Goal: Contribute content: Contribute content

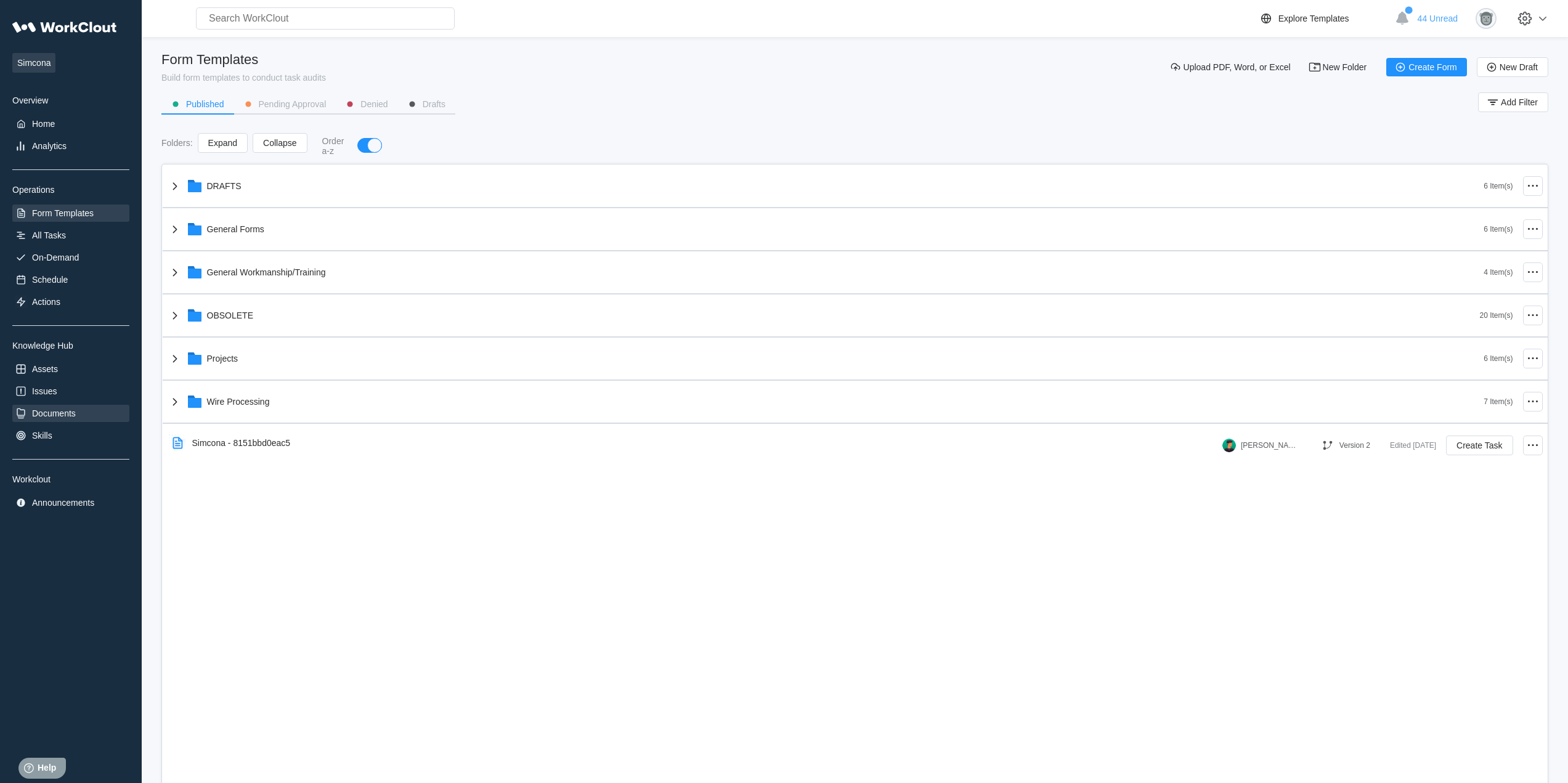
click at [54, 420] on div "Documents" at bounding box center [71, 413] width 117 height 17
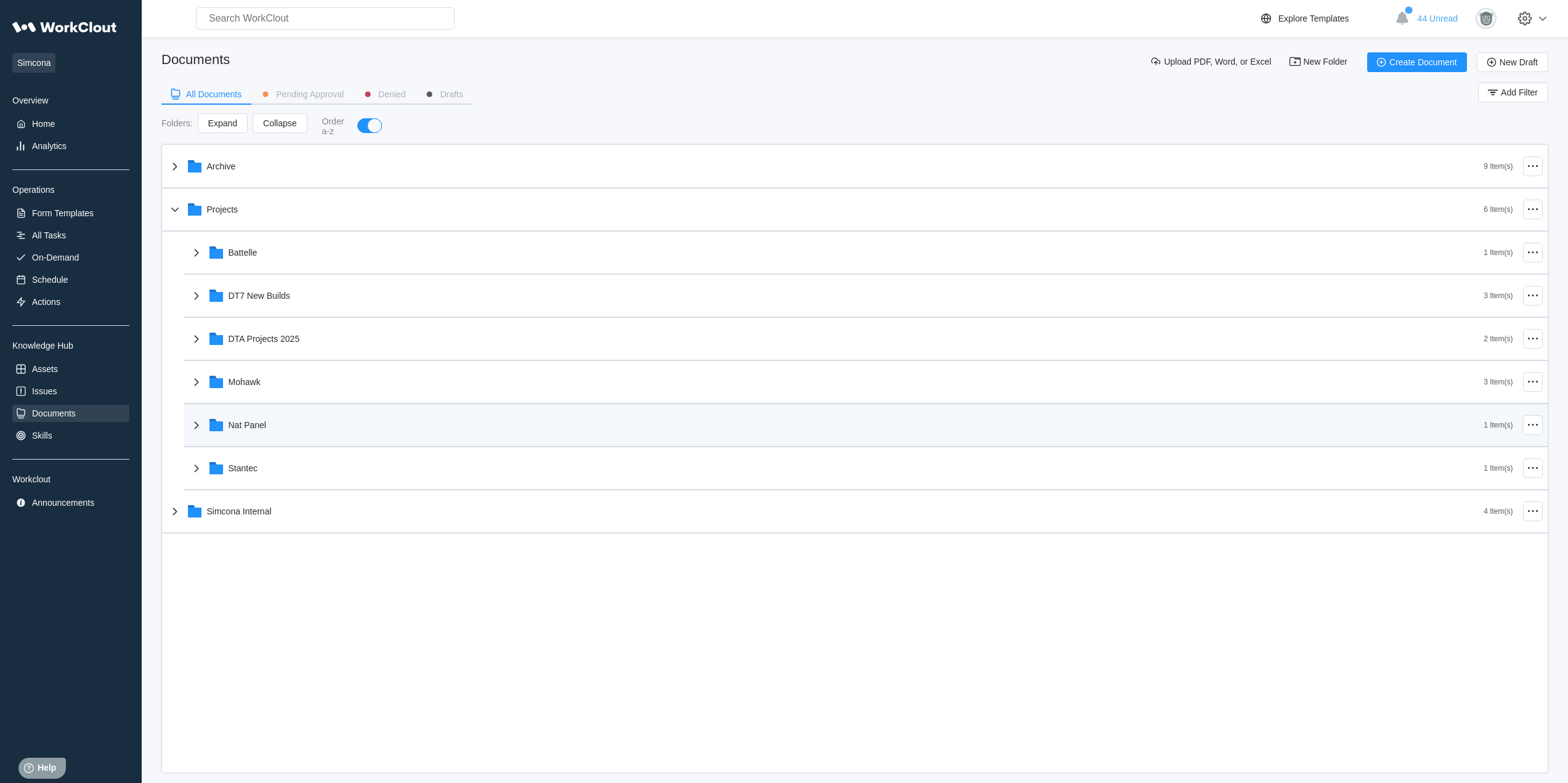
click at [271, 431] on div "Nat Panel" at bounding box center [837, 425] width 1295 height 32
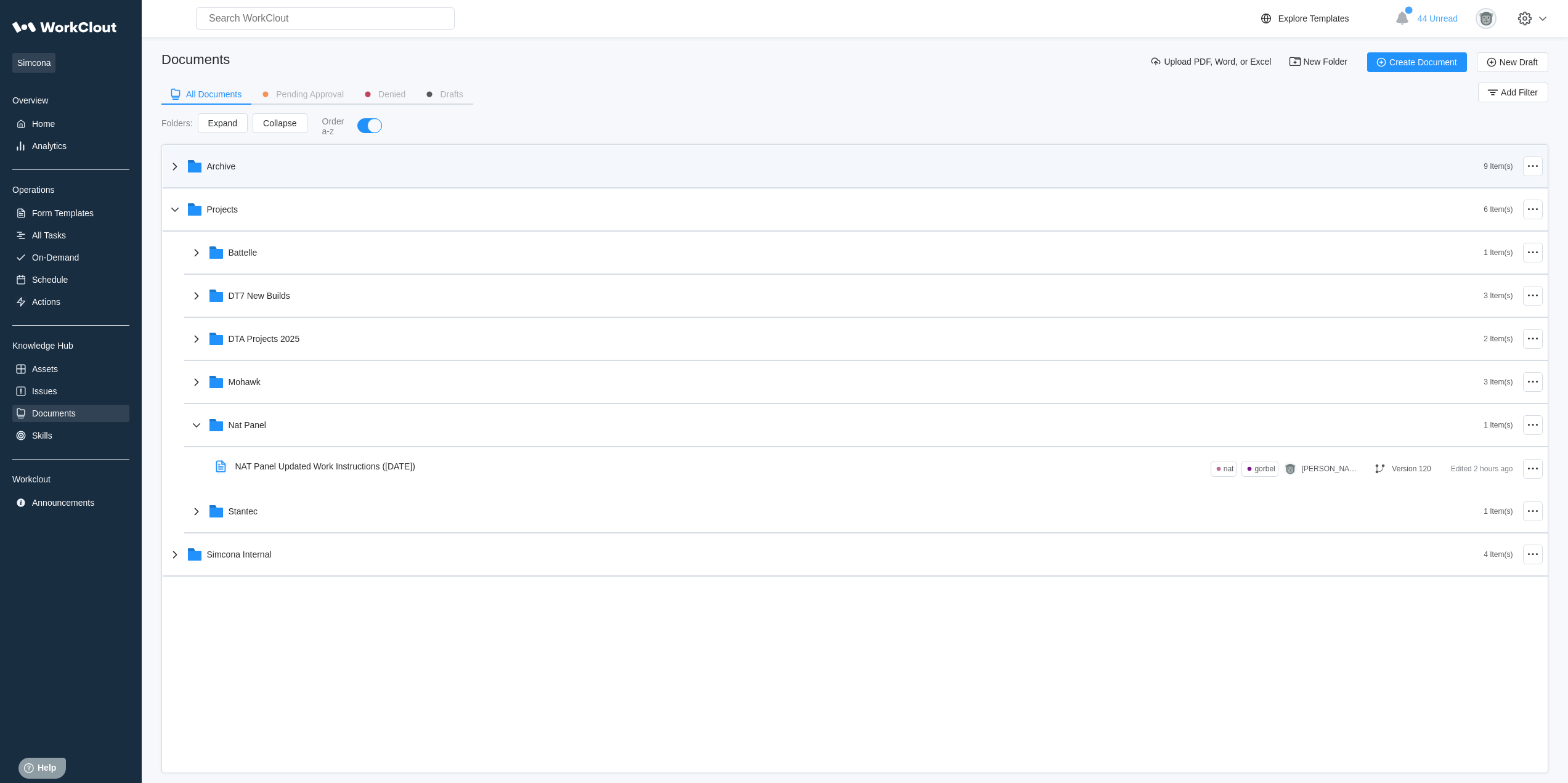
click at [261, 171] on div "Archive" at bounding box center [826, 166] width 1317 height 32
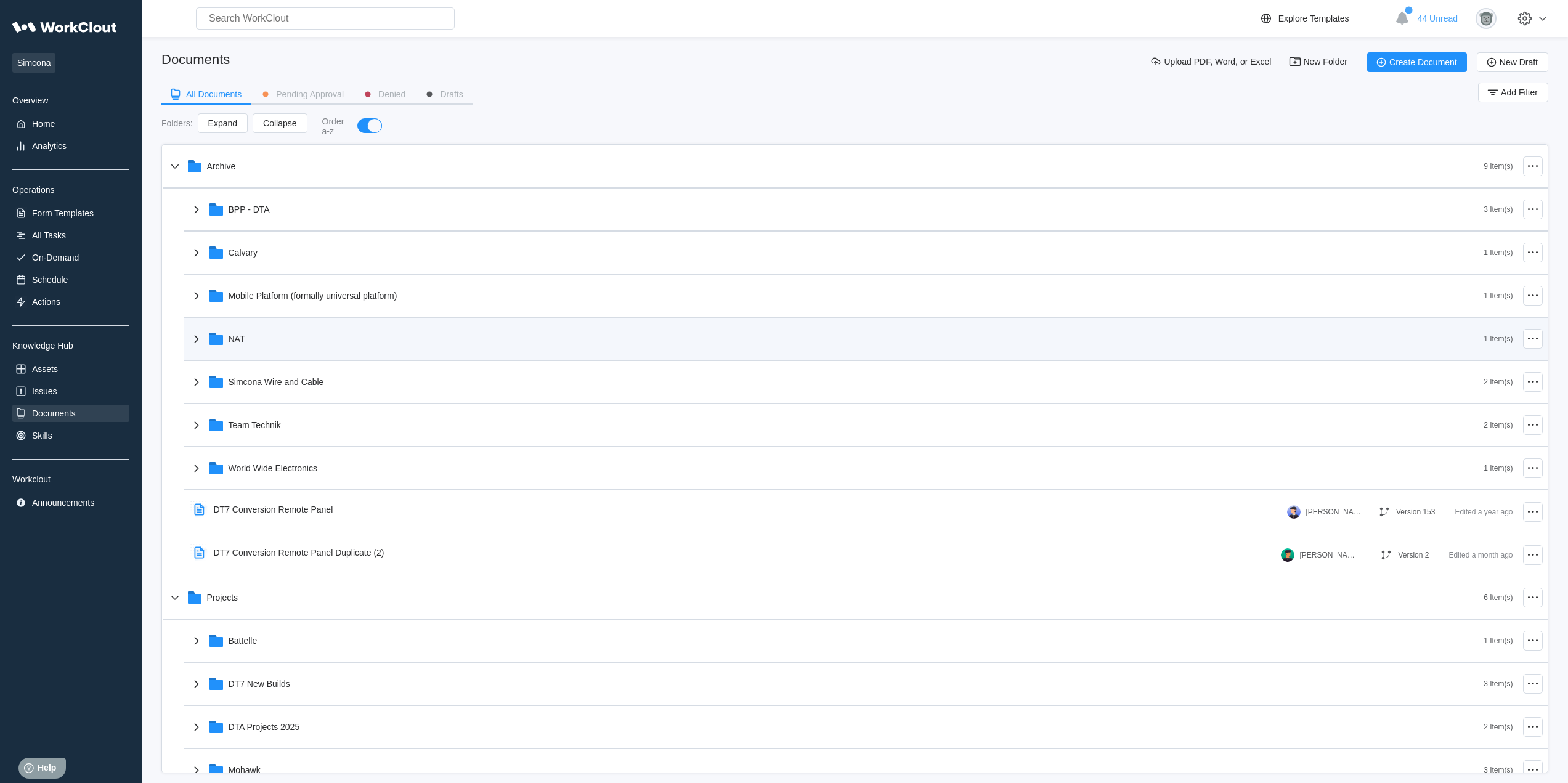
click at [261, 348] on div "NAT" at bounding box center [837, 339] width 1295 height 32
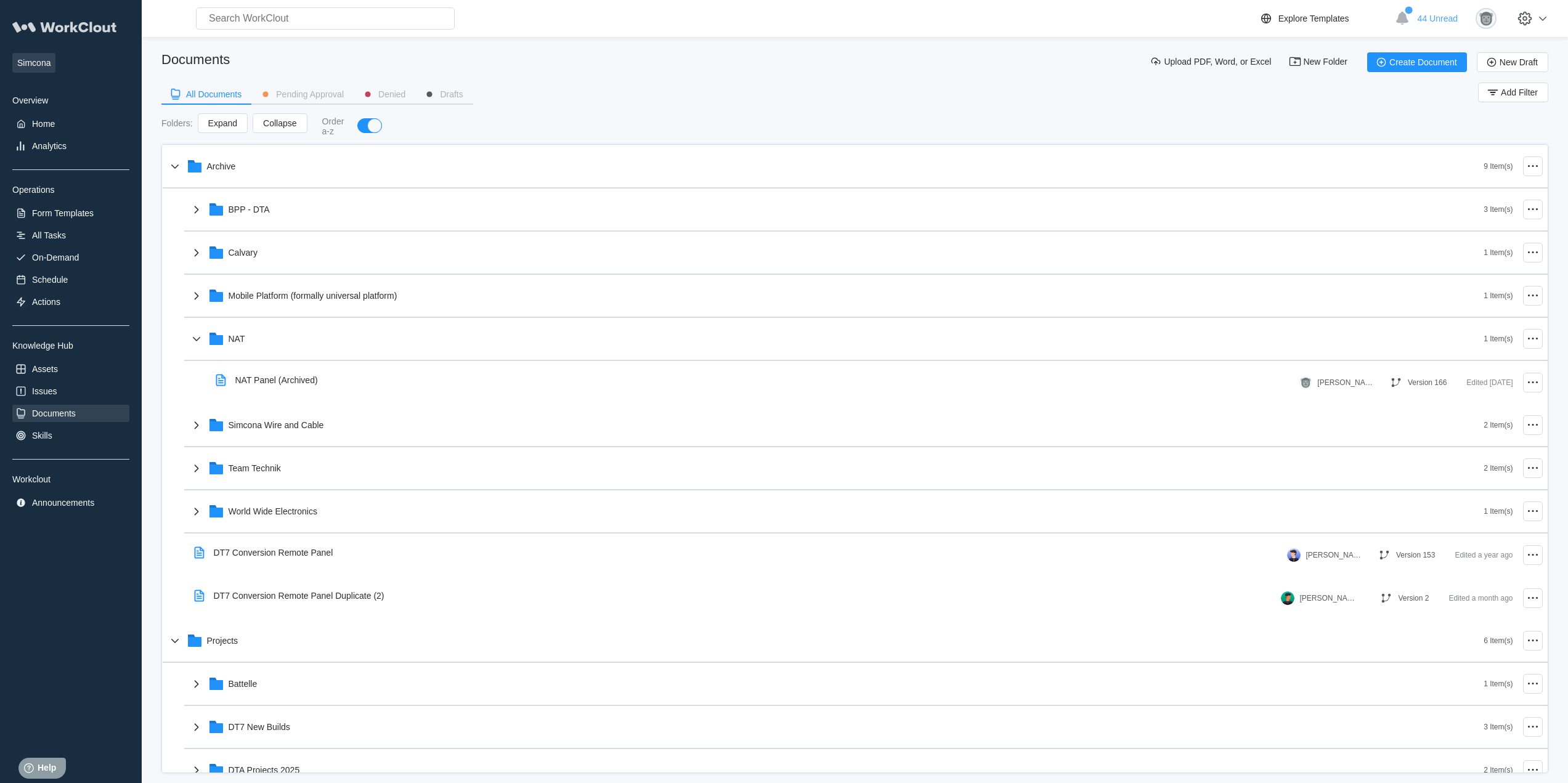
drag, startPoint x: 294, startPoint y: 384, endPoint x: 67, endPoint y: 27, distance: 423.1
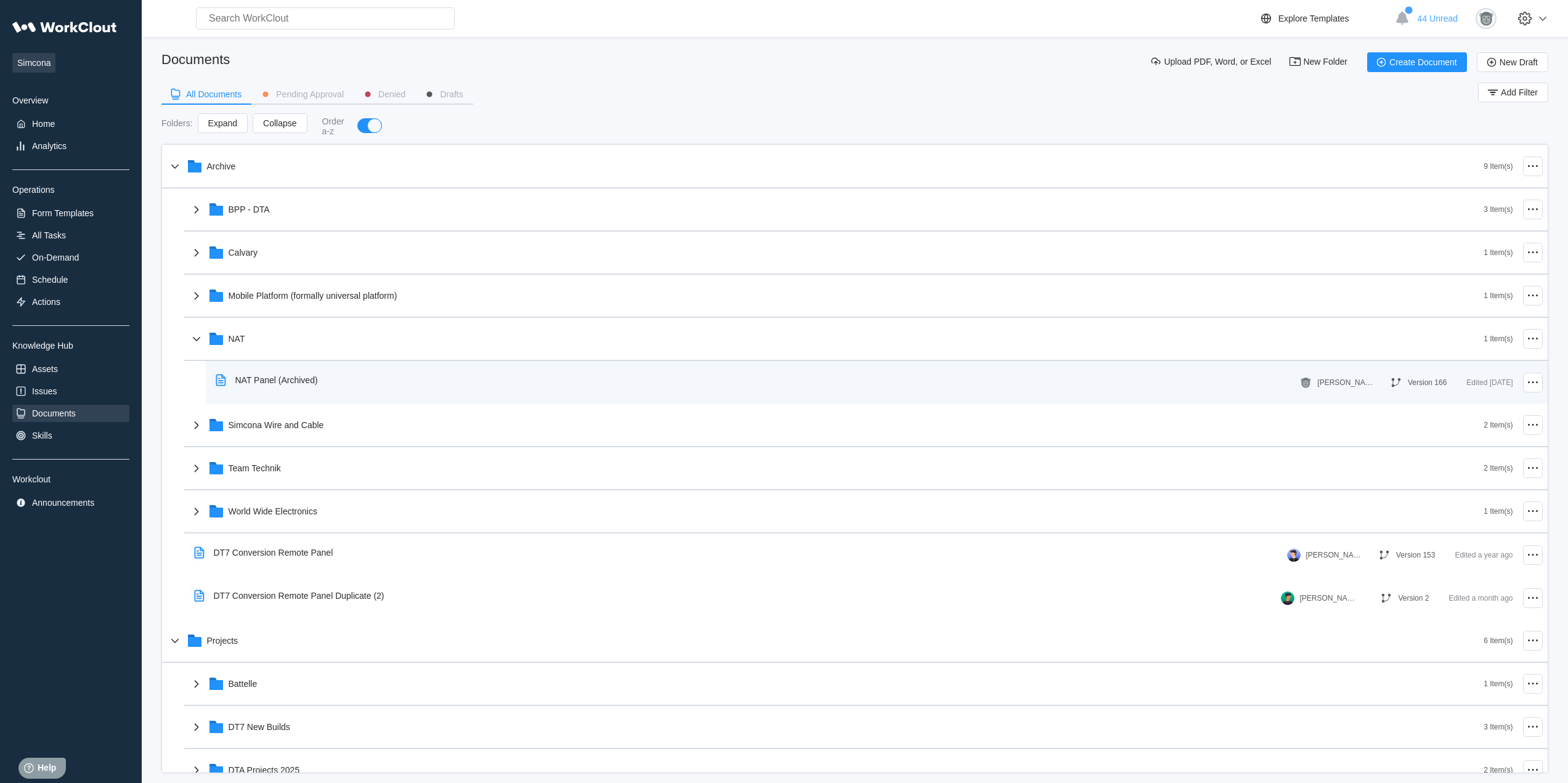
click at [279, 379] on div "NAT Panel (Archived)" at bounding box center [277, 379] width 83 height 10
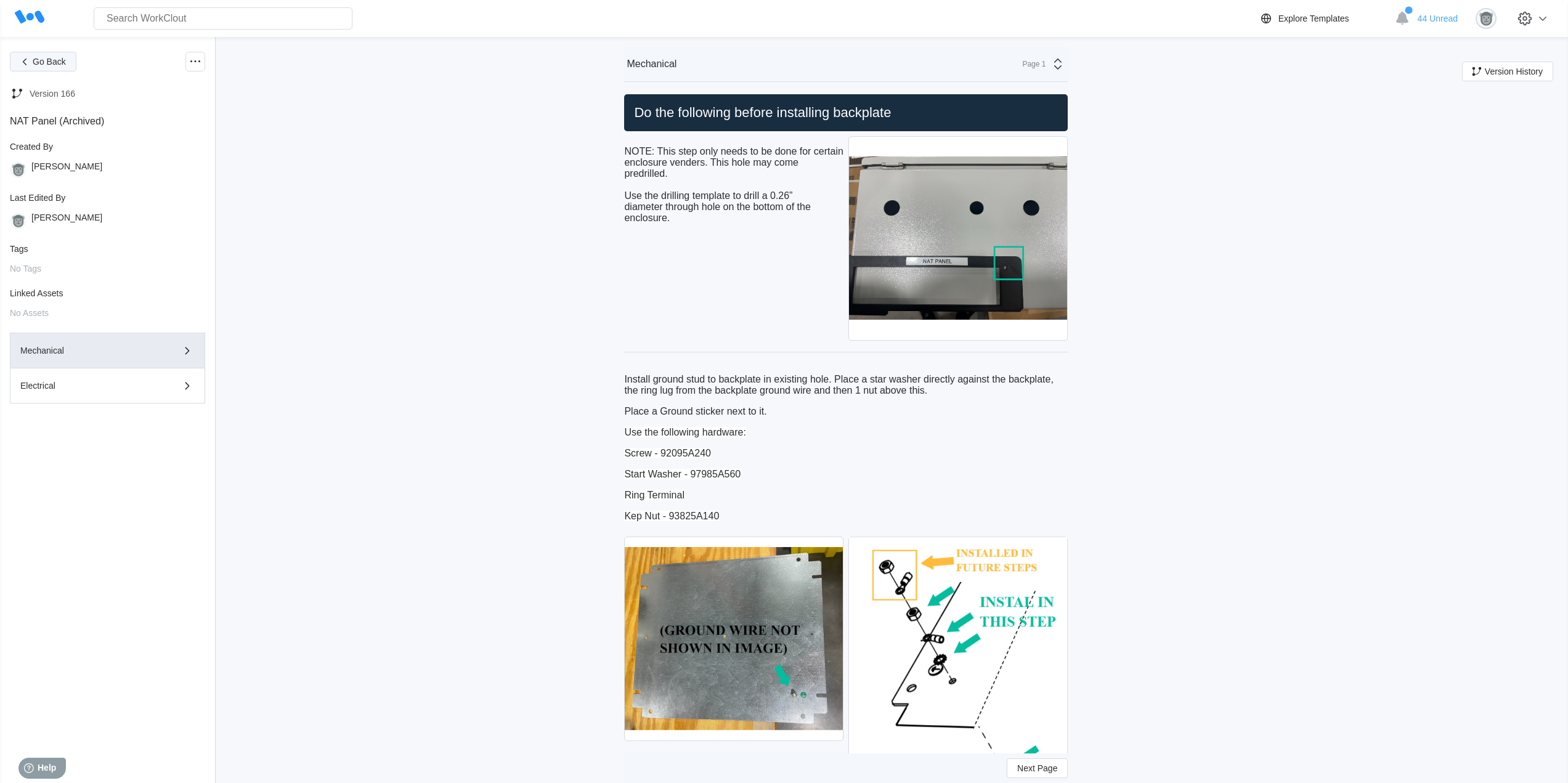
click at [45, 59] on span "Go Back" at bounding box center [49, 62] width 33 height 9
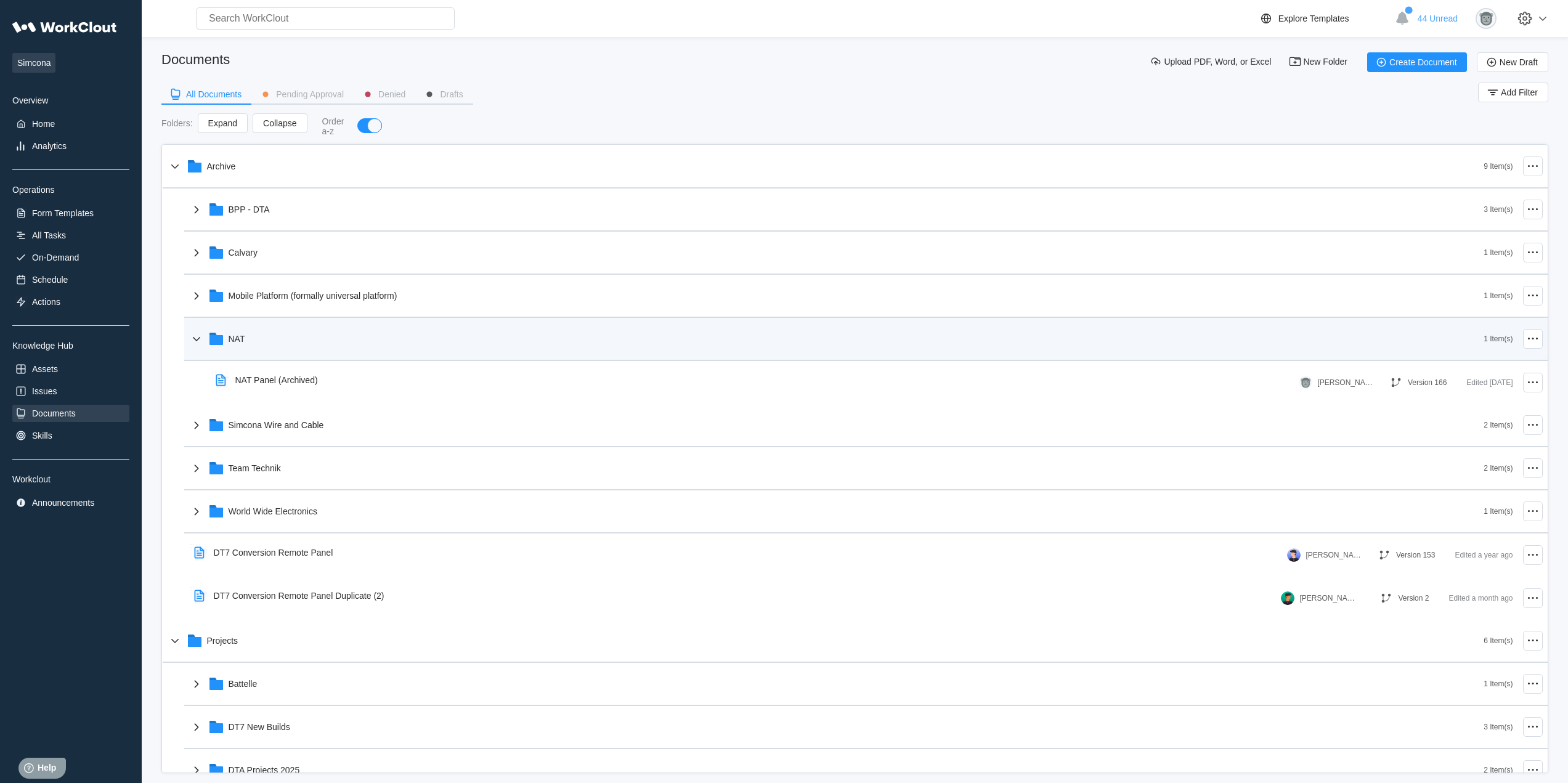
click at [250, 356] on div "NAT 1 Item(s)" at bounding box center [865, 339] width 1363 height 43
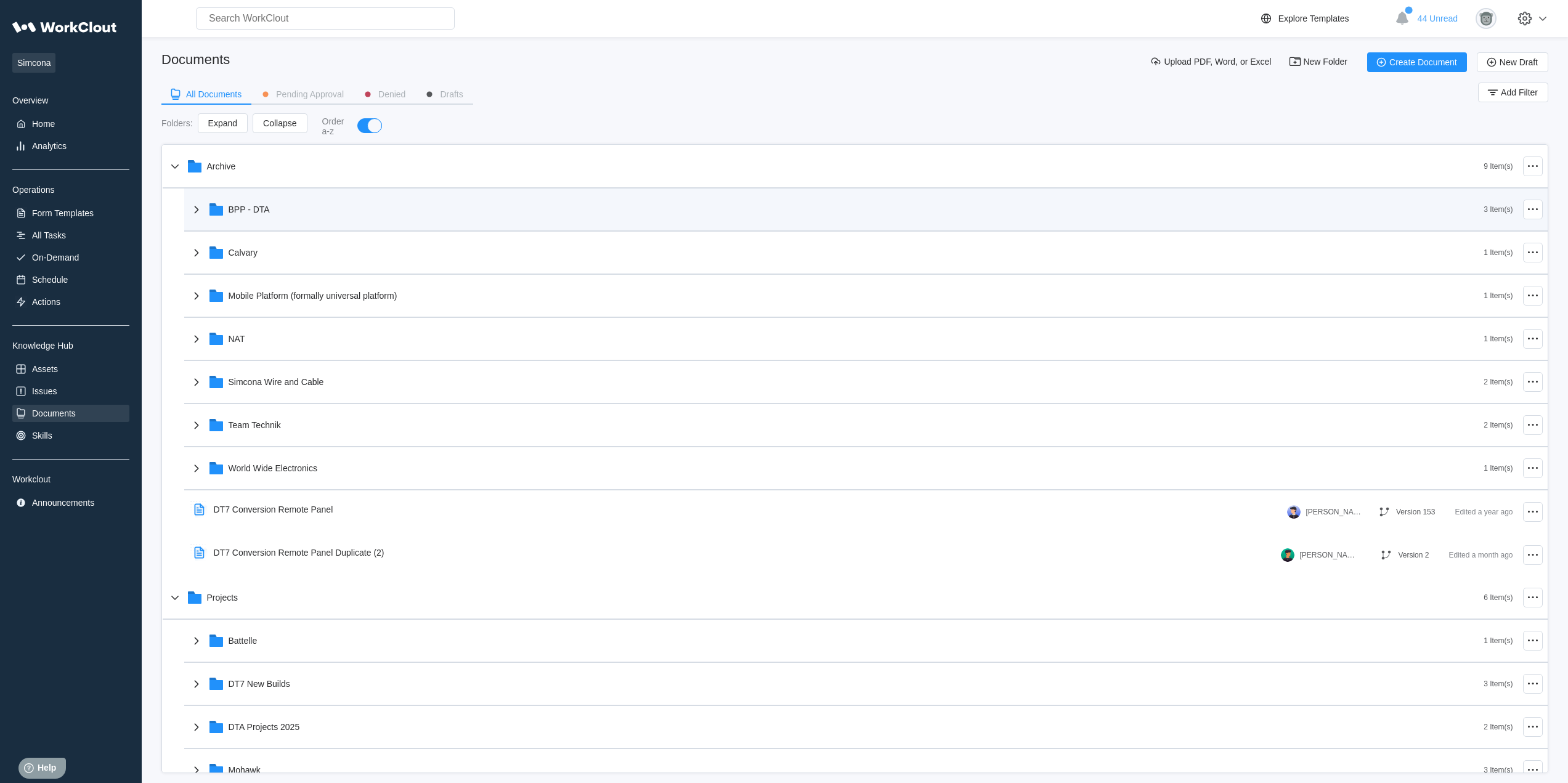
click at [239, 208] on div "BPP - DTA" at bounding box center [249, 209] width 41 height 10
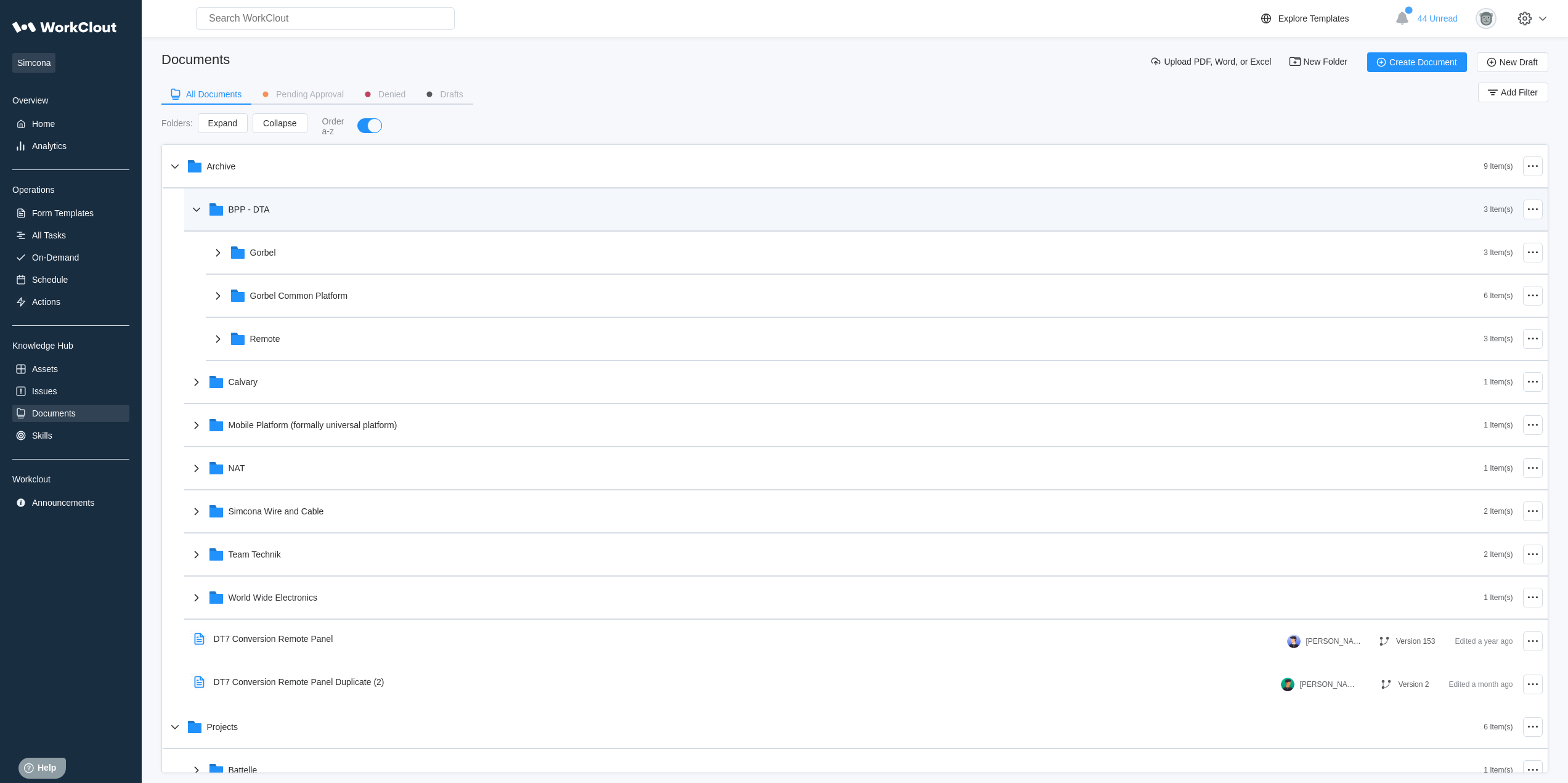
click at [239, 208] on div "BPP - DTA" at bounding box center [249, 209] width 41 height 10
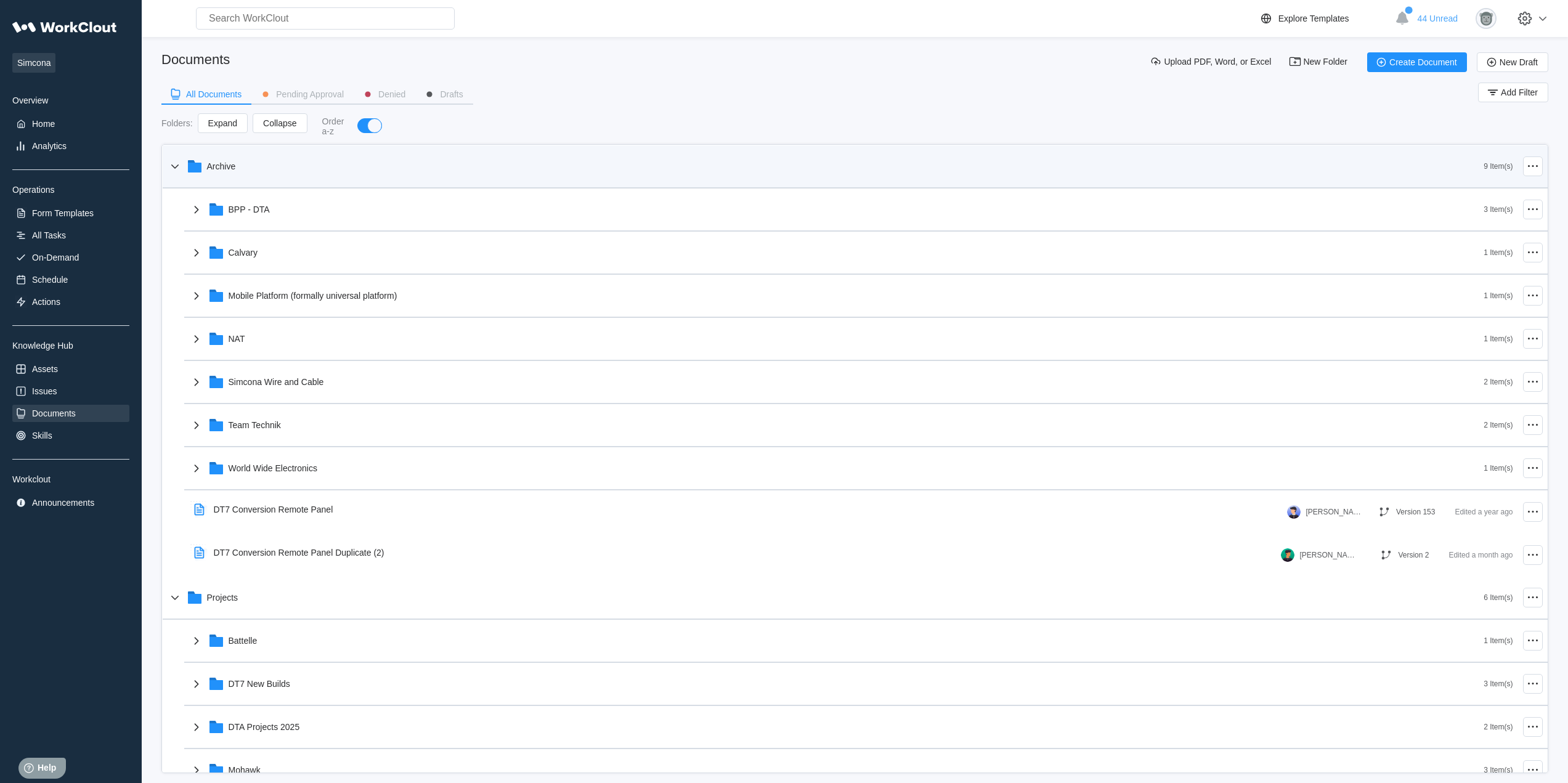
click at [239, 173] on div "Archive" at bounding box center [826, 166] width 1317 height 32
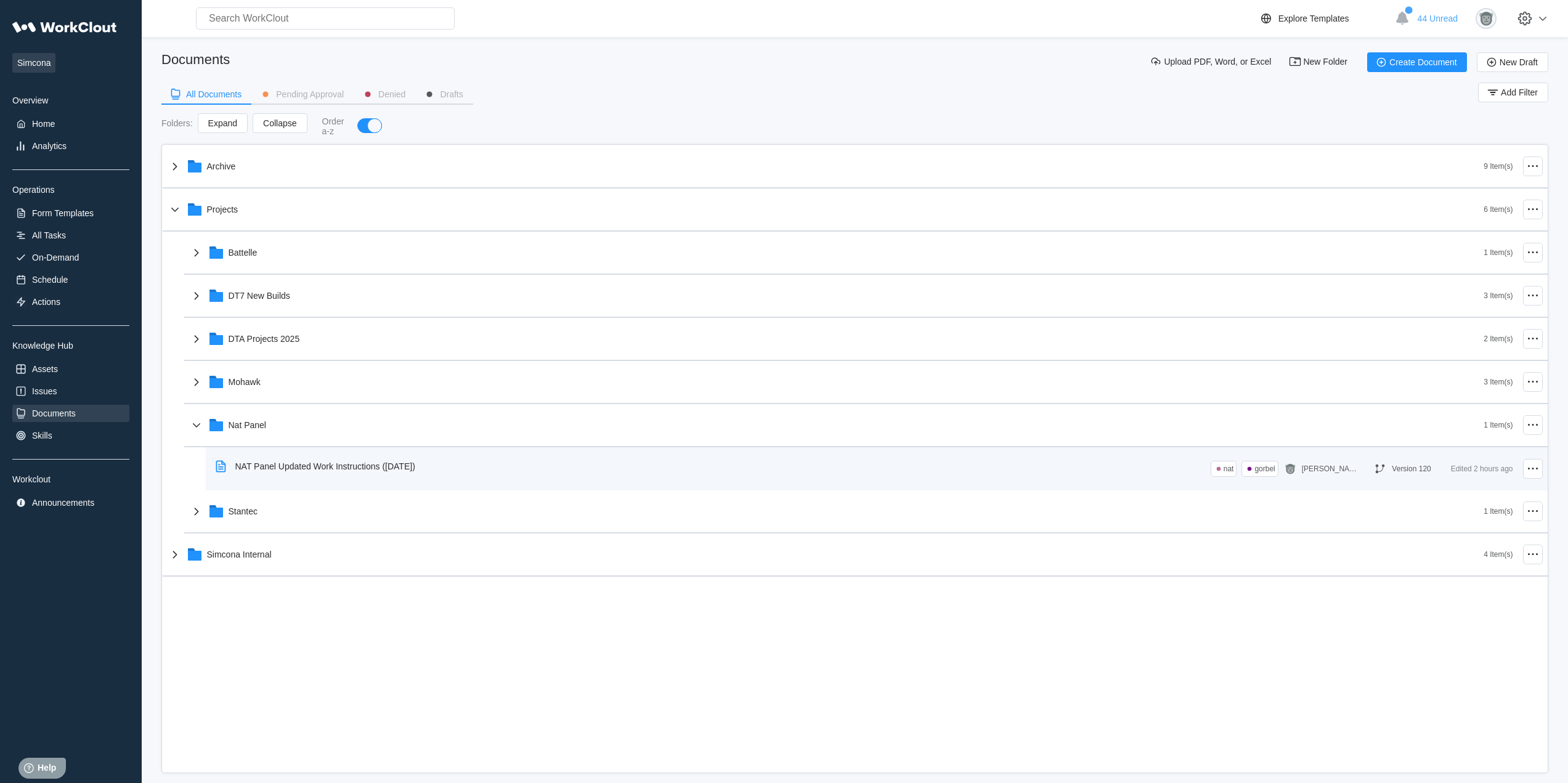
click at [284, 458] on div "NAT Panel Updated Work Instructions ([DATE])" at bounding box center [318, 466] width 215 height 29
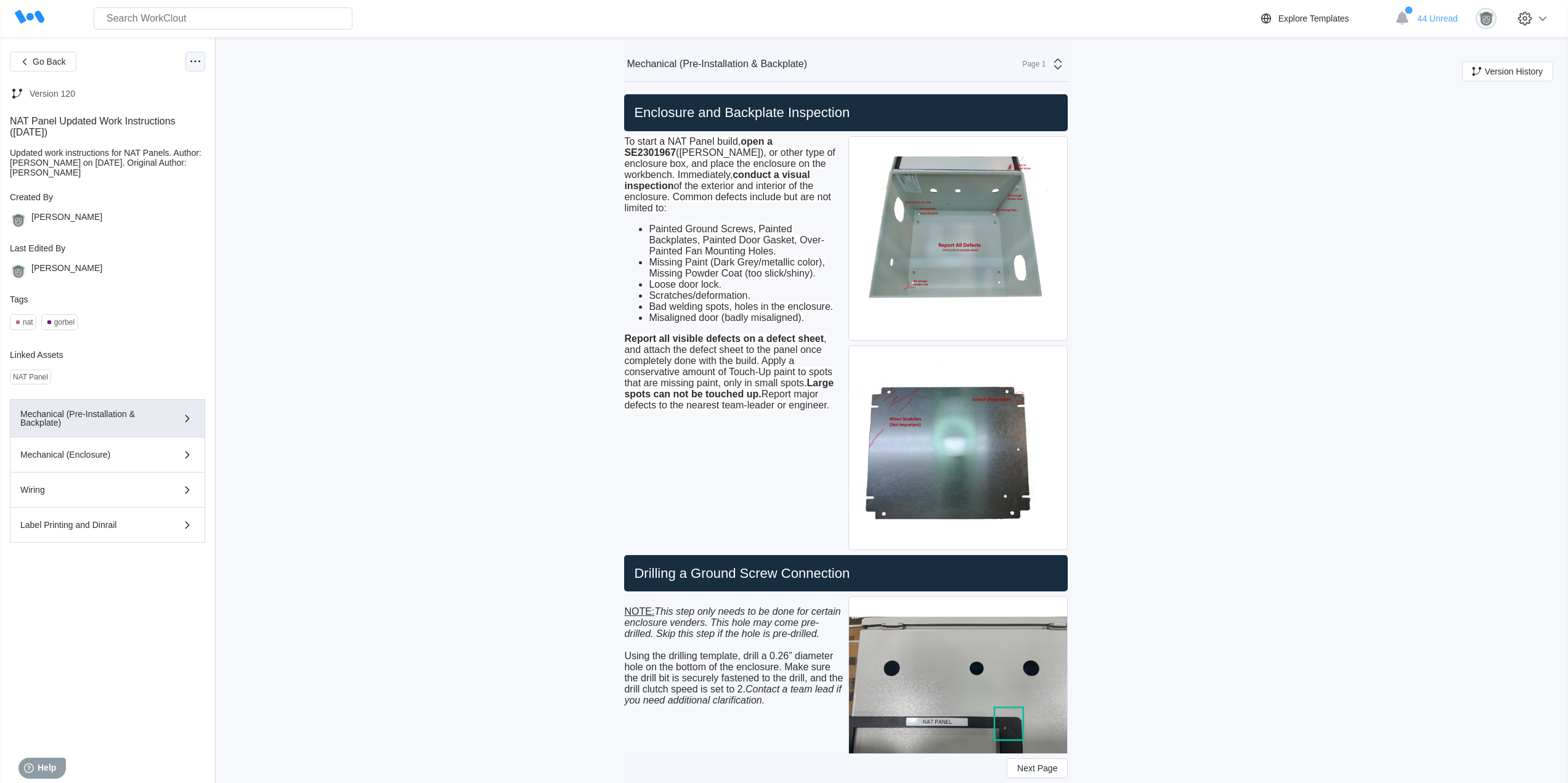
click at [199, 62] on icon at bounding box center [195, 61] width 15 height 15
click at [165, 148] on div "Duplicate Document" at bounding box center [146, 150] width 78 height 10
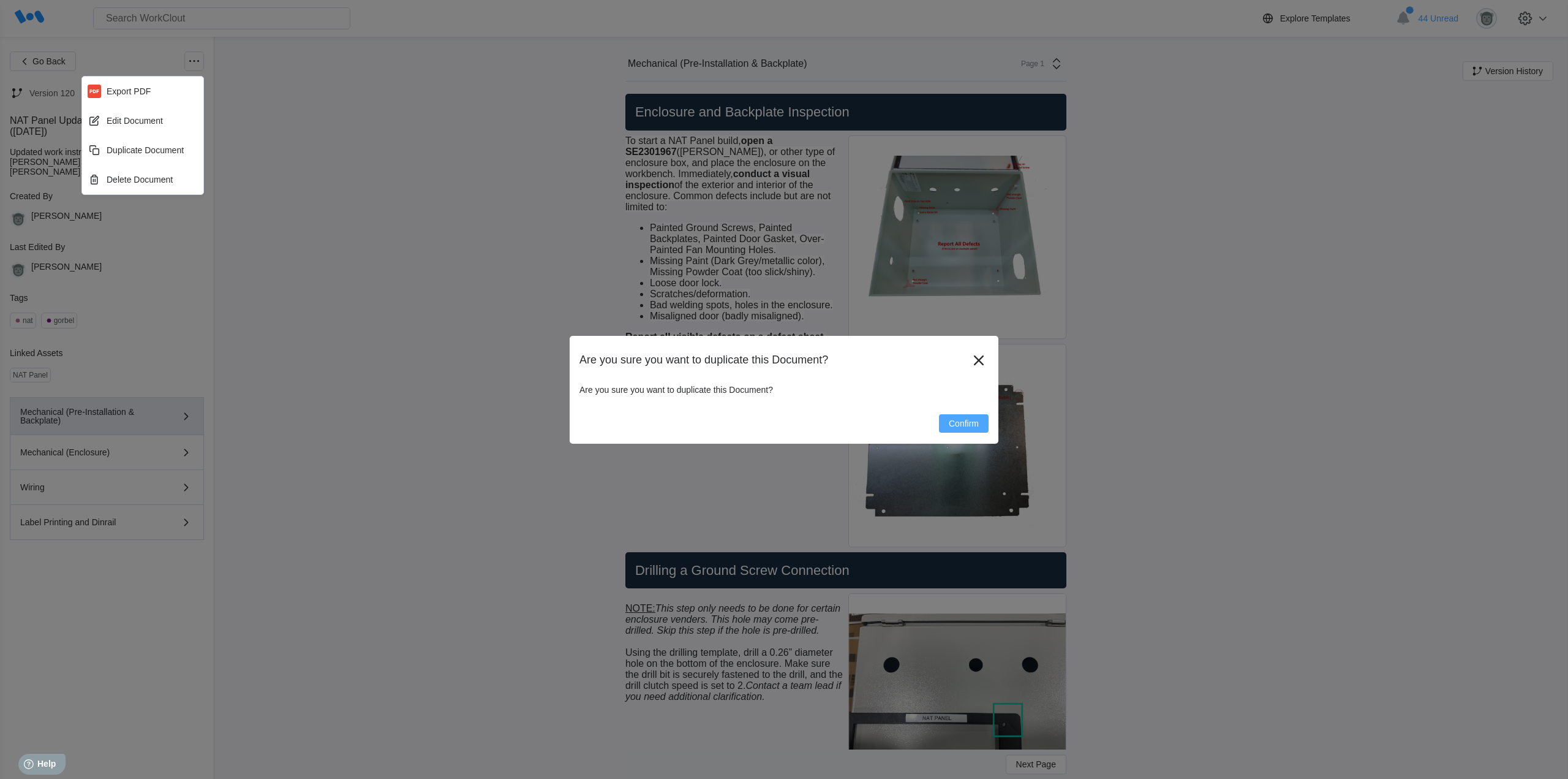
click at [955, 427] on span "Confirm" at bounding box center [963, 424] width 30 height 9
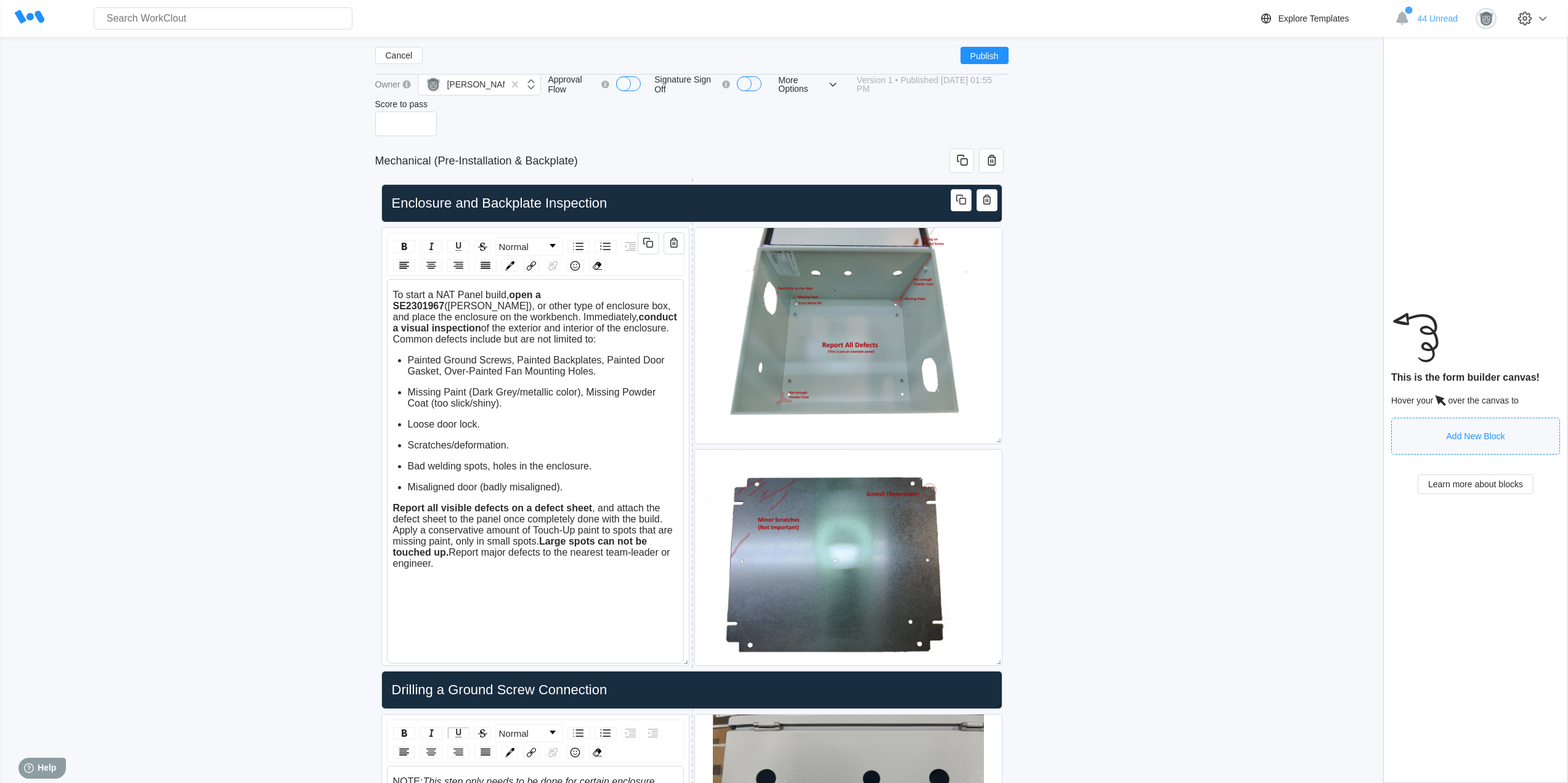
scroll to position [103, 0]
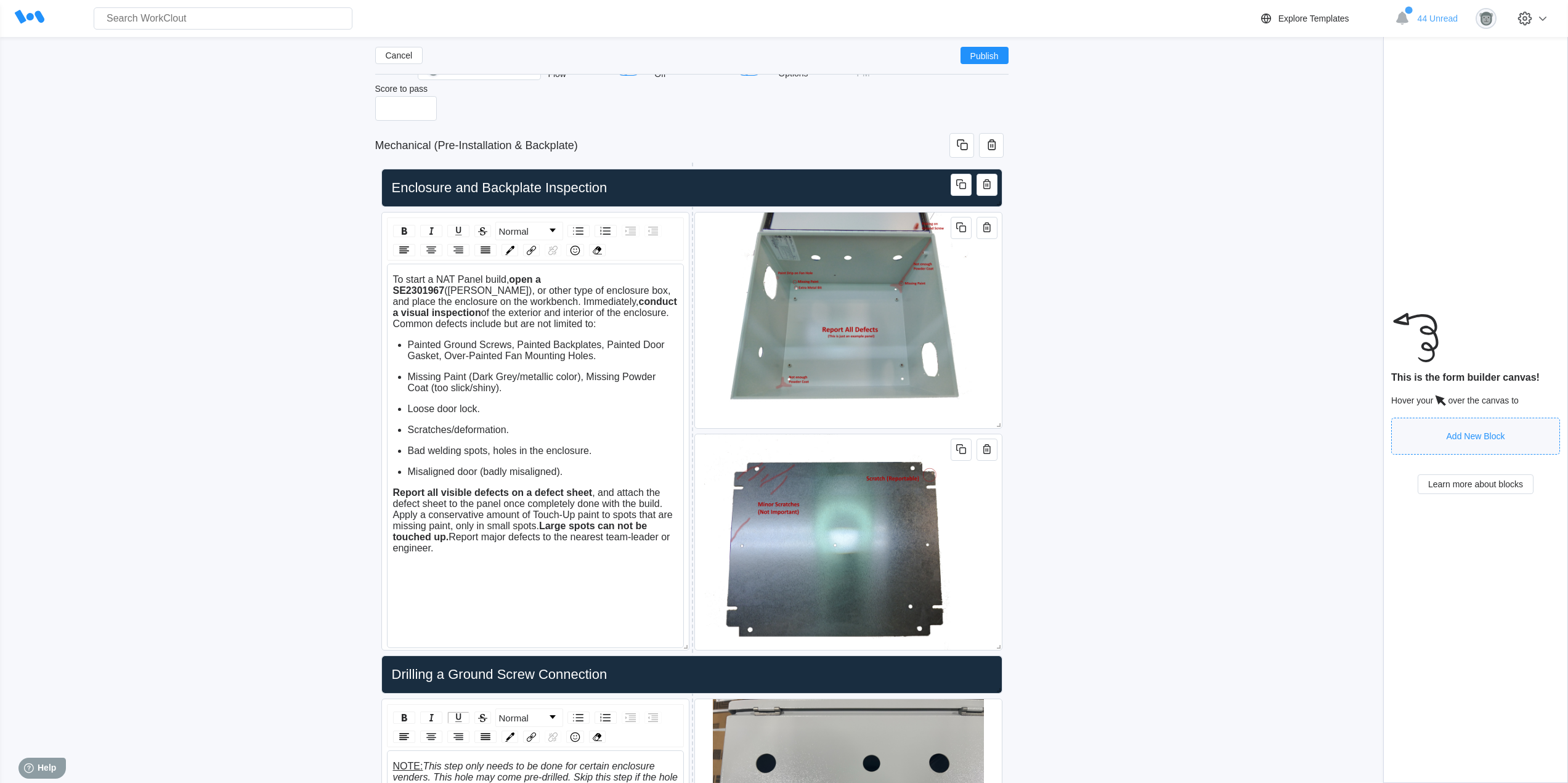
scroll to position [109, 0]
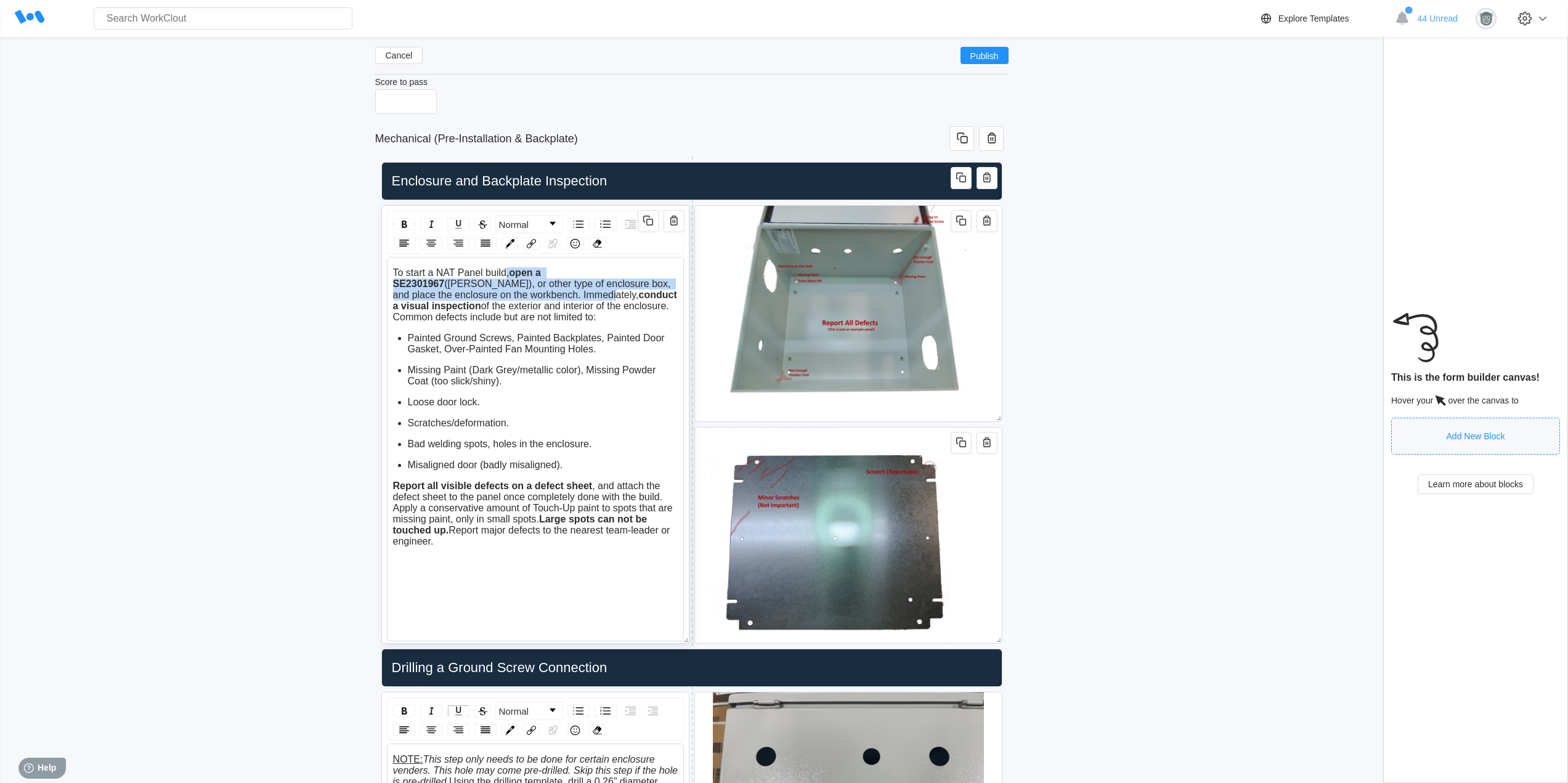
drag, startPoint x: 498, startPoint y: 295, endPoint x: 505, endPoint y: 269, distance: 26.9
click at [505, 269] on div "To start a NAT Panel build, open a SE2301967 (Hammond), or other type of enclos…" at bounding box center [535, 295] width 285 height 55
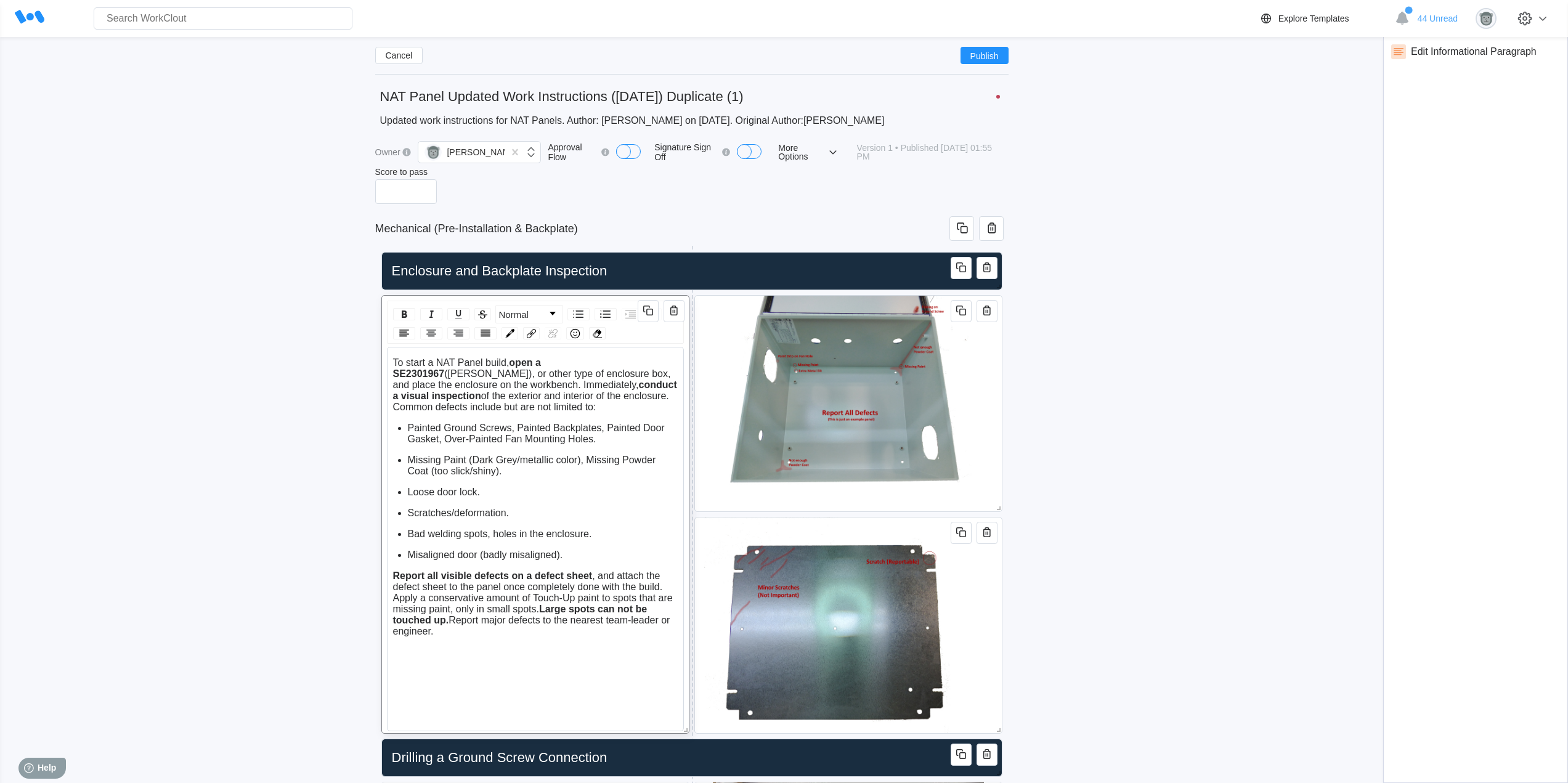
scroll to position [113, 0]
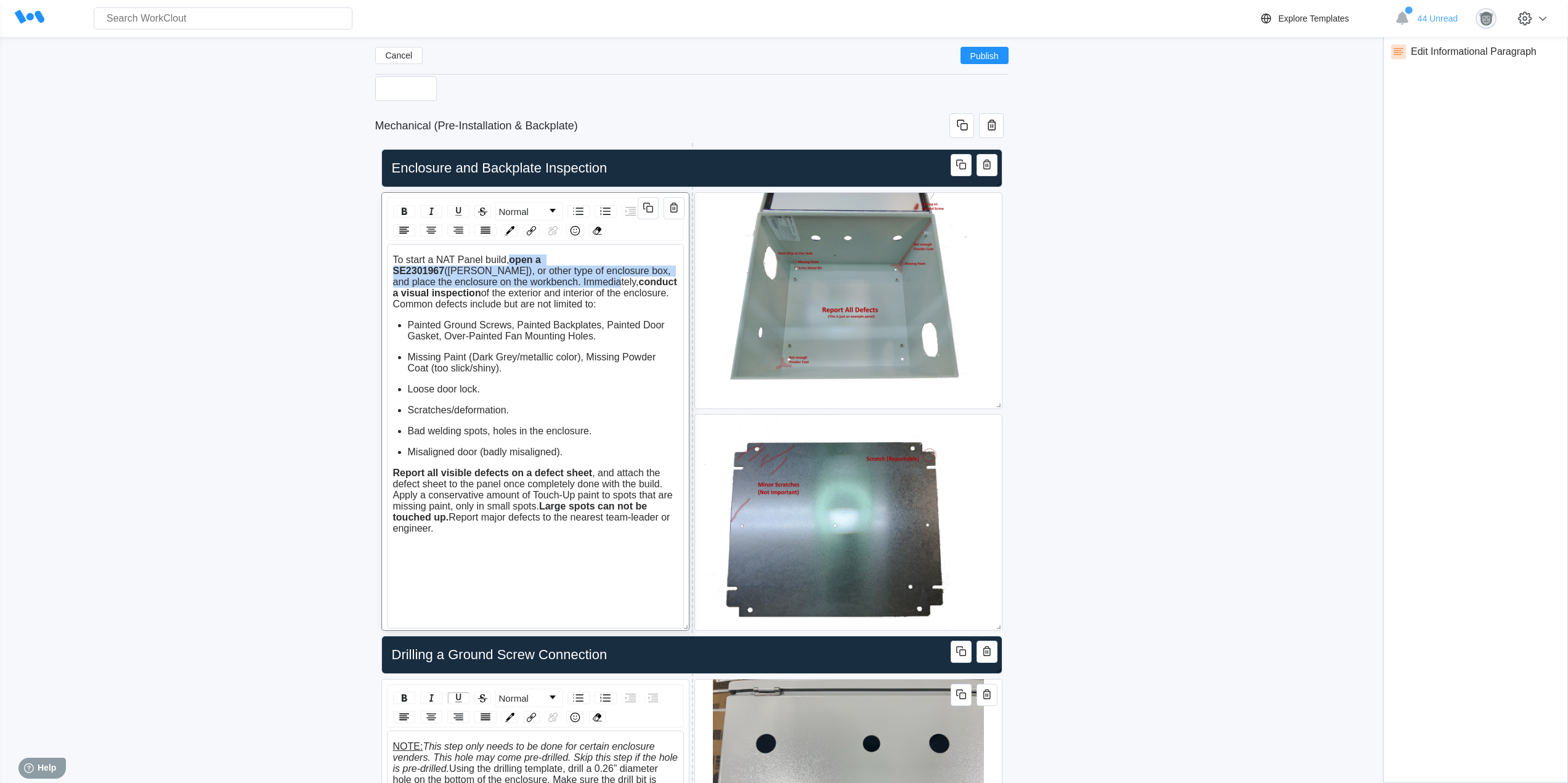
drag, startPoint x: 501, startPoint y: 283, endPoint x: 514, endPoint y: 258, distance: 28.2
click at [514, 258] on div "To start a NAT Panel build, open a SE2301967 (Hammond), or other type of enclos…" at bounding box center [535, 282] width 285 height 55
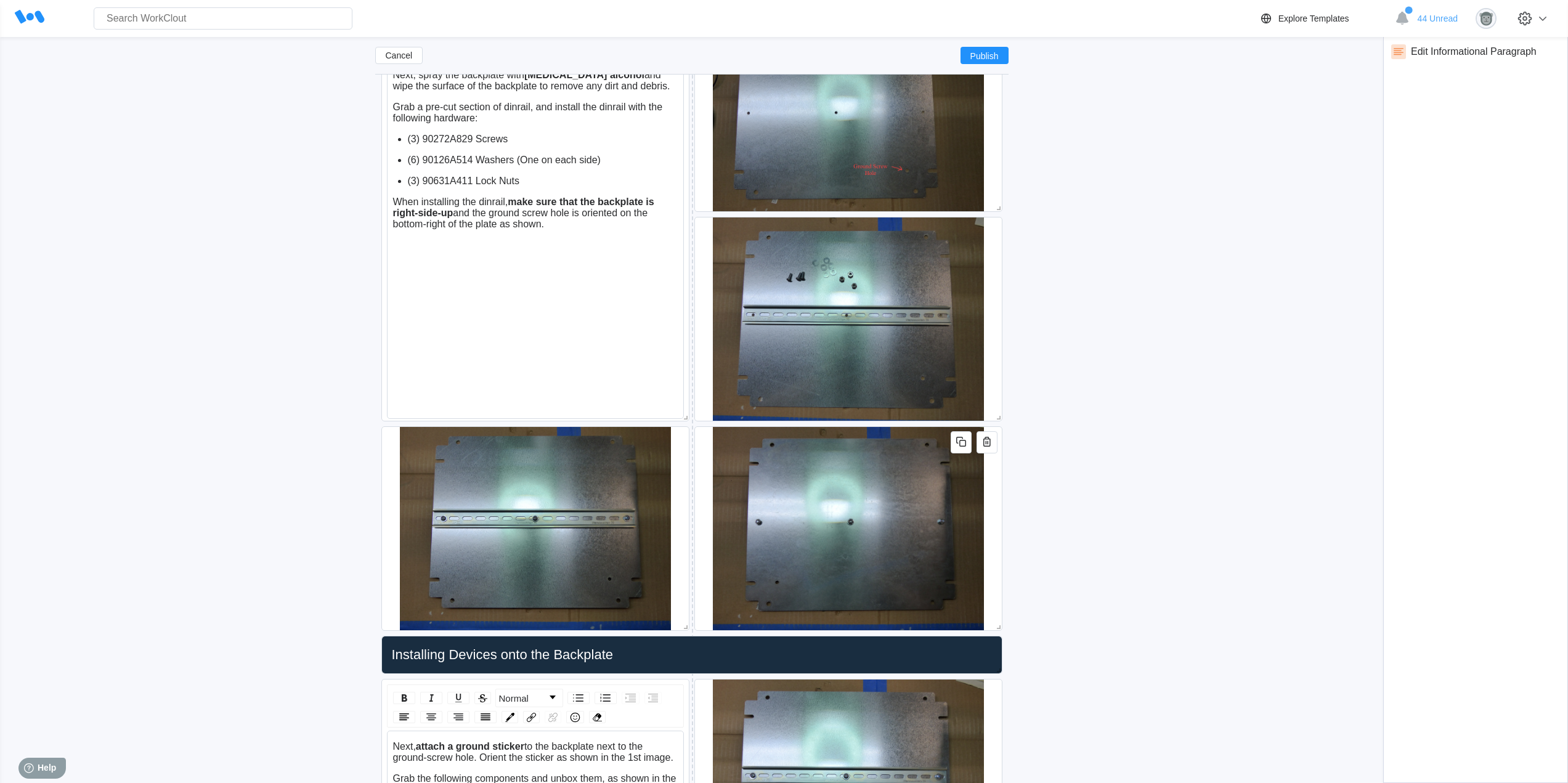
scroll to position [943, 0]
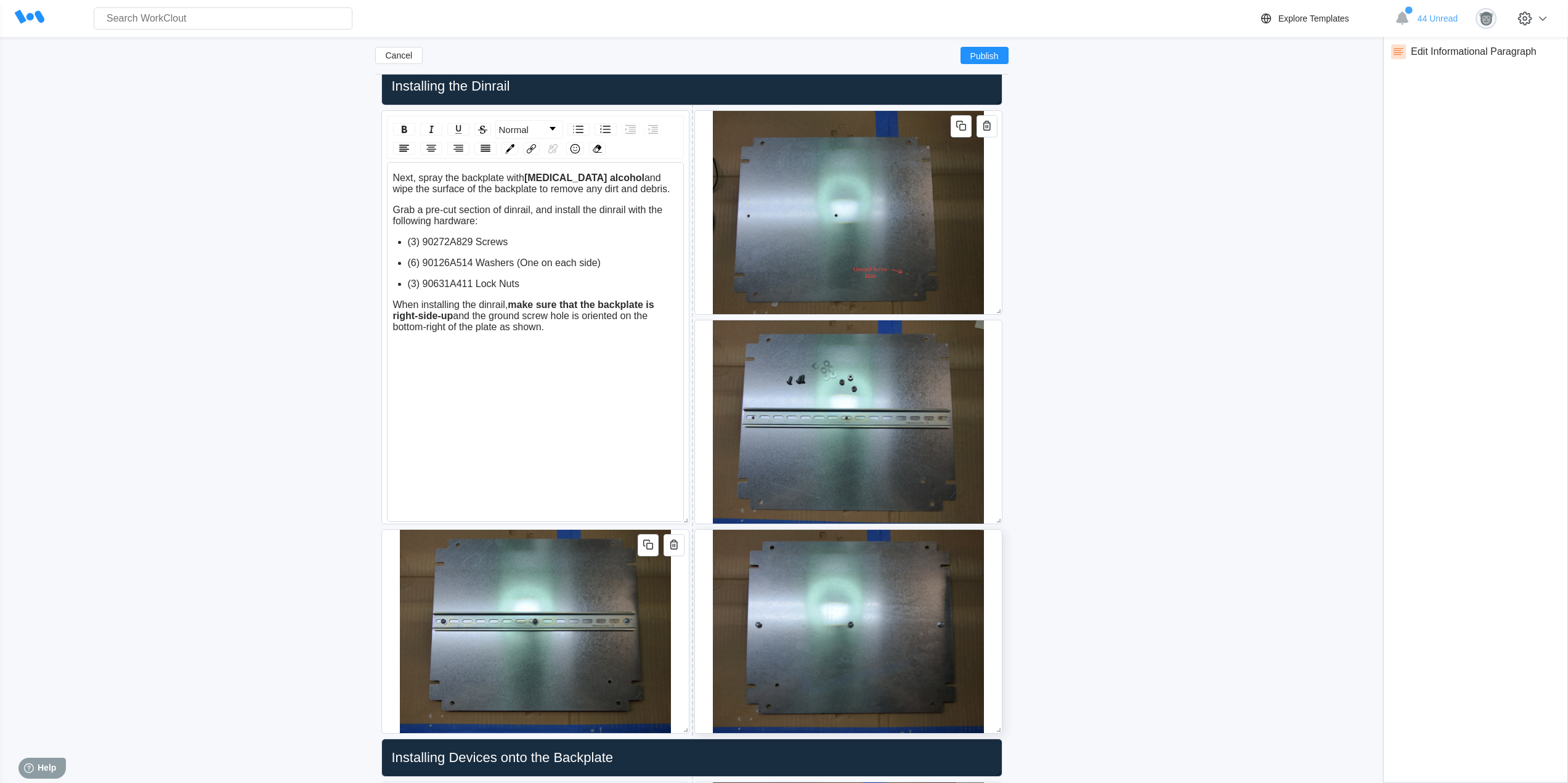
drag, startPoint x: 672, startPoint y: 544, endPoint x: 719, endPoint y: 551, distance: 47.5
click at [672, 544] on icon "button" at bounding box center [674, 544] width 15 height 15
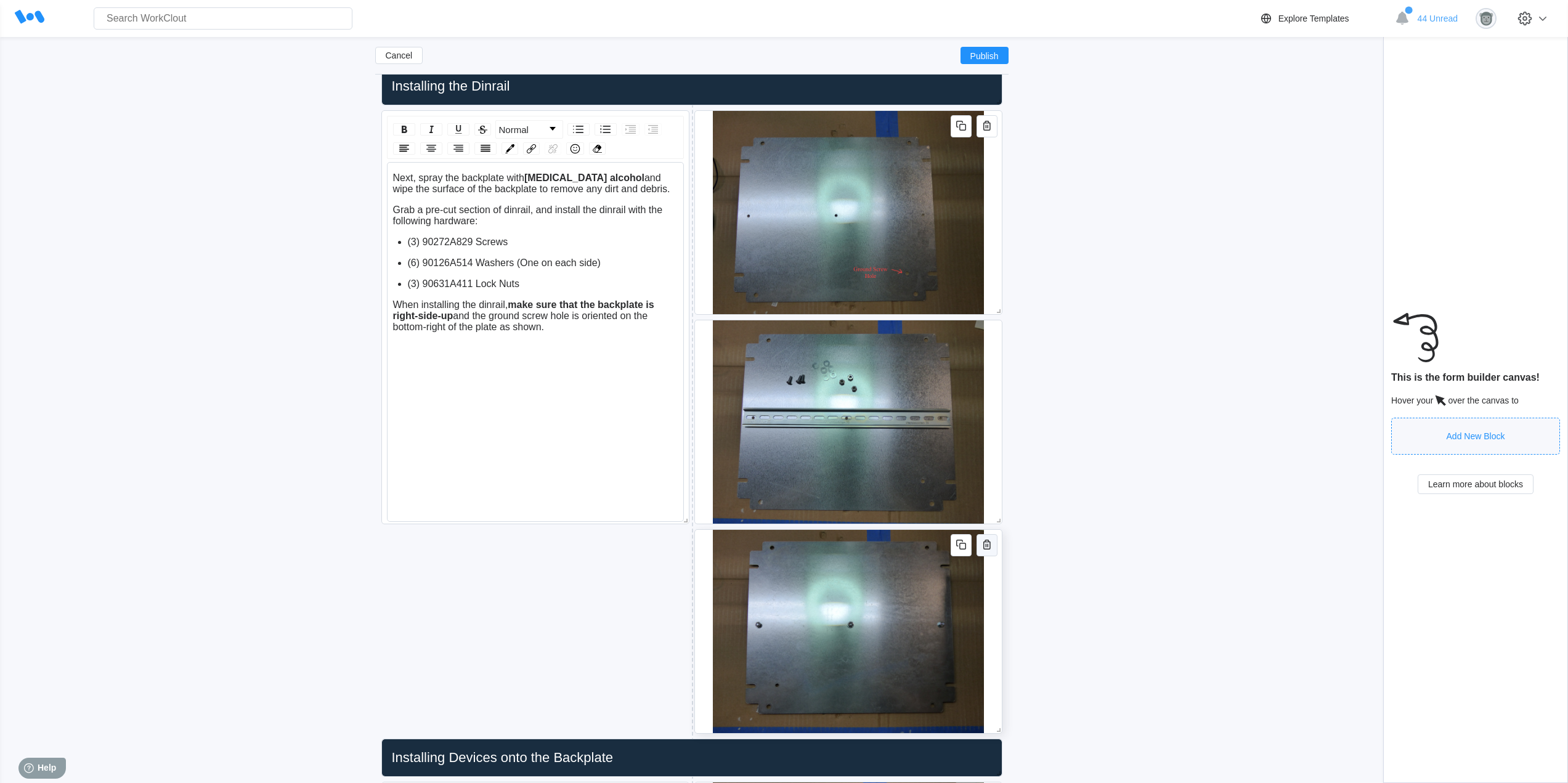
click at [987, 544] on icon "button" at bounding box center [986, 546] width 3 height 4
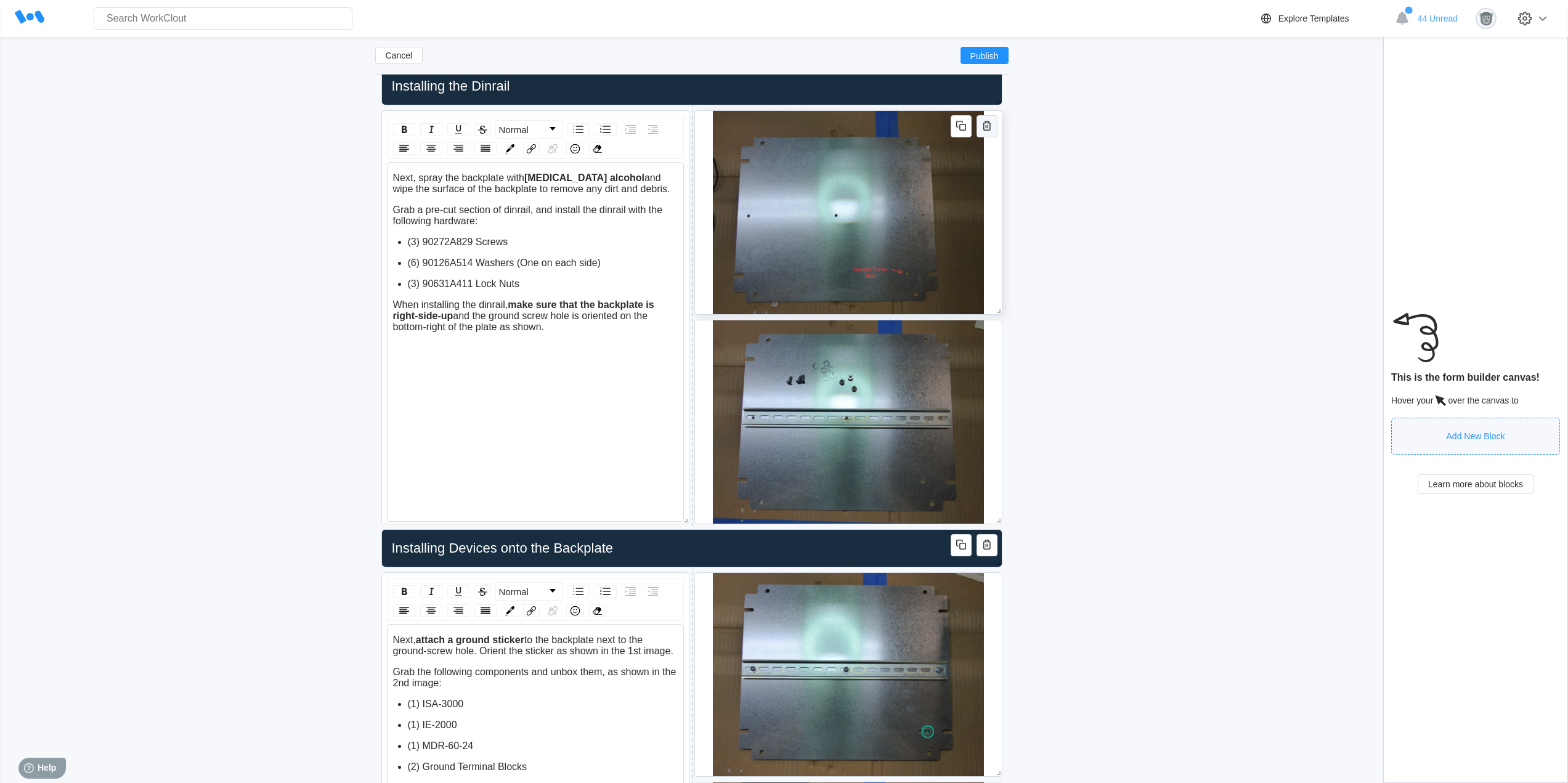
click at [986, 125] on icon "button" at bounding box center [986, 125] width 15 height 15
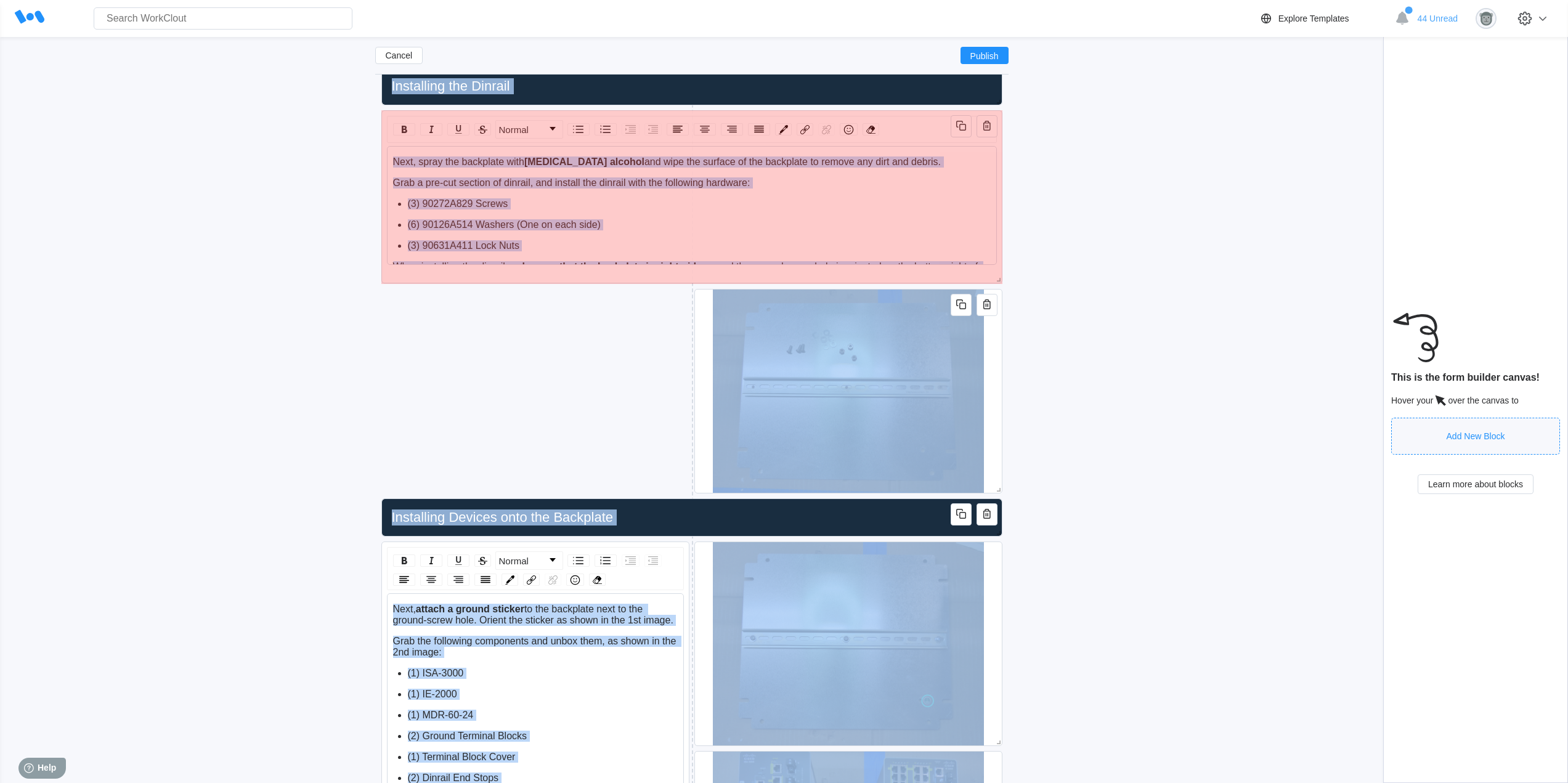
drag, startPoint x: 681, startPoint y: 516, endPoint x: 1029, endPoint y: 276, distance: 422.7
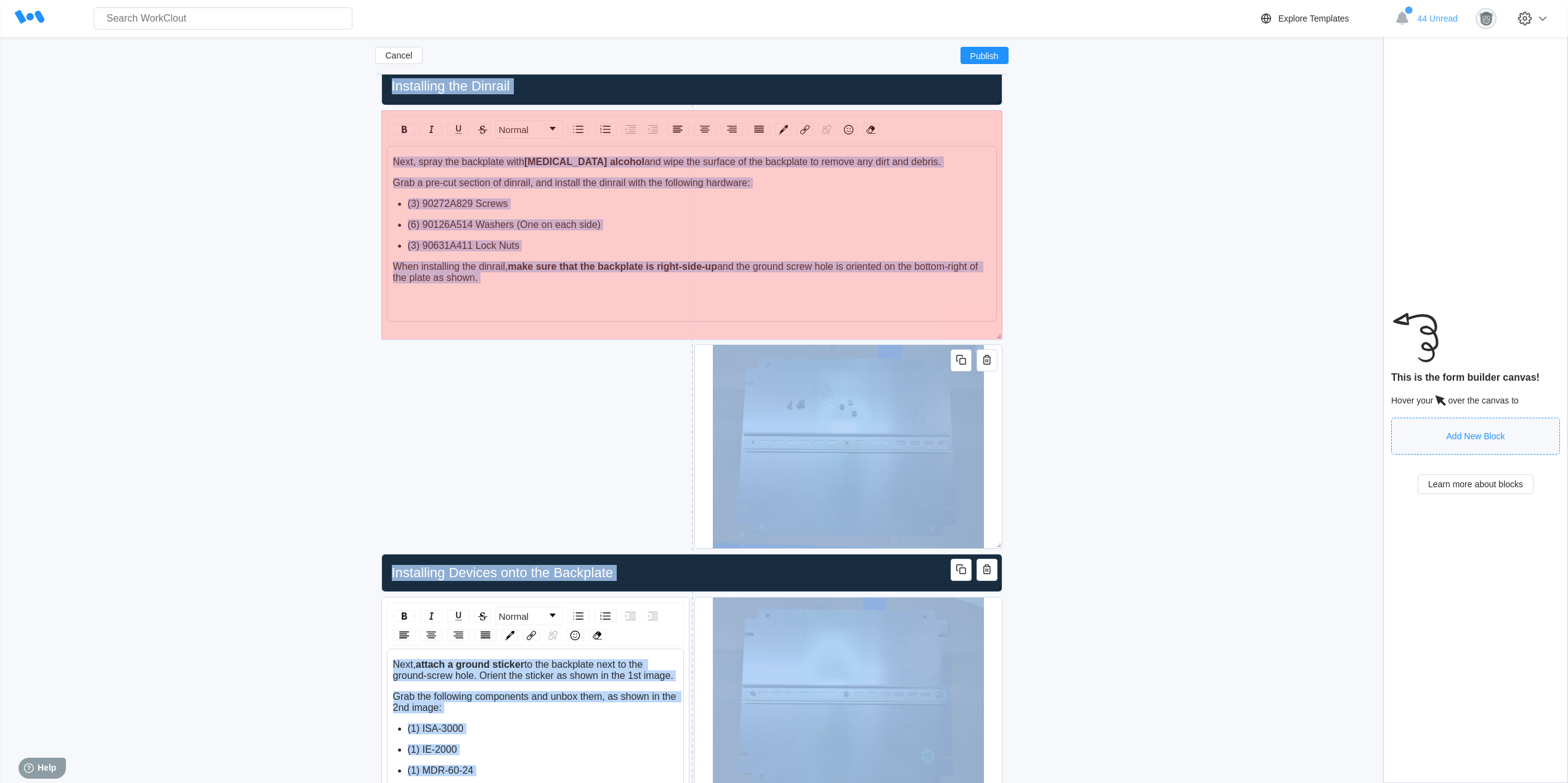
drag, startPoint x: 998, startPoint y: 278, endPoint x: 1005, endPoint y: 334, distance: 56.4
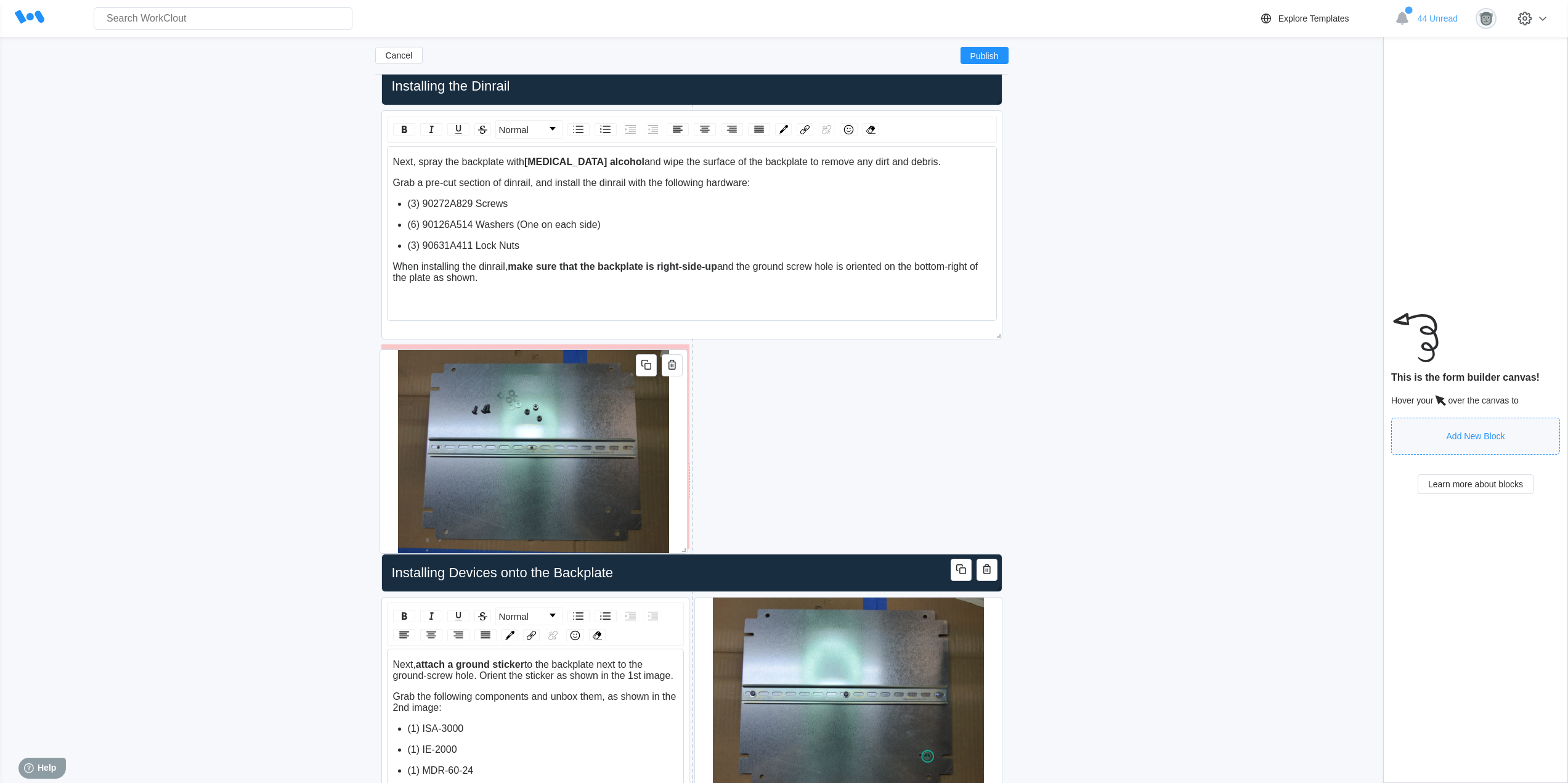
drag, startPoint x: 998, startPoint y: 461, endPoint x: 760, endPoint y: 465, distance: 238.0
click at [683, 466] on div at bounding box center [533, 451] width 308 height 204
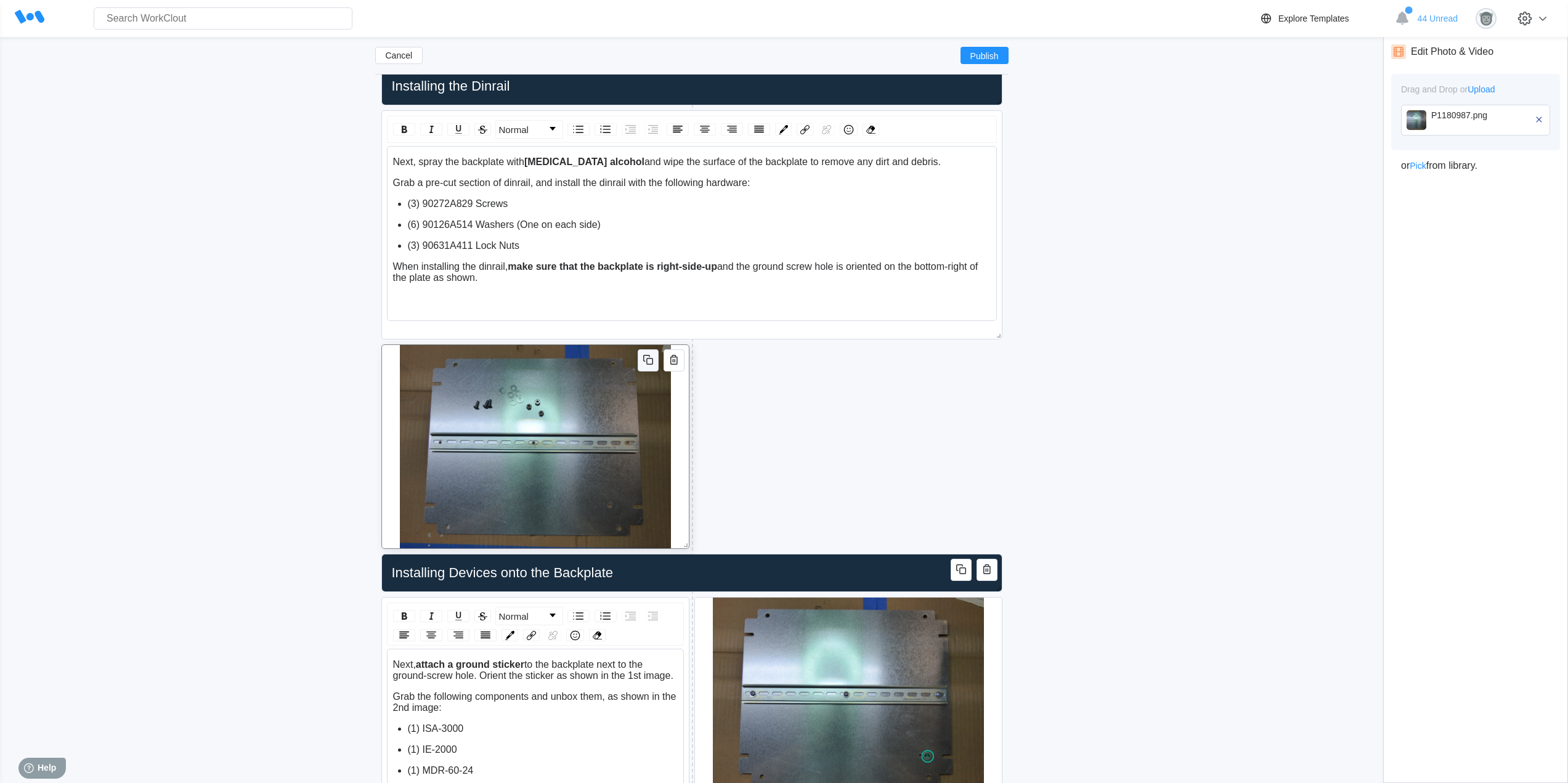
click at [646, 361] on icon "button" at bounding box center [649, 361] width 7 height 7
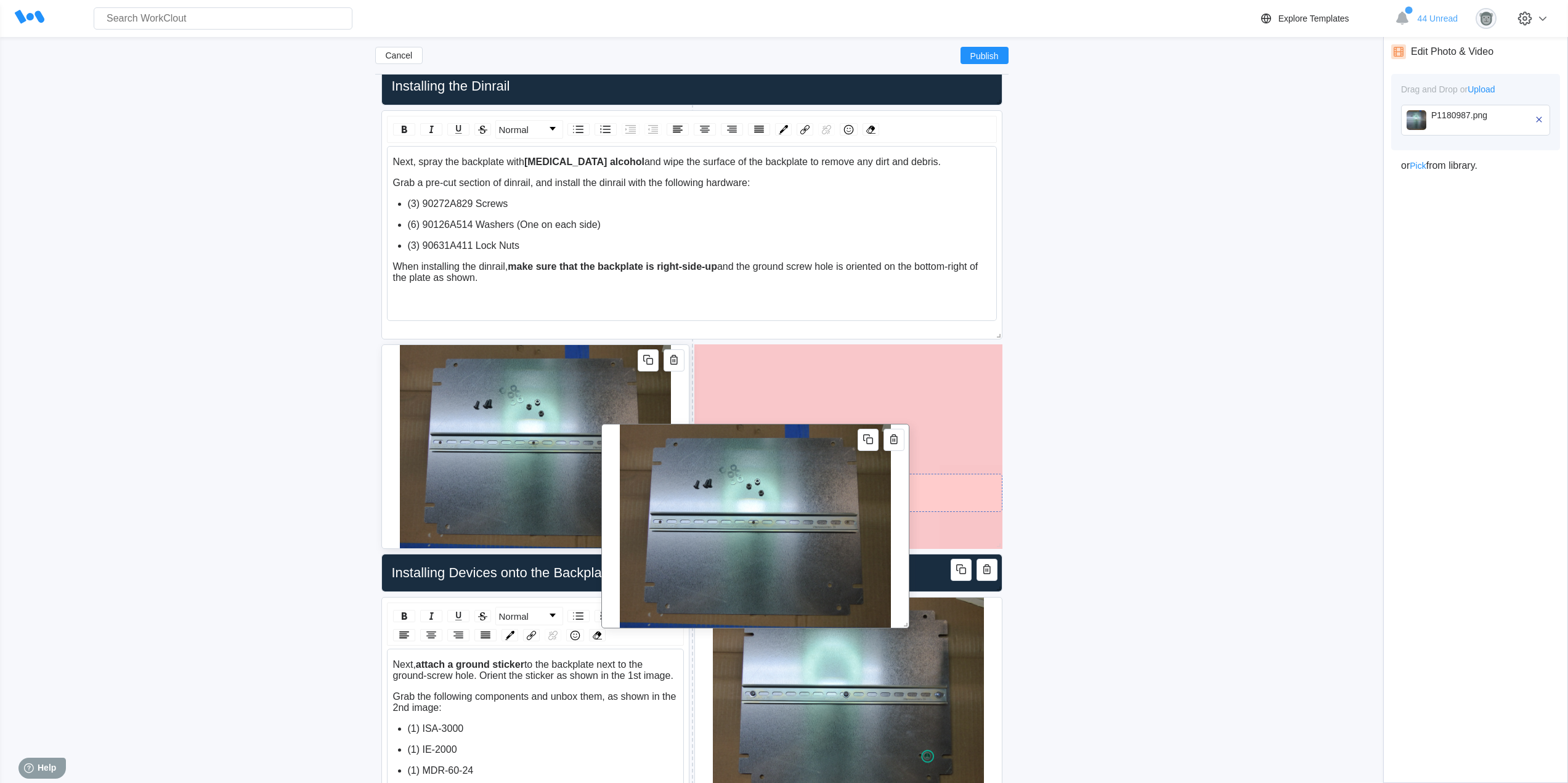
drag, startPoint x: 679, startPoint y: 604, endPoint x: 937, endPoint y: 415, distance: 319.8
click at [909, 424] on div at bounding box center [755, 526] width 308 height 204
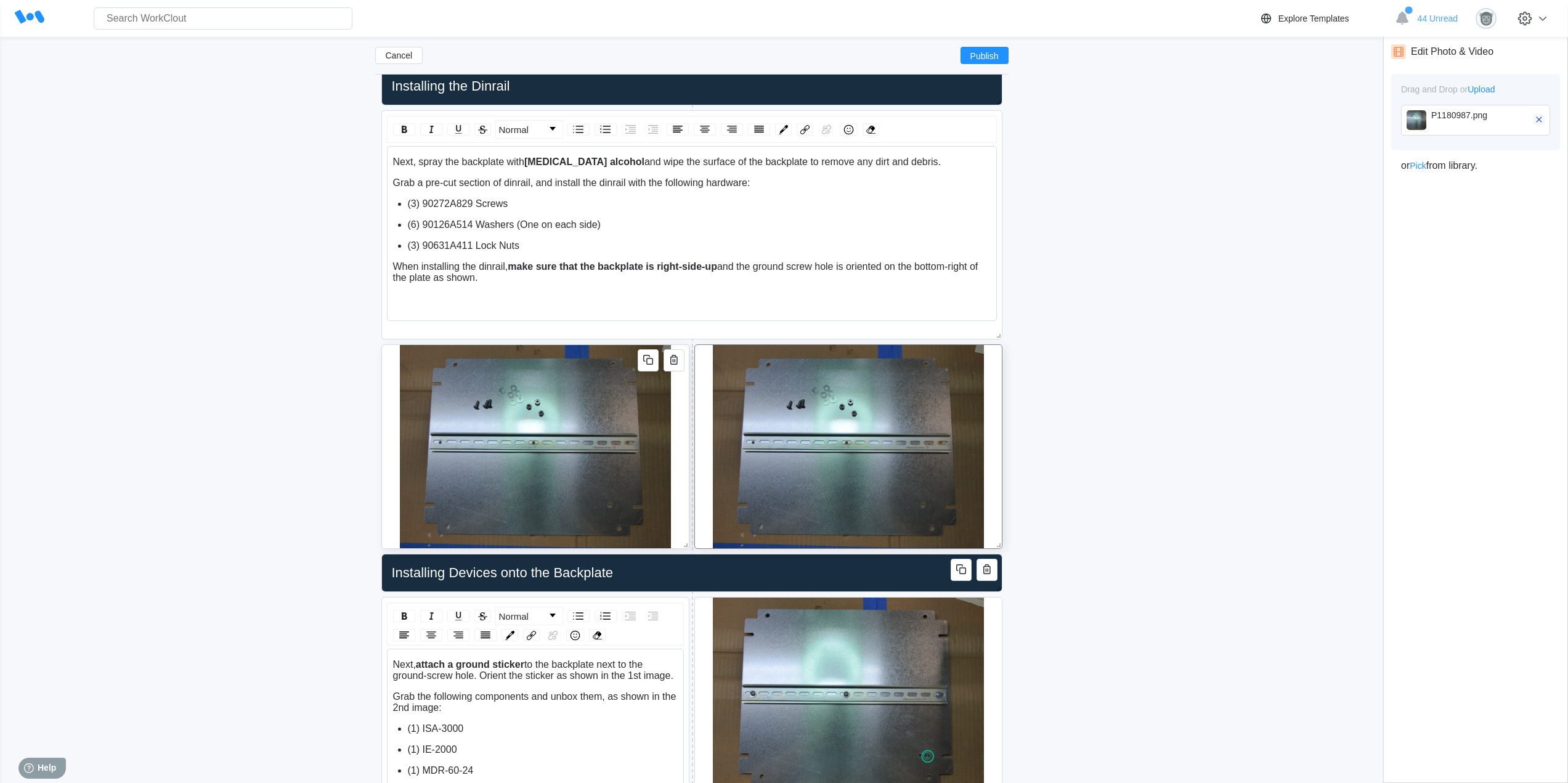
click at [1541, 122] on icon "button" at bounding box center [1538, 119] width 11 height 11
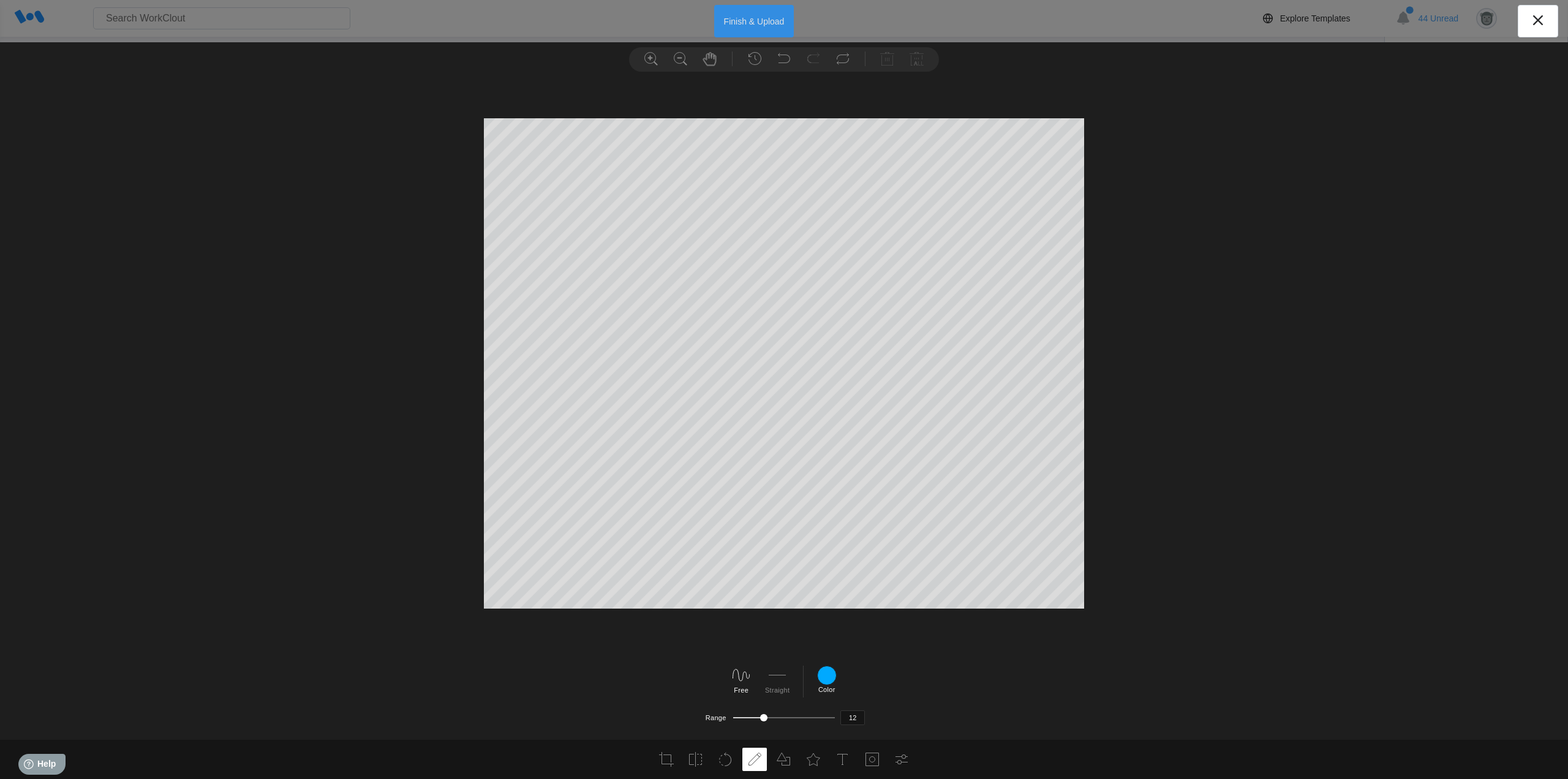
click at [747, 27] on button "Finish & Upload" at bounding box center [754, 21] width 80 height 32
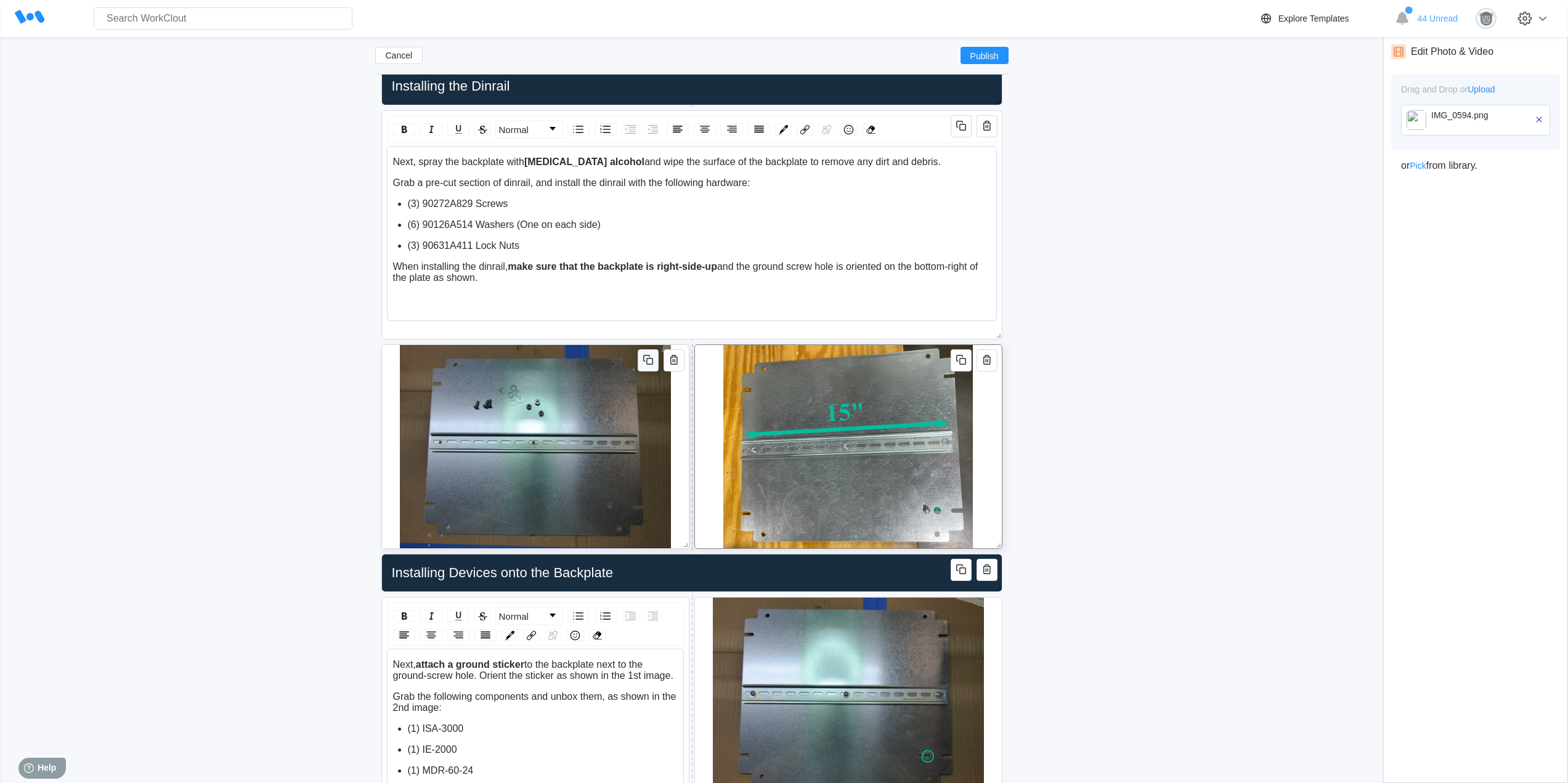
click at [646, 362] on icon "button" at bounding box center [647, 359] width 15 height 15
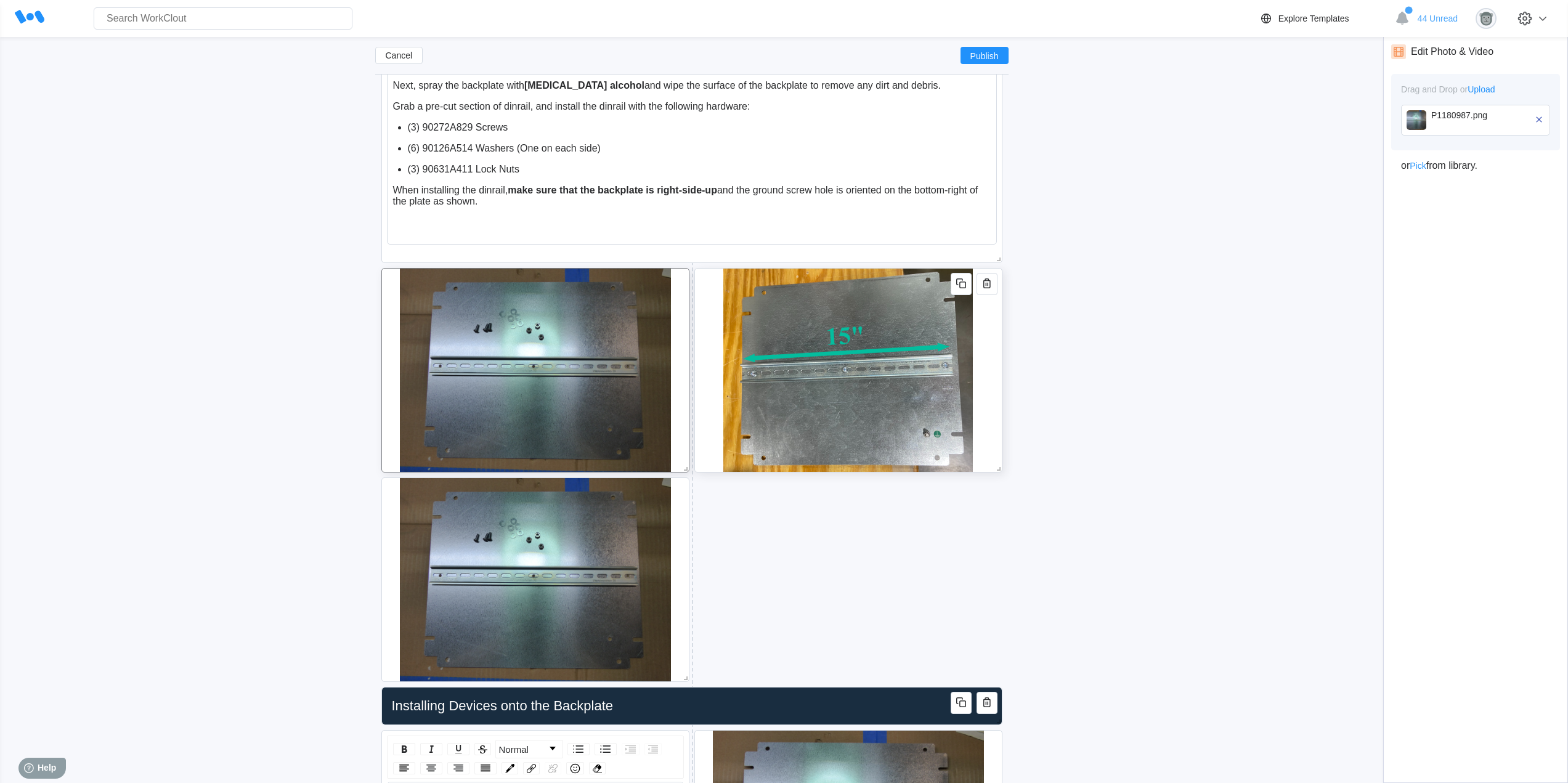
scroll to position [1047, 0]
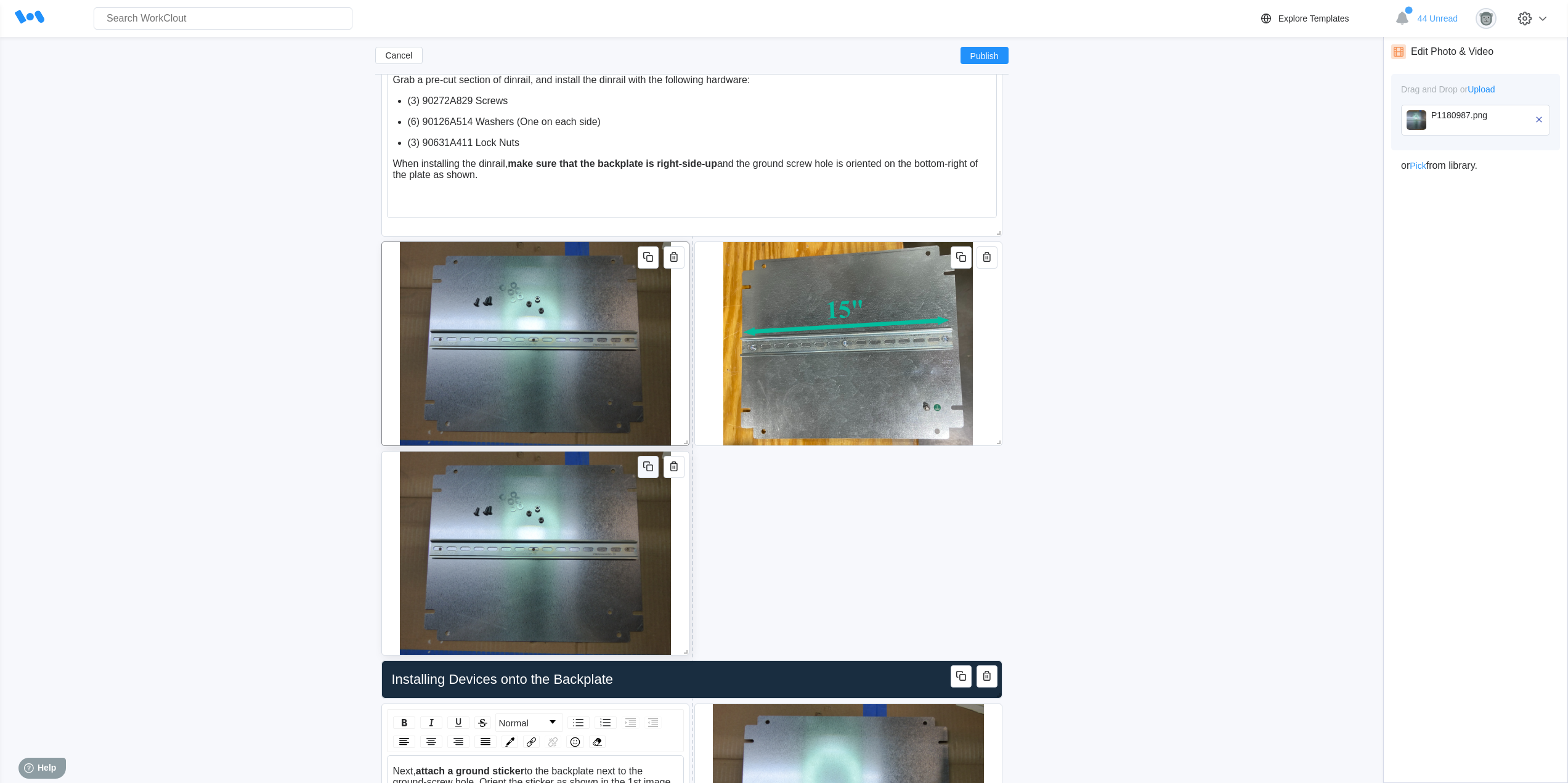
click at [646, 471] on icon "button" at bounding box center [647, 466] width 15 height 15
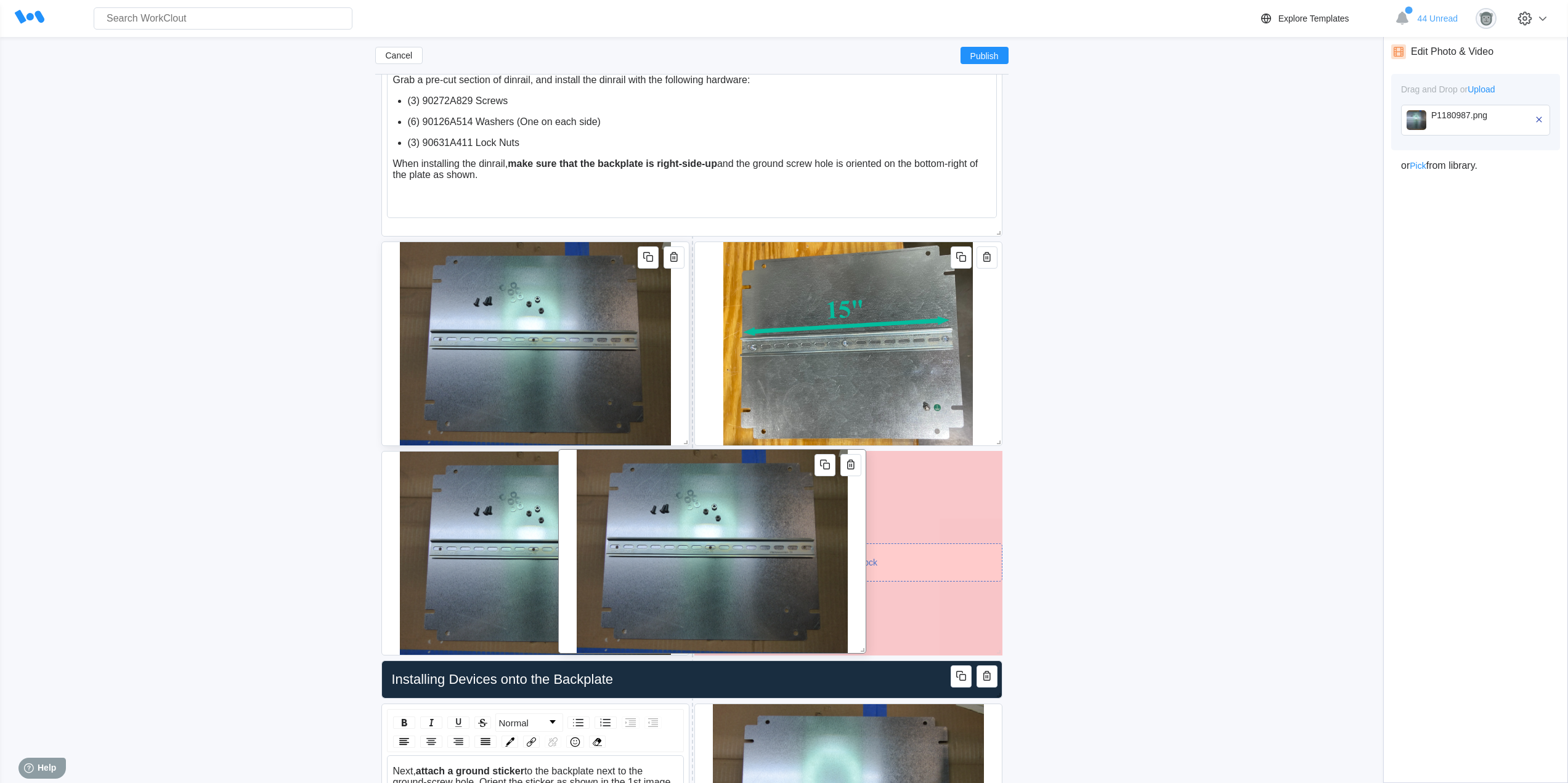
drag, startPoint x: 681, startPoint y: 548, endPoint x: 968, endPoint y: 547, distance: 287.0
click at [866, 547] on div at bounding box center [712, 551] width 308 height 204
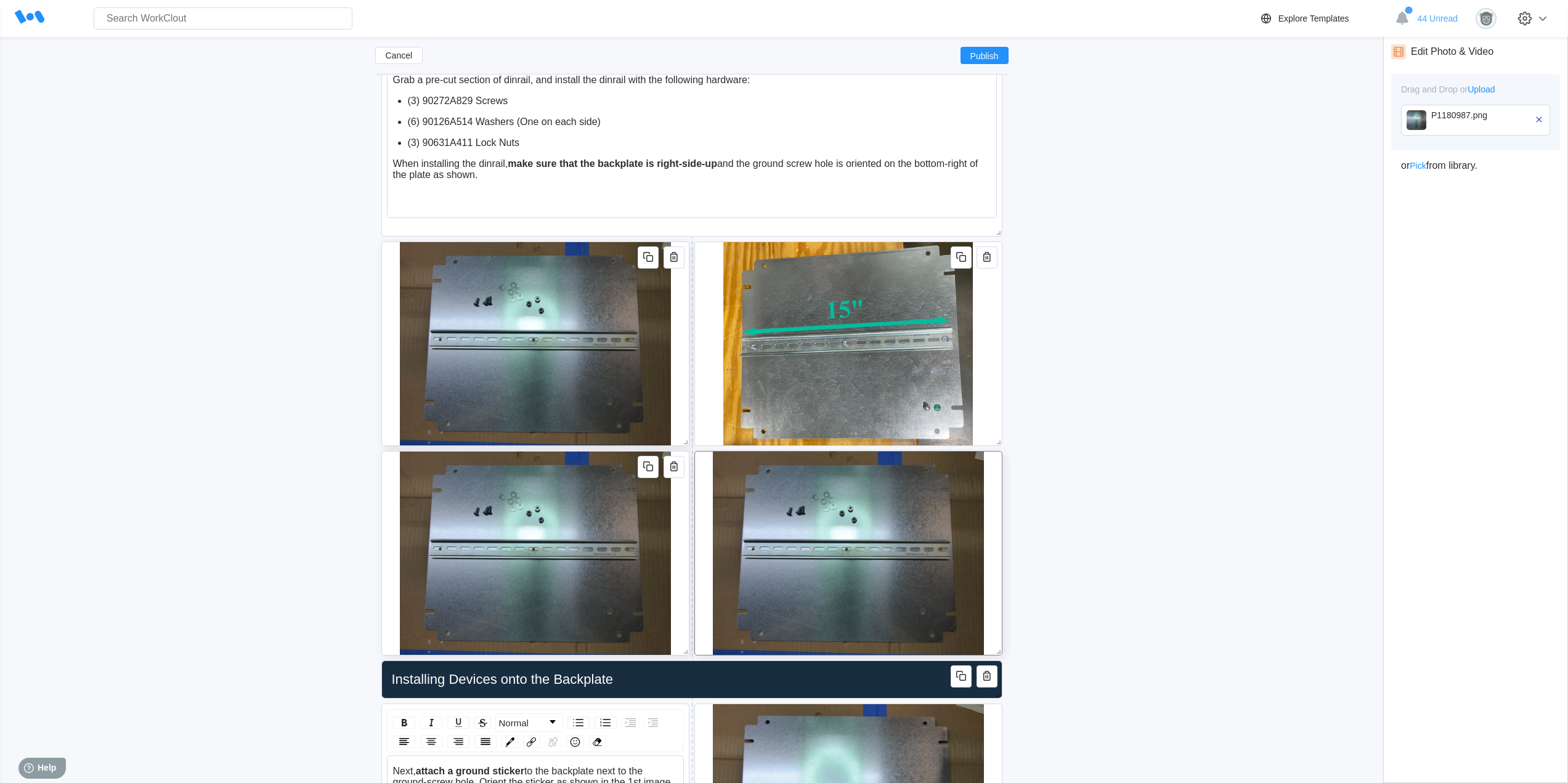
click at [679, 518] on div at bounding box center [535, 553] width 308 height 204
click at [1539, 118] on icon "button" at bounding box center [1538, 119] width 11 height 11
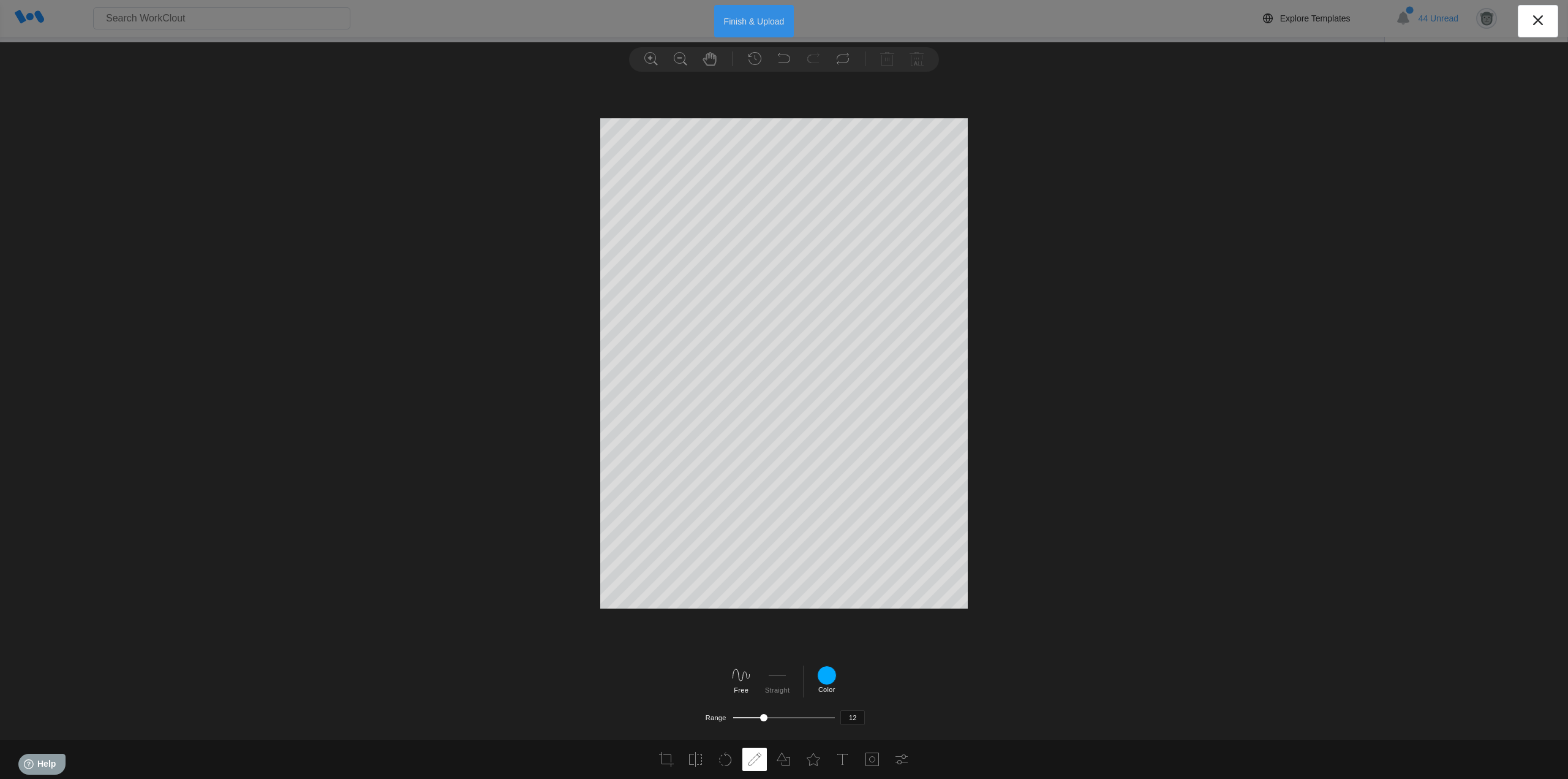
click at [737, 16] on button "Finish & Upload" at bounding box center [754, 21] width 80 height 32
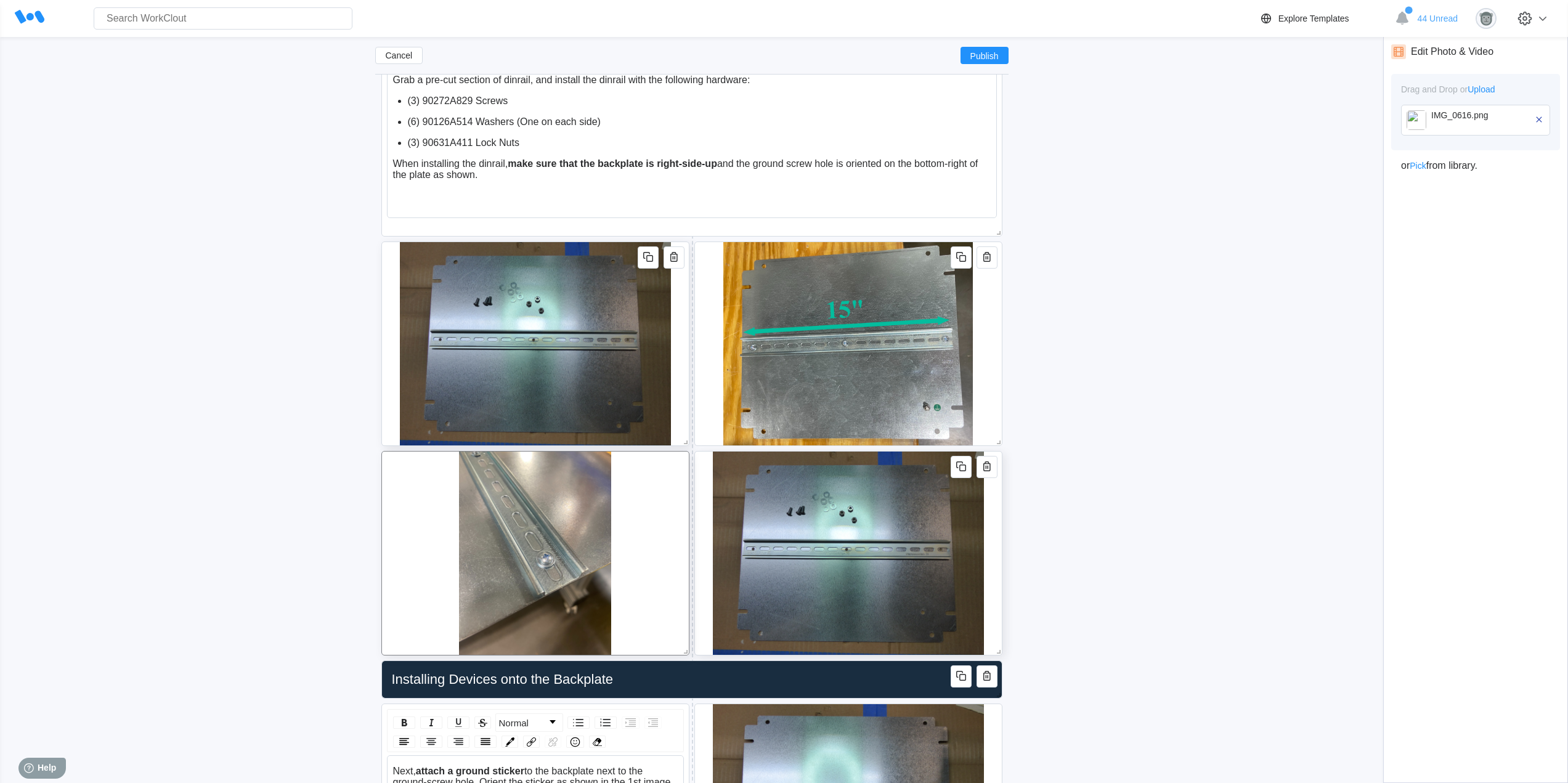
click at [994, 547] on div at bounding box center [848, 553] width 308 height 204
click at [1541, 122] on icon "button" at bounding box center [1538, 119] width 6 height 6
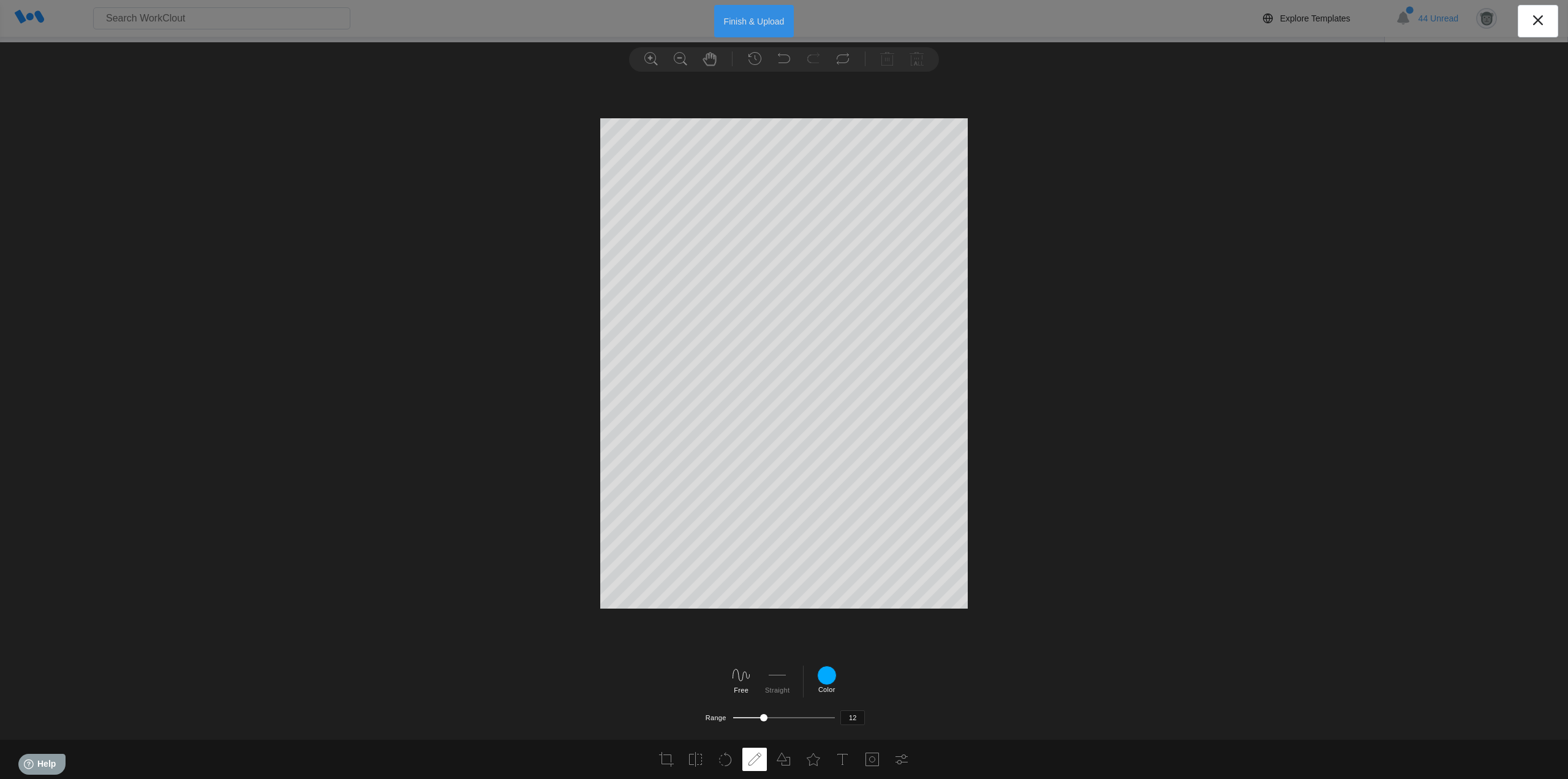
click at [784, 23] on button "Finish & Upload" at bounding box center [754, 21] width 80 height 32
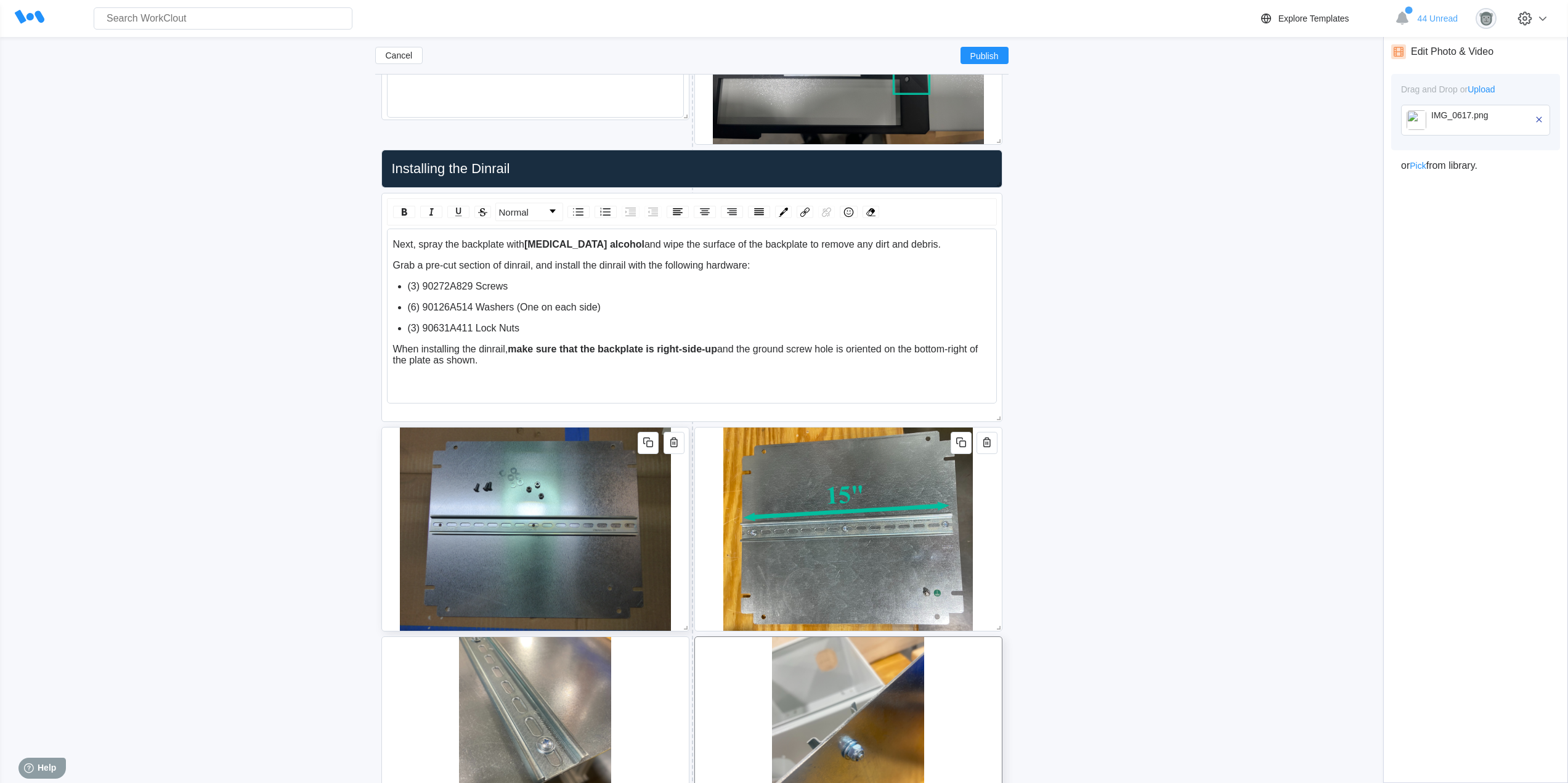
scroll to position [841, 0]
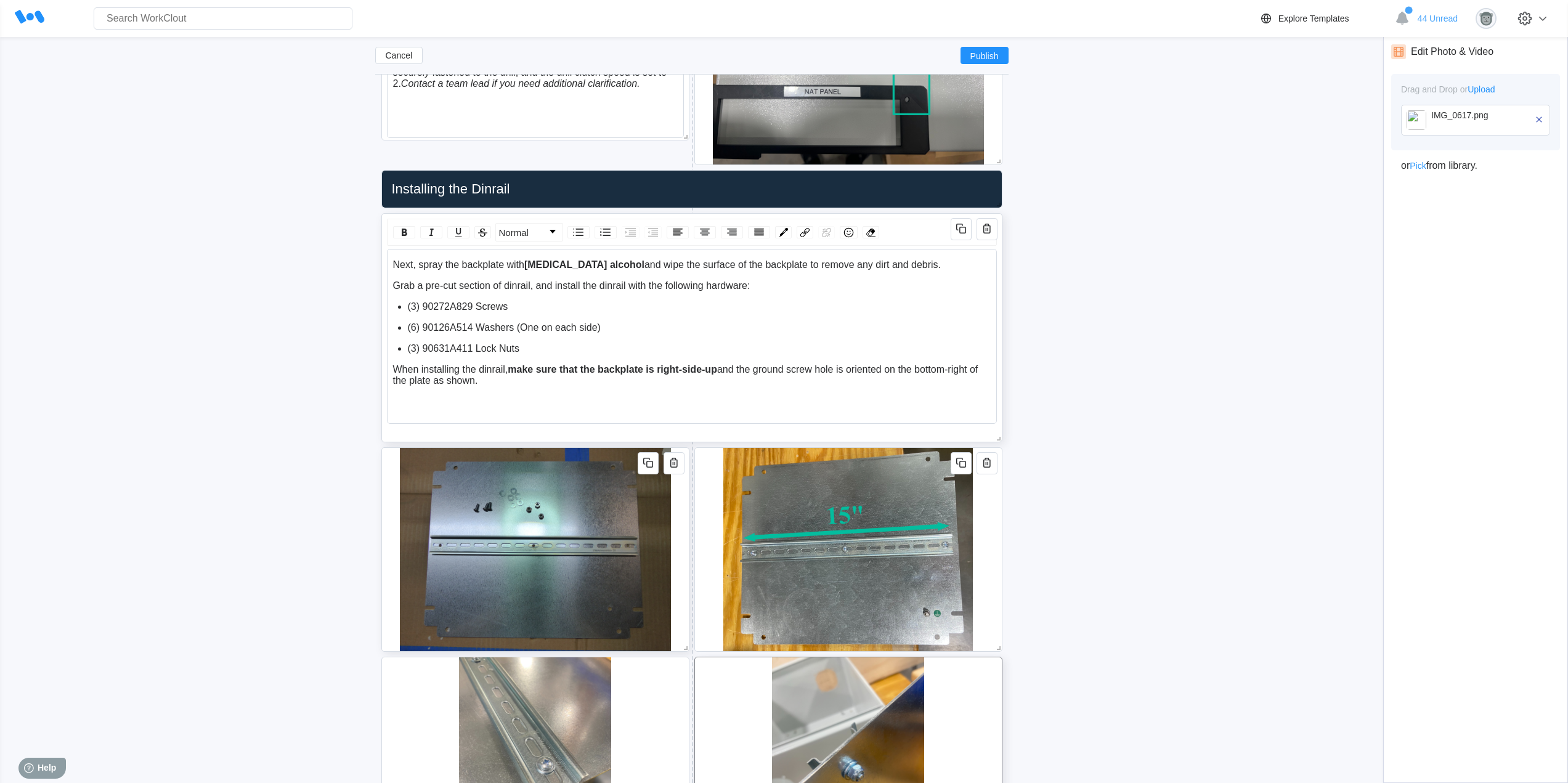
drag, startPoint x: 923, startPoint y: 267, endPoint x: 392, endPoint y: 269, distance: 531.0
click at [393, 269] on div "Next, spray the backplate with isopropyl alcohol and wipe the surface of the ba…" at bounding box center [692, 264] width 598 height 11
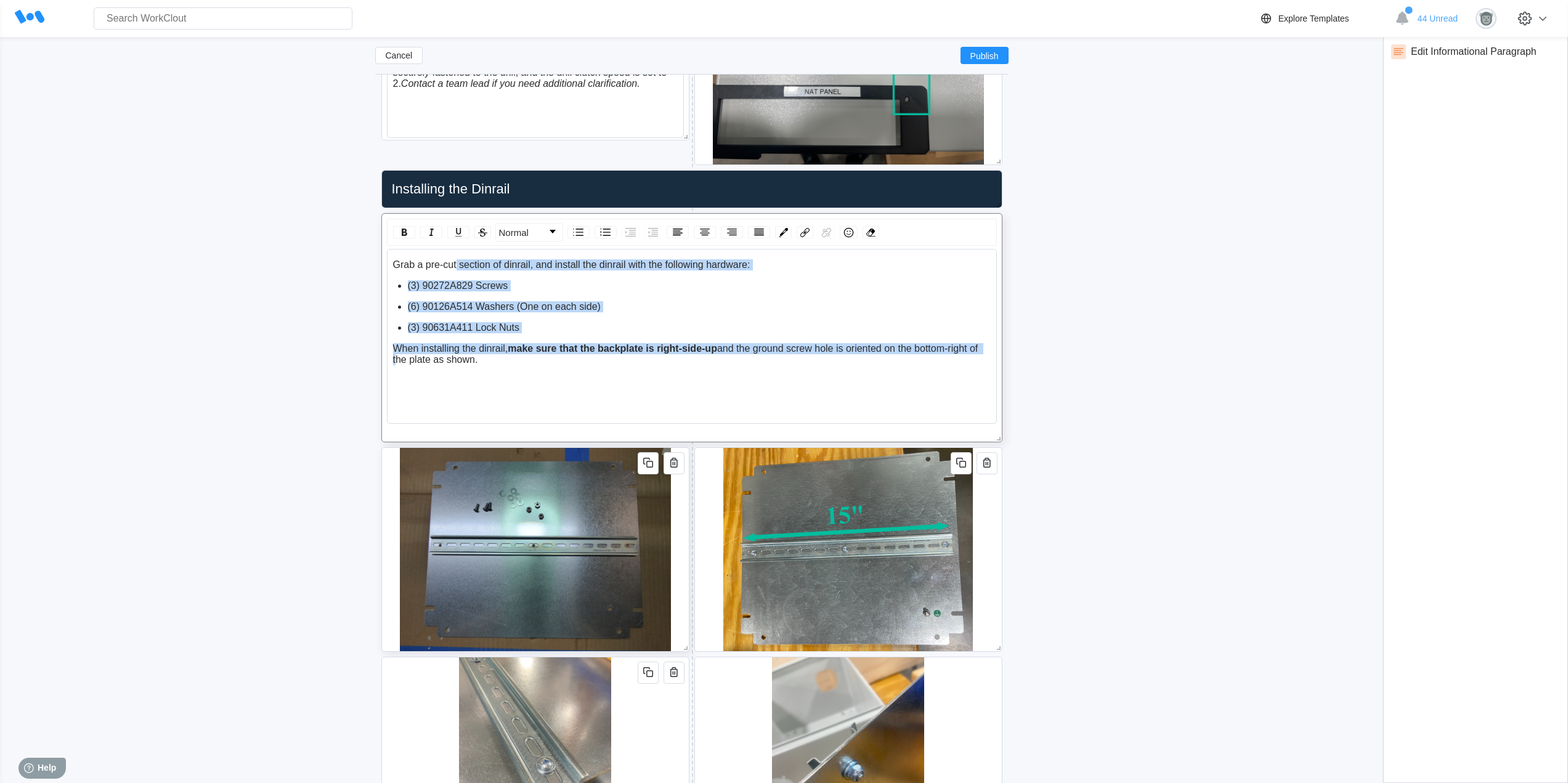
drag, startPoint x: 455, startPoint y: 264, endPoint x: 364, endPoint y: 266, distance: 91.0
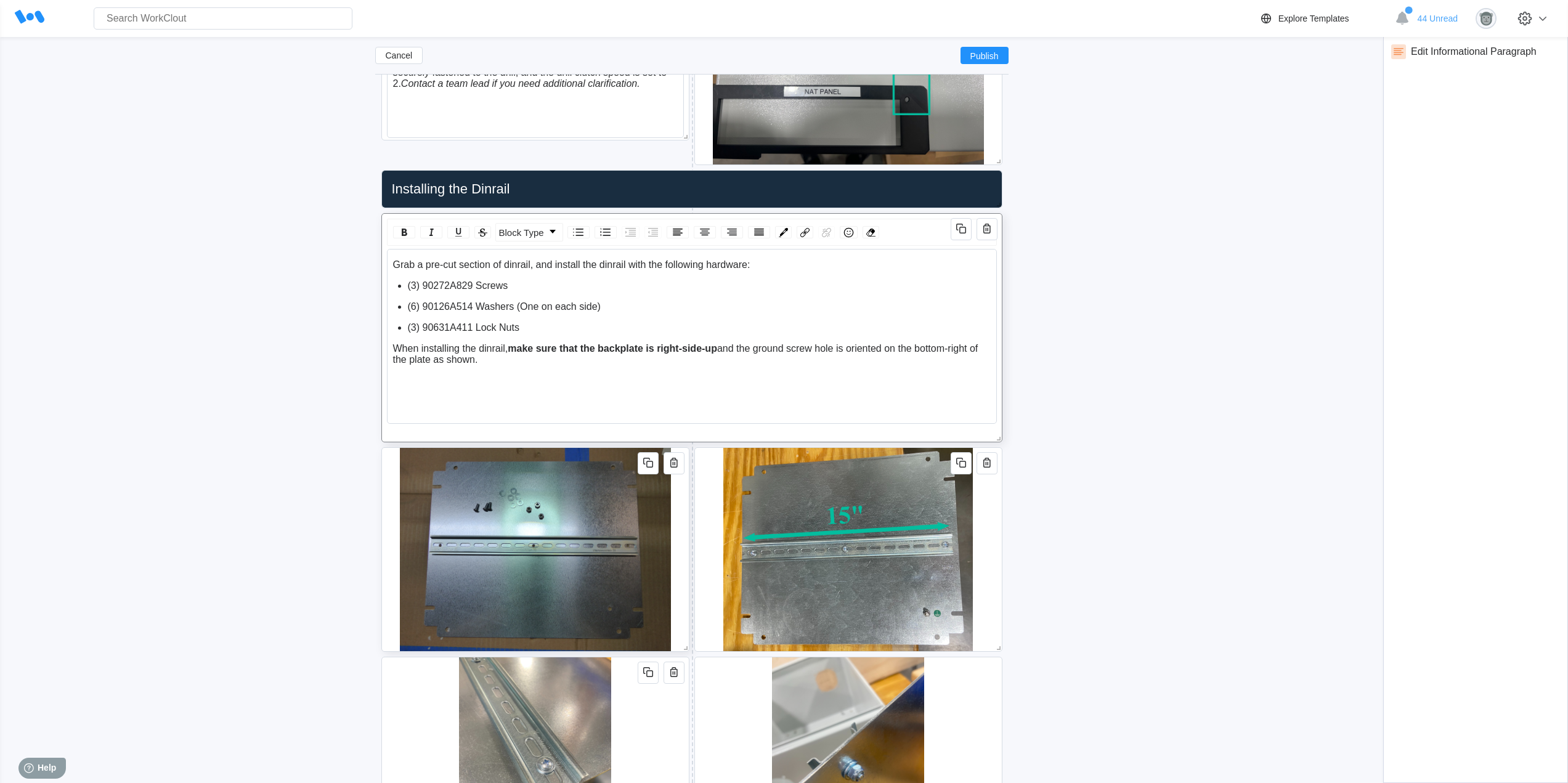
click at [427, 262] on span "Grab a pre-cut section of dinrail, and install the dinrail with the following h…" at bounding box center [571, 264] width 357 height 10
drag, startPoint x: 457, startPoint y: 262, endPoint x: 397, endPoint y: 257, distance: 60.2
click at [392, 262] on div "Grab a pre-cut section of dinrail, and install the dinrail with the following h…" at bounding box center [691, 302] width 598 height 87
drag, startPoint x: 614, startPoint y: 264, endPoint x: 523, endPoint y: 262, distance: 91.0
click at [523, 262] on span "Install a 15" section of dinrail, and install the dinrail with the following ha…" at bounding box center [565, 264] width 345 height 10
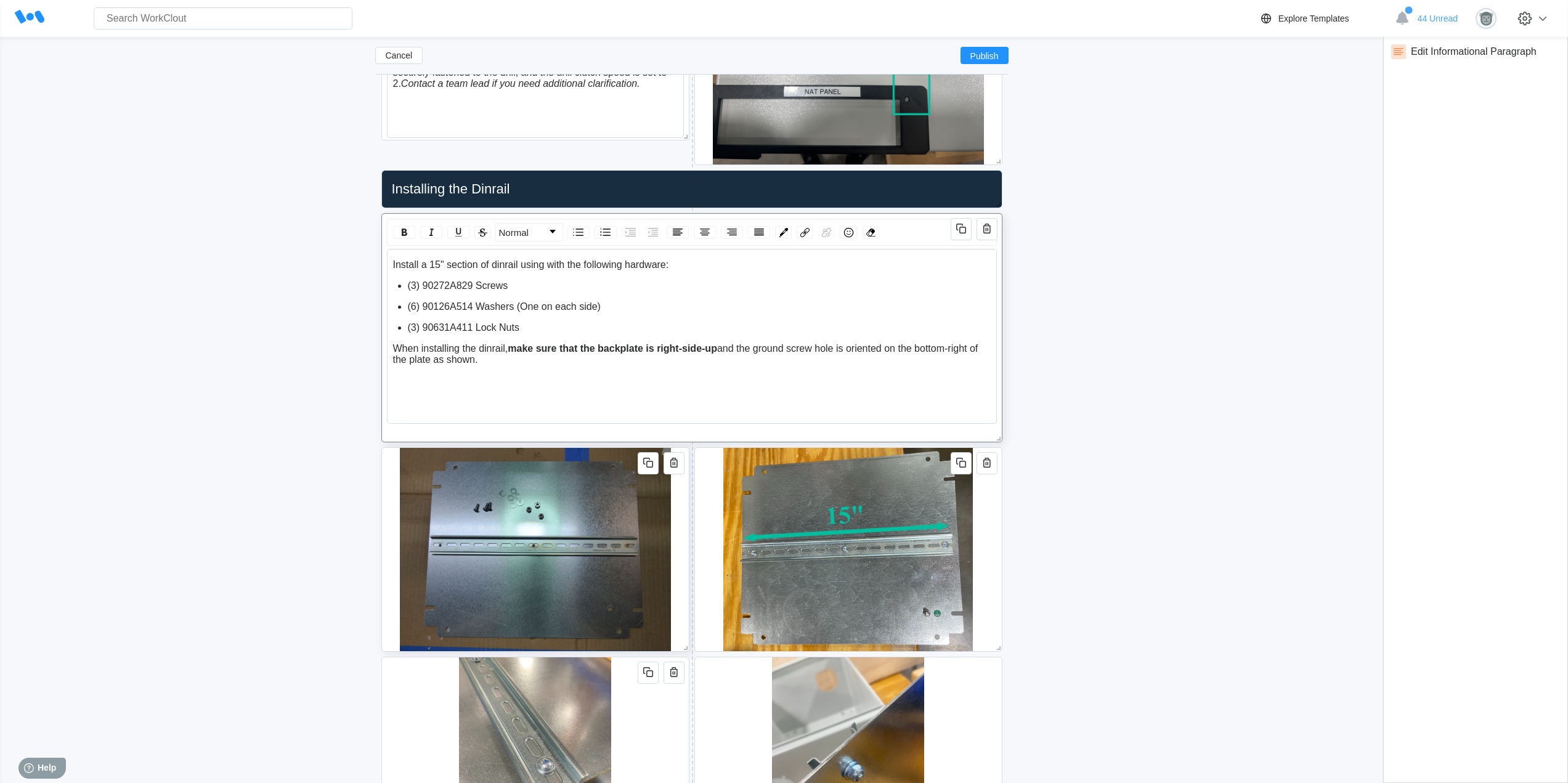
click at [597, 305] on span "(6) 90126A514 Washers (One on each side)" at bounding box center [504, 306] width 193 height 10
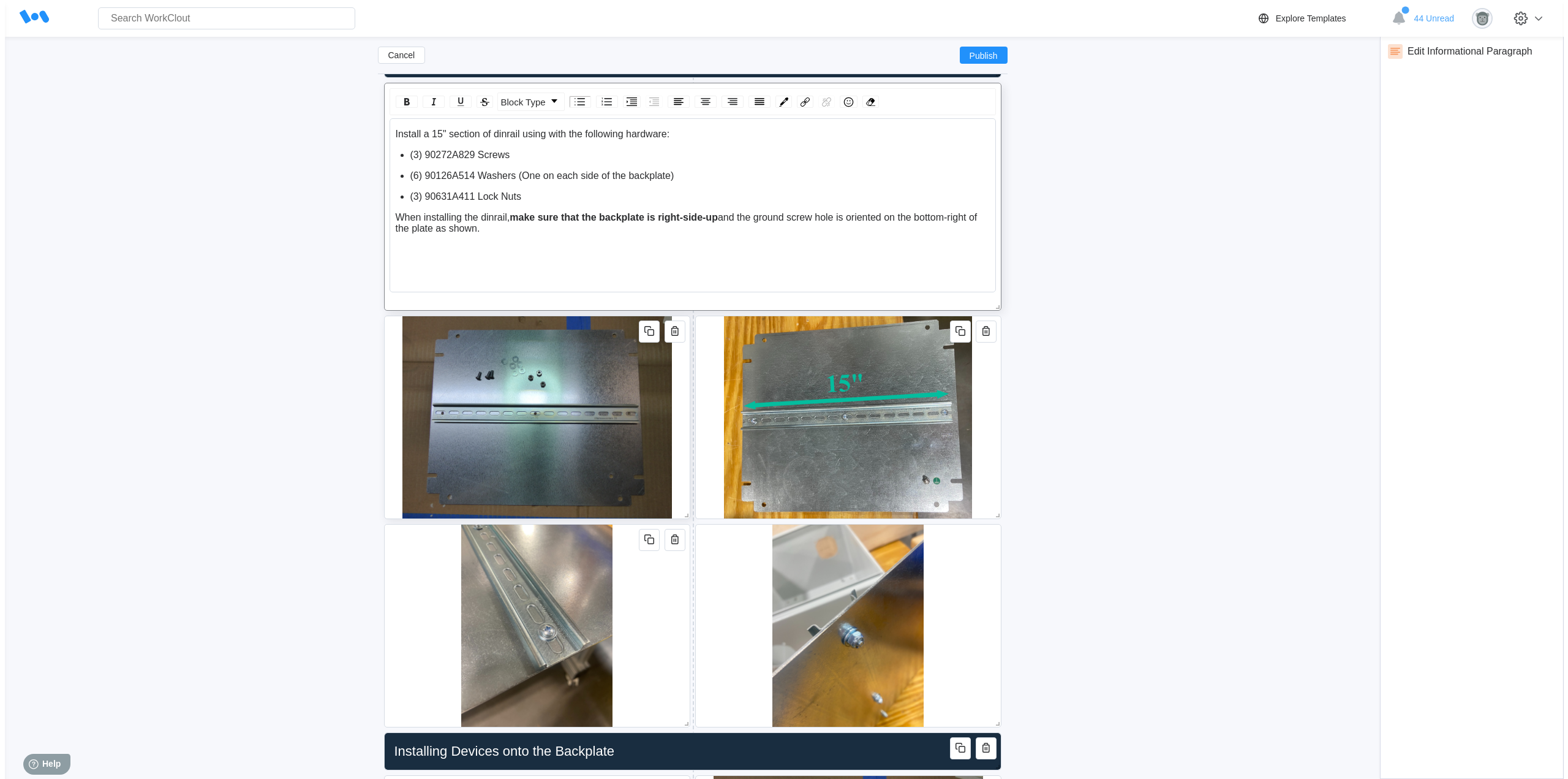
scroll to position [939, 0]
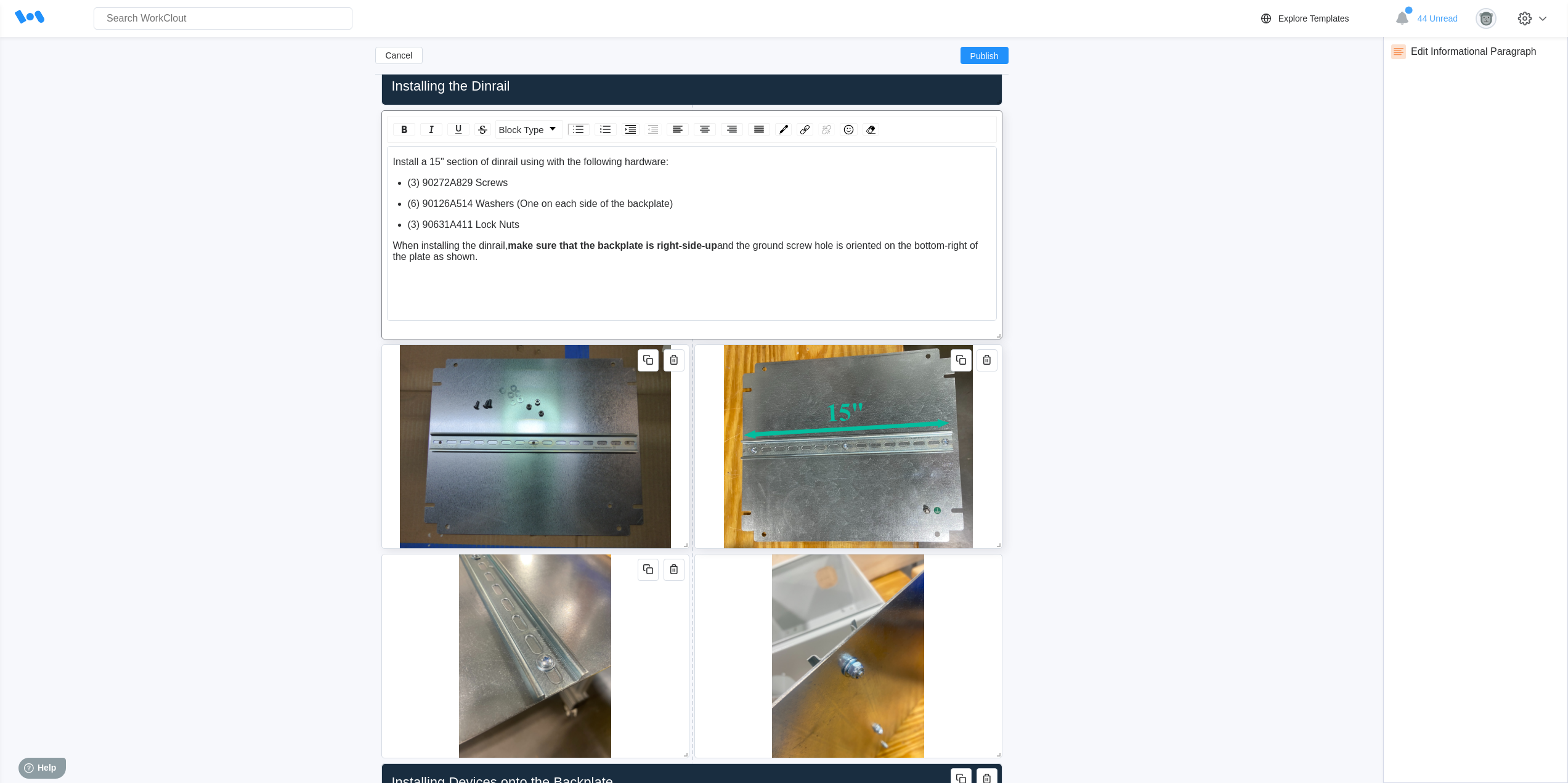
click at [991, 490] on div at bounding box center [848, 446] width 308 height 204
click at [1411, 120] on img at bounding box center [1416, 120] width 20 height 20
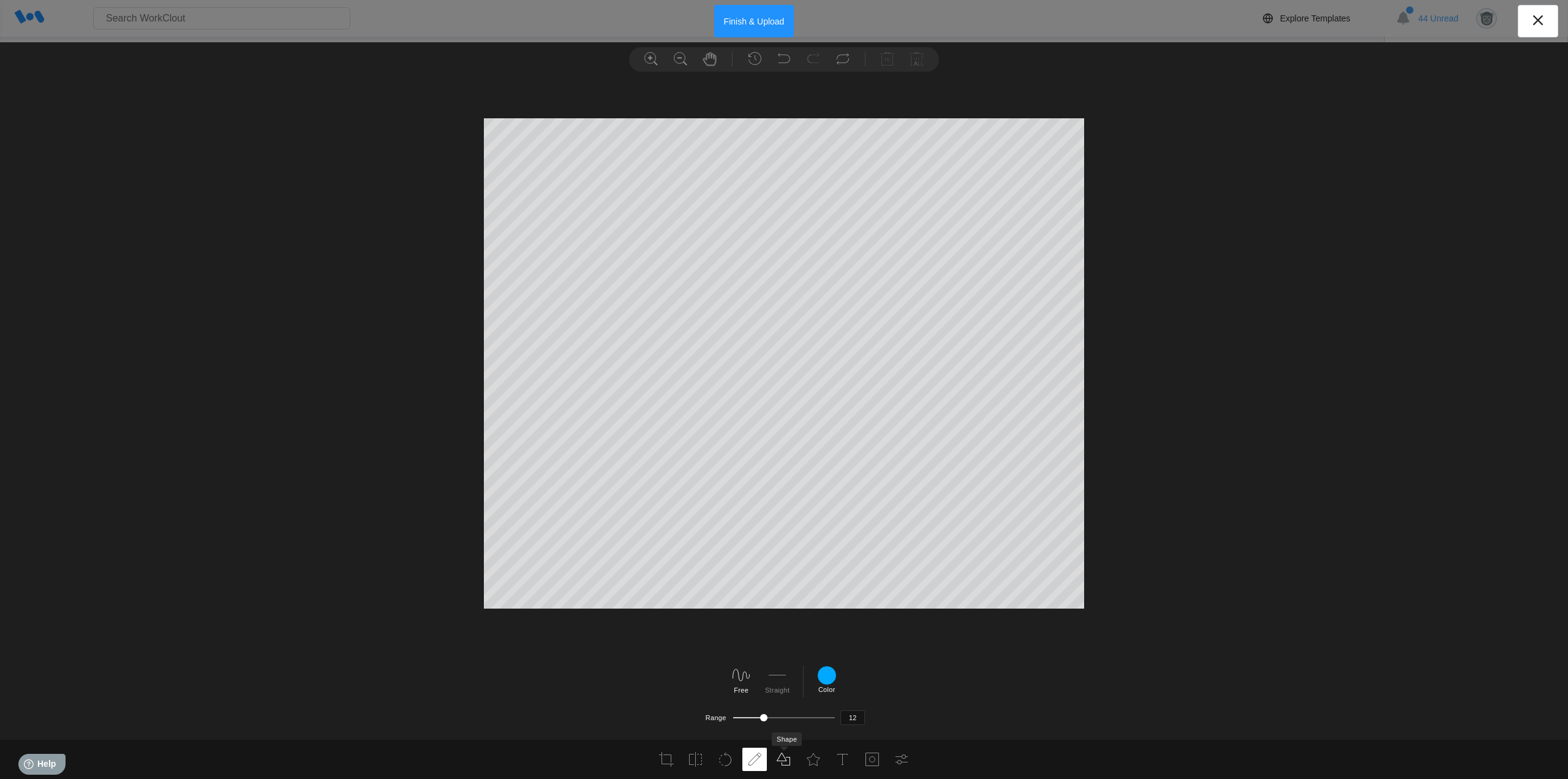
click at [777, 761] on use at bounding box center [784, 759] width 13 height 13
click at [813, 757] on icon at bounding box center [813, 759] width 15 height 15
click at [577, 704] on icon at bounding box center [573, 702] width 20 height 20
click at [1003, 706] on div at bounding box center [998, 702] width 20 height 20
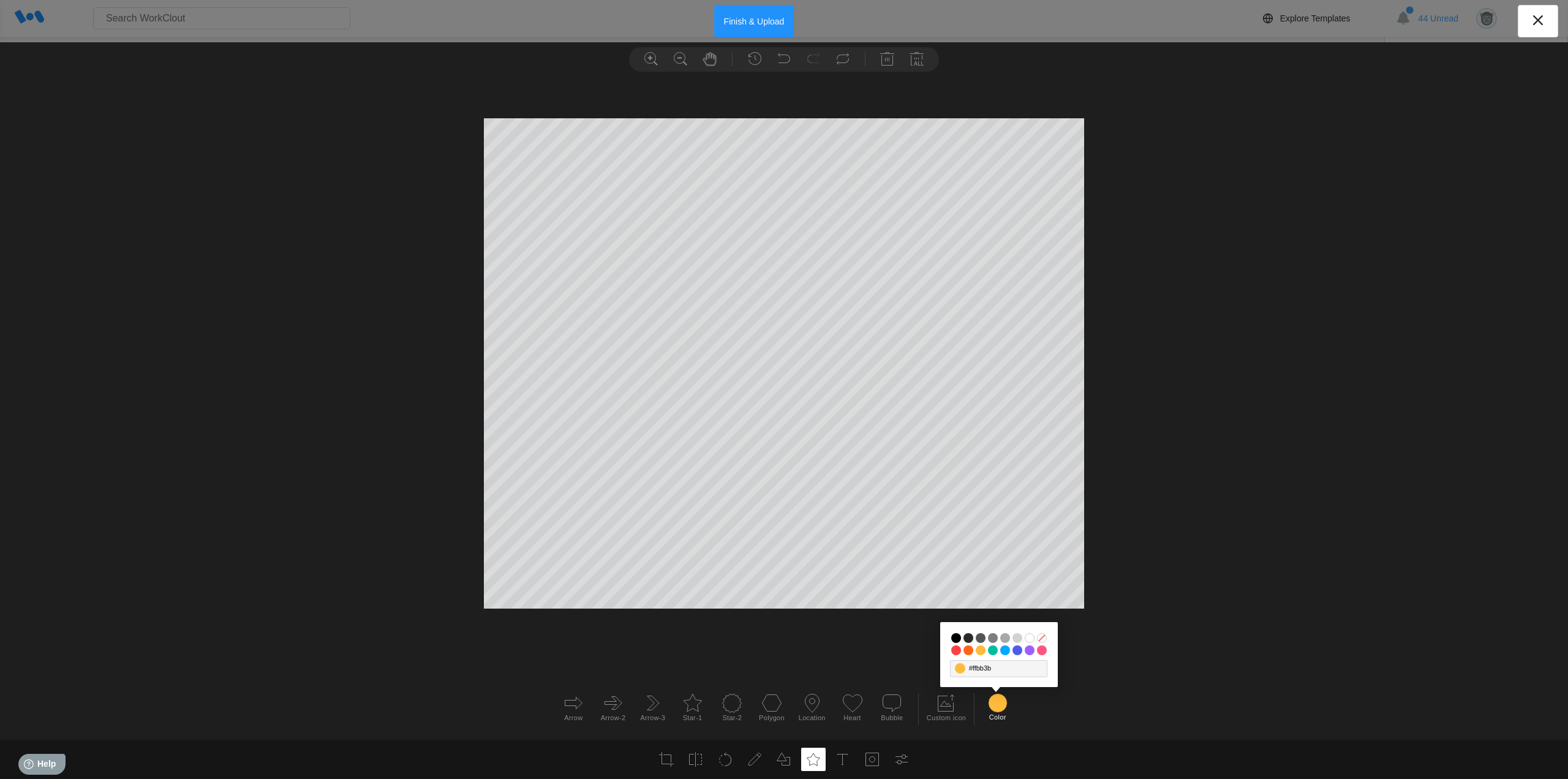
click at [993, 649] on input "#03bd9e" at bounding box center [993, 650] width 9 height 10
click at [843, 759] on use at bounding box center [843, 759] width 10 height 11
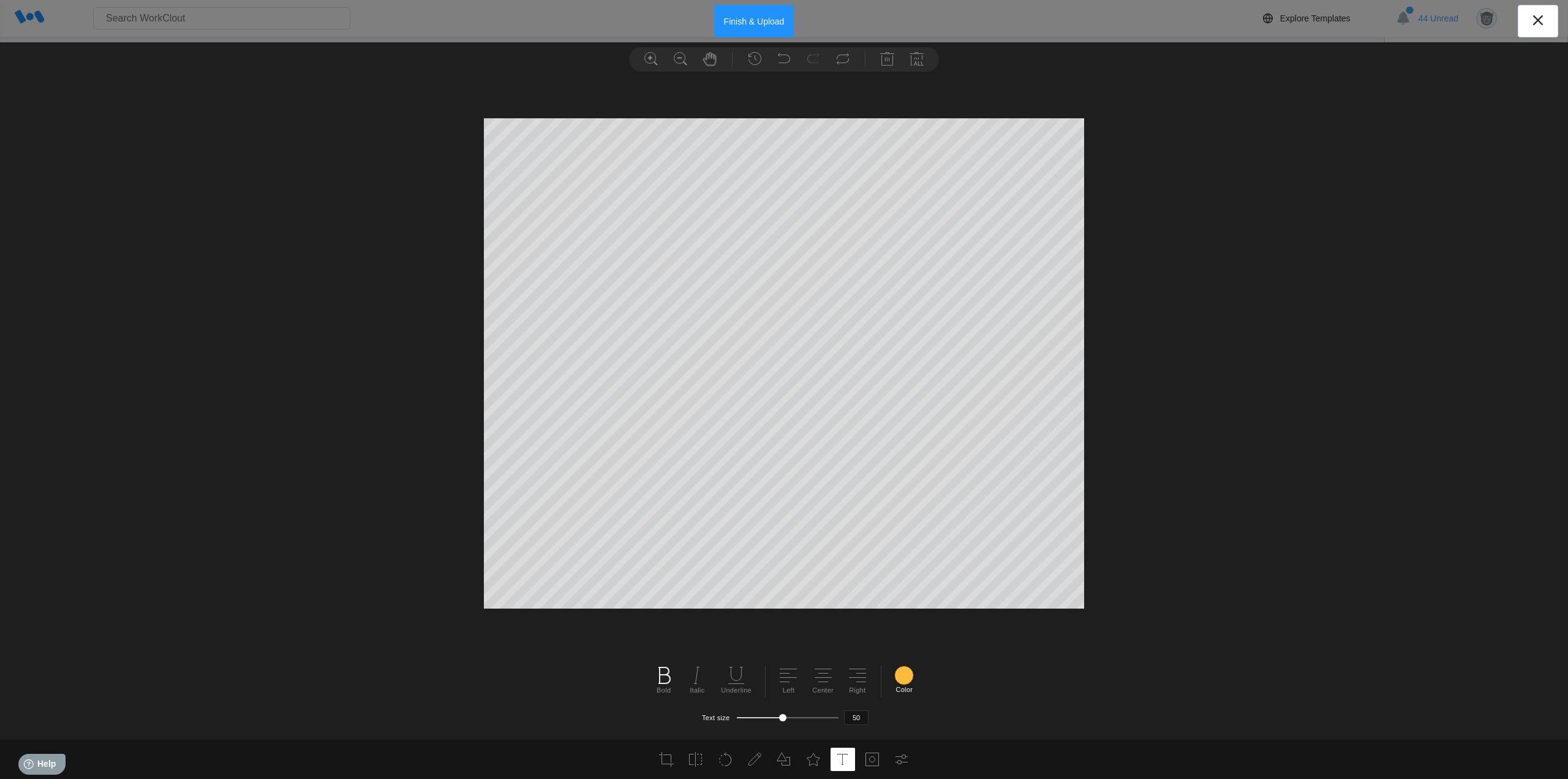
click at [663, 680] on icon at bounding box center [663, 675] width 20 height 20
type textarea "GROUND STUD"
type textarea "GROUND STUD IN BOTTOM RIGHT CORNER"
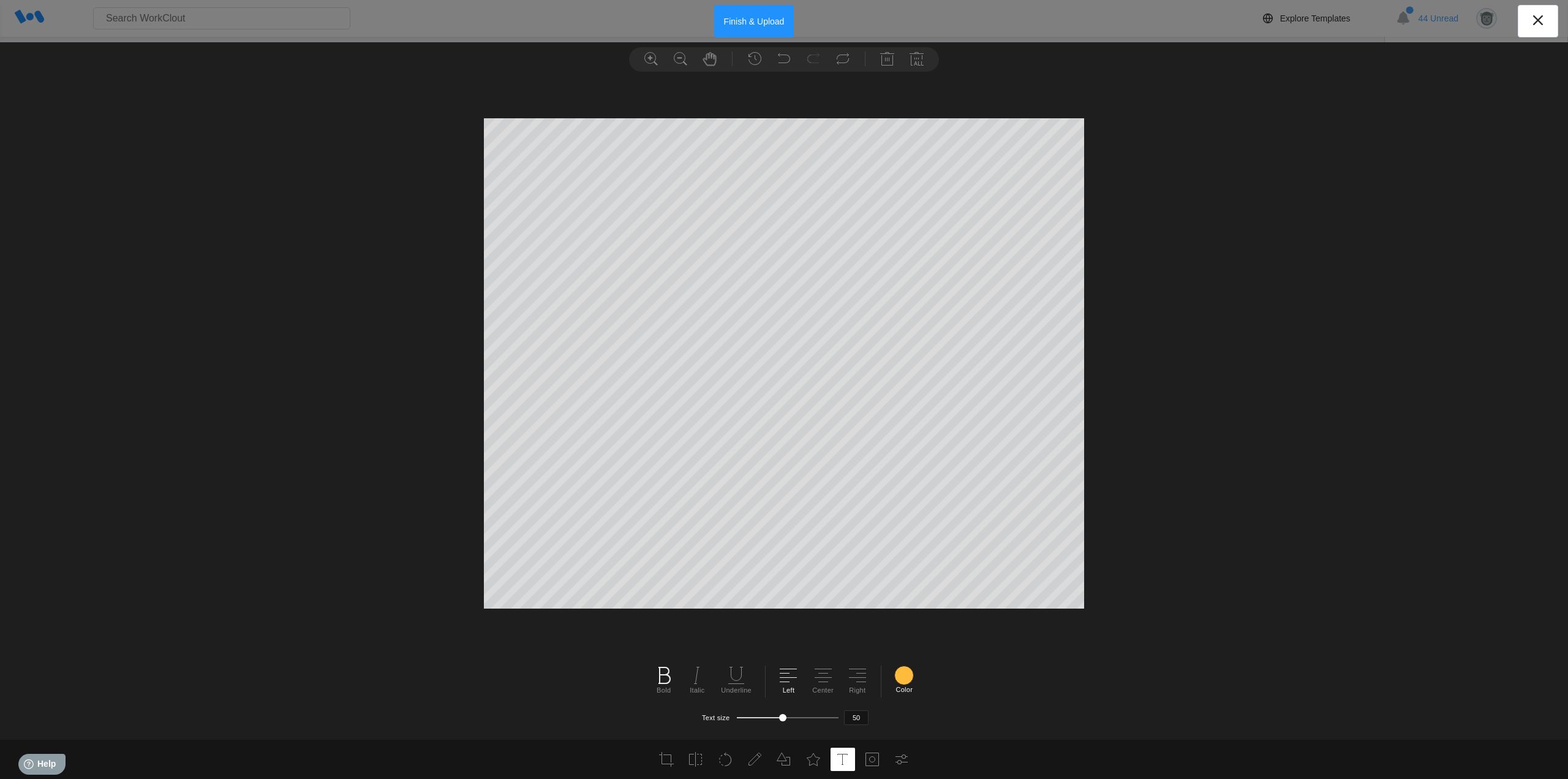
click at [908, 671] on div at bounding box center [904, 675] width 20 height 20
click at [899, 625] on input "#03bd9e" at bounding box center [899, 622] width 9 height 10
click at [824, 674] on icon at bounding box center [823, 675] width 20 height 20
click at [854, 680] on icon at bounding box center [857, 675] width 20 height 20
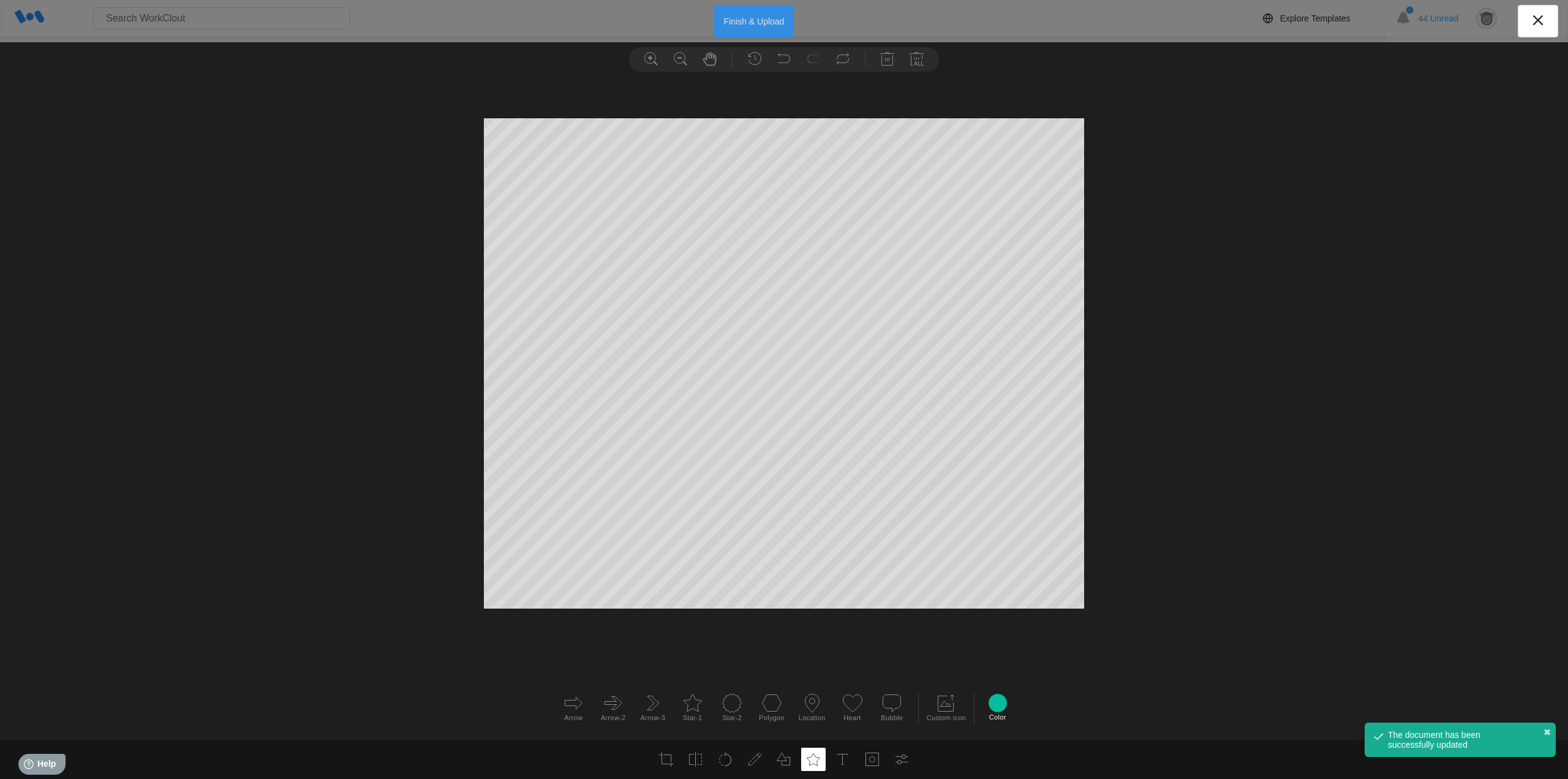
click at [759, 25] on button "Finish & Upload" at bounding box center [754, 21] width 80 height 32
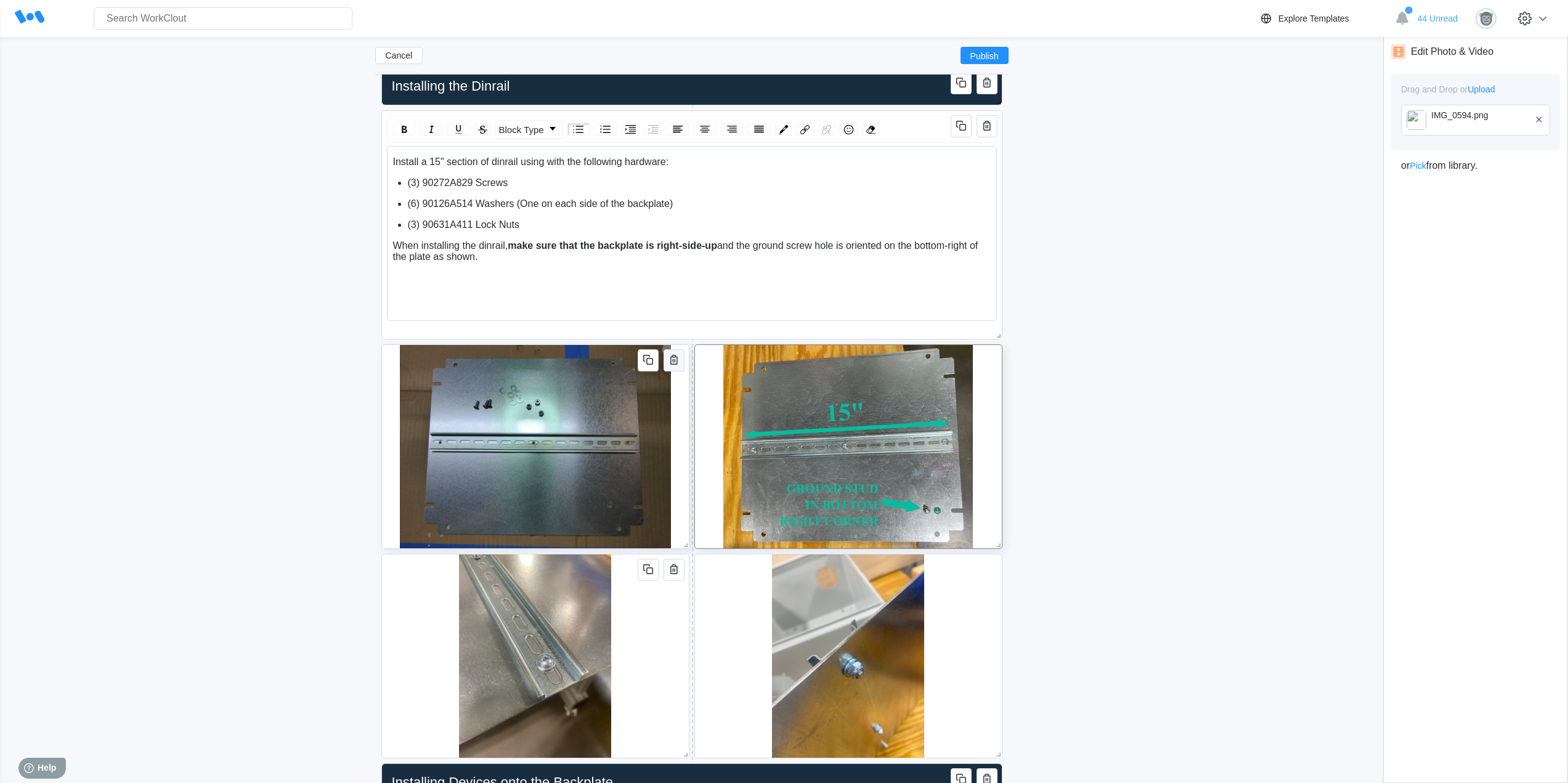
click at [676, 362] on icon "button" at bounding box center [674, 359] width 8 height 10
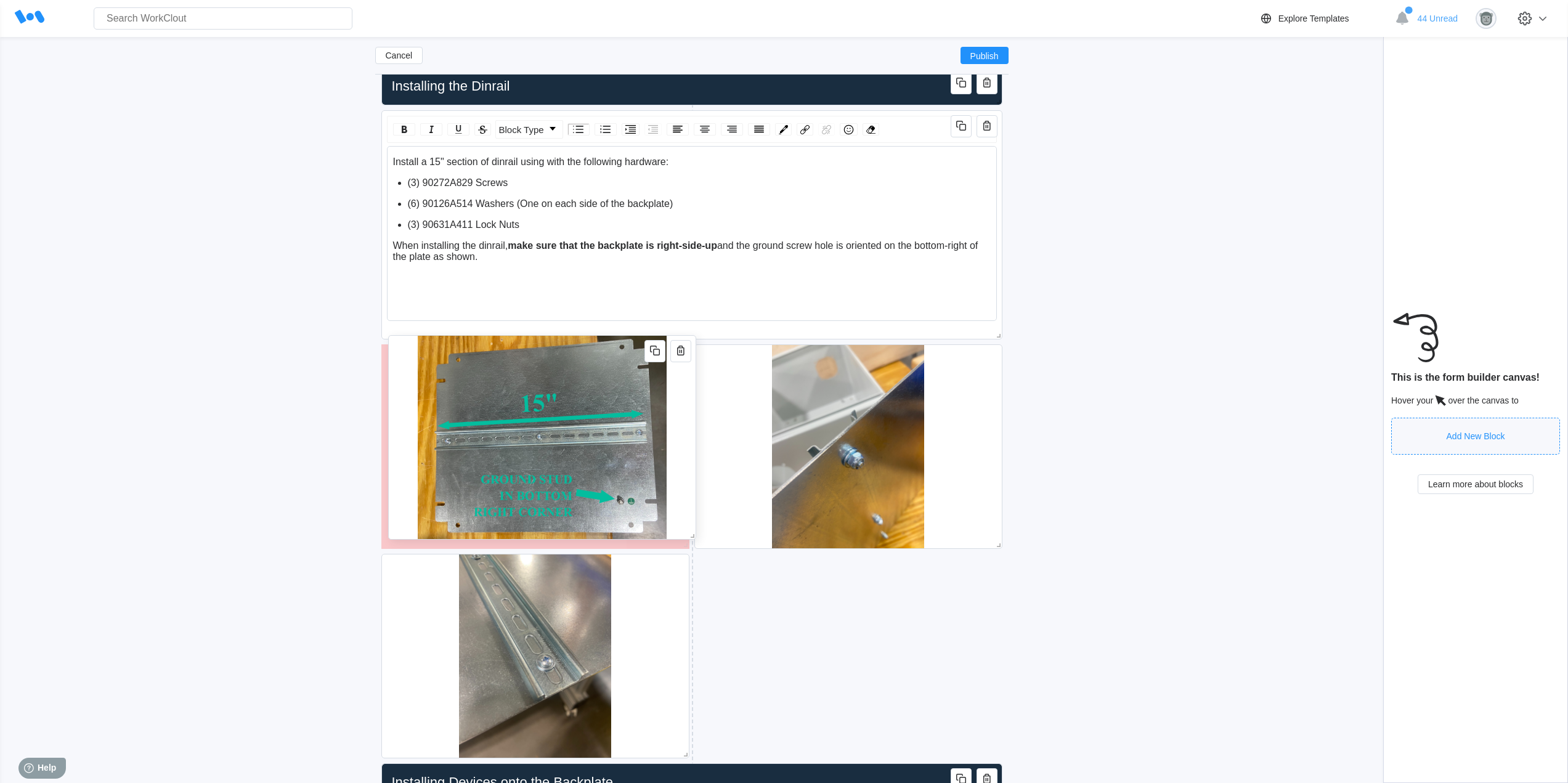
drag, startPoint x: 998, startPoint y: 518, endPoint x: 691, endPoint y: 509, distance: 307.1
click at [691, 509] on div at bounding box center [542, 437] width 308 height 204
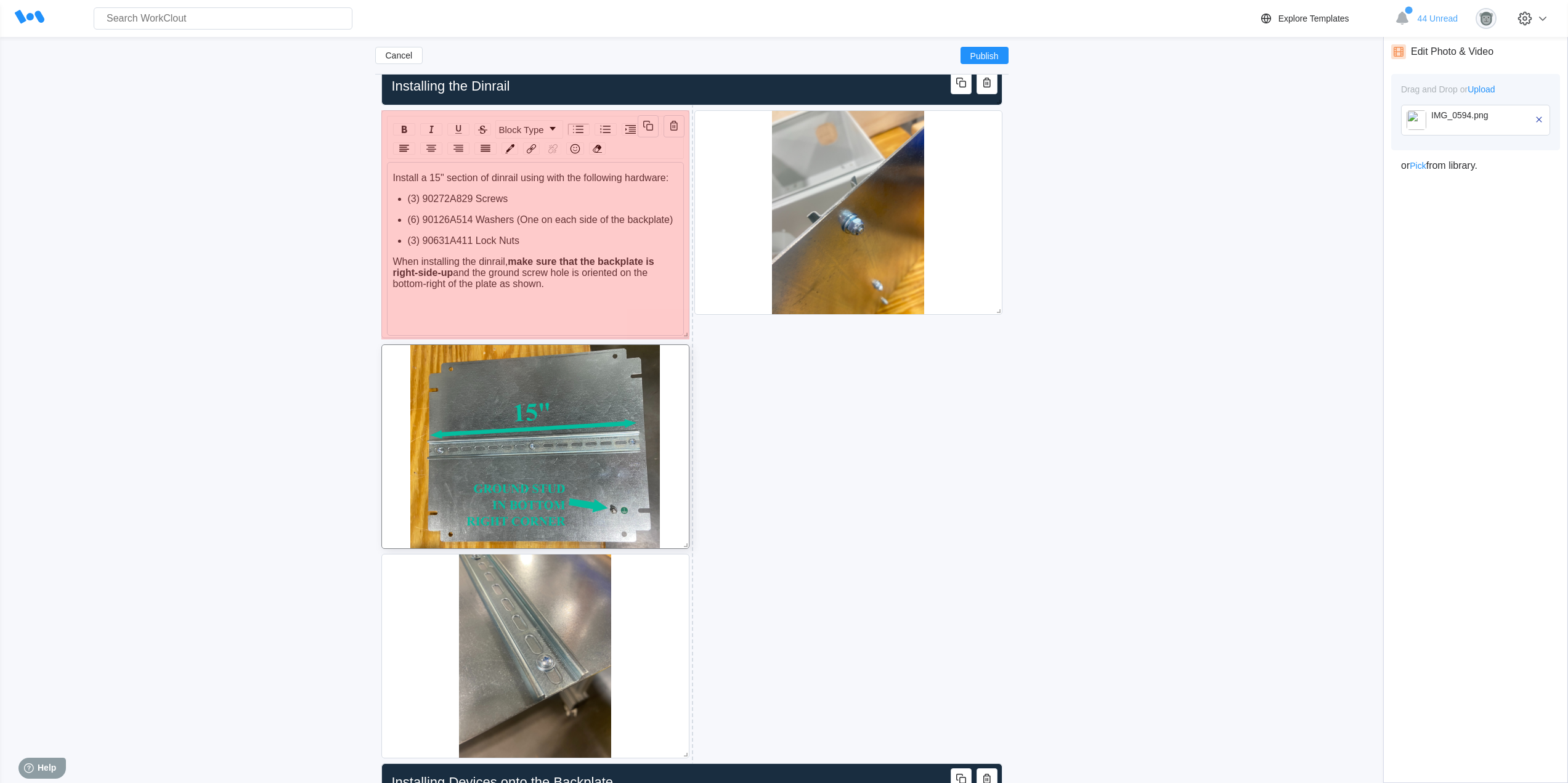
drag, startPoint x: 994, startPoint y: 334, endPoint x: 660, endPoint y: 333, distance: 334.0
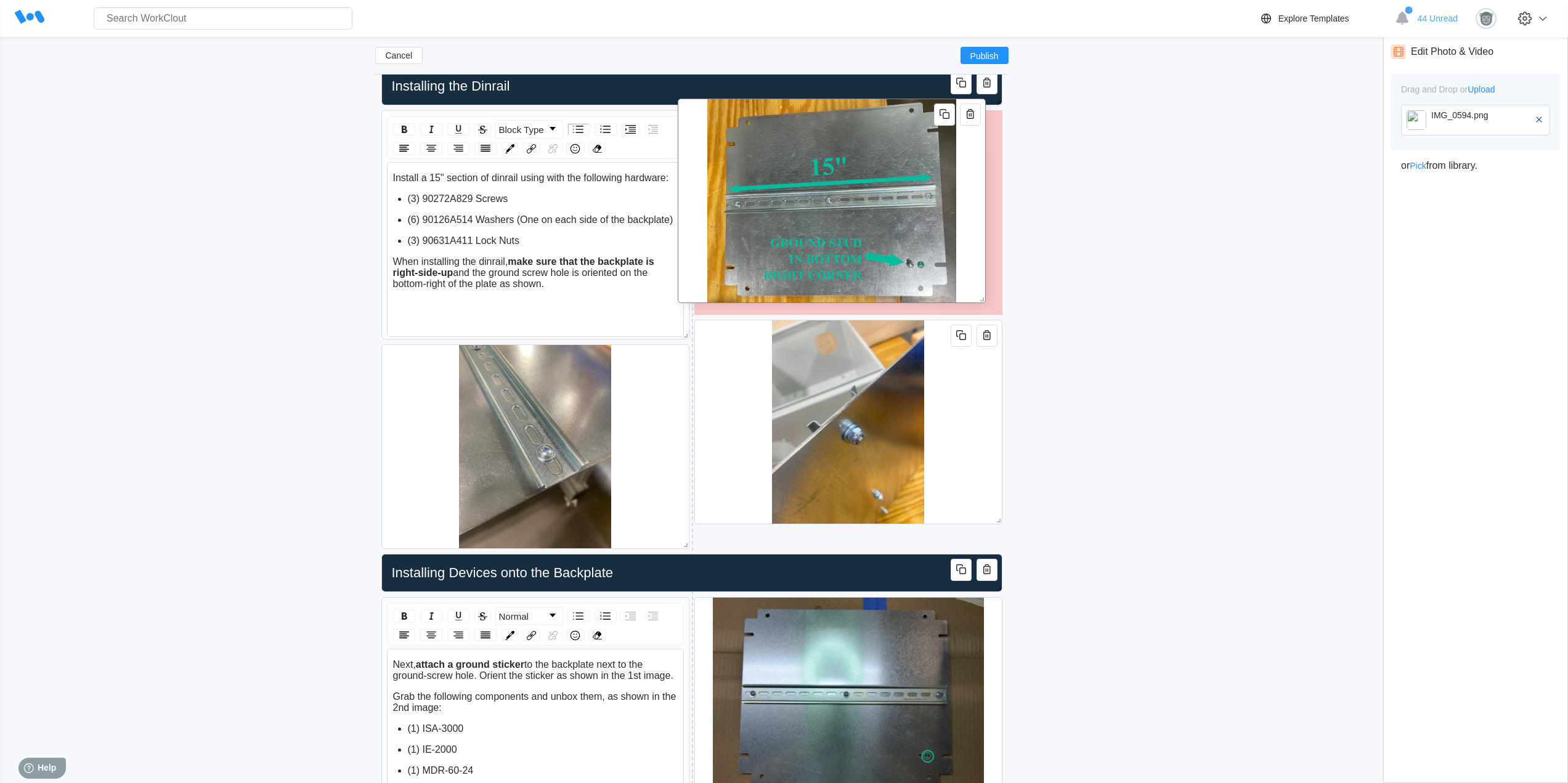
drag, startPoint x: 682, startPoint y: 471, endPoint x: 979, endPoint y: 225, distance: 385.6
click at [979, 225] on div at bounding box center [831, 201] width 308 height 204
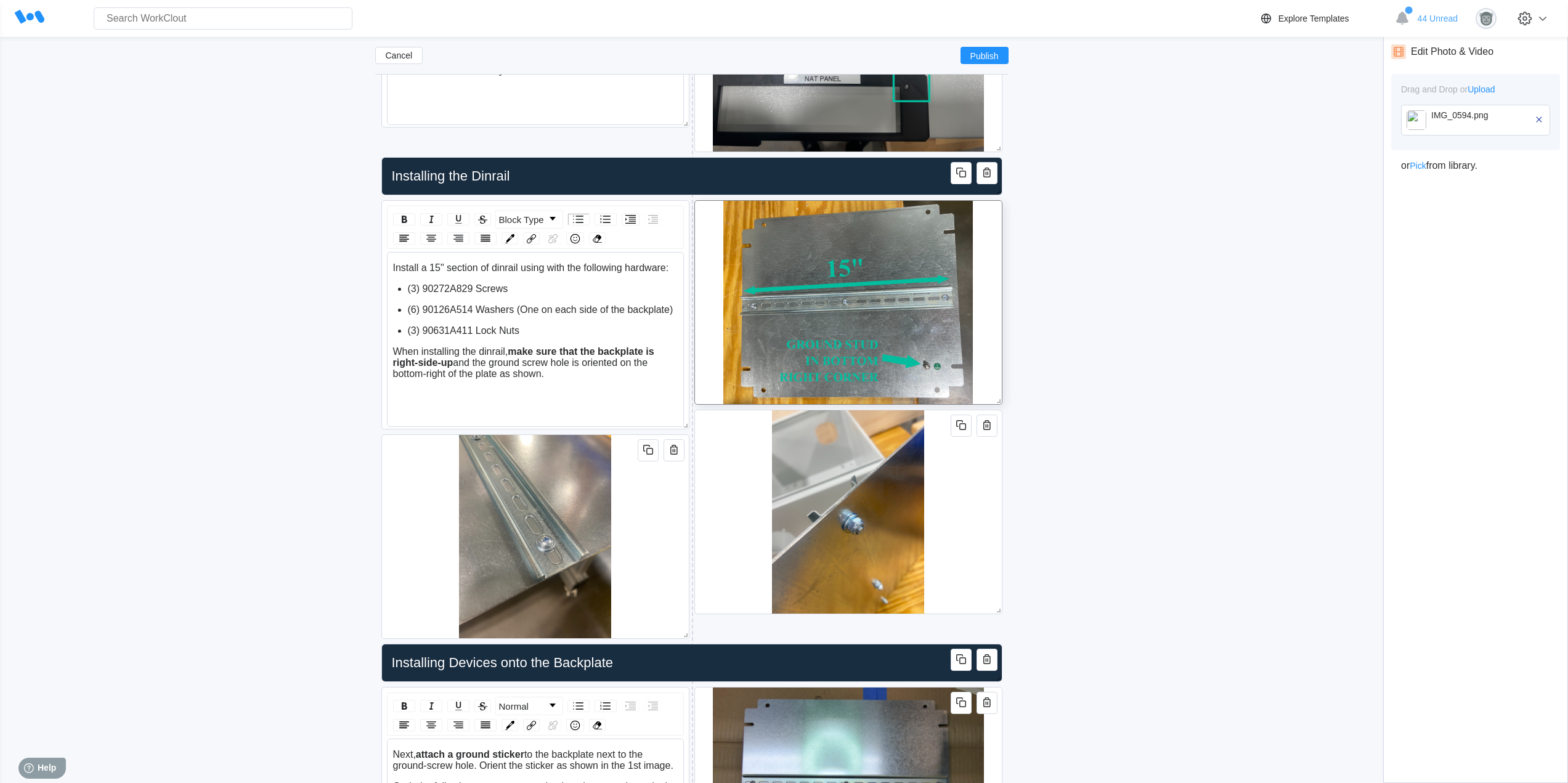
scroll to position [841, 0]
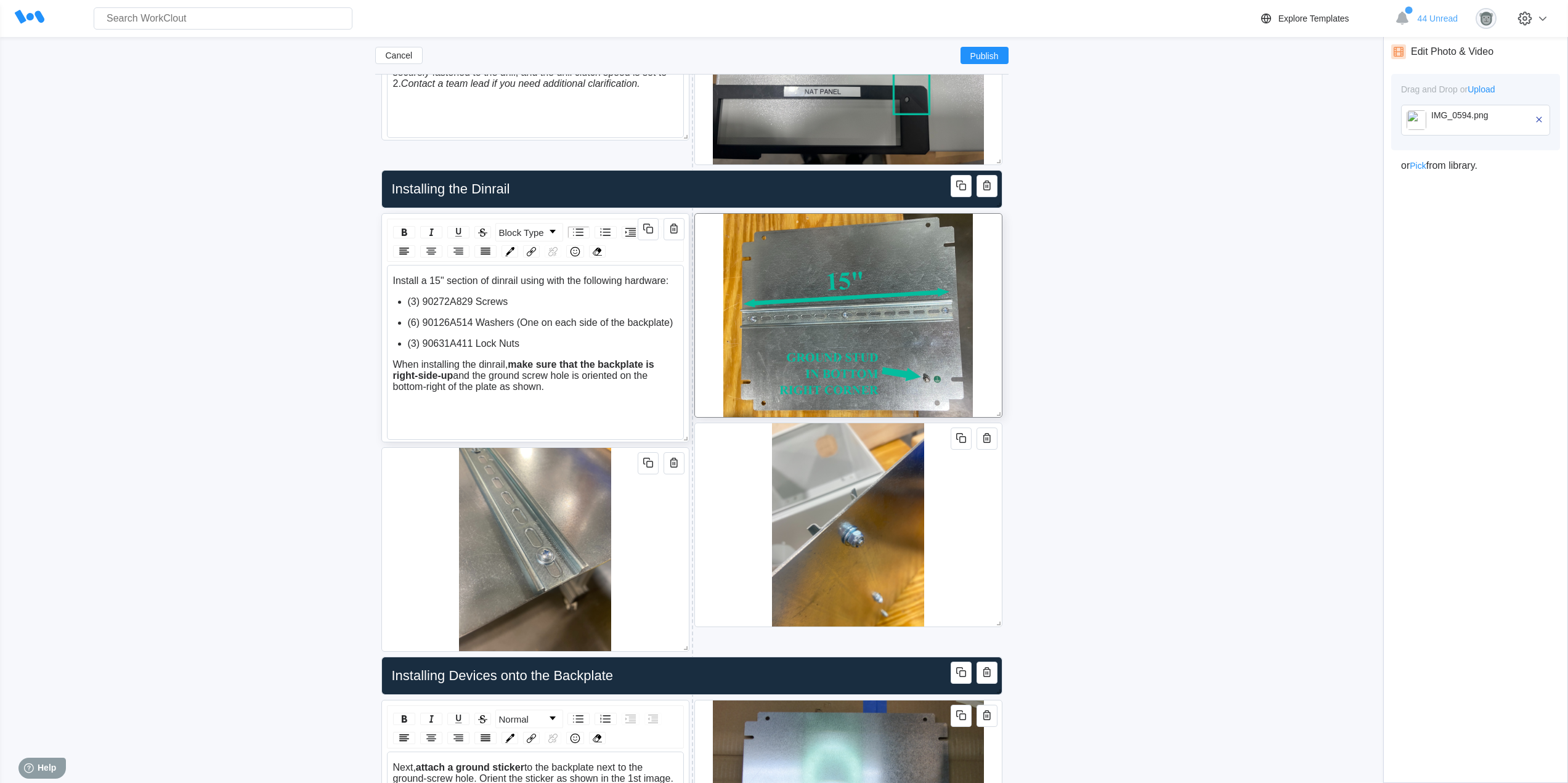
click at [586, 393] on div "Install a 15" section of dinrail using with the following hardware: (3) 90272A8…" at bounding box center [535, 341] width 286 height 130
click at [579, 388] on div "When installing the dinrail, make sure that the backplate is right-side-up and …" at bounding box center [535, 376] width 285 height 33
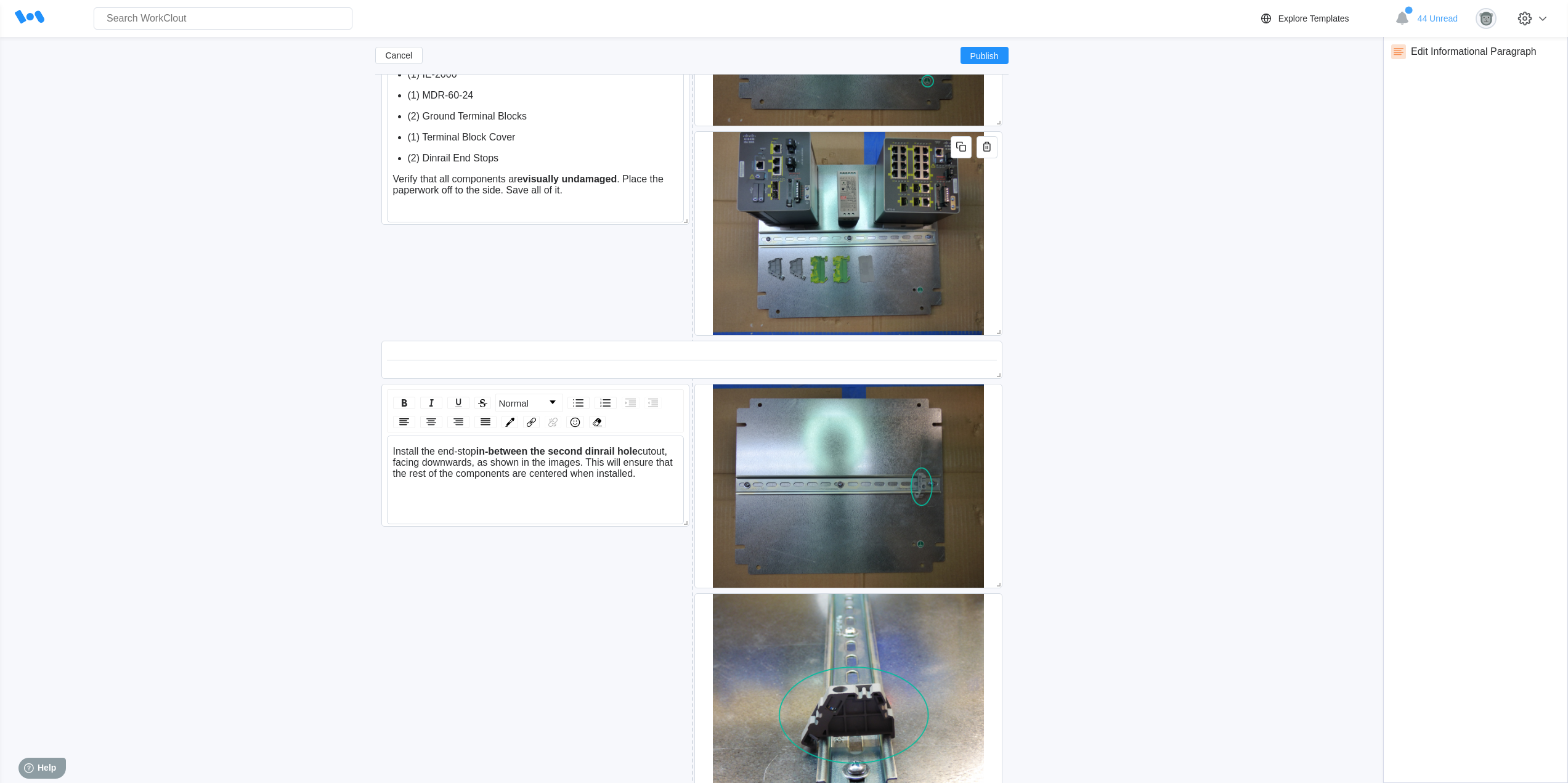
scroll to position [1663, 0]
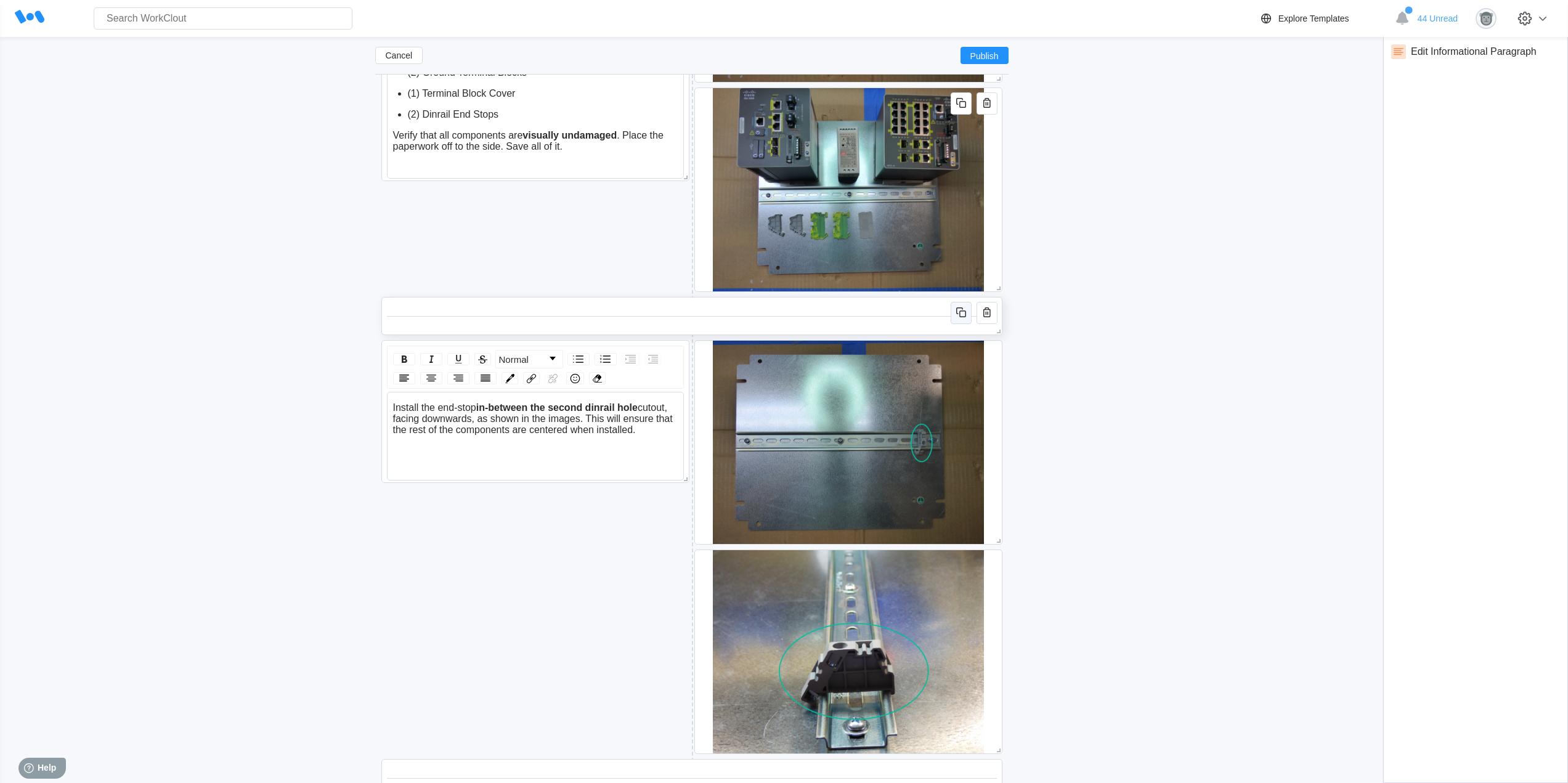
click at [962, 314] on icon "button" at bounding box center [961, 312] width 15 height 15
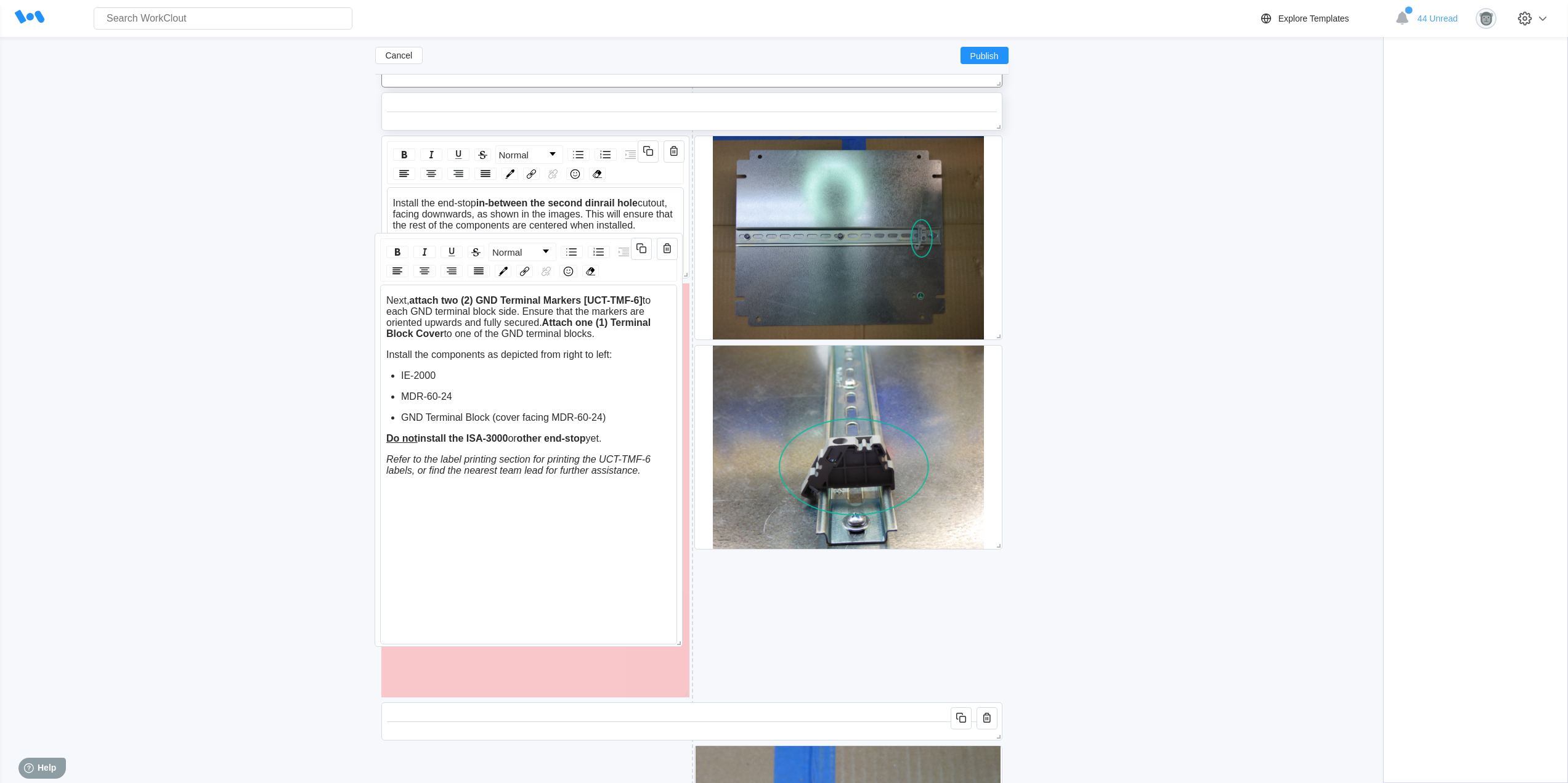
scroll to position [1765, 0]
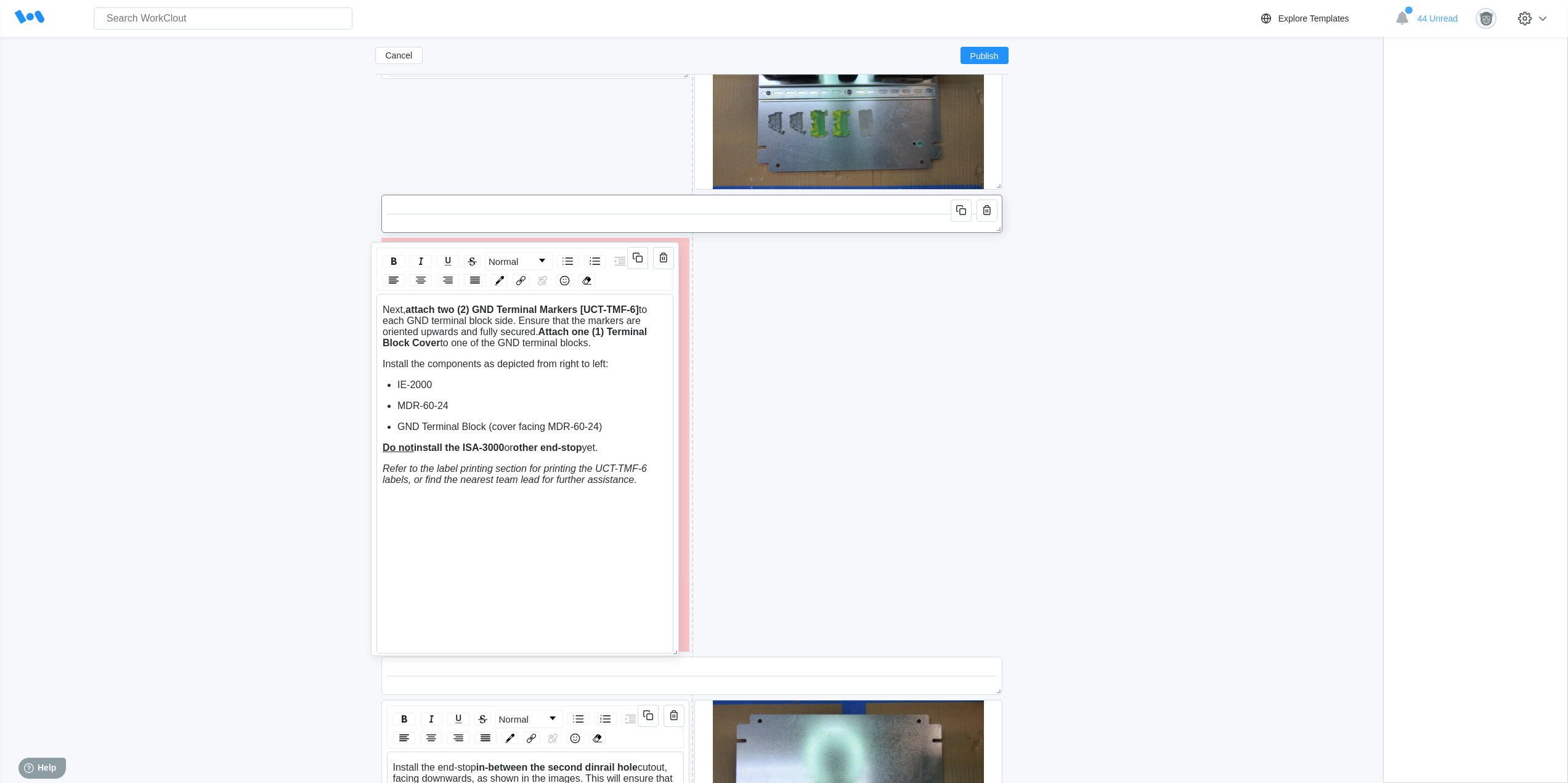
drag, startPoint x: 567, startPoint y: 540, endPoint x: 557, endPoint y: 246, distance: 294.2
click at [557, 246] on div "Normal Next, attach two (2) GND Terminal Markers [UCT-TMF-6] to each GND termin…" at bounding box center [525, 449] width 308 height 414
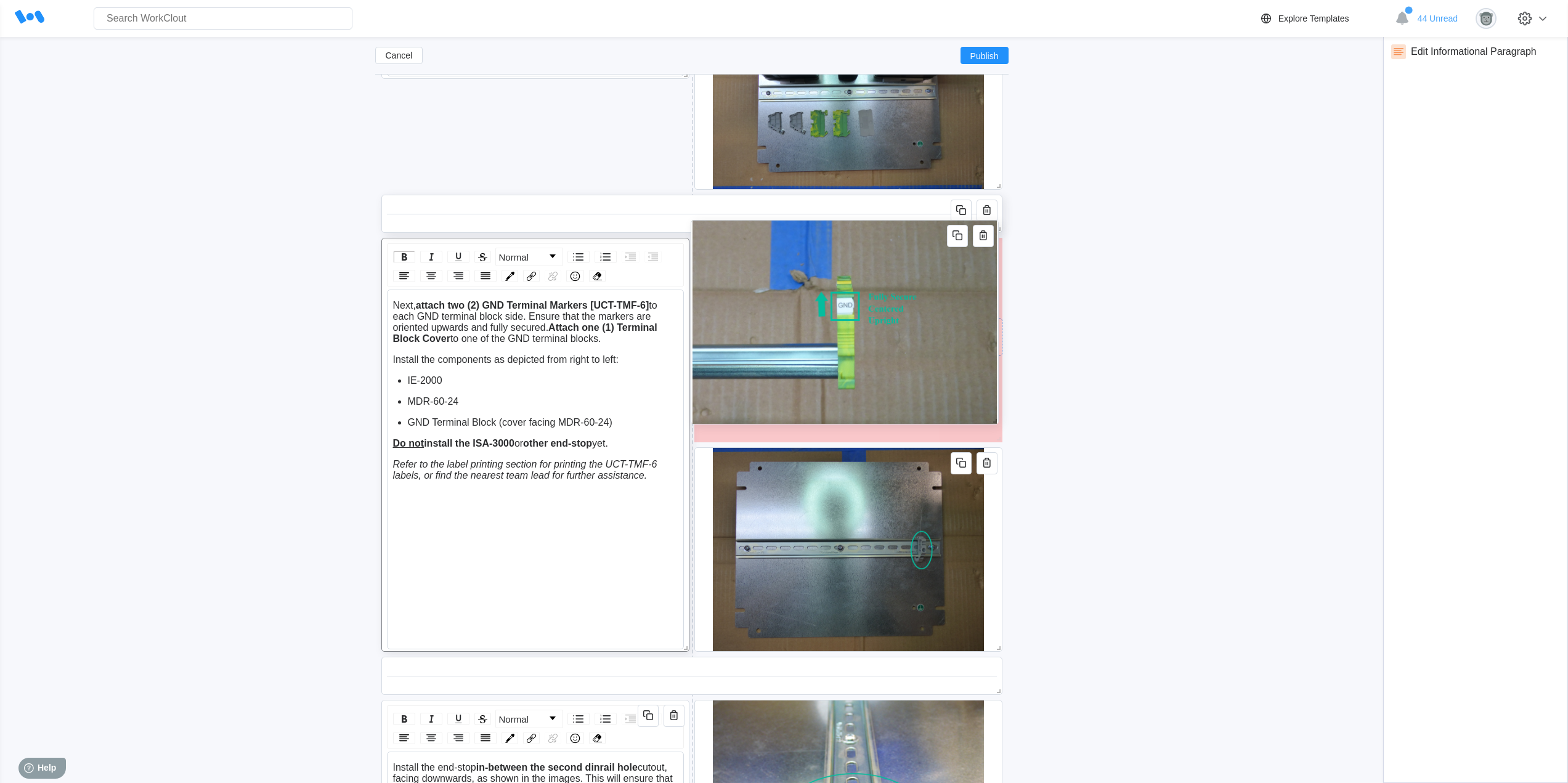
drag, startPoint x: 994, startPoint y: 544, endPoint x: 990, endPoint y: 318, distance: 226.0
click at [990, 318] on img at bounding box center [844, 321] width 305 height 203
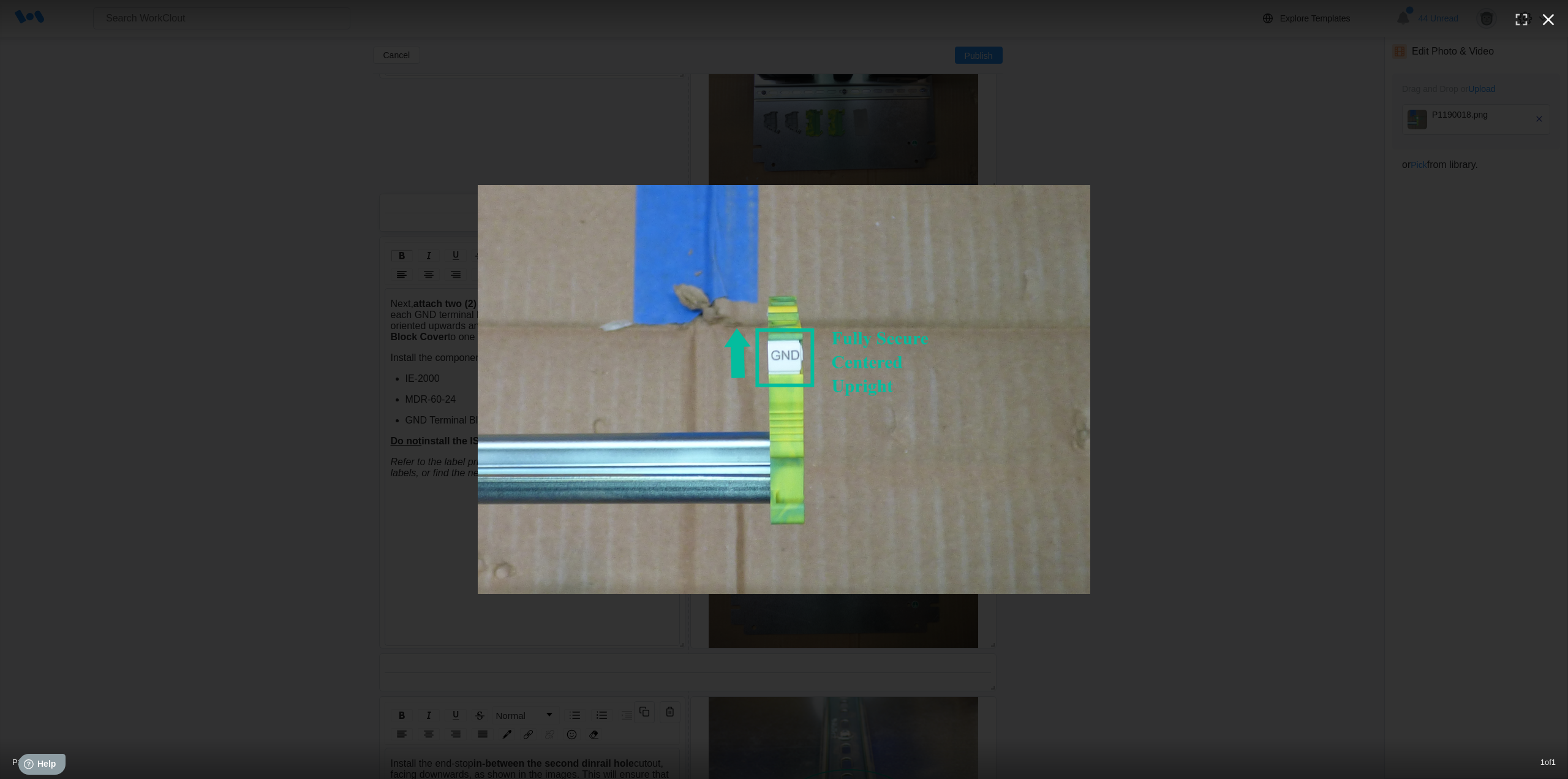
click at [1542, 25] on icon "button" at bounding box center [1548, 19] width 20 height 20
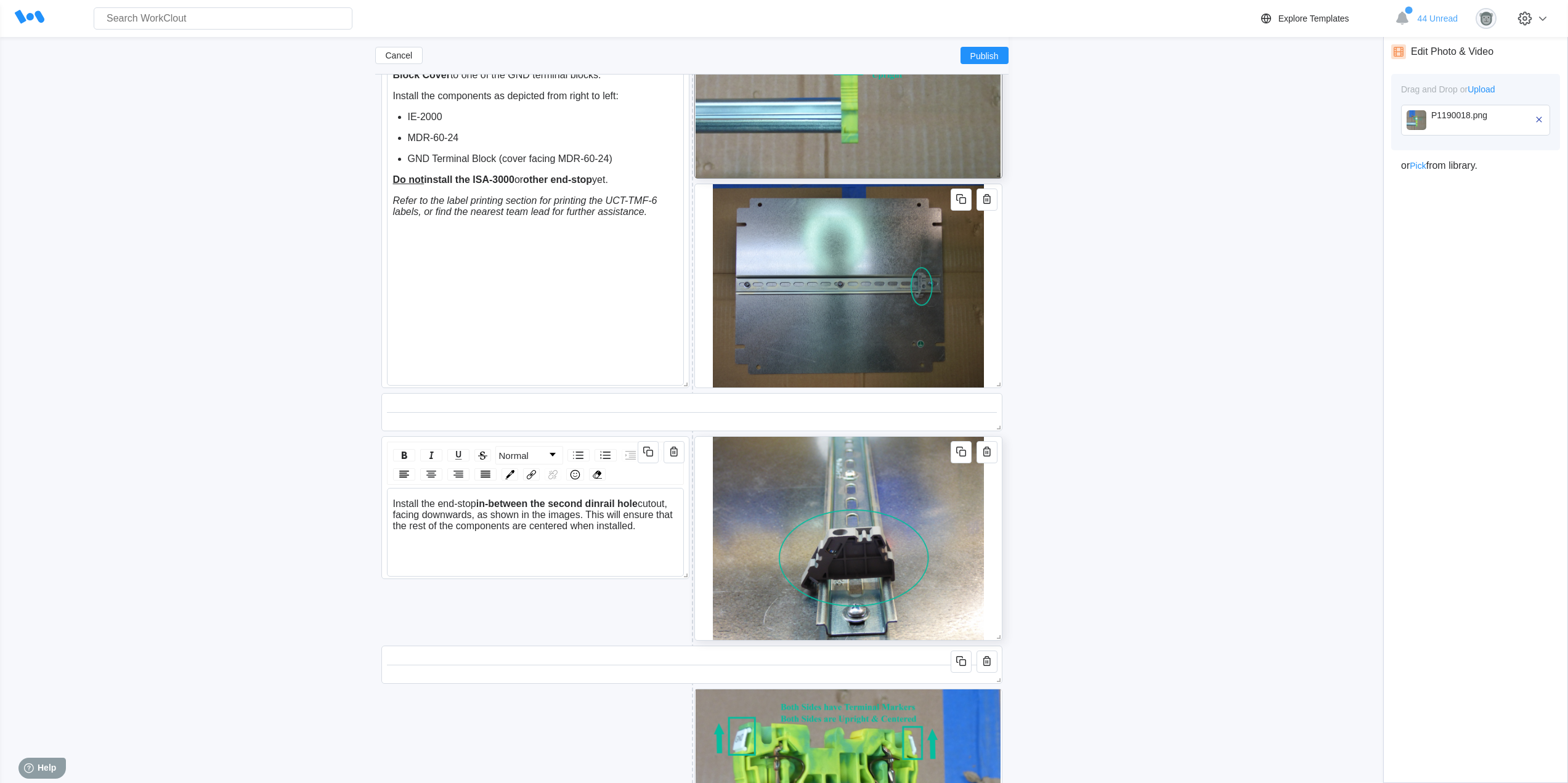
scroll to position [2176, 0]
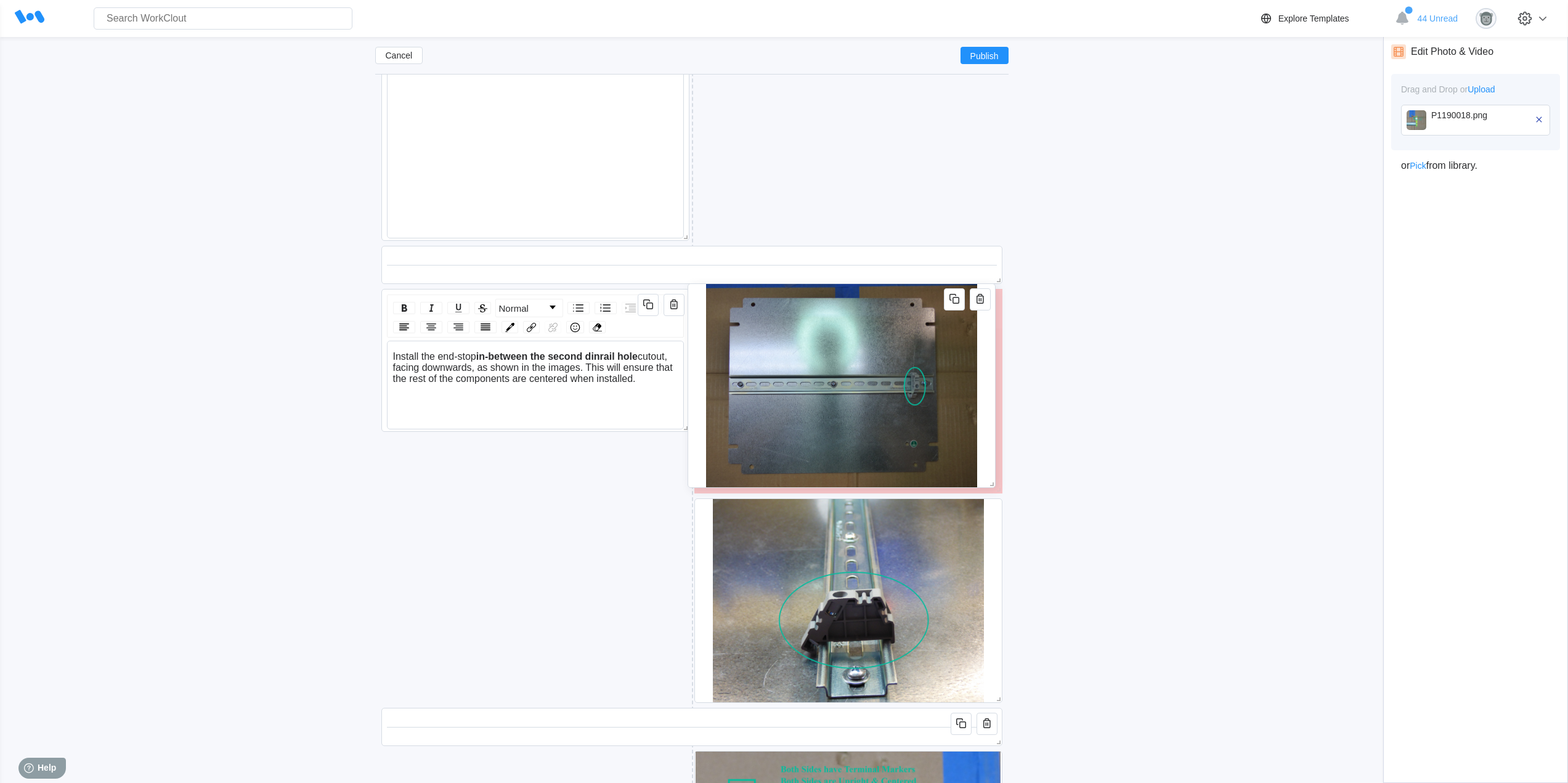
drag, startPoint x: 994, startPoint y: 218, endPoint x: 987, endPoint y: 465, distance: 247.1
click at [987, 465] on div at bounding box center [842, 385] width 308 height 204
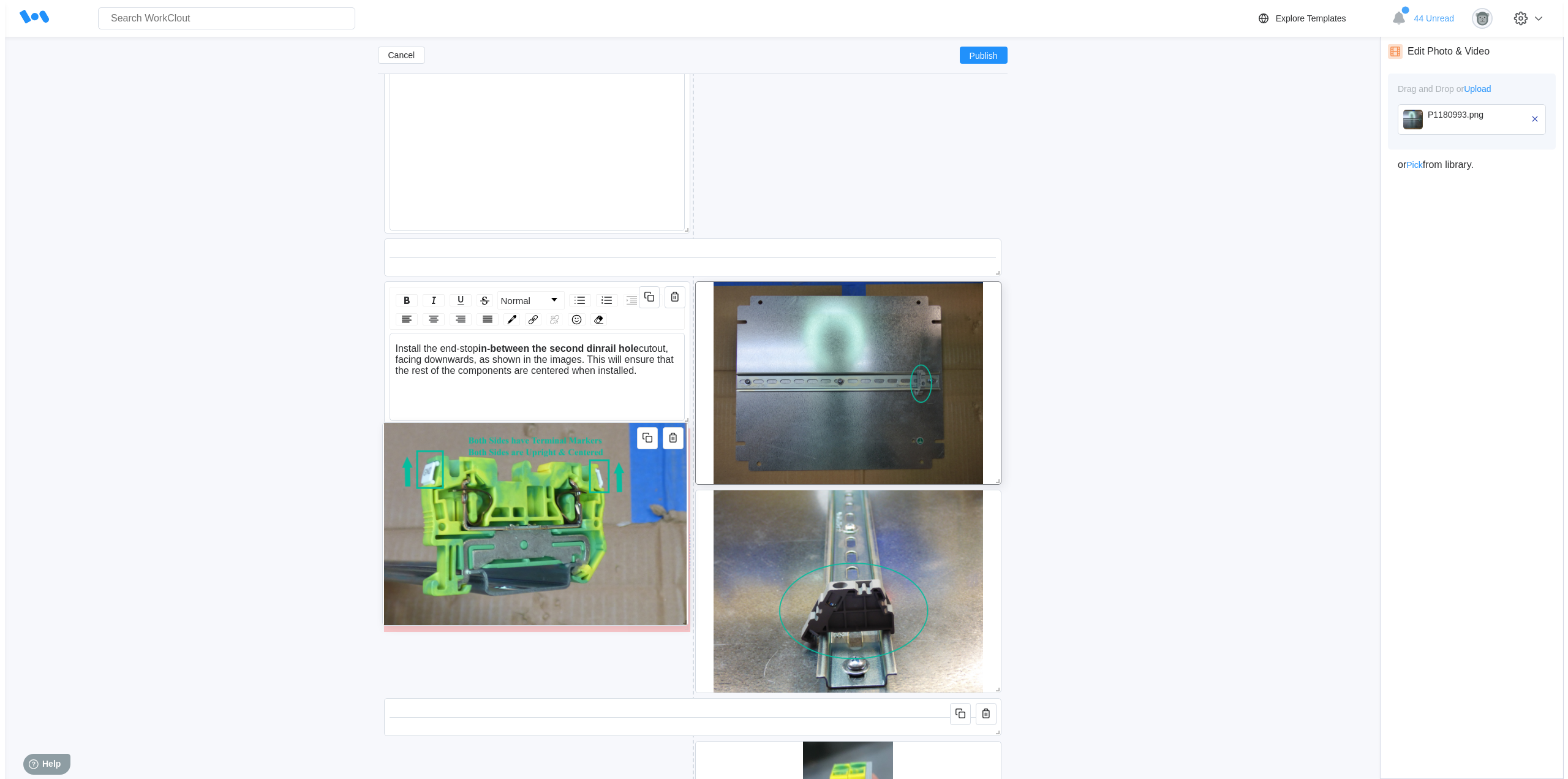
scroll to position [2062, 0]
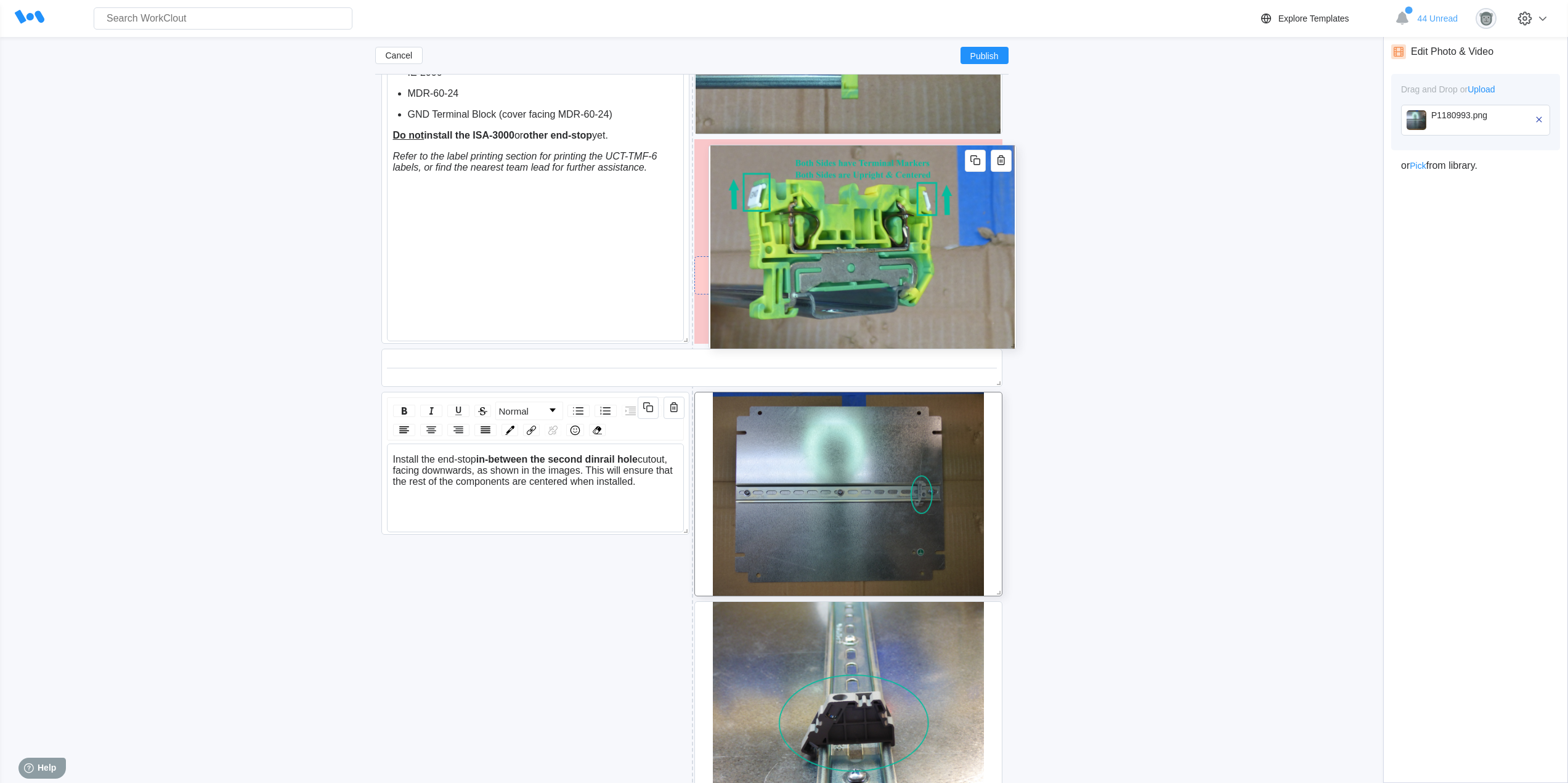
click at [935, 255] on img at bounding box center [862, 246] width 305 height 203
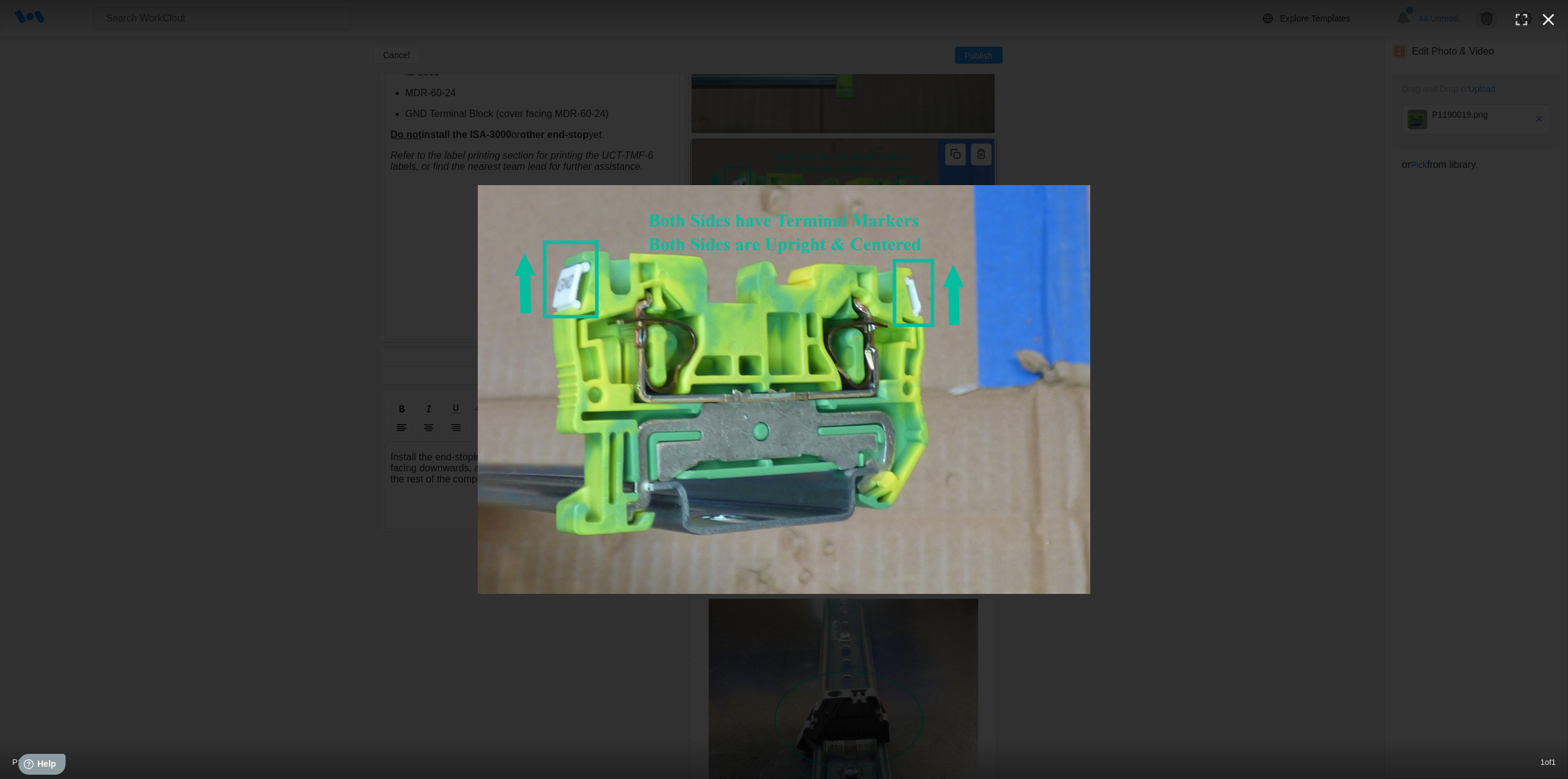
click at [1546, 17] on icon "button" at bounding box center [1548, 20] width 11 height 11
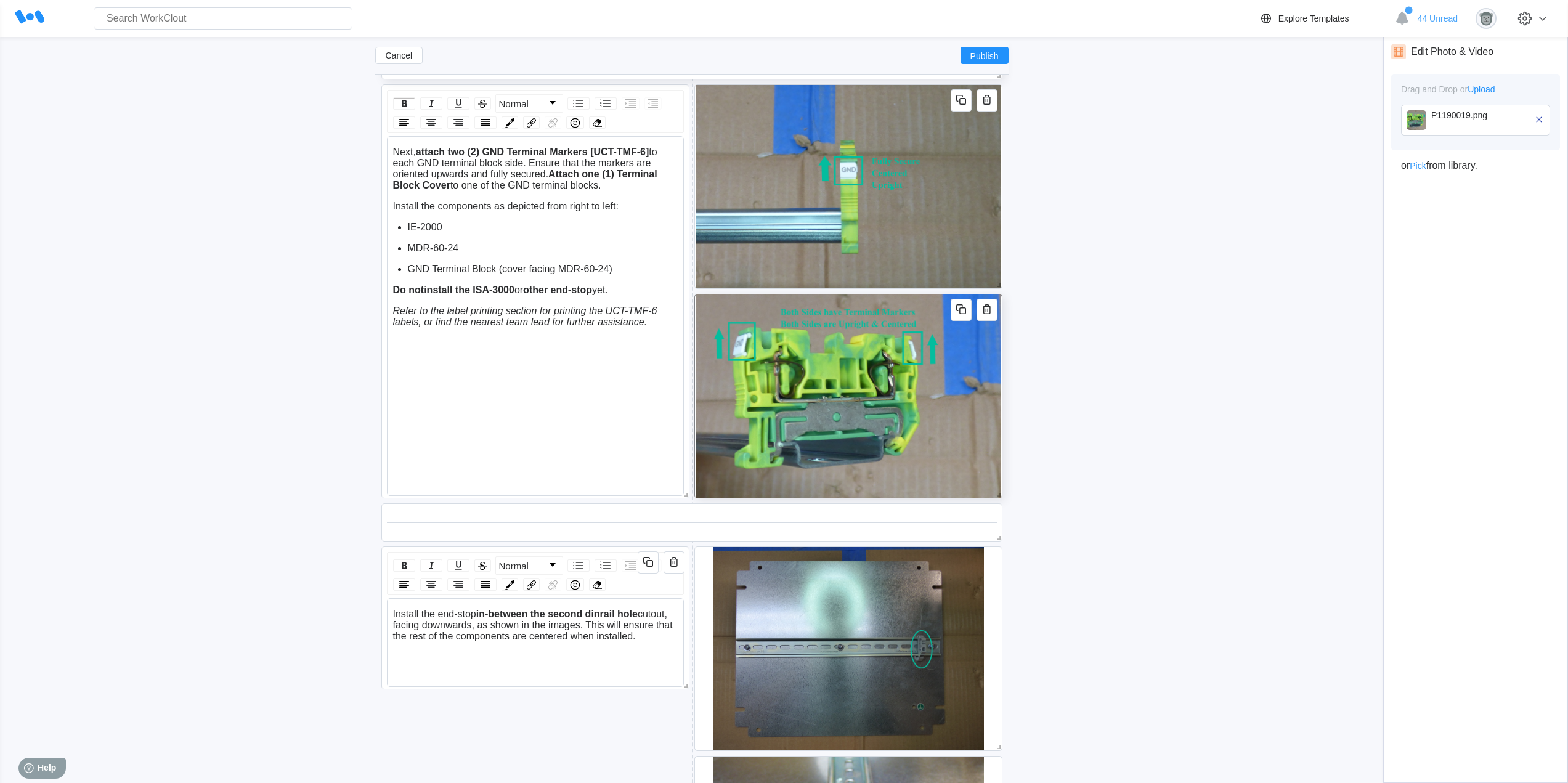
scroll to position [1765, 0]
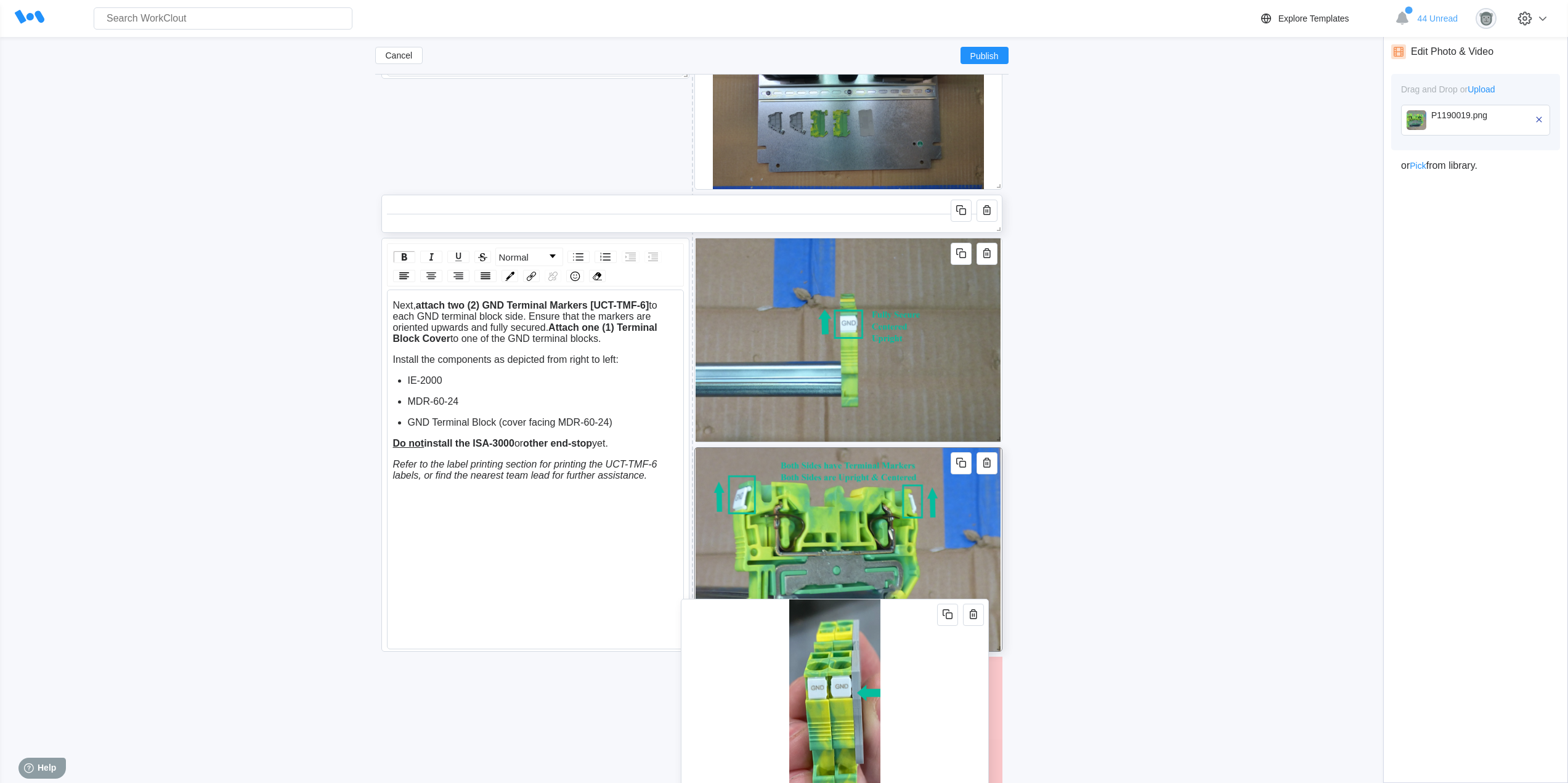
drag, startPoint x: 978, startPoint y: 641, endPoint x: 964, endPoint y: 694, distance: 54.8
click at [964, 694] on div at bounding box center [835, 700] width 308 height 204
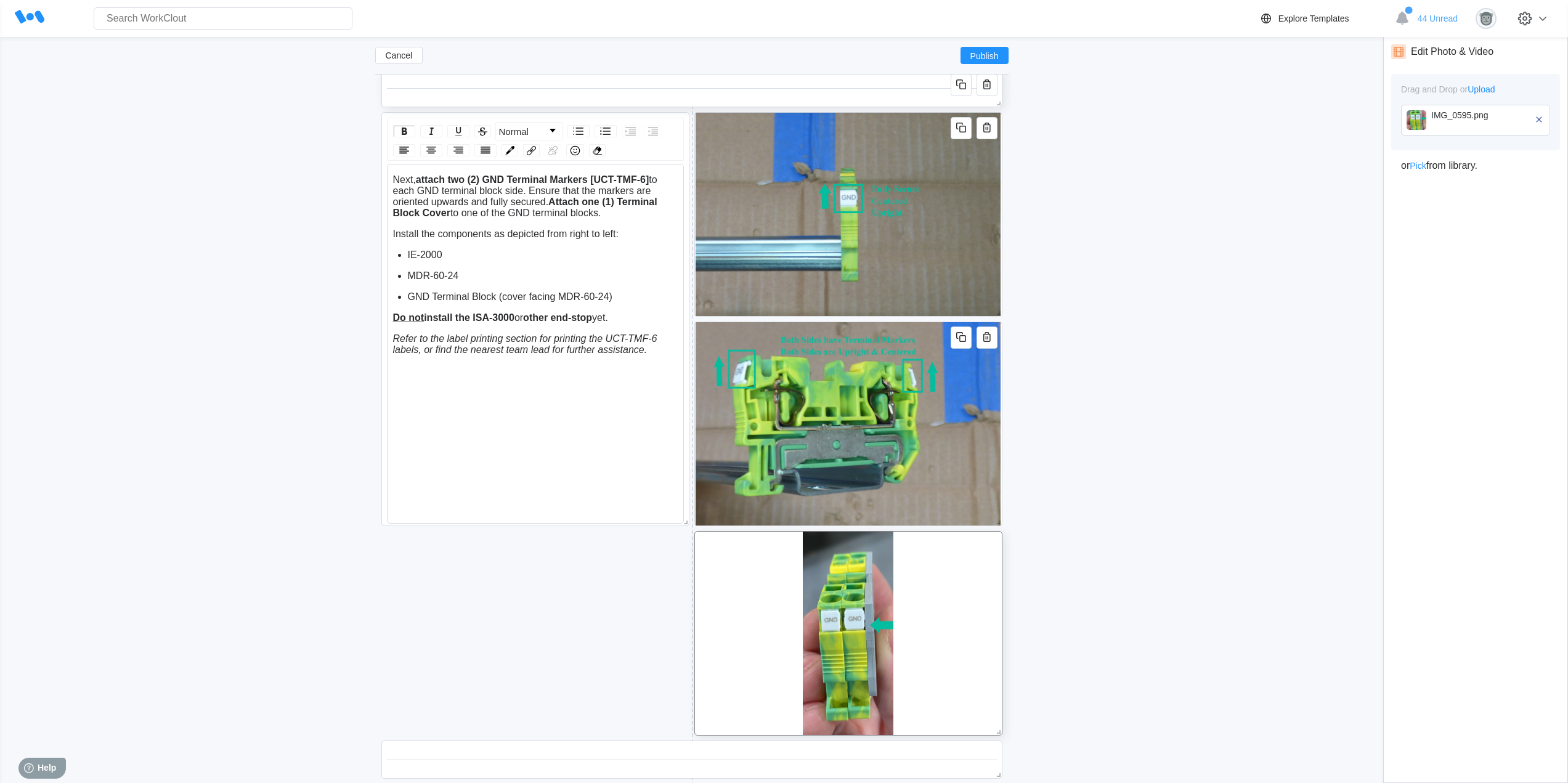
scroll to position [1868, 0]
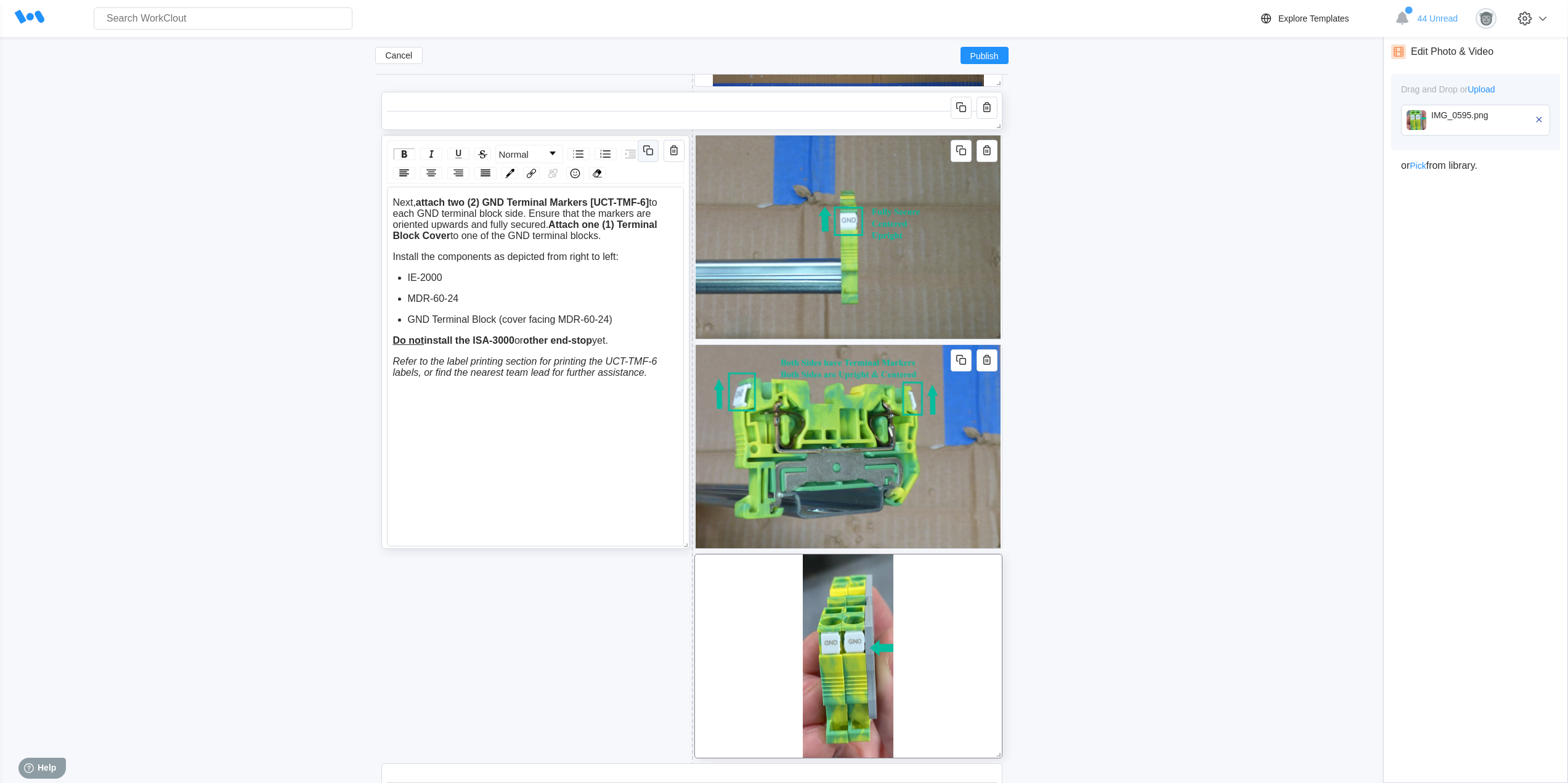
click at [648, 155] on icon "button" at bounding box center [649, 152] width 7 height 7
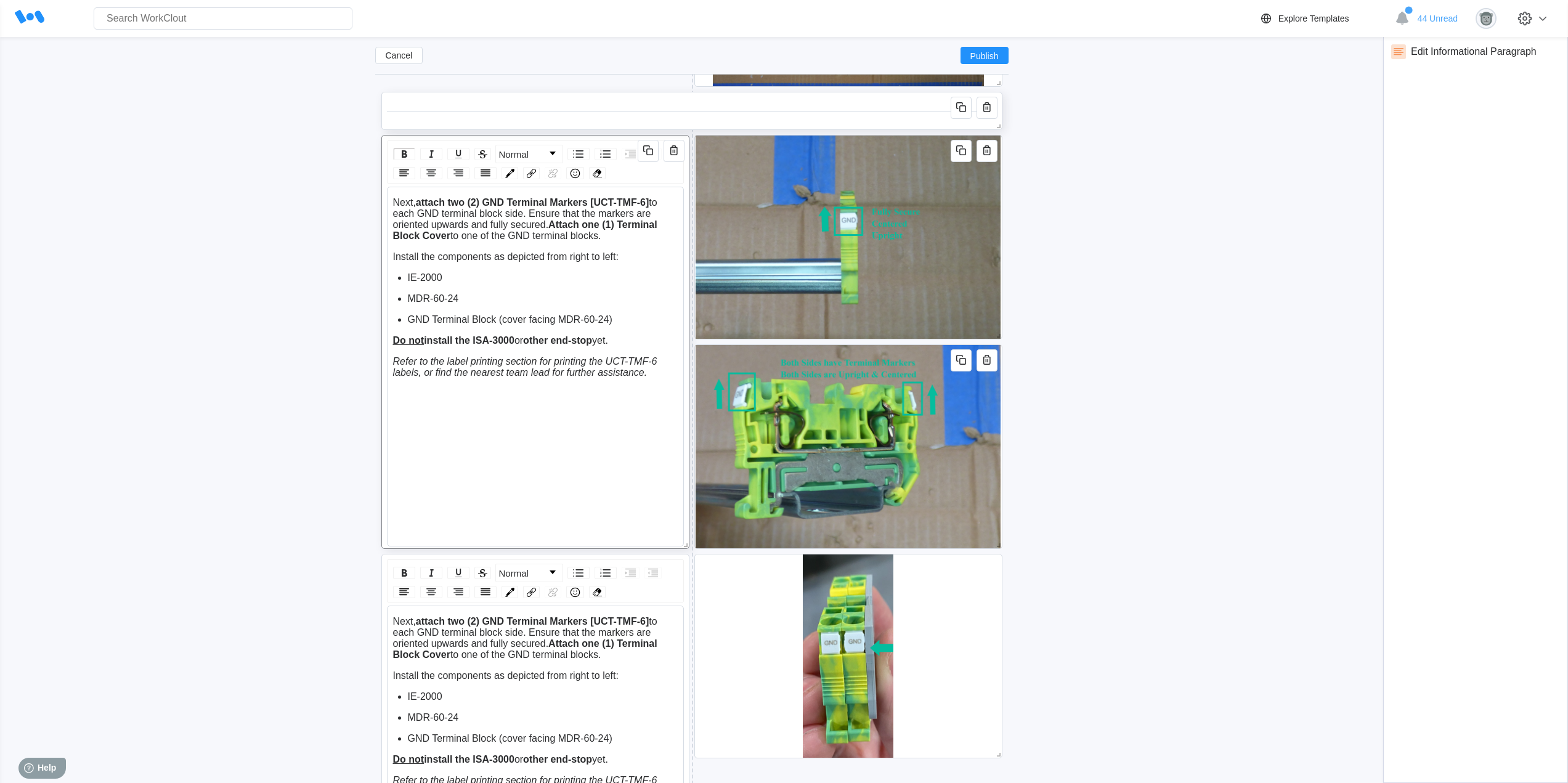
drag, startPoint x: 621, startPoint y: 337, endPoint x: 400, endPoint y: 257, distance: 235.0
click at [400, 257] on div "Next, attach two (2) GND Terminal Markers [UCT-TMF-6] to each GND terminal bloc…" at bounding box center [535, 288] width 285 height 181
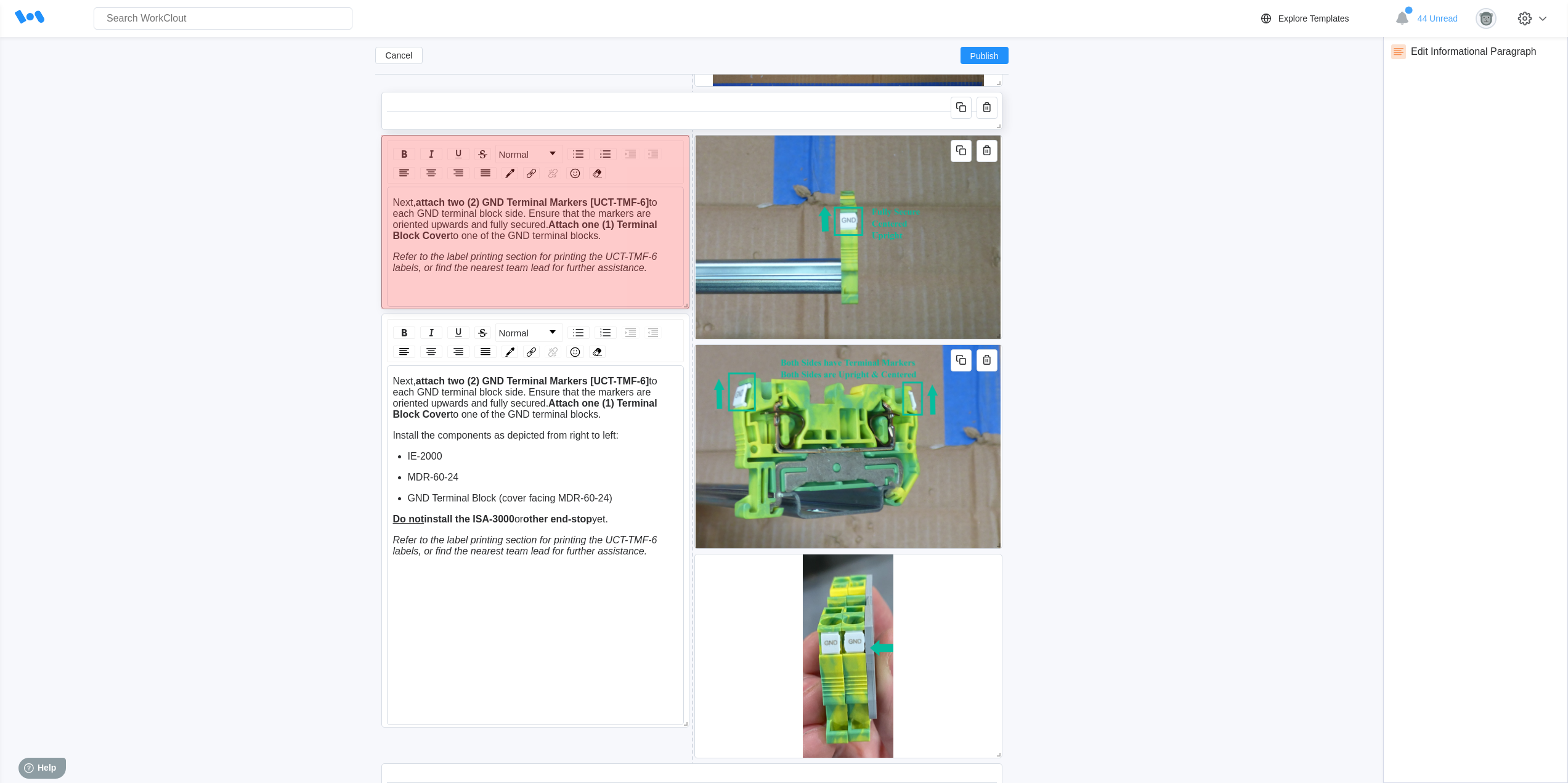
drag, startPoint x: 685, startPoint y: 546, endPoint x: 666, endPoint y: 306, distance: 240.8
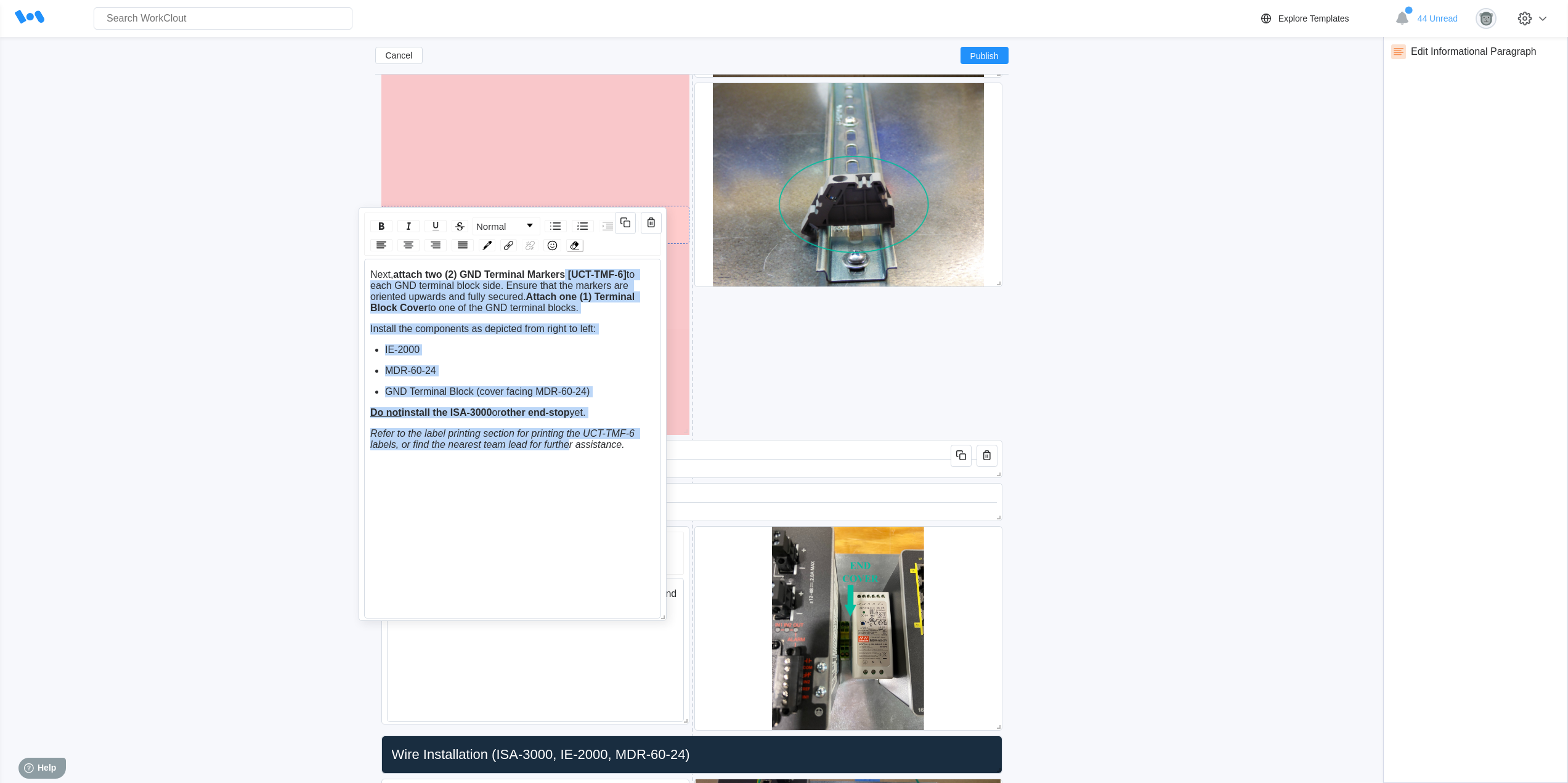
scroll to position [2895, 0]
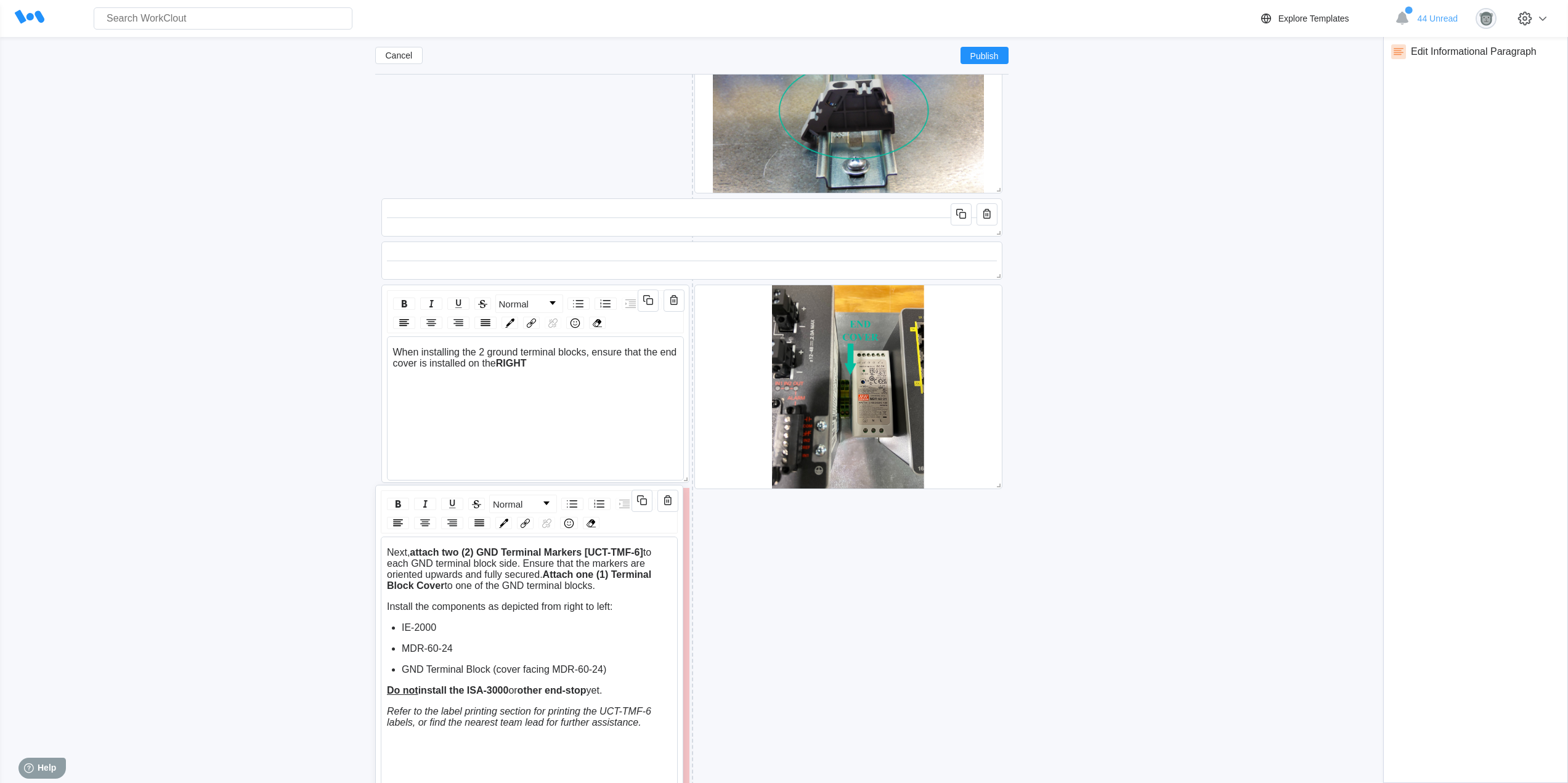
drag, startPoint x: 591, startPoint y: 215, endPoint x: 584, endPoint y: 488, distance: 273.1
click at [584, 488] on div "Normal Next, attach two (2) GND Terminal Markers [UCT-TMF-6] to each GND termin…" at bounding box center [529, 691] width 308 height 414
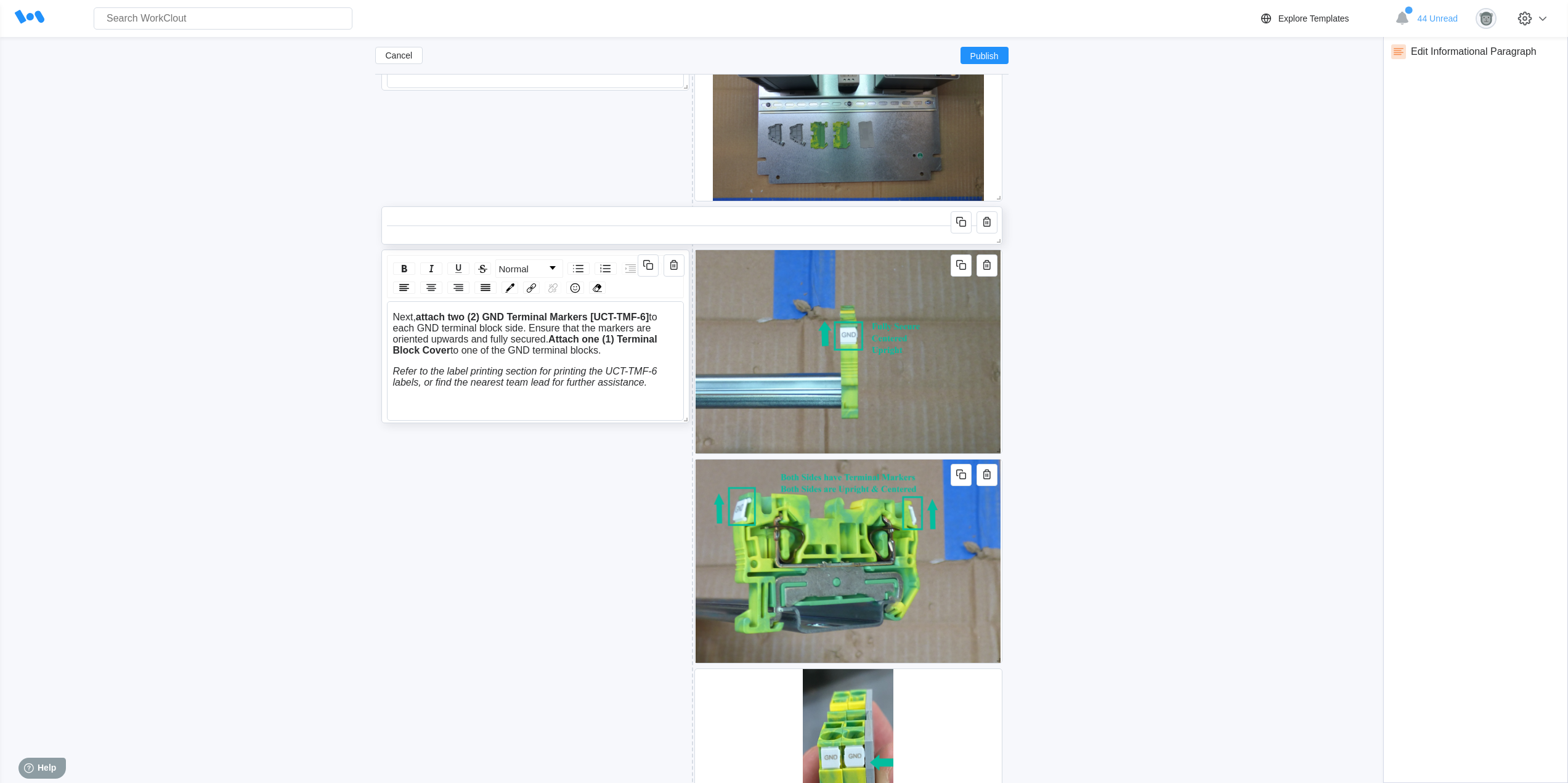
scroll to position [1868, 0]
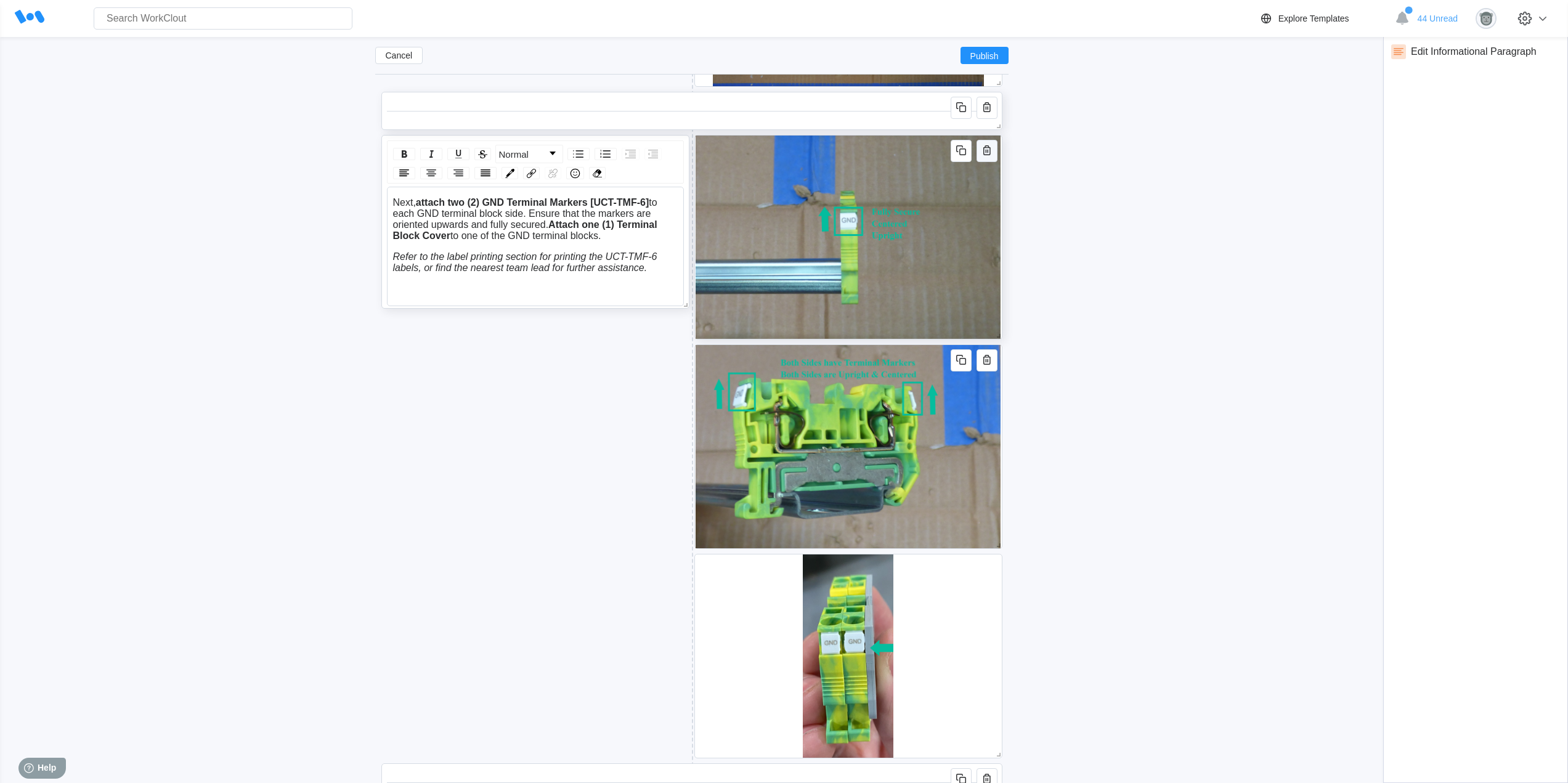
click at [989, 153] on icon "button" at bounding box center [986, 150] width 15 height 15
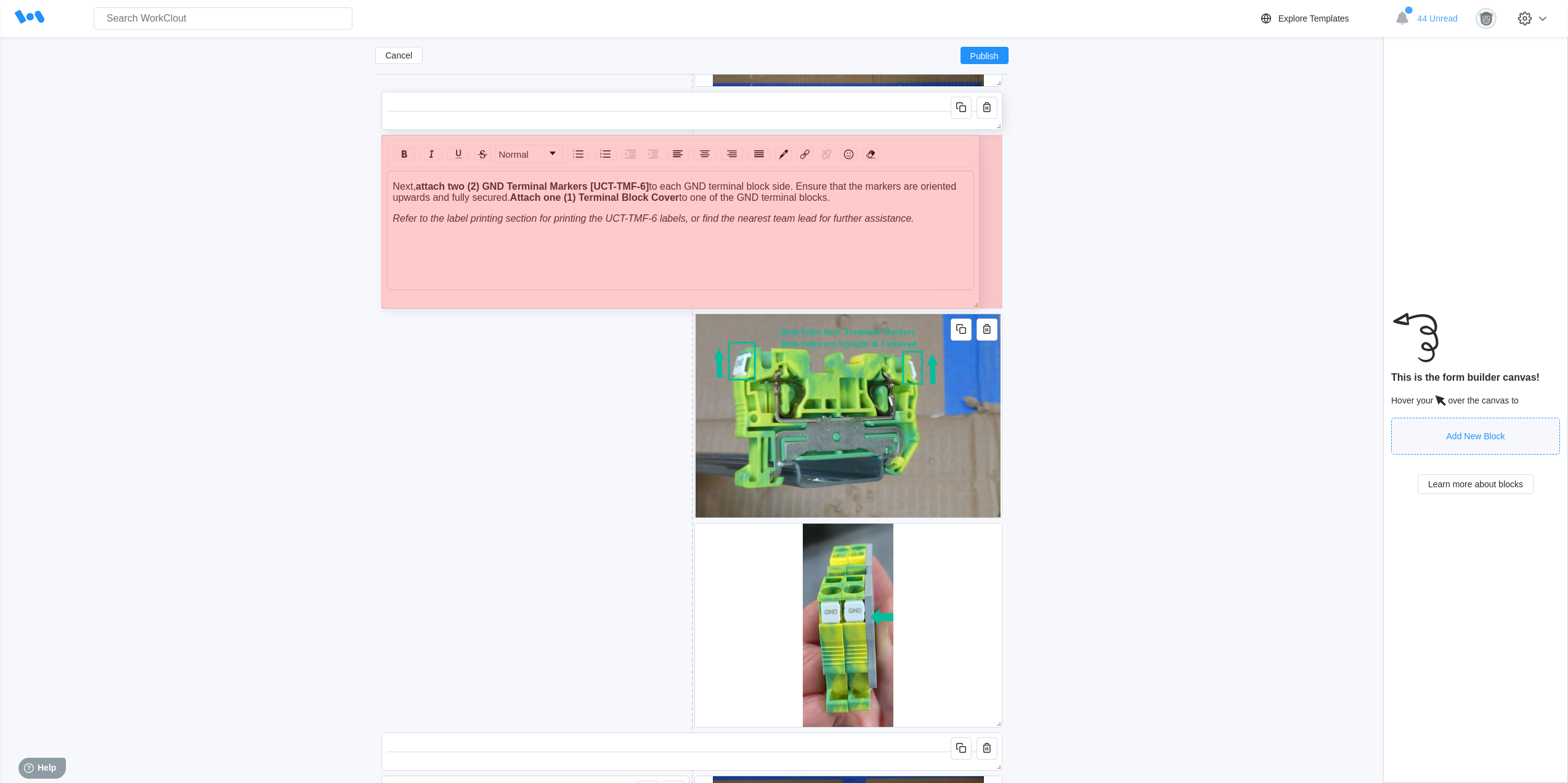
drag, startPoint x: 680, startPoint y: 299, endPoint x: 979, endPoint y: 299, distance: 299.0
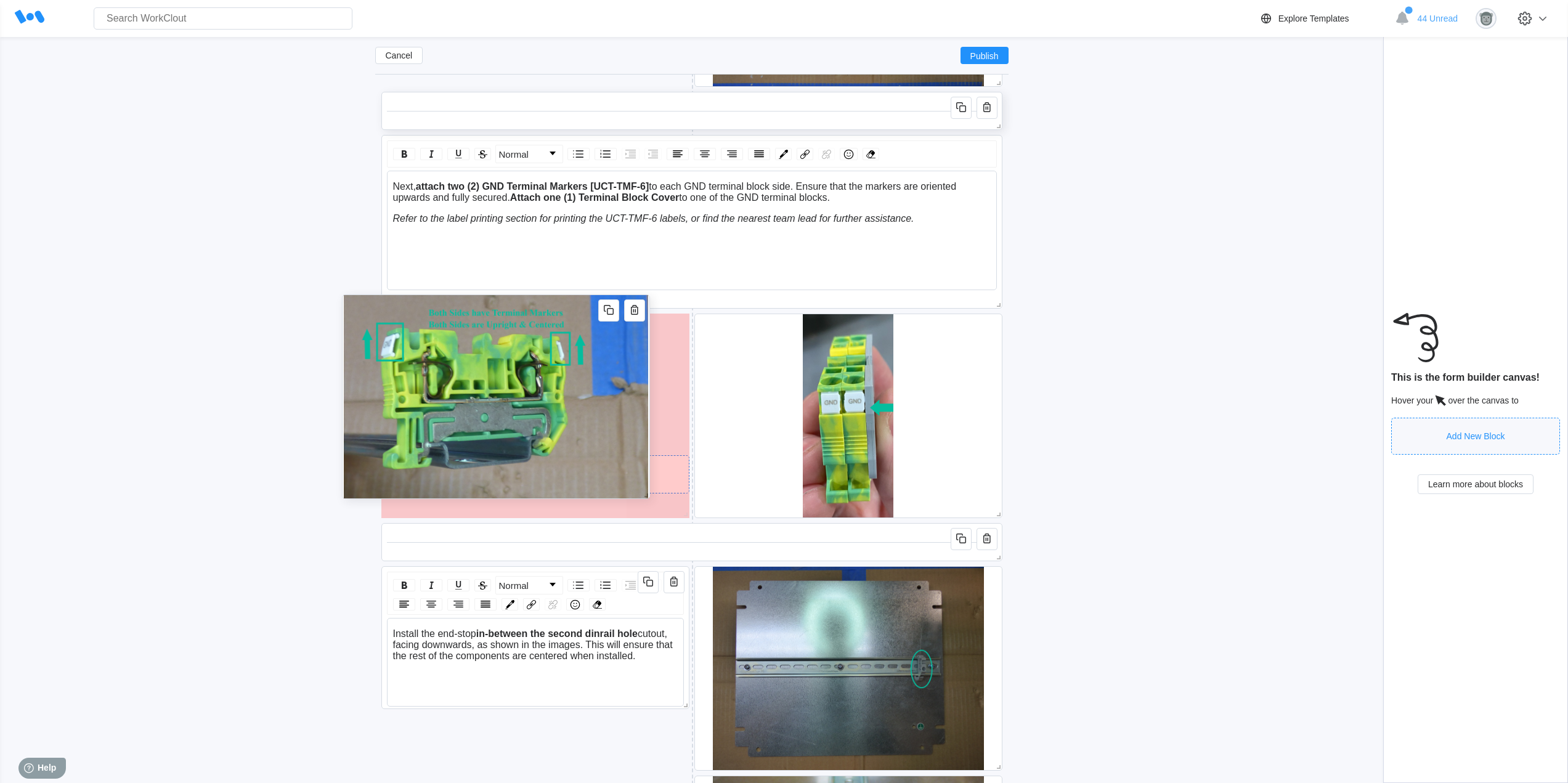
click at [637, 456] on img at bounding box center [495, 396] width 305 height 203
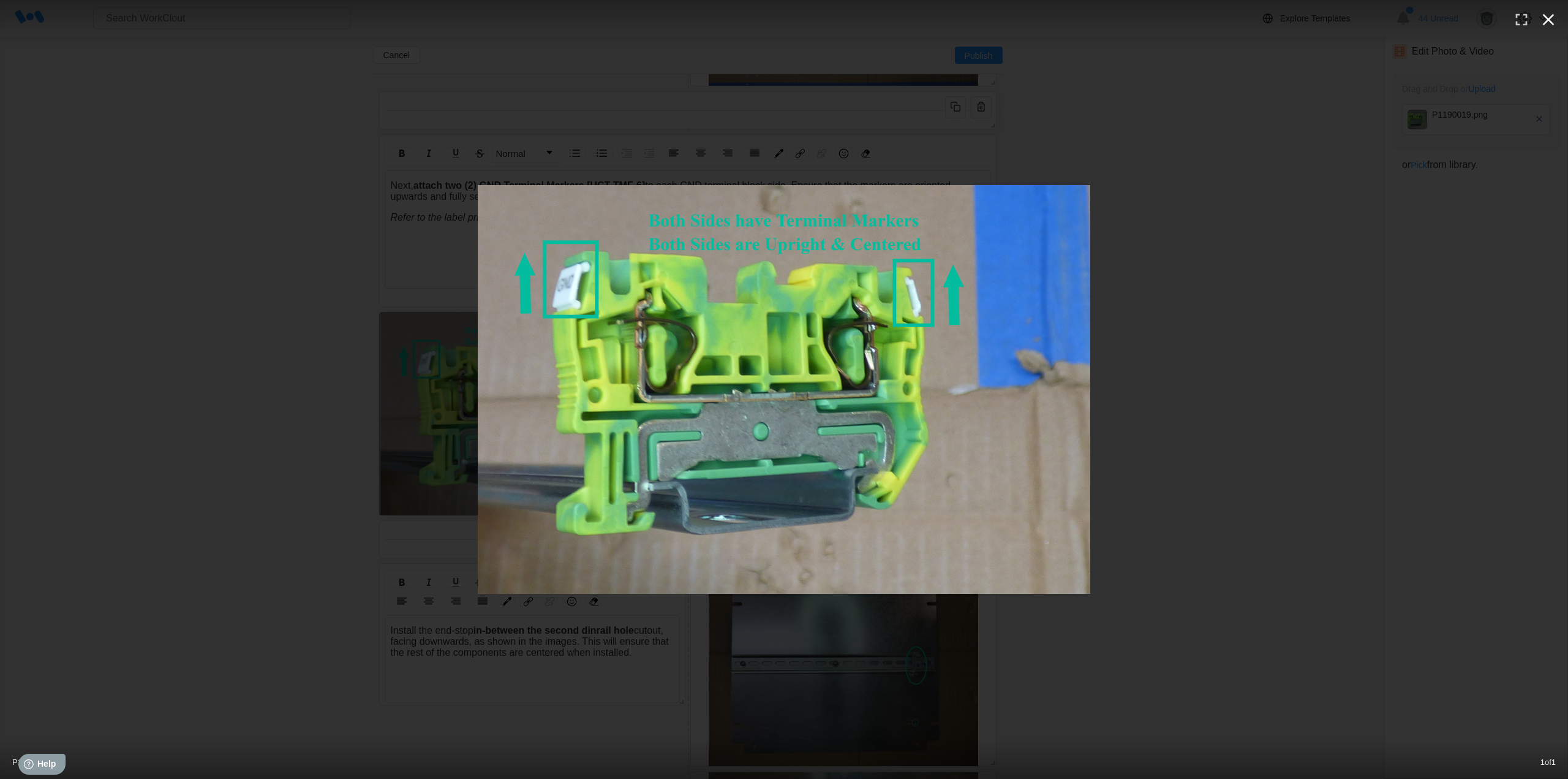
click at [1549, 17] on icon "button" at bounding box center [1548, 19] width 20 height 20
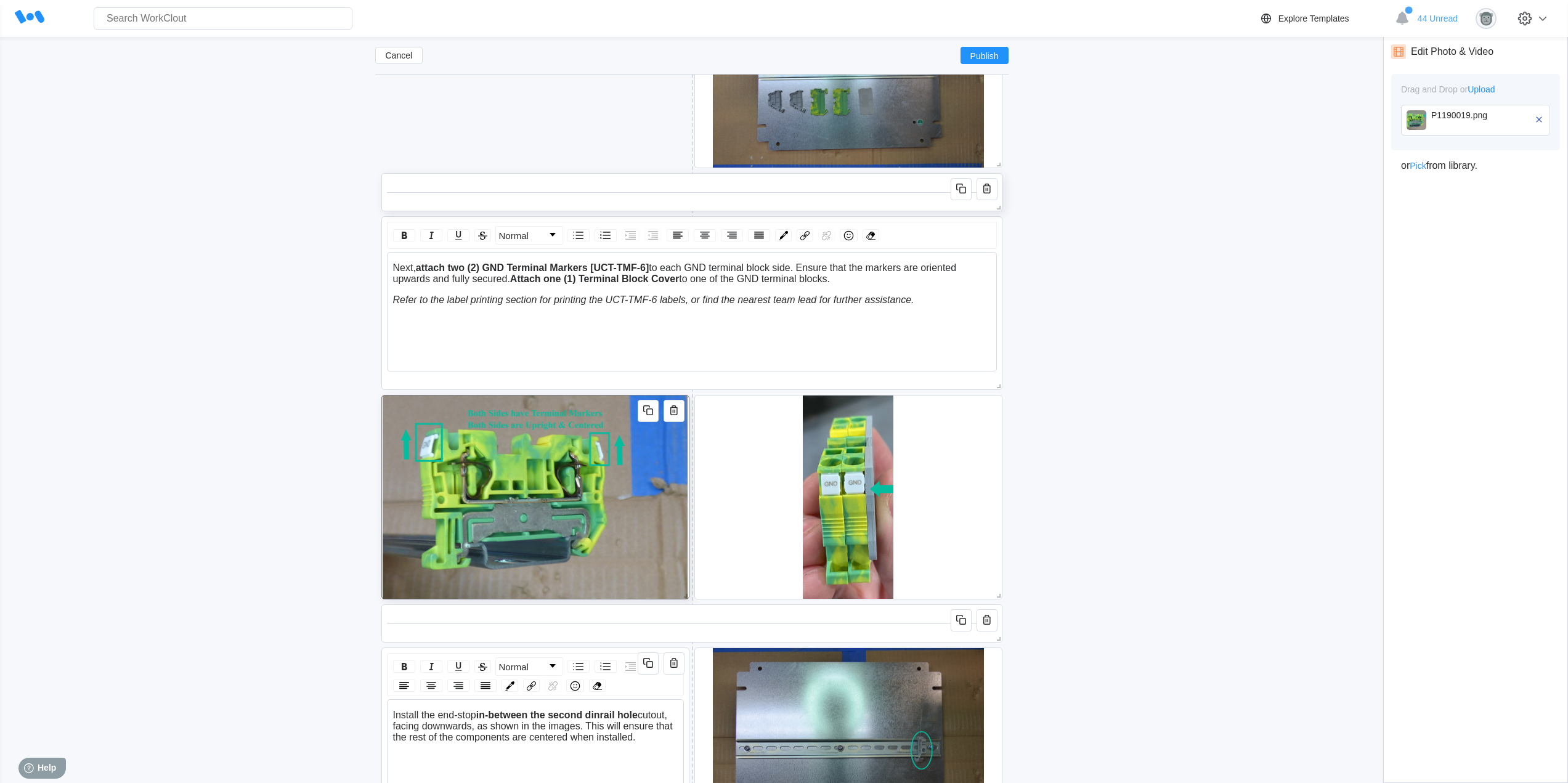
scroll to position [1765, 0]
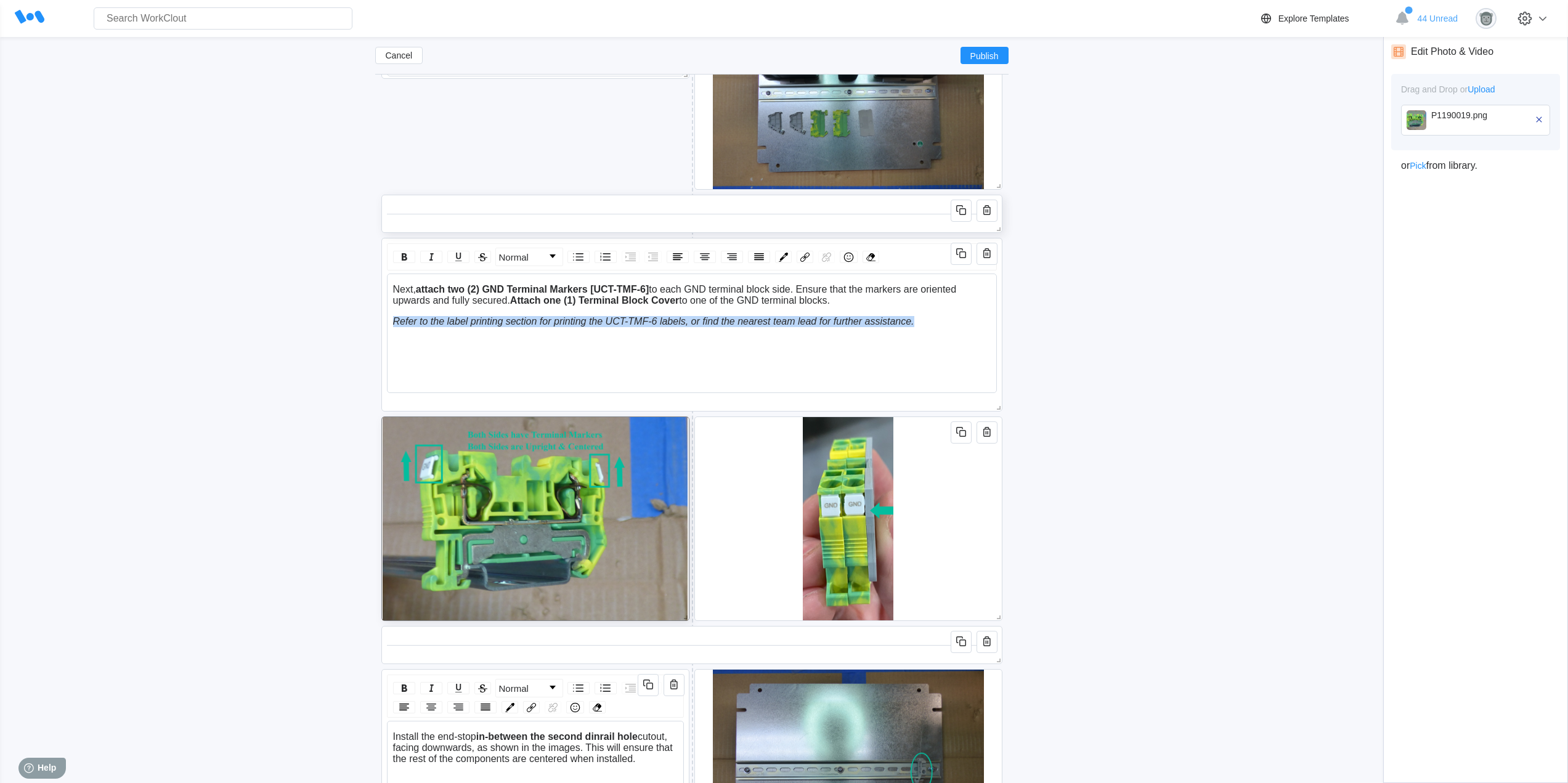
drag, startPoint x: 929, startPoint y: 321, endPoint x: 390, endPoint y: 325, distance: 539.0
click at [390, 325] on div "Next, attach two (2) GND Terminal Markers [UCT-TMF-6] to each GND terminal bloc…" at bounding box center [692, 334] width 610 height 120
click at [507, 351] on div "Next, attach two (2) GND Terminal Markers [UCT-TMF-6] to each GND terminal bloc…" at bounding box center [691, 321] width 598 height 75
drag, startPoint x: 922, startPoint y: 326, endPoint x: 392, endPoint y: 324, distance: 530.0
click at [393, 324] on div "Refer to the label printing section for printing the UCT-TMF-6 labels, or find …" at bounding box center [692, 321] width 598 height 11
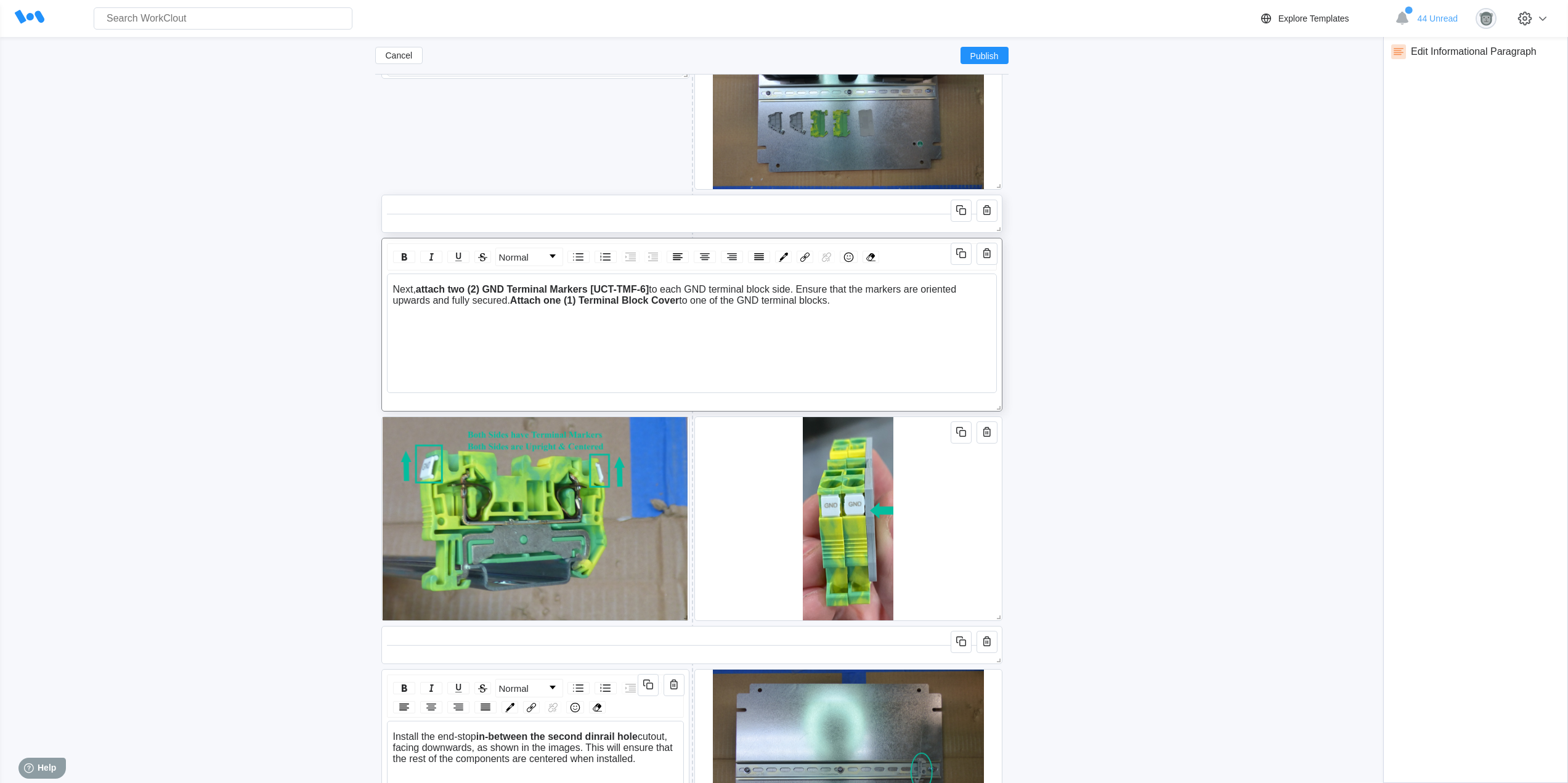
drag, startPoint x: 511, startPoint y: 302, endPoint x: 394, endPoint y: 301, distance: 117.0
click at [394, 301] on span "to each GND terminal block side. Ensure that the markers are oriented upwards a…" at bounding box center [675, 295] width 566 height 22
drag, startPoint x: 931, startPoint y: 301, endPoint x: 602, endPoint y: 299, distance: 329.0
click at [602, 299] on div "Next, attach two (2) GND Terminal Markers [UCT-TMF-6] to each GND terminal bloc…" at bounding box center [692, 295] width 598 height 22
click at [393, 290] on span "Next," at bounding box center [404, 289] width 23 height 10
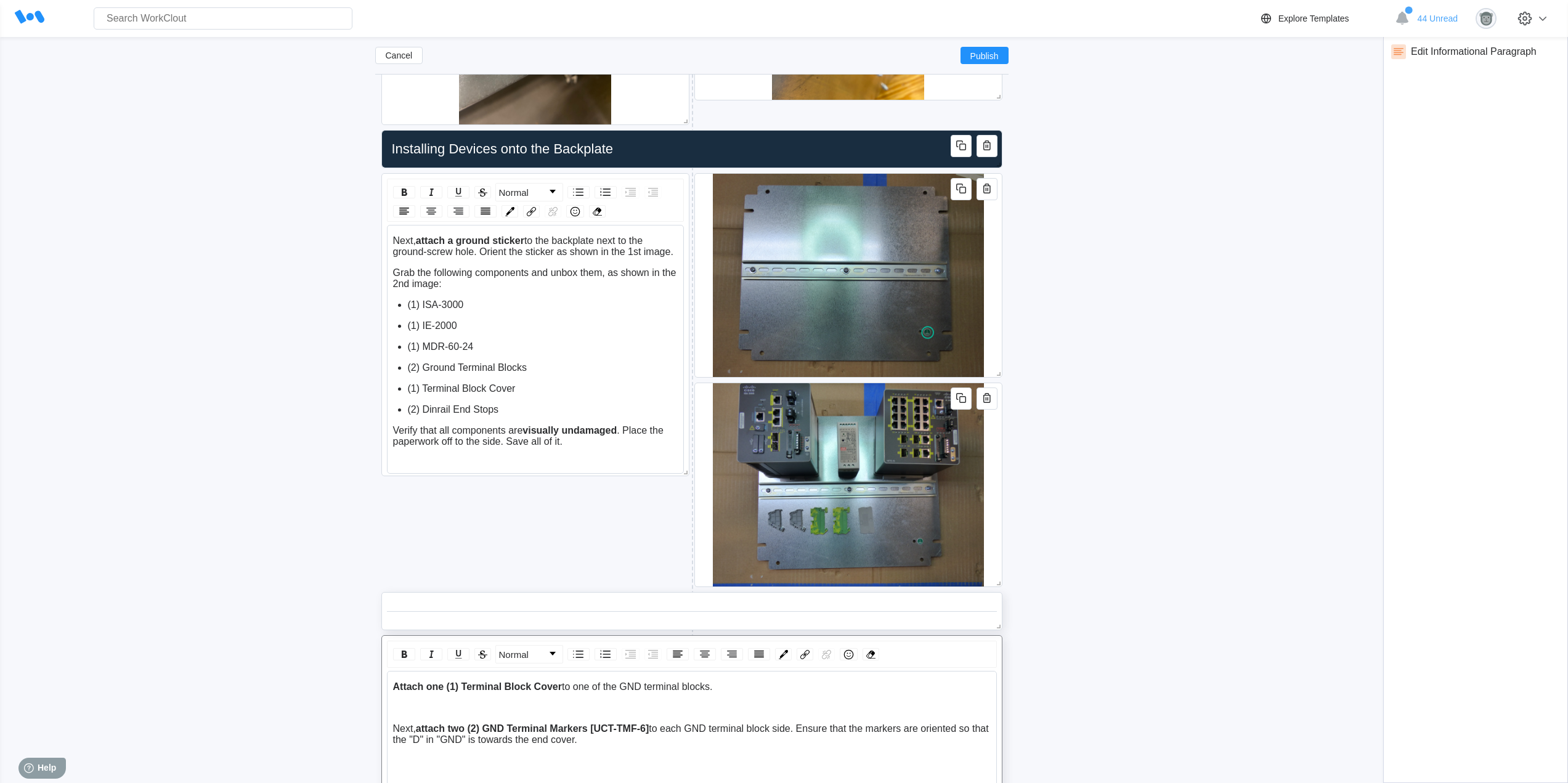
scroll to position [1355, 0]
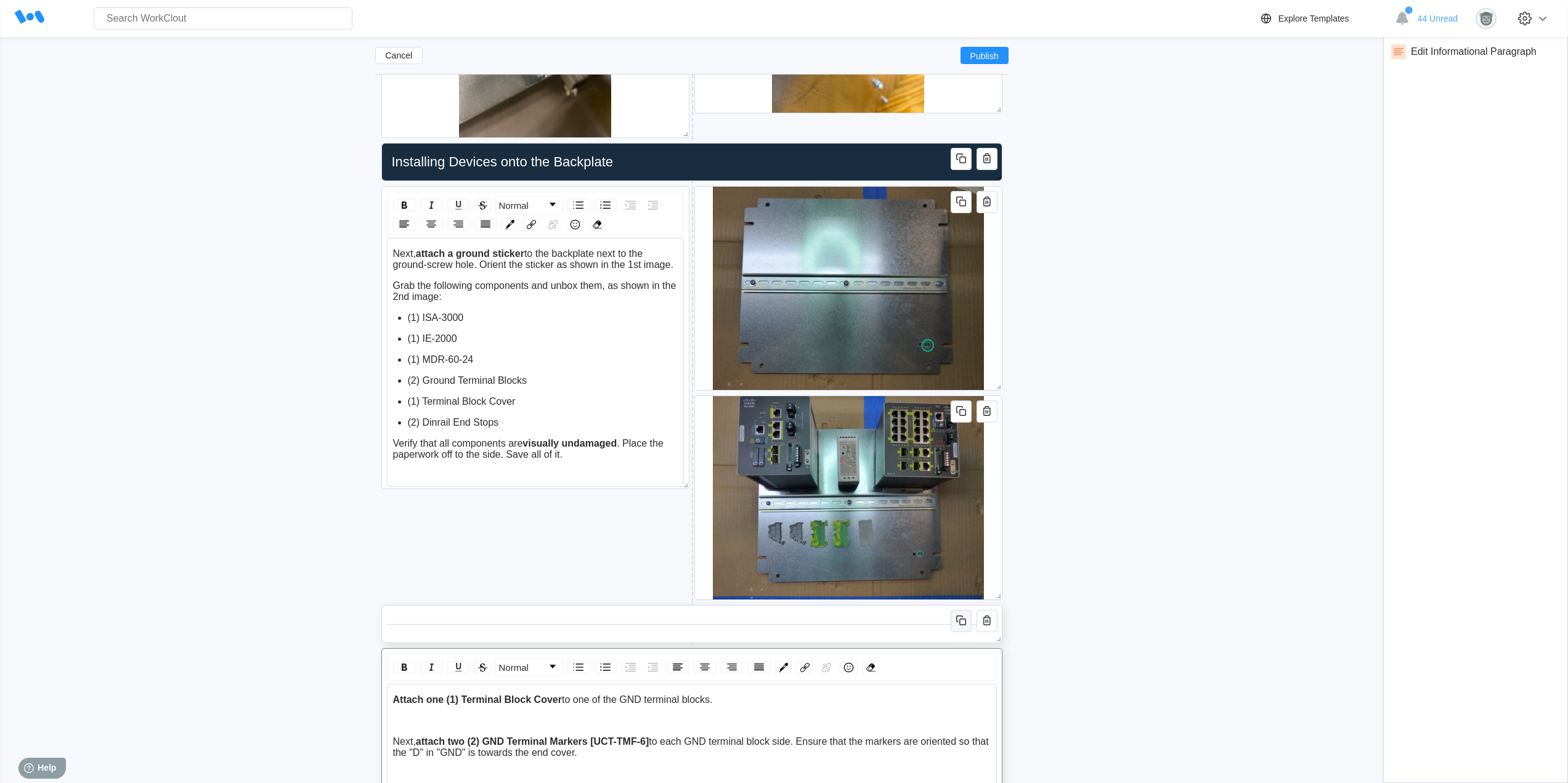
click at [960, 625] on icon "button" at bounding box center [961, 620] width 15 height 15
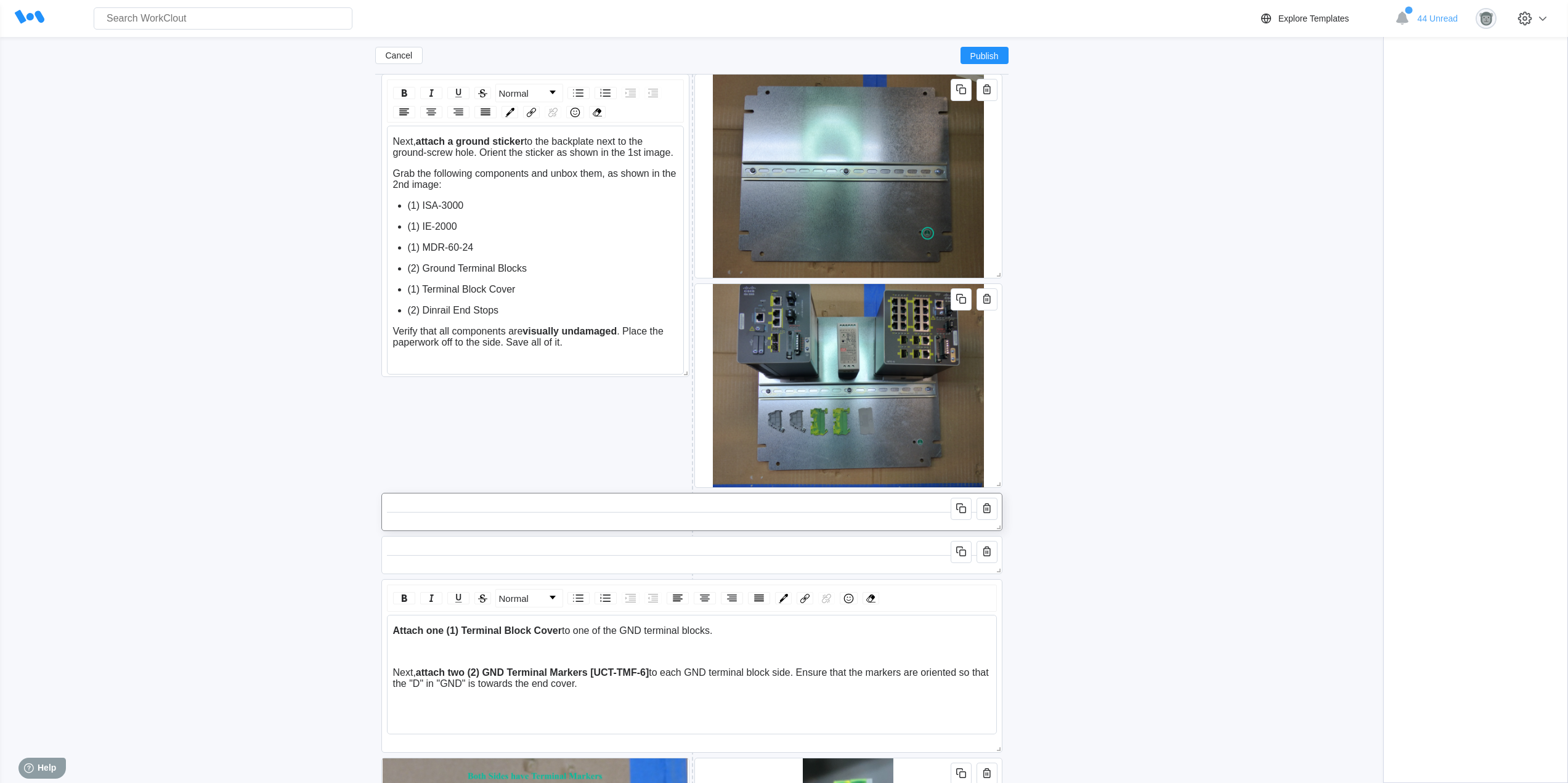
scroll to position [1560, 0]
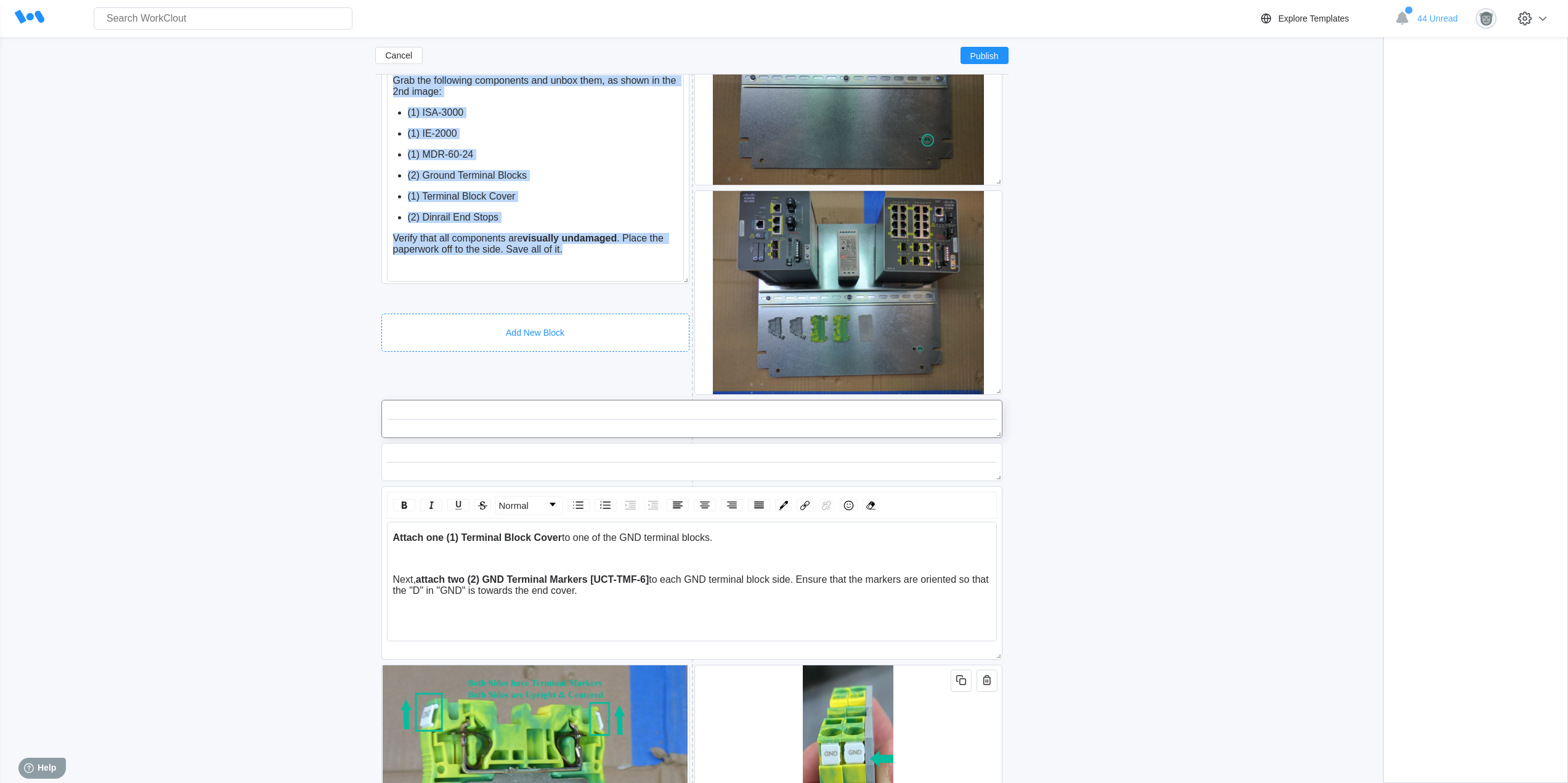
drag, startPoint x: 683, startPoint y: 203, endPoint x: 678, endPoint y: 295, distance: 92.1
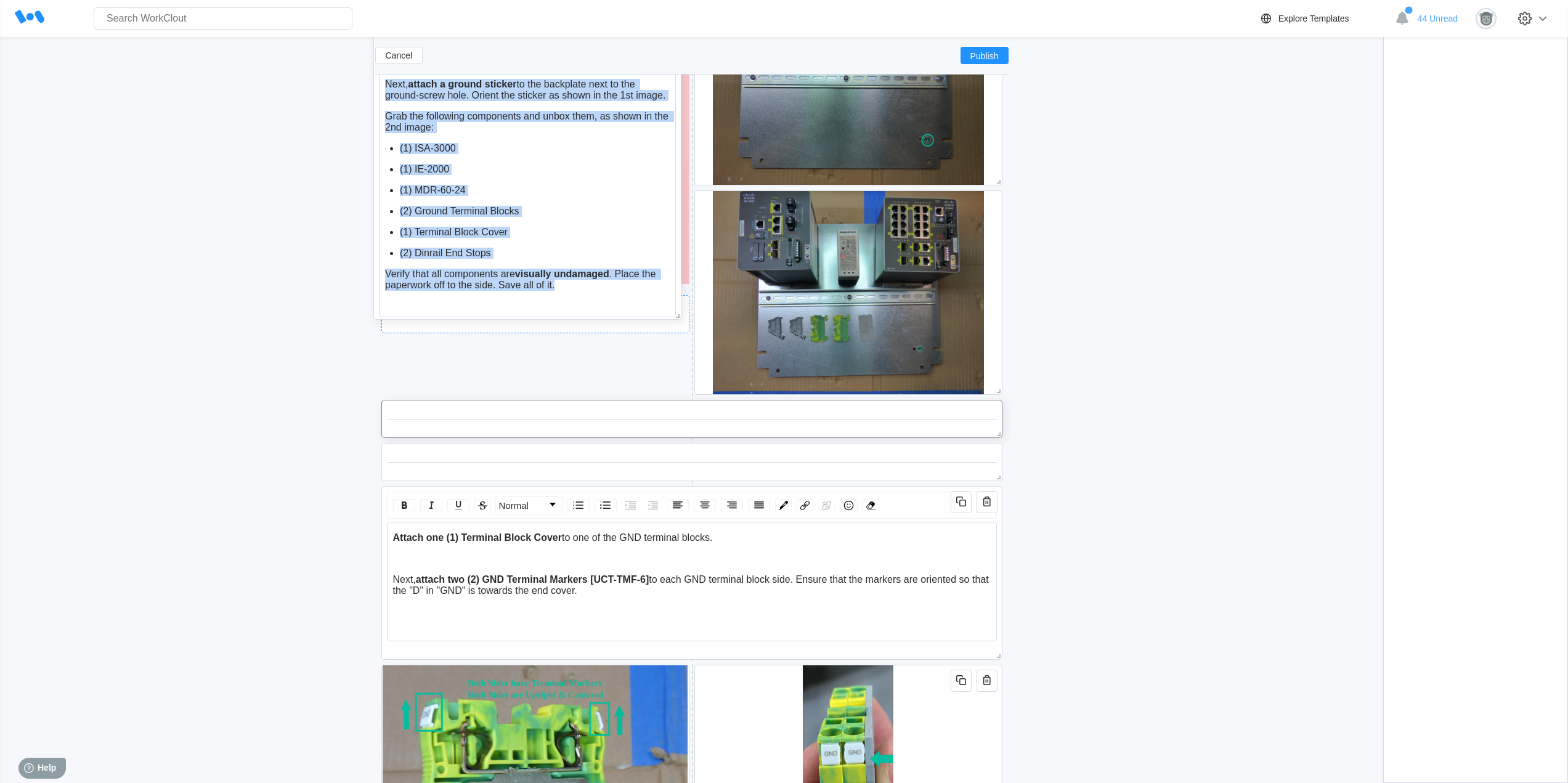
click at [677, 300] on div "Normal Next, attach a ground sticker to the backplate next to the ground-screw …" at bounding box center [527, 168] width 308 height 303
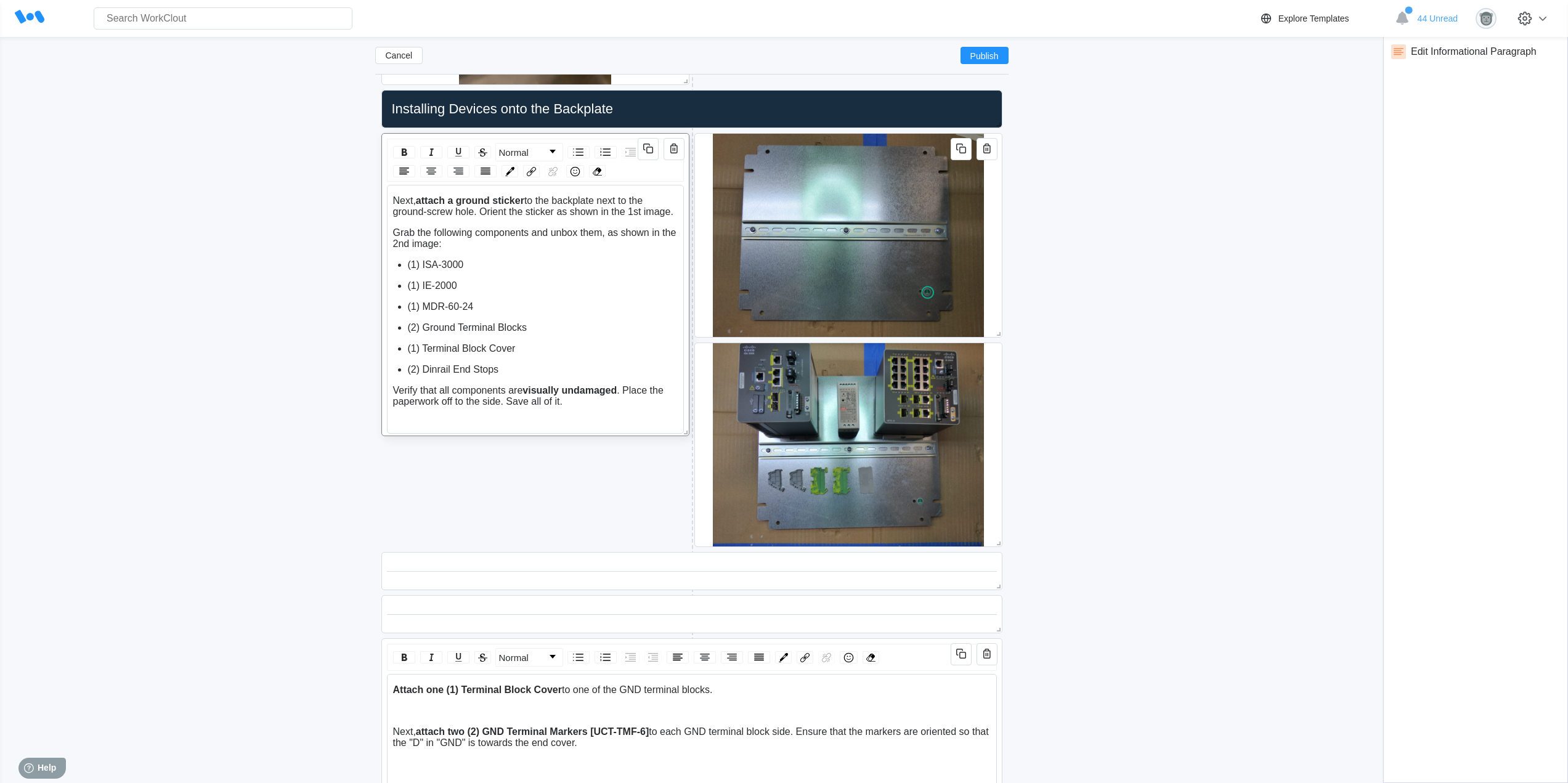
scroll to position [1457, 0]
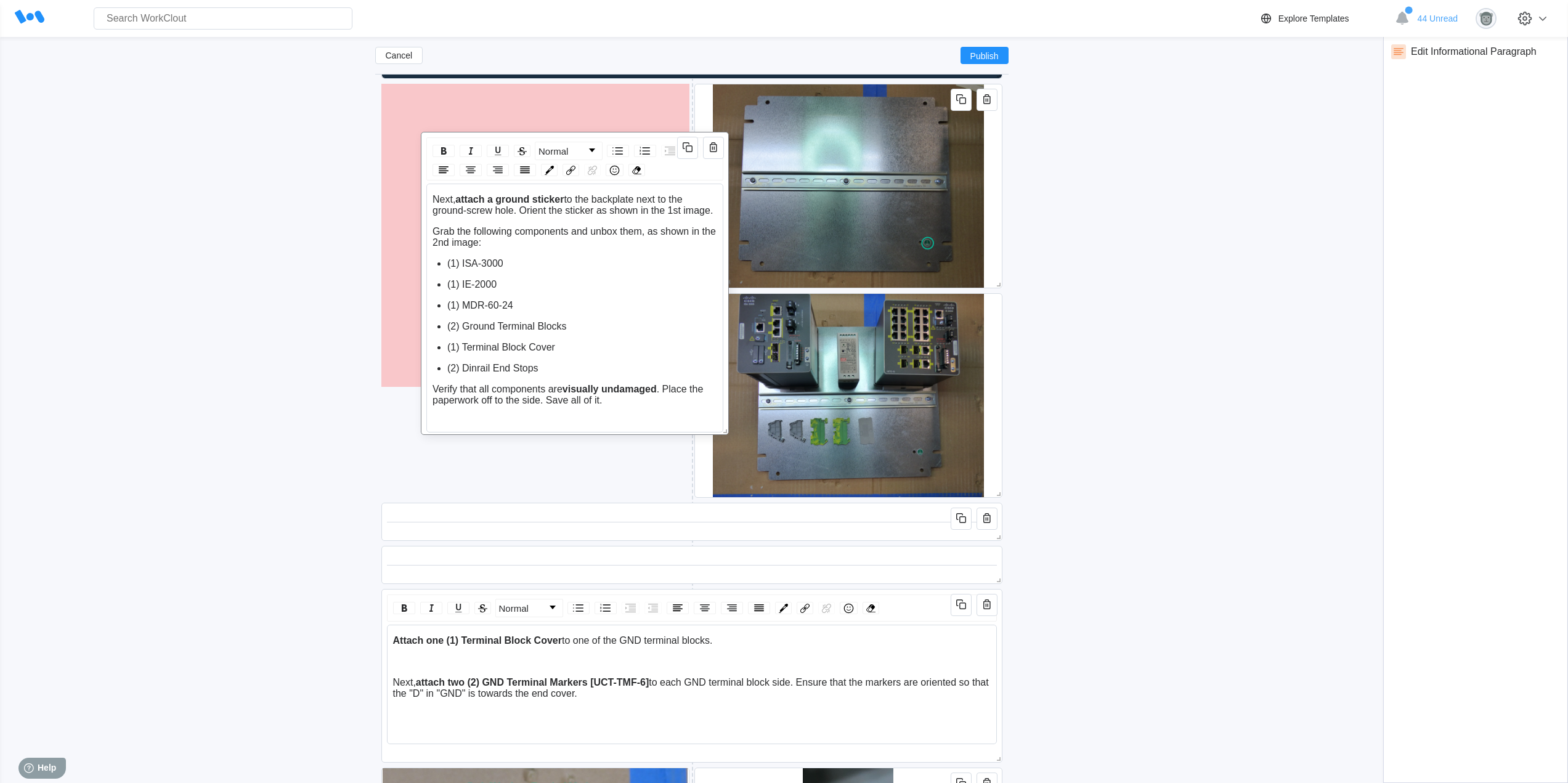
drag, startPoint x: 425, startPoint y: 88, endPoint x: 441, endPoint y: 116, distance: 32.2
click at [450, 132] on div "Normal Next, attach a ground sticker to the backplate next to the ground-screw …" at bounding box center [575, 283] width 308 height 303
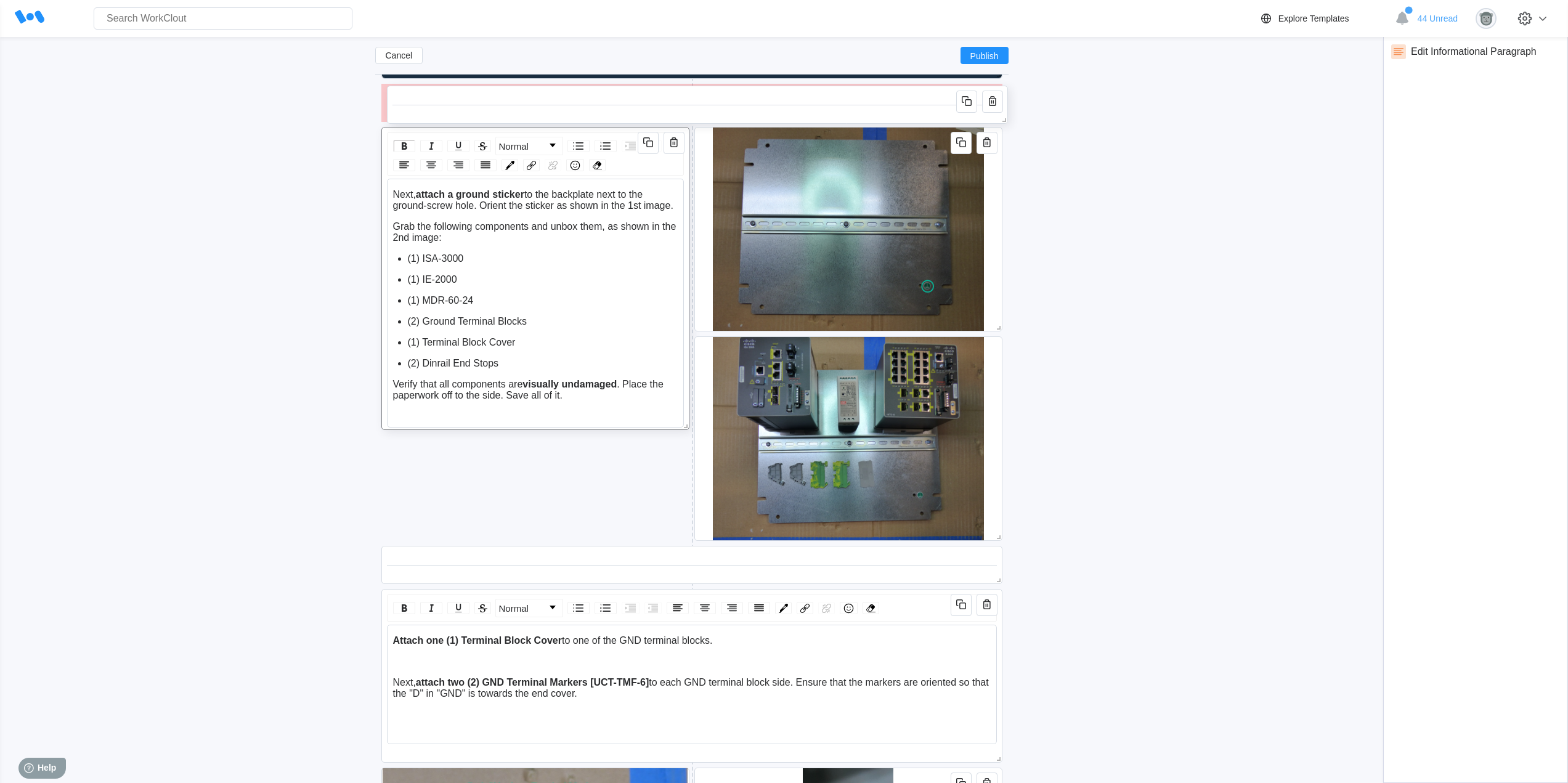
drag, startPoint x: 665, startPoint y: 516, endPoint x: 670, endPoint y: 97, distance: 419.0
click at [670, 97] on div at bounding box center [697, 102] width 610 height 27
click at [963, 97] on icon "button" at bounding box center [961, 99] width 15 height 15
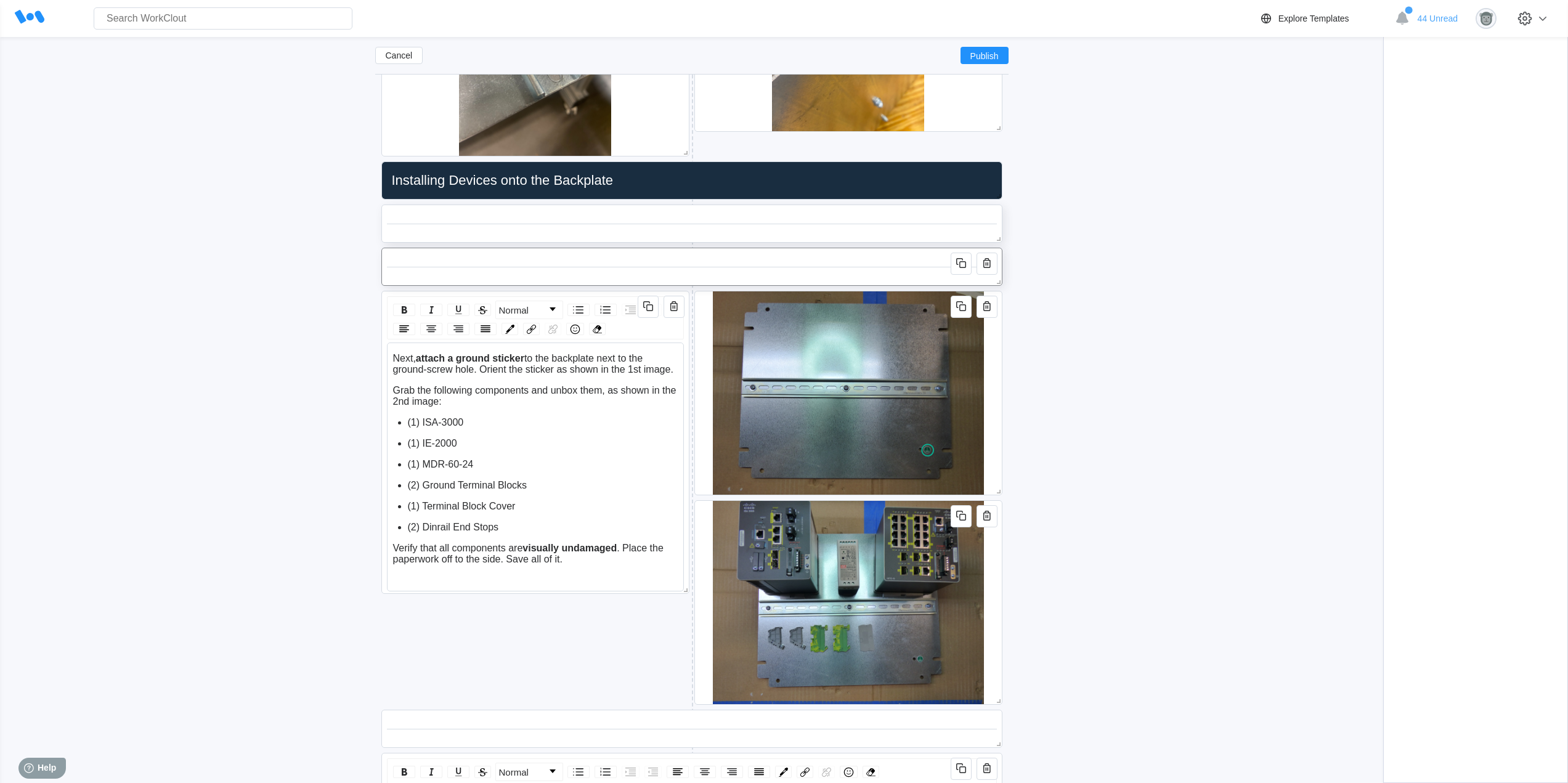
scroll to position [1252, 0]
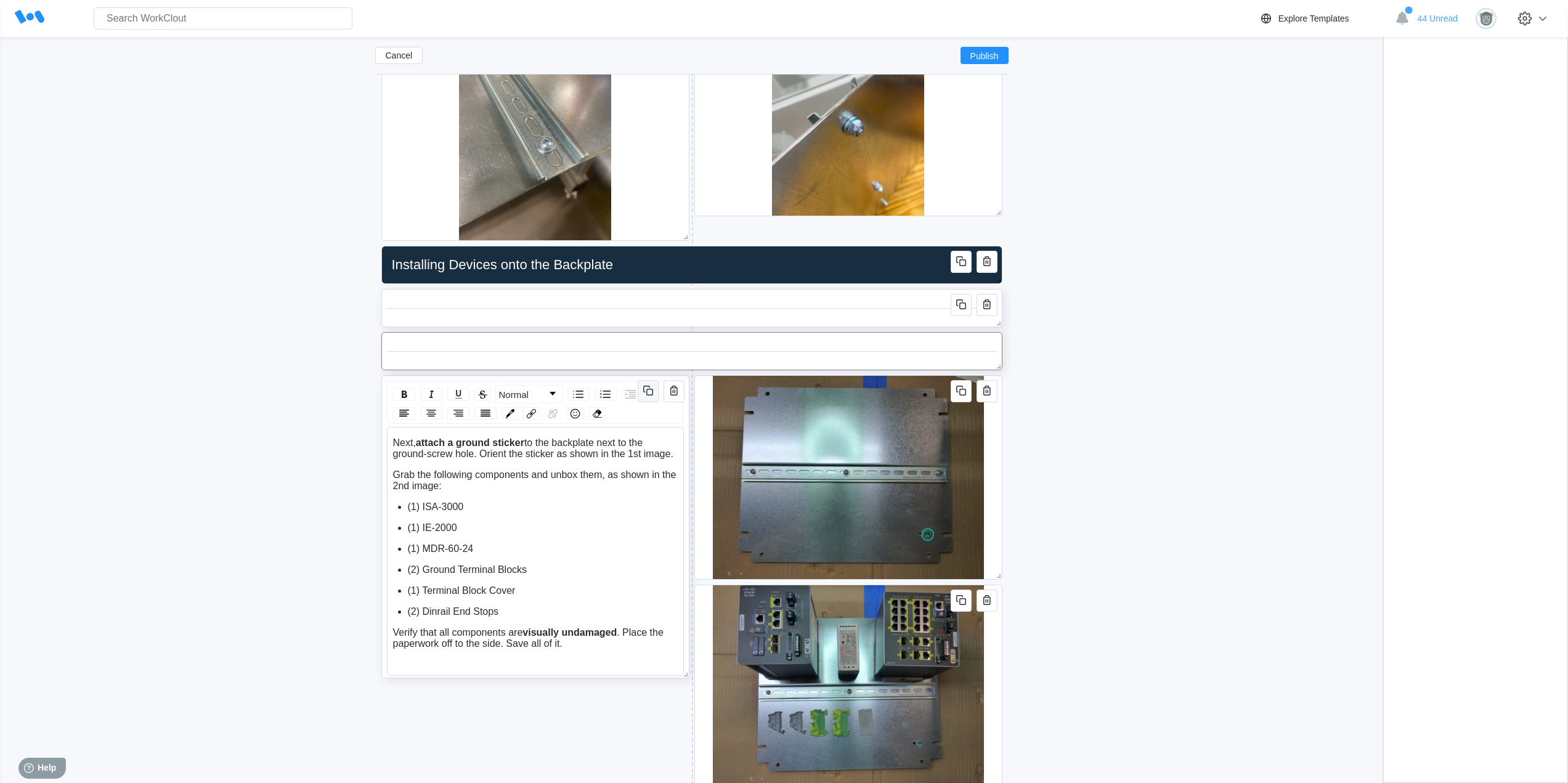
click at [651, 395] on icon "button" at bounding box center [649, 392] width 7 height 7
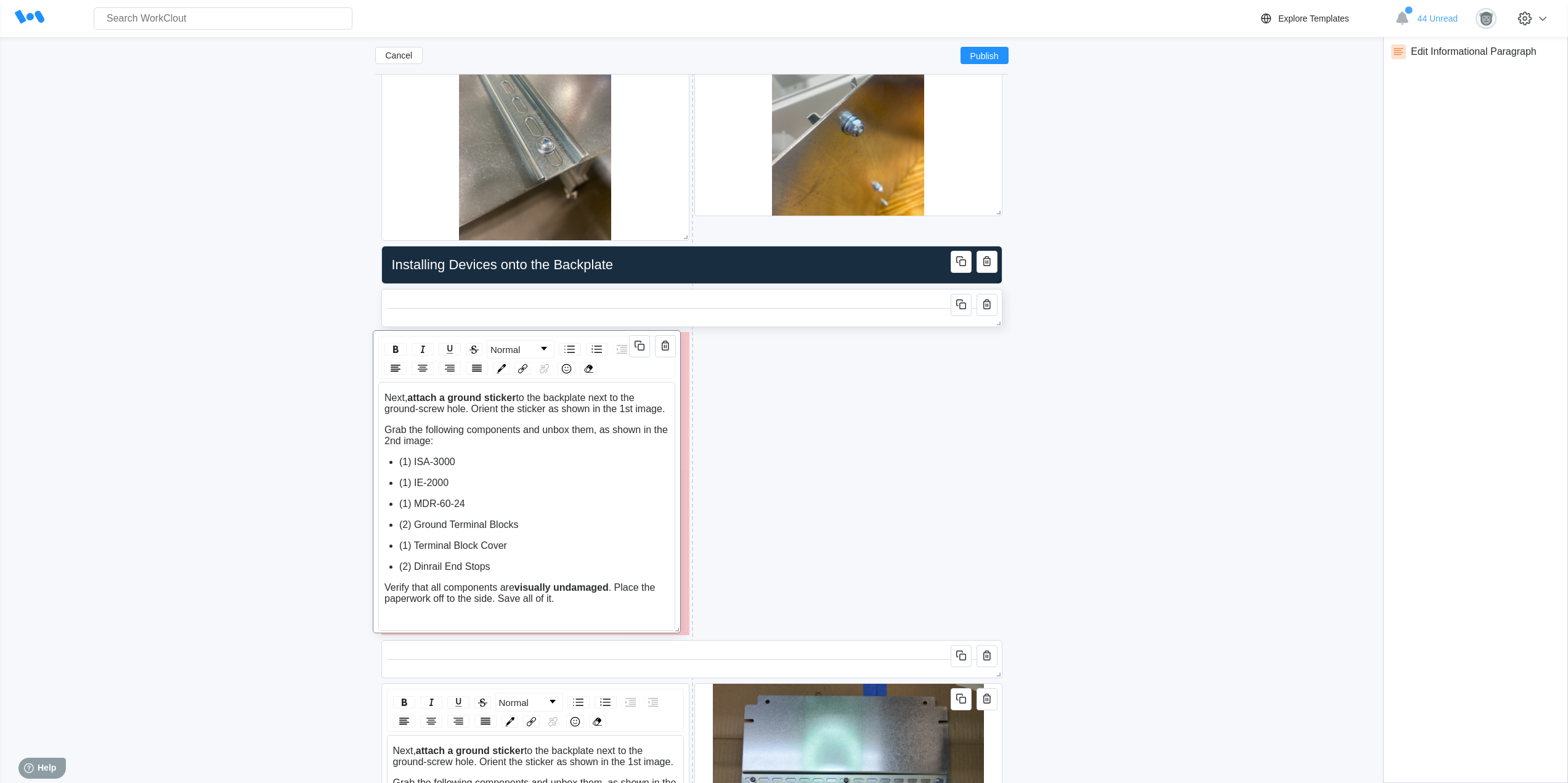
click at [567, 335] on div "Normal Next, attach a ground sticker to the backplate next to the ground-screw …" at bounding box center [526, 482] width 308 height 303
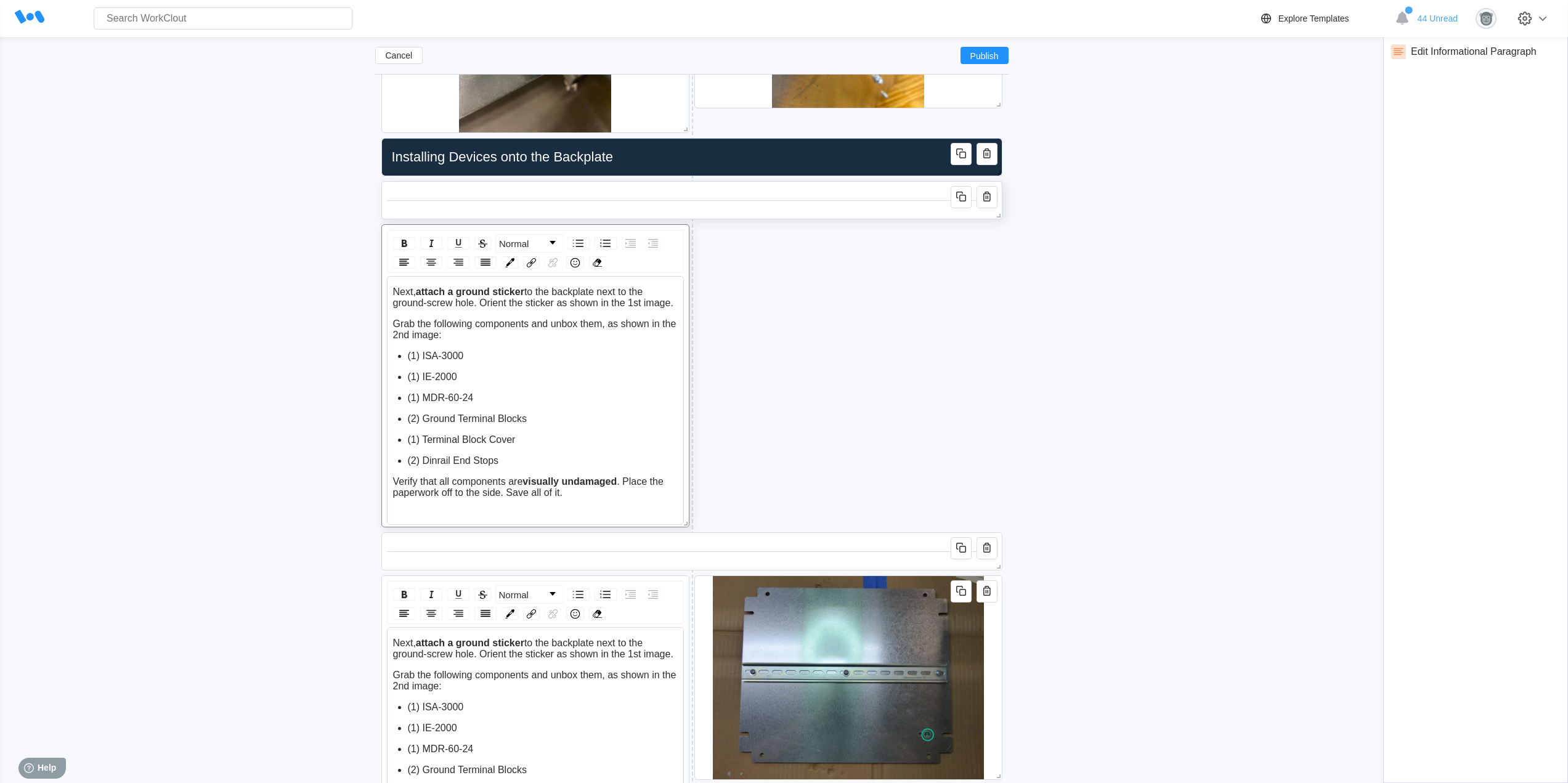
scroll to position [1457, 0]
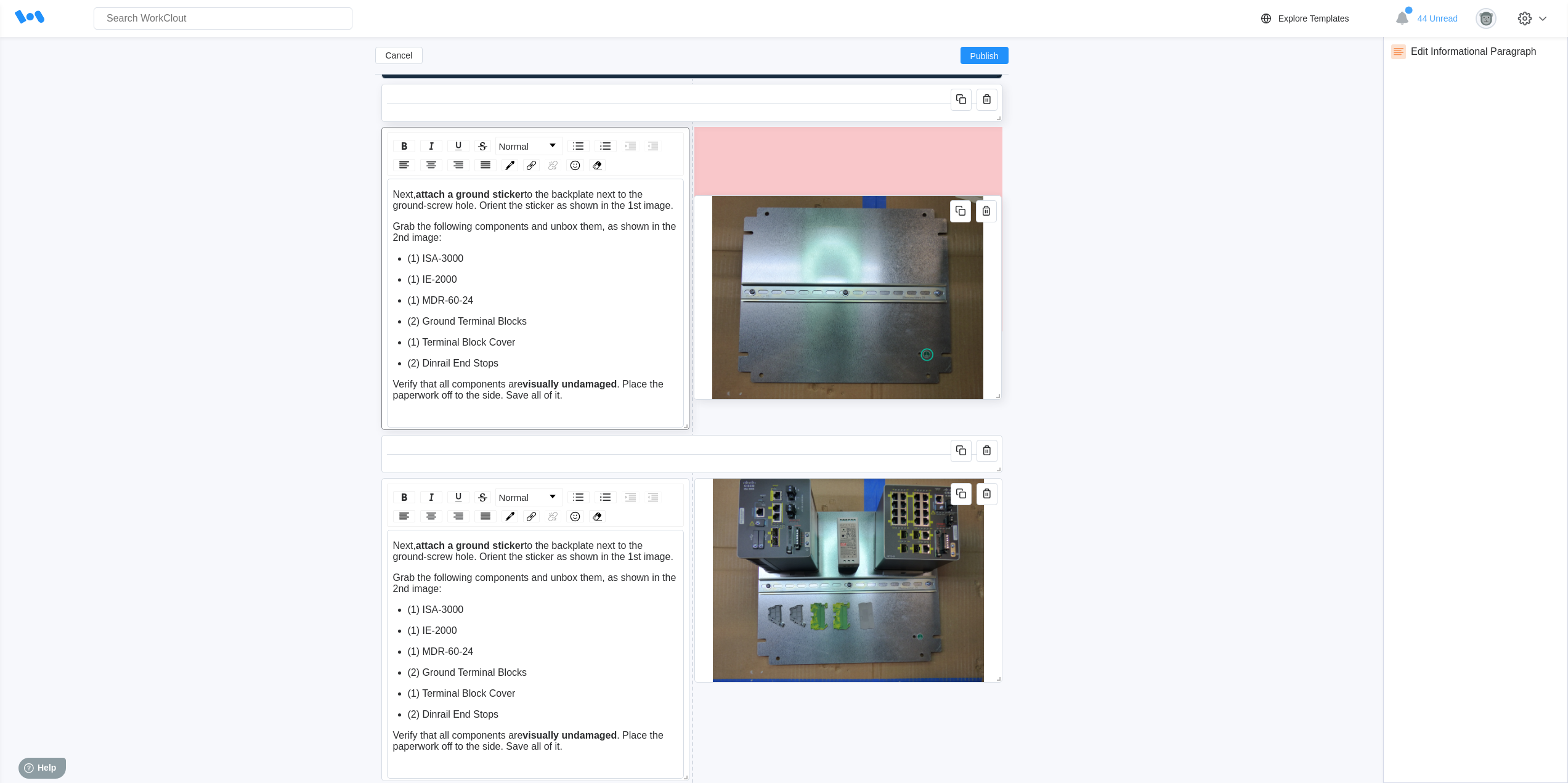
drag, startPoint x: 992, startPoint y: 544, endPoint x: 992, endPoint y: 261, distance: 283.0
click at [992, 261] on div at bounding box center [848, 297] width 308 height 204
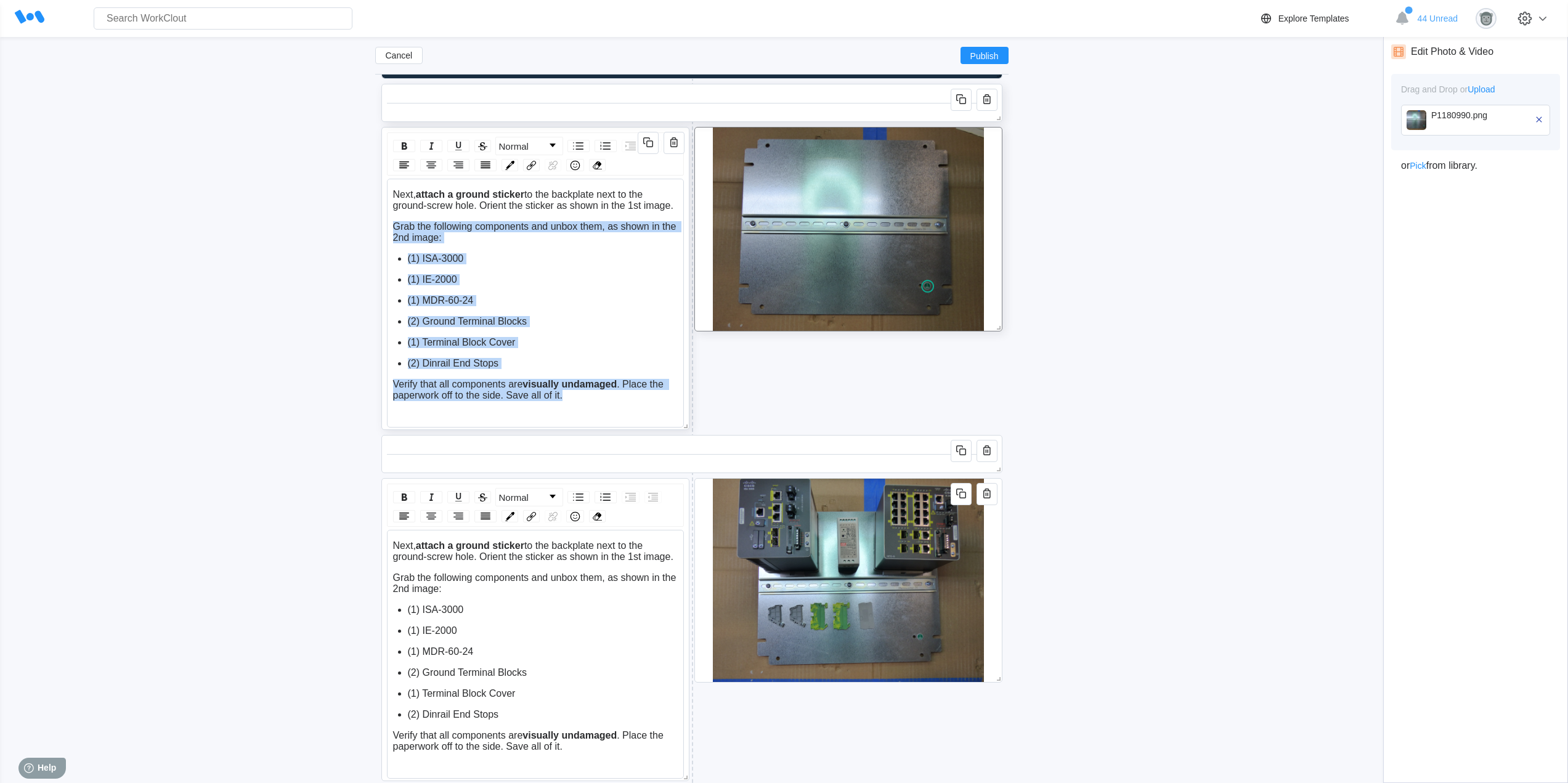
drag, startPoint x: 570, startPoint y: 393, endPoint x: 386, endPoint y: 221, distance: 251.9
click at [387, 221] on div "Next, attach a ground sticker to the backplate next to the ground-screw hole. O…" at bounding box center [535, 303] width 297 height 249
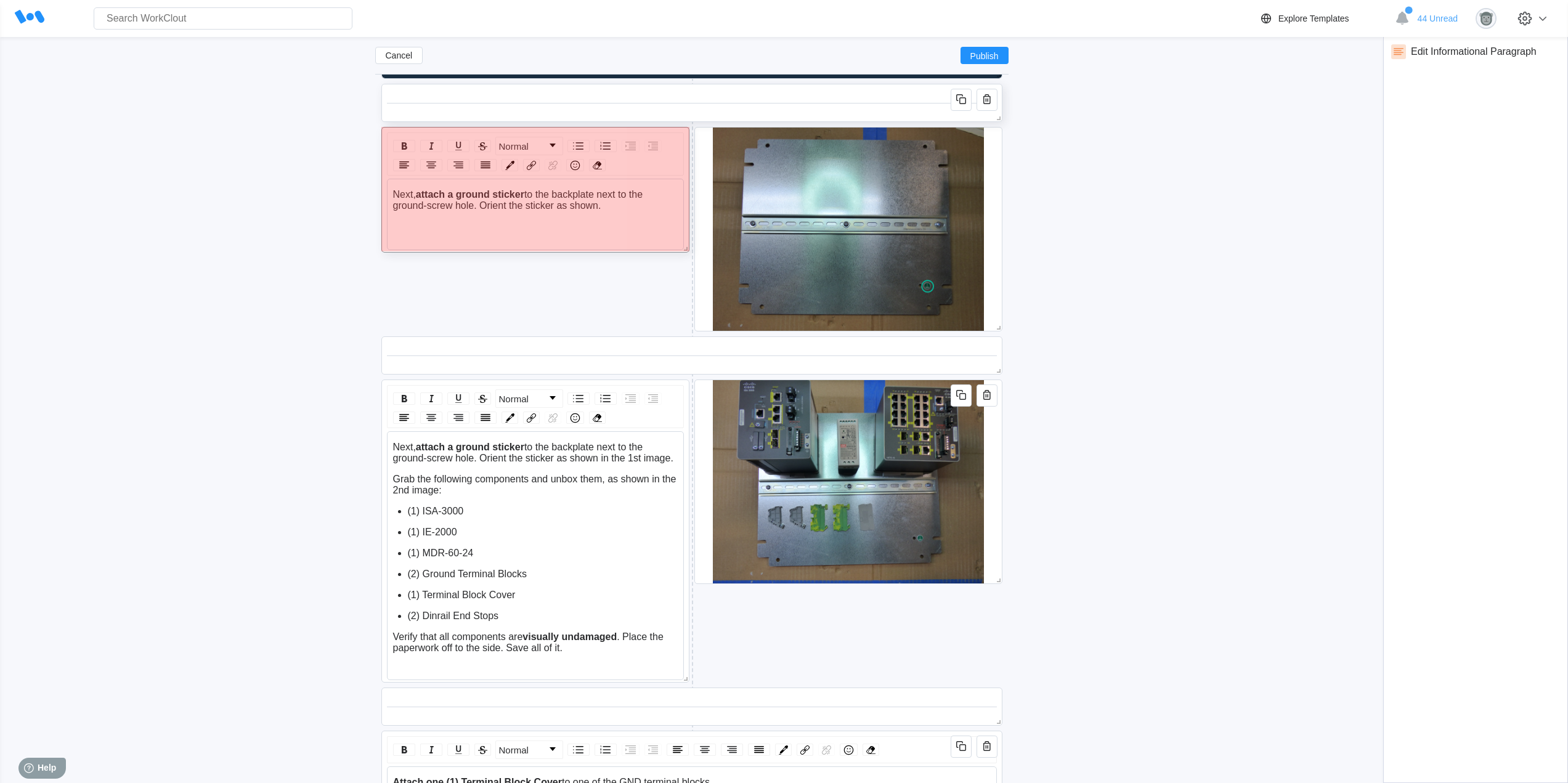
drag, startPoint x: 688, startPoint y: 425, endPoint x: 678, endPoint y: 248, distance: 177.3
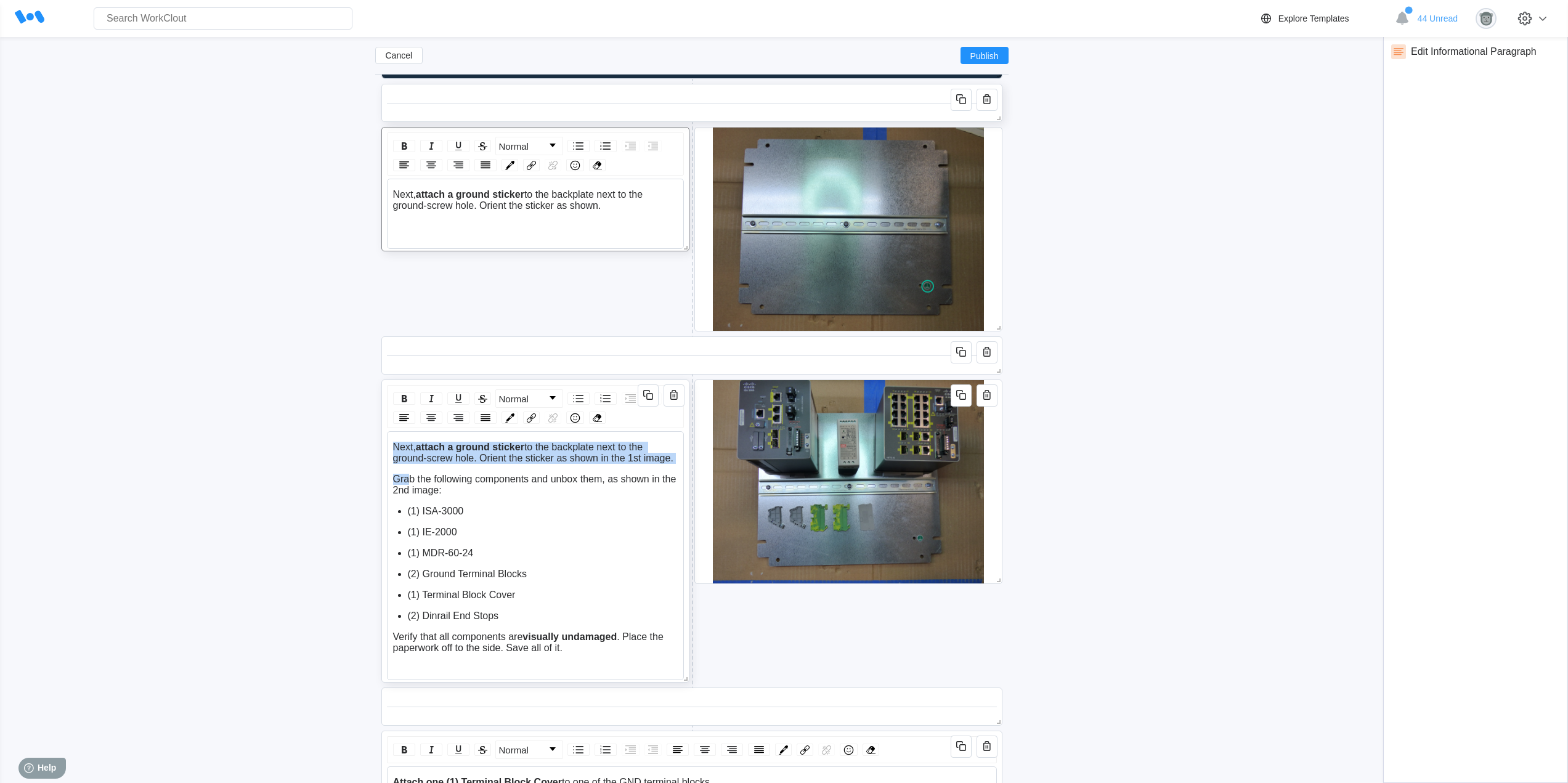
drag, startPoint x: 409, startPoint y: 467, endPoint x: 395, endPoint y: 444, distance: 26.9
click at [395, 444] on div "Next, attach a ground sticker to the backplate next to the ground-screw hole. O…" at bounding box center [535, 547] width 285 height 212
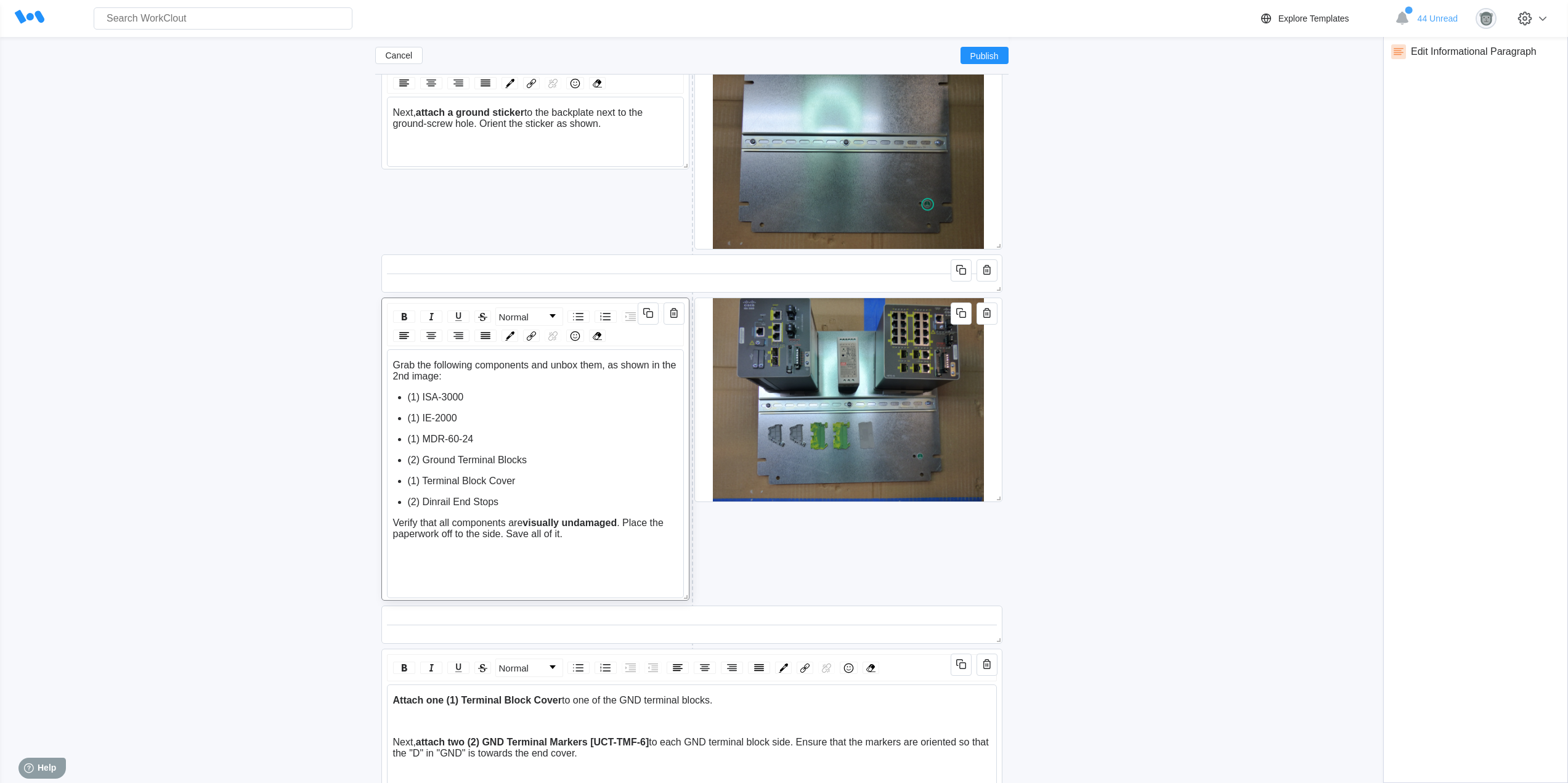
scroll to position [1560, 0]
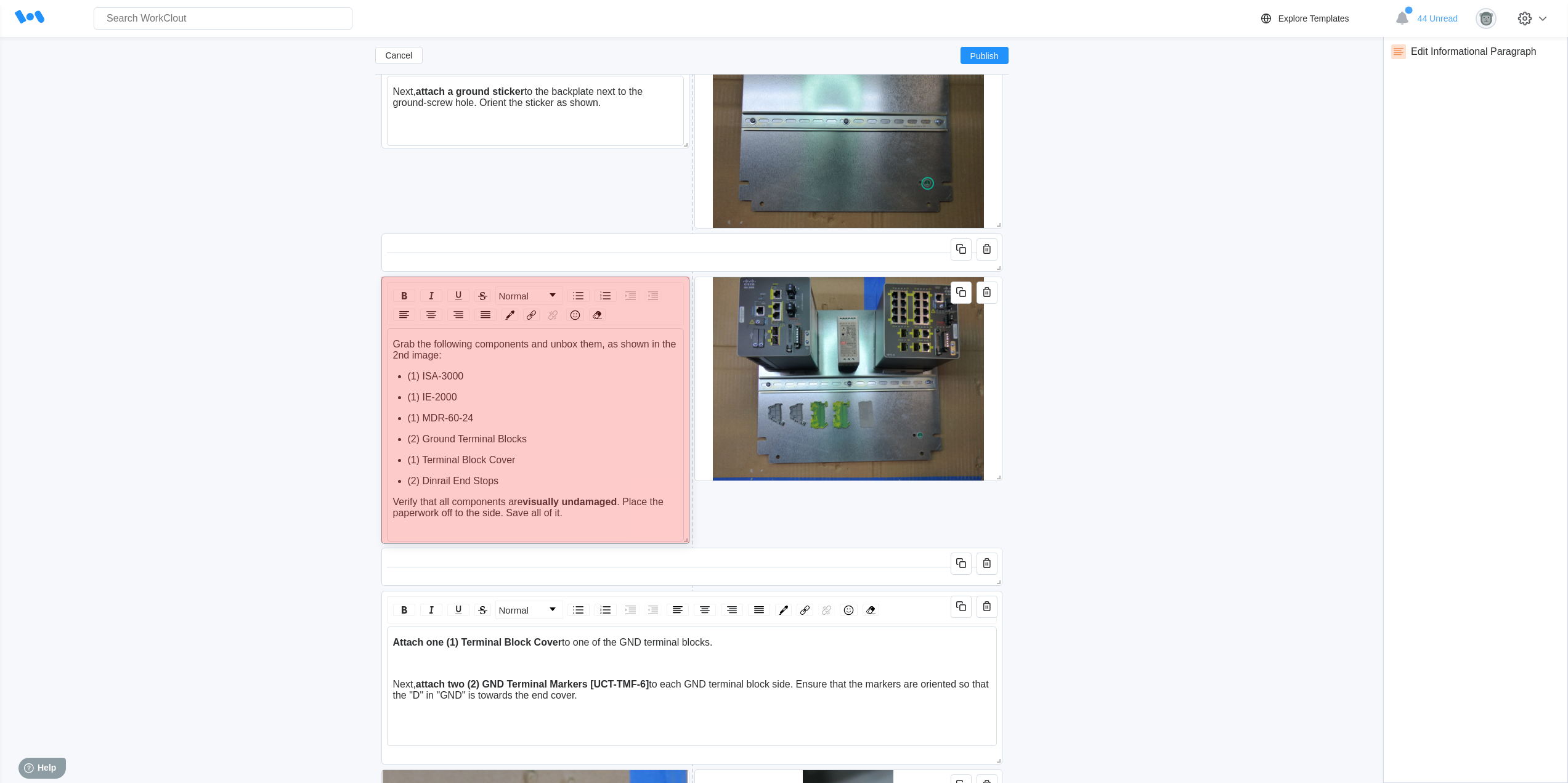
drag, startPoint x: 683, startPoint y: 574, endPoint x: 731, endPoint y: 535, distance: 61.8
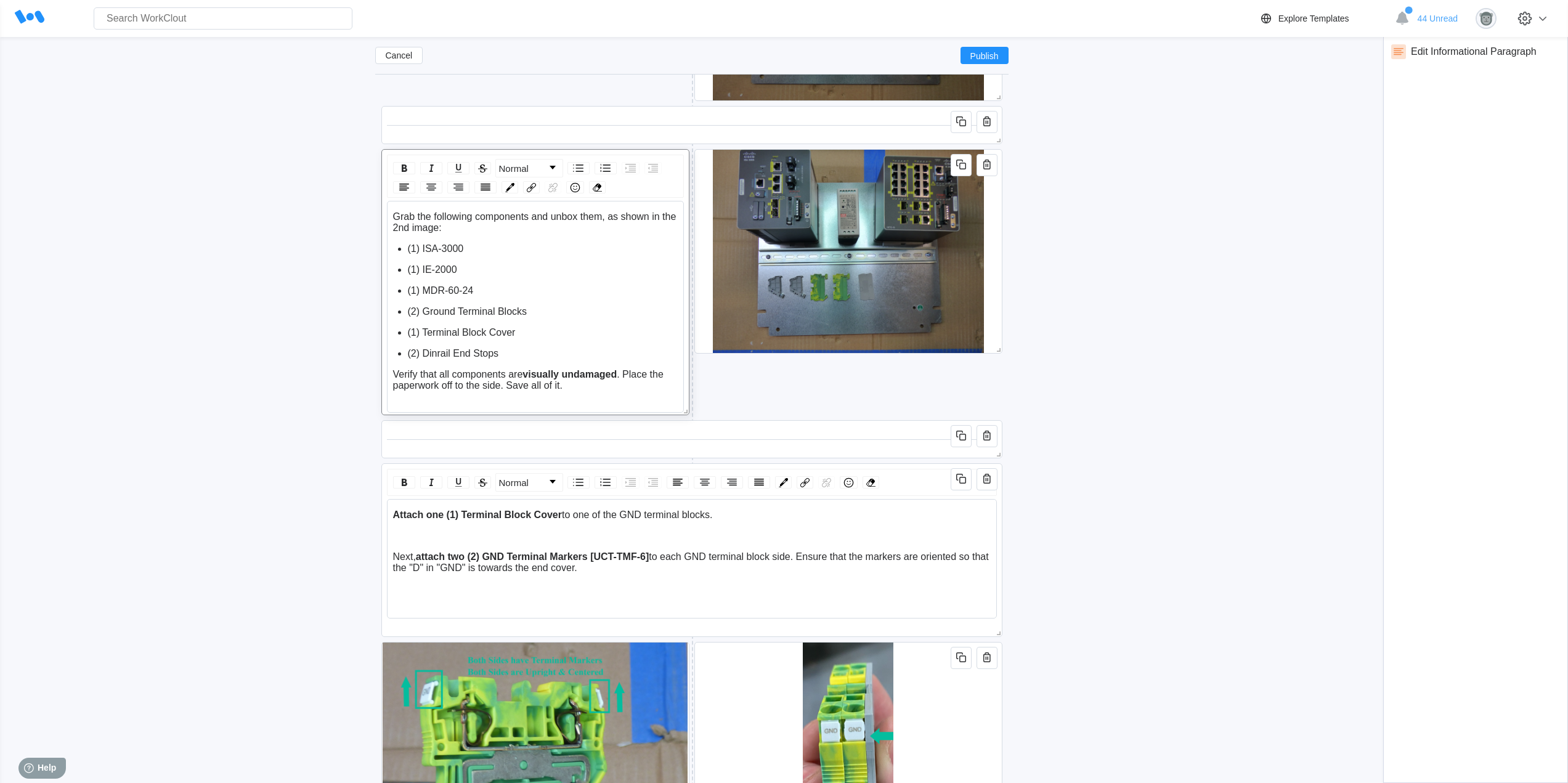
scroll to position [1663, 0]
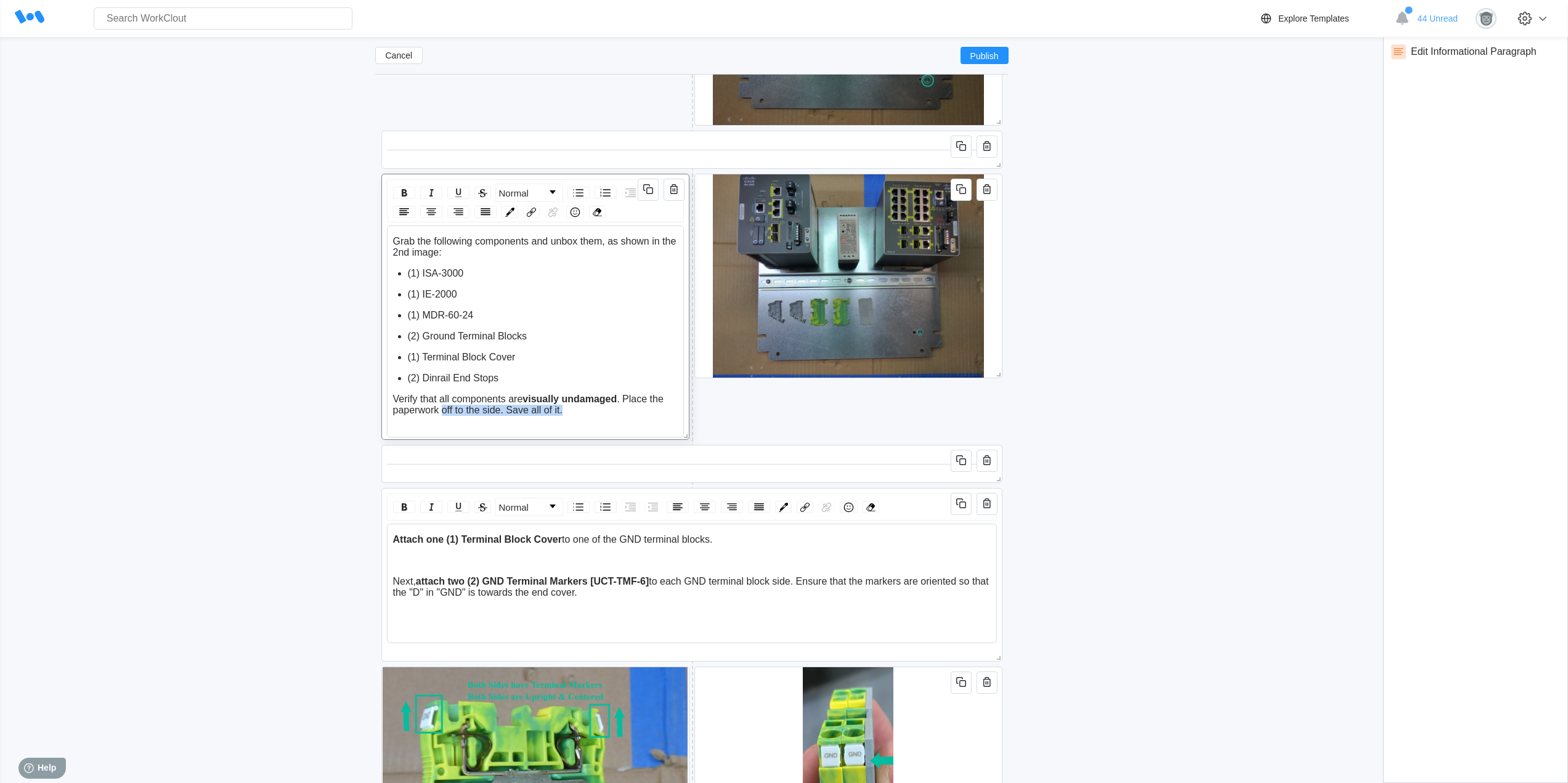
drag, startPoint x: 578, startPoint y: 414, endPoint x: 441, endPoint y: 411, distance: 137.0
click at [441, 411] on div "Verify that all components are visually undamaged . Place the paperwork off to …" at bounding box center [535, 404] width 285 height 22
click at [392, 540] on div "Attach one (1) Terminal Block Cover to one of the GND terminal blocks. Next, at…" at bounding box center [691, 550] width 598 height 32
drag, startPoint x: 519, startPoint y: 537, endPoint x: 392, endPoint y: 539, distance: 127.0
click at [393, 539] on span "Take the 2 ground TBs and attach one (1) Terminal Block Cover" at bounding box center [540, 539] width 295 height 10
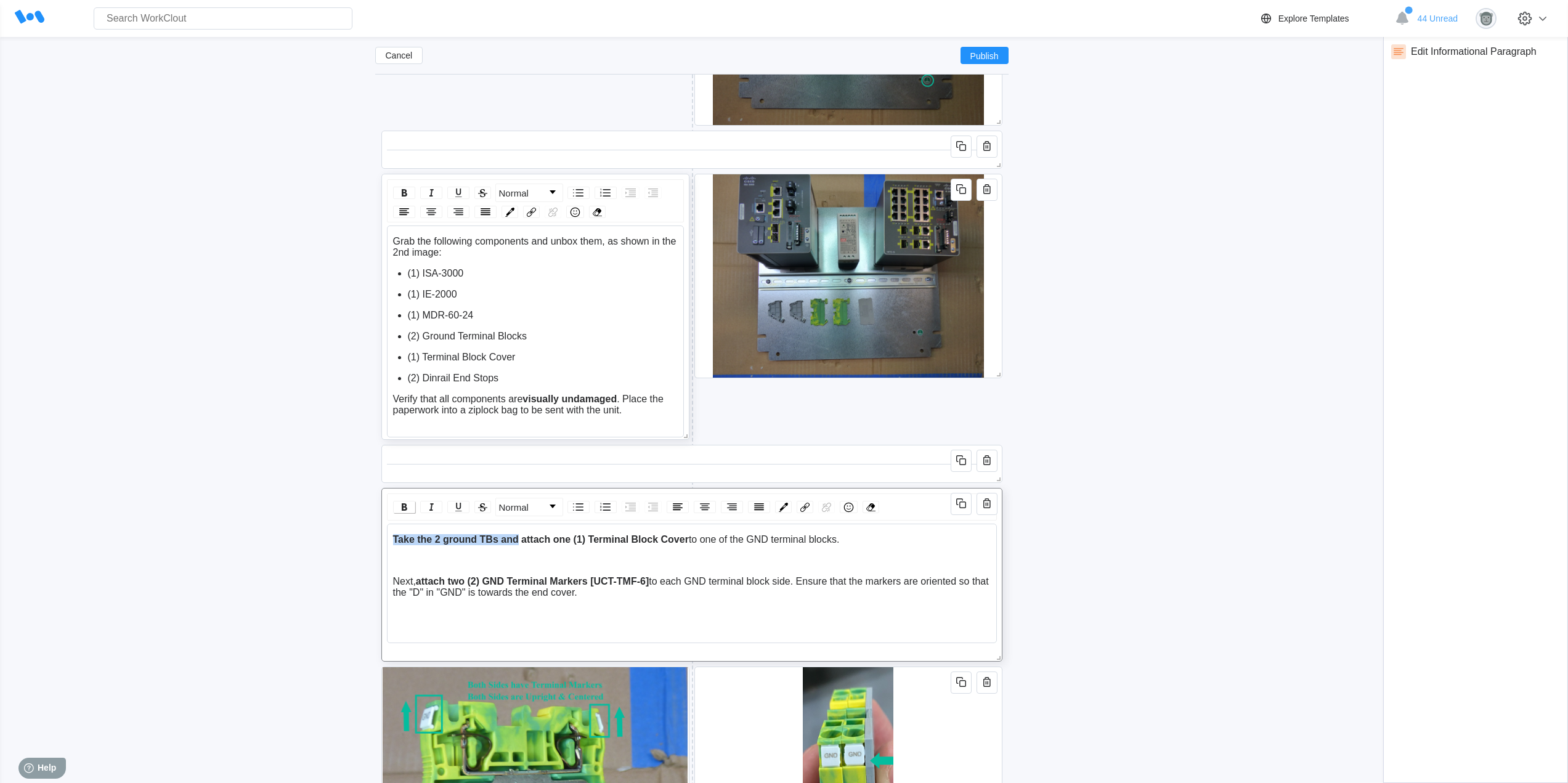
click at [397, 509] on img "rdw-inline-control" at bounding box center [404, 507] width 15 height 15
click at [541, 560] on div "rdw-editor" at bounding box center [692, 560] width 598 height 11
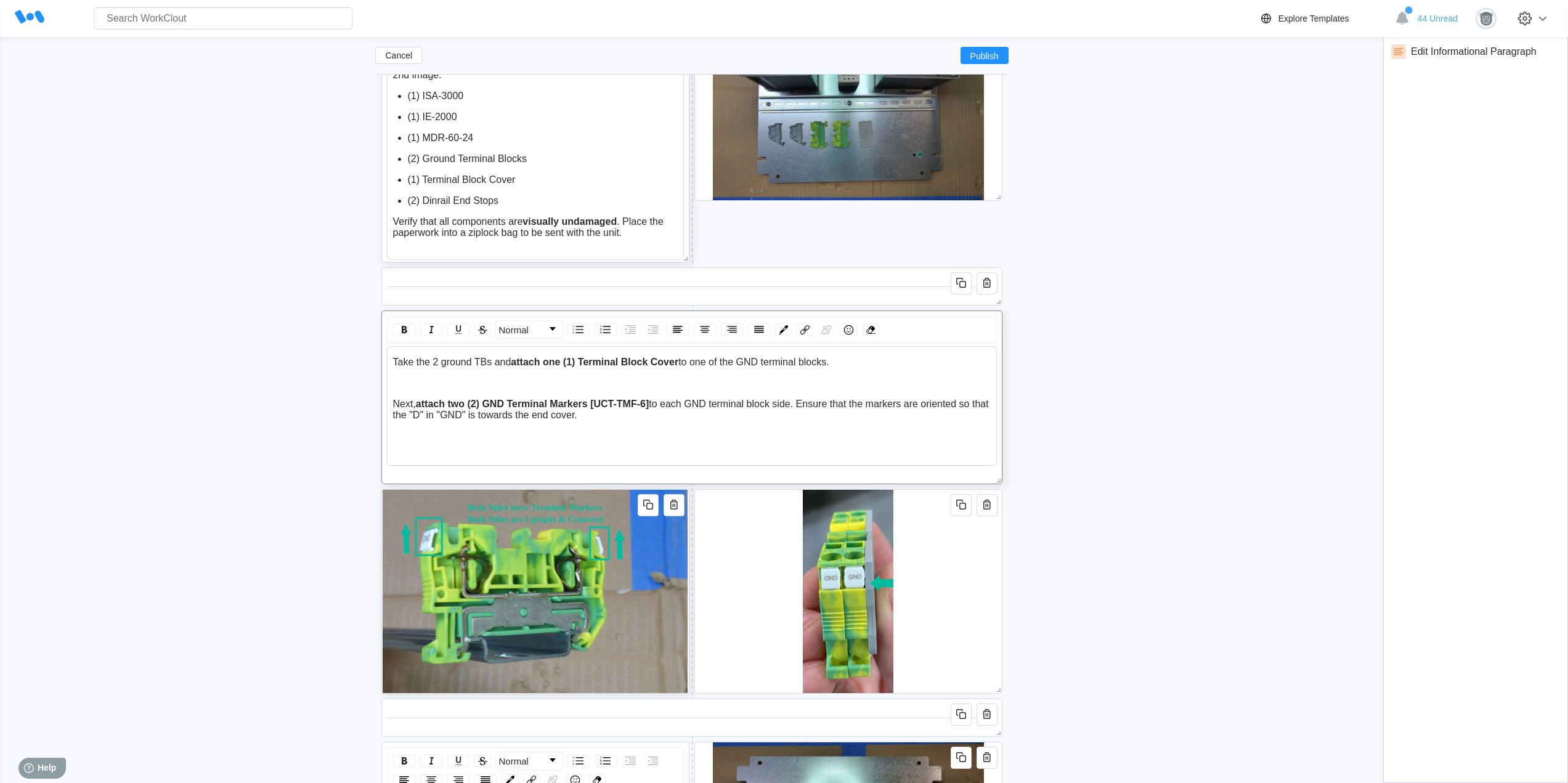
scroll to position [1868, 0]
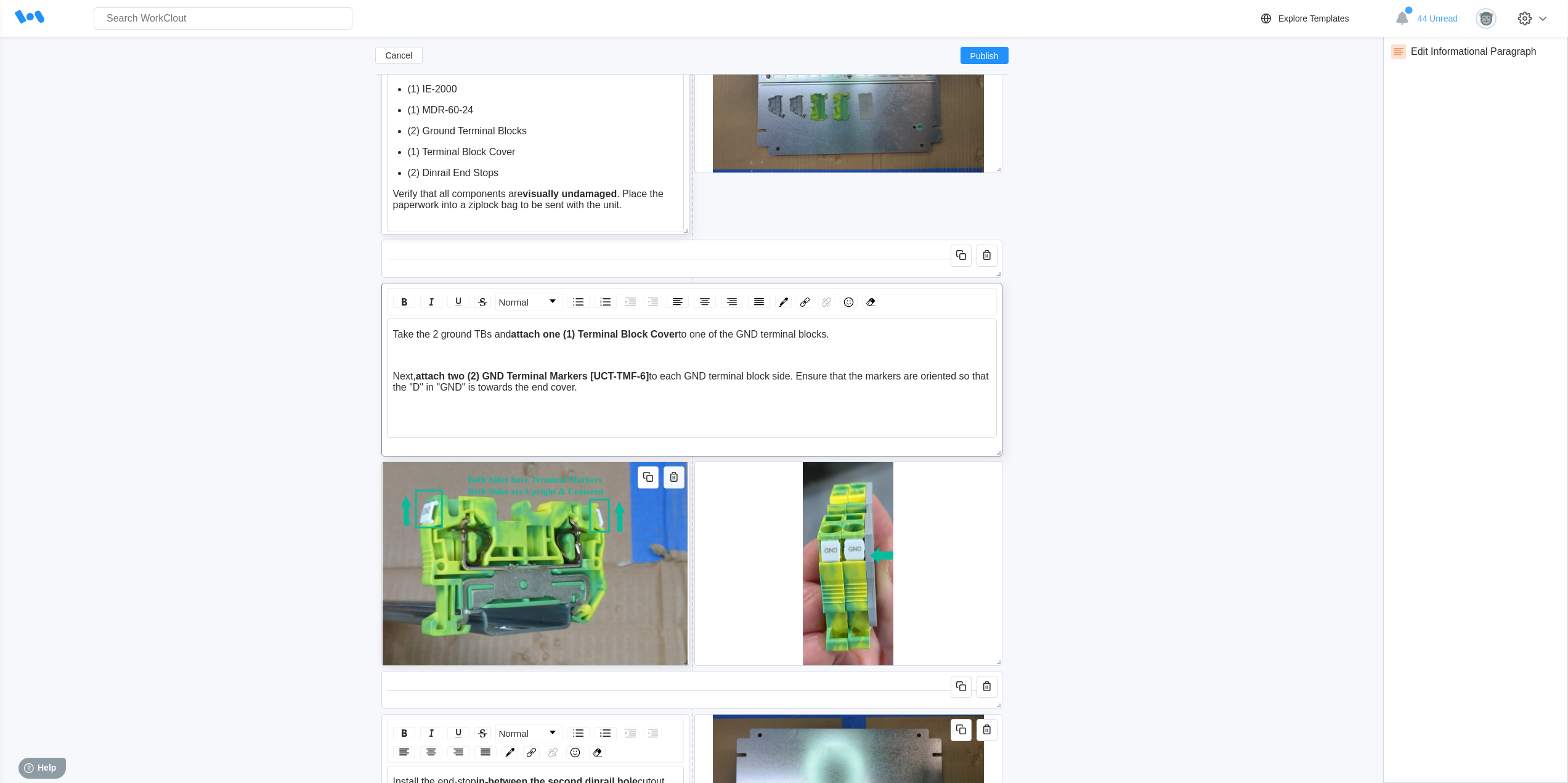
click at [678, 476] on icon "button" at bounding box center [674, 476] width 15 height 15
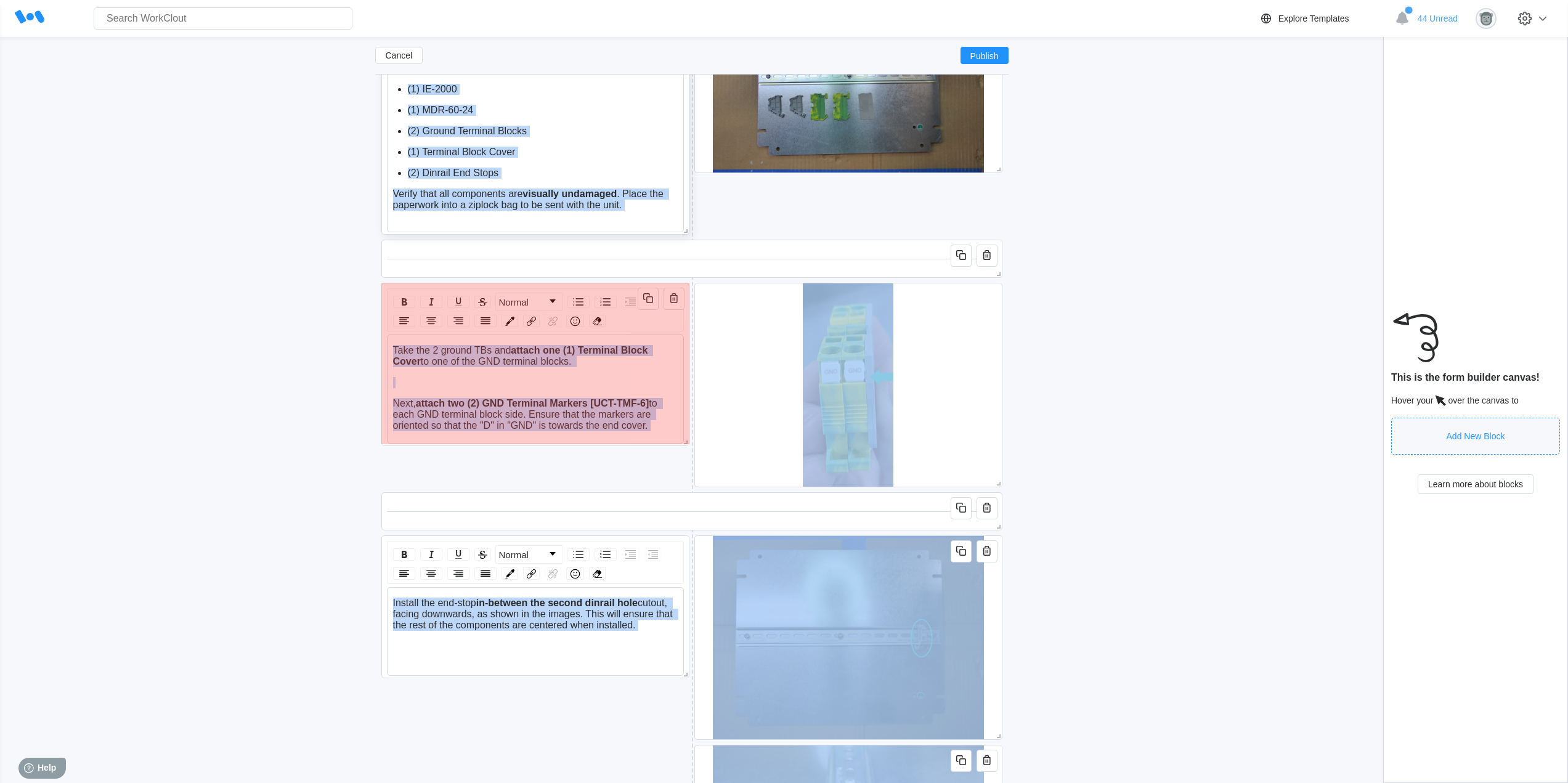
drag, startPoint x: 998, startPoint y: 453, endPoint x: 660, endPoint y: 442, distance: 338.2
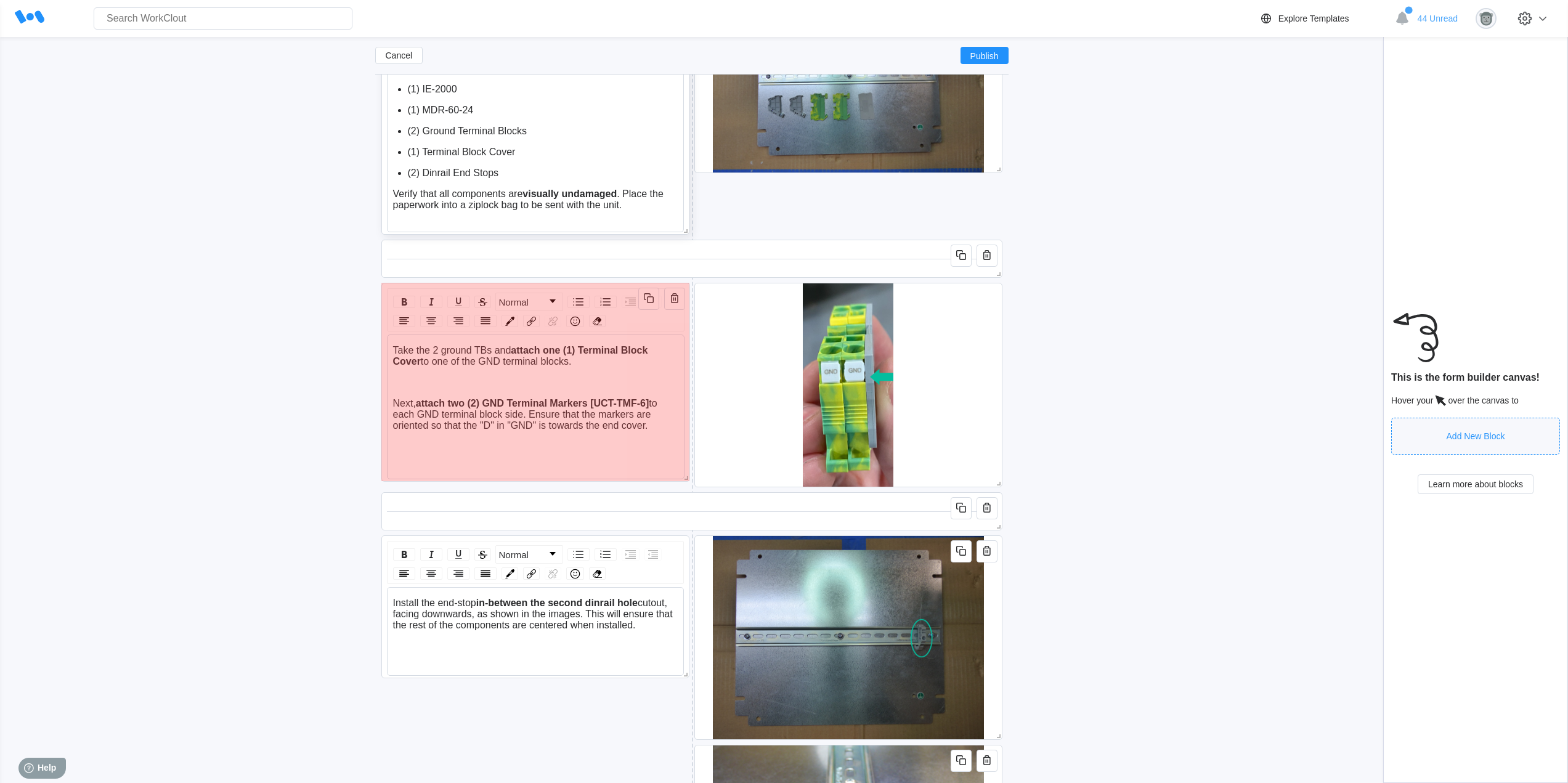
drag, startPoint x: 686, startPoint y: 440, endPoint x: 686, endPoint y: 477, distance: 37.0
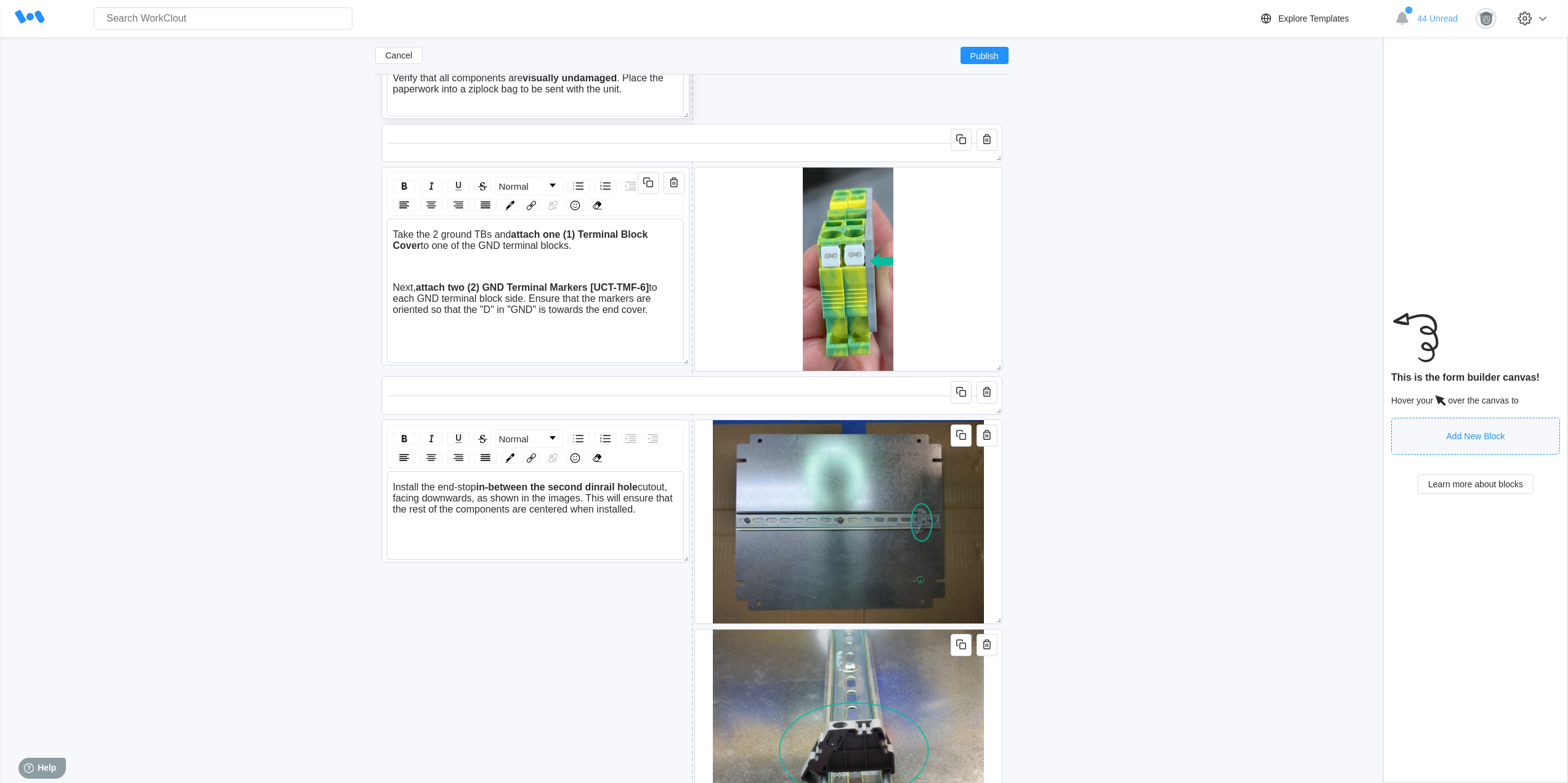
scroll to position [1970, 0]
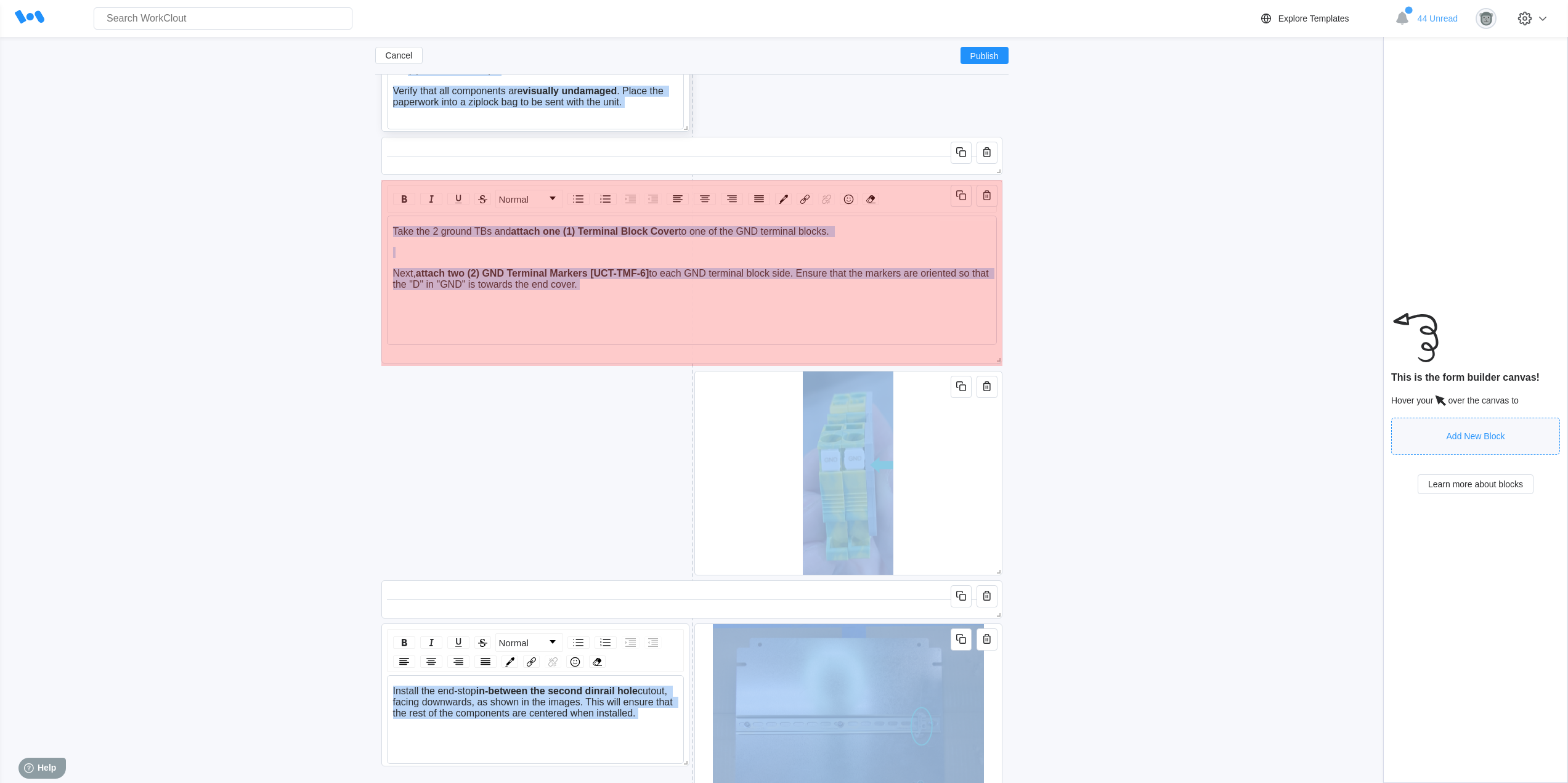
drag, startPoint x: 680, startPoint y: 377, endPoint x: 1007, endPoint y: 362, distance: 327.3
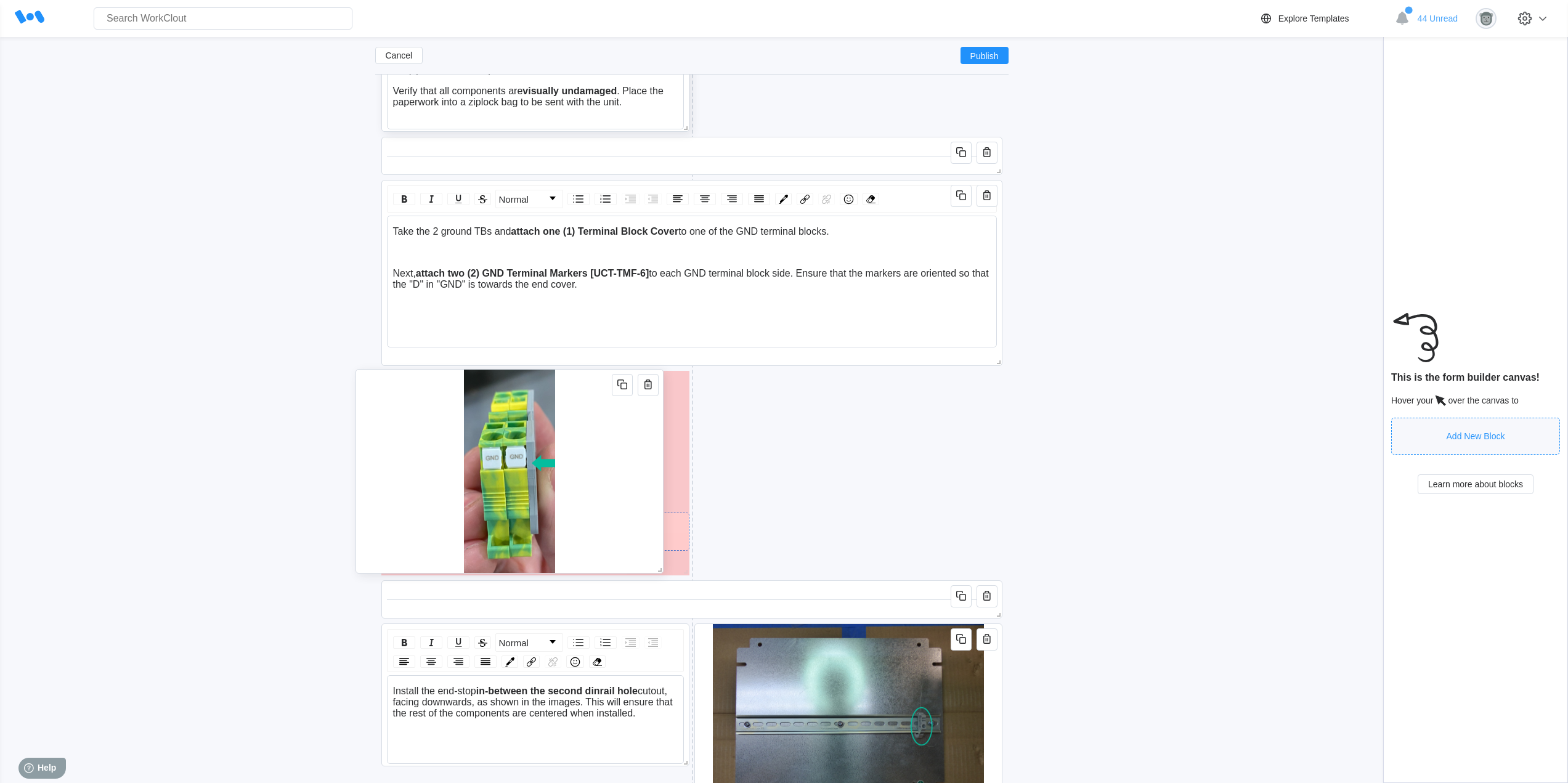
drag, startPoint x: 976, startPoint y: 517, endPoint x: 624, endPoint y: 514, distance: 352.0
click at [632, 514] on div at bounding box center [509, 471] width 308 height 204
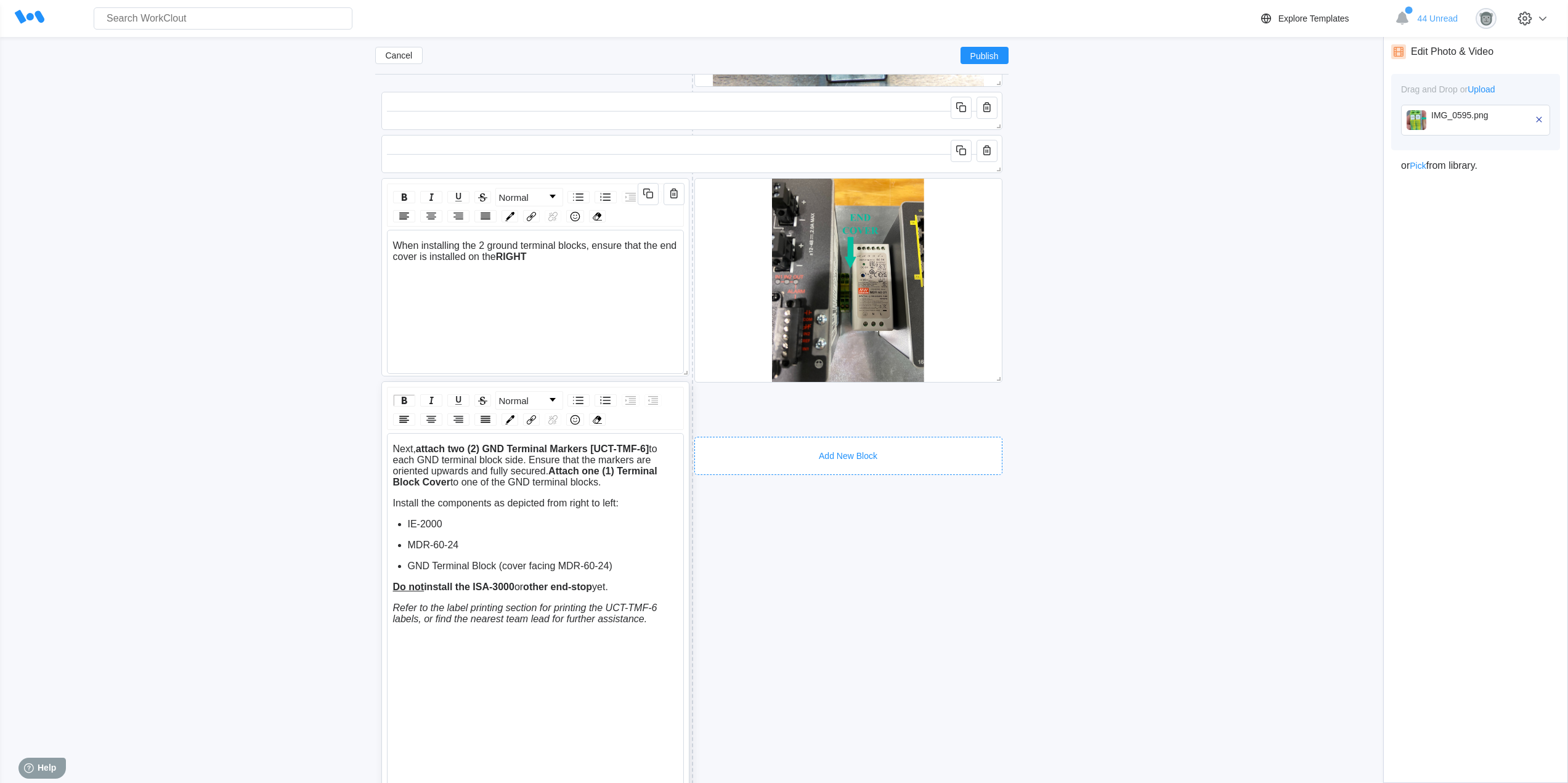
scroll to position [2895, 0]
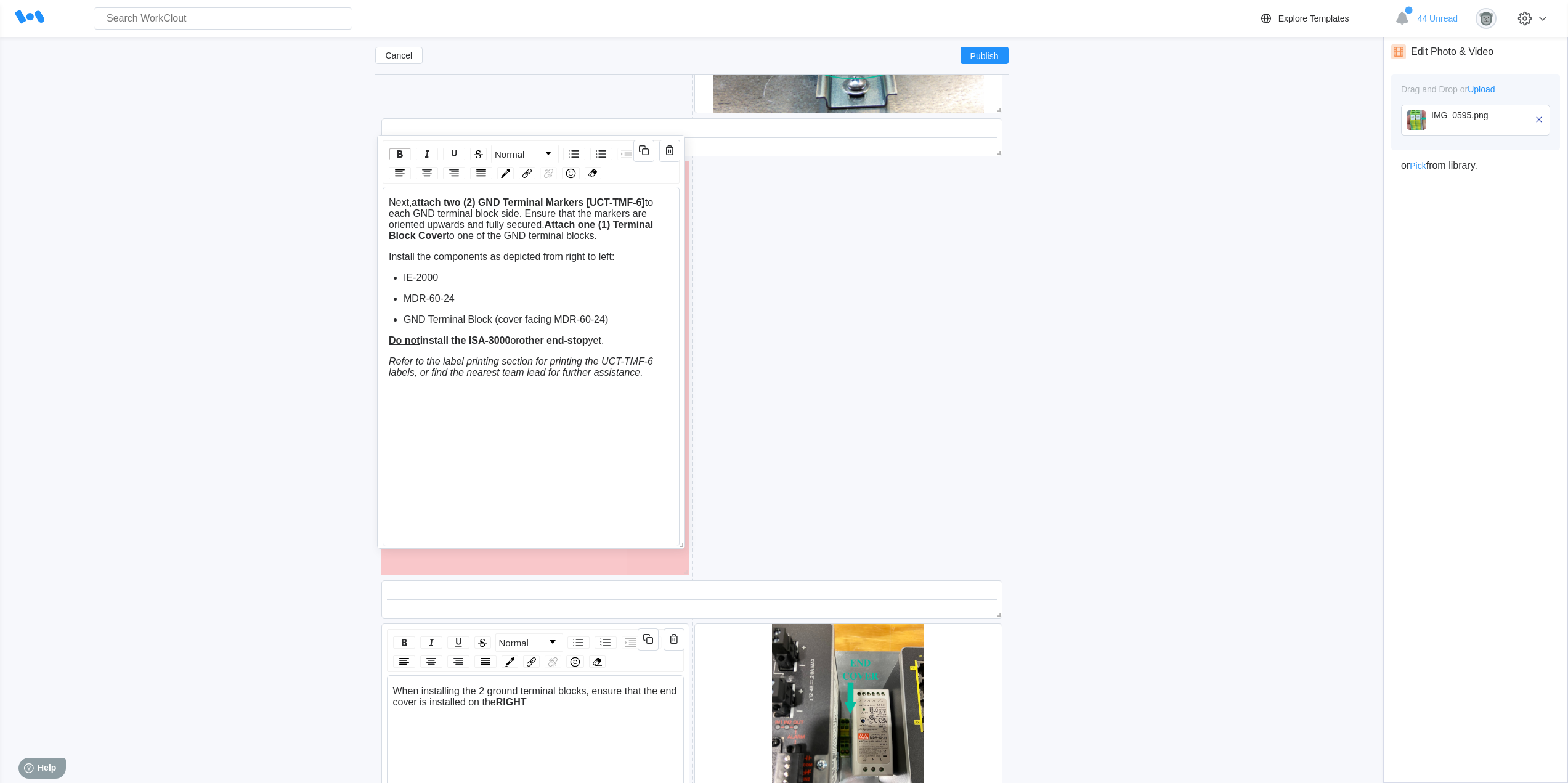
drag, startPoint x: 571, startPoint y: 410, endPoint x: 570, endPoint y: 176, distance: 234.0
click at [570, 176] on div "Normal Next, attach two (2) GND Terminal Markers [UCT-TMF-6] to each GND termin…" at bounding box center [531, 342] width 308 height 414
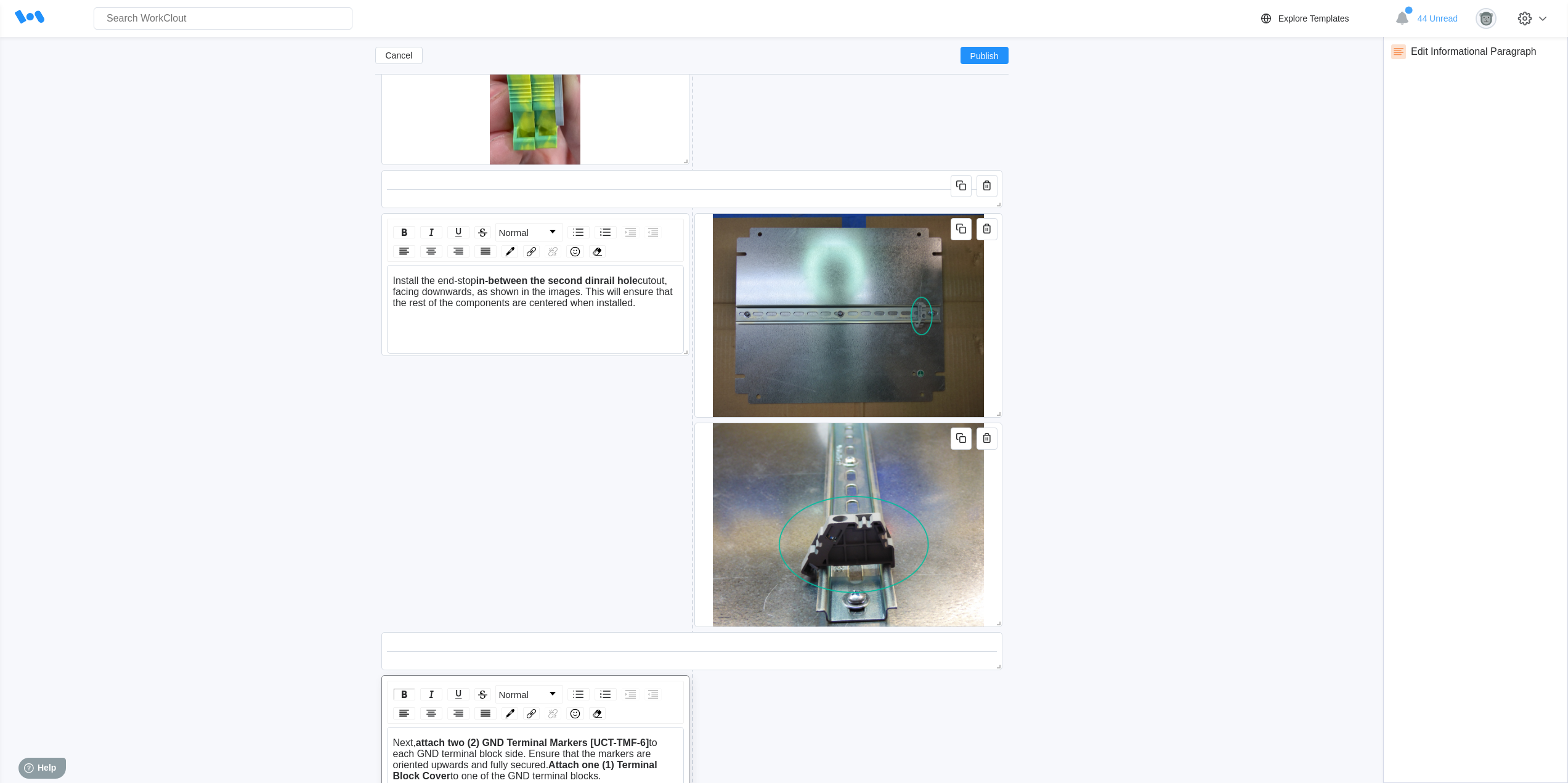
scroll to position [2278, 0]
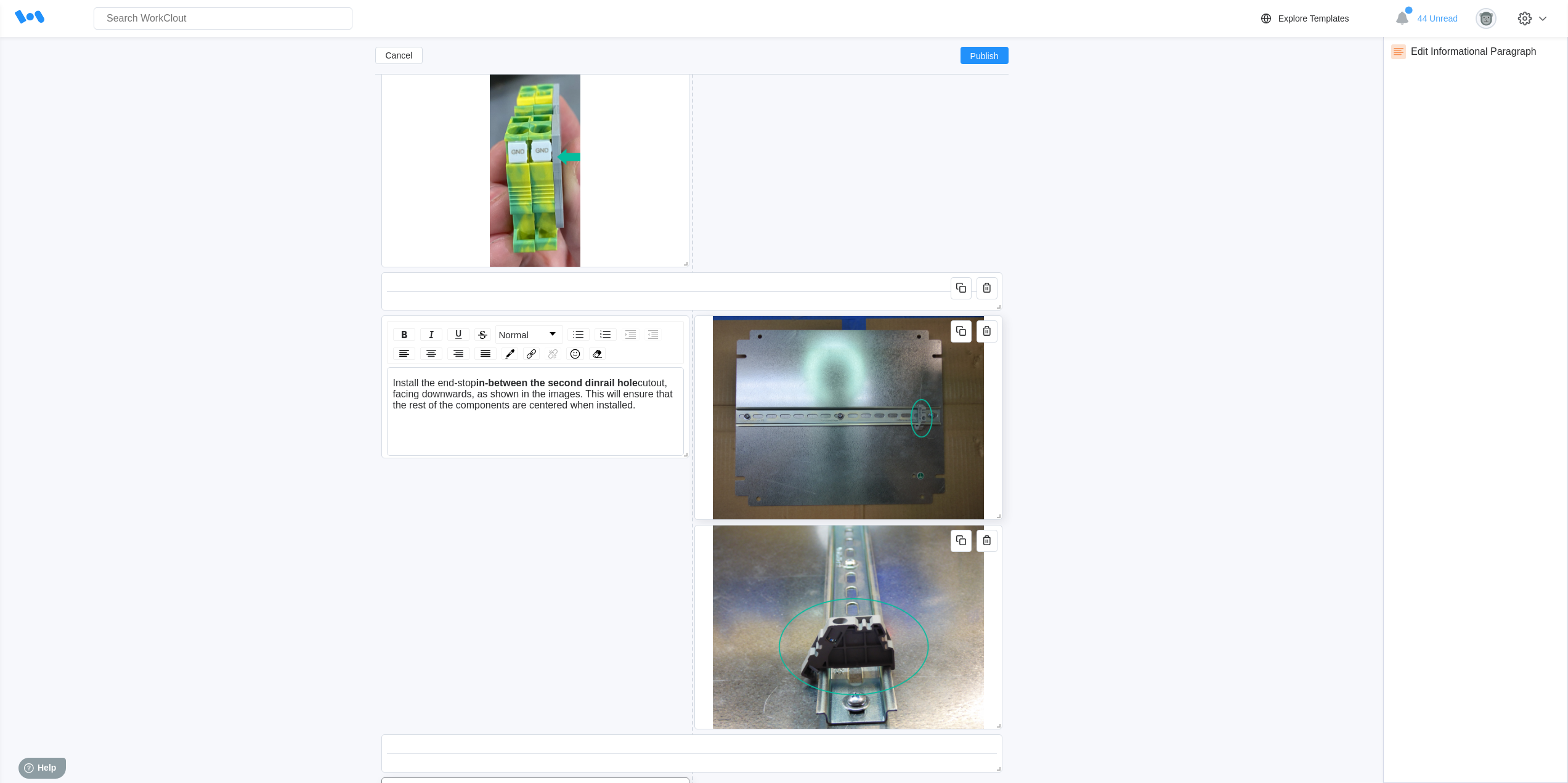
drag, startPoint x: 991, startPoint y: 546, endPoint x: 997, endPoint y: 435, distance: 111.2
click at [991, 546] on icon "button" at bounding box center [986, 540] width 15 height 15
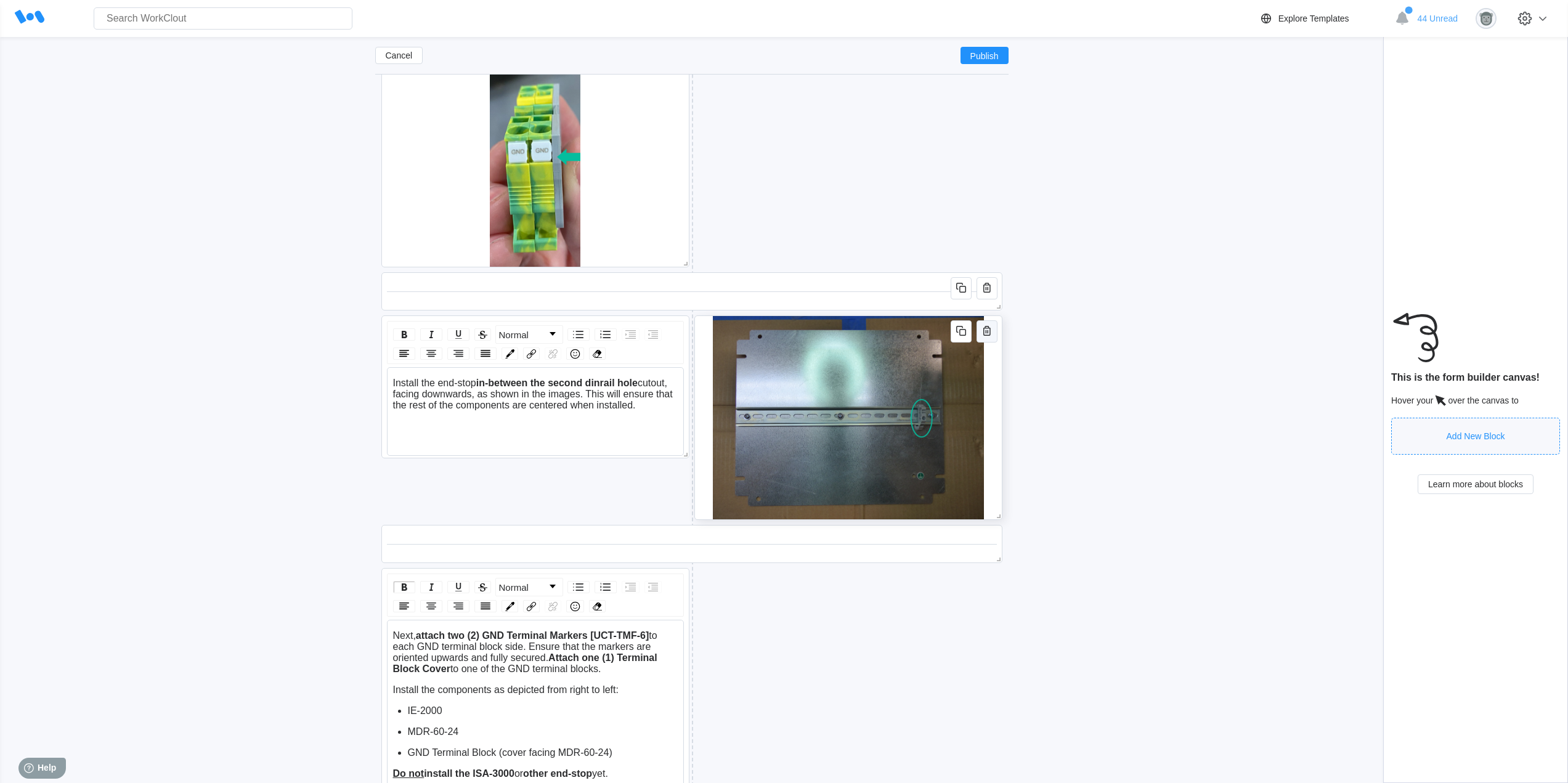
click at [984, 332] on icon "button" at bounding box center [986, 330] width 15 height 15
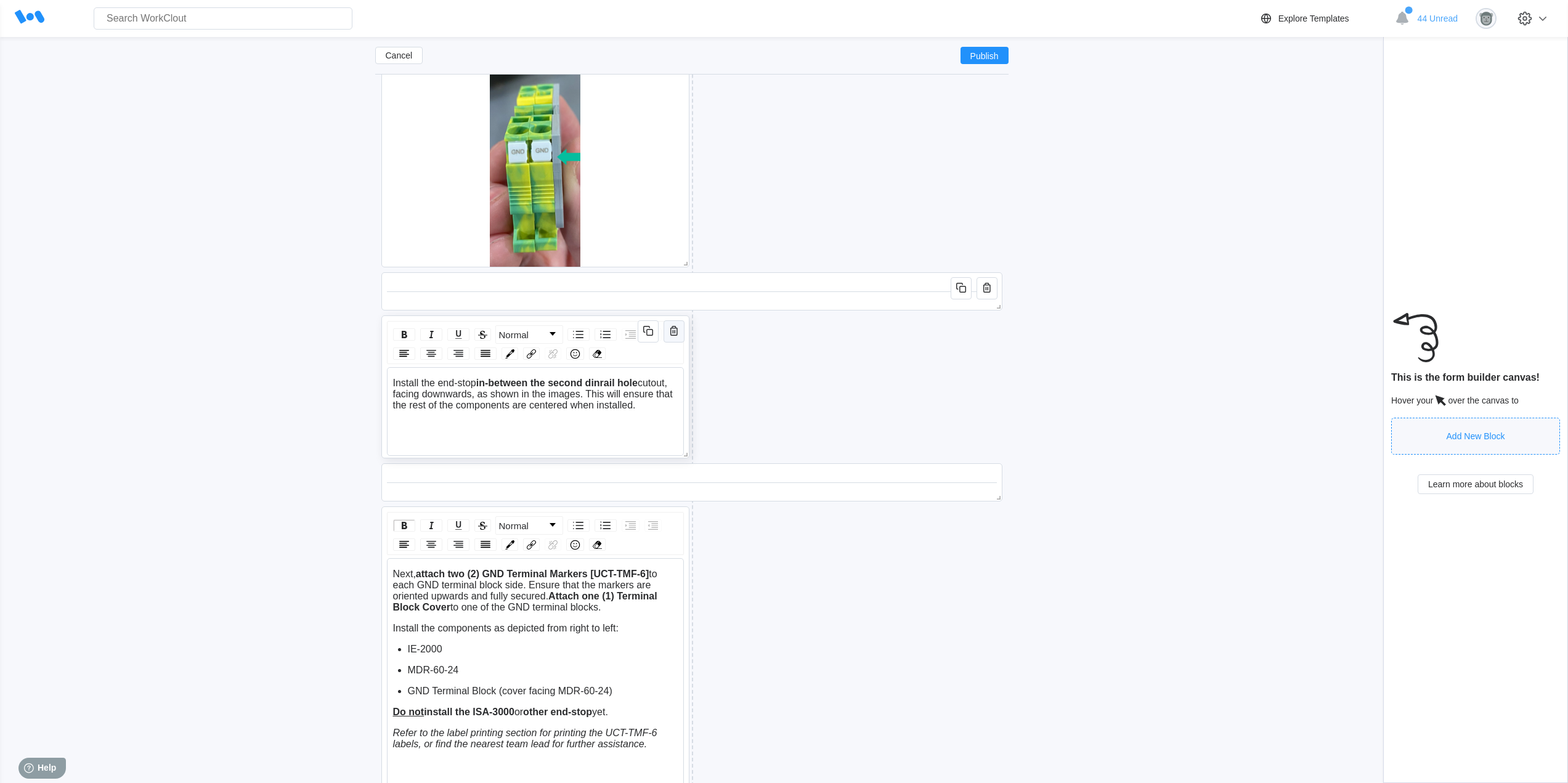
click at [675, 328] on icon "button" at bounding box center [674, 330] width 8 height 10
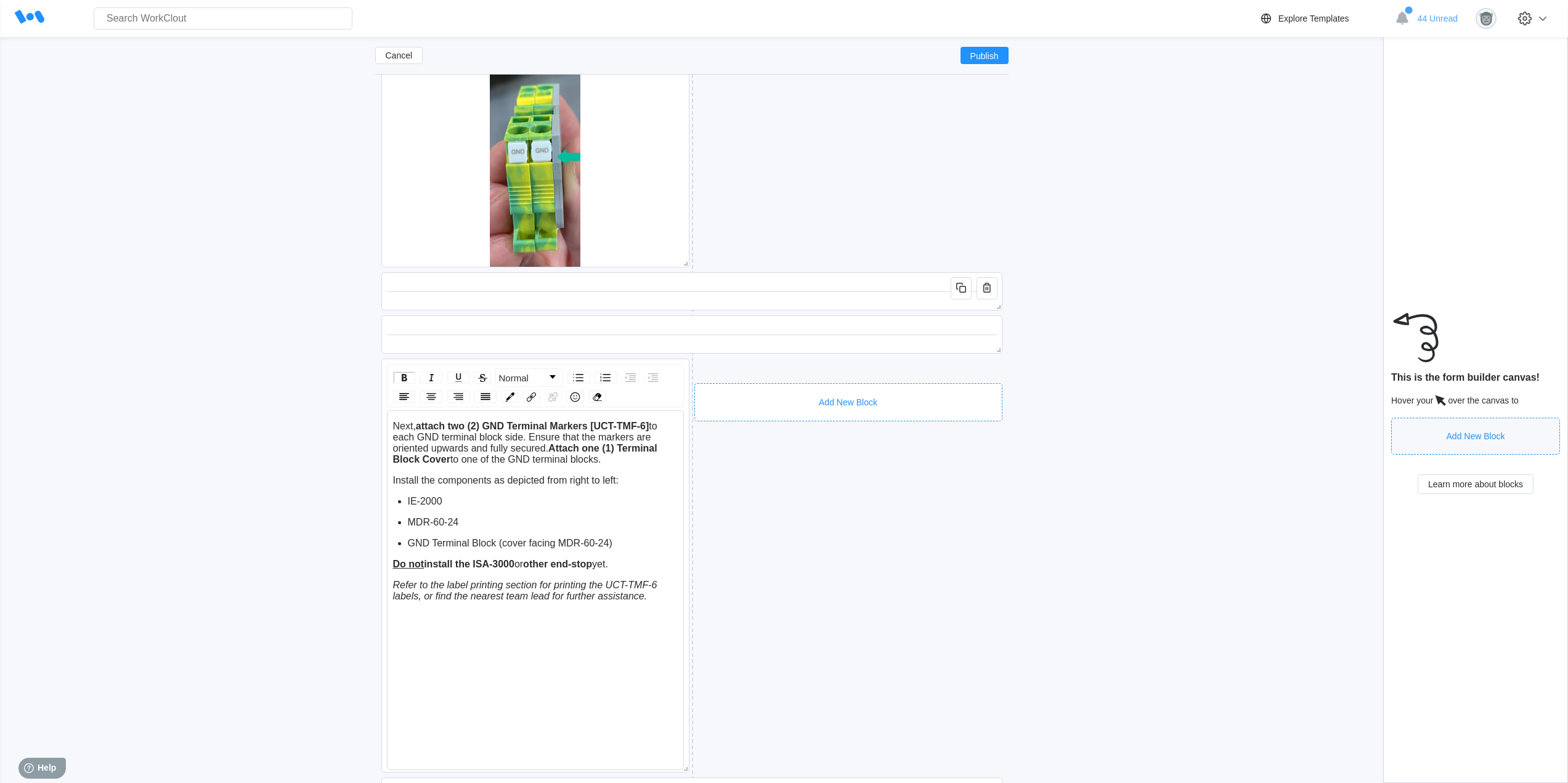
click at [870, 390] on div "Add New Block" at bounding box center [848, 402] width 308 height 38
click at [772, 511] on div "Informational Paragraph" at bounding box center [761, 509] width 92 height 10
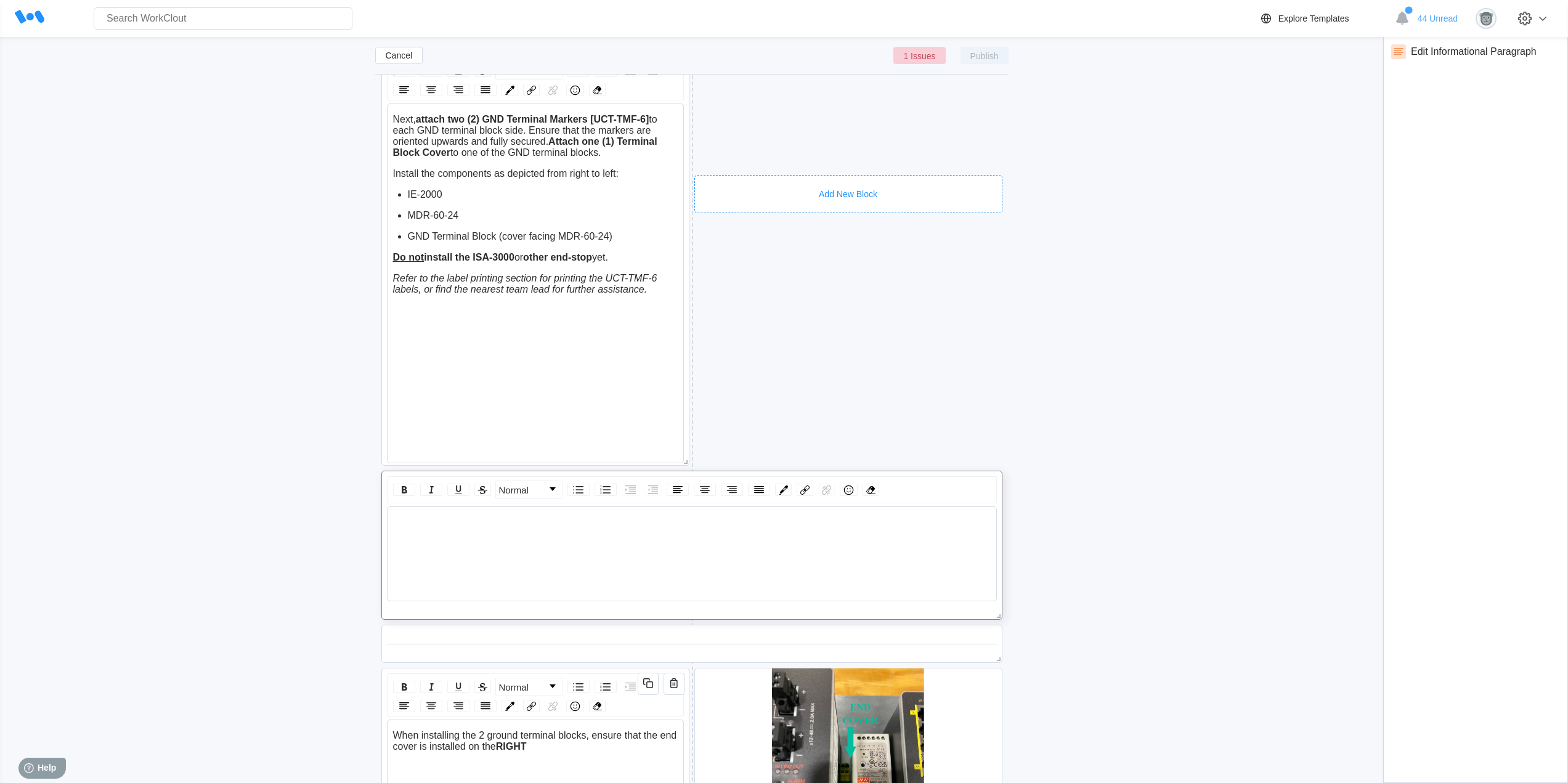
scroll to position [2586, 0]
click at [990, 485] on icon "button" at bounding box center [987, 484] width 8 height 10
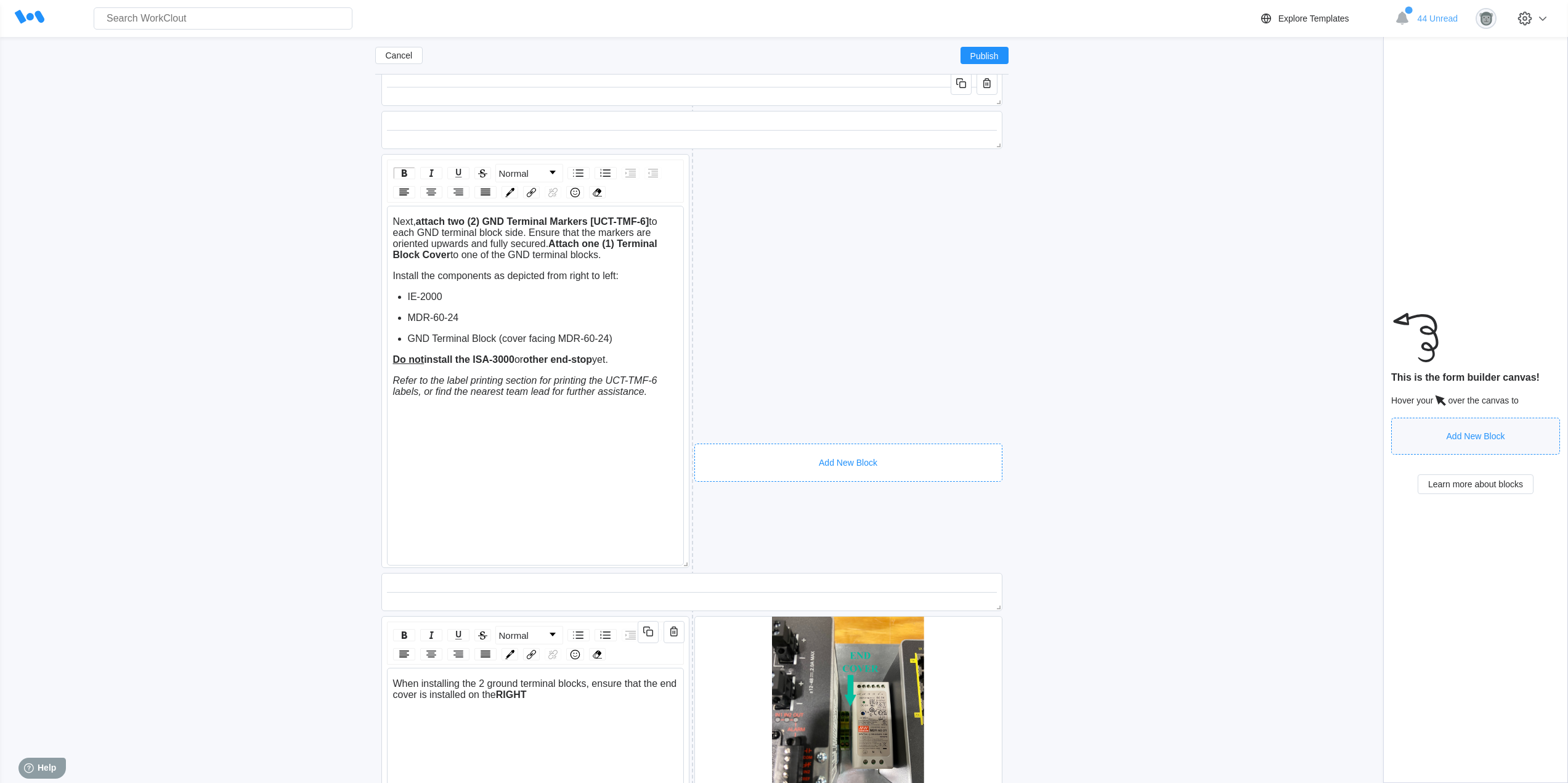
scroll to position [2381, 0]
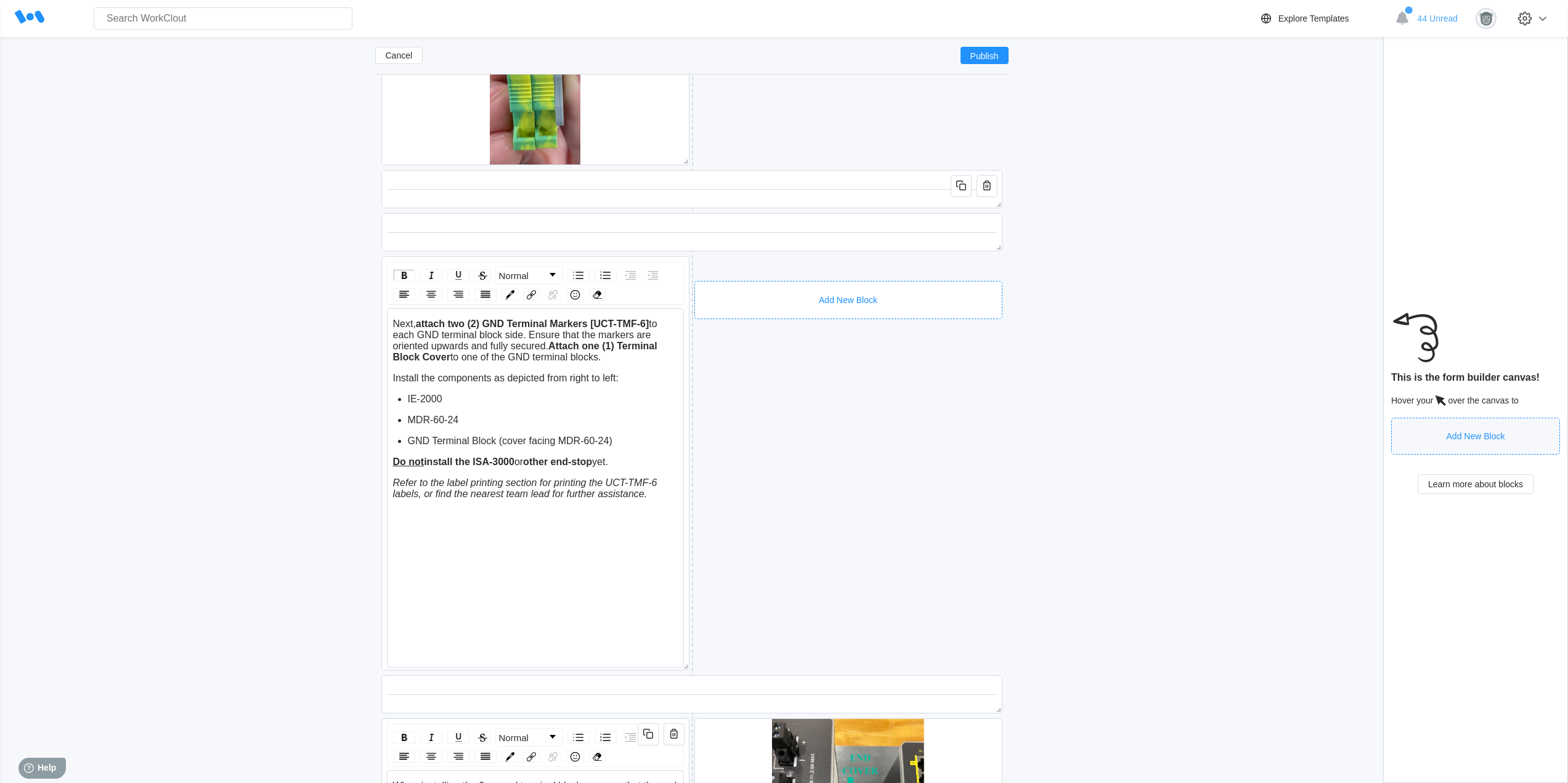
click at [847, 281] on div "Add New Block" at bounding box center [848, 300] width 308 height 38
click at [824, 428] on div "Informational Photo & Video" at bounding box center [805, 425] width 211 height 13
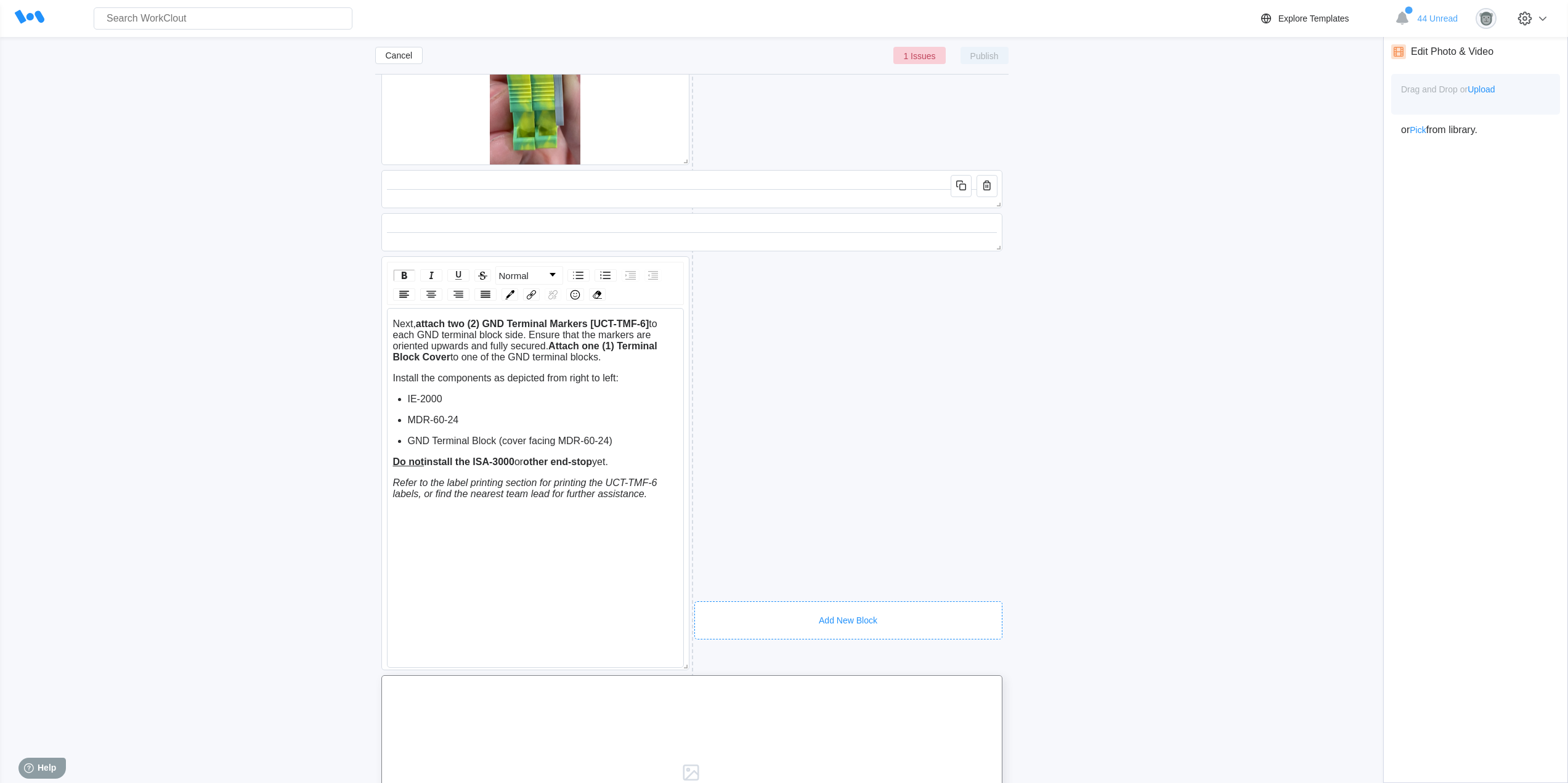
scroll to position [2586, 0]
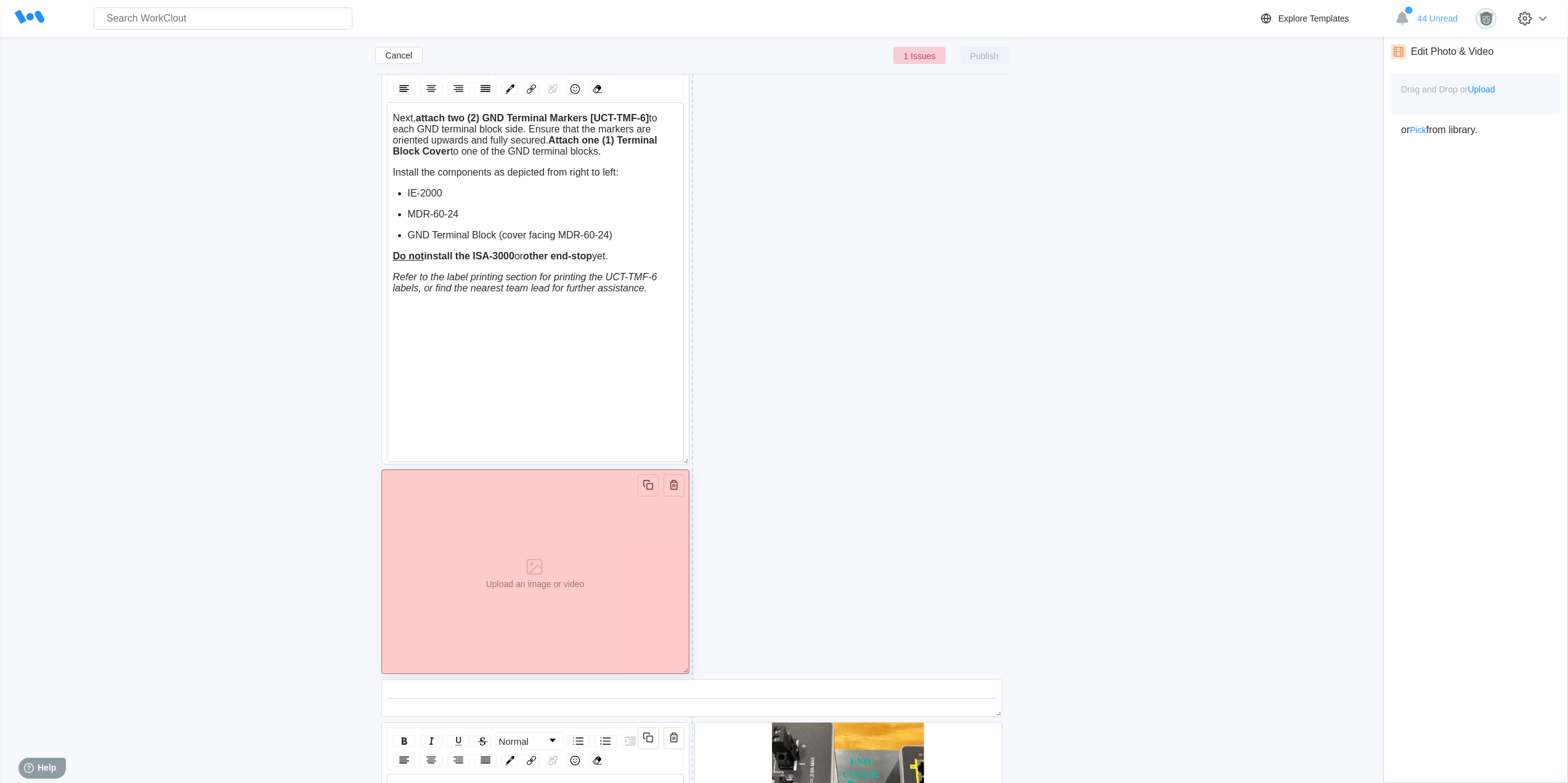
drag, startPoint x: 993, startPoint y: 663, endPoint x: 590, endPoint y: 601, distance: 407.7
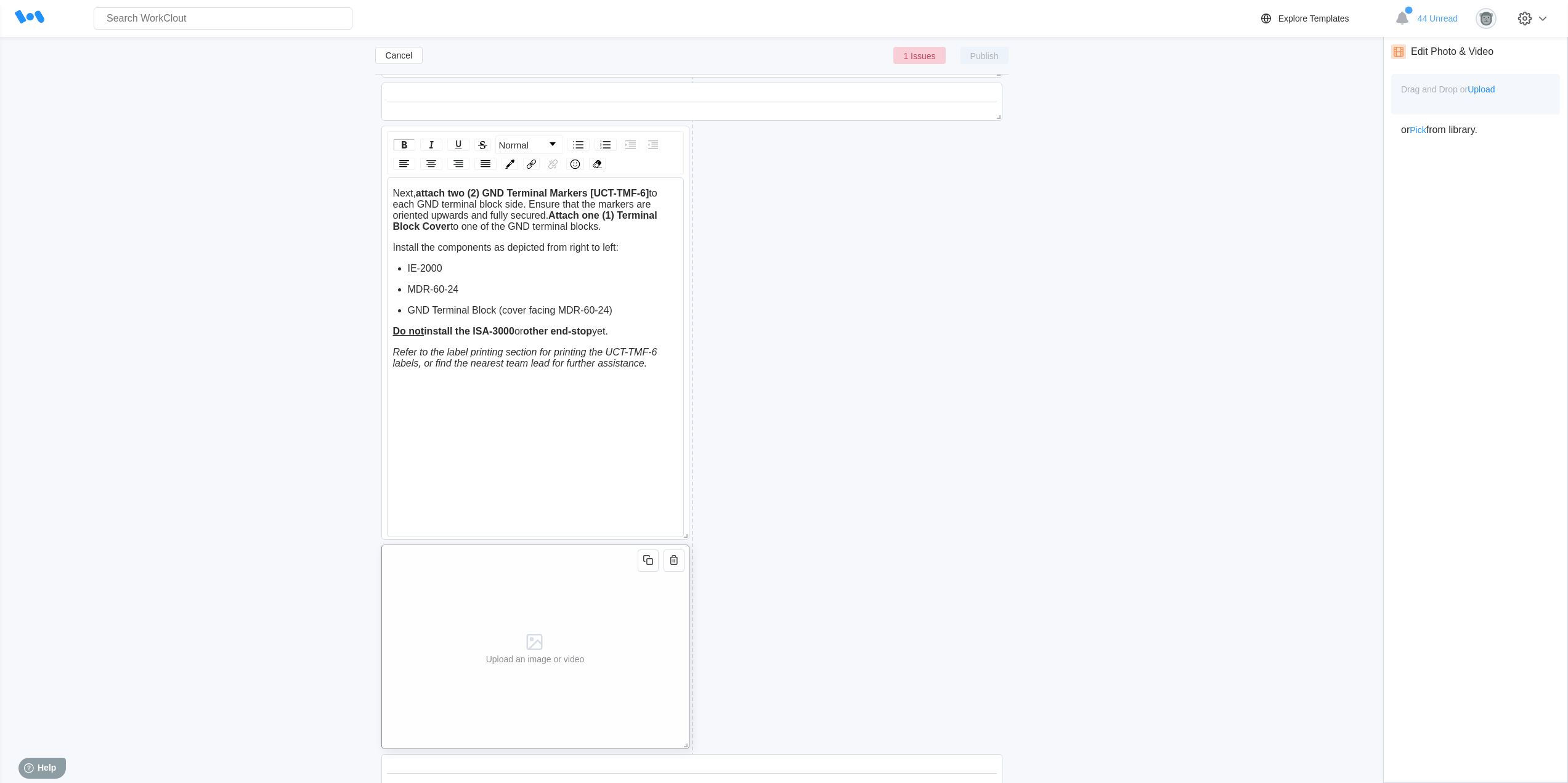
scroll to position [2483, 0]
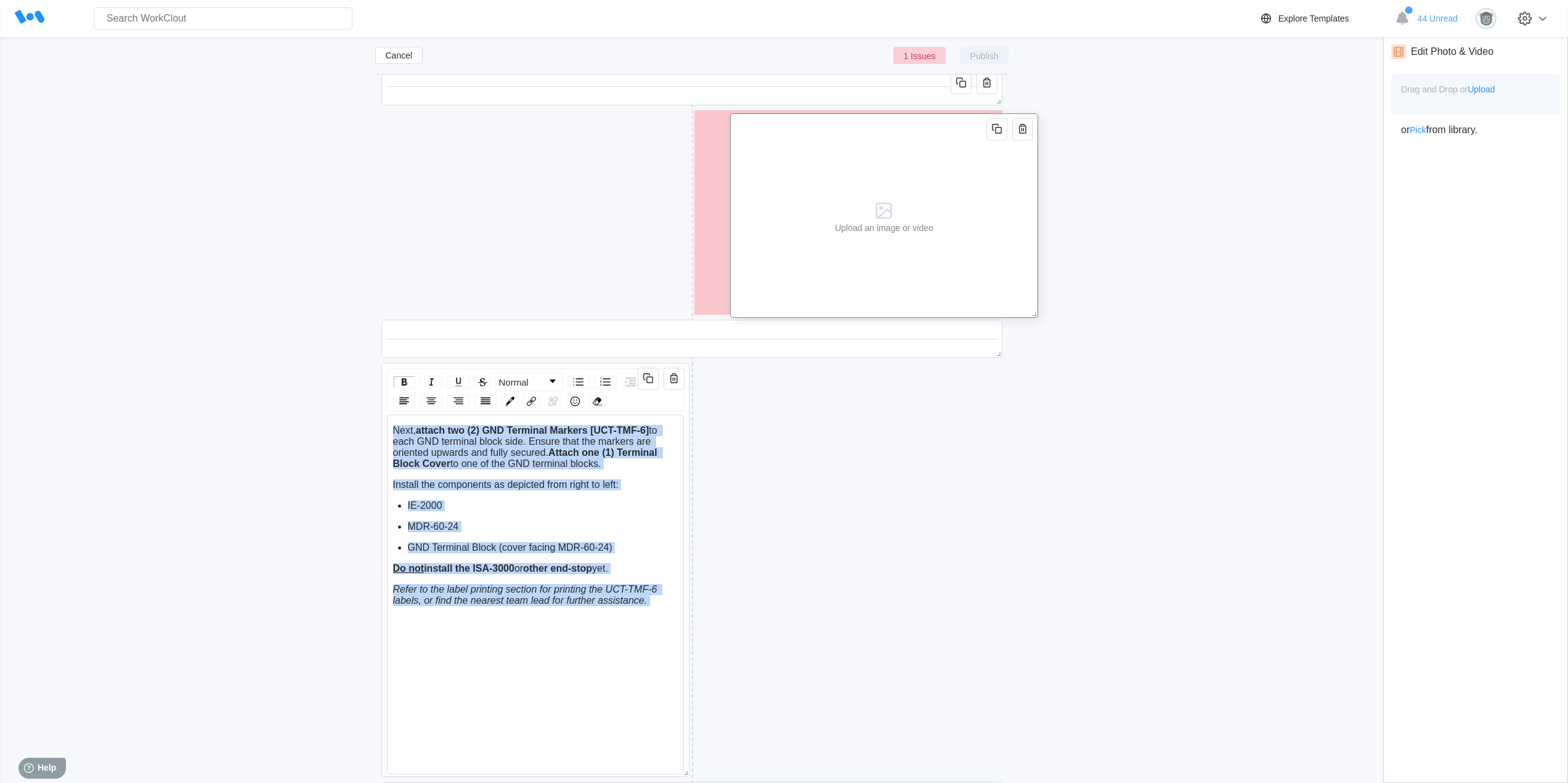
drag, startPoint x: 583, startPoint y: 597, endPoint x: 931, endPoint y: 138, distance: 576.0
click at [931, 138] on div "Upload an image or video" at bounding box center [884, 215] width 108 height 203
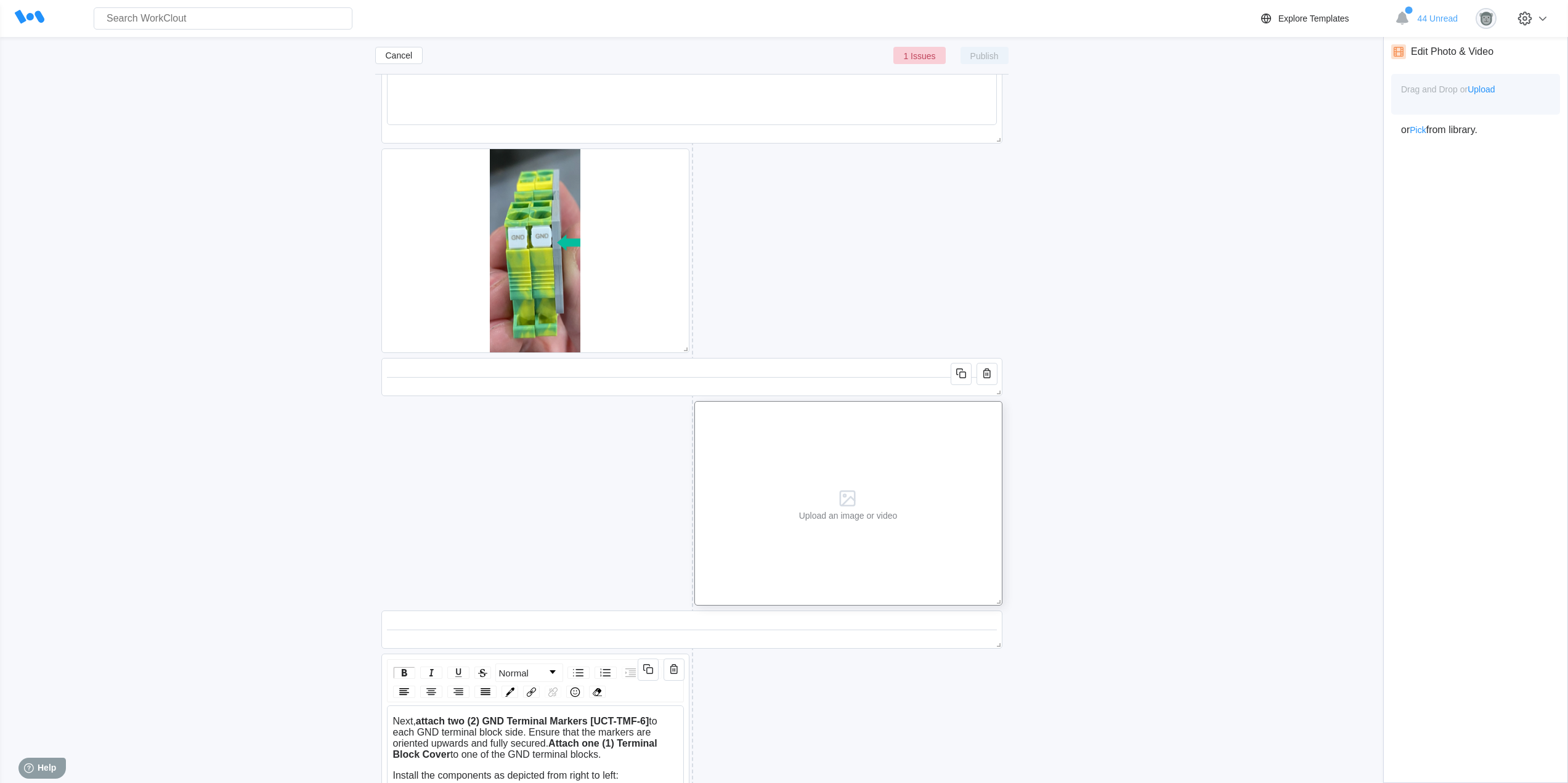
scroll to position [2176, 0]
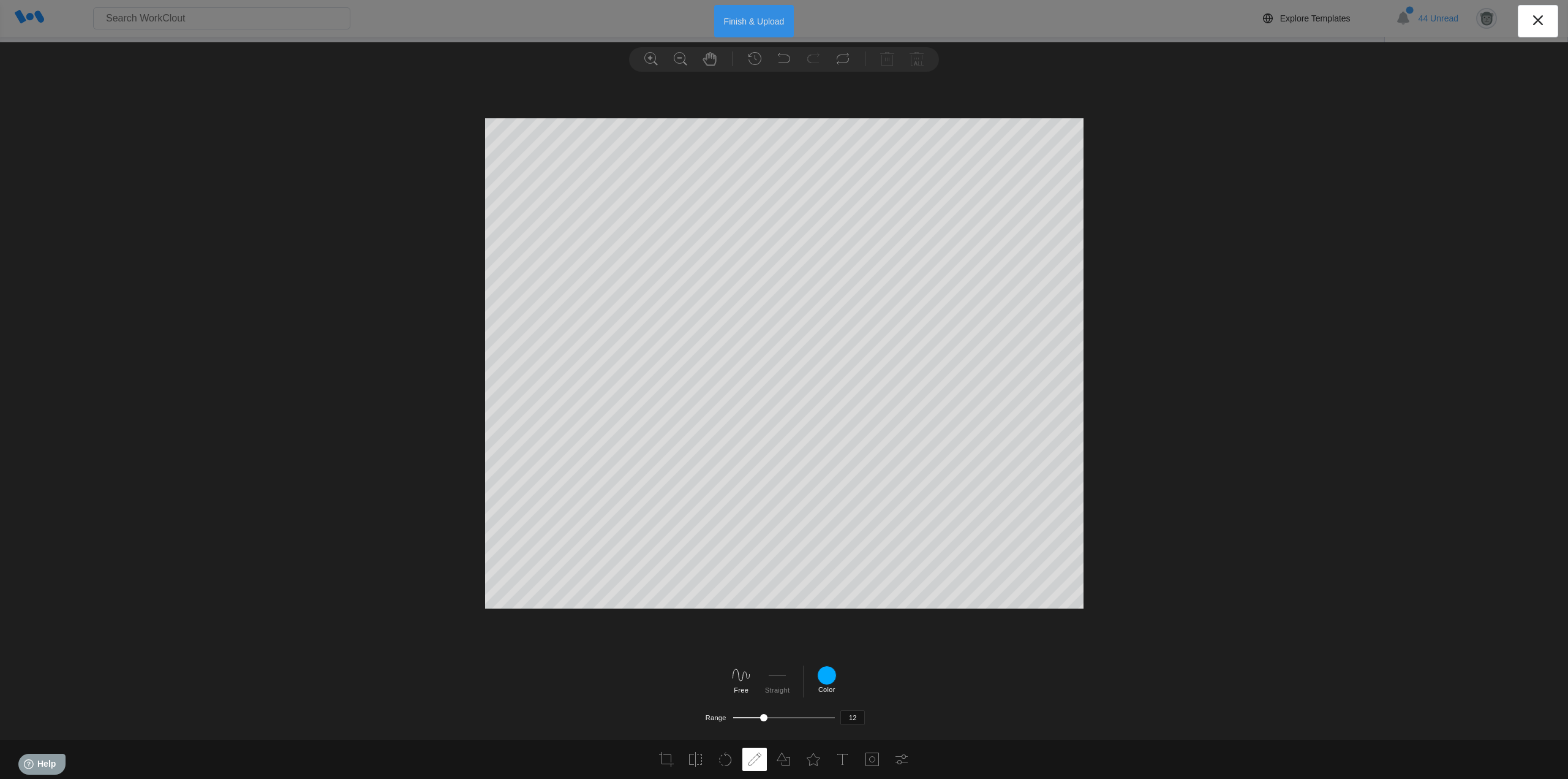
click at [750, 25] on button "Finish & Upload" at bounding box center [754, 21] width 80 height 32
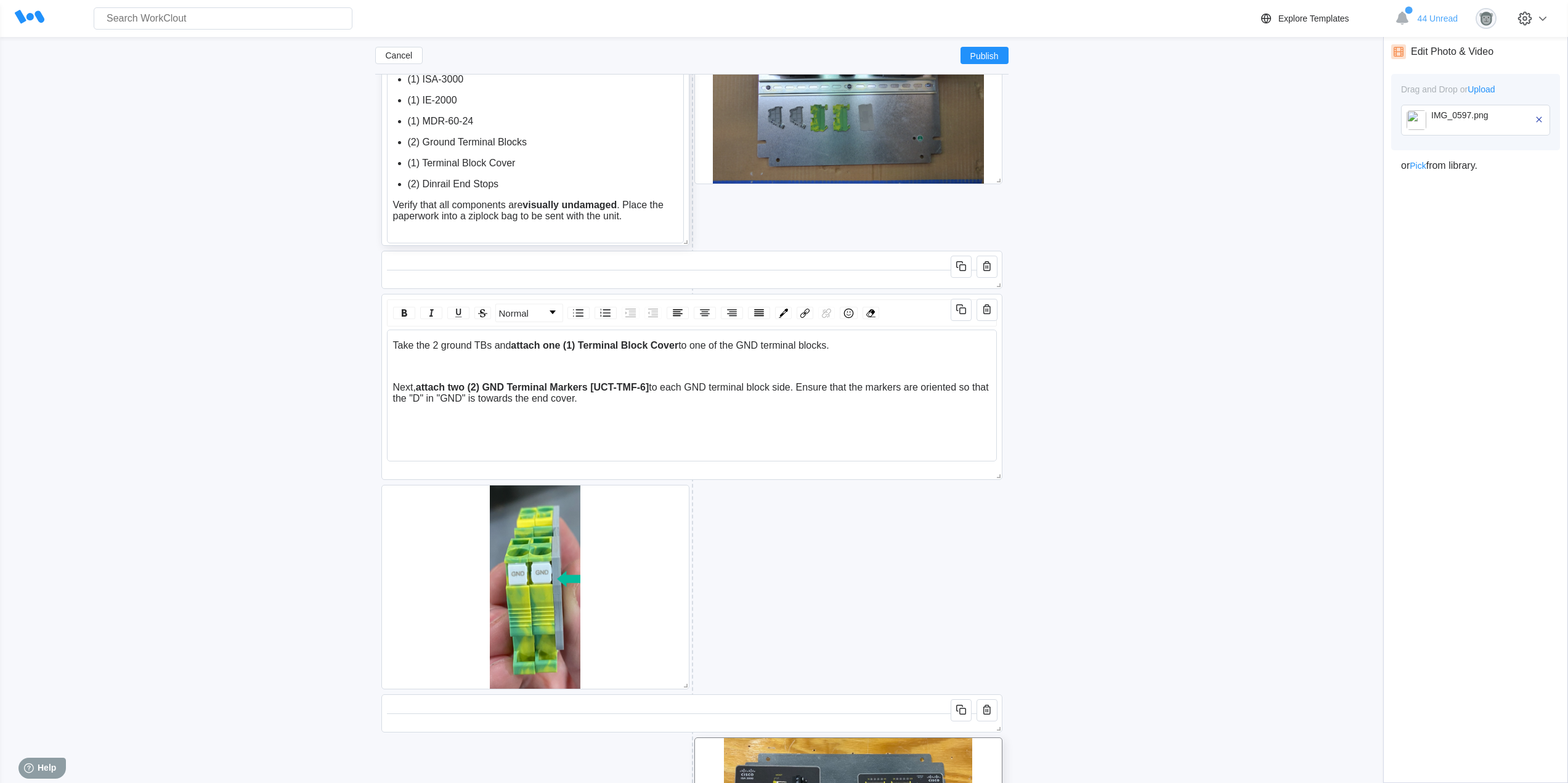
scroll to position [1970, 0]
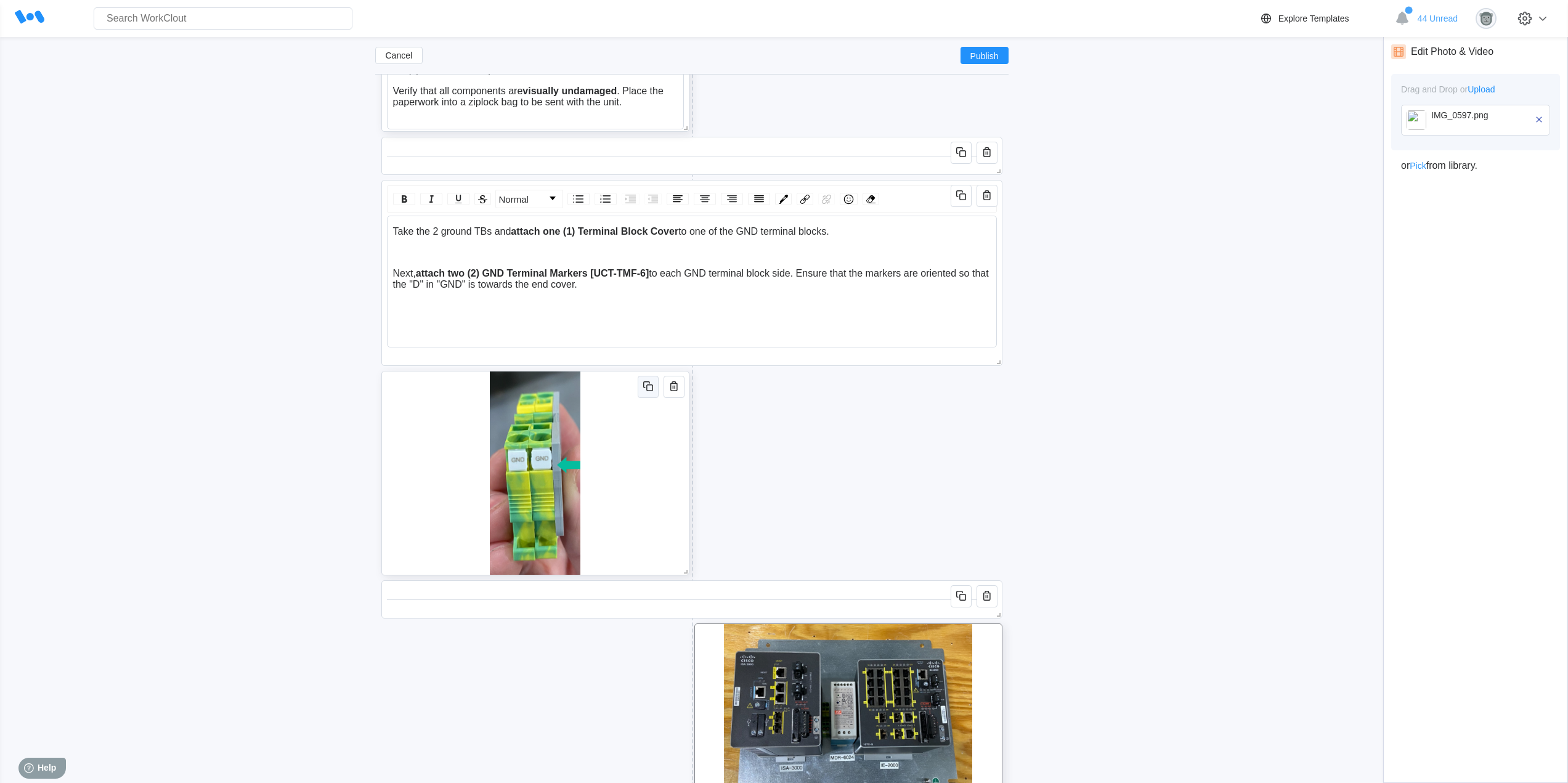
click at [650, 393] on icon "button" at bounding box center [647, 386] width 15 height 15
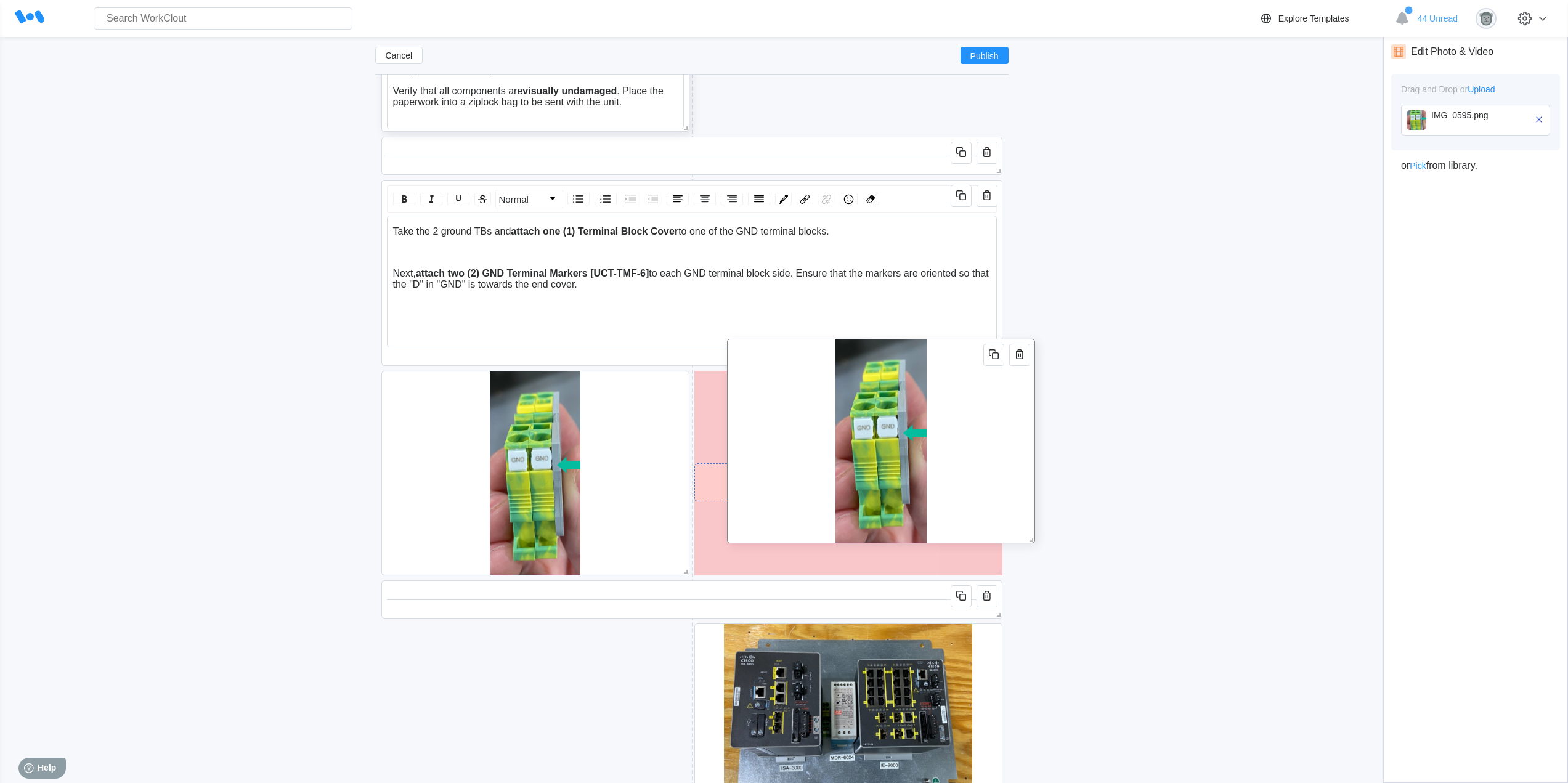
drag, startPoint x: 638, startPoint y: 495, endPoint x: 989, endPoint y: 463, distance: 352.5
click at [989, 463] on div at bounding box center [881, 441] width 308 height 204
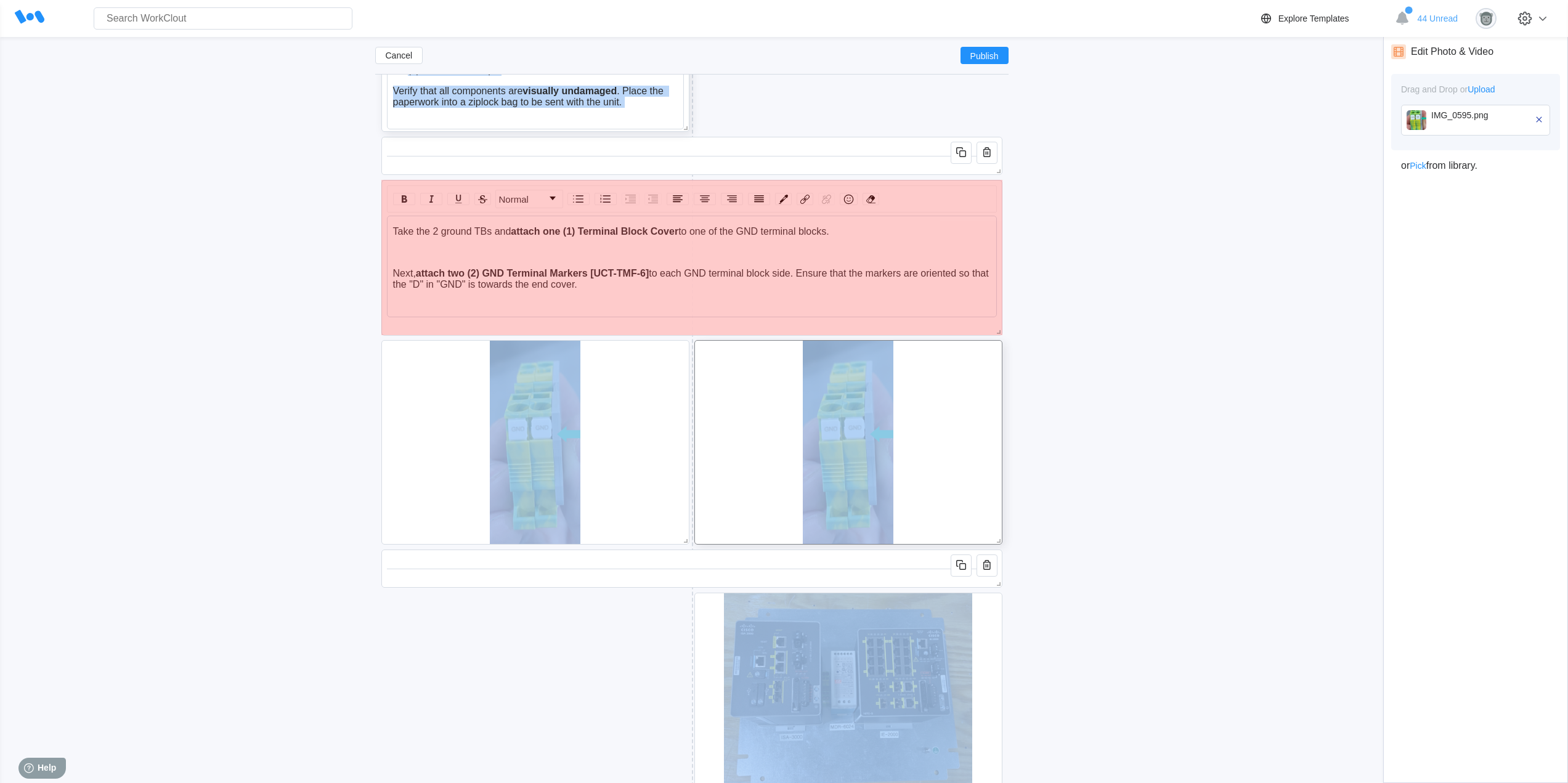
drag, startPoint x: 998, startPoint y: 360, endPoint x: 1078, endPoint y: 326, distance: 86.9
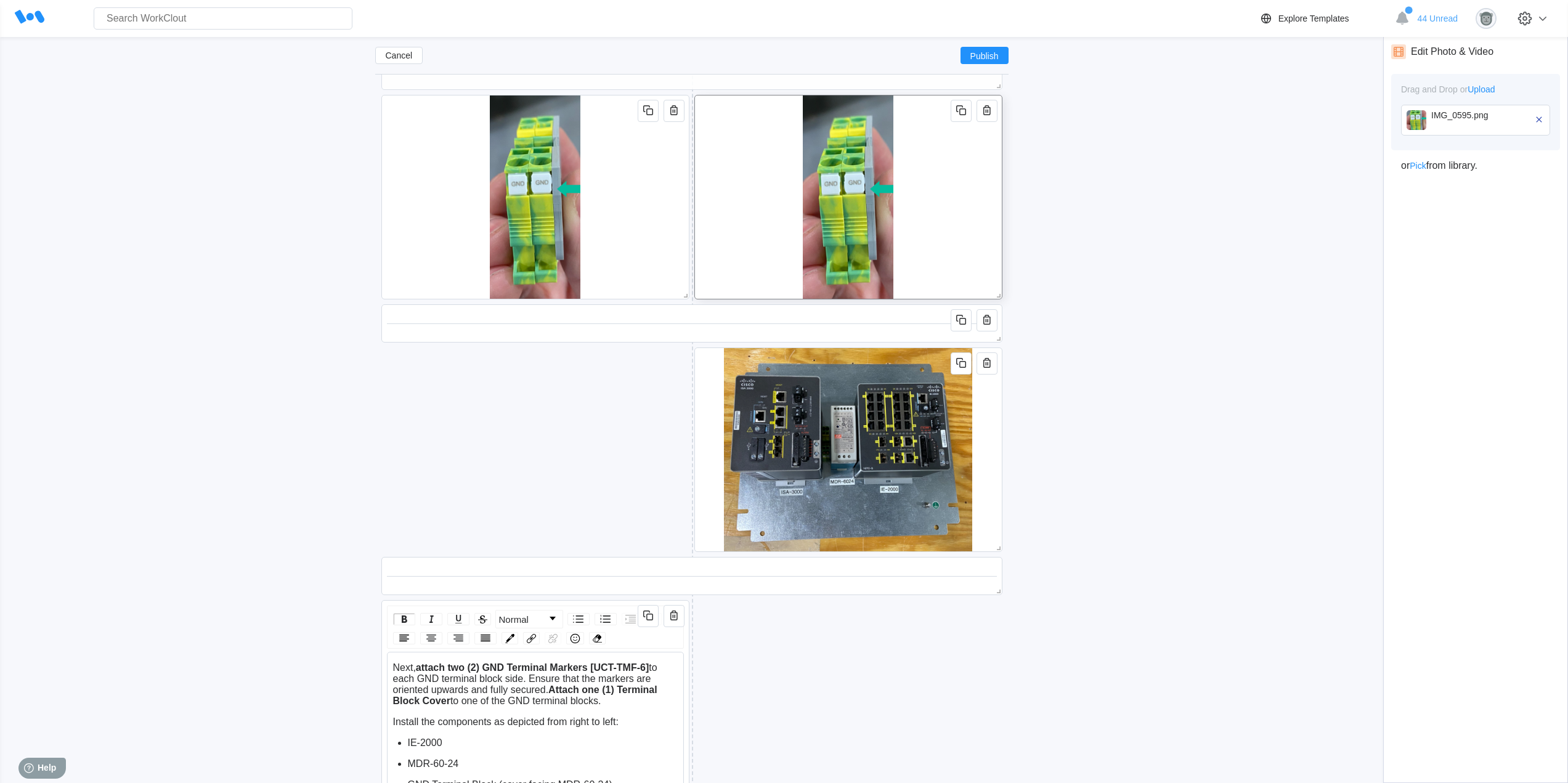
scroll to position [2381, 0]
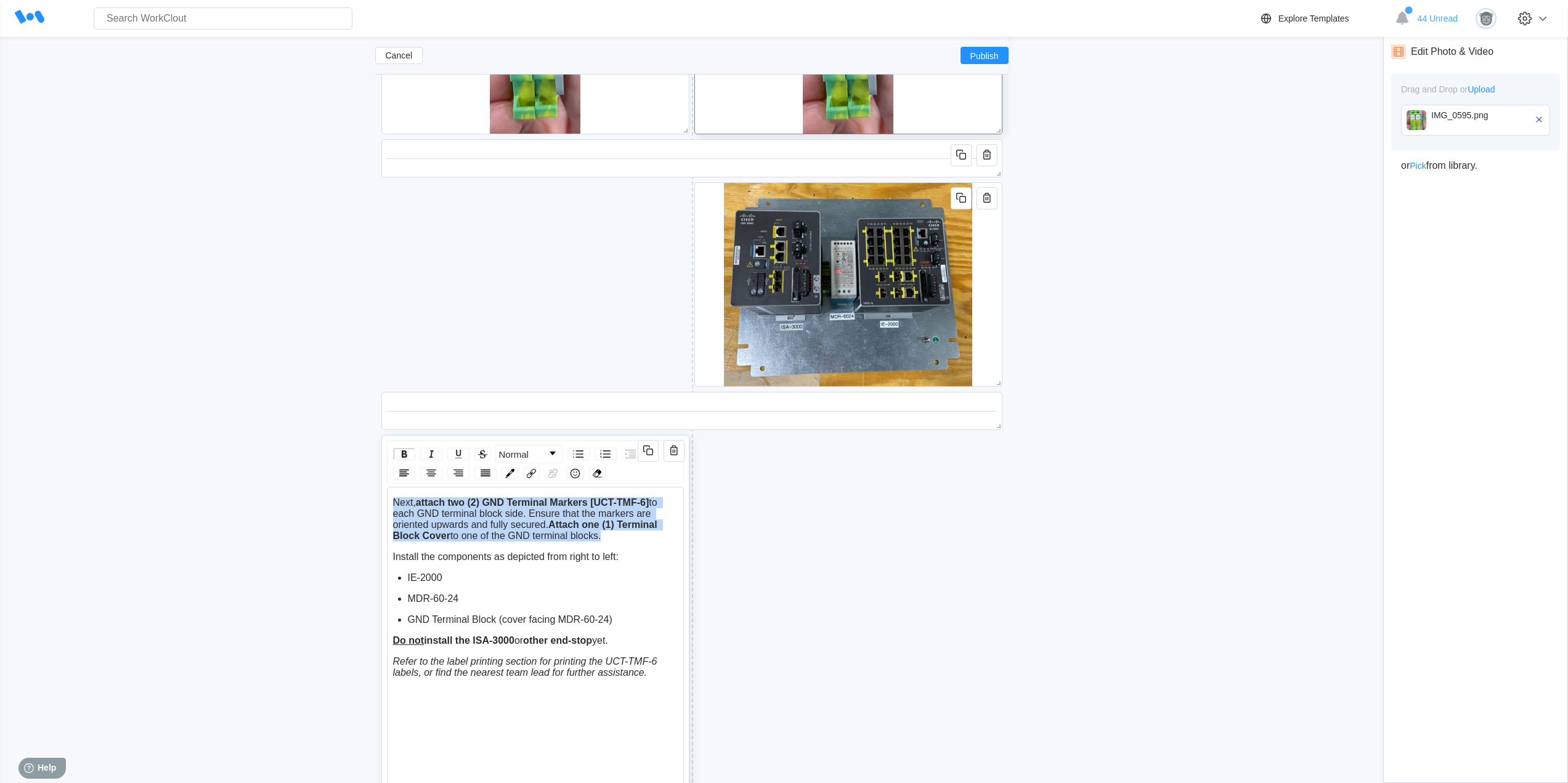
drag, startPoint x: 605, startPoint y: 535, endPoint x: 390, endPoint y: 498, distance: 218.2
click at [390, 498] on div "Next, attach two (2) GND Terminal Markers [UCT-TMF-6] to each GND terminal bloc…" at bounding box center [535, 666] width 297 height 360
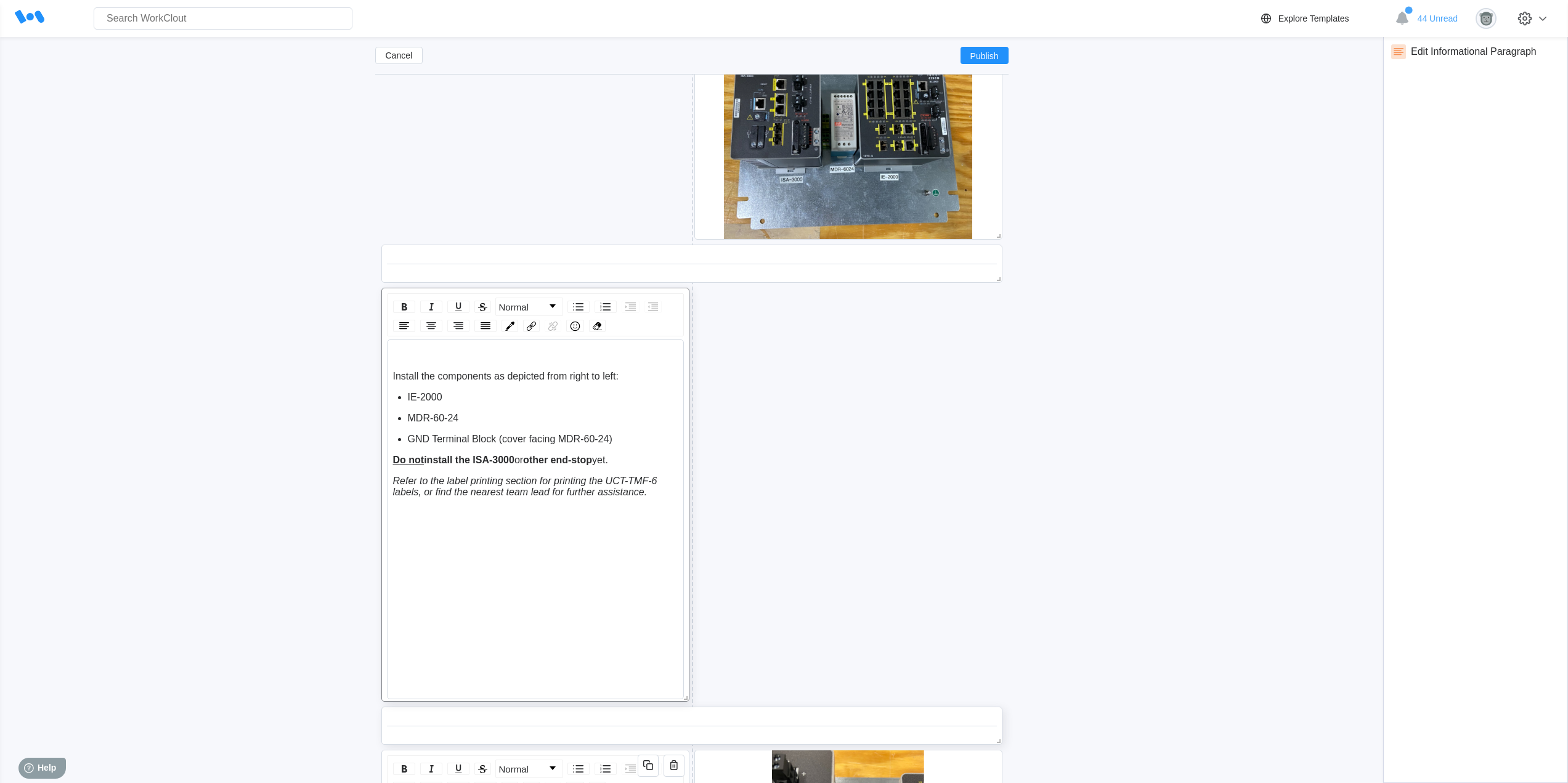
scroll to position [2586, 0]
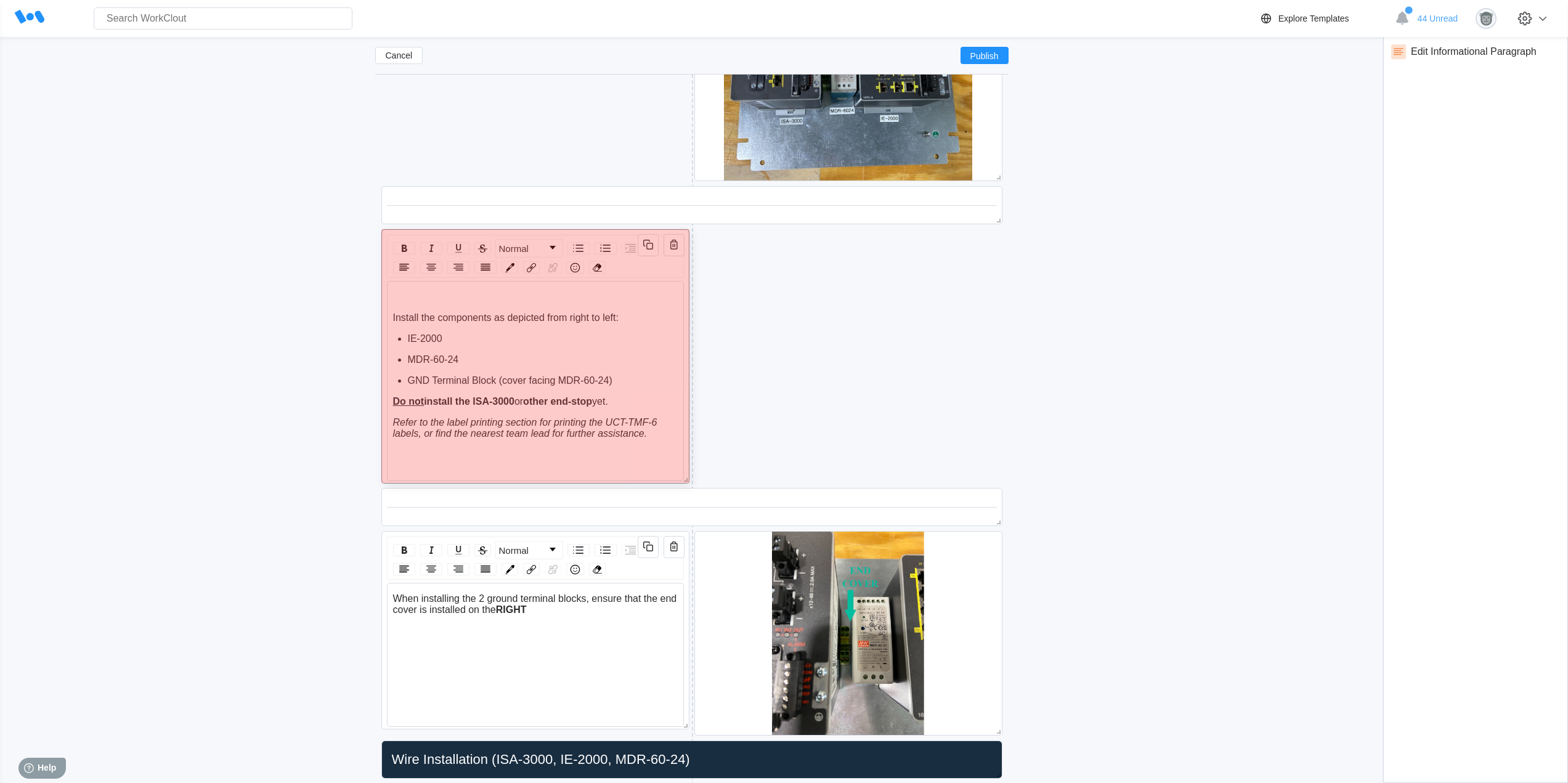
drag, startPoint x: 683, startPoint y: 635, endPoint x: 684, endPoint y: 467, distance: 168.0
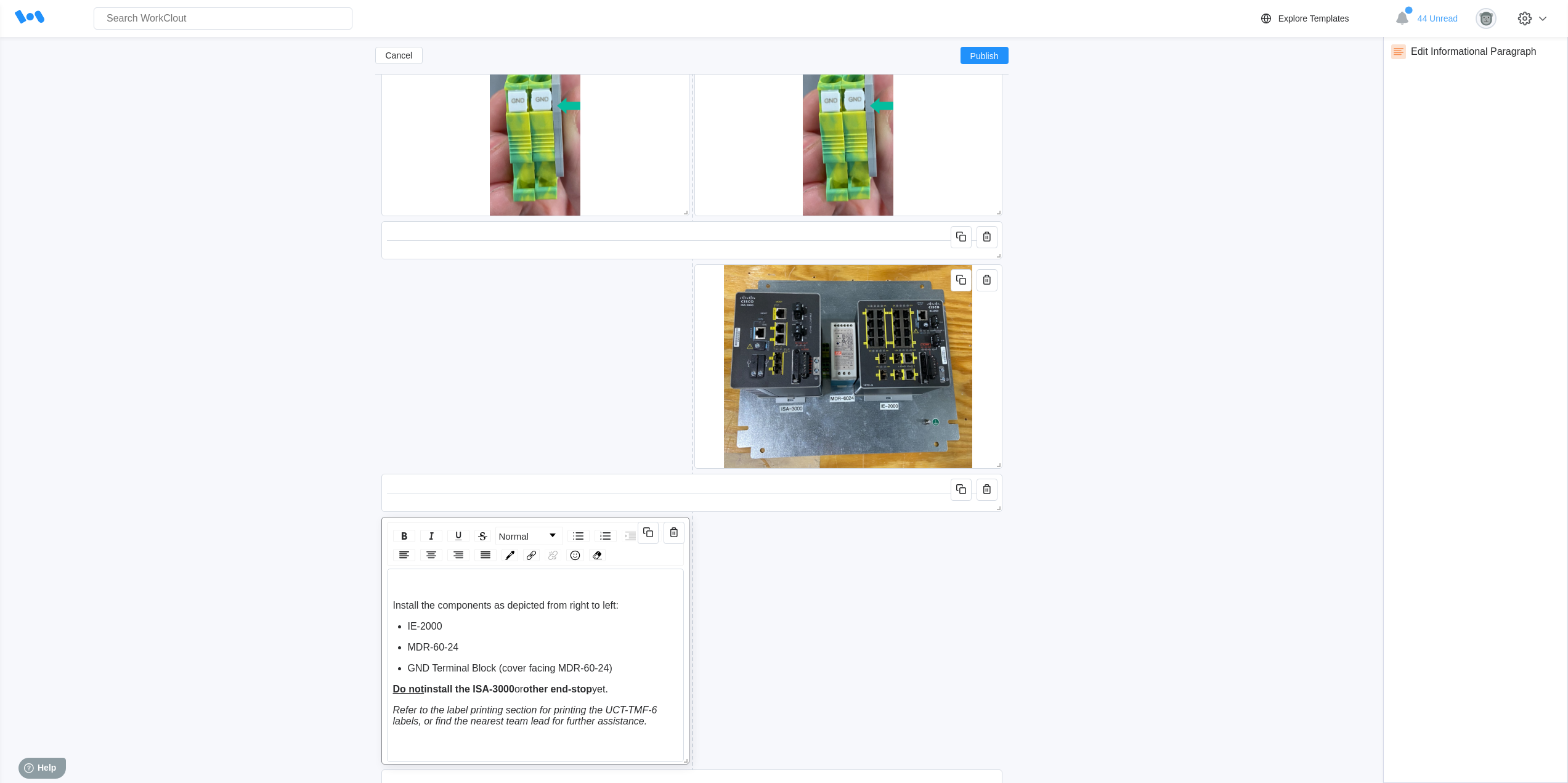
scroll to position [2278, 0]
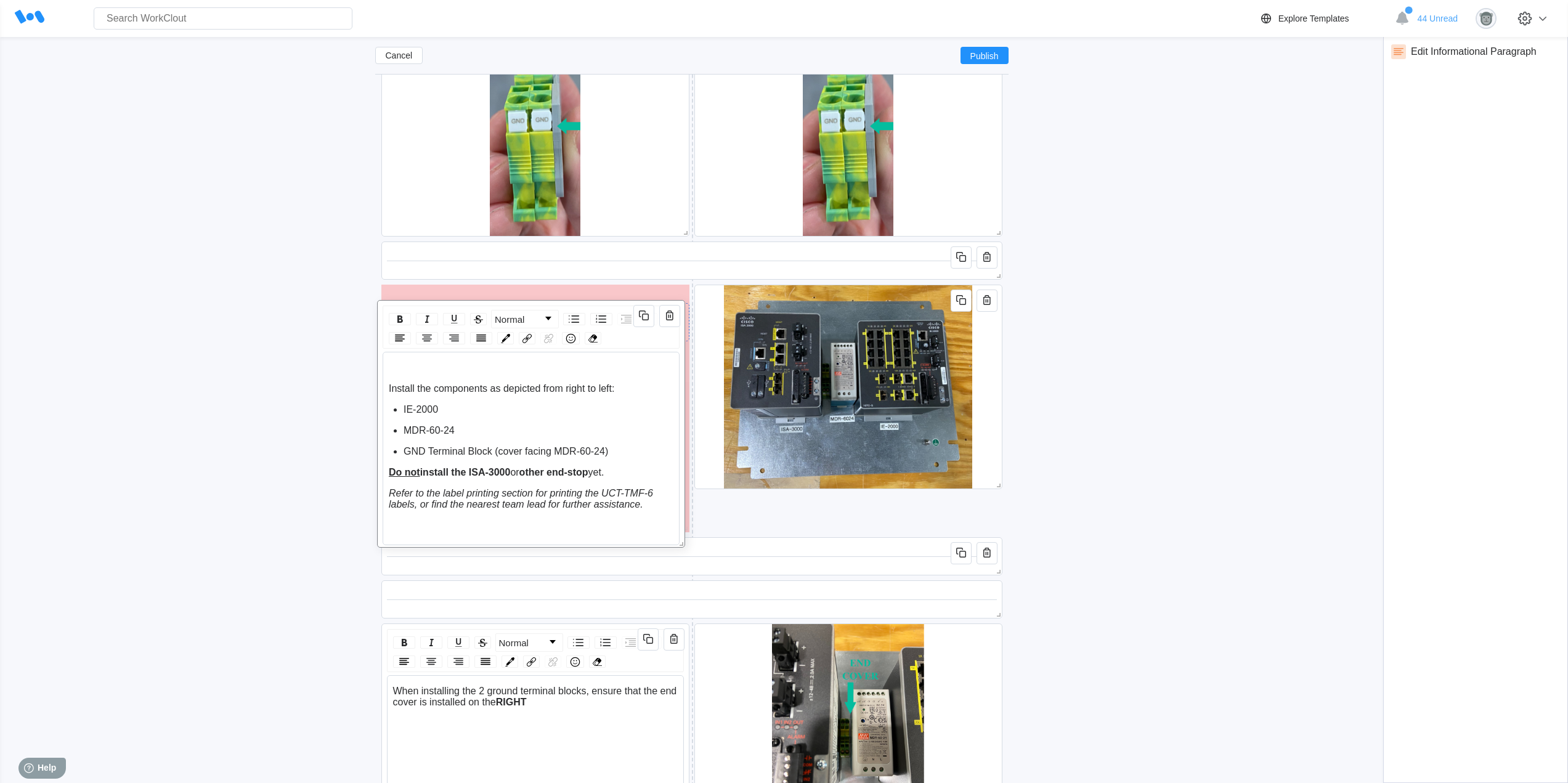
drag, startPoint x: 594, startPoint y: 541, endPoint x: 590, endPoint y: 303, distance: 238.0
click at [590, 303] on div "Normal Install the components as depicted from right to left: IE-2000 MDR-60-24…" at bounding box center [531, 423] width 308 height 248
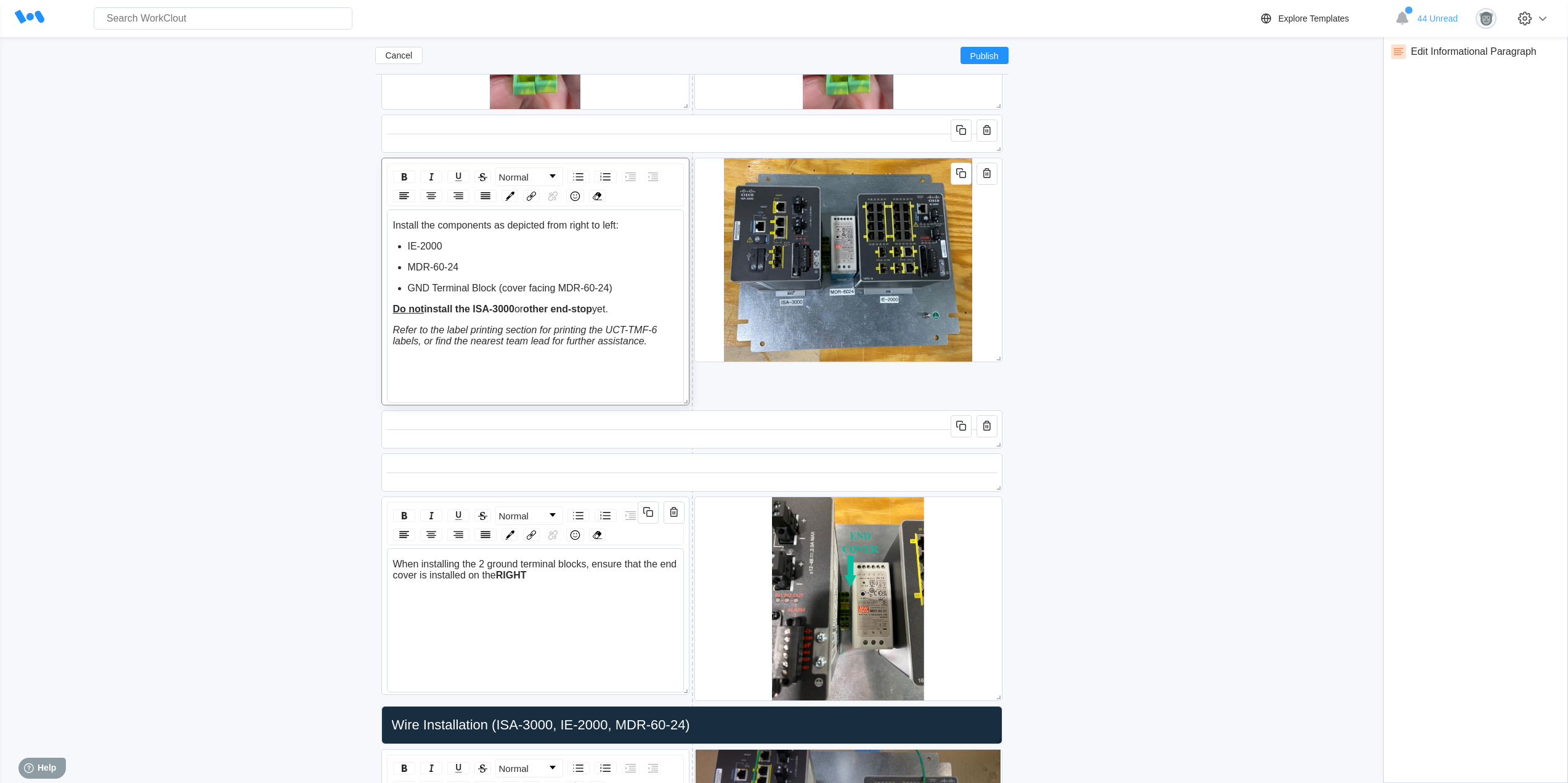
scroll to position [2381, 0]
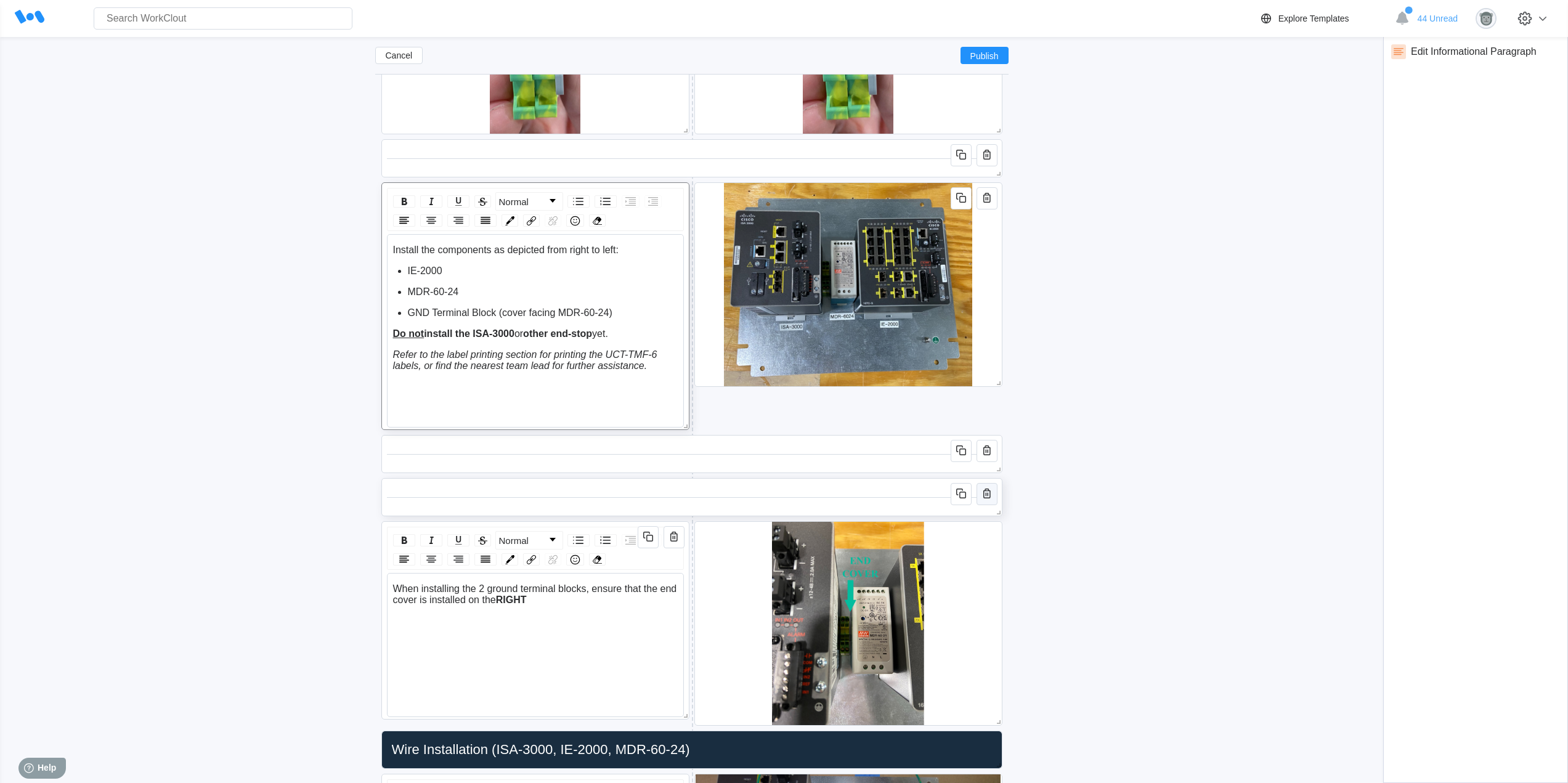
click at [988, 495] on icon "button" at bounding box center [986, 493] width 15 height 15
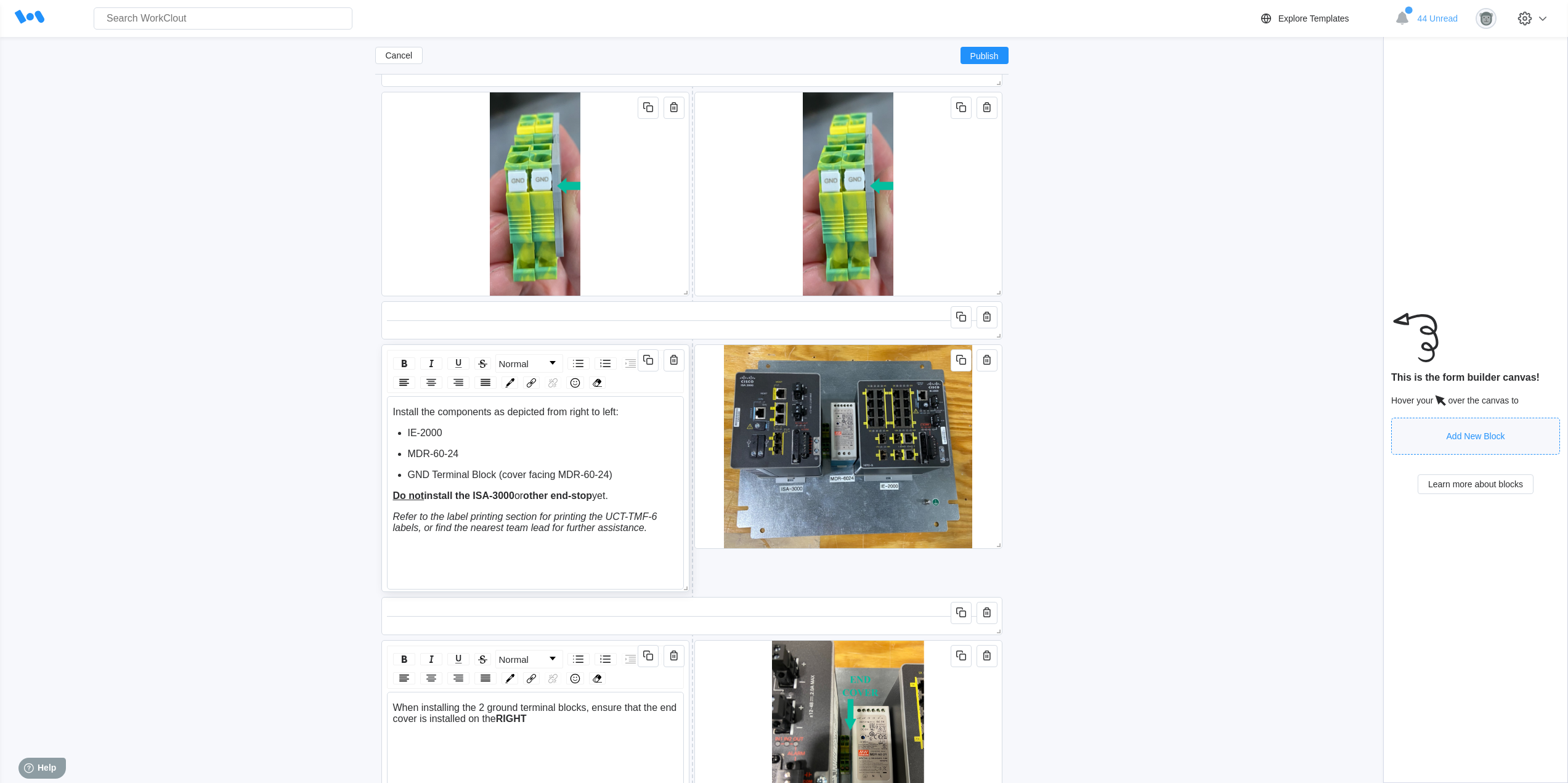
scroll to position [2176, 0]
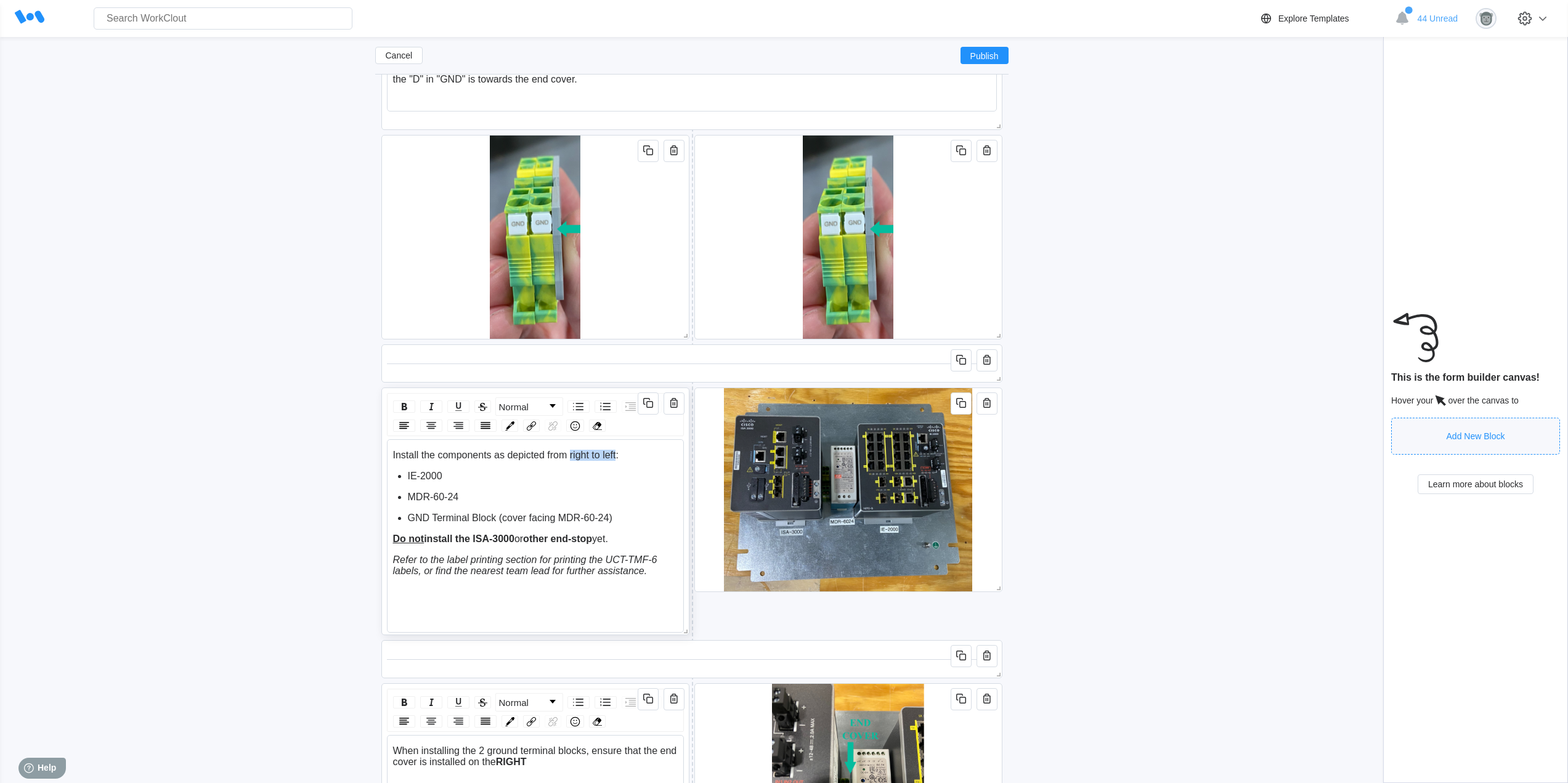
drag, startPoint x: 617, startPoint y: 455, endPoint x: 570, endPoint y: 456, distance: 47.0
click at [570, 456] on span "Install the components as depicted from right to left:" at bounding box center [505, 455] width 225 height 10
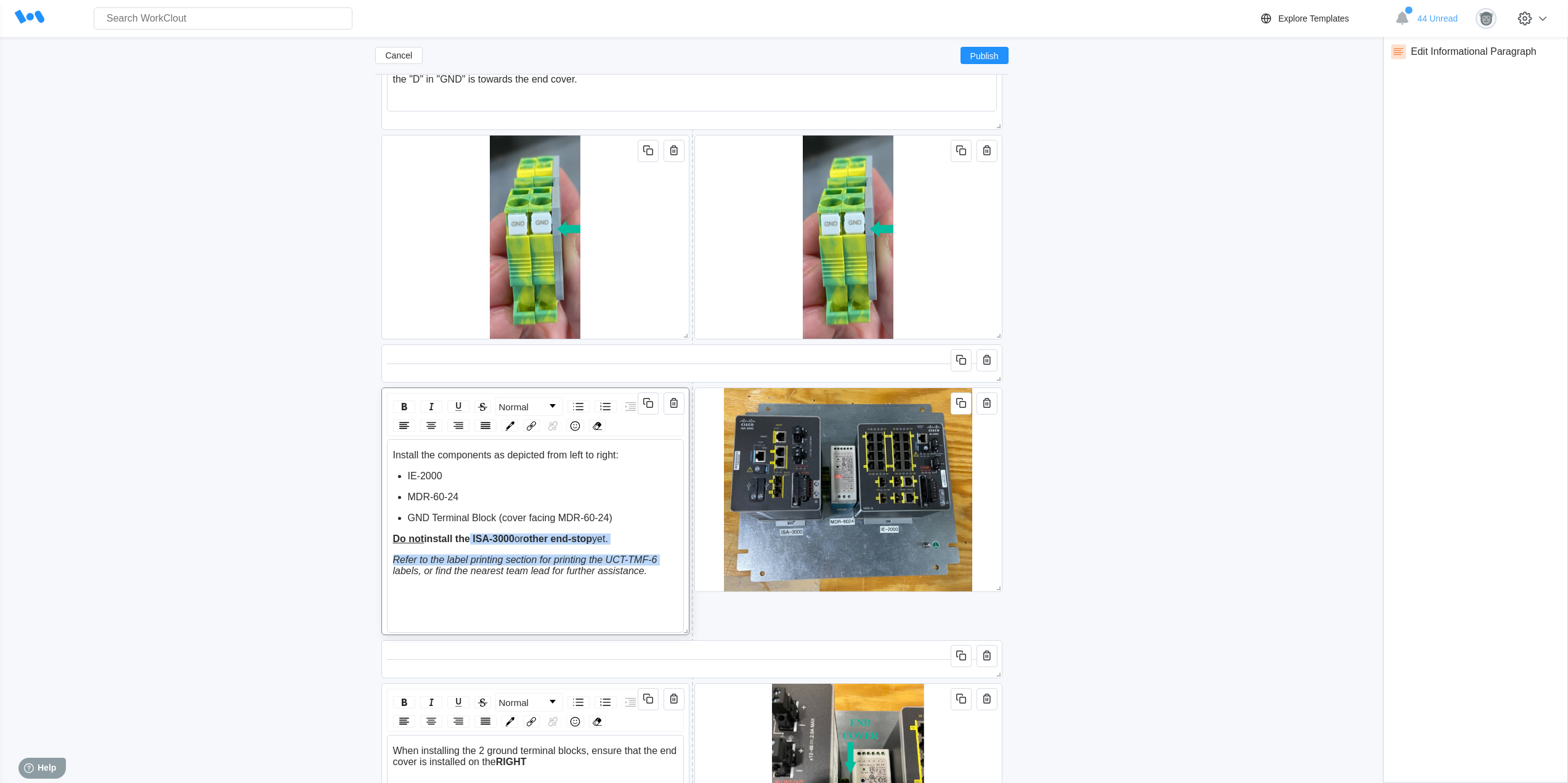
drag, startPoint x: 469, startPoint y: 539, endPoint x: 381, endPoint y: 537, distance: 88.0
click at [379, 539] on div "This concludes the first section of the NAT Panel build. Verify the integrity o…" at bounding box center [691, 767] width 633 height 5354
click at [436, 547] on div "Install the components as depicted from left to right: IE-2000 MDR-60-24 GND Te…" at bounding box center [535, 512] width 285 height 127
drag, startPoint x: 647, startPoint y: 572, endPoint x: 391, endPoint y: 556, distance: 256.5
click at [391, 556] on div "Install the components as depicted from left to right: IE-2000 MDR-60-24 GND Te…" at bounding box center [535, 536] width 297 height 194
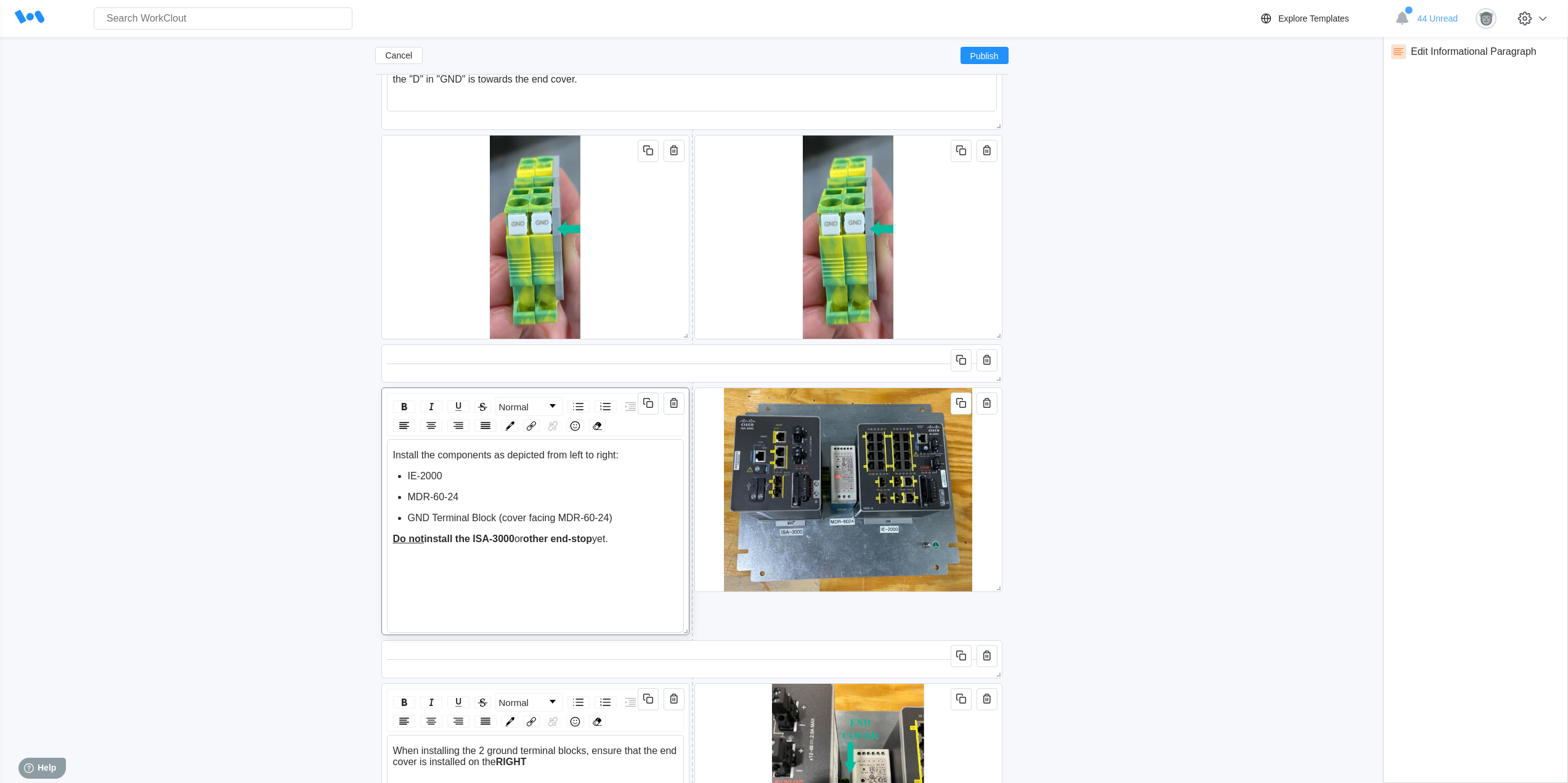
drag, startPoint x: 516, startPoint y: 539, endPoint x: 439, endPoint y: 540, distance: 77.0
click at [439, 540] on span "install the ISA-3000" at bounding box center [469, 539] width 90 height 10
click at [480, 540] on span "install the ISA-3000" at bounding box center [469, 539] width 90 height 10
drag, startPoint x: 475, startPoint y: 540, endPoint x: 389, endPoint y: 541, distance: 86.0
click at [389, 541] on div "Install the components as depicted from left to right: IE-2000 MDR-60-24 GND Te…" at bounding box center [535, 536] width 297 height 194
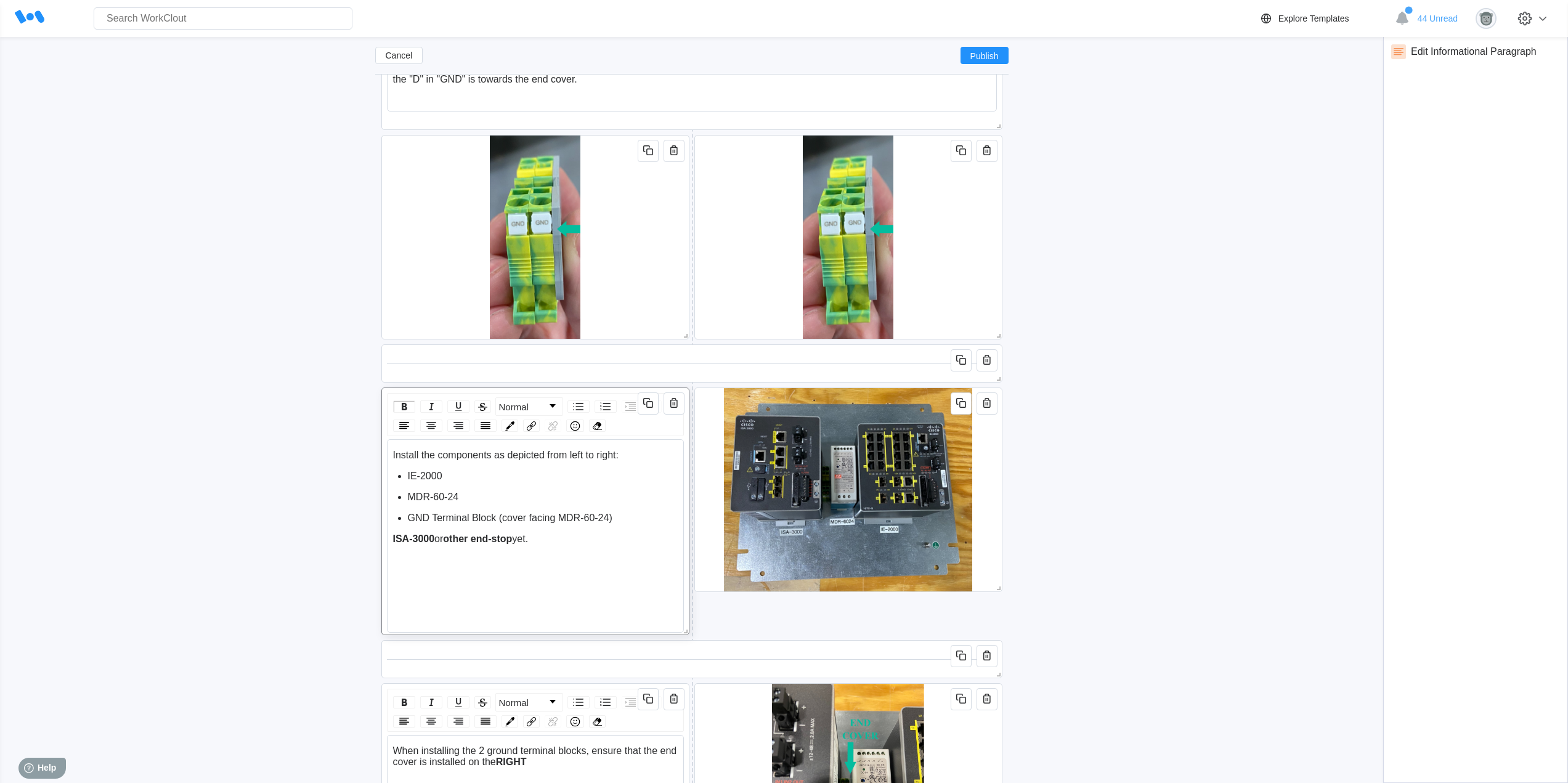
click at [408, 474] on span "IE-2000" at bounding box center [425, 476] width 34 height 10
drag, startPoint x: 433, startPoint y: 557, endPoint x: 392, endPoint y: 557, distance: 41.0
click at [392, 557] on div "Install the components as depicted from left to right: IE-2000 MDR-60-24 GND Te…" at bounding box center [535, 524] width 286 height 149
click at [414, 478] on div "rdw-editor" at bounding box center [543, 476] width 271 height 11
drag, startPoint x: 625, startPoint y: 537, endPoint x: 410, endPoint y: 542, distance: 215.1
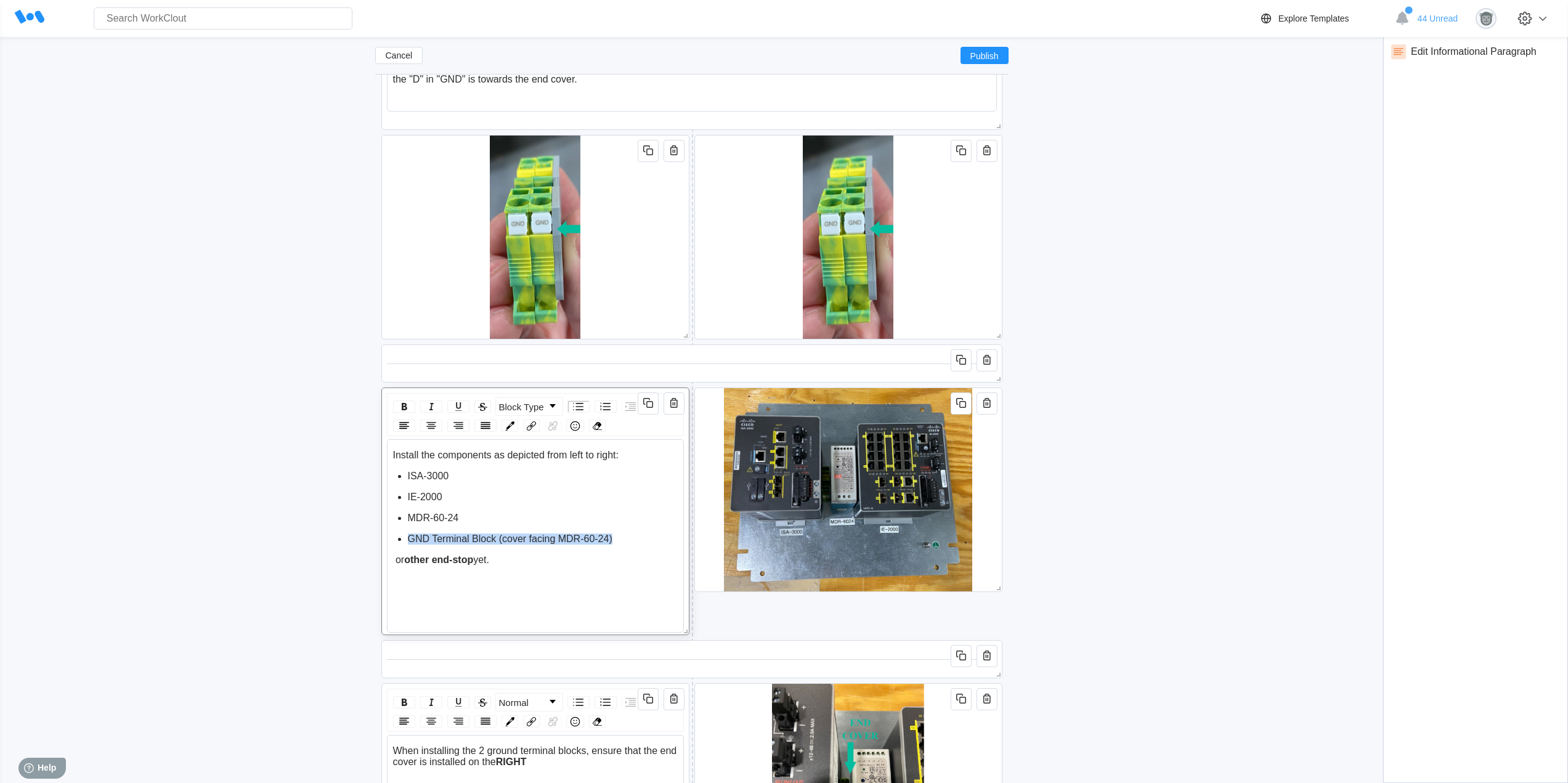
click at [410, 542] on div "GND Terminal Block (cover facing MDR-60-24)" at bounding box center [543, 539] width 271 height 11
click at [456, 474] on div "ISA-3000" at bounding box center [543, 476] width 271 height 11
click at [437, 494] on div "rdw-editor" at bounding box center [543, 497] width 271 height 11
drag, startPoint x: 463, startPoint y: 540, endPoint x: 409, endPoint y: 541, distance: 54.0
click at [409, 541] on div "MDR-60-24" at bounding box center [543, 539] width 271 height 11
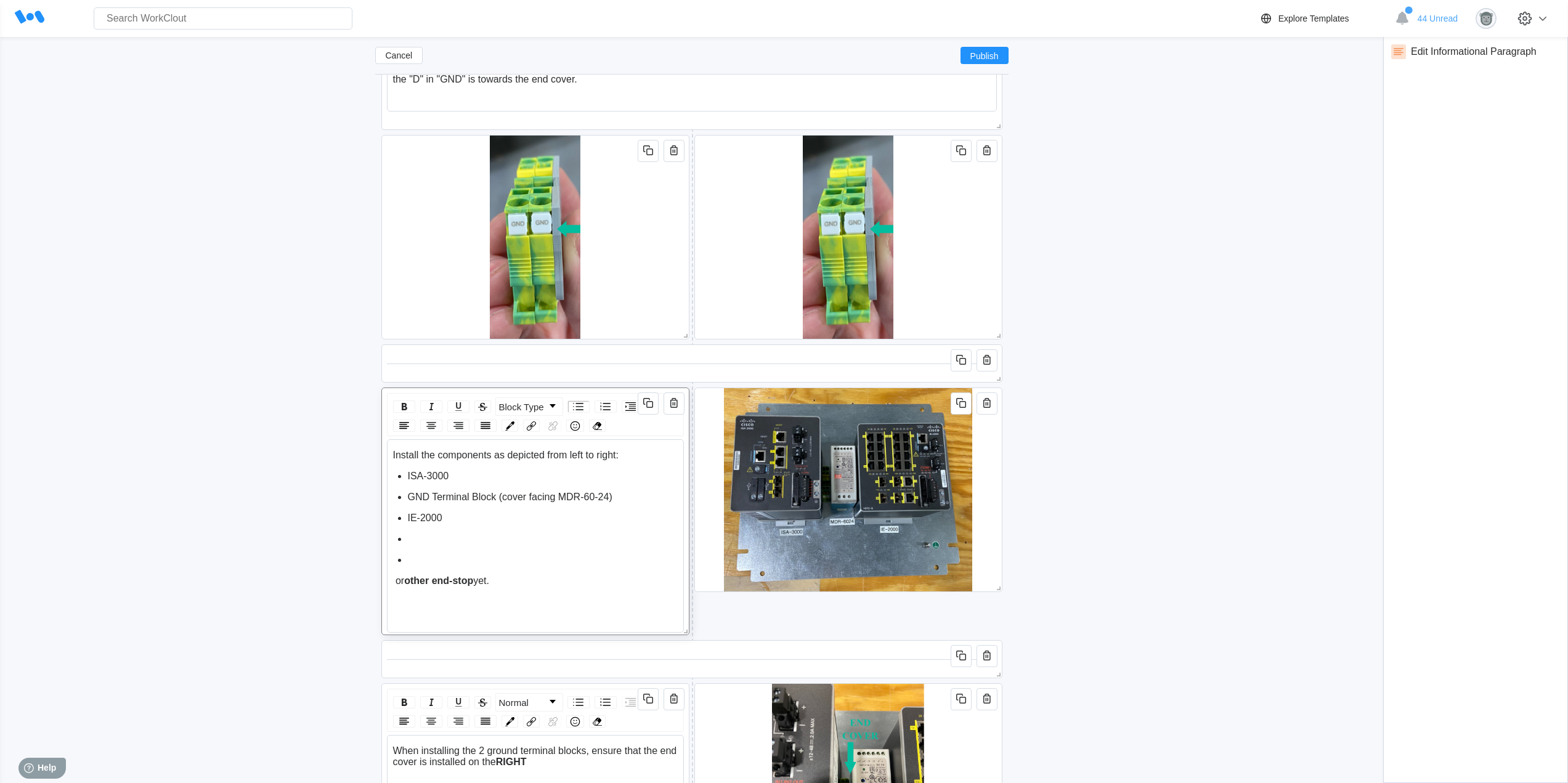
click at [639, 496] on div "GND Terminal Block (cover facing MDR-60-24)" at bounding box center [543, 497] width 271 height 11
click at [431, 516] on div "rdw-editor" at bounding box center [543, 518] width 271 height 11
click at [622, 498] on div "GND Terminal Block (cover facing MDR-60-24)" at bounding box center [543, 497] width 271 height 11
click at [444, 556] on div "rdw-editor" at bounding box center [543, 560] width 271 height 11
click at [406, 472] on ul "ISA-3000 GND Terminal Block (cover facing MDR-60-24) MDR-60-24 IE-2000" at bounding box center [535, 528] width 285 height 116
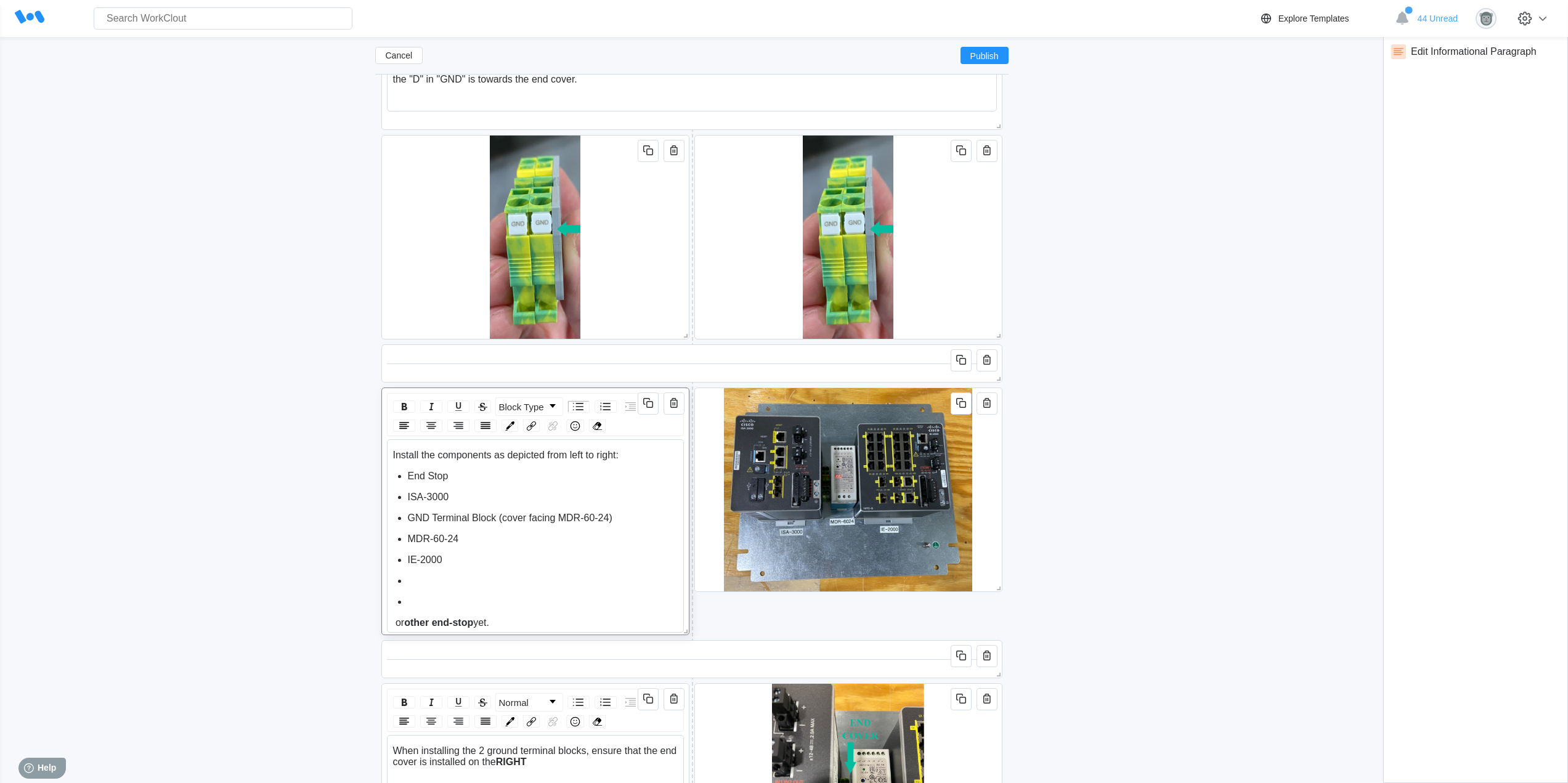
drag, startPoint x: 494, startPoint y: 623, endPoint x: 387, endPoint y: 614, distance: 107.4
click at [387, 614] on div "Install the components as depicted from left to right: End Stop ISA-3000 GND Te…" at bounding box center [535, 536] width 297 height 194
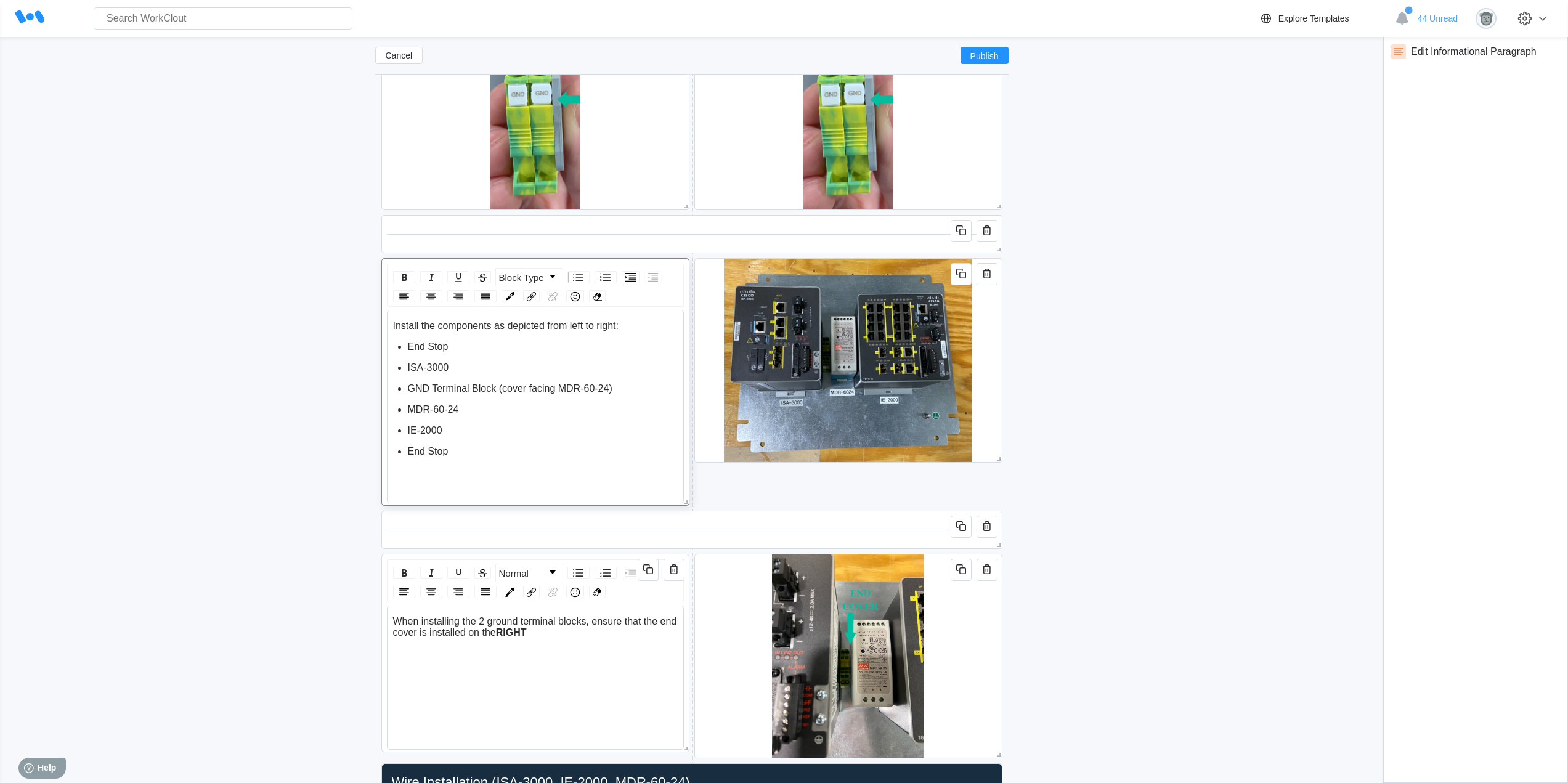
scroll to position [2278, 0]
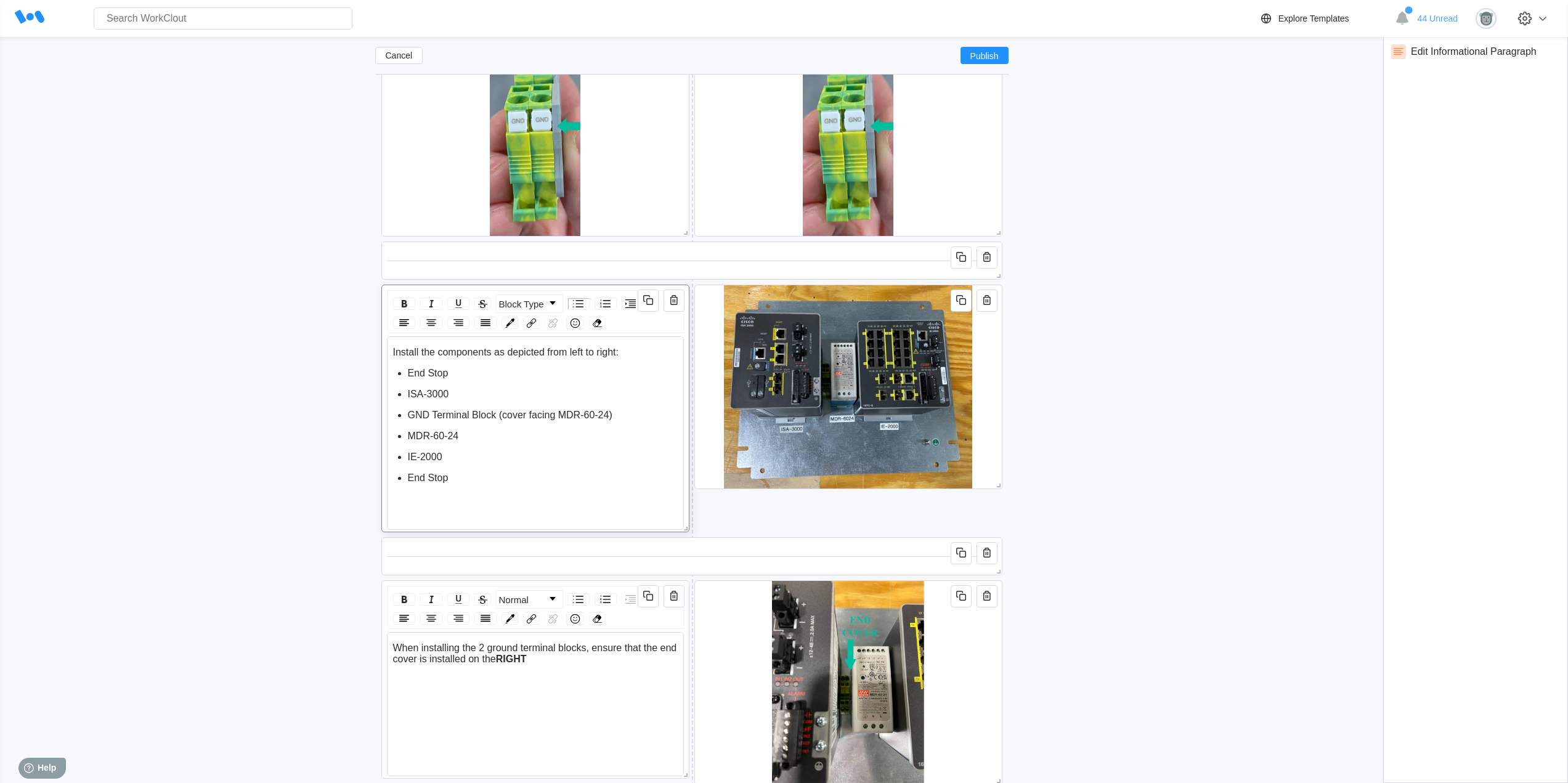
click at [493, 351] on span "Install the components as depicted from left to right:" at bounding box center [505, 352] width 225 height 10
click at [1083, 423] on div "Cancel Publish NAT Panel Updated Work Instructions (3/11/25) Duplicate (1) Upda…" at bounding box center [784, 574] width 1529 height 5602
click at [957, 295] on icon "button" at bounding box center [959, 298] width 7 height 7
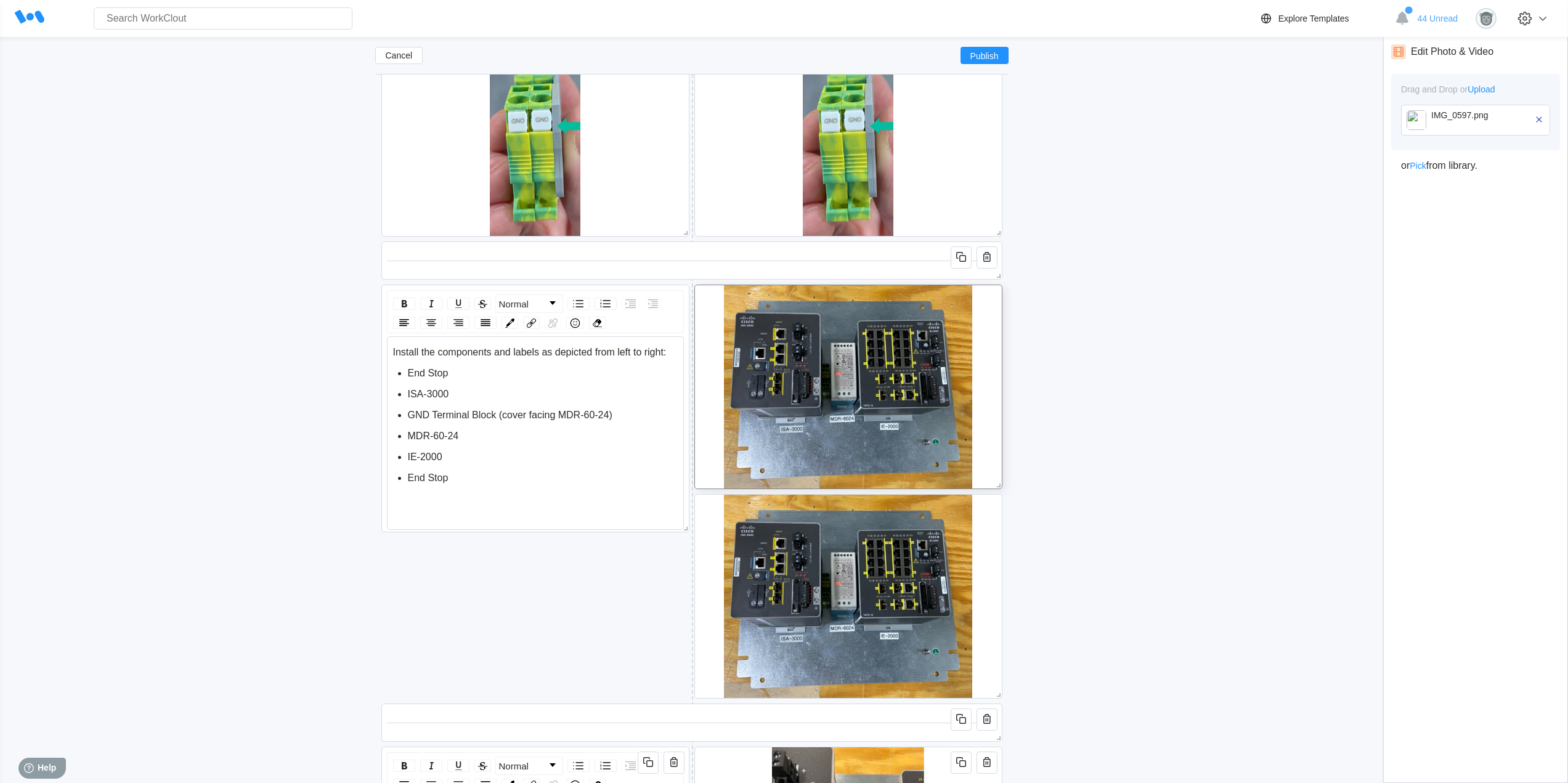
scroll to position [2483, 0]
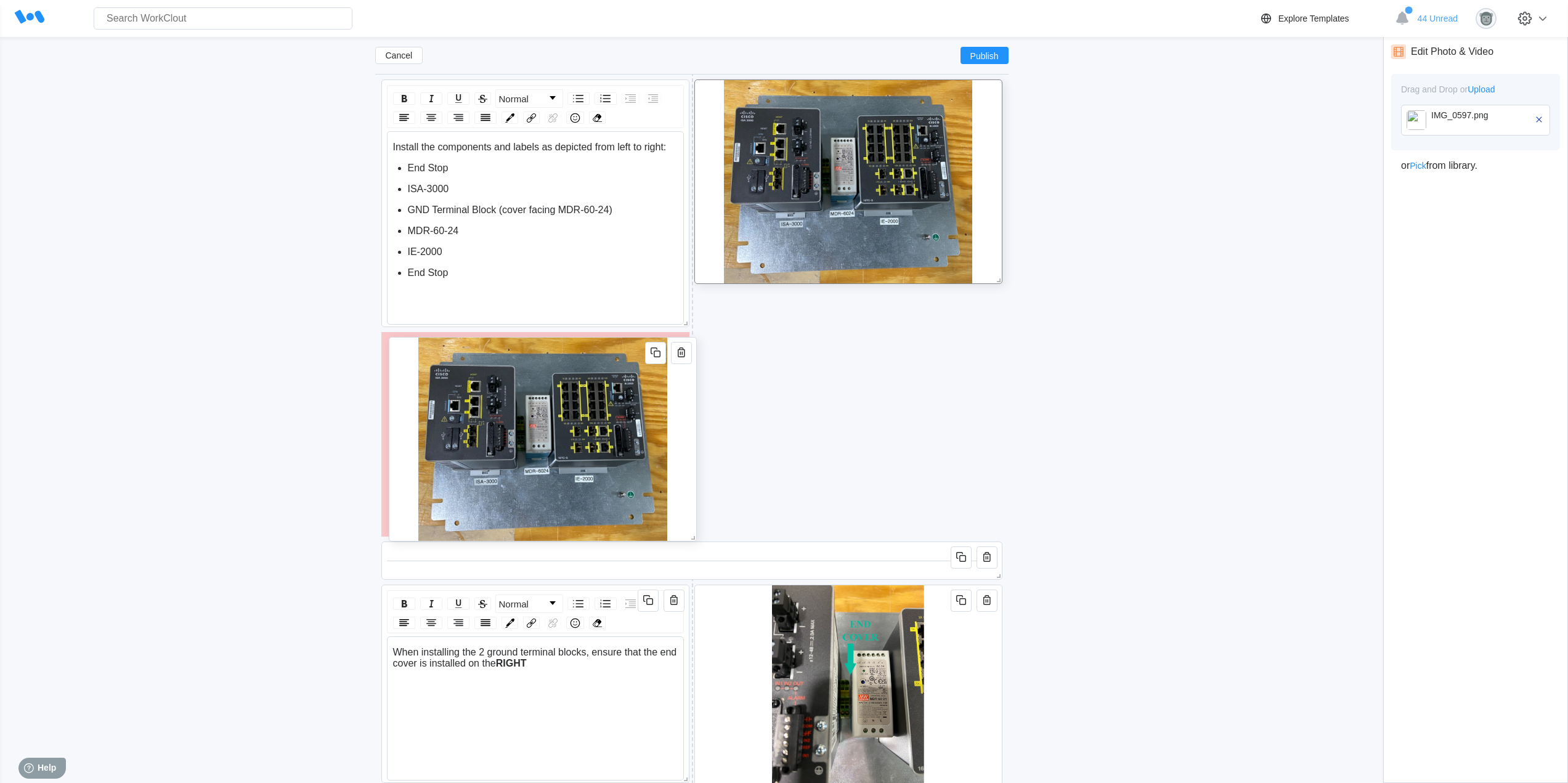
drag, startPoint x: 994, startPoint y: 448, endPoint x: 685, endPoint y: 502, distance: 313.7
click at [688, 498] on div at bounding box center [543, 439] width 308 height 204
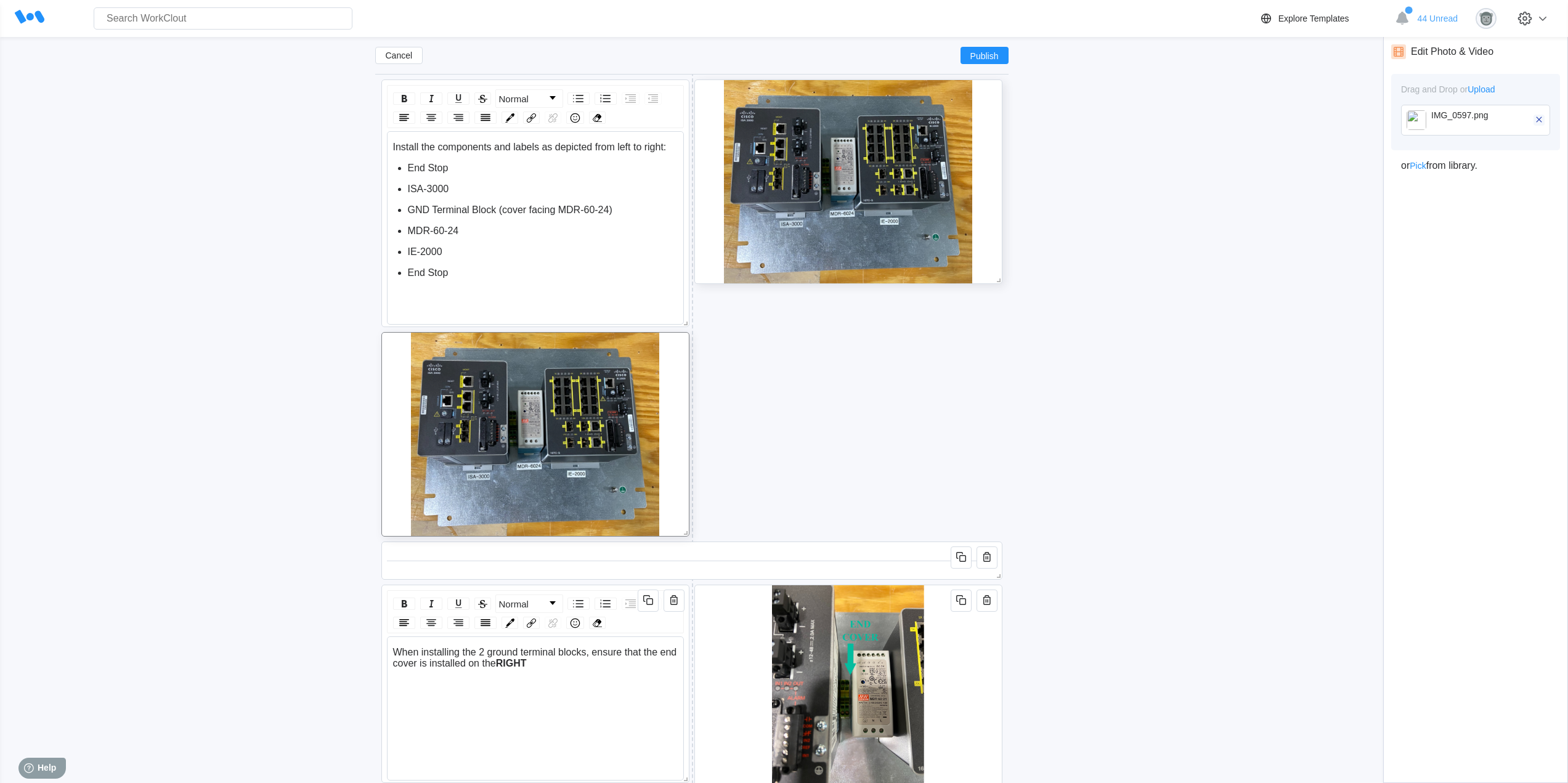
click at [1536, 120] on icon "button" at bounding box center [1538, 119] width 11 height 11
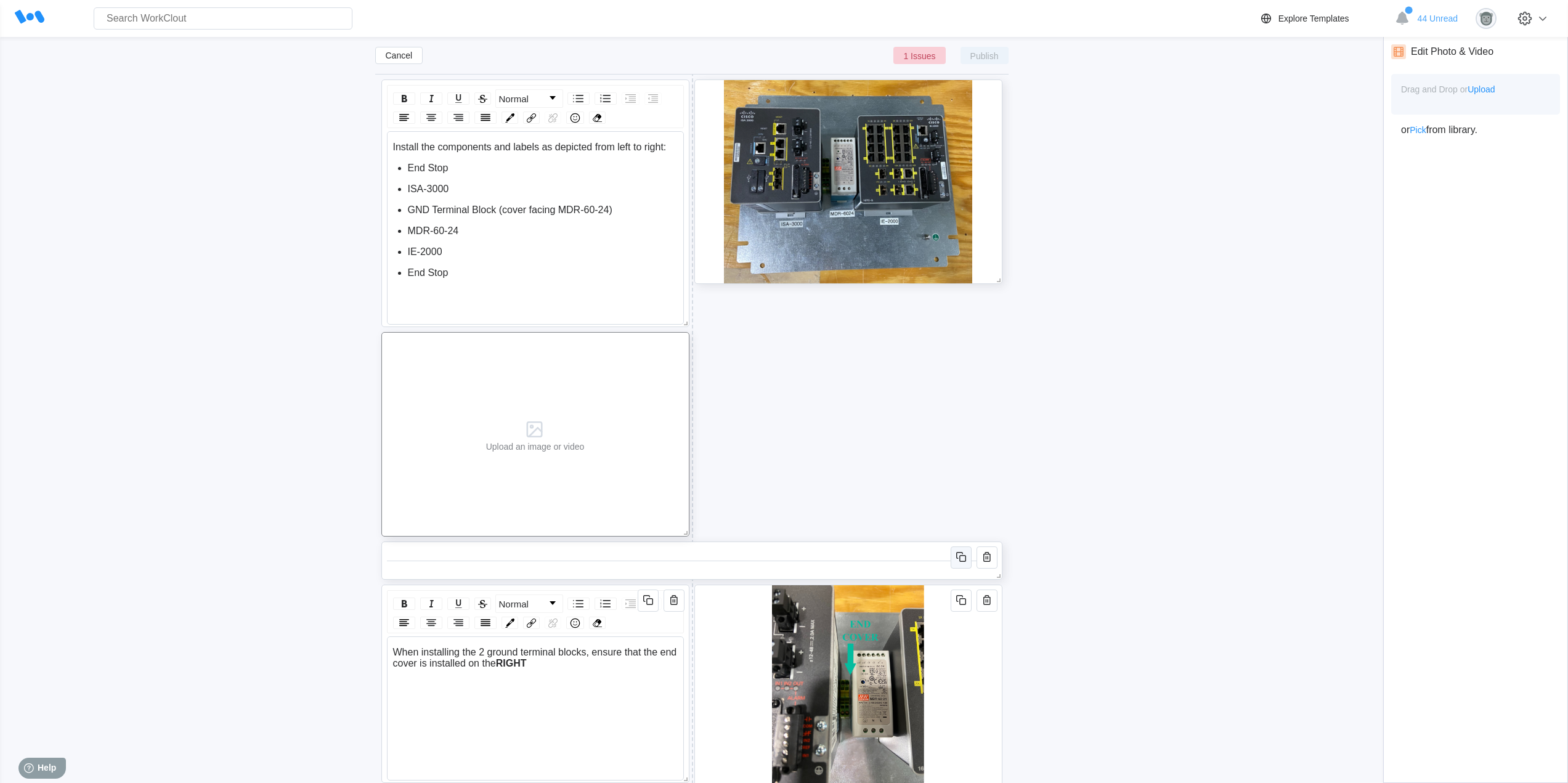
click at [959, 561] on icon "button" at bounding box center [961, 556] width 15 height 15
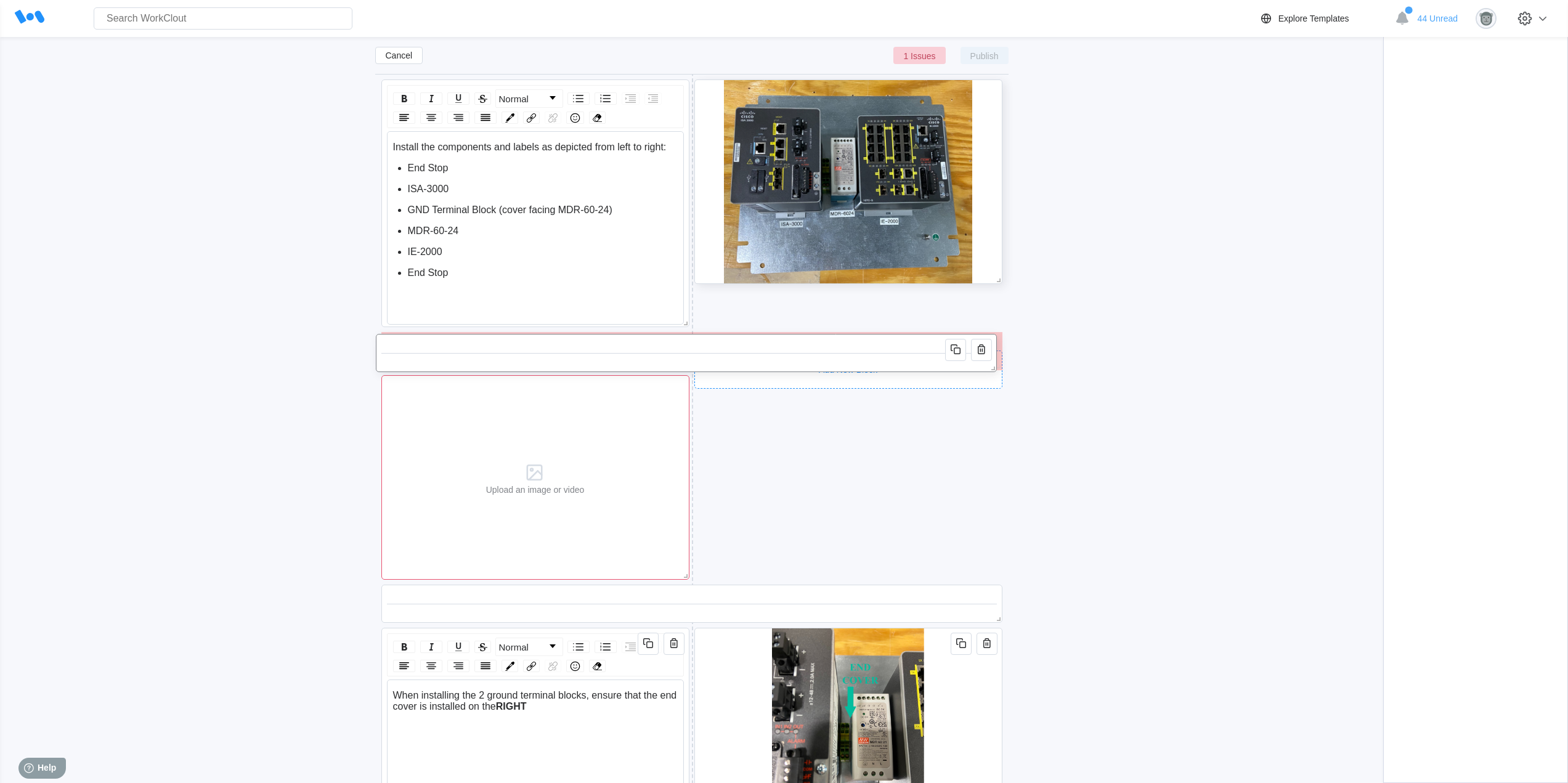
drag, startPoint x: 737, startPoint y: 563, endPoint x: 731, endPoint y: 355, distance: 208.1
click at [731, 355] on div at bounding box center [686, 353] width 610 height 27
click at [623, 446] on div "Upload an image or video" at bounding box center [535, 477] width 308 height 204
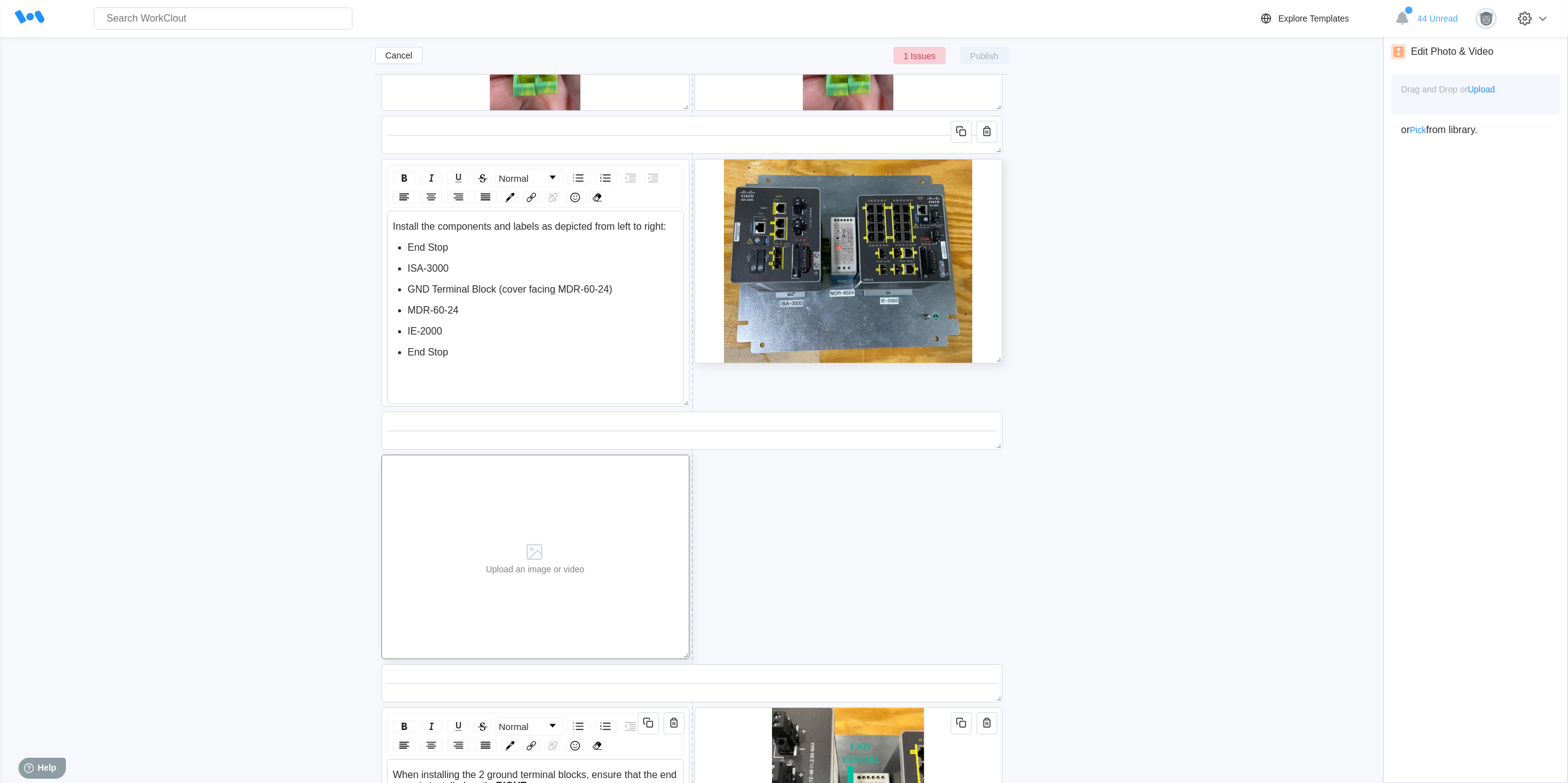
scroll to position [2381, 0]
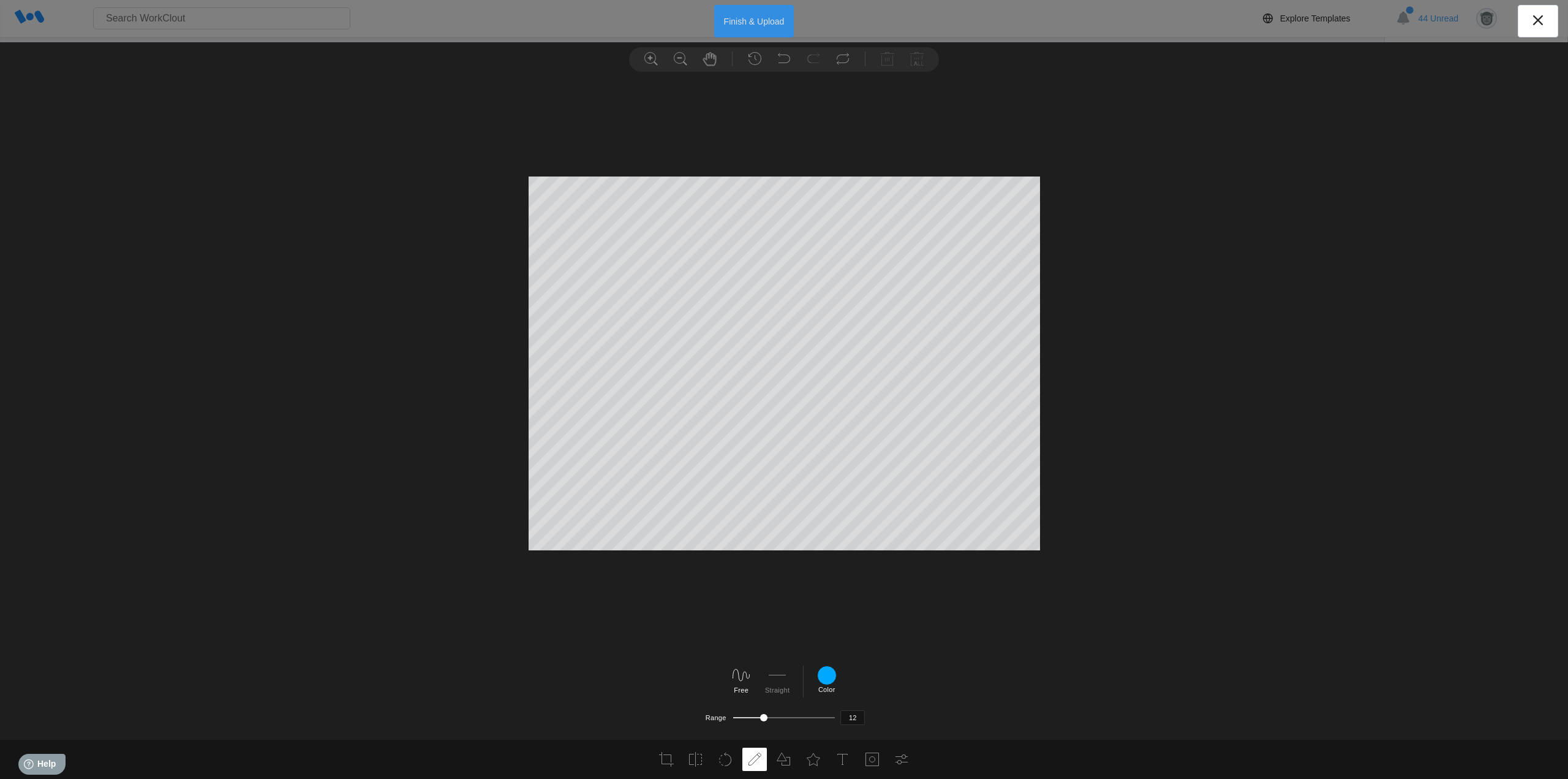
click at [753, 21] on button "Finish & Upload" at bounding box center [754, 21] width 80 height 32
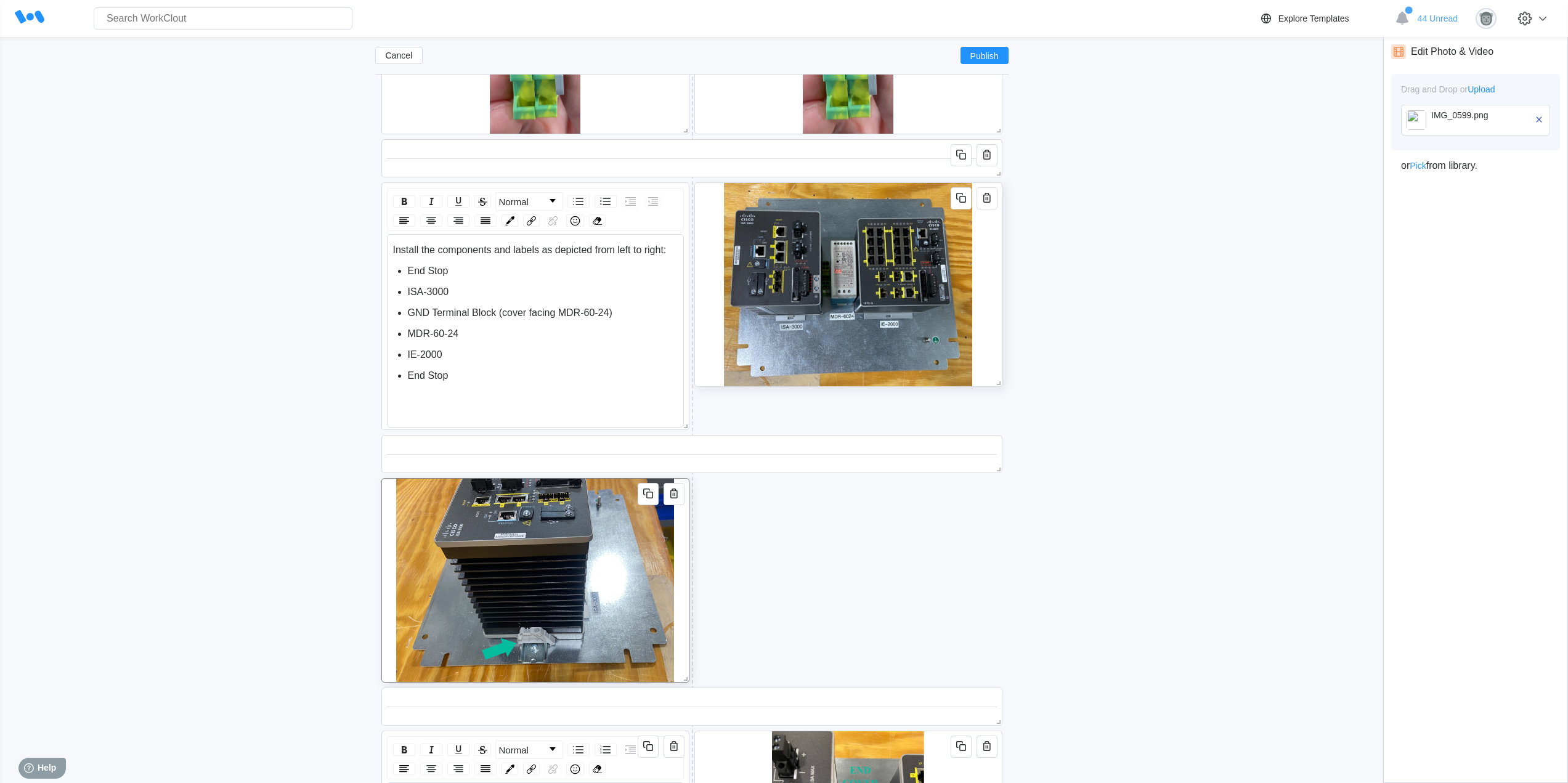
click at [681, 539] on div at bounding box center [535, 580] width 308 height 204
click at [646, 497] on icon "button" at bounding box center [647, 493] width 15 height 15
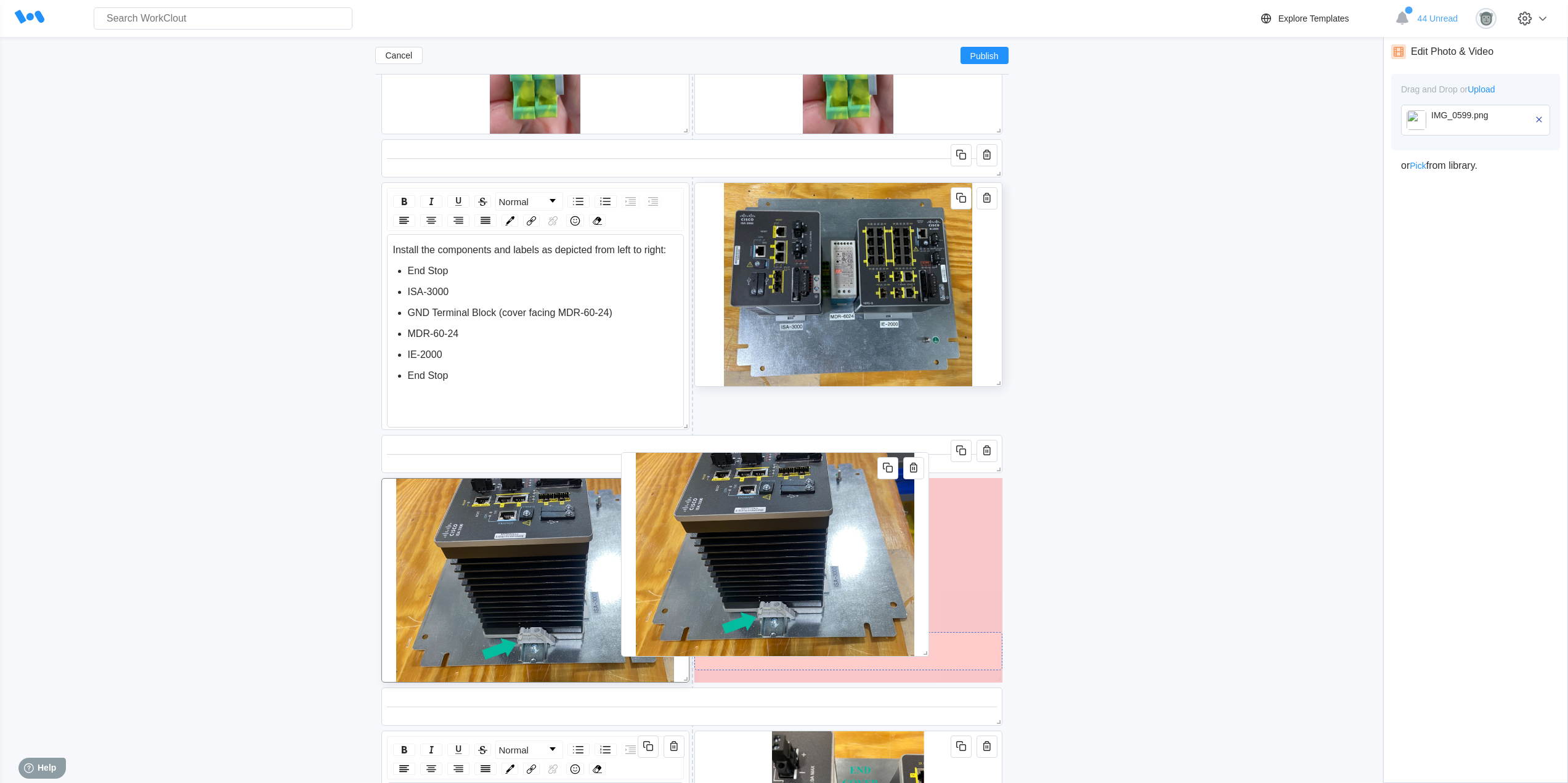
drag, startPoint x: 684, startPoint y: 662, endPoint x: 923, endPoint y: 637, distance: 240.3
click at [923, 637] on div at bounding box center [775, 554] width 308 height 204
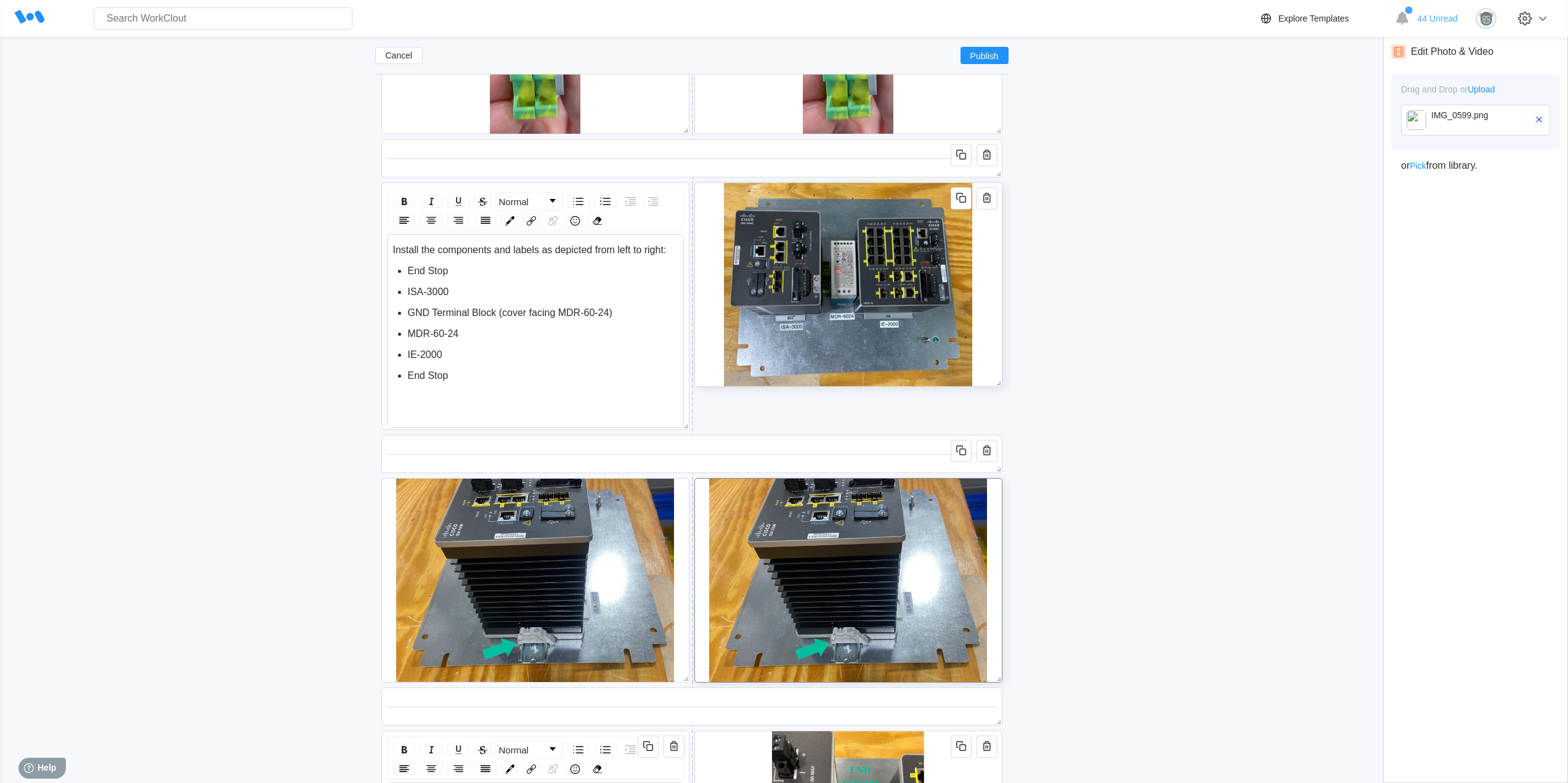
click at [1541, 120] on icon "button" at bounding box center [1538, 119] width 11 height 11
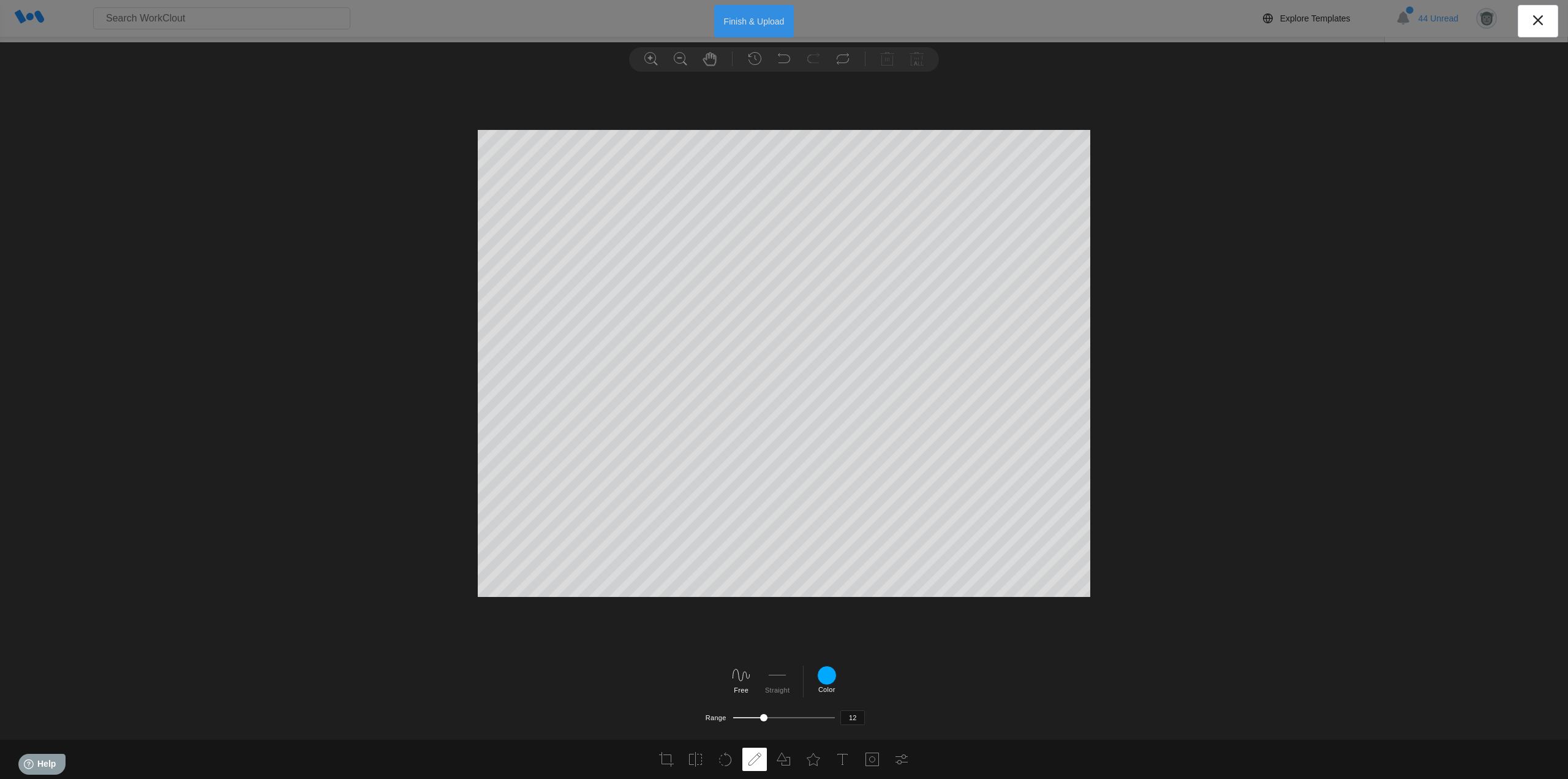
click at [754, 25] on button "Finish & Upload" at bounding box center [754, 21] width 80 height 32
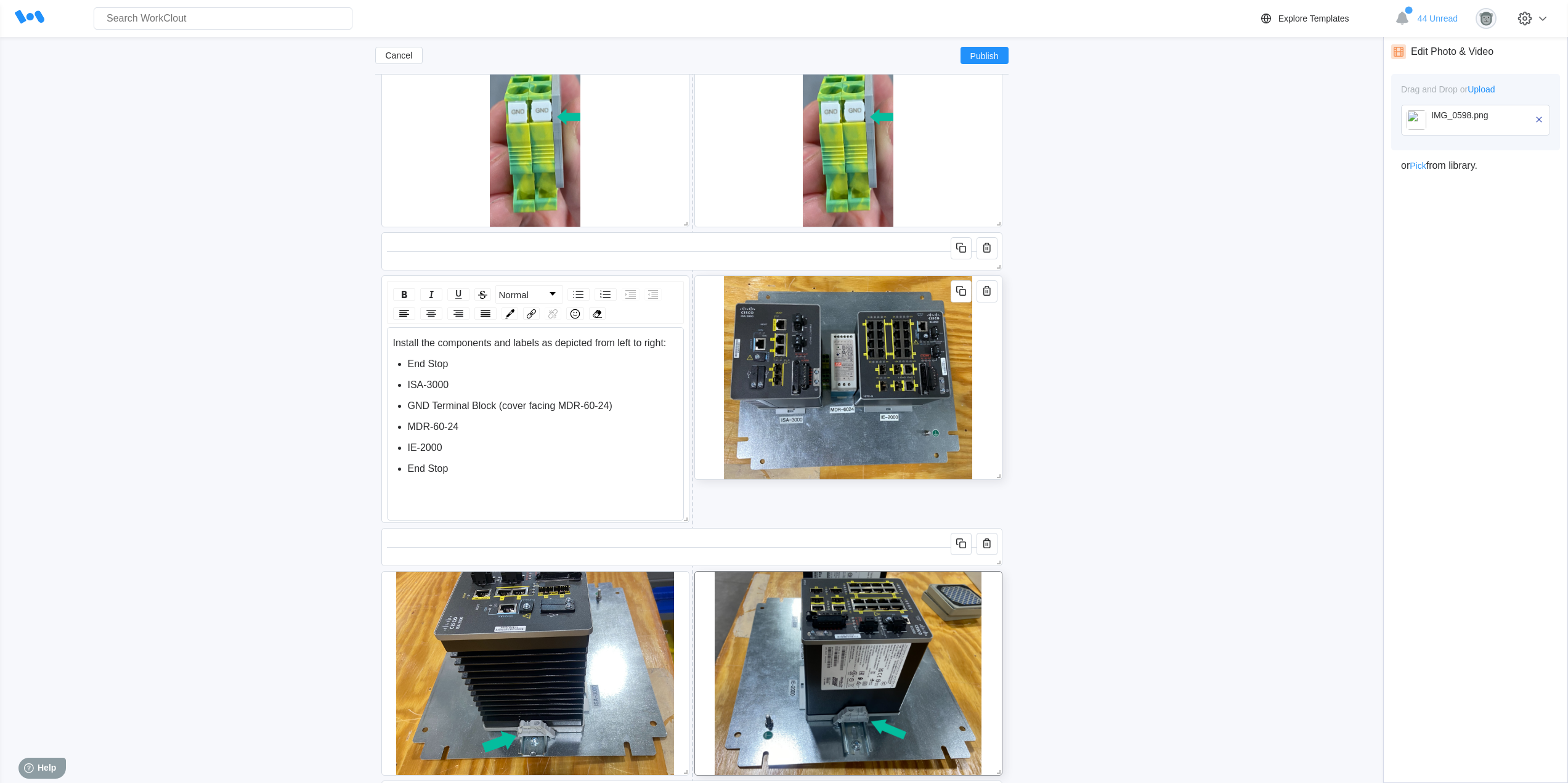
scroll to position [2483, 0]
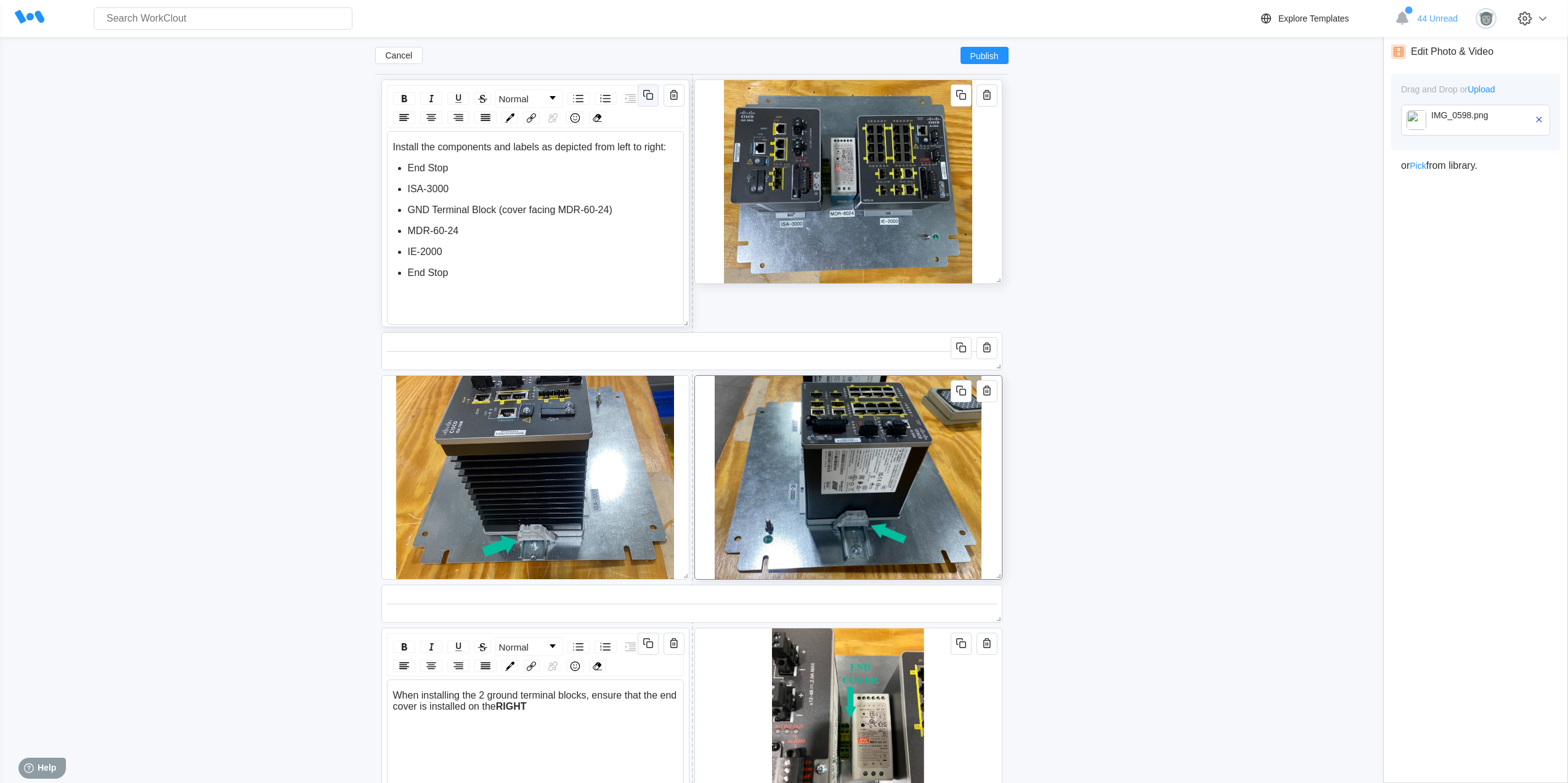
click at [649, 92] on icon "button" at bounding box center [646, 93] width 7 height 7
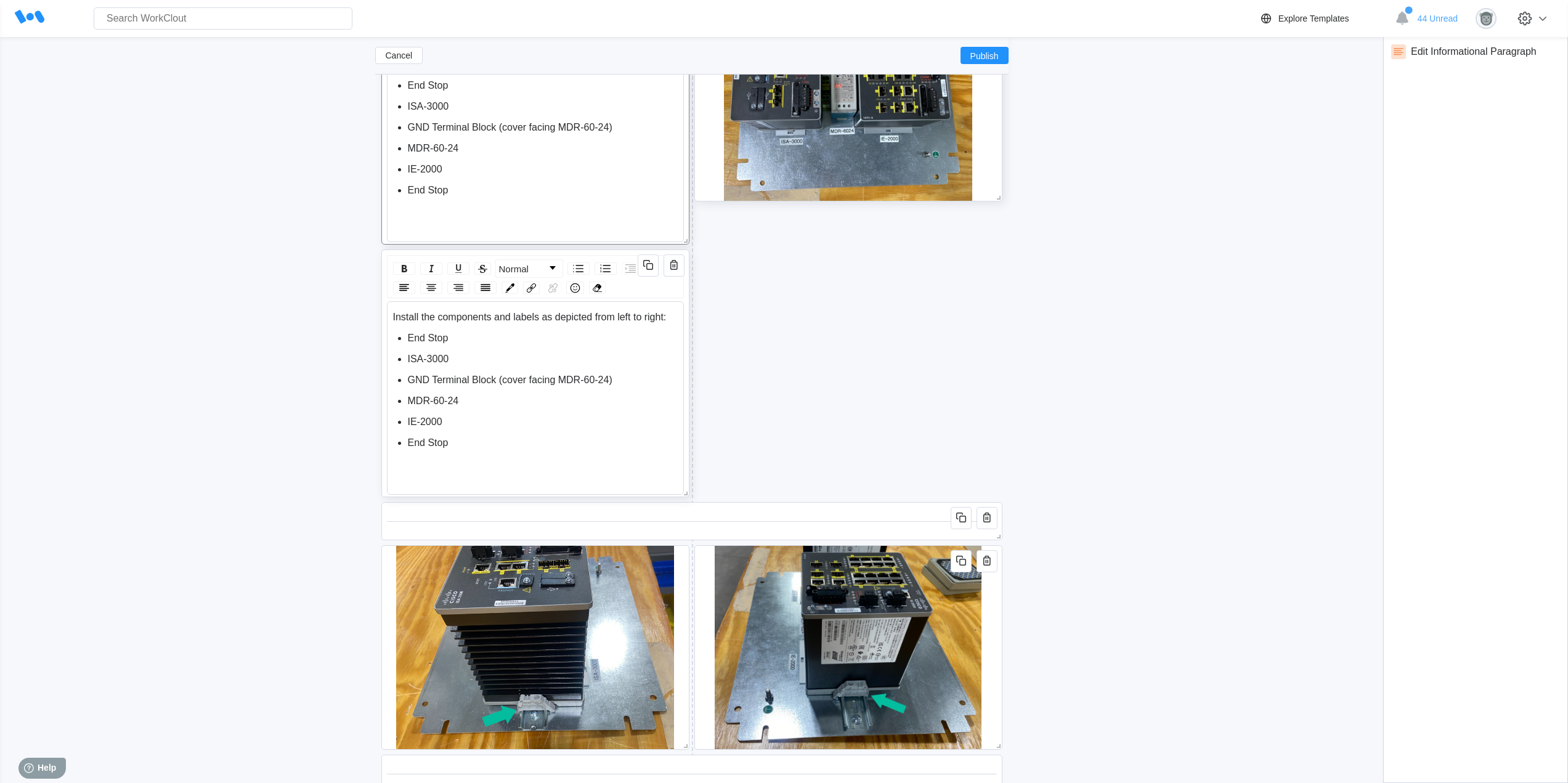
scroll to position [2586, 0]
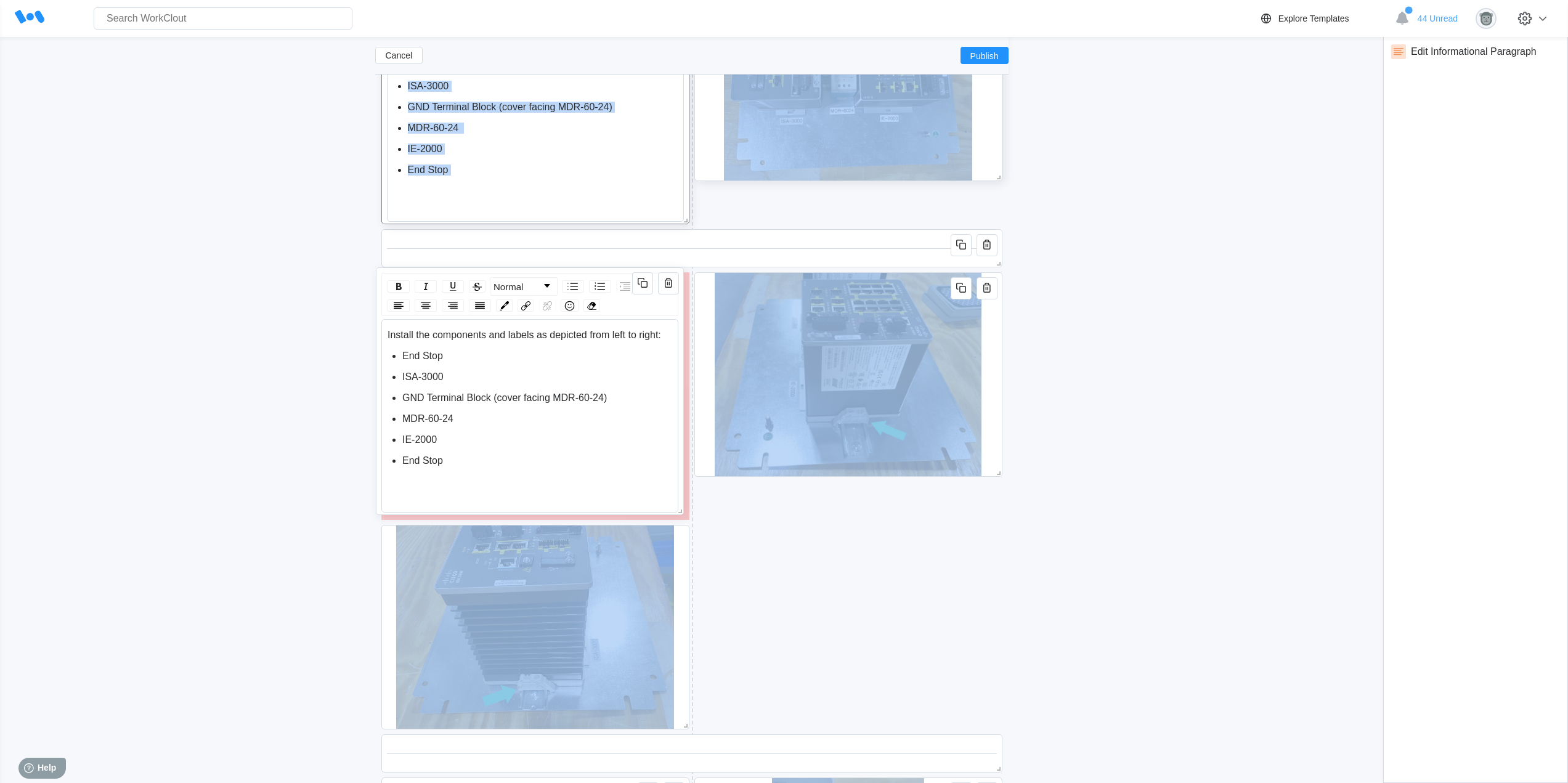
drag, startPoint x: 609, startPoint y: 231, endPoint x: 612, endPoint y: 292, distance: 61.1
click at [603, 270] on div "Normal Install the components and labels as depicted from left to right: End St…" at bounding box center [530, 391] width 308 height 248
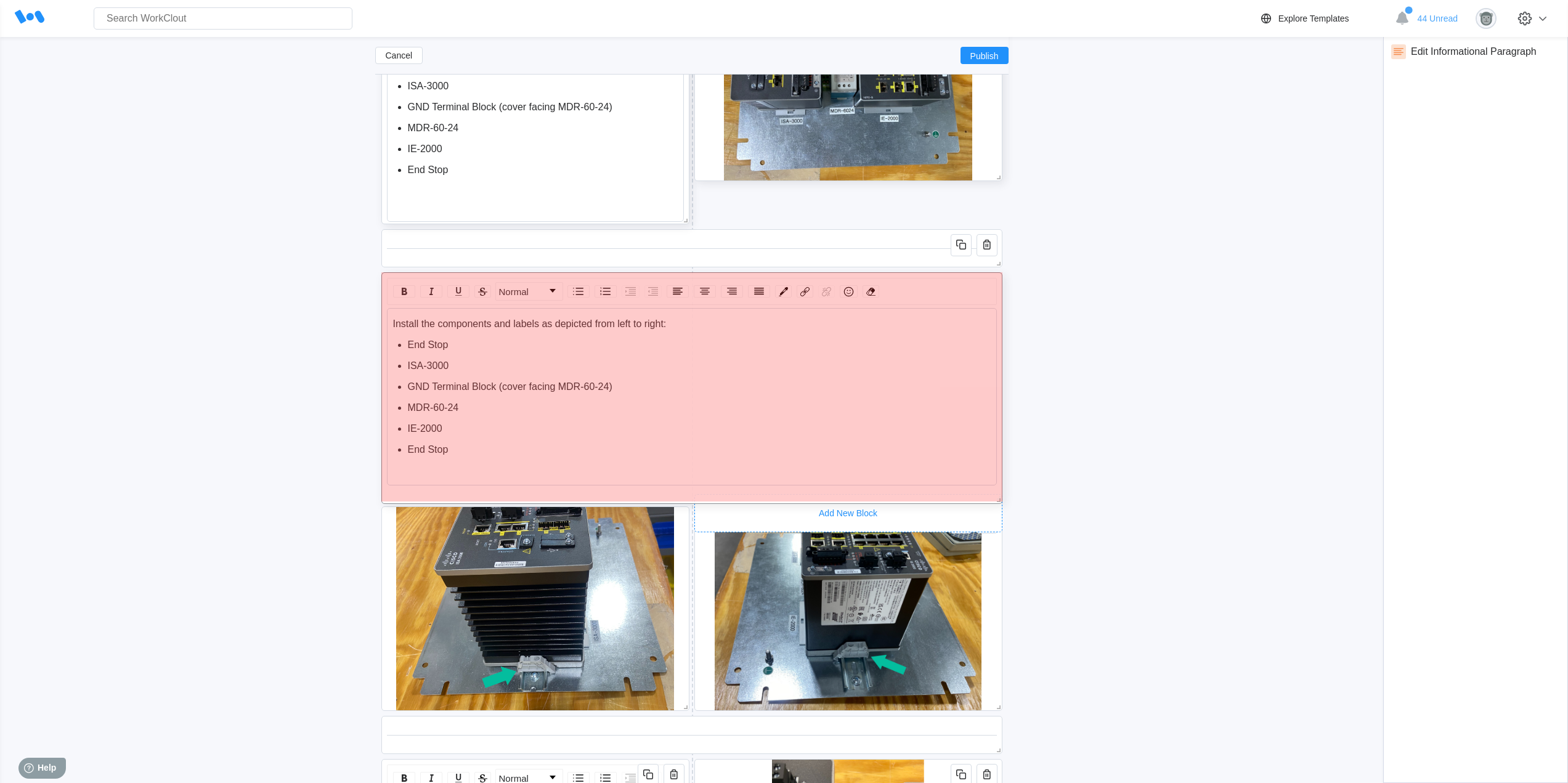
drag, startPoint x: 685, startPoint y: 513, endPoint x: 1005, endPoint y: 497, distance: 320.4
click at [1005, 497] on div "This concludes the first section of the NAT Panel build. Verify the integrity o…" at bounding box center [691, 609] width 633 height 5859
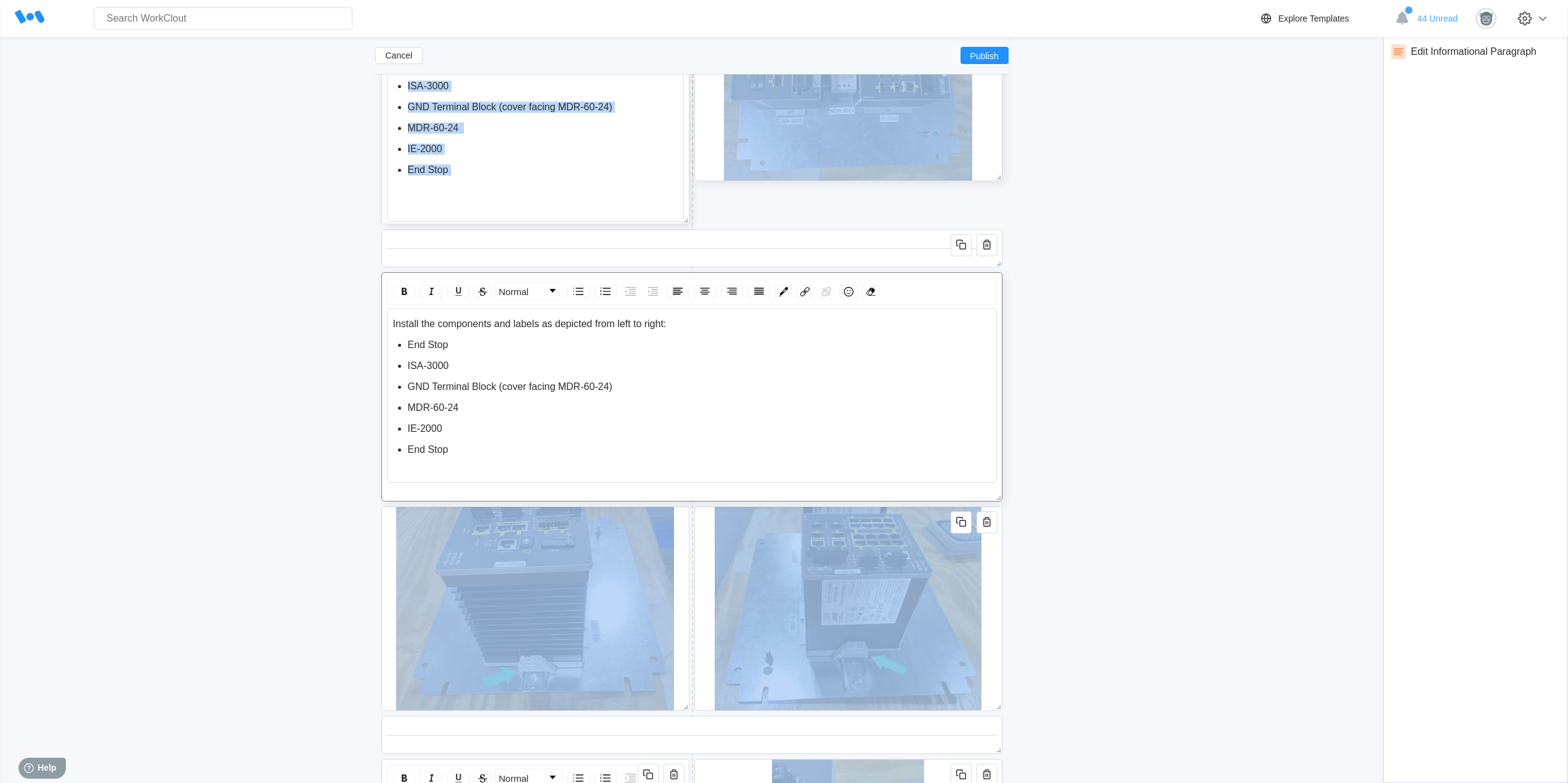
drag, startPoint x: 473, startPoint y: 455, endPoint x: 376, endPoint y: 323, distance: 163.8
click at [376, 323] on div "This concludes the first section of the NAT Panel build. Verify the integrity o…" at bounding box center [691, 599] width 633 height 5841
click at [486, 412] on div "MDR-60-24" at bounding box center [700, 407] width 583 height 11
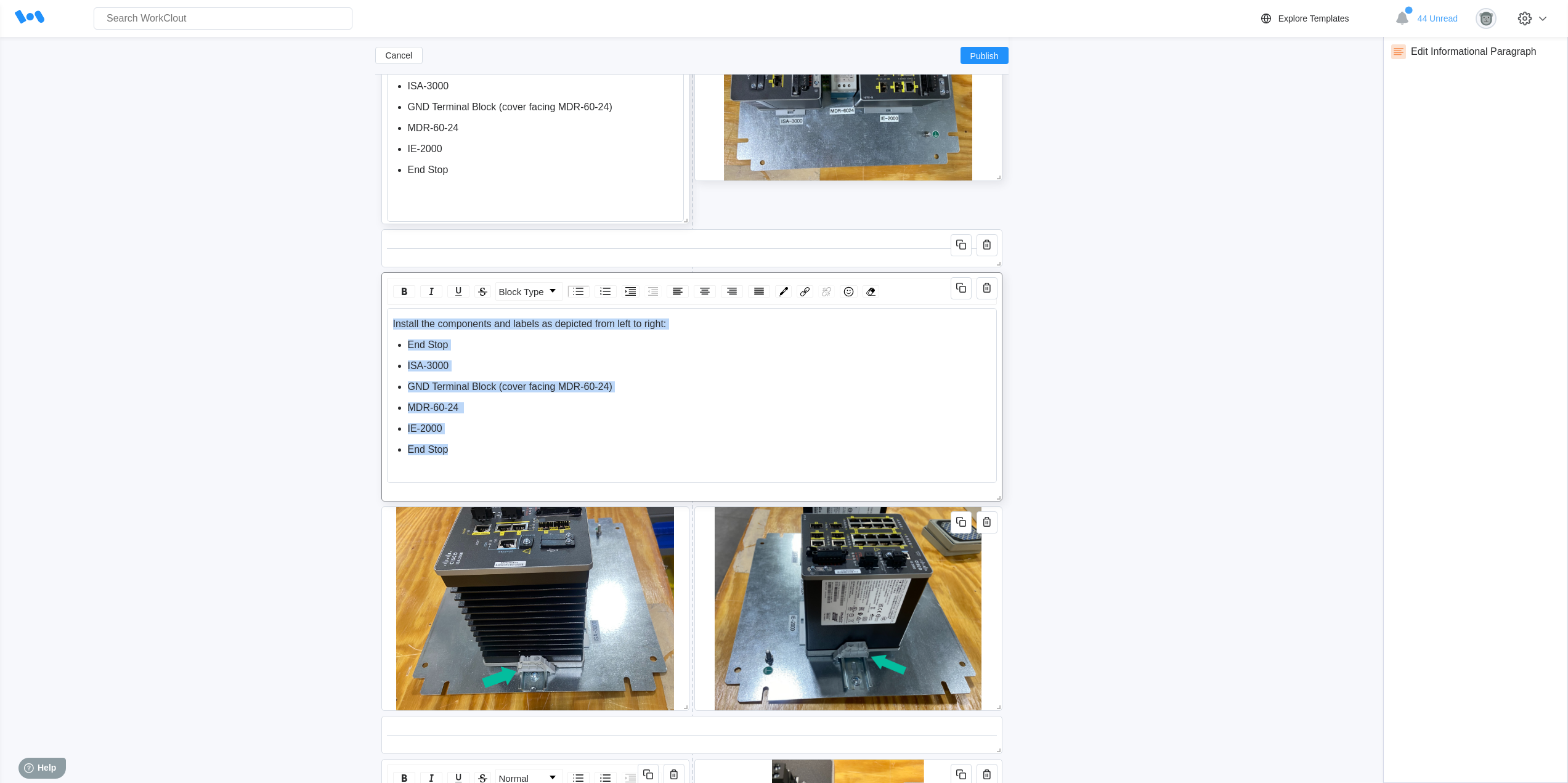
drag, startPoint x: 449, startPoint y: 450, endPoint x: 392, endPoint y: 323, distance: 139.2
click at [392, 323] on div "Install the components and labels as depicted from left to right: End Stop ISA-…" at bounding box center [691, 362] width 598 height 87
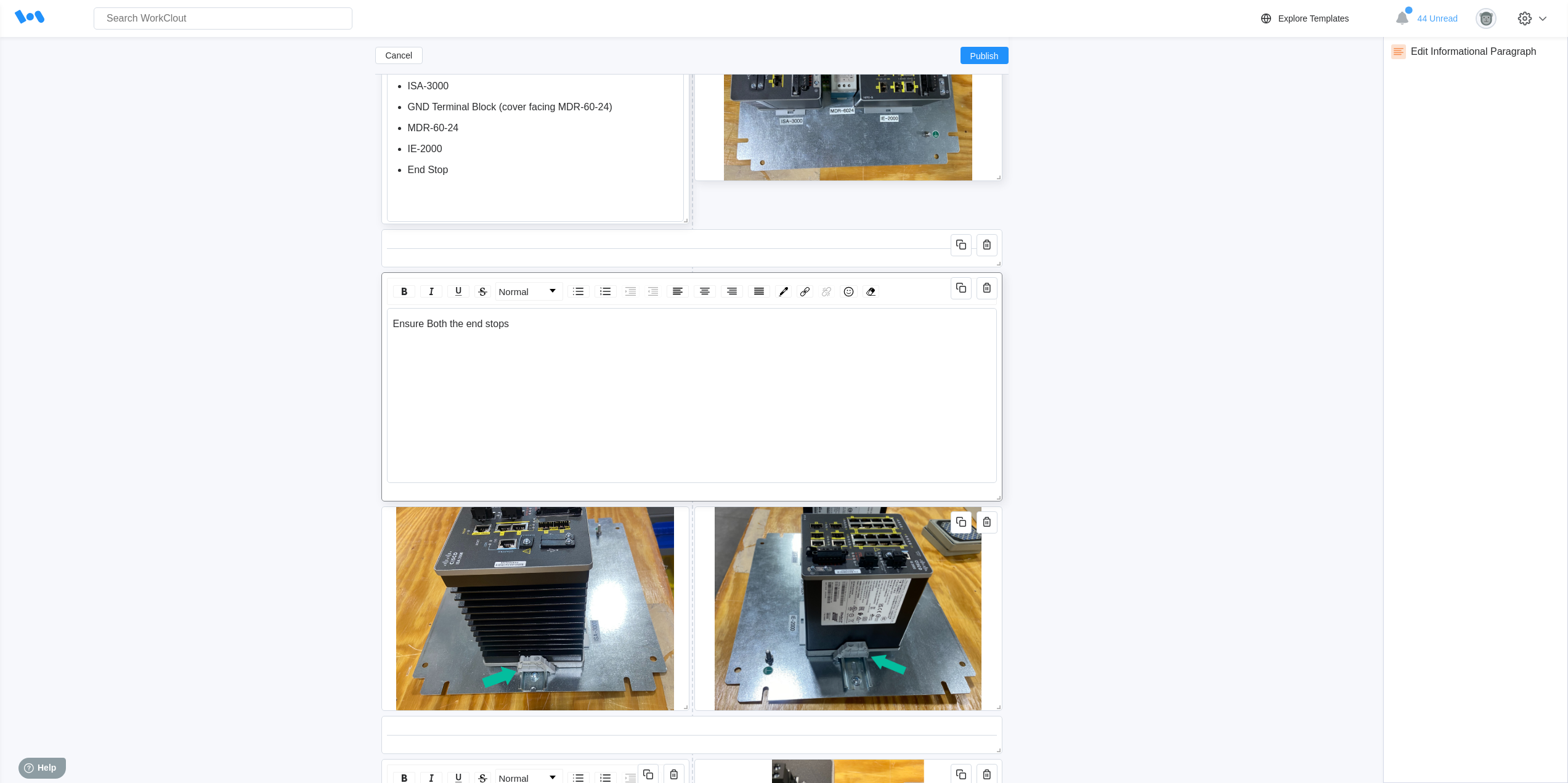
click at [429, 324] on span "Ensure Both the end stops" at bounding box center [451, 323] width 117 height 10
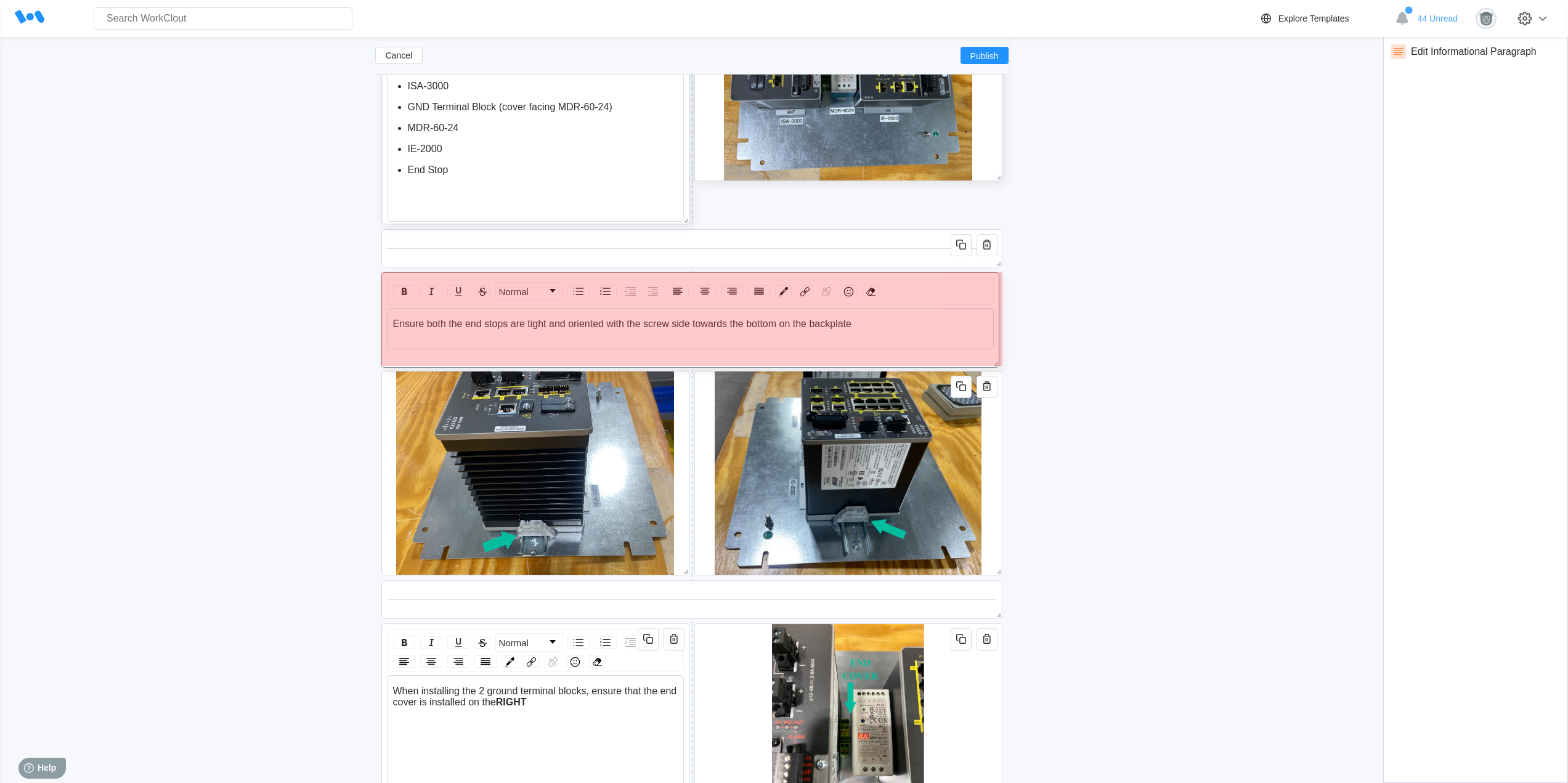
drag, startPoint x: 997, startPoint y: 491, endPoint x: 926, endPoint y: 325, distance: 180.5
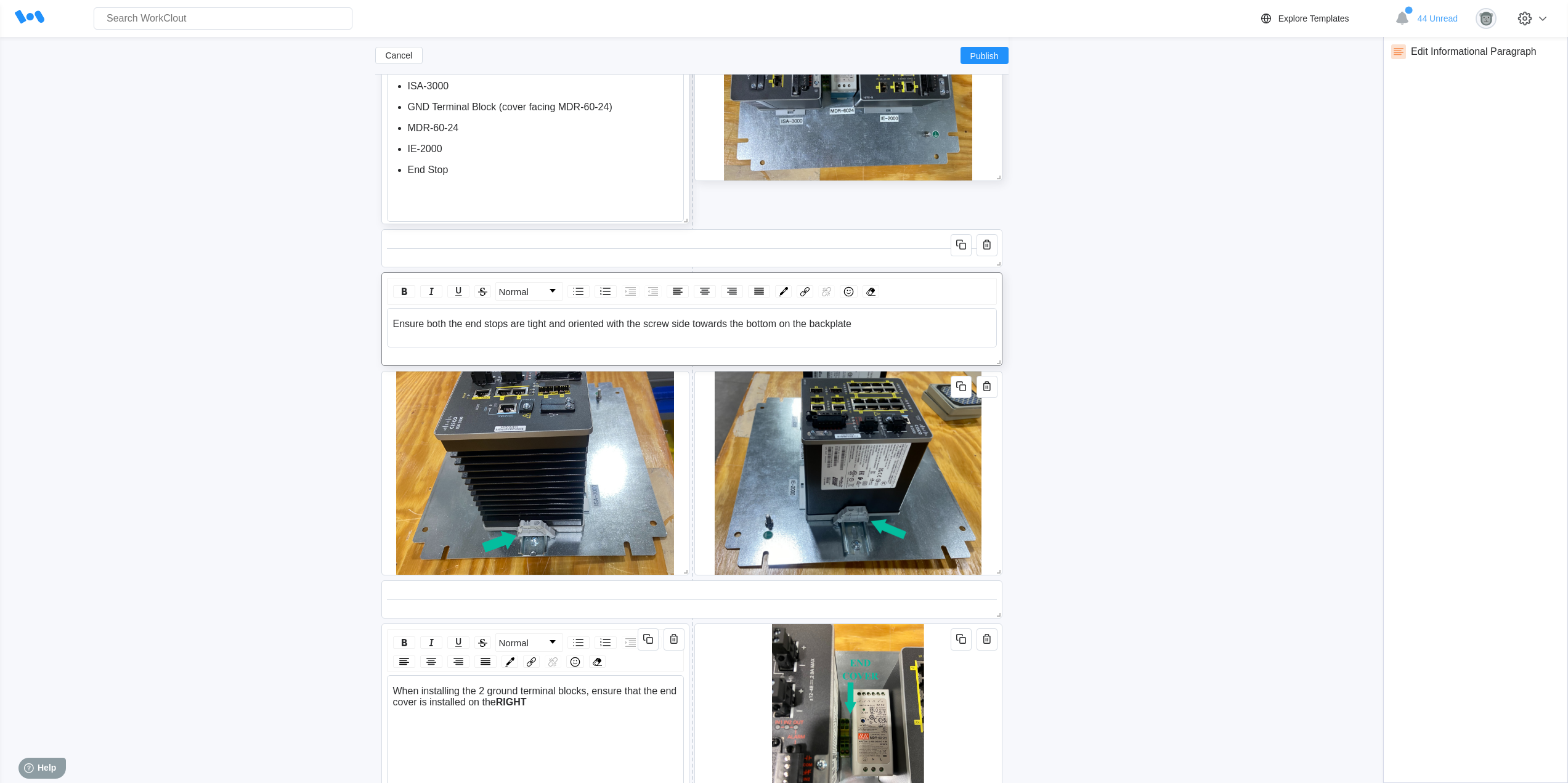
click at [879, 328] on div "Ensure both the end stops are tight and oriented with the screw side towards th…" at bounding box center [692, 323] width 598 height 11
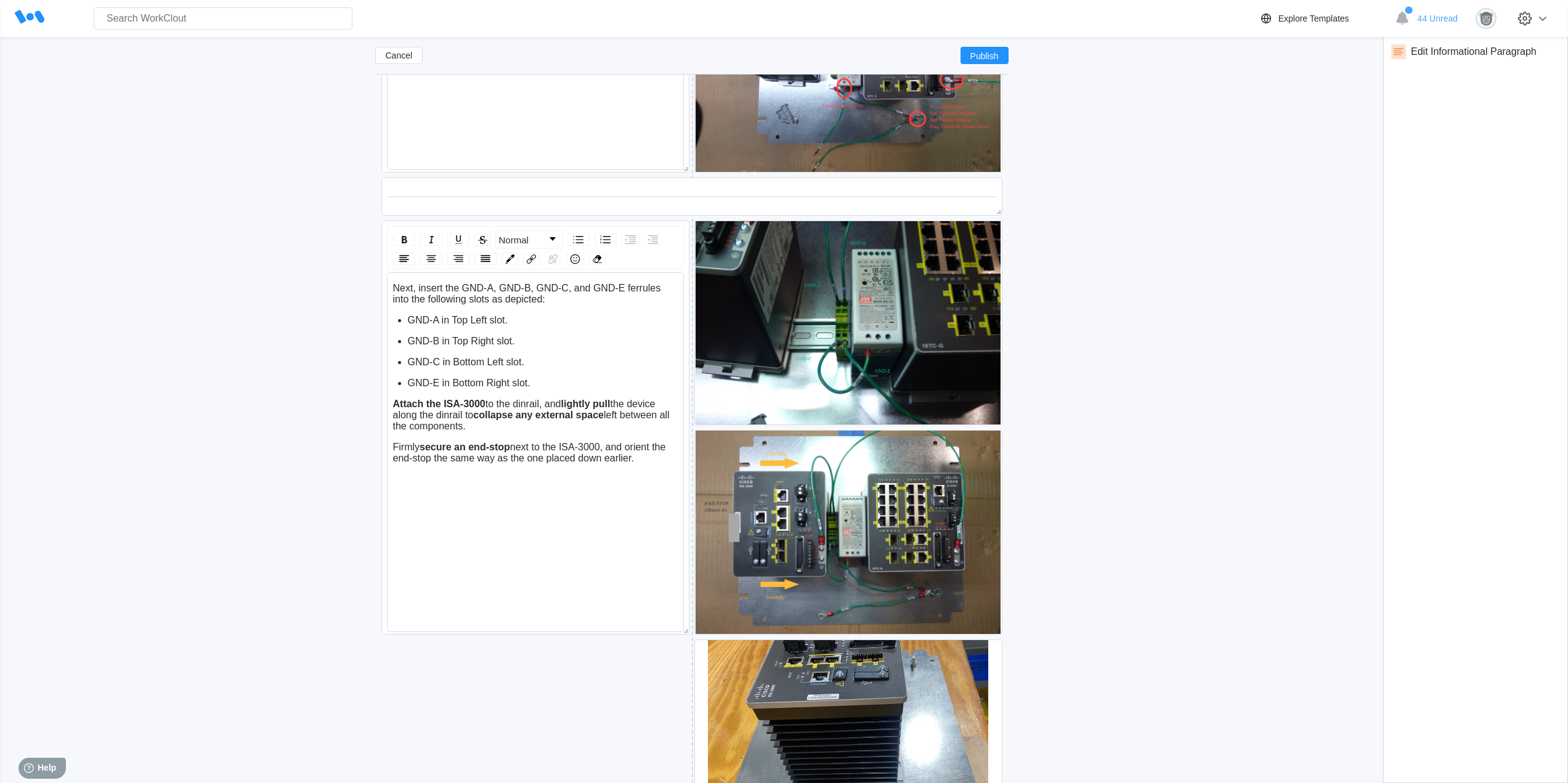
scroll to position [4221, 0]
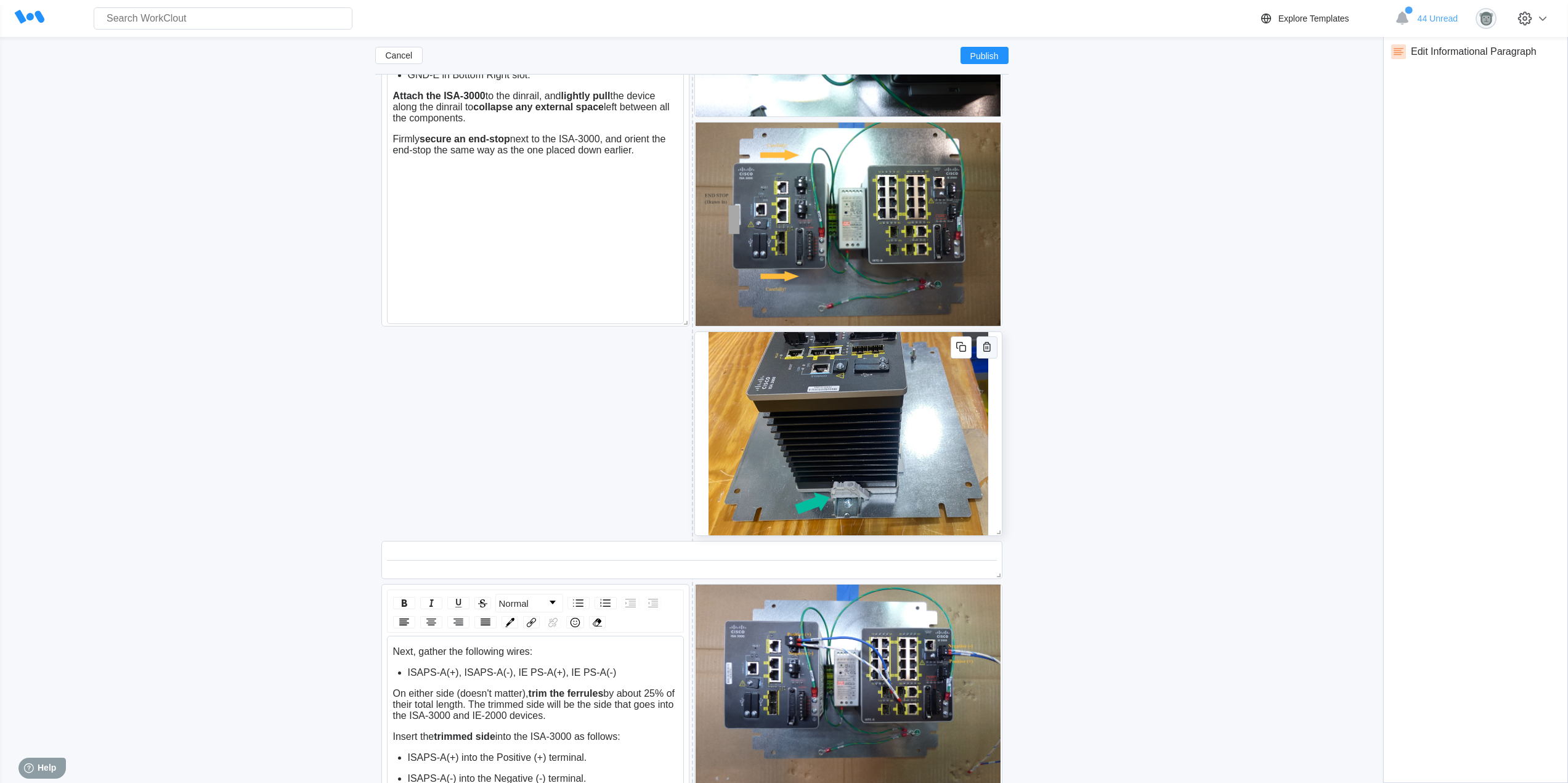
click at [987, 348] on icon "button" at bounding box center [986, 346] width 15 height 15
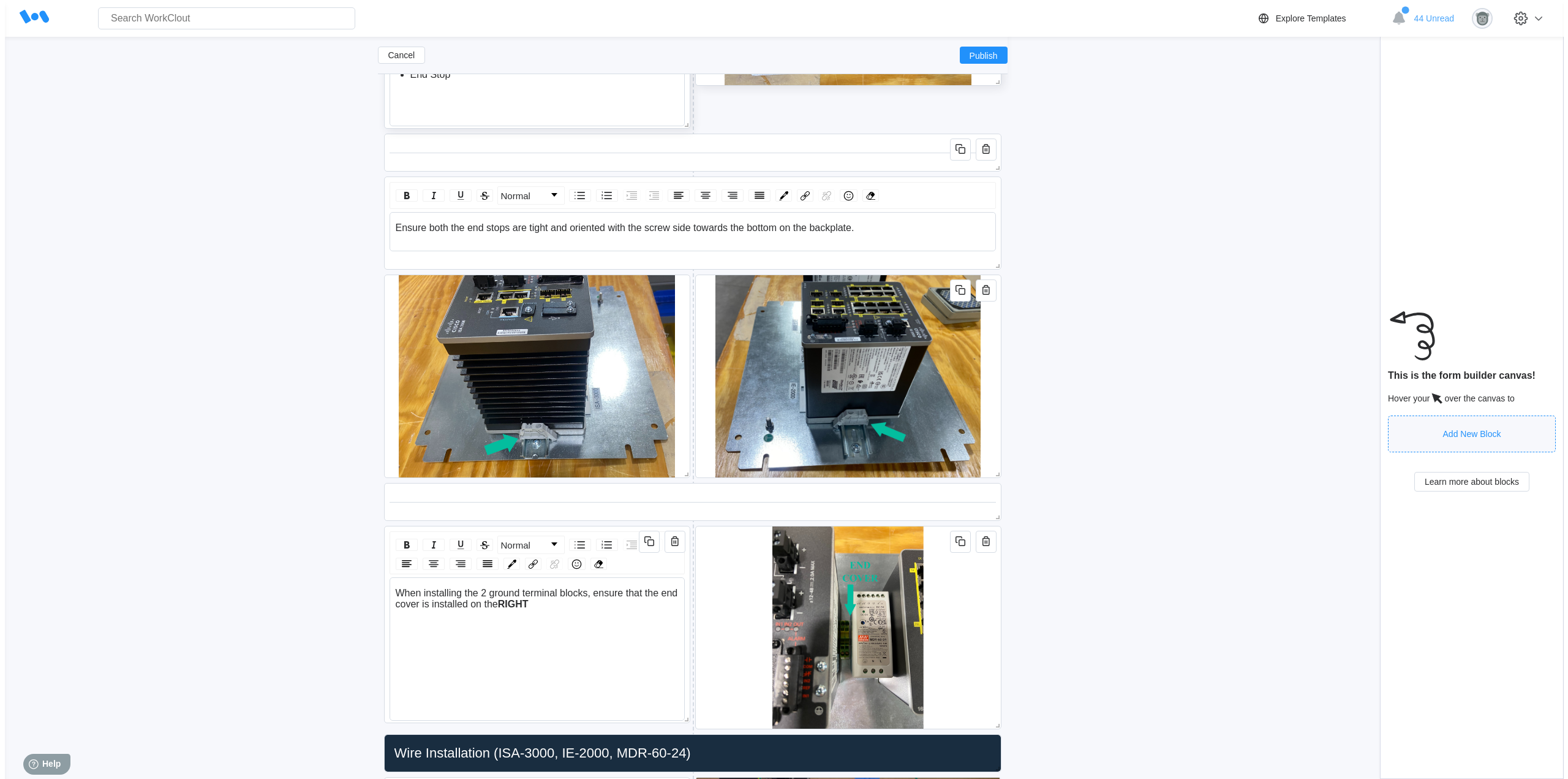
scroll to position [2872, 0]
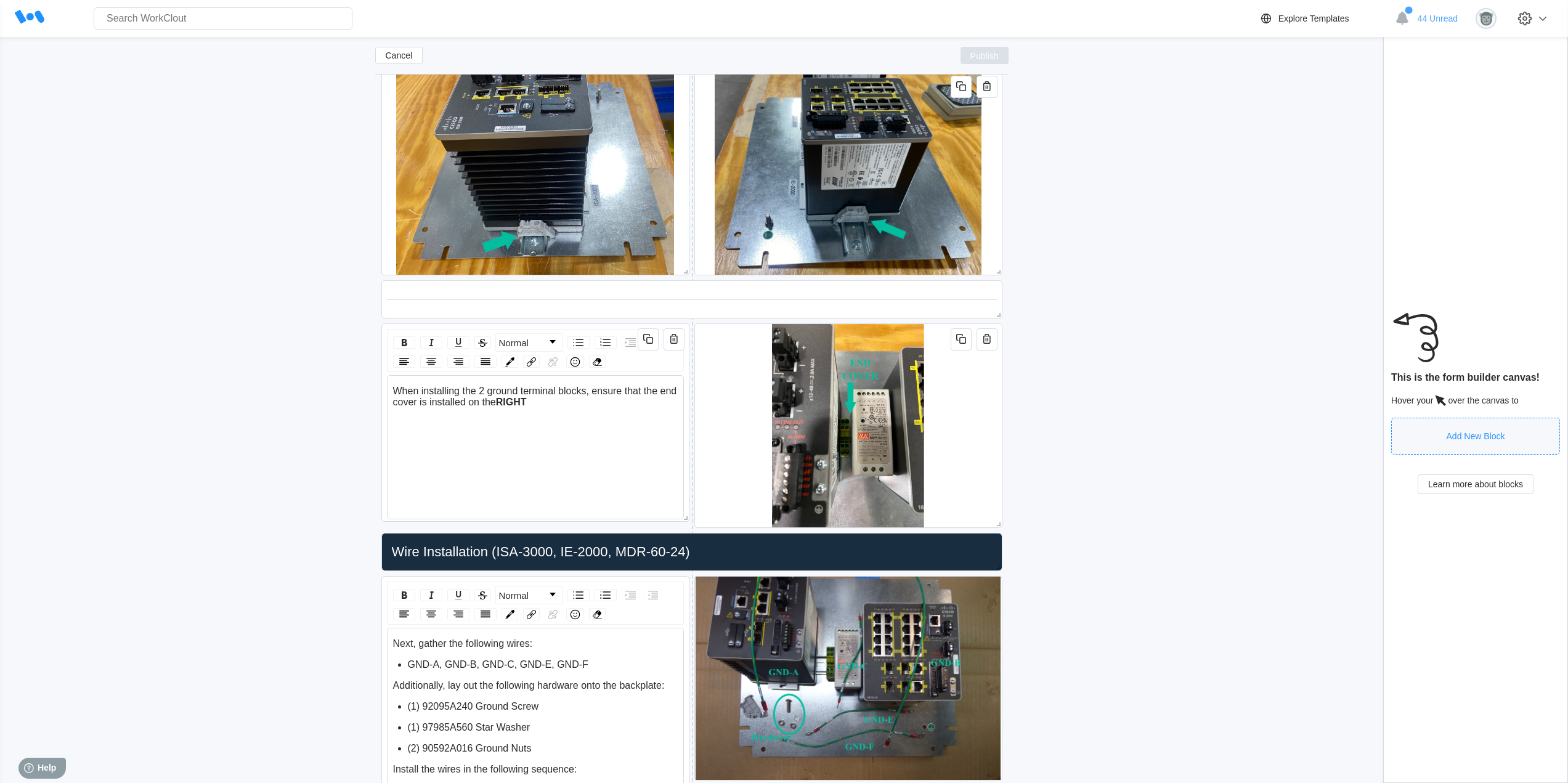
click at [982, 59] on span "Publish" at bounding box center [984, 55] width 29 height 8
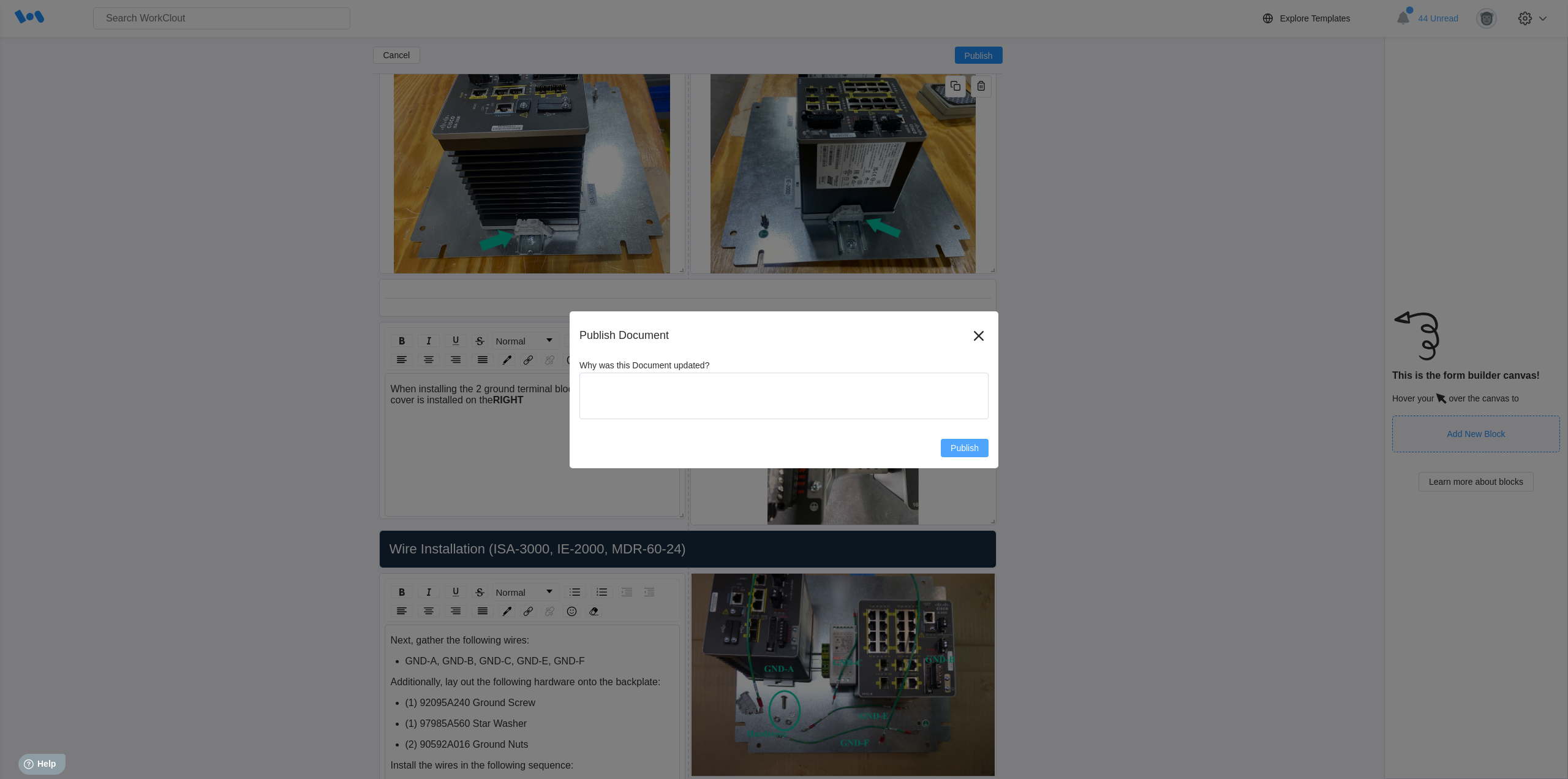
click at [976, 447] on span "Publish" at bounding box center [965, 448] width 28 height 9
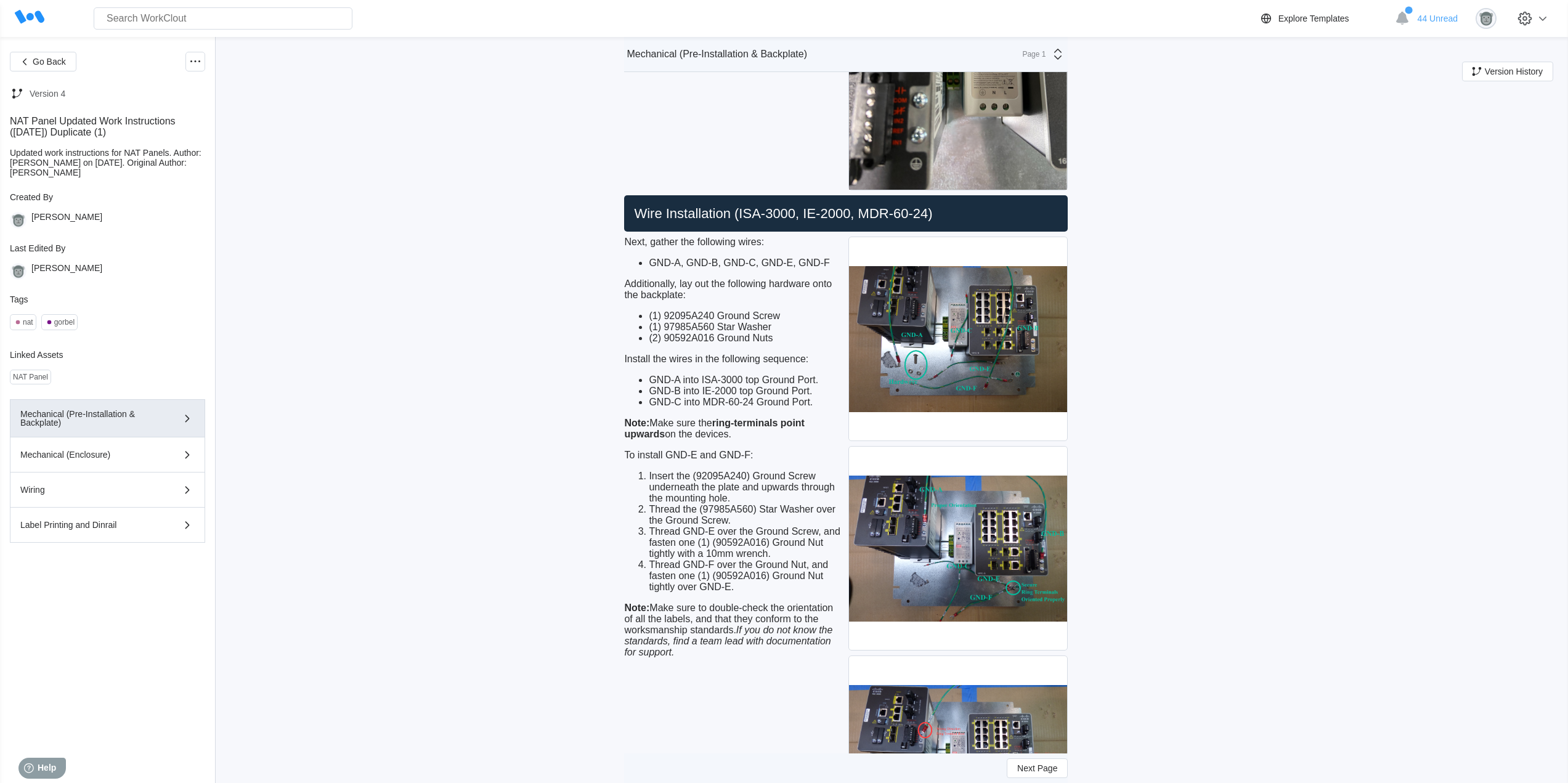
scroll to position [3080, 0]
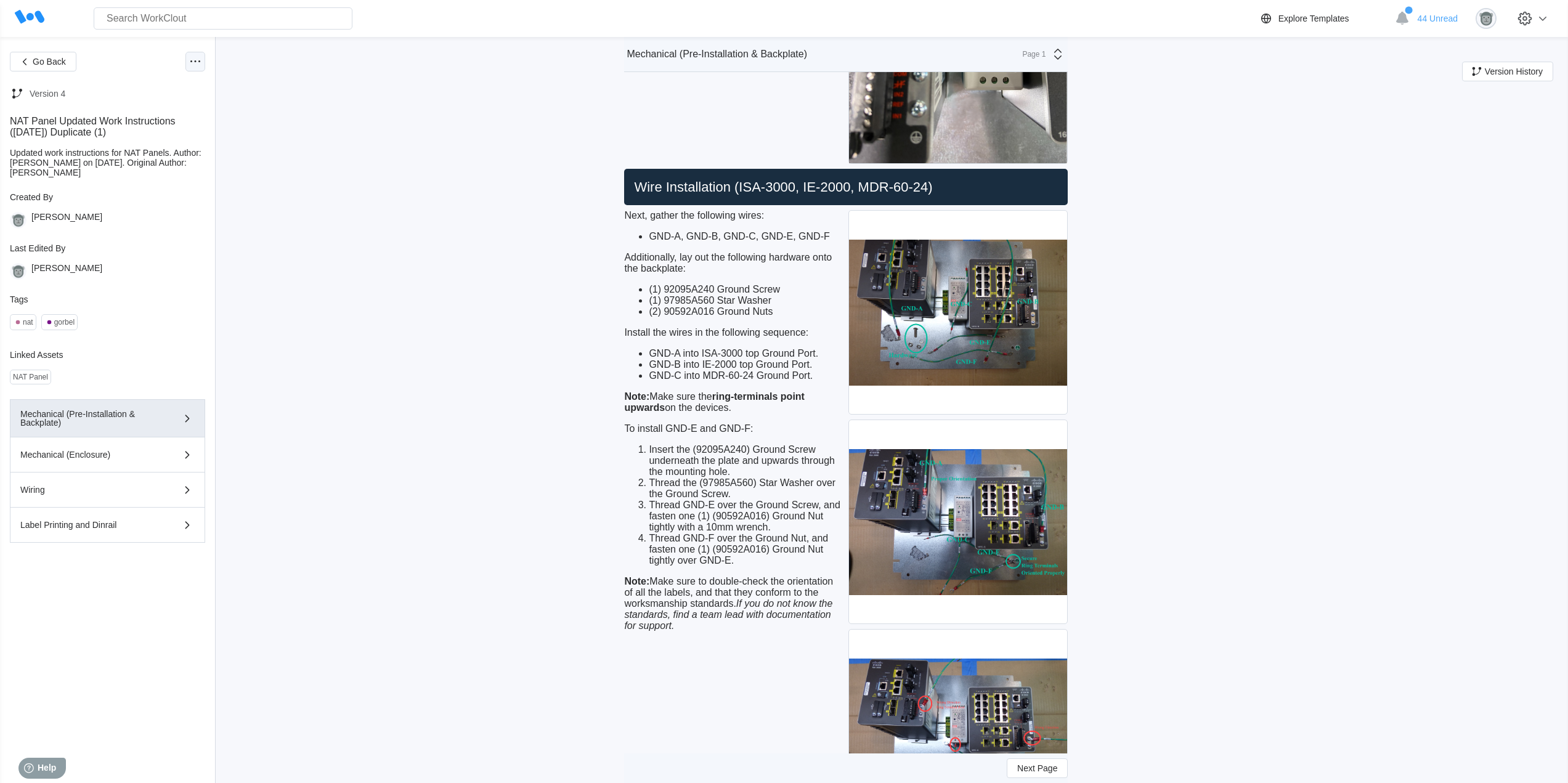
click at [194, 57] on icon at bounding box center [195, 61] width 15 height 15
click at [143, 116] on div "Edit Document" at bounding box center [143, 121] width 112 height 20
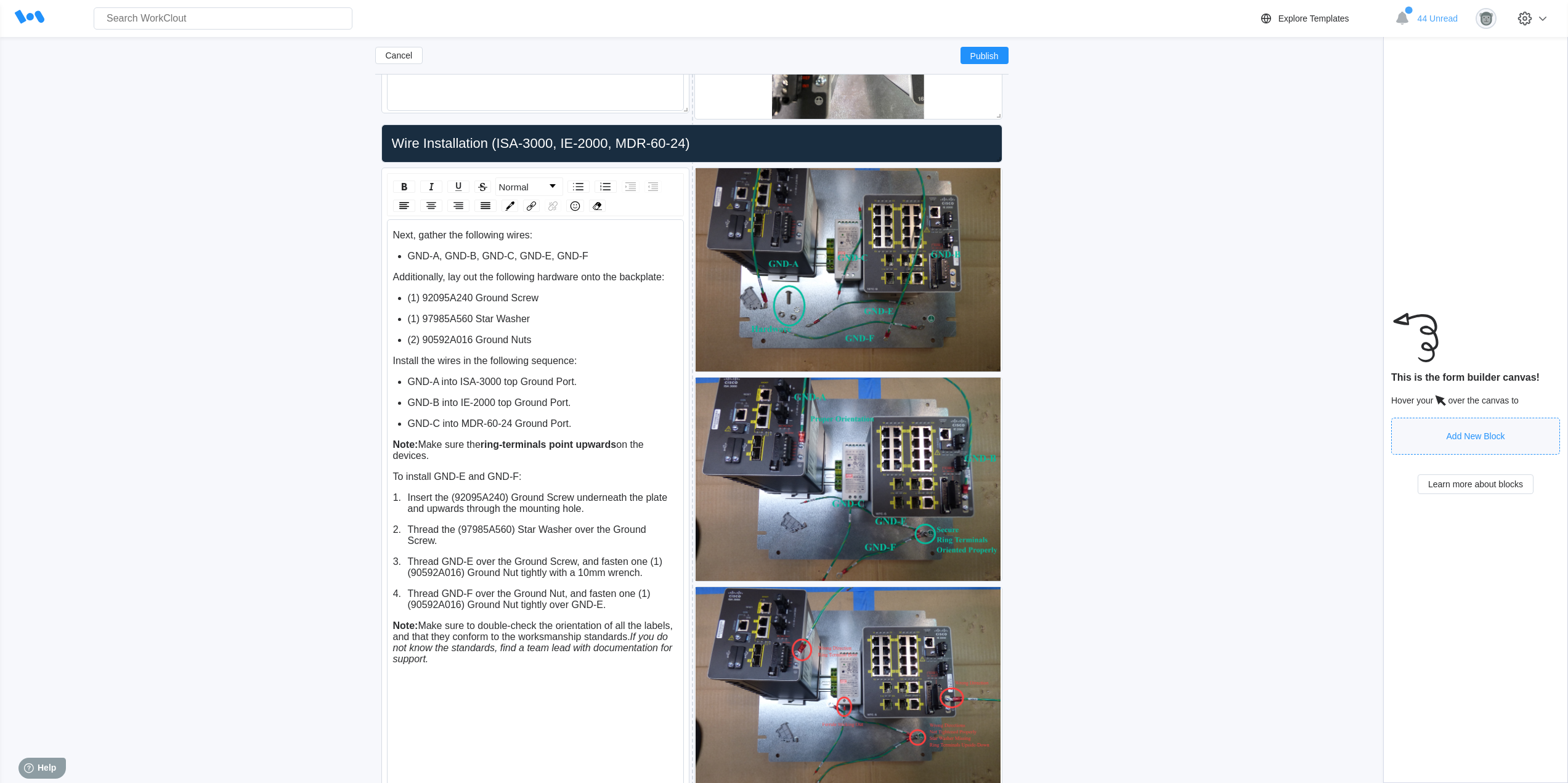
scroll to position [3192, 0]
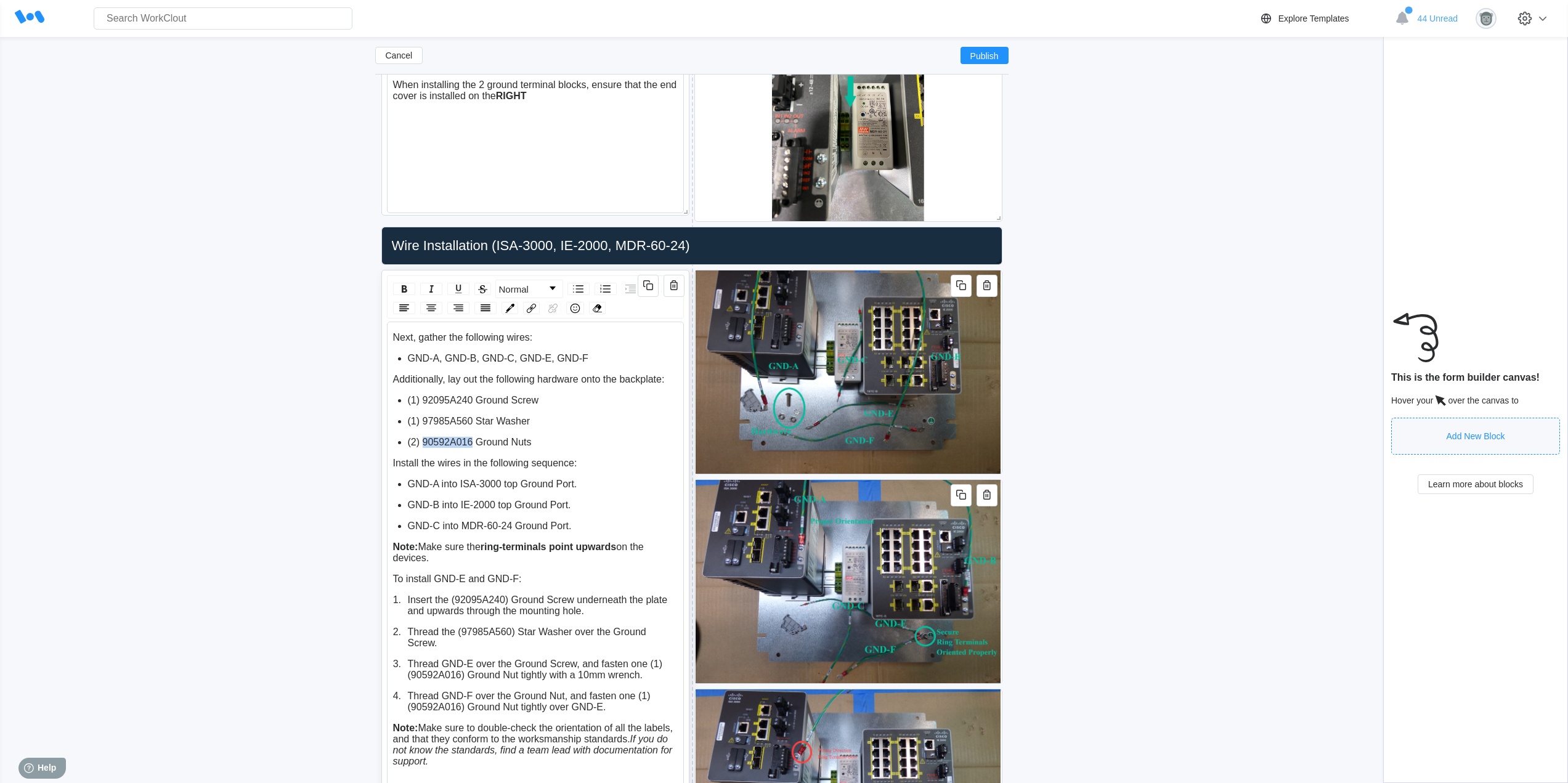
drag, startPoint x: 471, startPoint y: 444, endPoint x: 423, endPoint y: 444, distance: 48.0
click at [423, 444] on span "(2) 90592A016 Ground Nuts" at bounding box center [470, 442] width 124 height 10
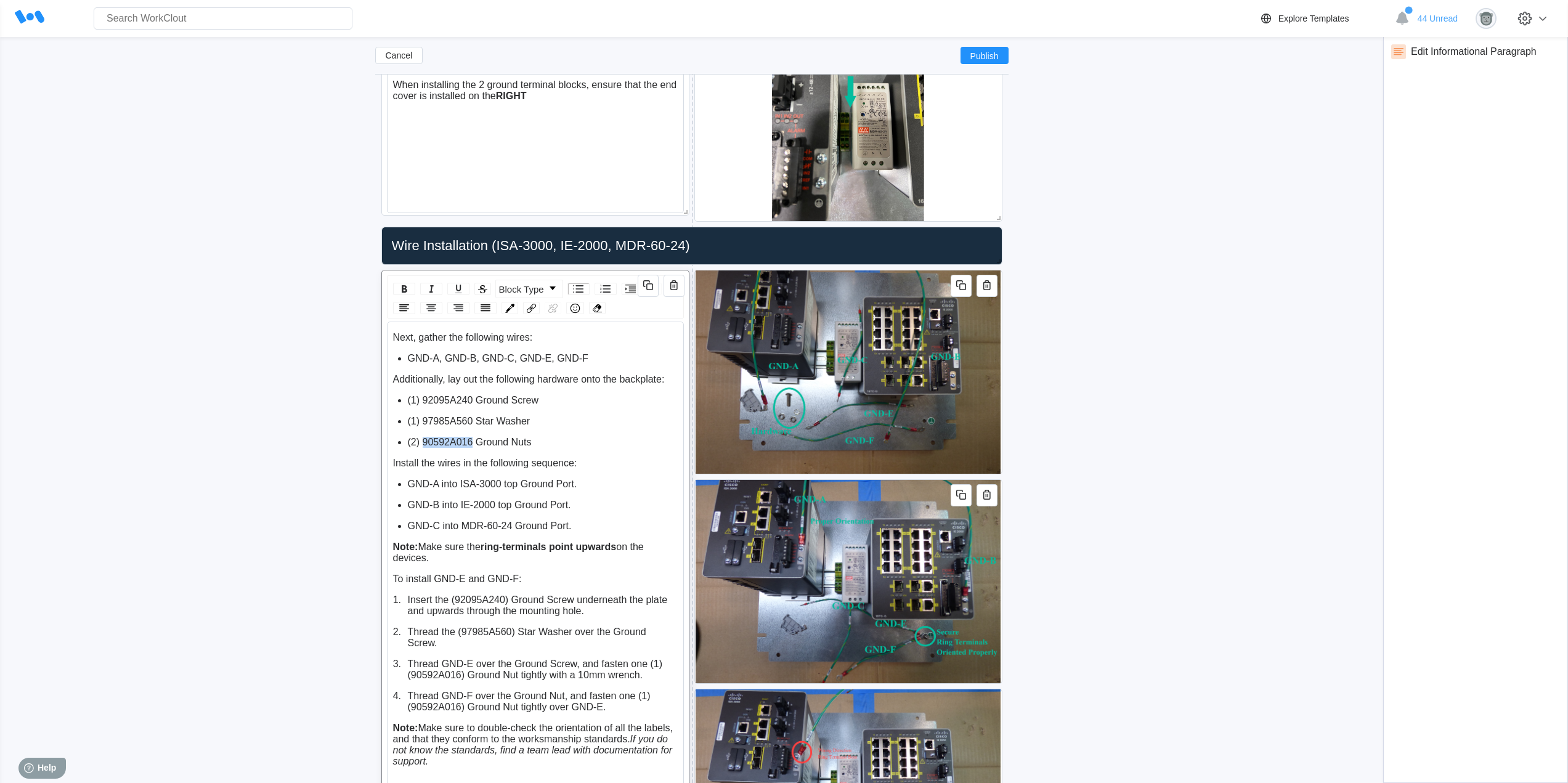
copy span "90592A016"
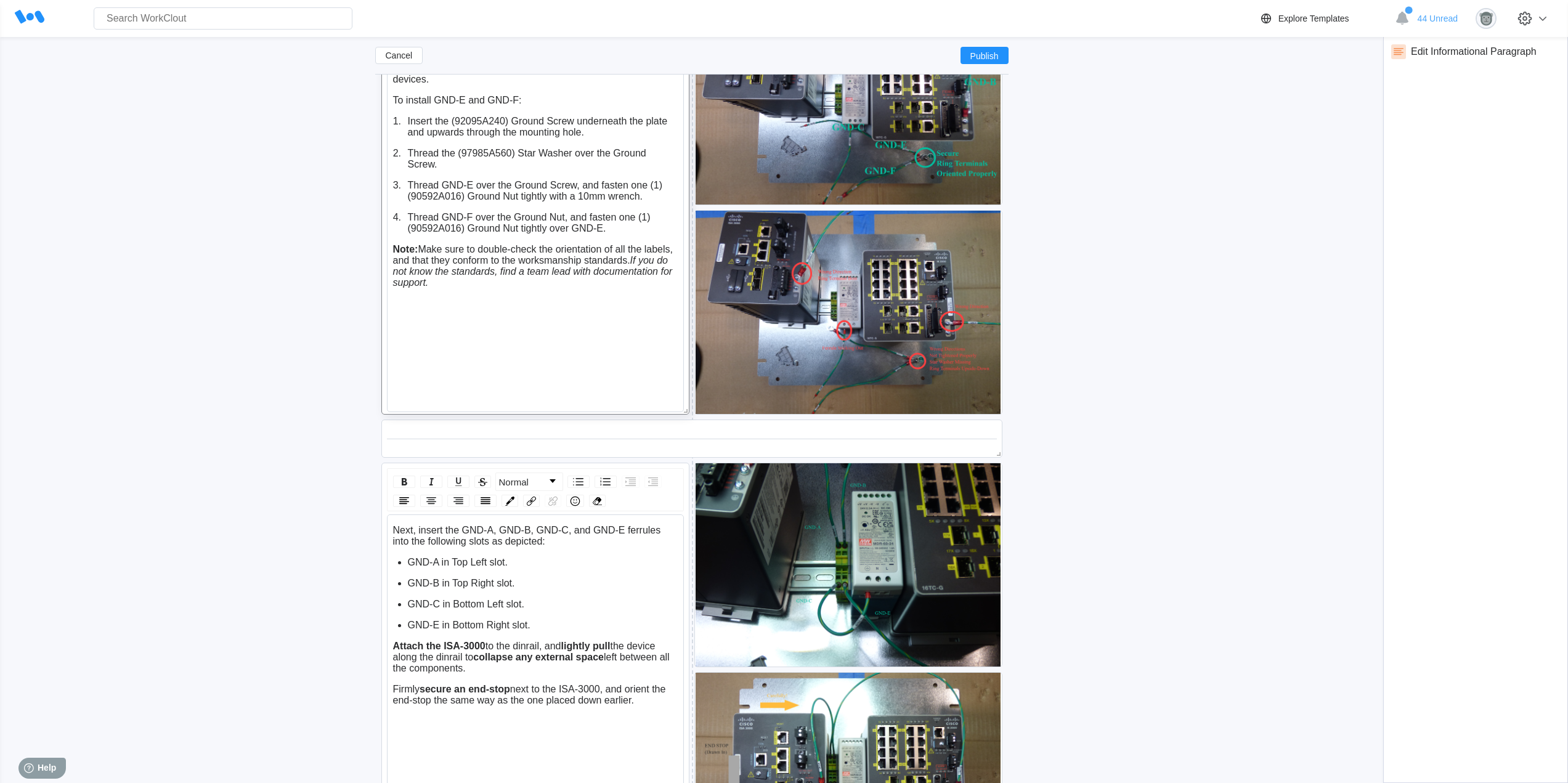
scroll to position [3706, 0]
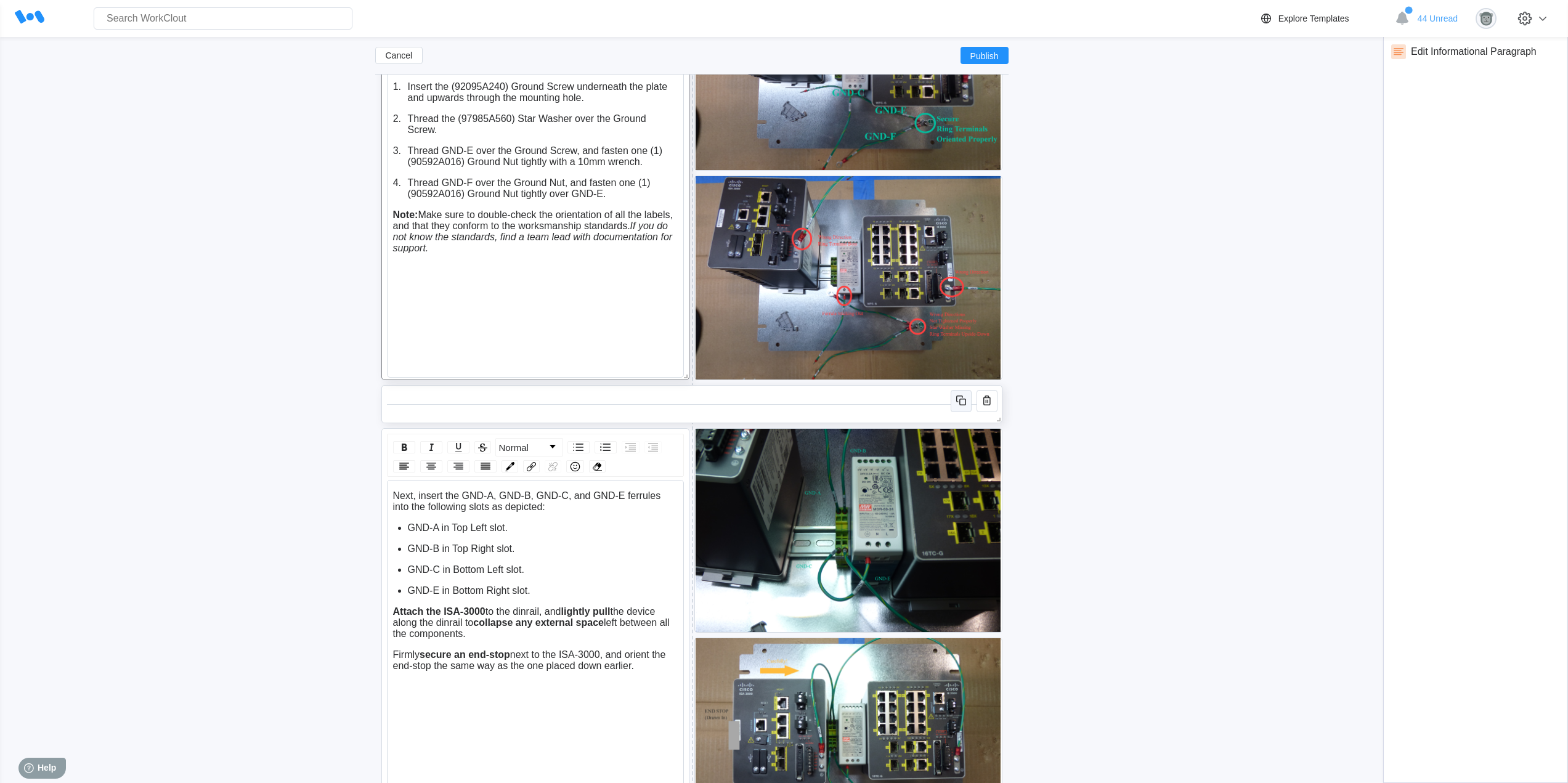
click at [960, 401] on icon "button" at bounding box center [963, 402] width 7 height 7
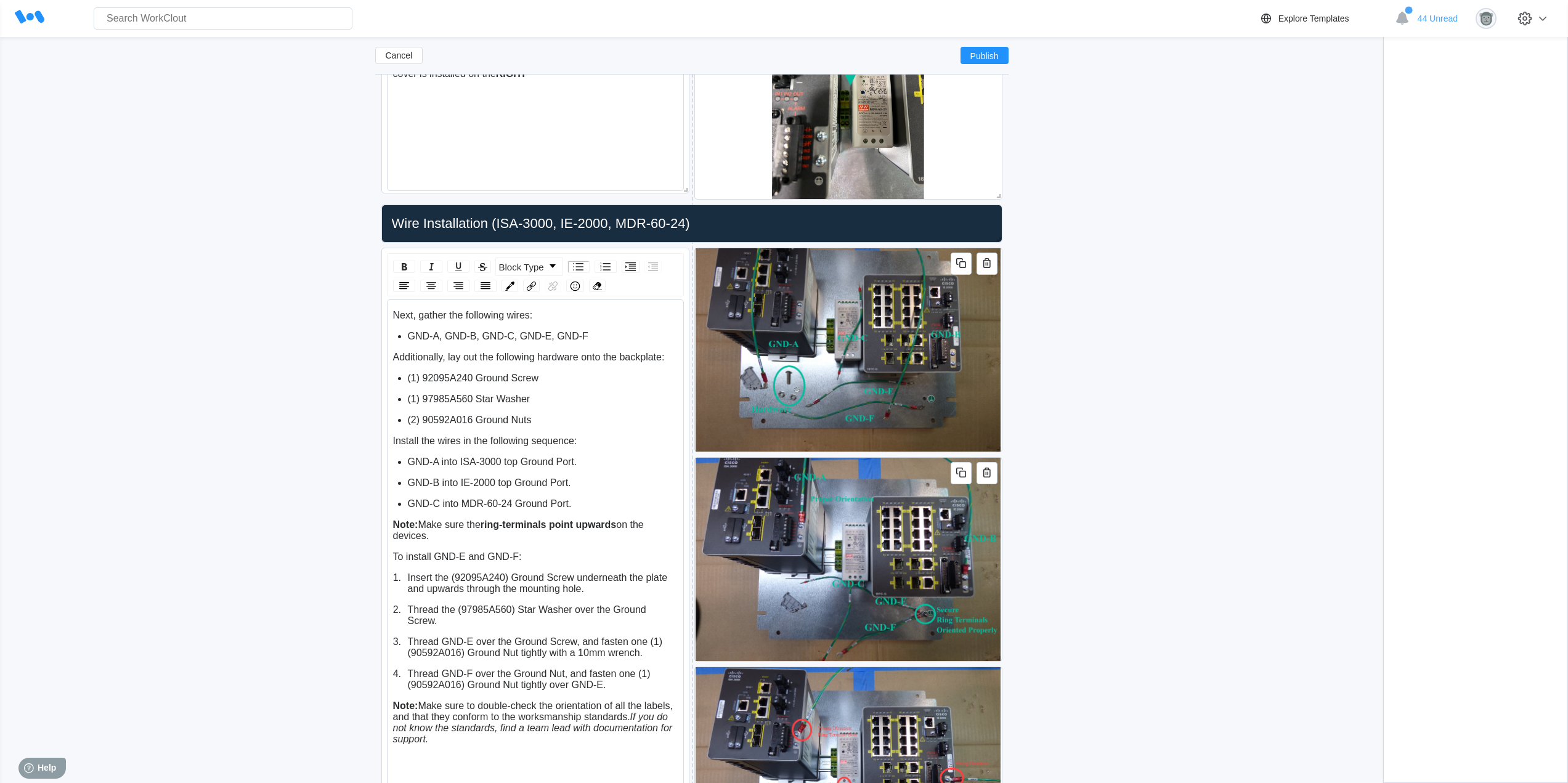
scroll to position [3192, 0]
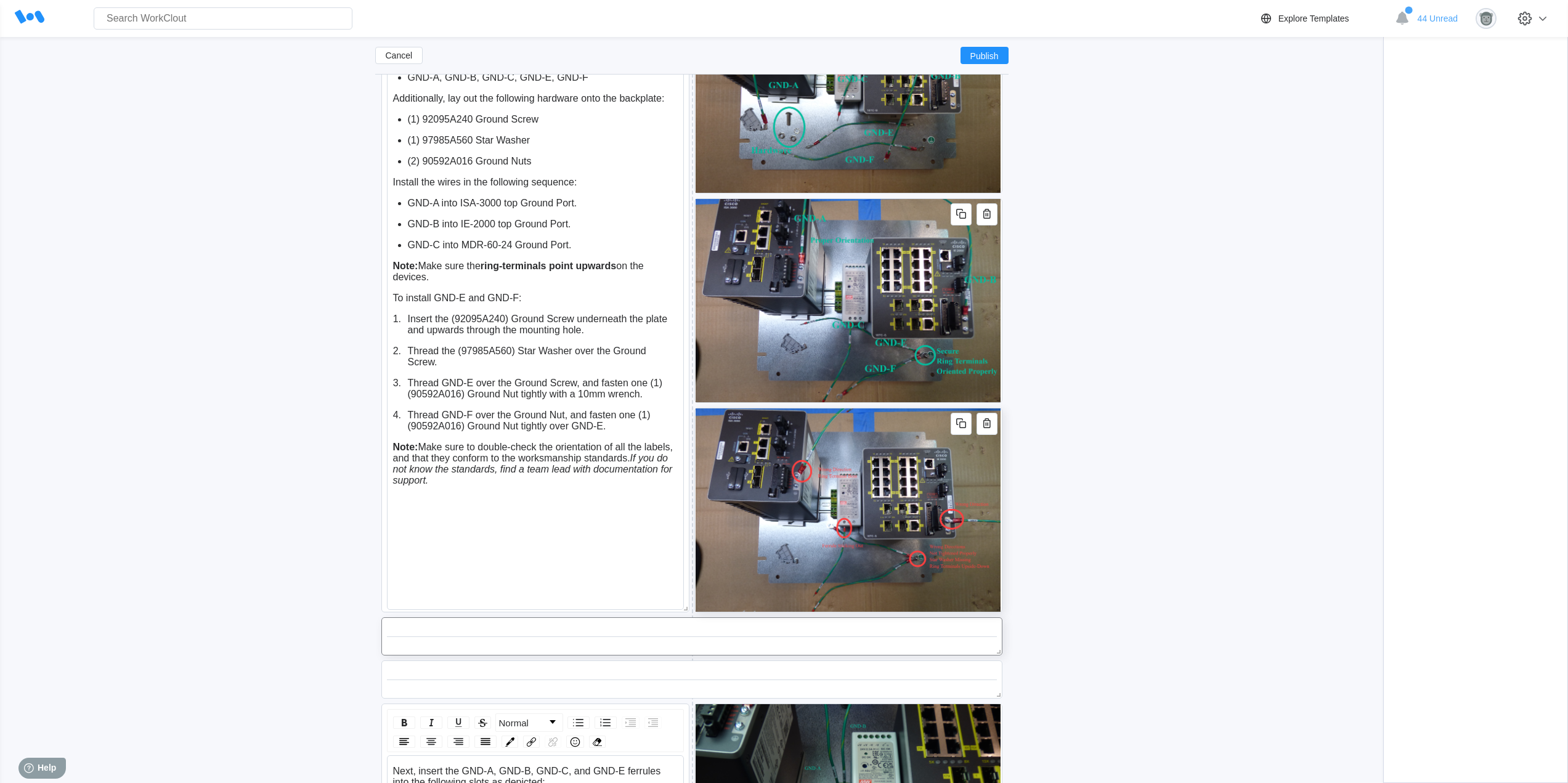
scroll to position [3501, 0]
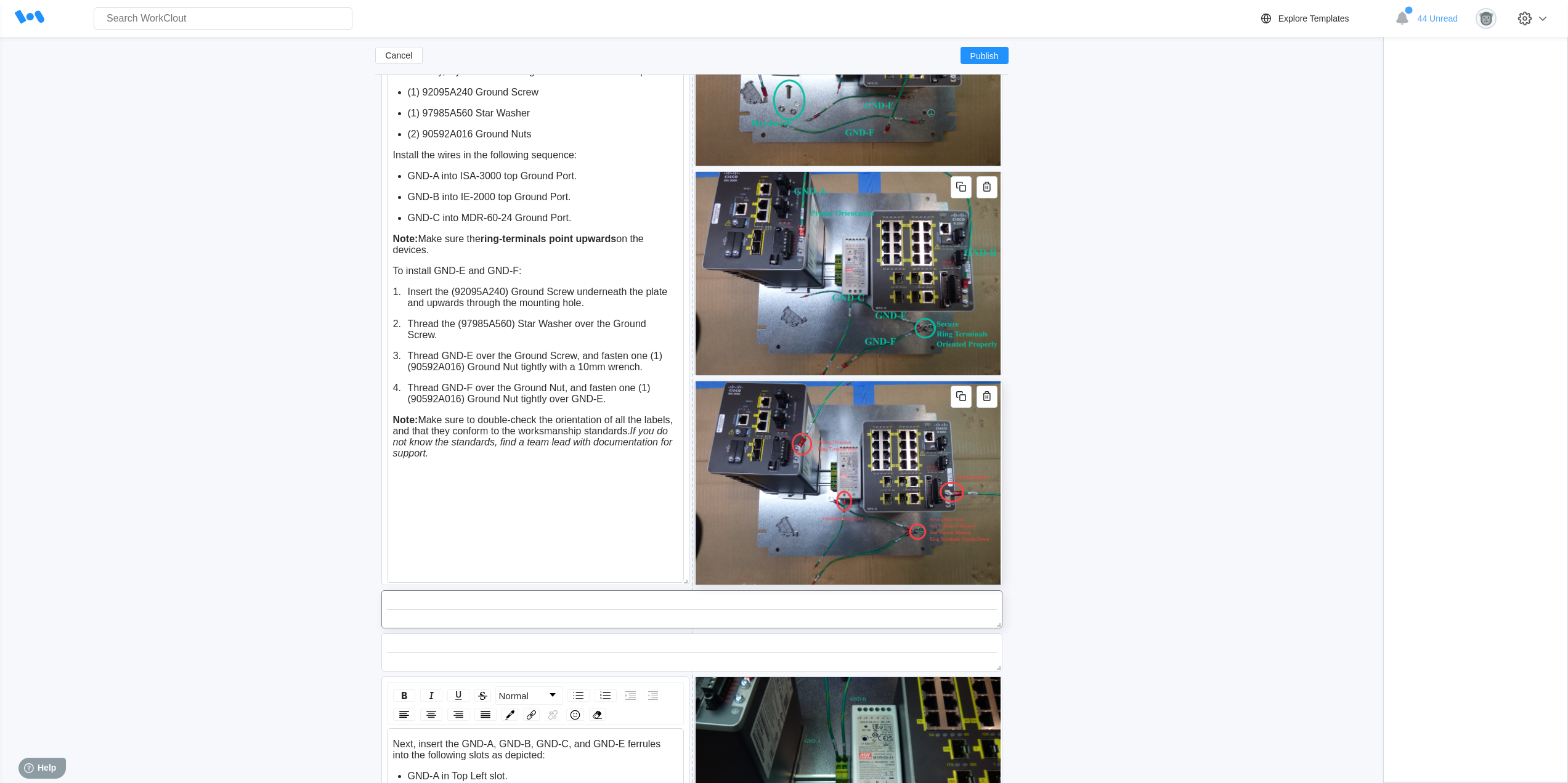
click at [856, 515] on img at bounding box center [847, 483] width 305 height 203
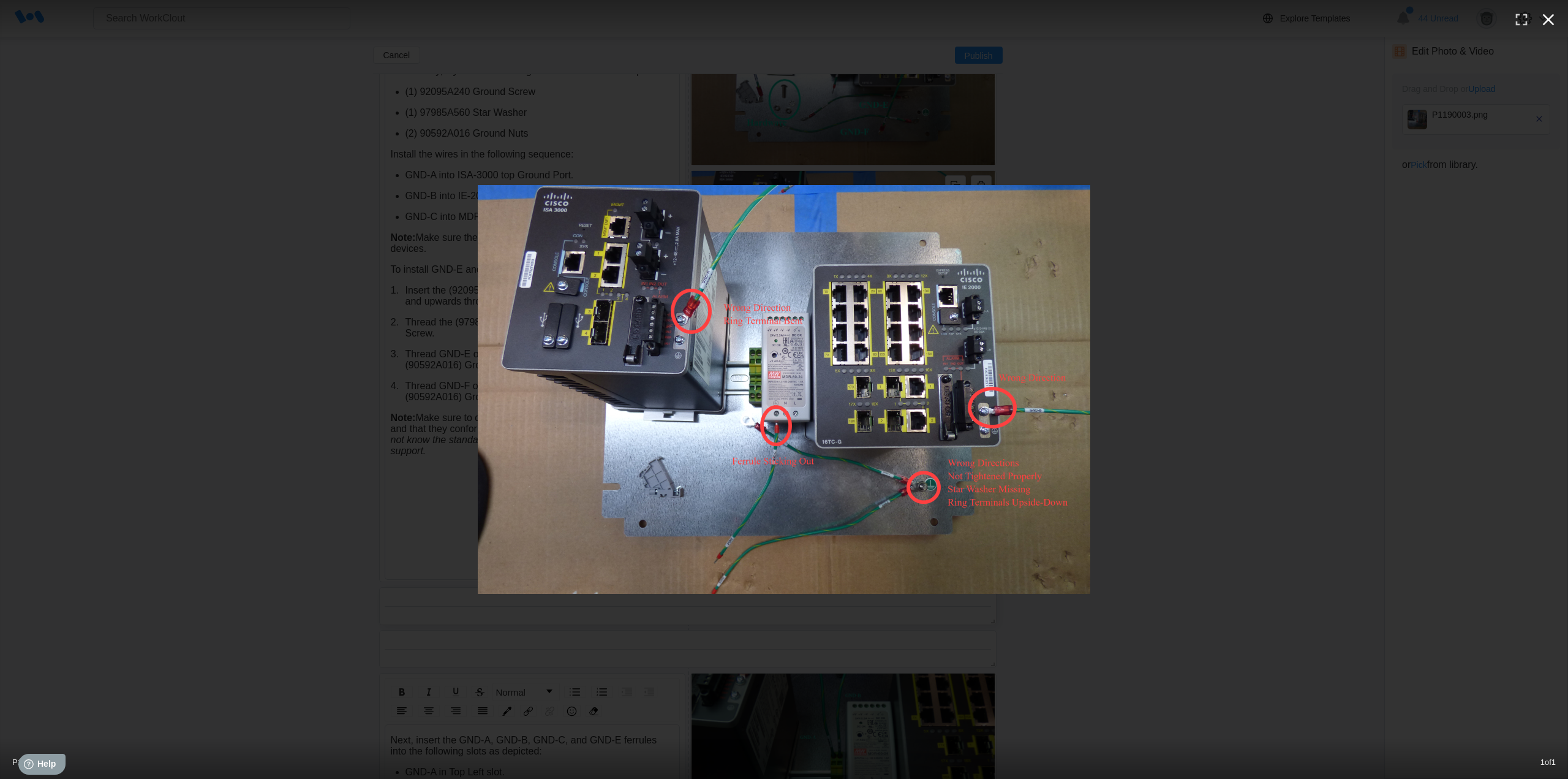
click at [1548, 16] on icon "button" at bounding box center [1548, 19] width 20 height 20
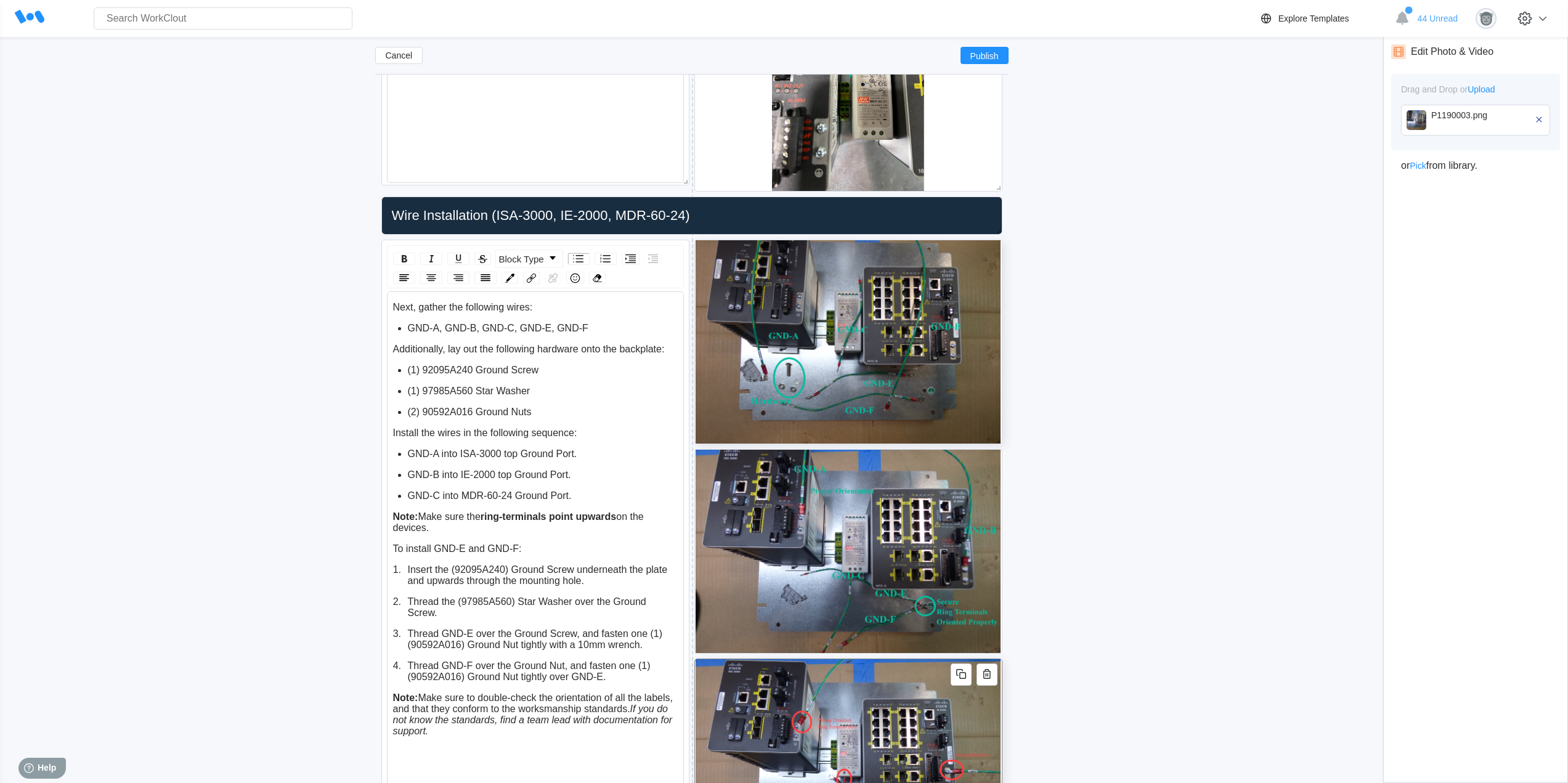
scroll to position [3192, 0]
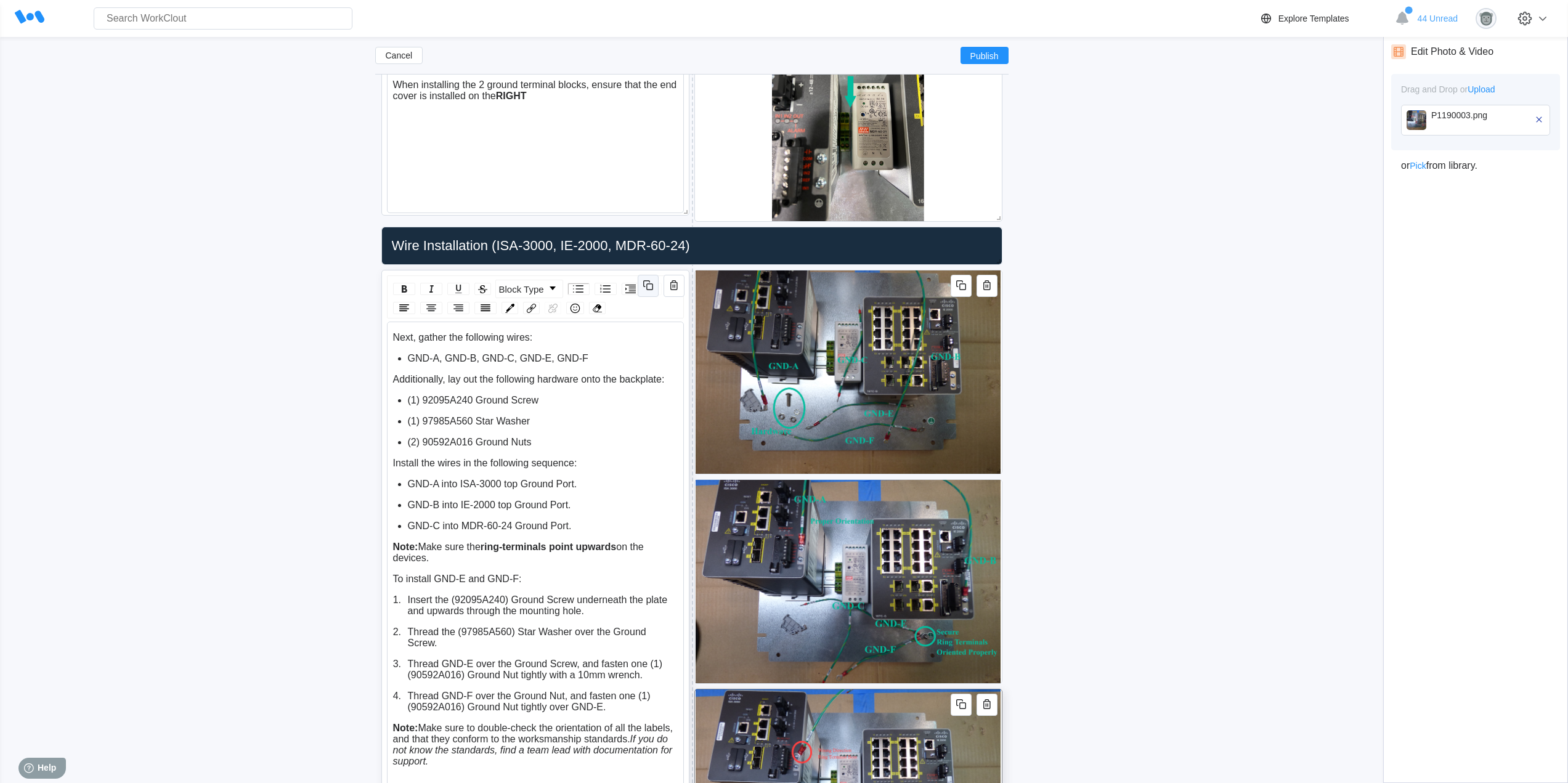
click at [648, 288] on icon "button" at bounding box center [647, 285] width 15 height 15
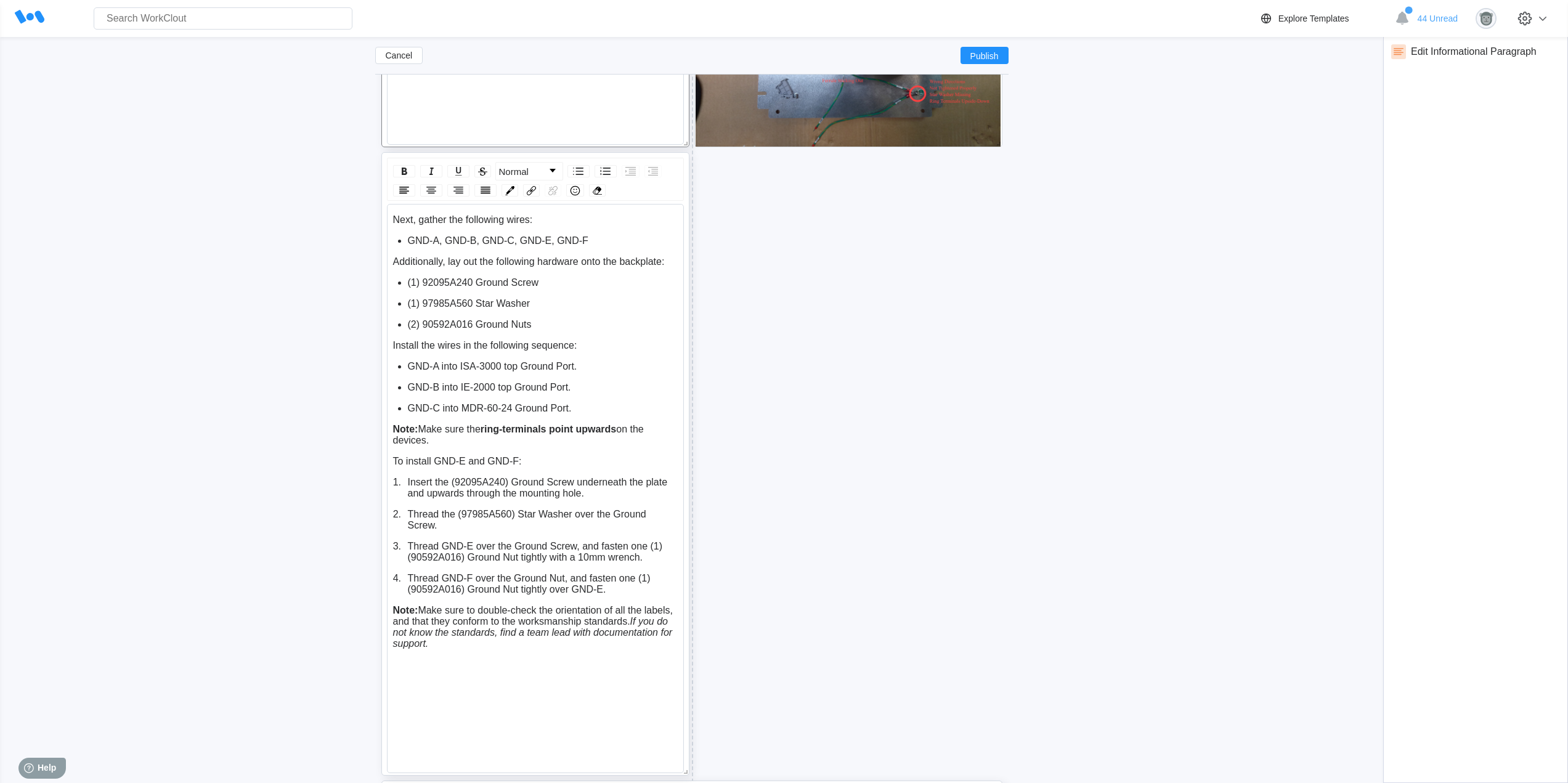
scroll to position [3911, 0]
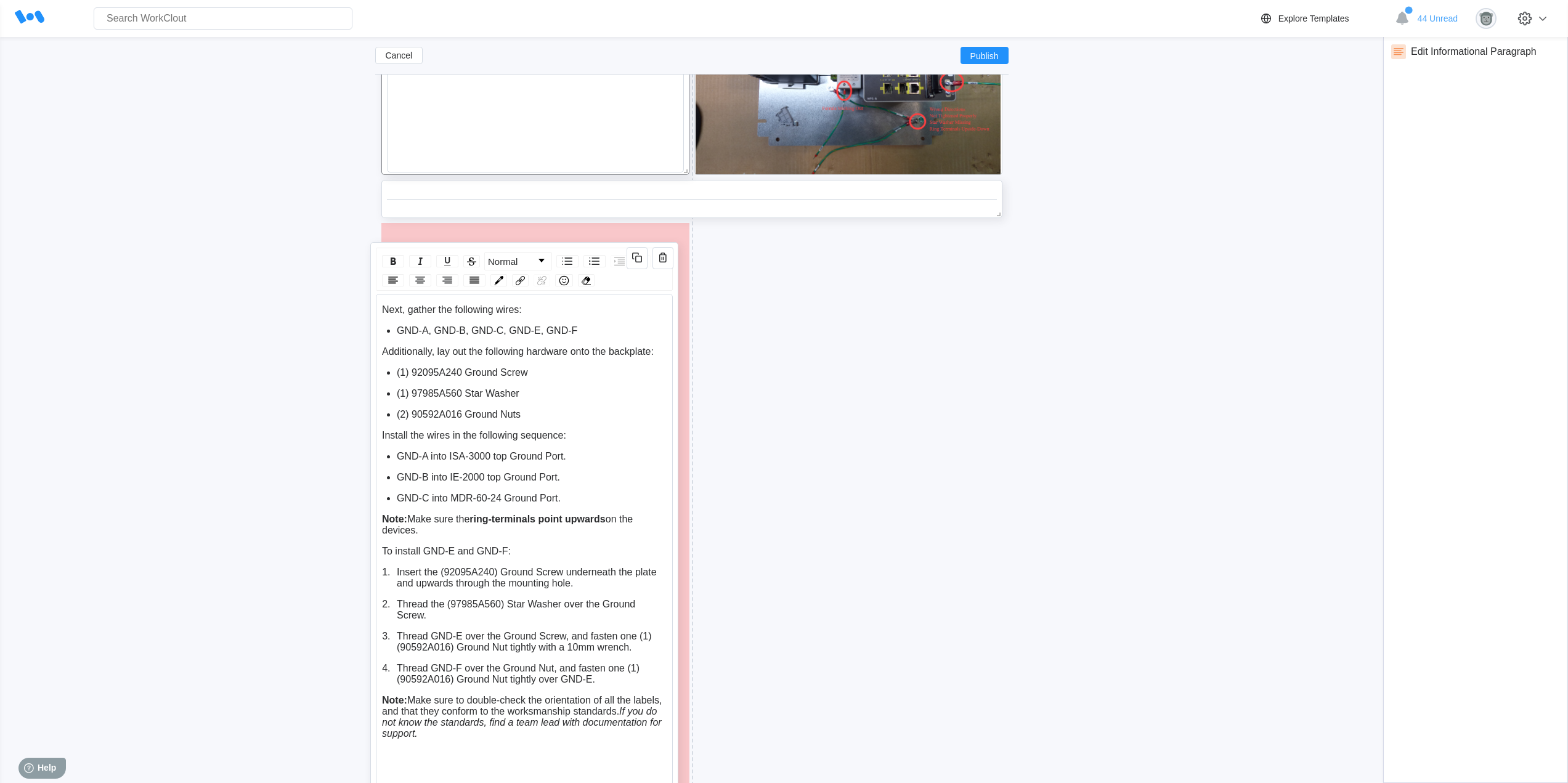
drag, startPoint x: 623, startPoint y: 184, endPoint x: 612, endPoint y: 246, distance: 63.0
click at [612, 246] on div "Normal Next, gather the following wires: GND-A, GND-B, GND-C, GND-E, GND-F Addi…" at bounding box center [525, 553] width 308 height 623
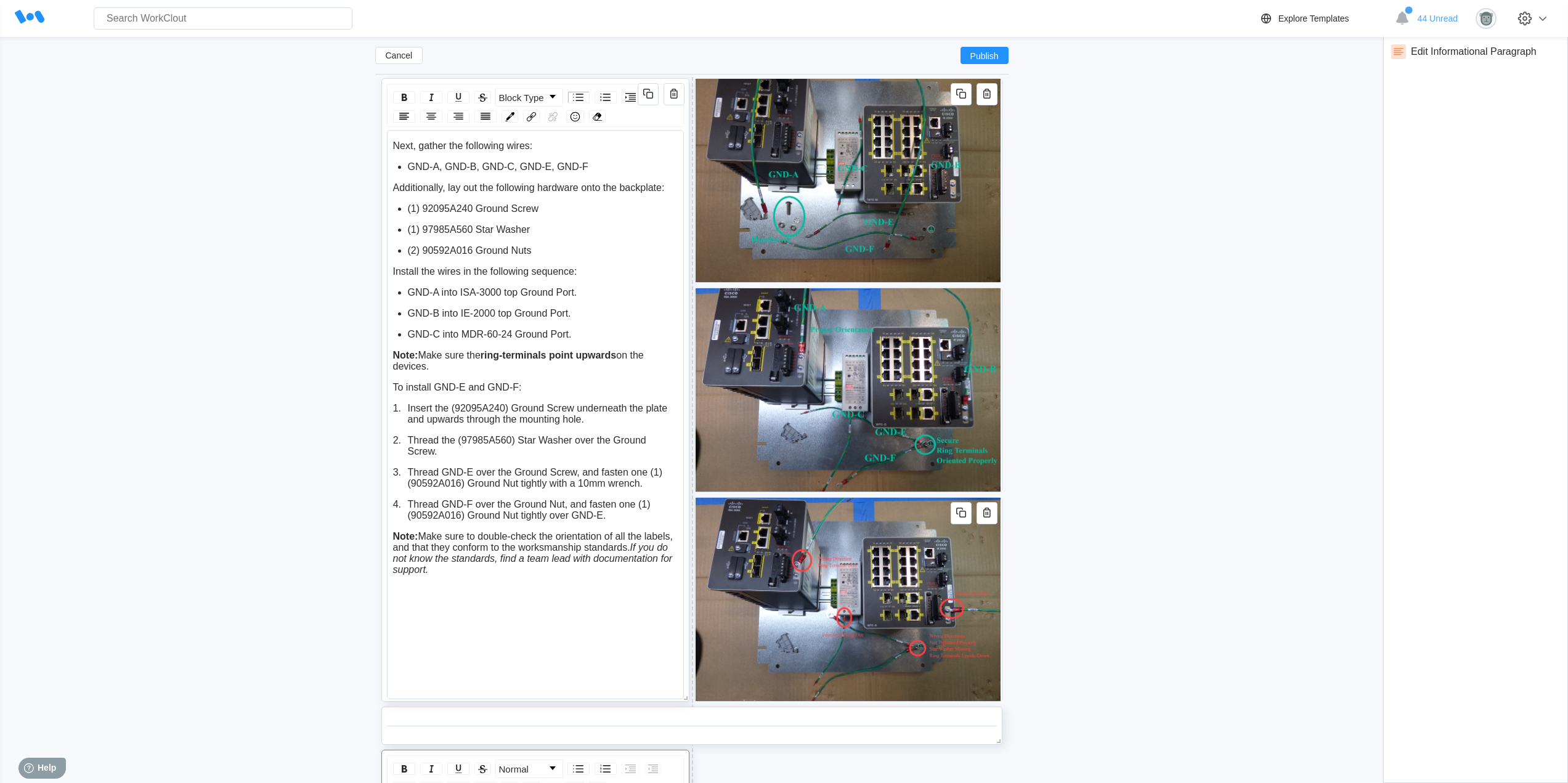
scroll to position [3397, 0]
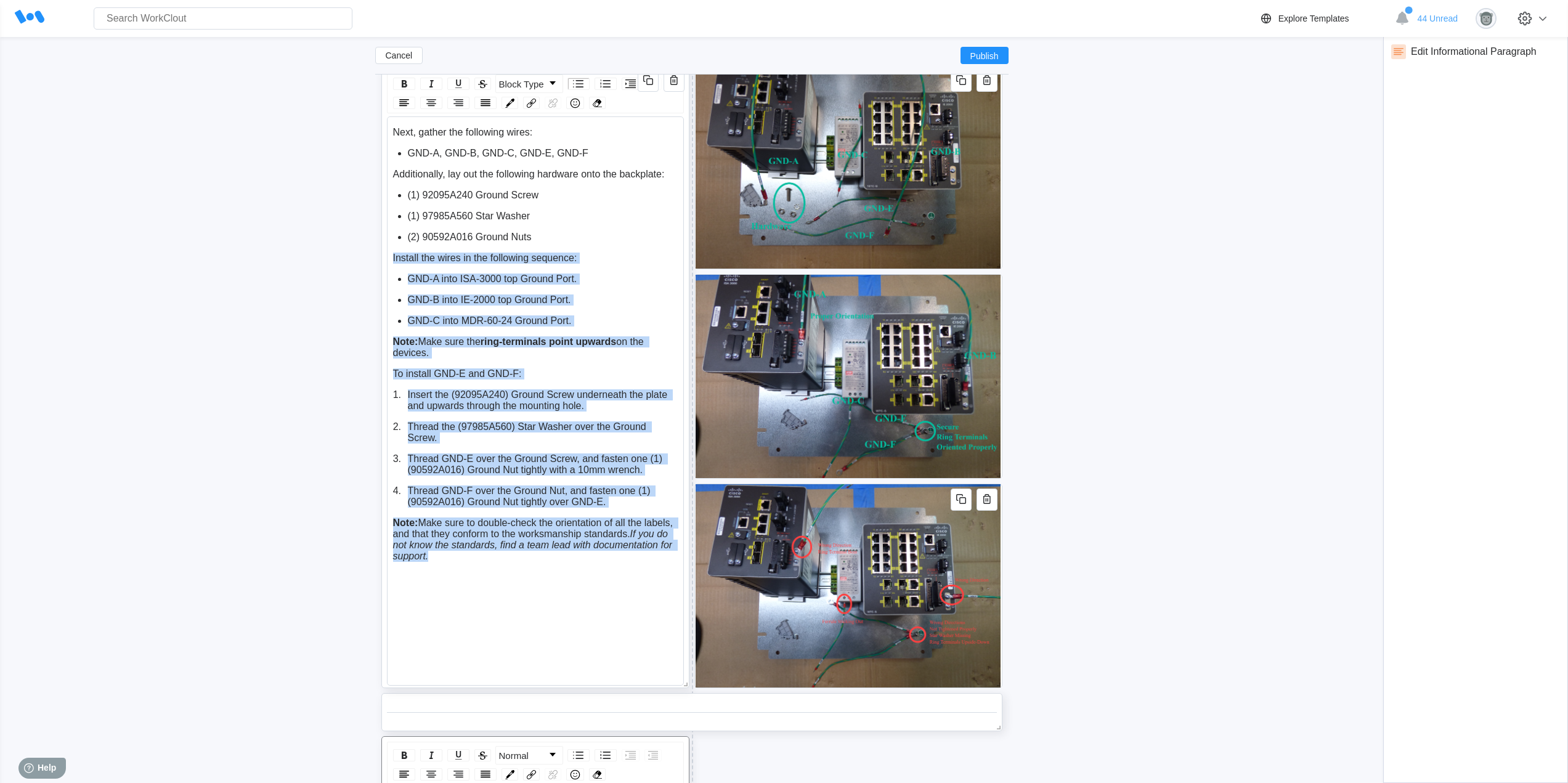
drag, startPoint x: 440, startPoint y: 563, endPoint x: 393, endPoint y: 257, distance: 309.6
click at [393, 257] on div "Next, gather the following wires: GND-A, GND-B, GND-C, GND-E, GND-F Additionall…" at bounding box center [535, 346] width 285 height 439
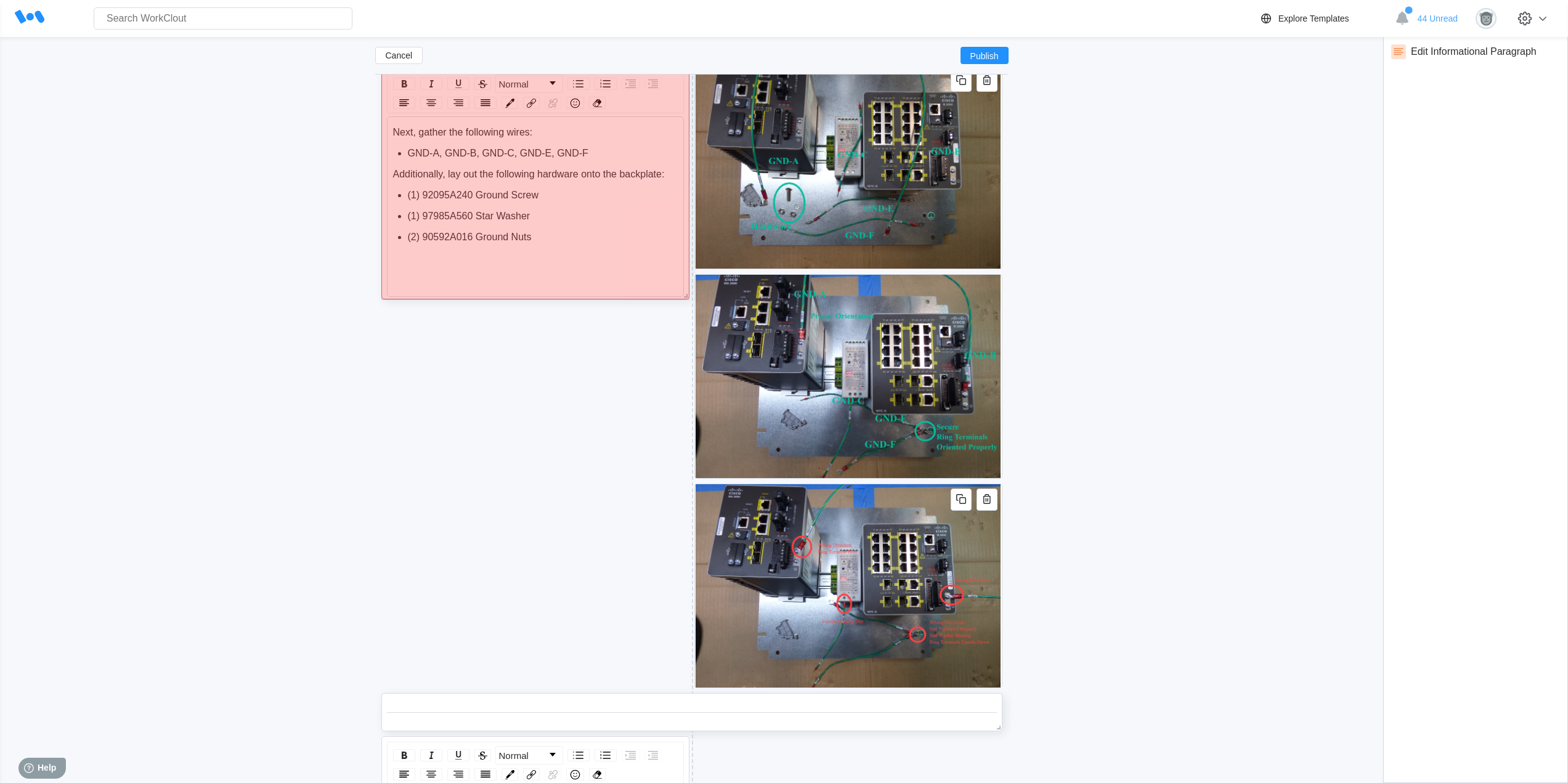
drag, startPoint x: 683, startPoint y: 682, endPoint x: 649, endPoint y: 294, distance: 389.5
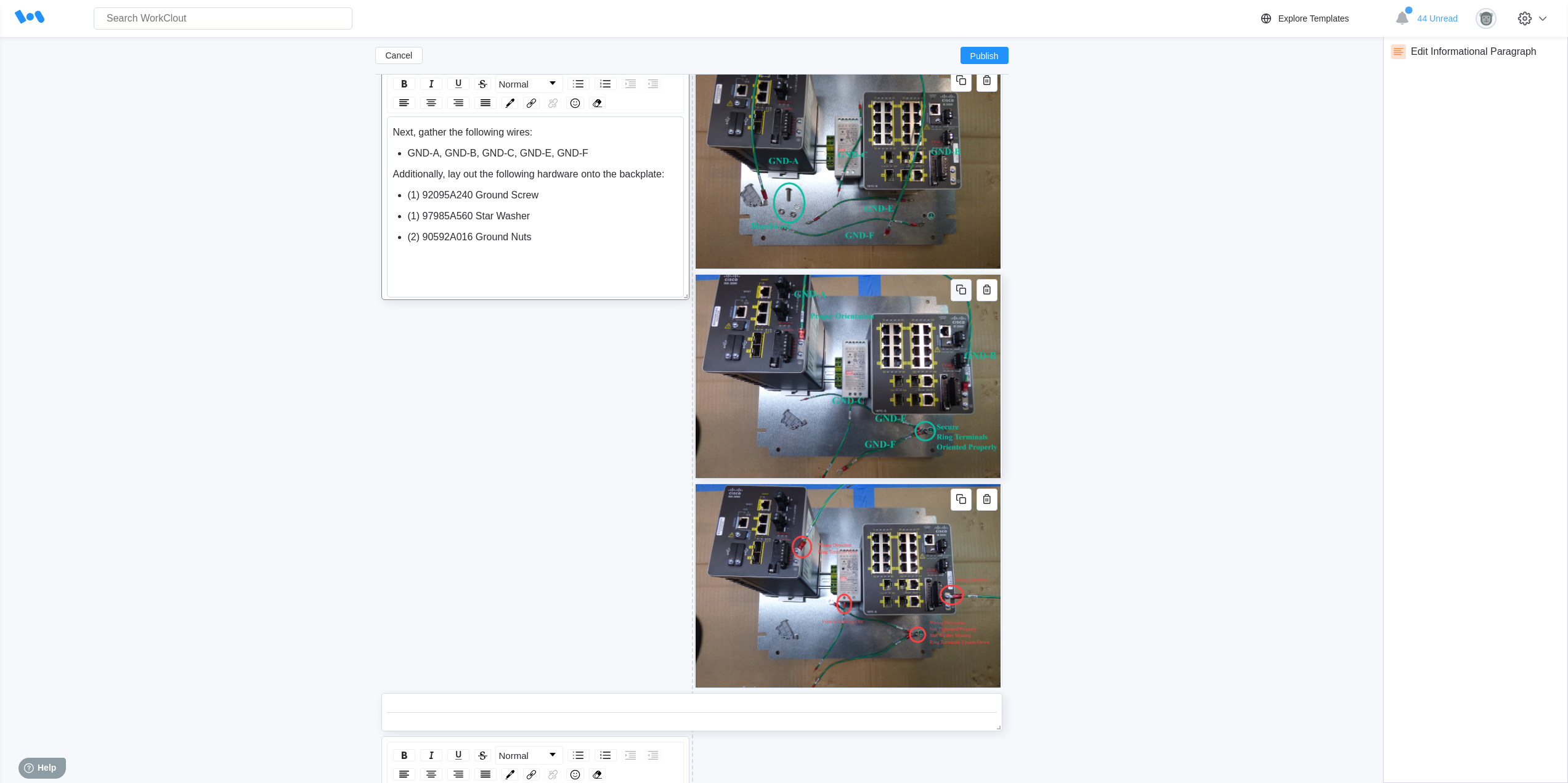
click at [960, 290] on icon "button" at bounding box center [963, 291] width 7 height 7
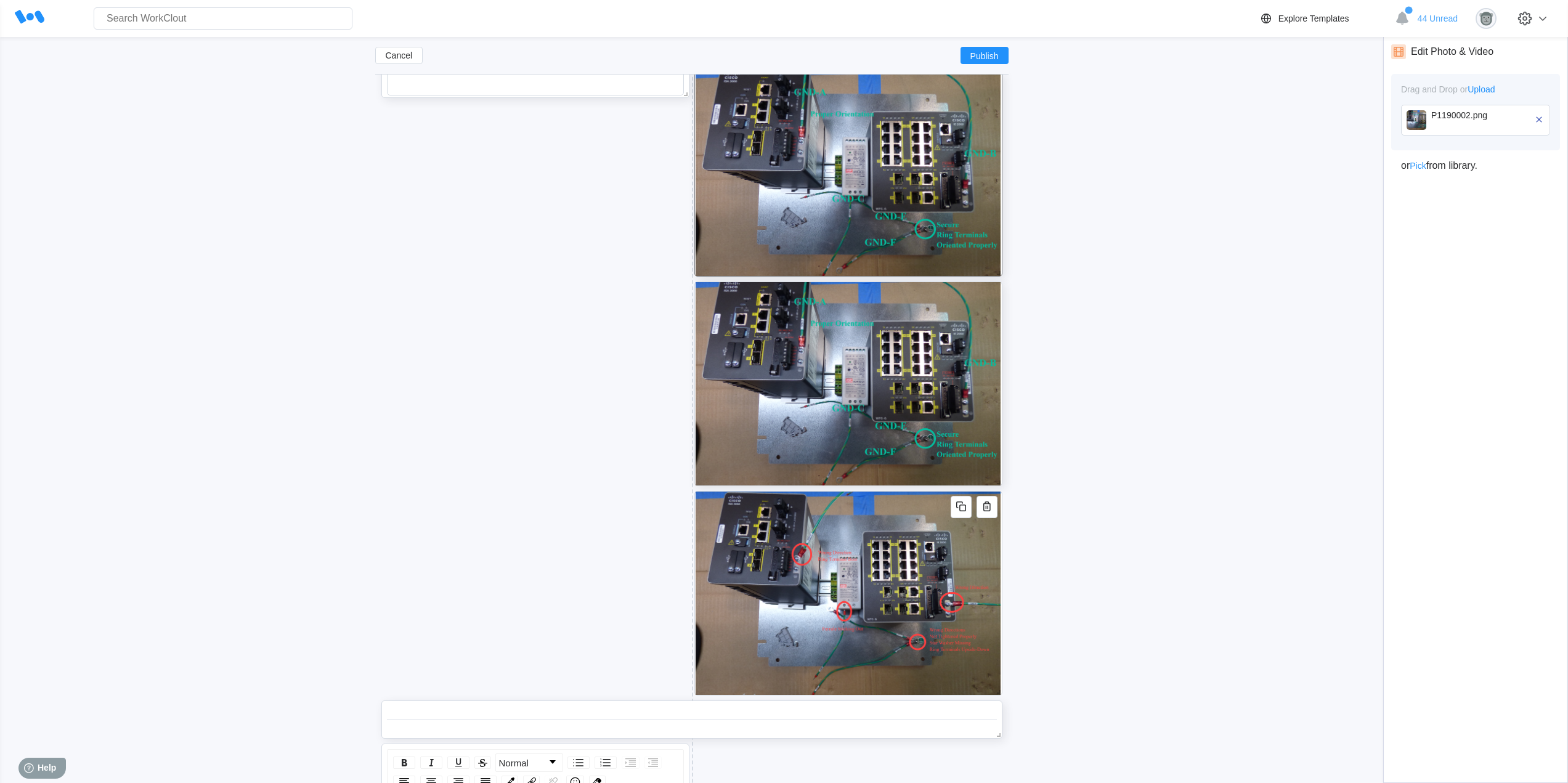
scroll to position [3602, 0]
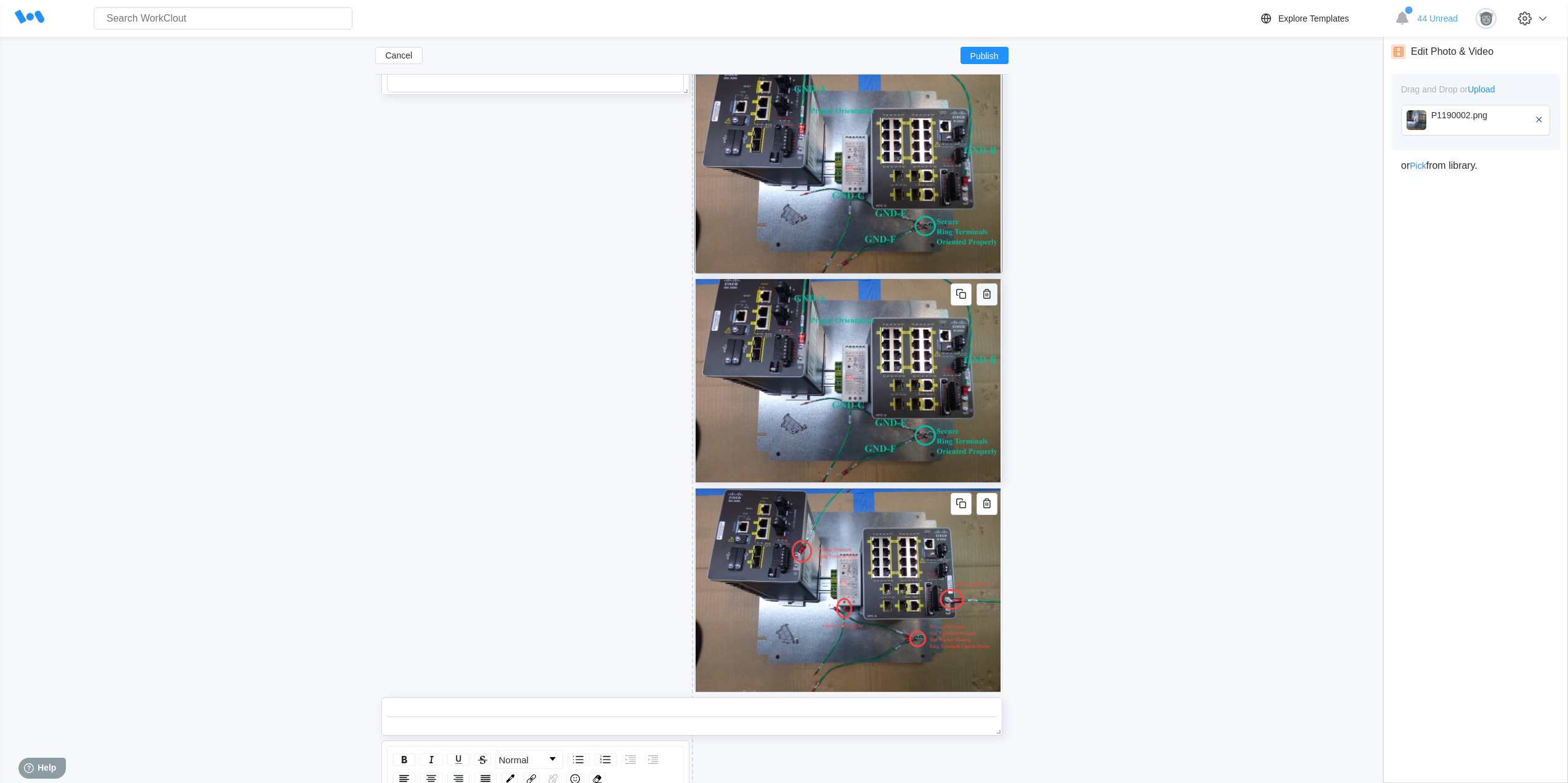
click at [992, 292] on icon "button" at bounding box center [986, 293] width 15 height 15
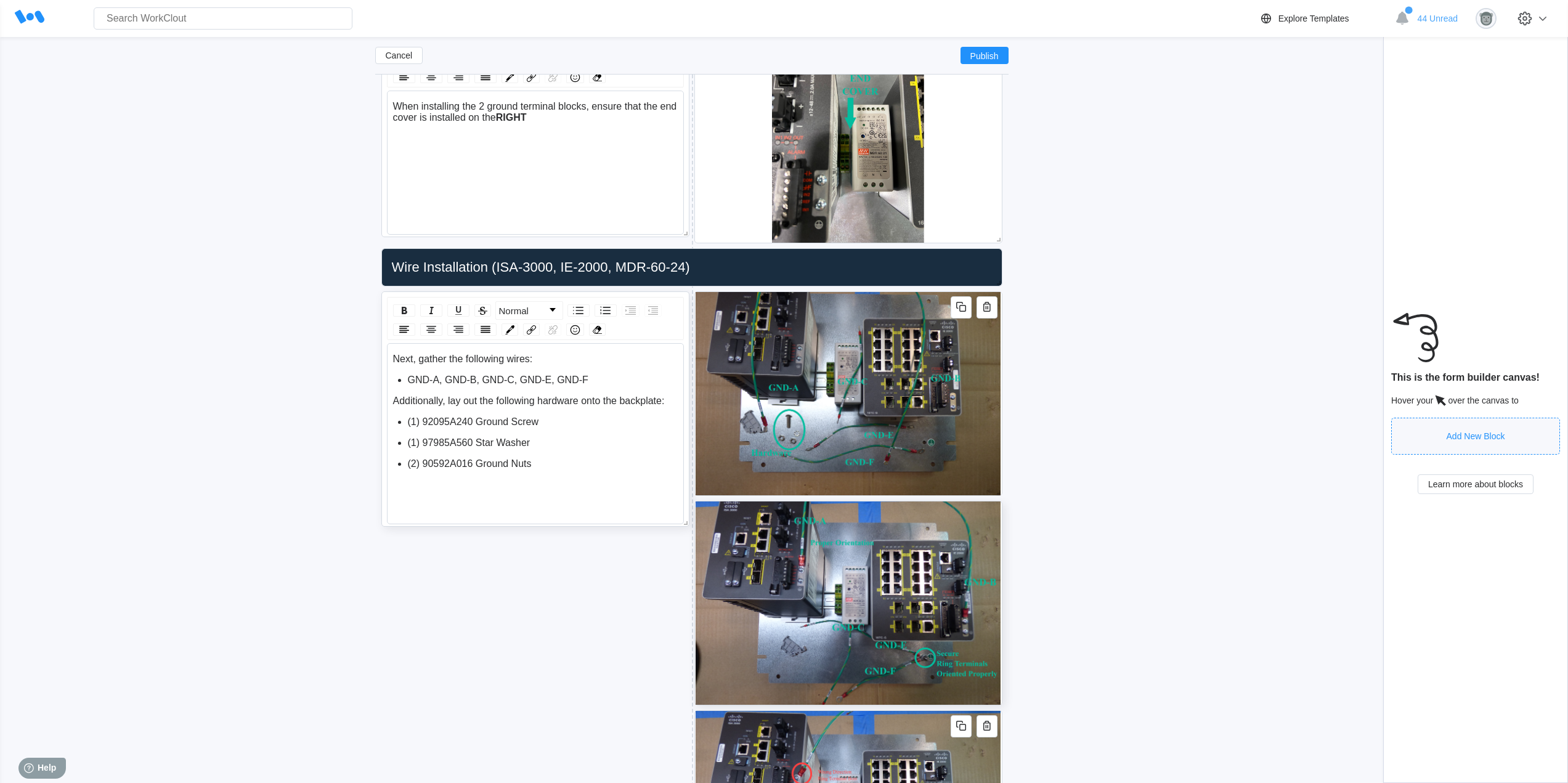
scroll to position [3192, 0]
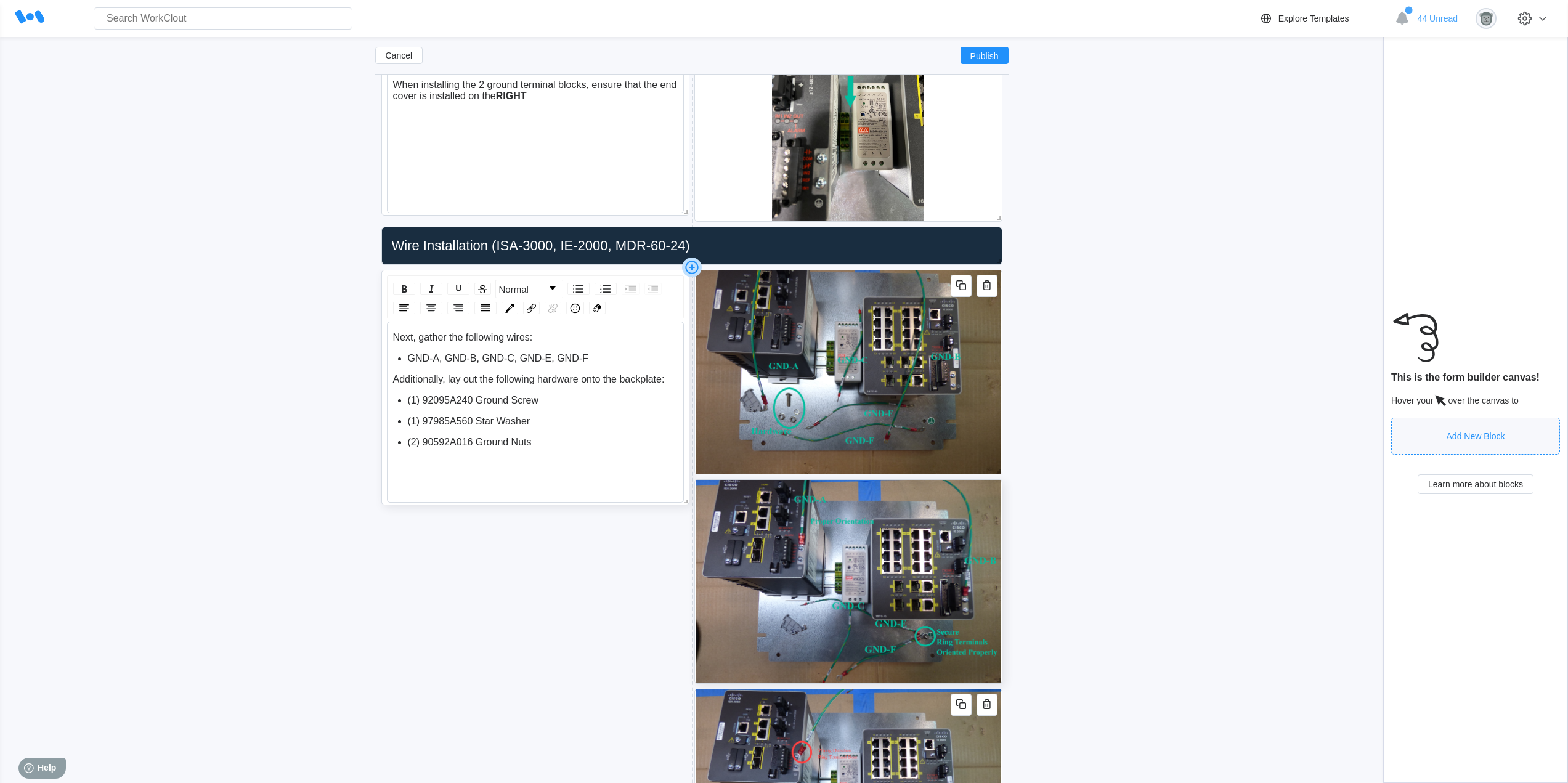
click at [688, 267] on icon at bounding box center [691, 267] width 20 height 20
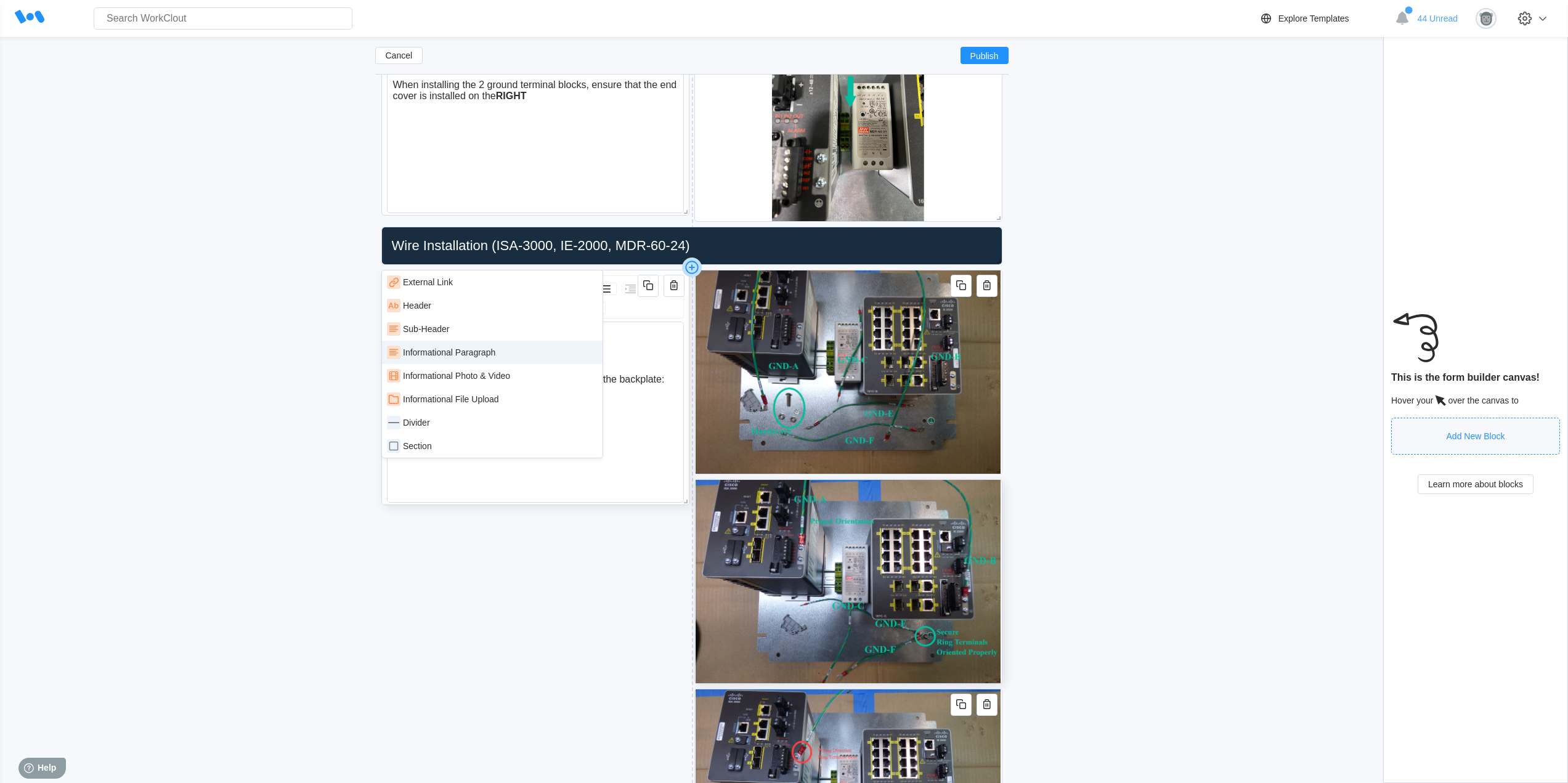
click at [504, 359] on div "Informational Paragraph" at bounding box center [492, 352] width 220 height 24
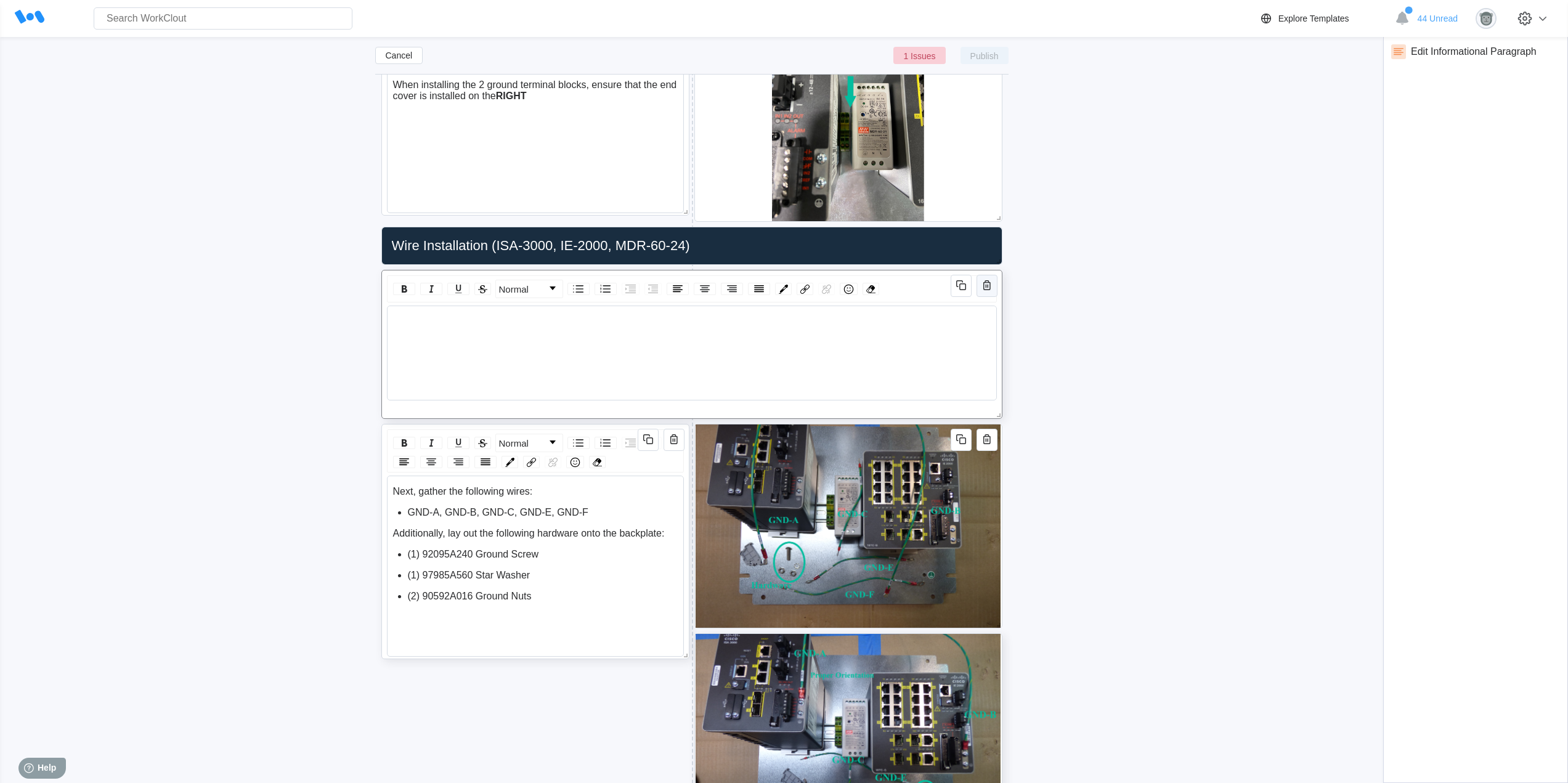
click at [979, 285] on icon "button" at bounding box center [986, 285] width 15 height 15
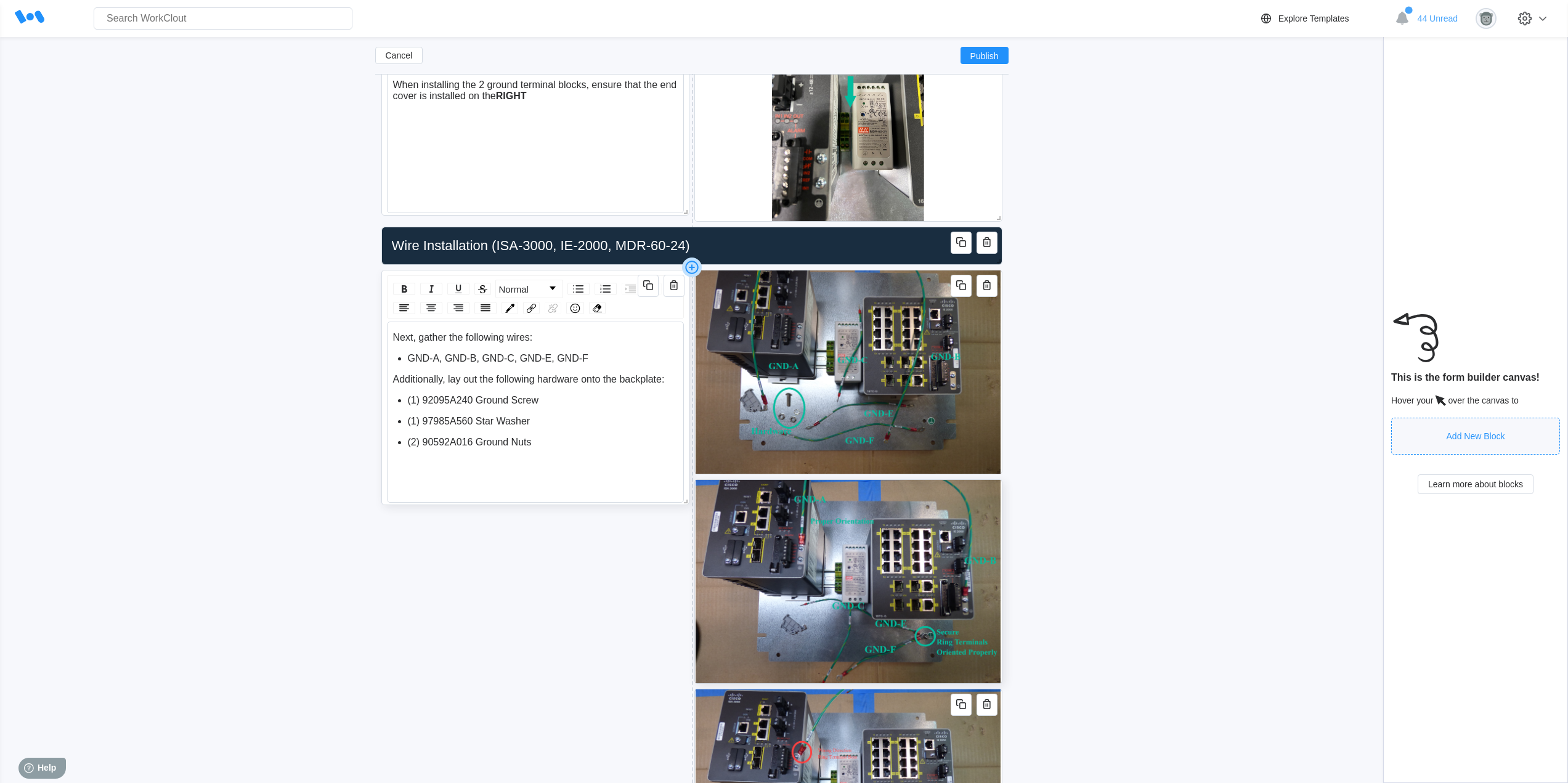
click at [694, 269] on icon at bounding box center [691, 267] width 20 height 20
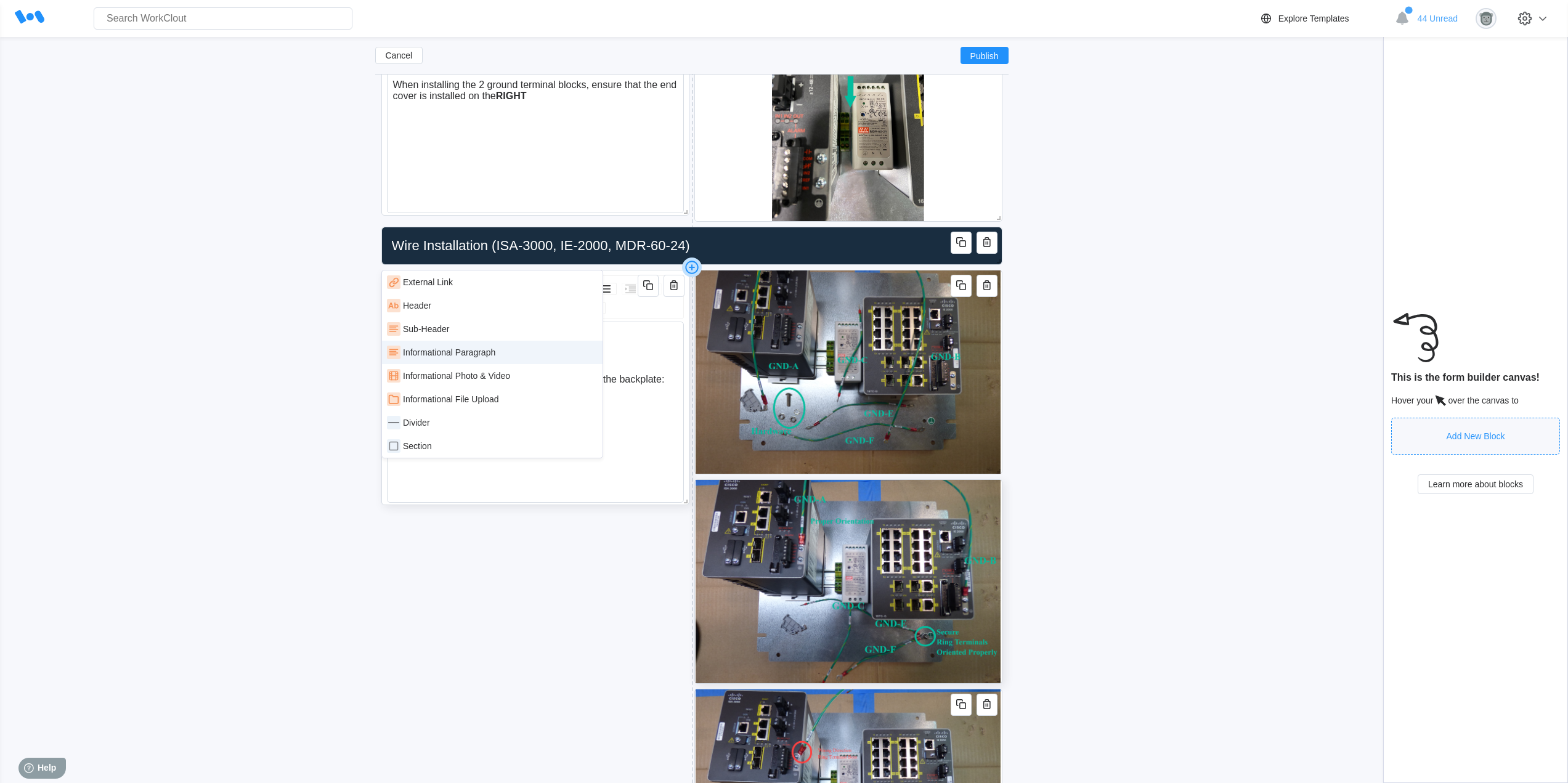
click at [515, 355] on div "Informational Paragraph" at bounding box center [492, 352] width 211 height 13
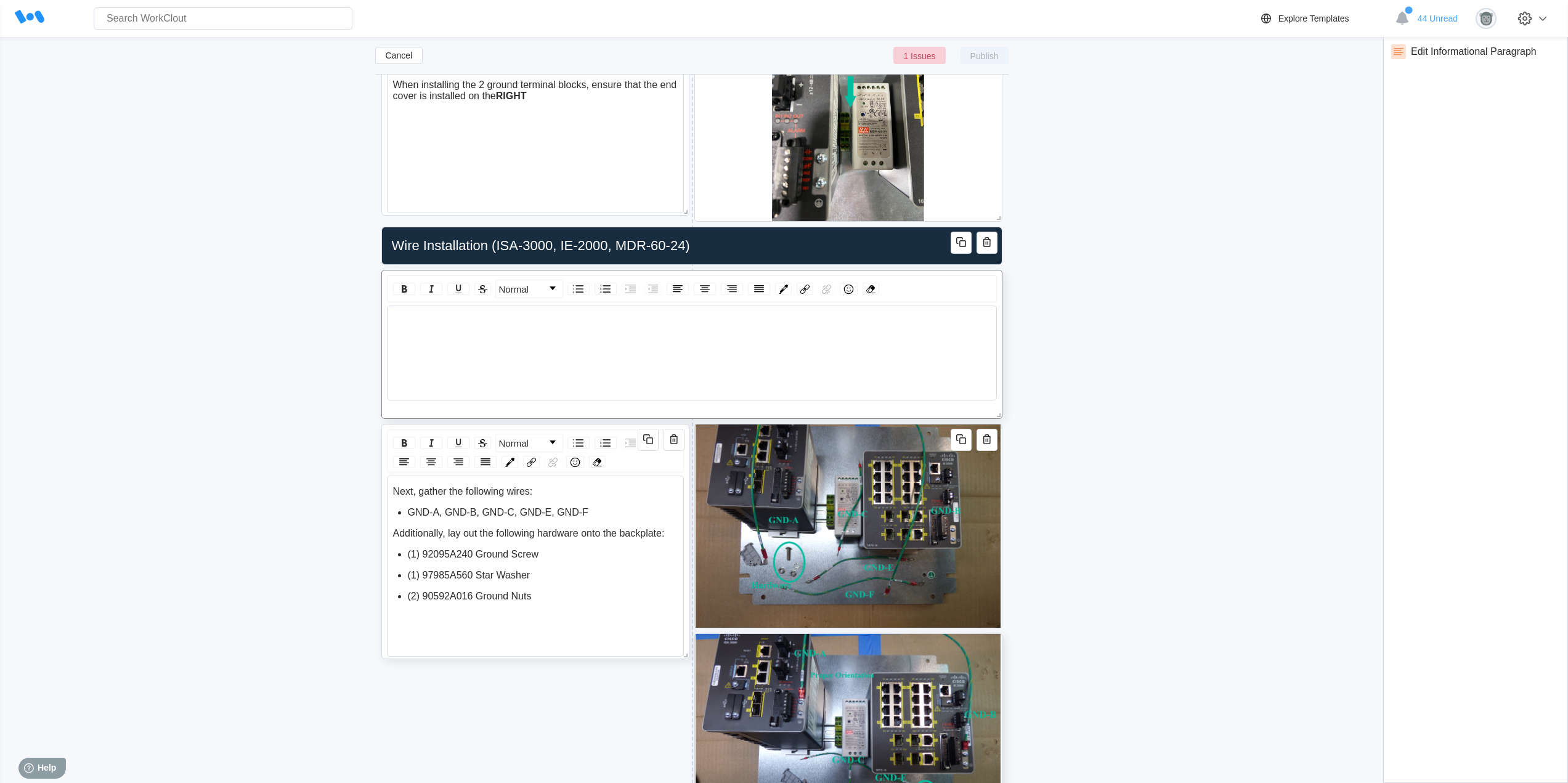
click at [488, 328] on div "rdw-wrapper" at bounding box center [691, 341] width 598 height 50
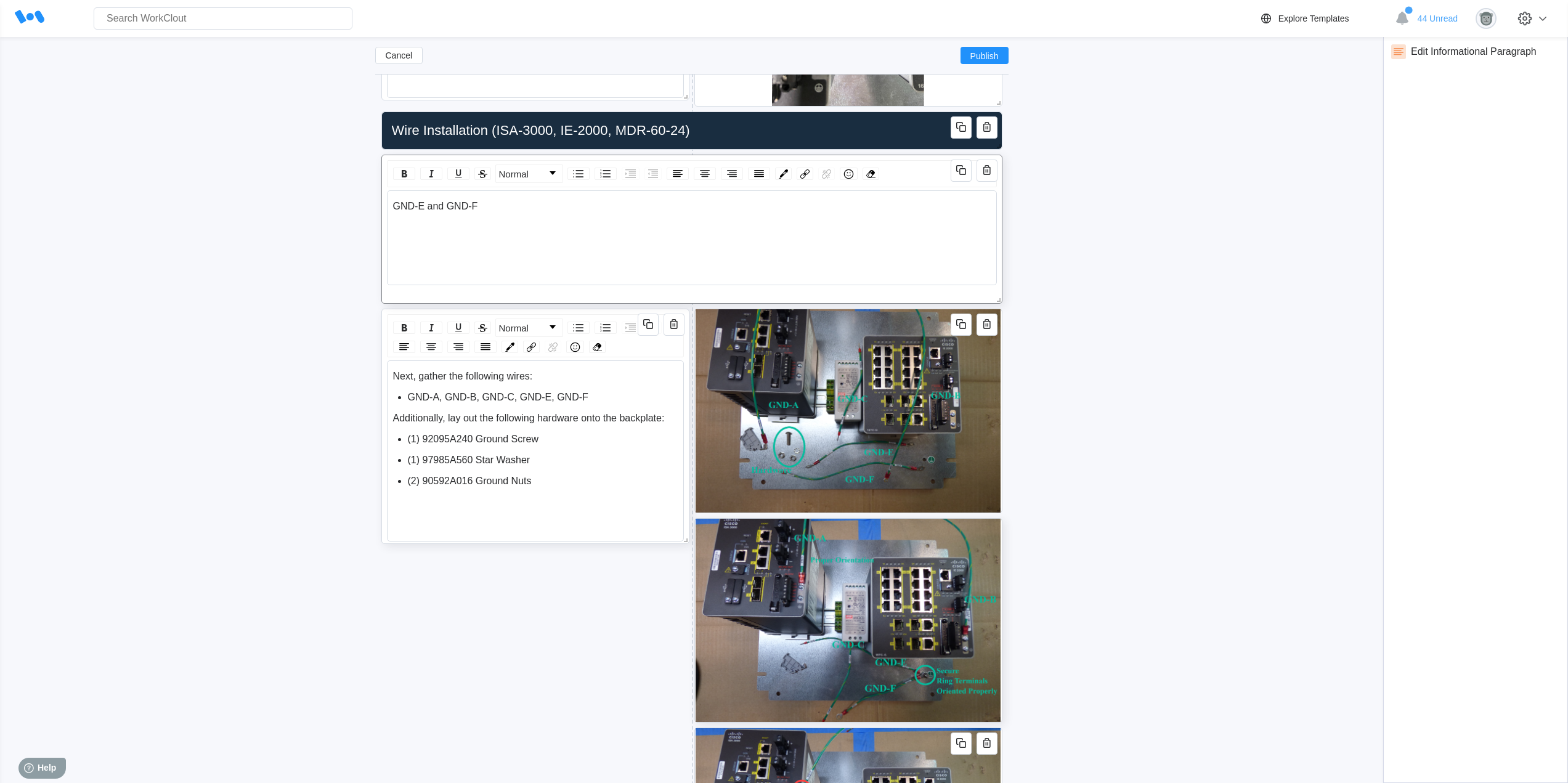
scroll to position [3295, 0]
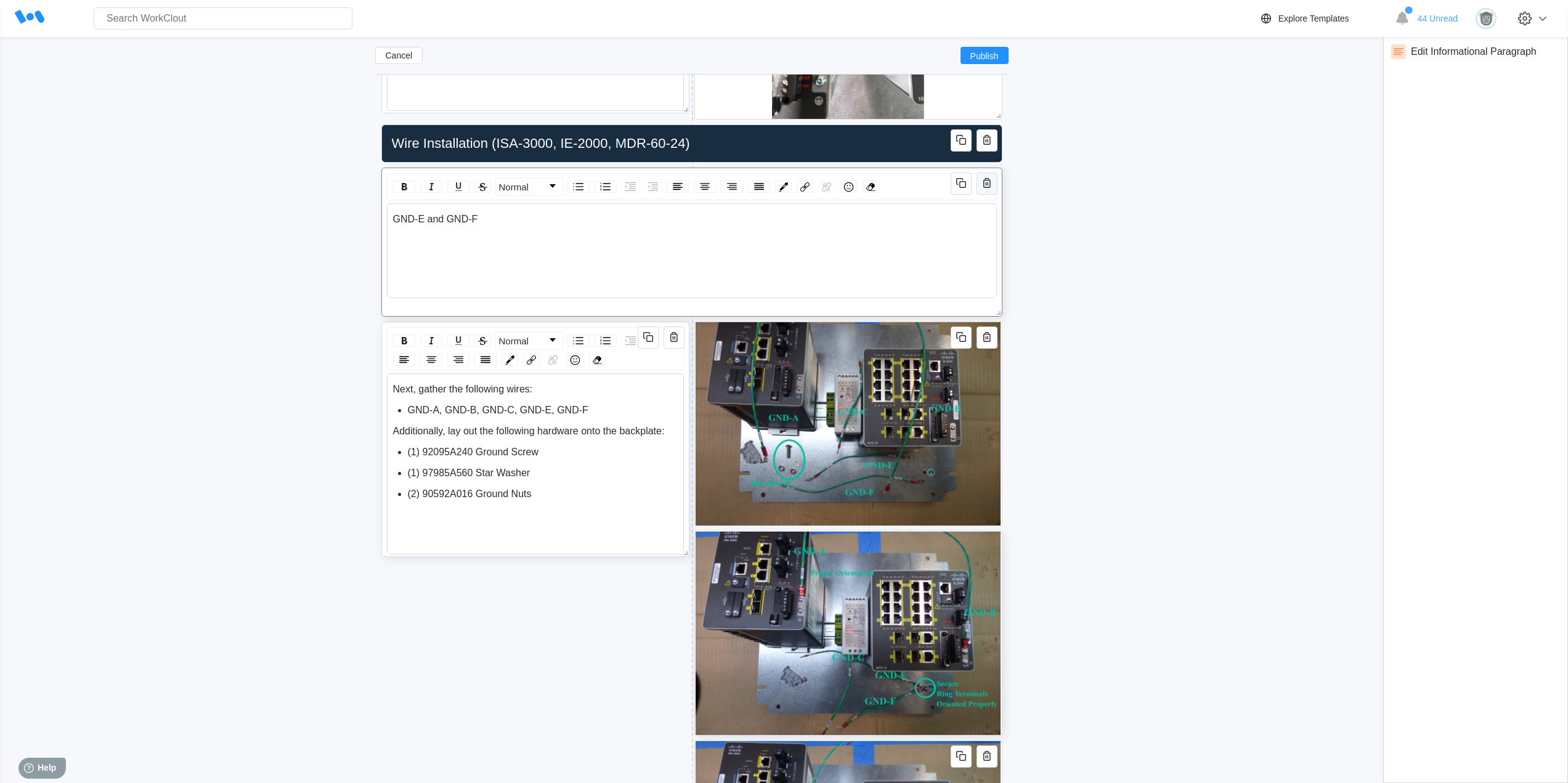
click at [987, 187] on icon "button" at bounding box center [986, 183] width 15 height 15
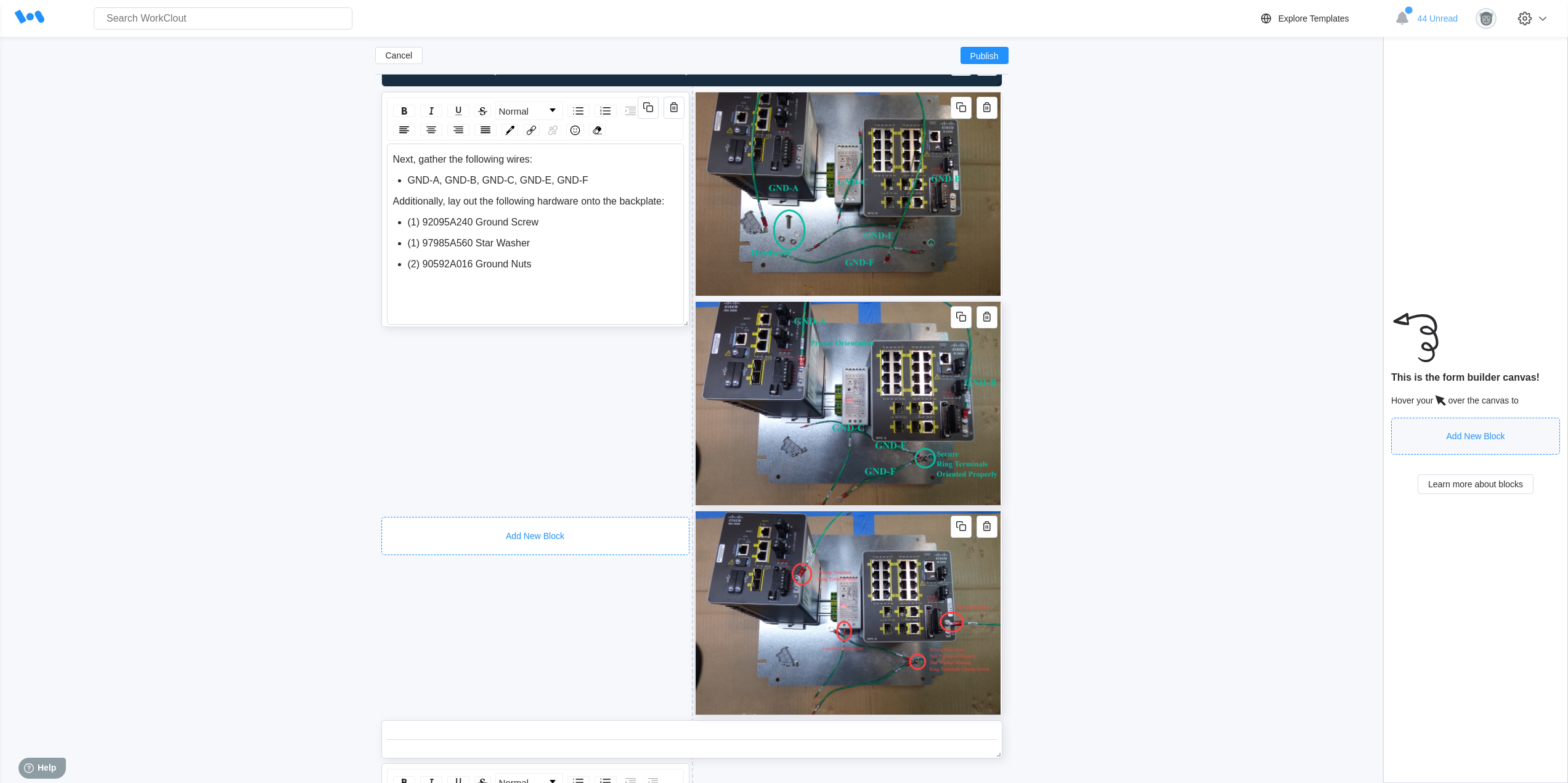
scroll to position [3397, 0]
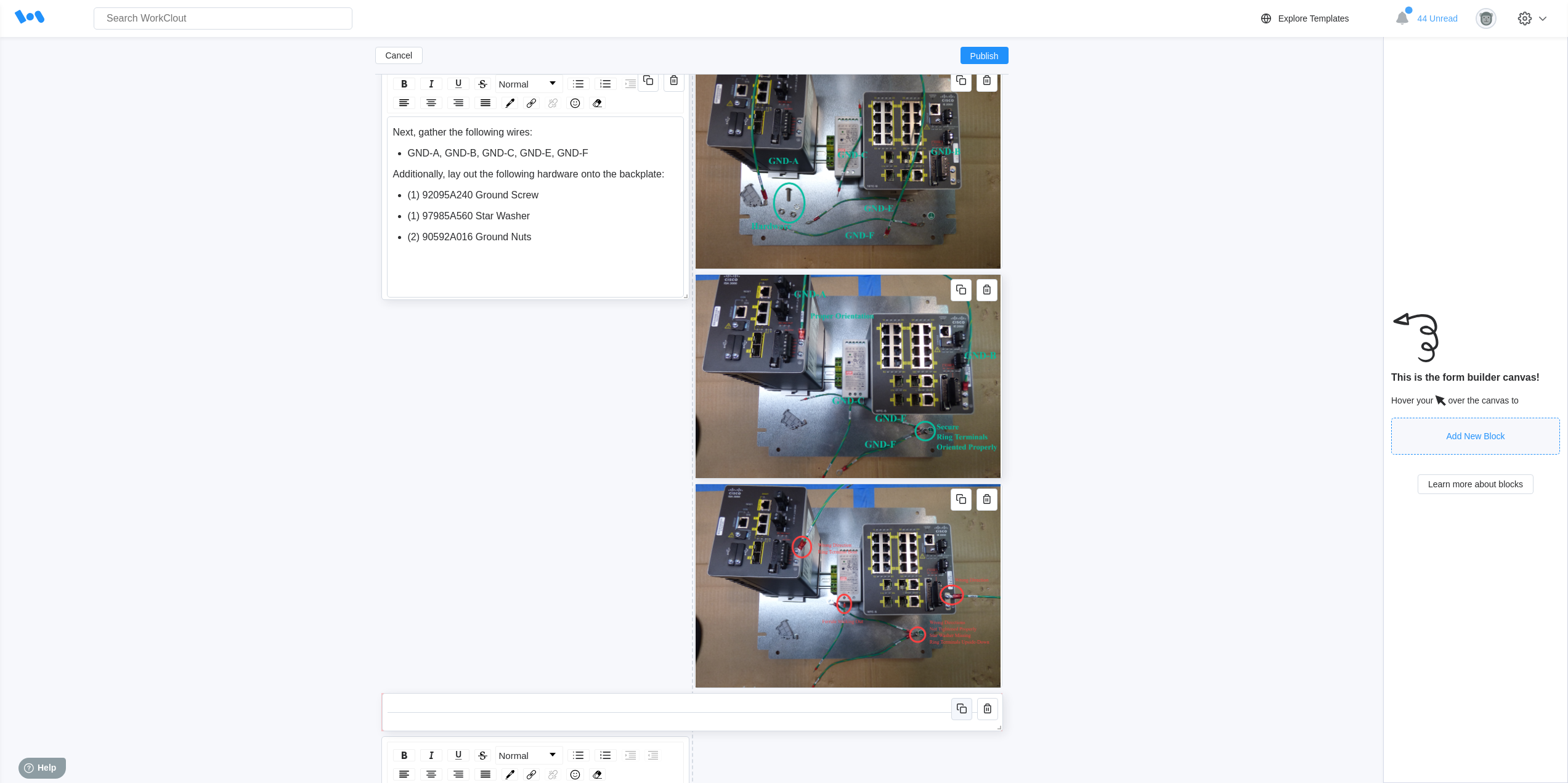
click at [956, 708] on icon "button" at bounding box center [961, 708] width 15 height 15
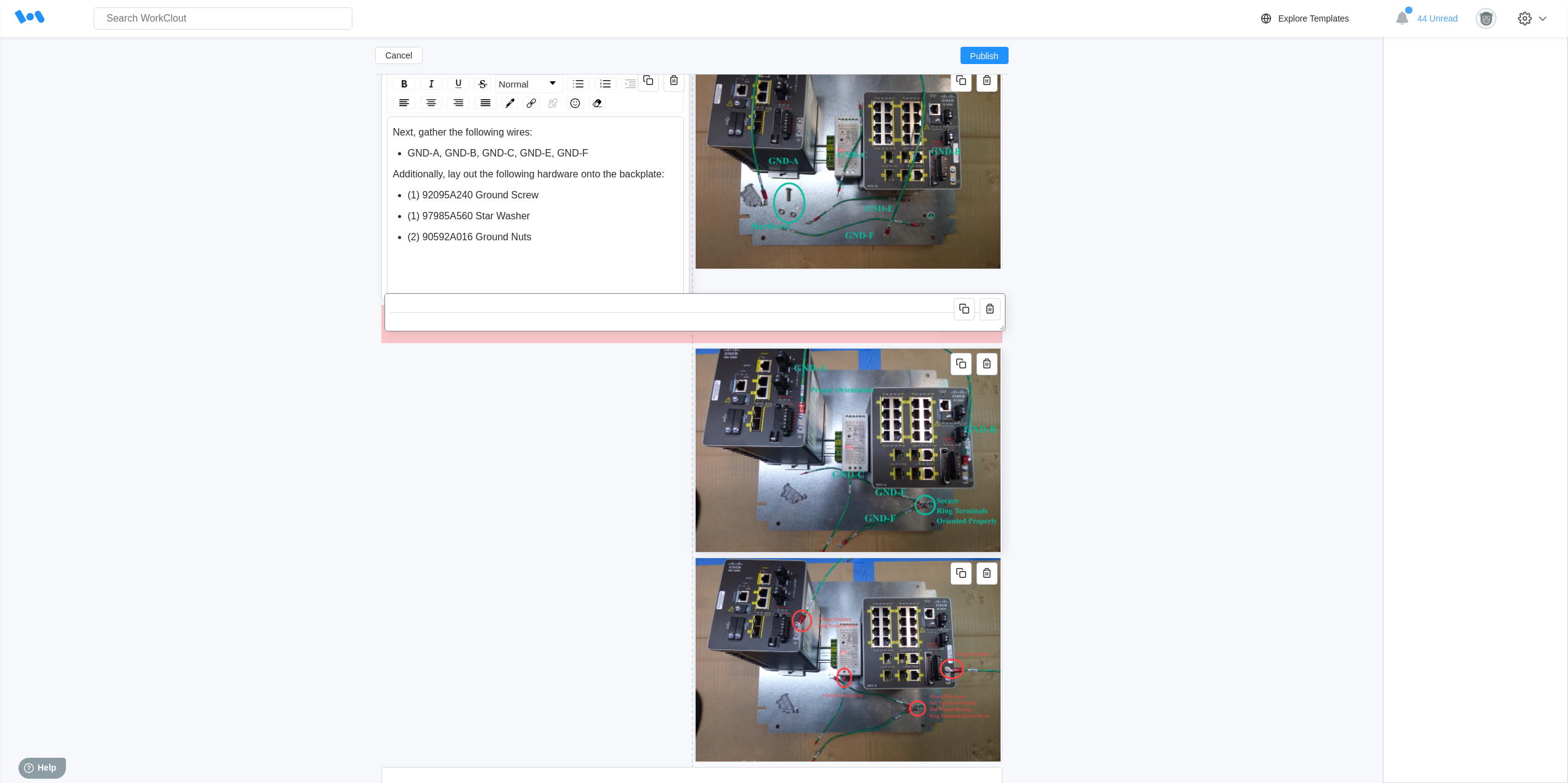
drag, startPoint x: 845, startPoint y: 717, endPoint x: 848, endPoint y: 318, distance: 399.0
click at [848, 318] on div at bounding box center [695, 312] width 610 height 27
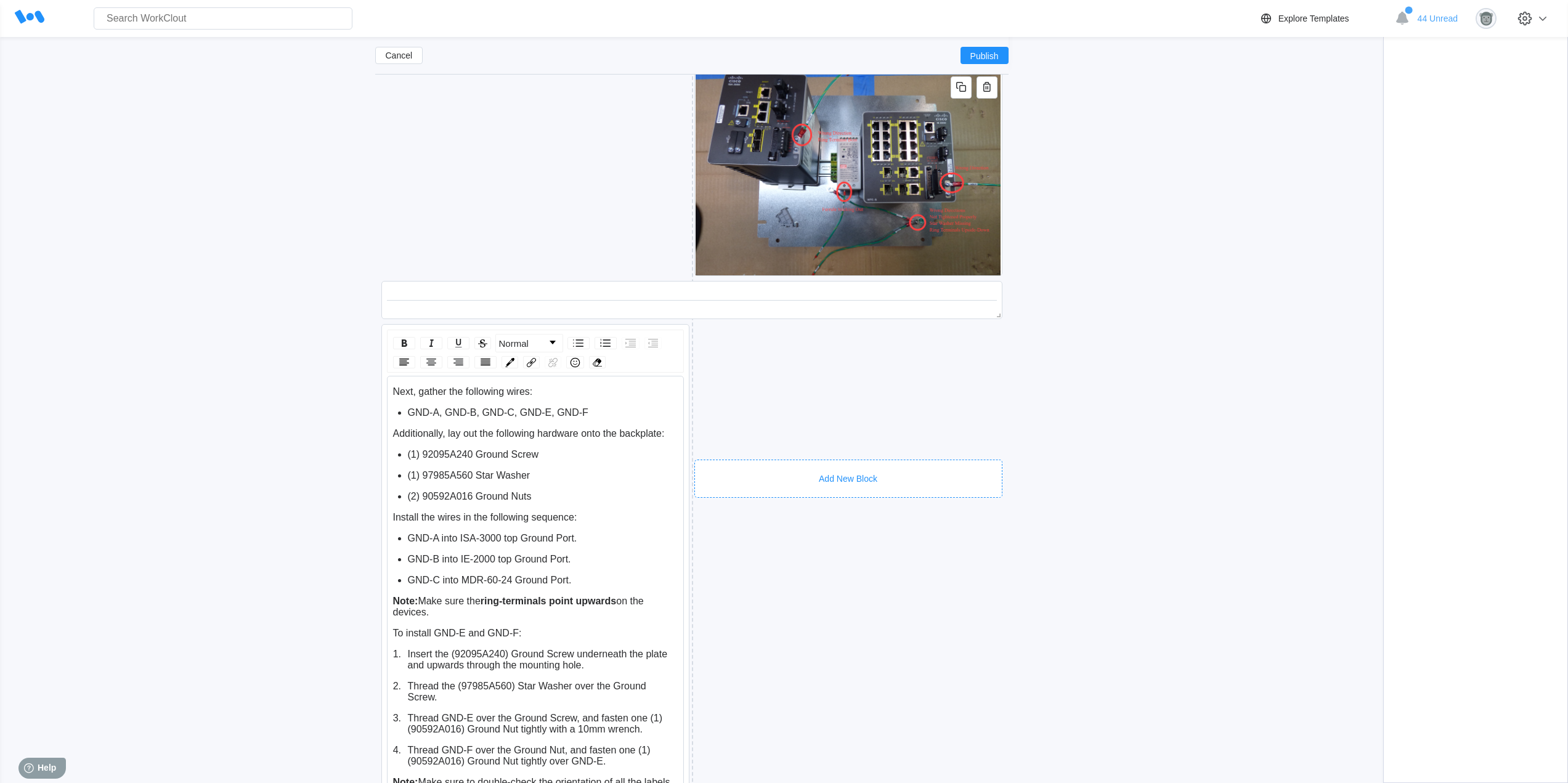
scroll to position [3911, 0]
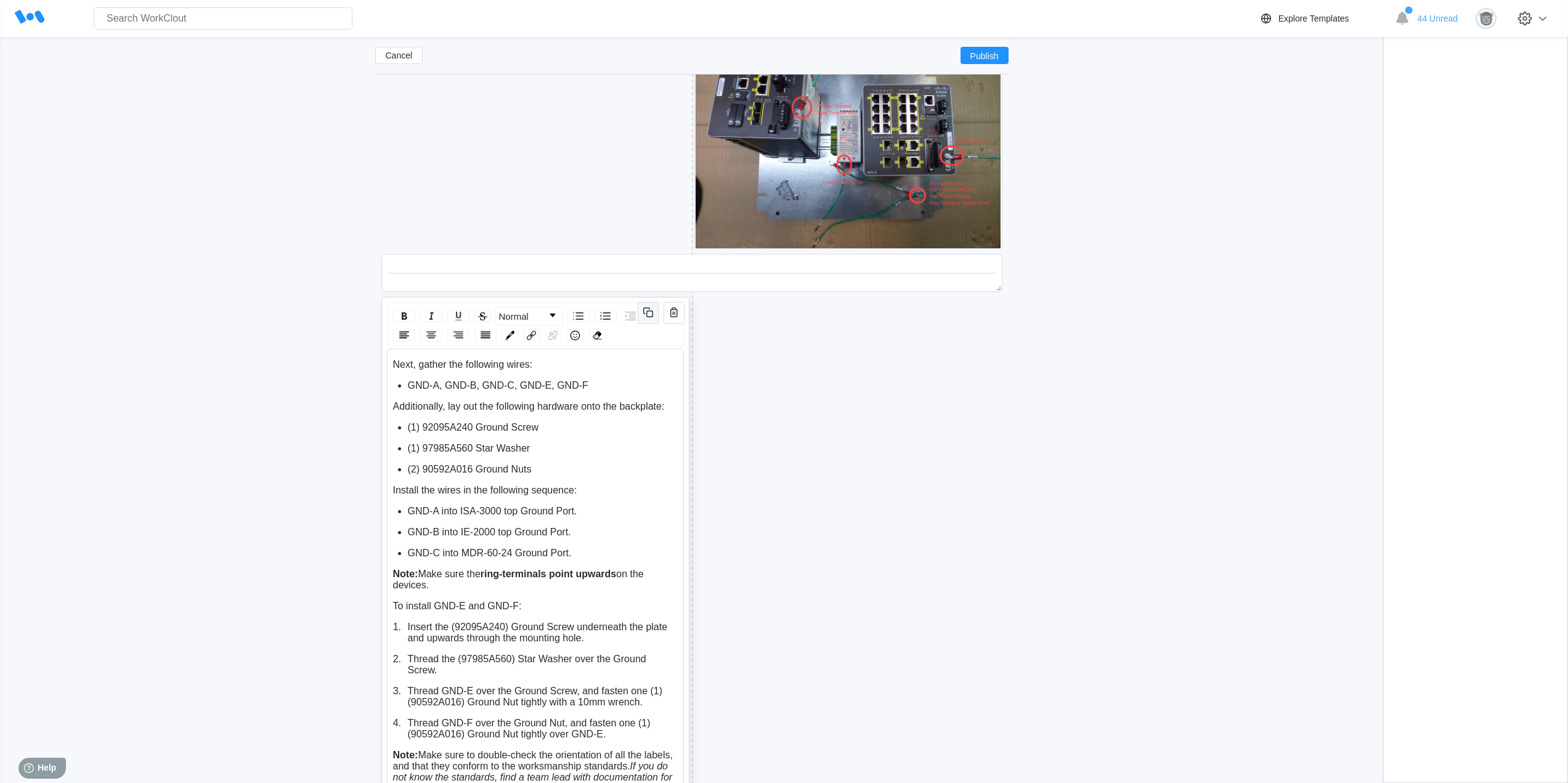
click at [646, 314] on icon "button" at bounding box center [647, 312] width 15 height 15
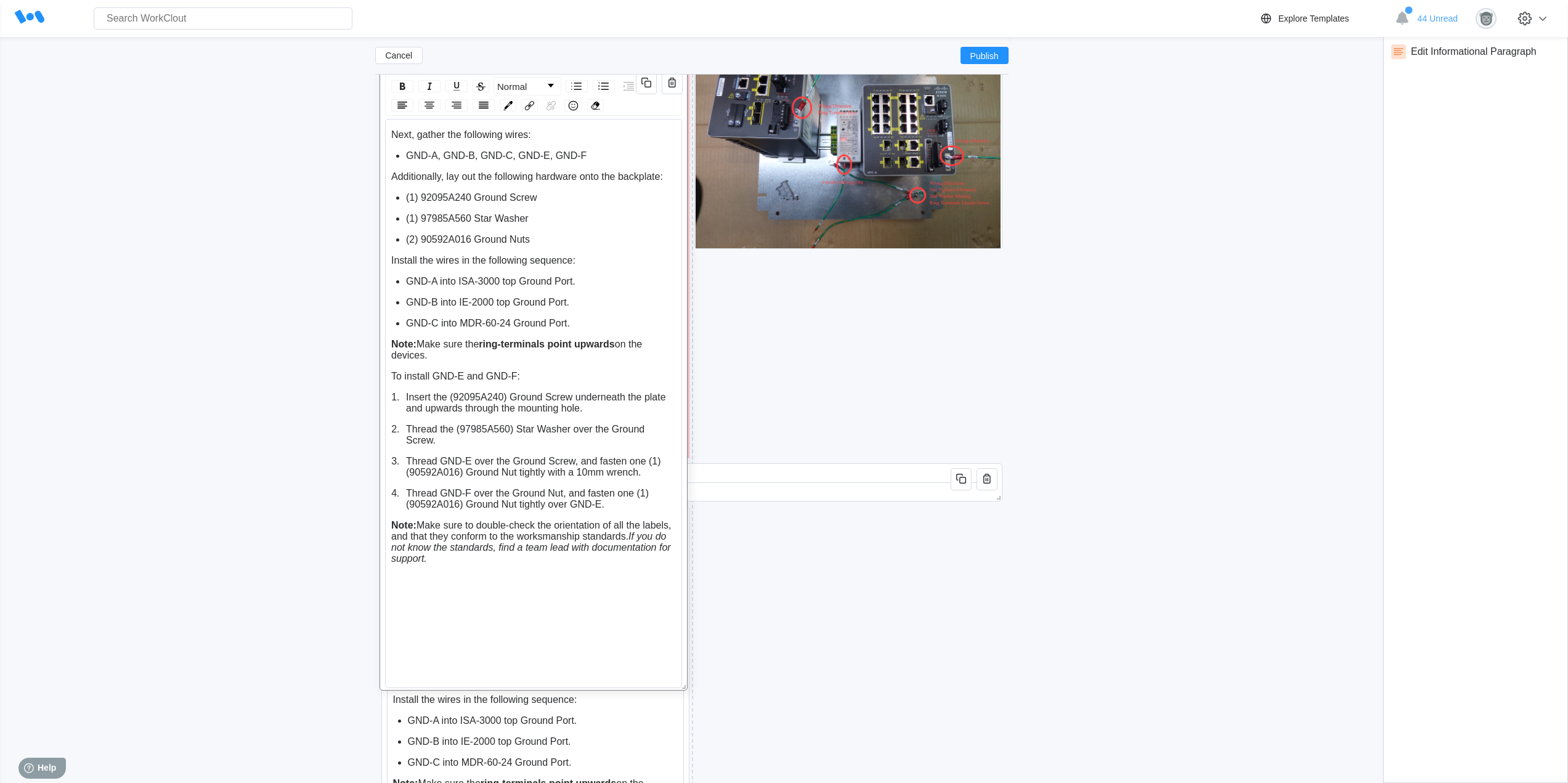
drag, startPoint x: 608, startPoint y: 300, endPoint x: 605, endPoint y: 71, distance: 229.0
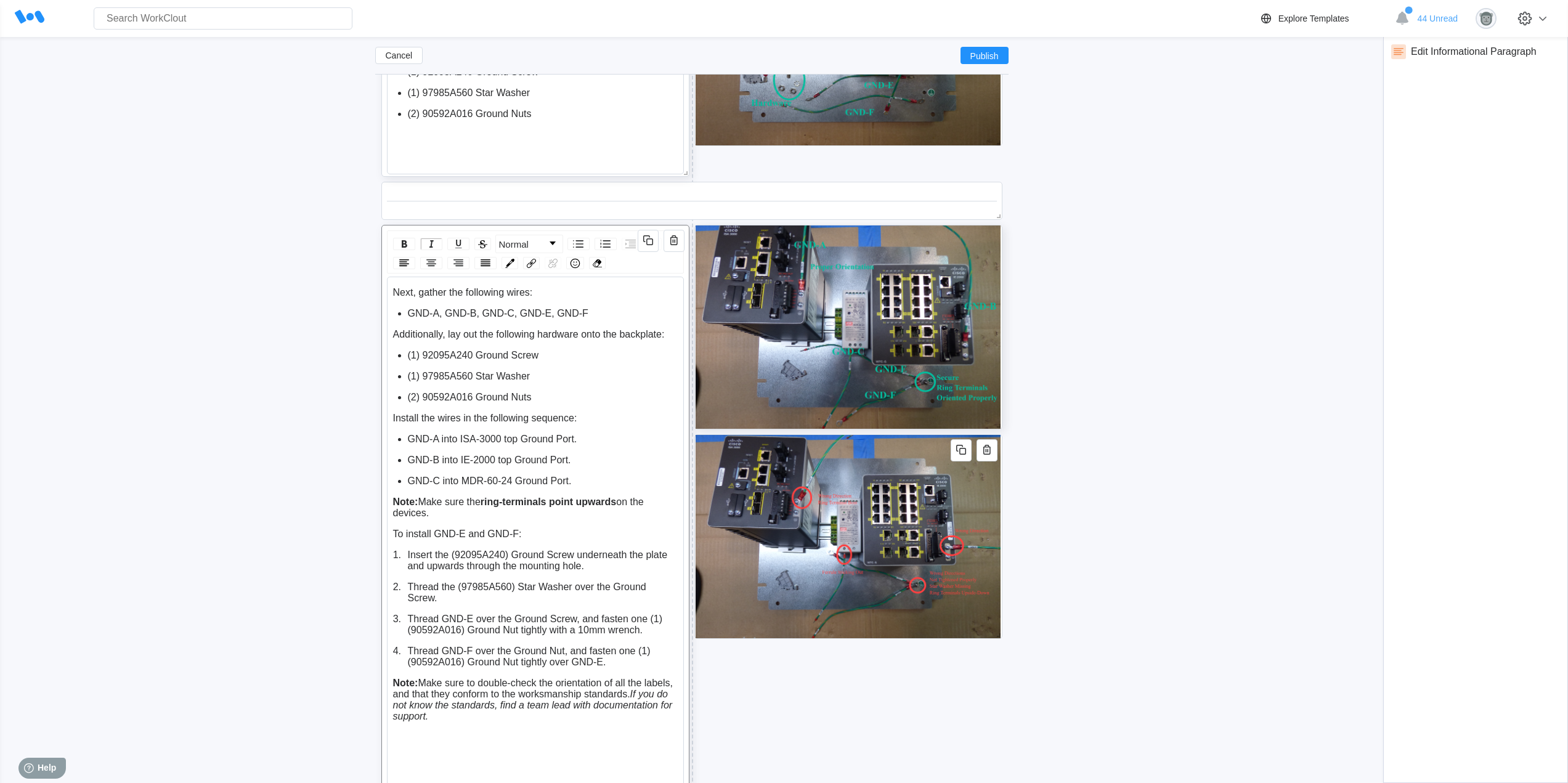
scroll to position [3397, 0]
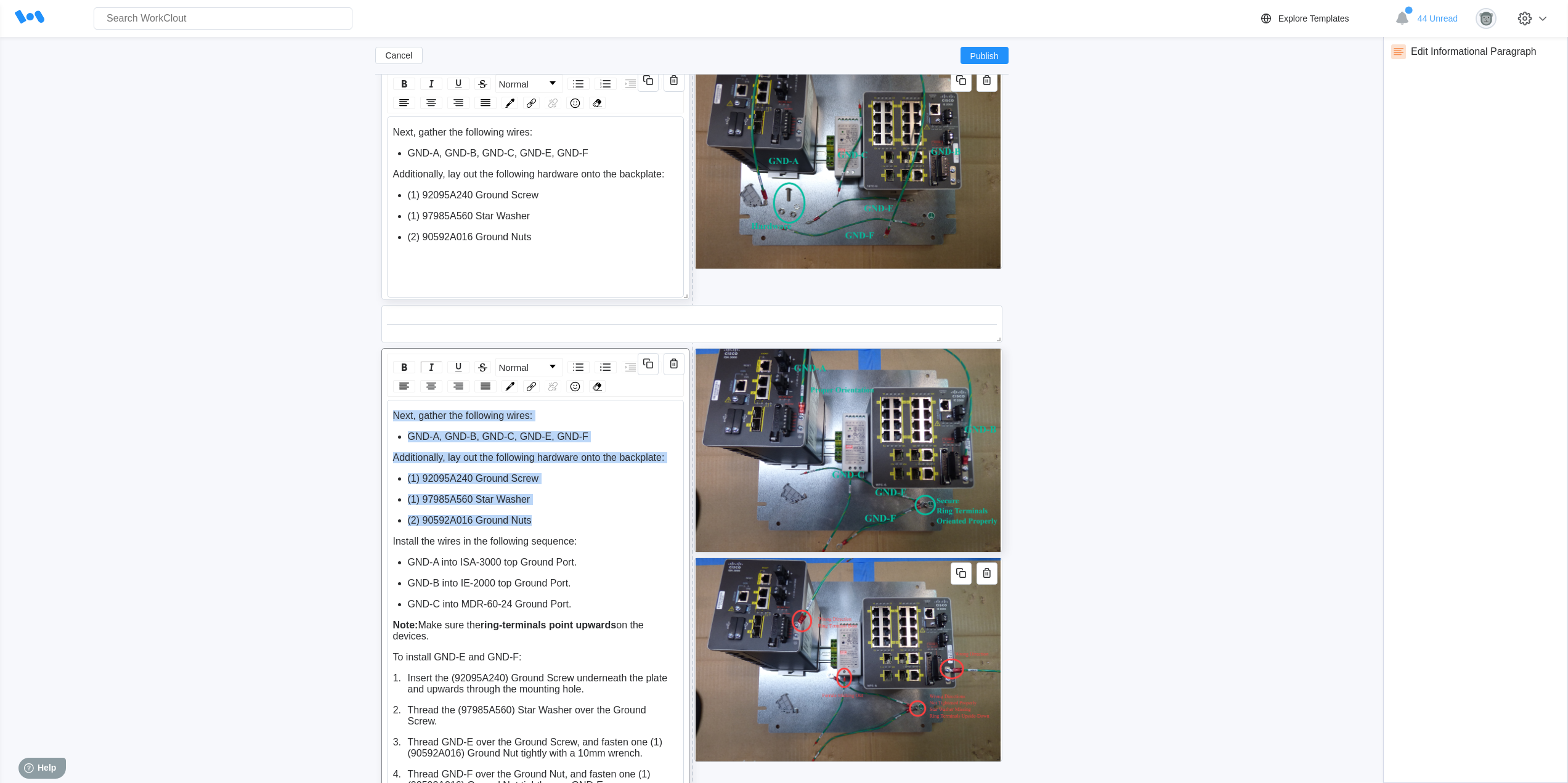
drag, startPoint x: 535, startPoint y: 521, endPoint x: 390, endPoint y: 414, distance: 180.2
click at [390, 414] on div "Next, gather the following wires: GND-A, GND-B, GND-C, GND-E, GND-F Additionall…" at bounding box center [535, 684] width 297 height 569
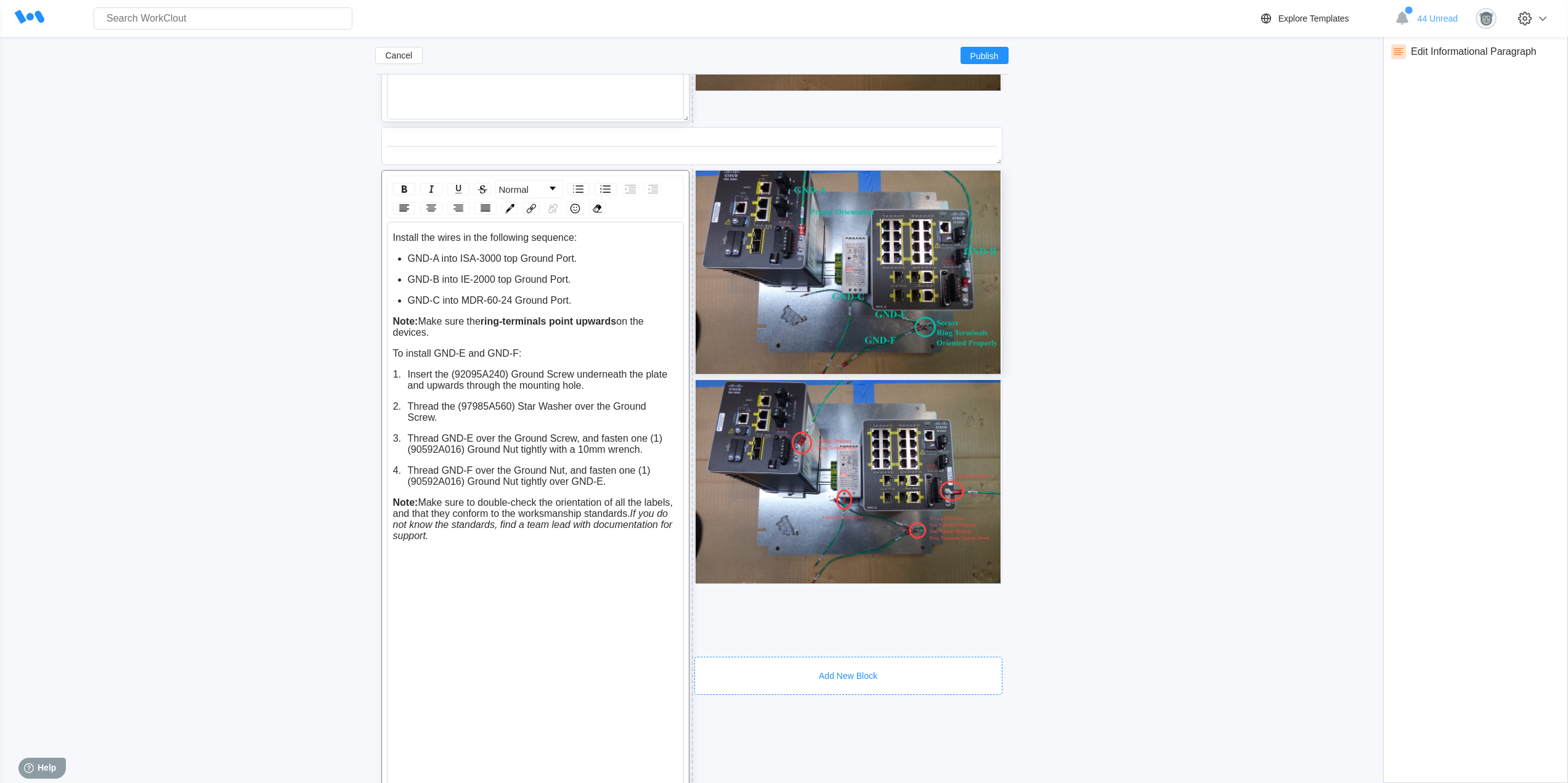
scroll to position [3706, 0]
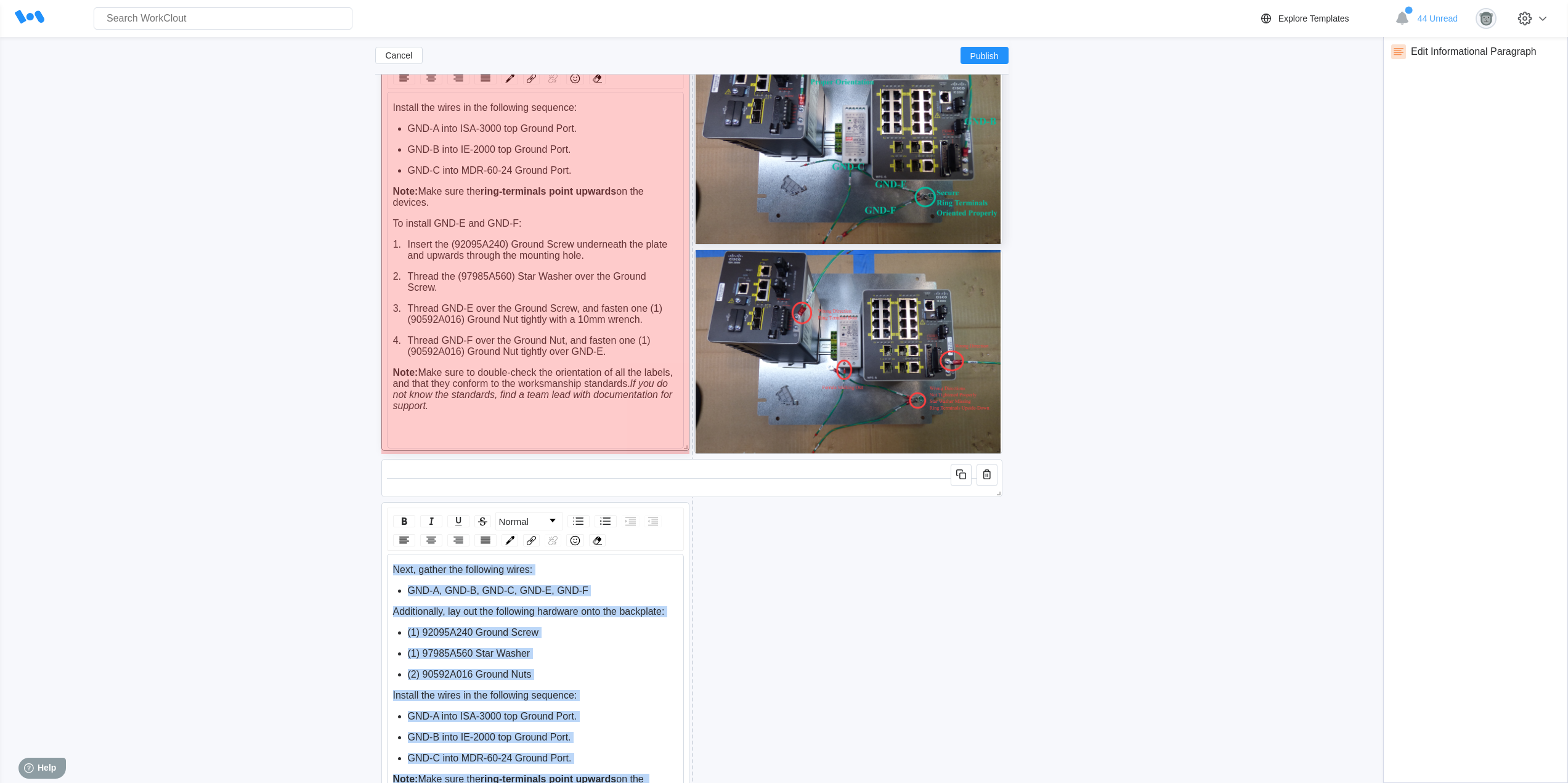
drag, startPoint x: 679, startPoint y: 657, endPoint x: 675, endPoint y: 439, distance: 218.0
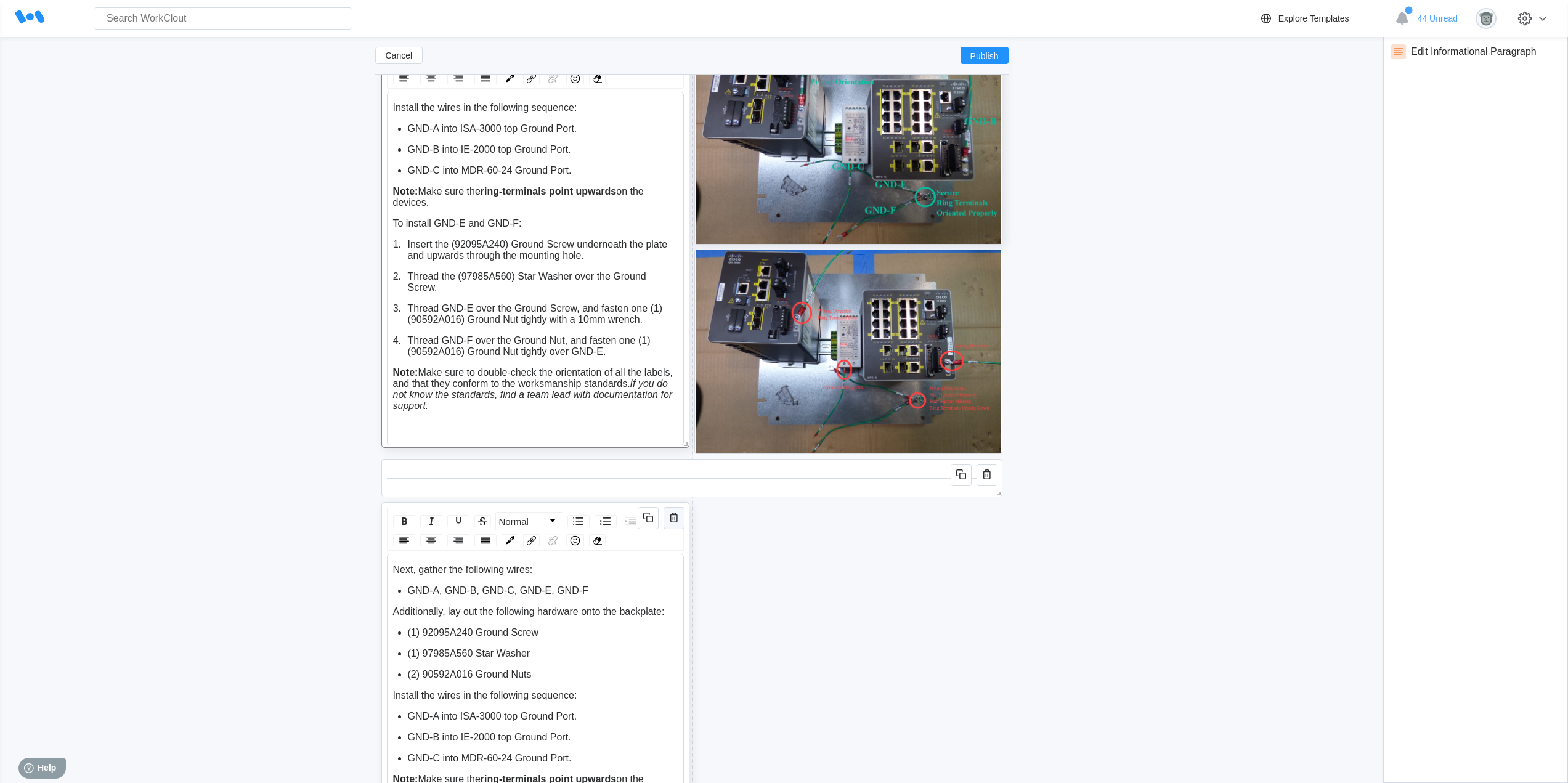
click at [674, 518] on icon "button" at bounding box center [674, 517] width 15 height 15
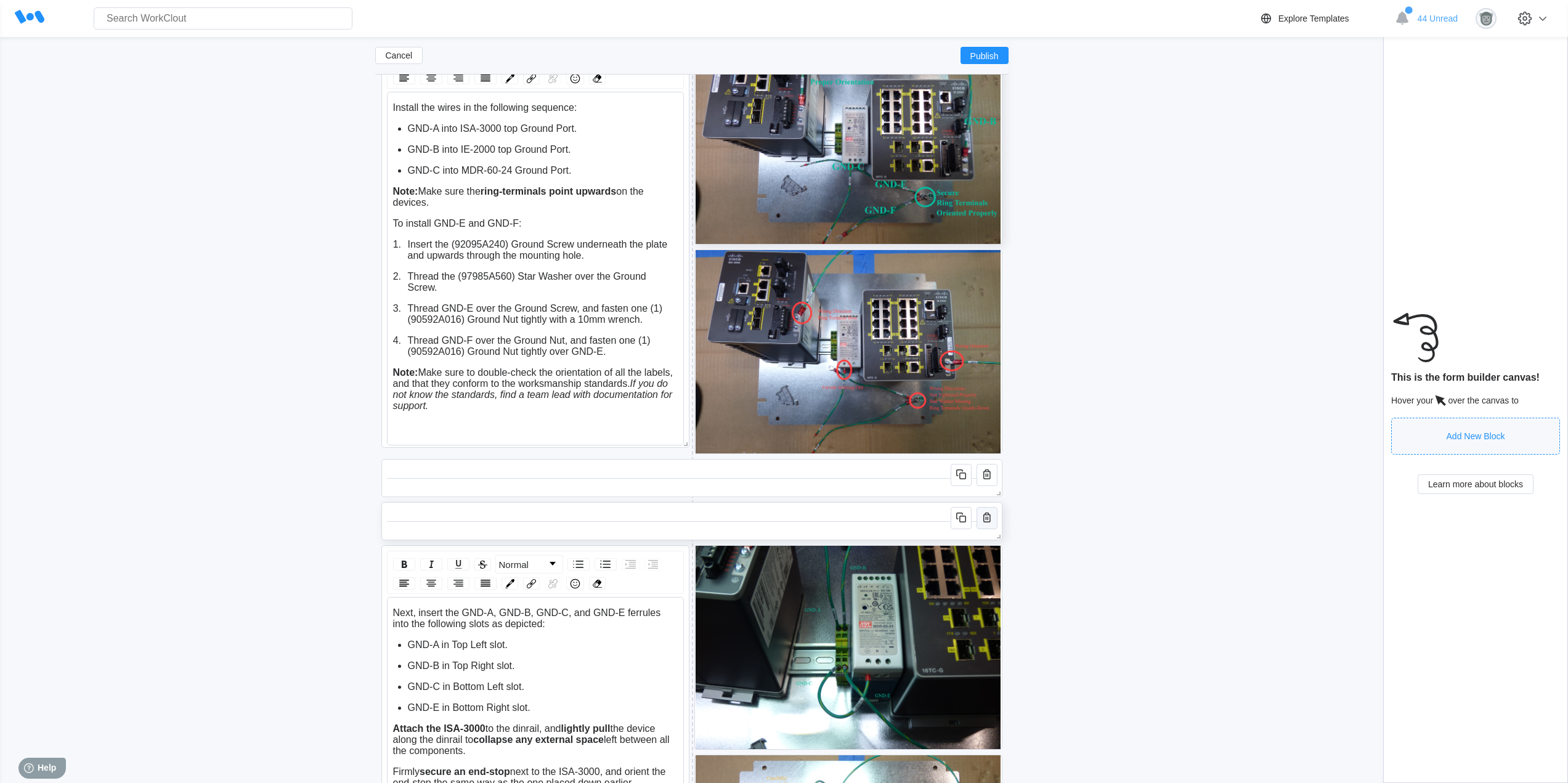
click at [982, 516] on icon "button" at bounding box center [986, 517] width 15 height 15
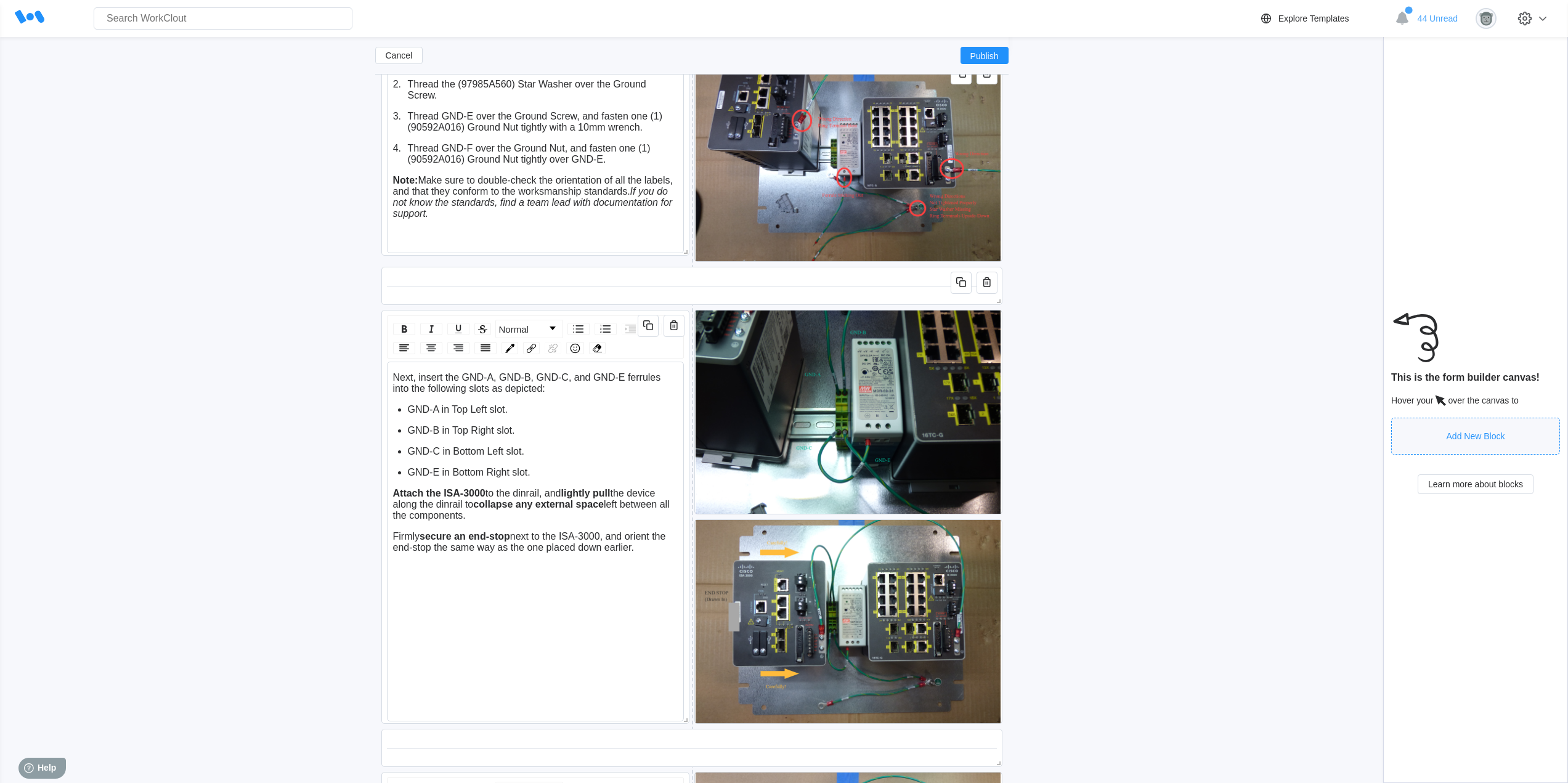
scroll to position [3911, 0]
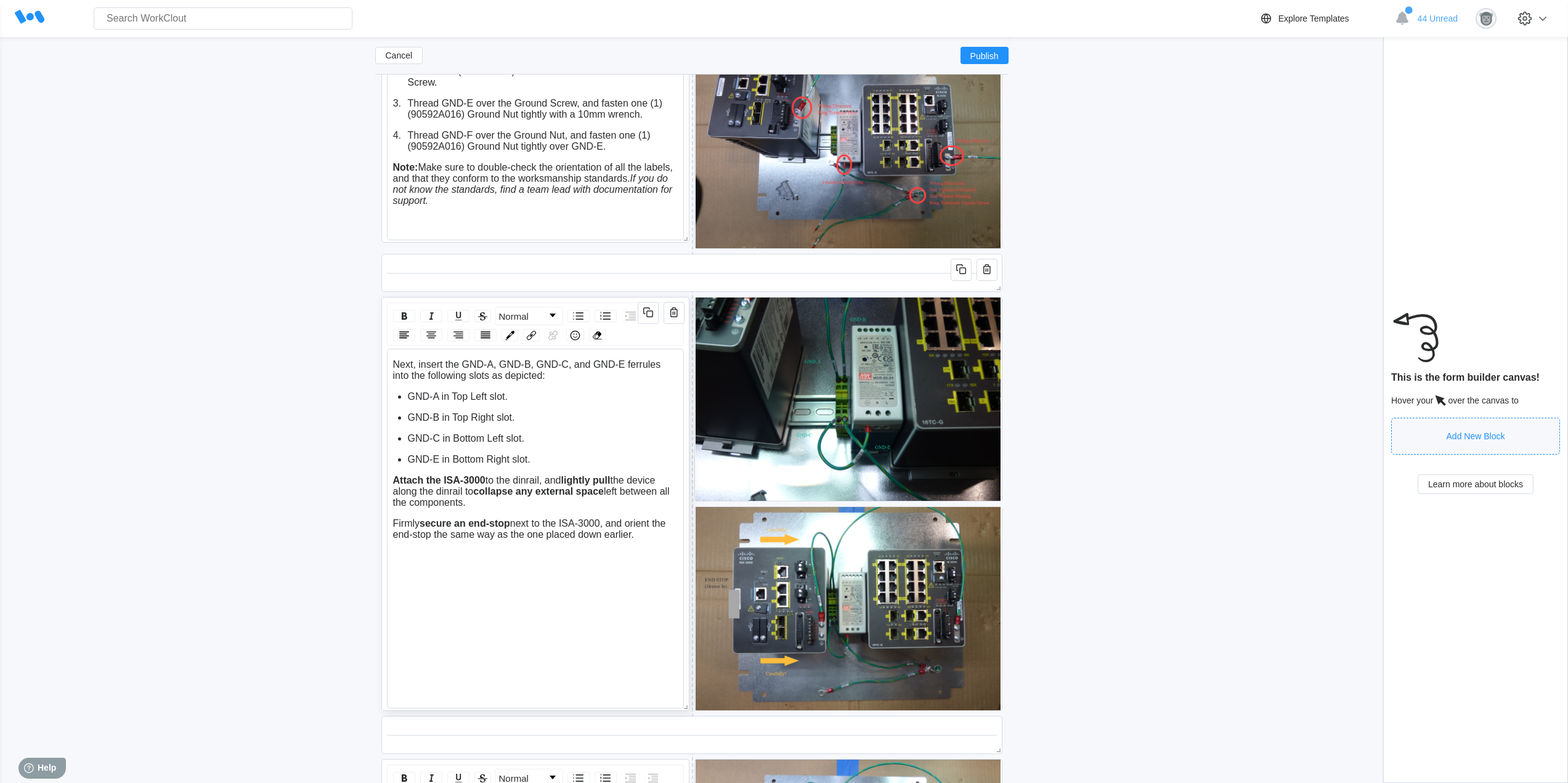
drag, startPoint x: 637, startPoint y: 540, endPoint x: 392, endPoint y: 476, distance: 253.2
click at [392, 476] on div "Next, insert the GND-A, GND-B, GND-C, and GND-E ferrules into the following slo…" at bounding box center [535, 495] width 286 height 272
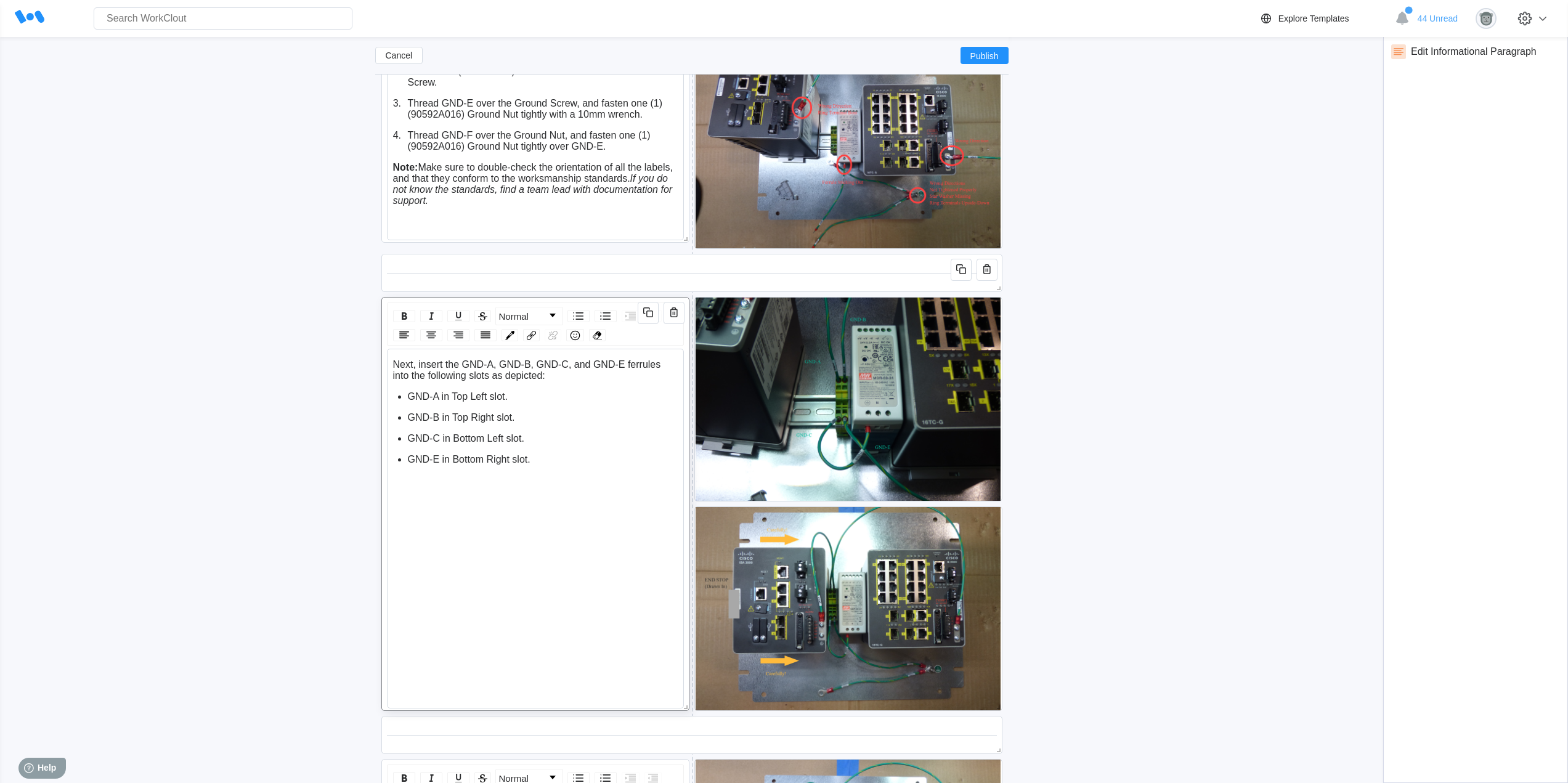
click at [440, 488] on div "Next, insert the GND-A, GND-B, GND-C, and GND-E ferrules into the following slo…" at bounding box center [535, 474] width 285 height 229
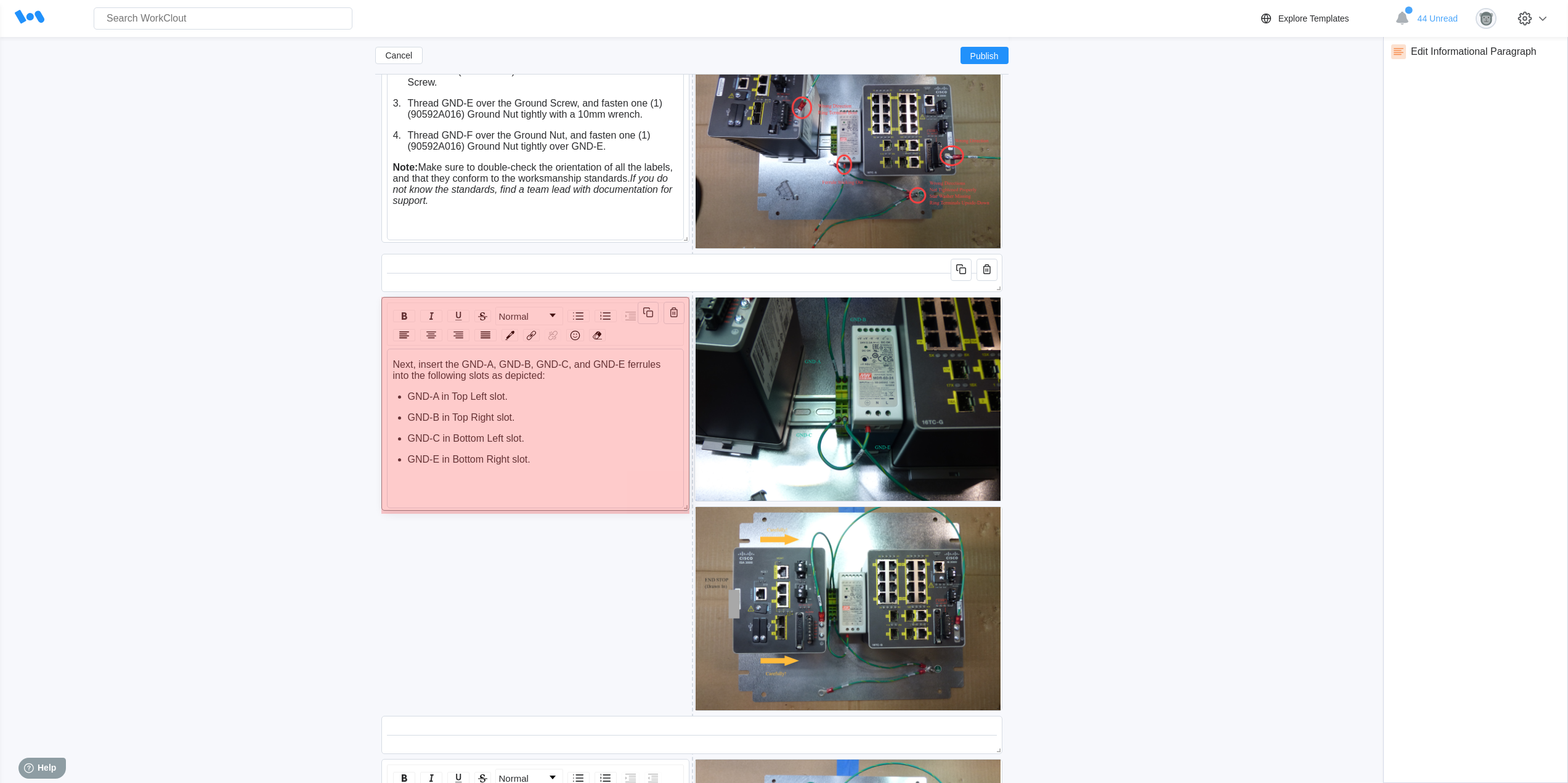
drag, startPoint x: 682, startPoint y: 707, endPoint x: 645, endPoint y: 505, distance: 205.4
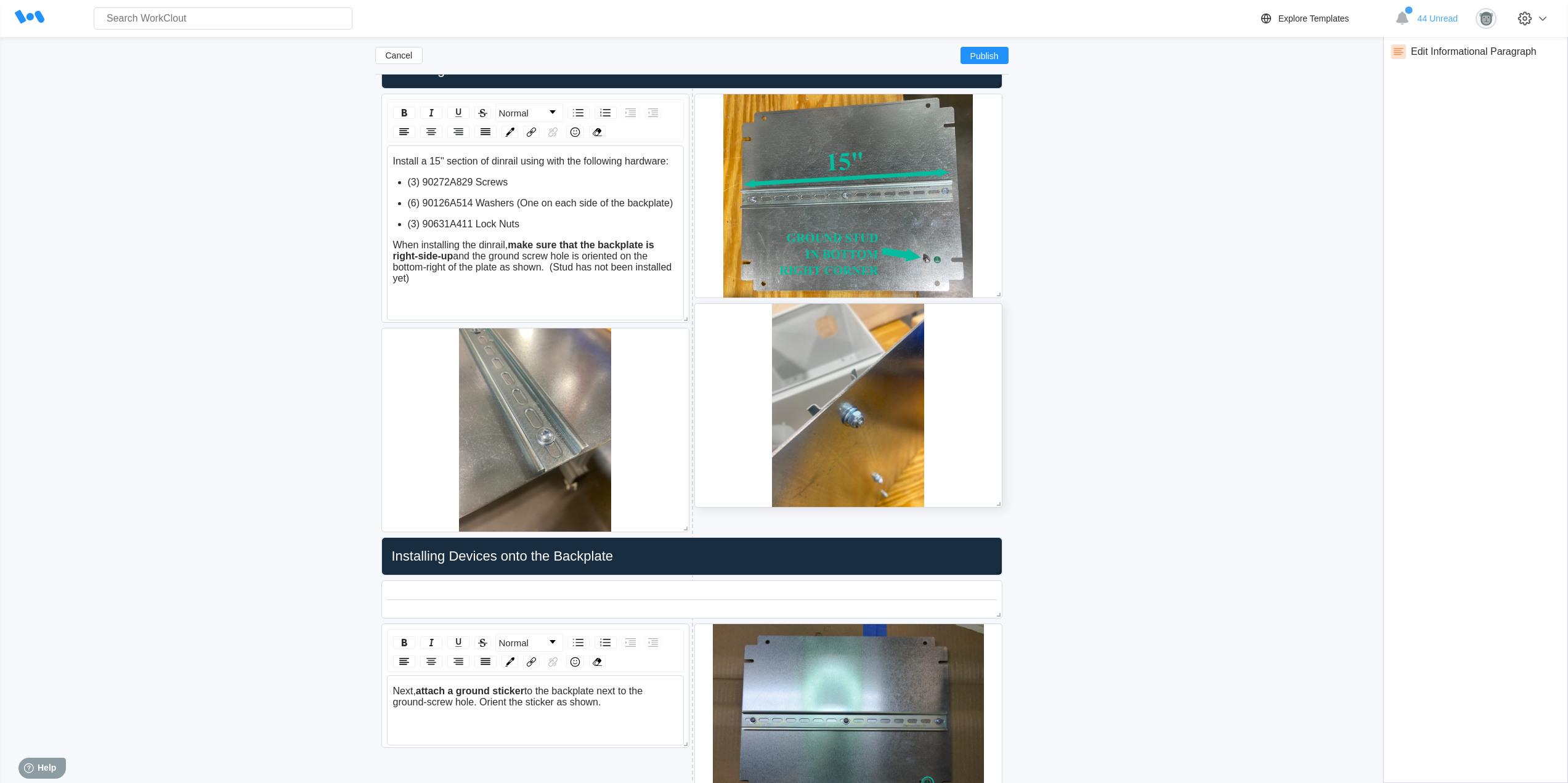
scroll to position [934, 0]
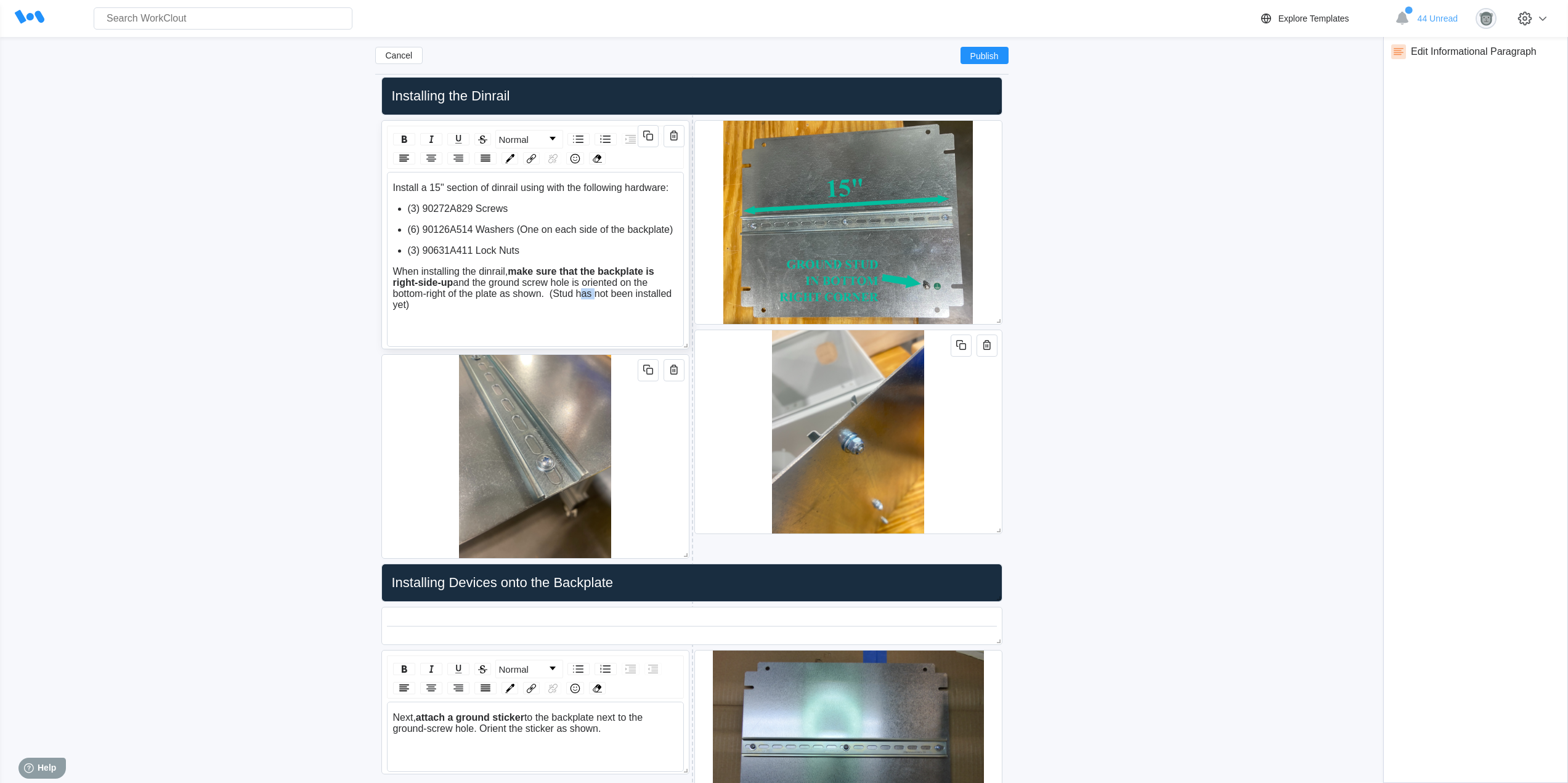
drag, startPoint x: 590, startPoint y: 293, endPoint x: 577, endPoint y: 293, distance: 13.0
click at [577, 293] on span "and the ground screw hole is oriented on the bottom-right of the plate as shown…" at bounding box center [533, 293] width 281 height 32
click at [654, 295] on span "and the ground screw hole is oriented on the bottom-right of the plate as shown…" at bounding box center [525, 288] width 265 height 22
drag, startPoint x: 523, startPoint y: 305, endPoint x: 543, endPoint y: 290, distance: 25.0
click at [543, 290] on div "When installing the dinrail, make sure that the backplate is right-side-up and …" at bounding box center [535, 288] width 285 height 45
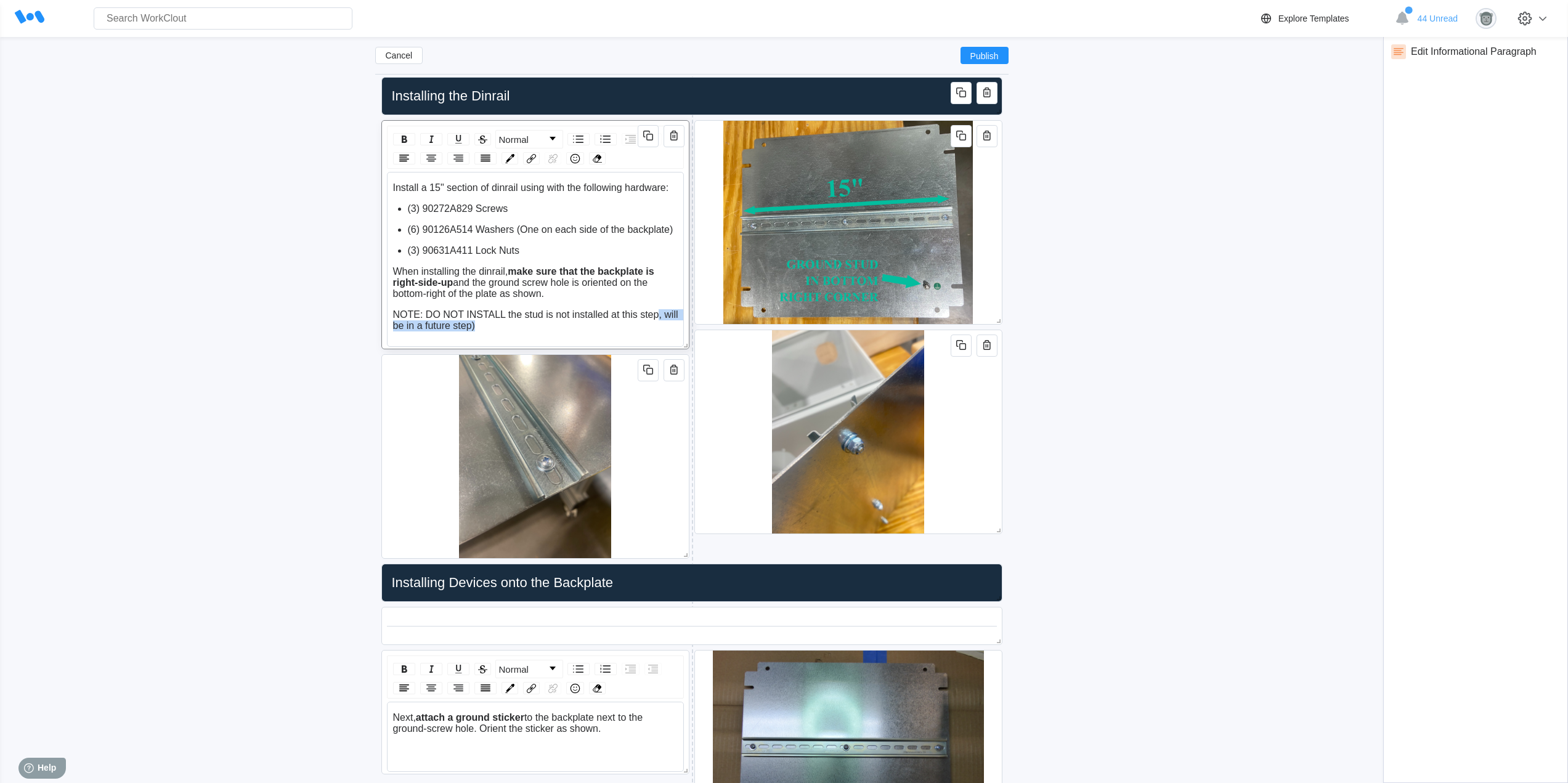
drag, startPoint x: 494, startPoint y: 328, endPoint x: 658, endPoint y: 313, distance: 164.7
click at [658, 313] on div "NOTE: DO NOT INSTALL the stud is not installed at this step, will be in a futur…" at bounding box center [535, 320] width 285 height 22
click at [524, 314] on span "NOTE: DO NOT INSTALL the stud is not installed at this step. It is only shown i…" at bounding box center [534, 320] width 283 height 22
drag, startPoint x: 641, startPoint y: 313, endPoint x: 579, endPoint y: 314, distance: 62.0
click at [579, 314] on span "NOTE: DO NOT INSTALL the ground stud is not installed at this step. It is only …" at bounding box center [533, 320] width 281 height 22
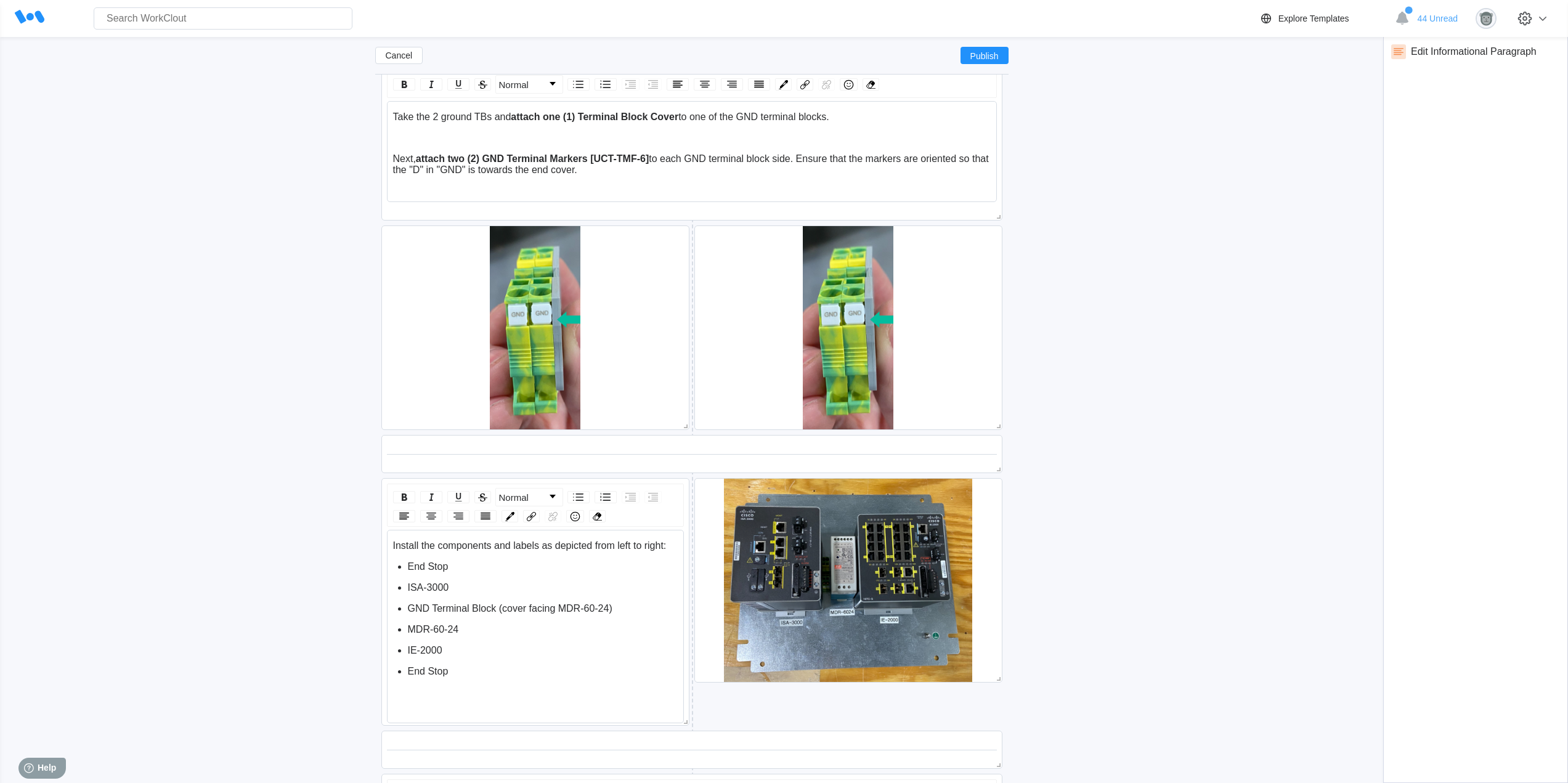
scroll to position [2063, 0]
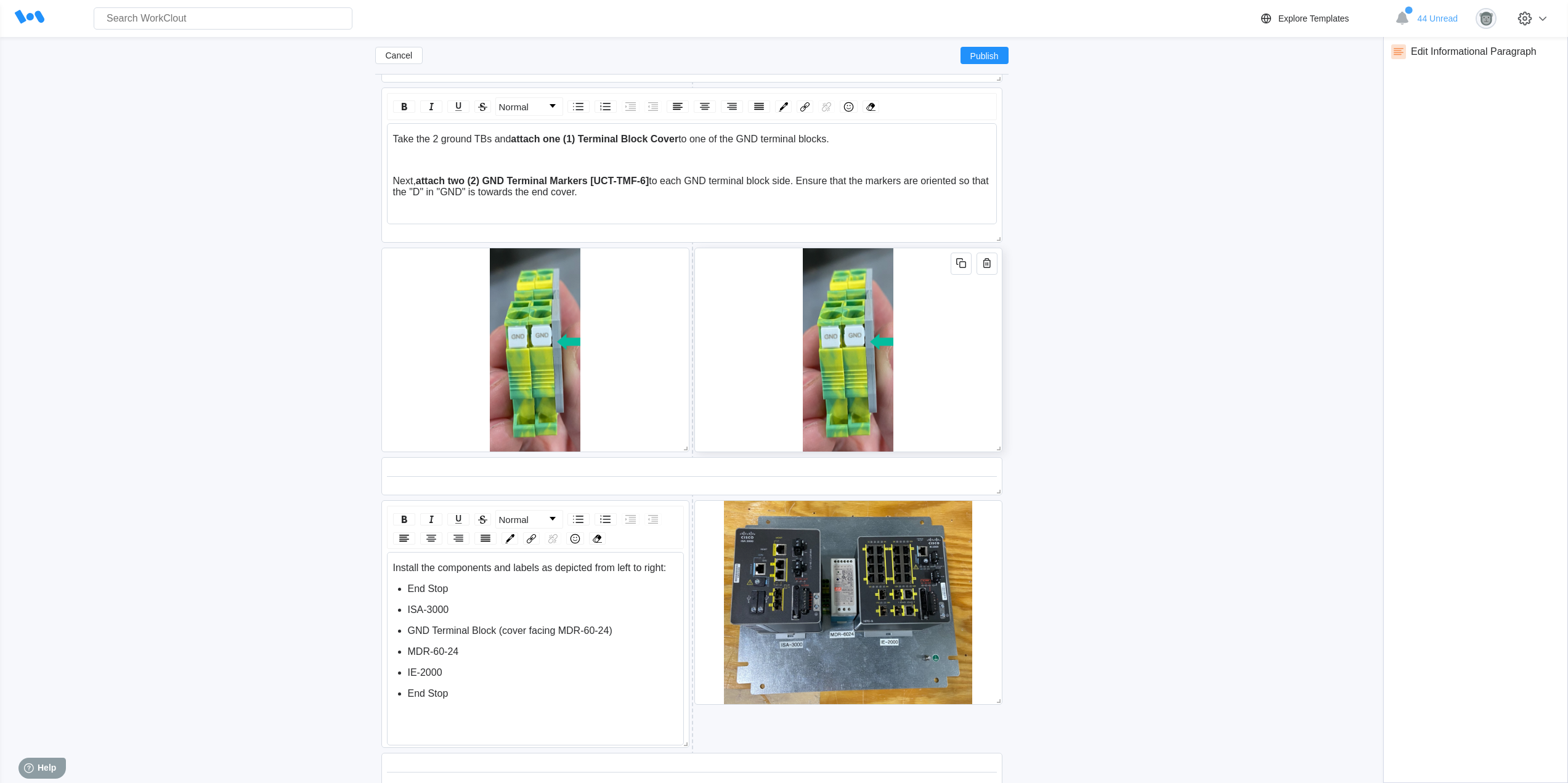
click at [972, 361] on div at bounding box center [848, 349] width 308 height 204
click at [986, 271] on span "button" at bounding box center [986, 264] width 15 height 16
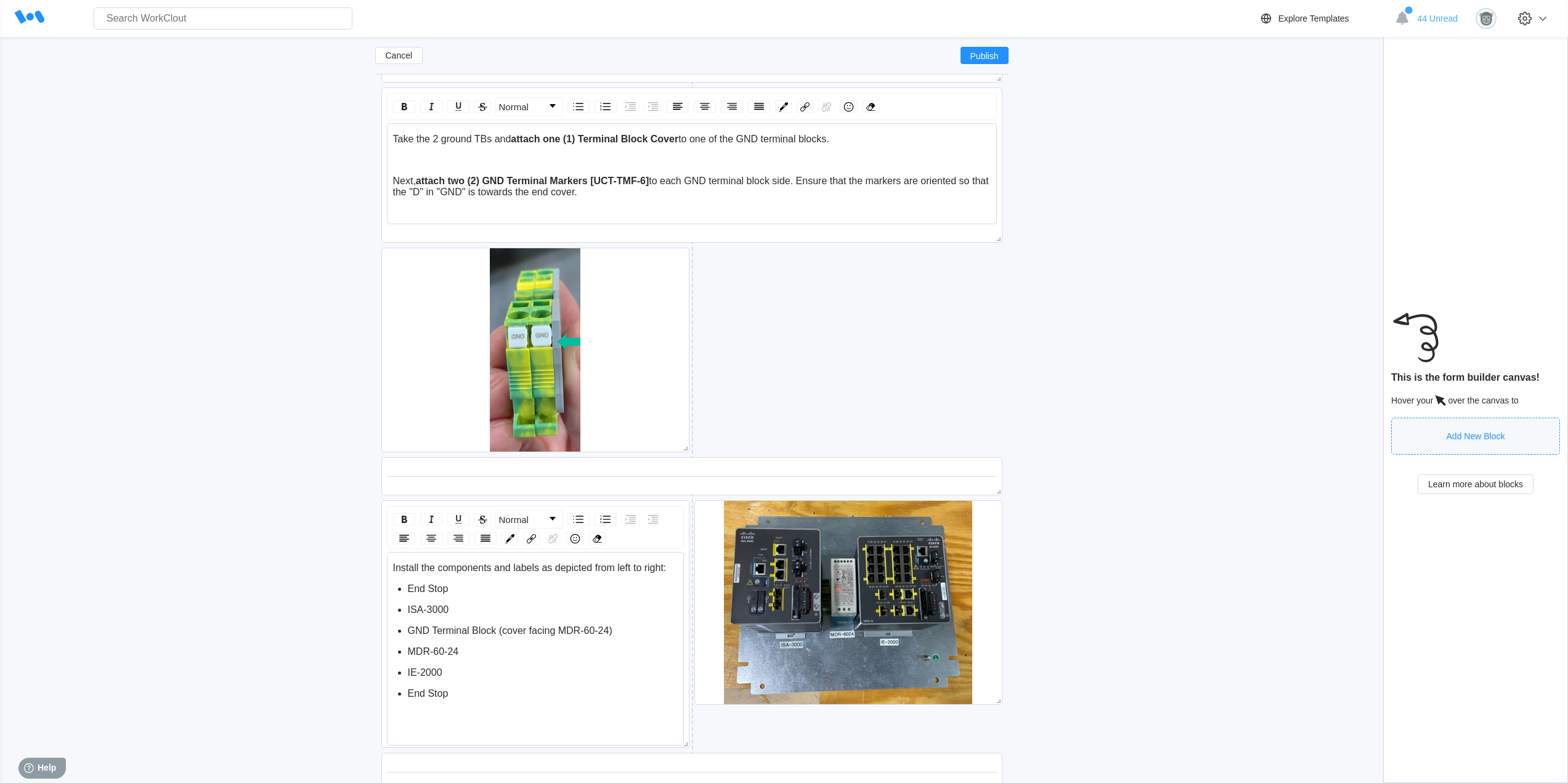
scroll to position [1961, 0]
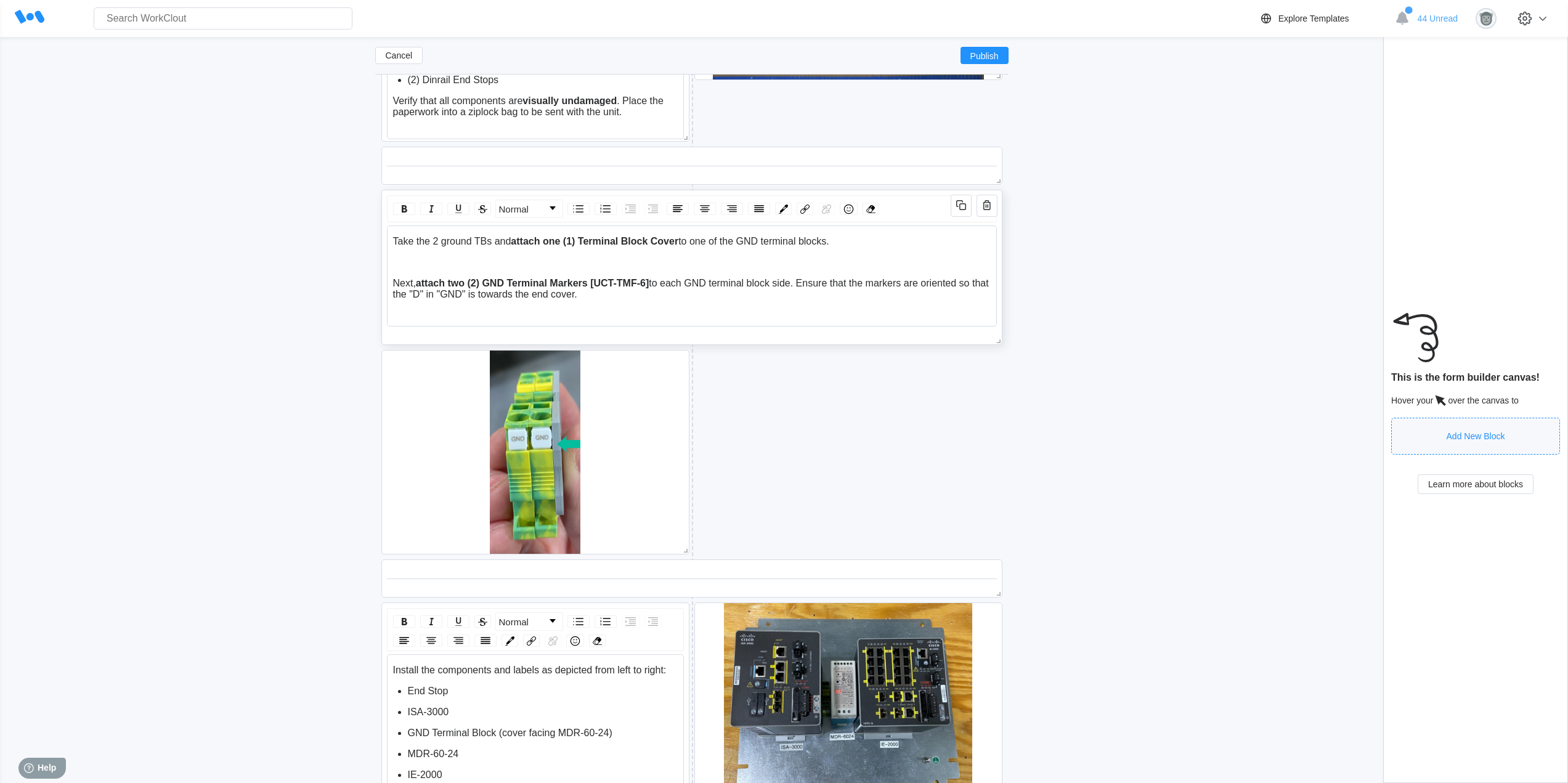
click at [594, 296] on span "to each GND terminal block side. Ensure that the markers are oriented so that t…" at bounding box center [692, 288] width 598 height 22
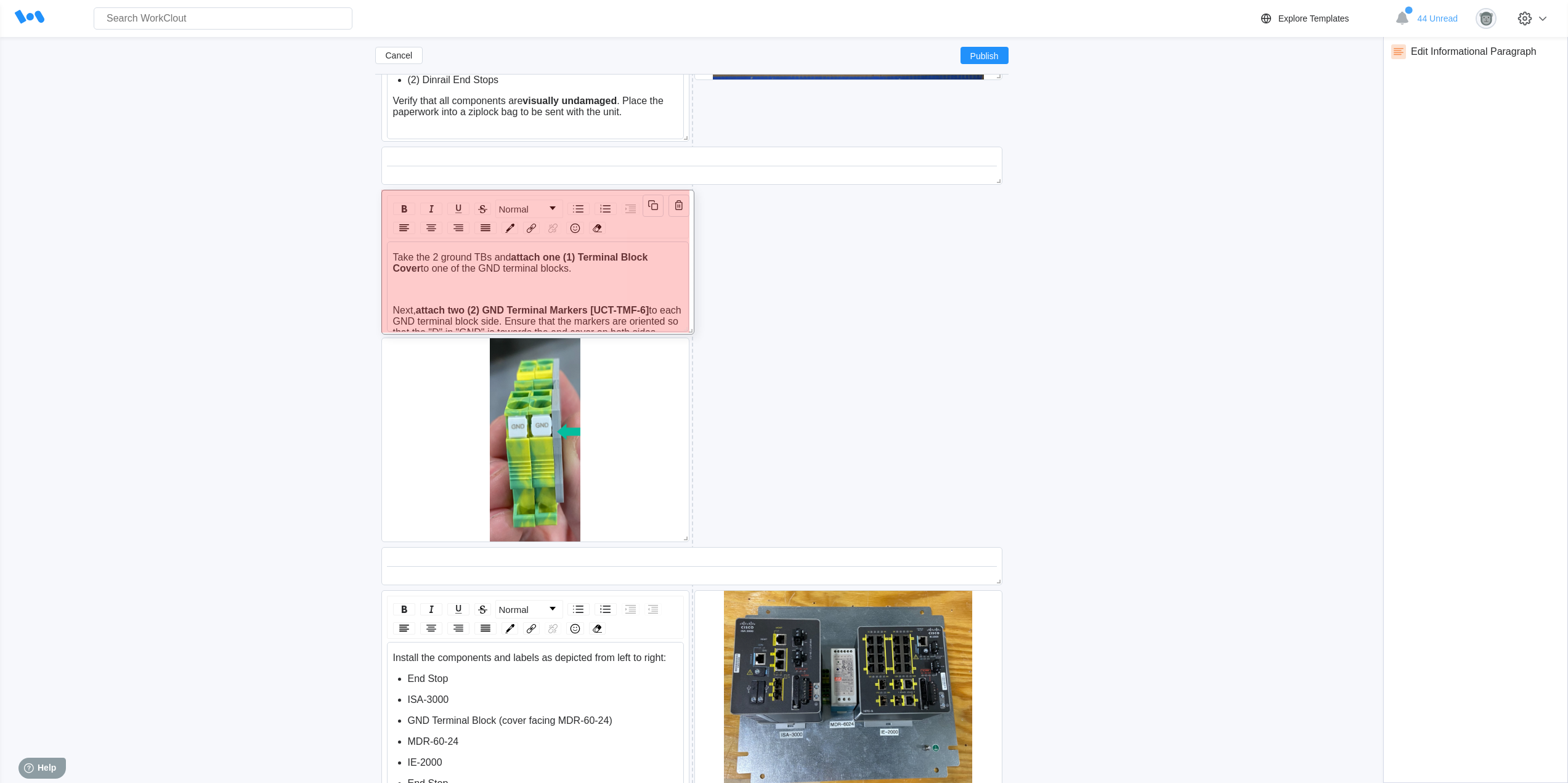
scroll to position [18, 0]
drag, startPoint x: 991, startPoint y: 338, endPoint x: 661, endPoint y: 355, distance: 330.4
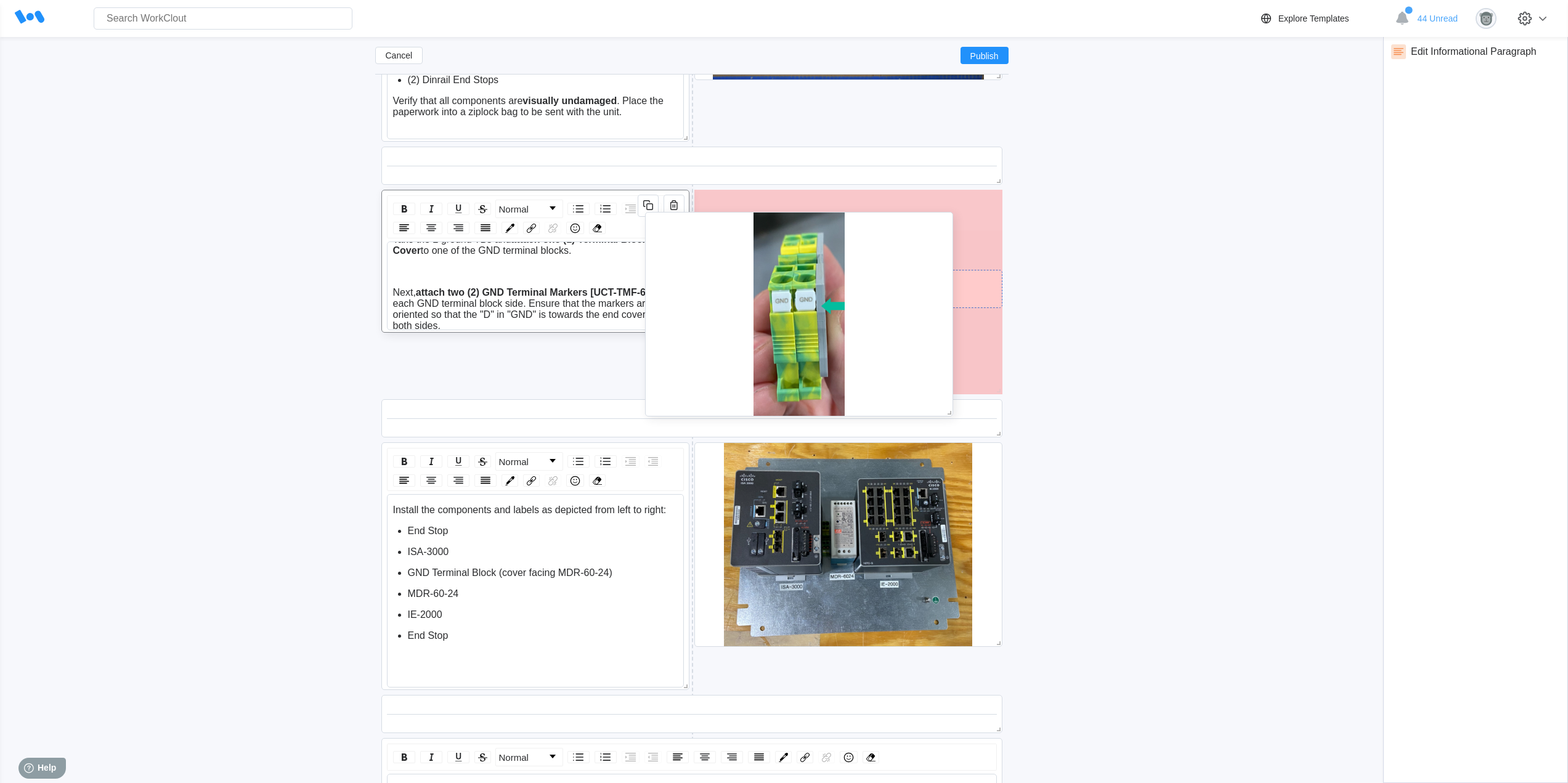
drag, startPoint x: 643, startPoint y: 397, endPoint x: 947, endPoint y: 243, distance: 340.8
click at [947, 243] on div at bounding box center [799, 314] width 308 height 204
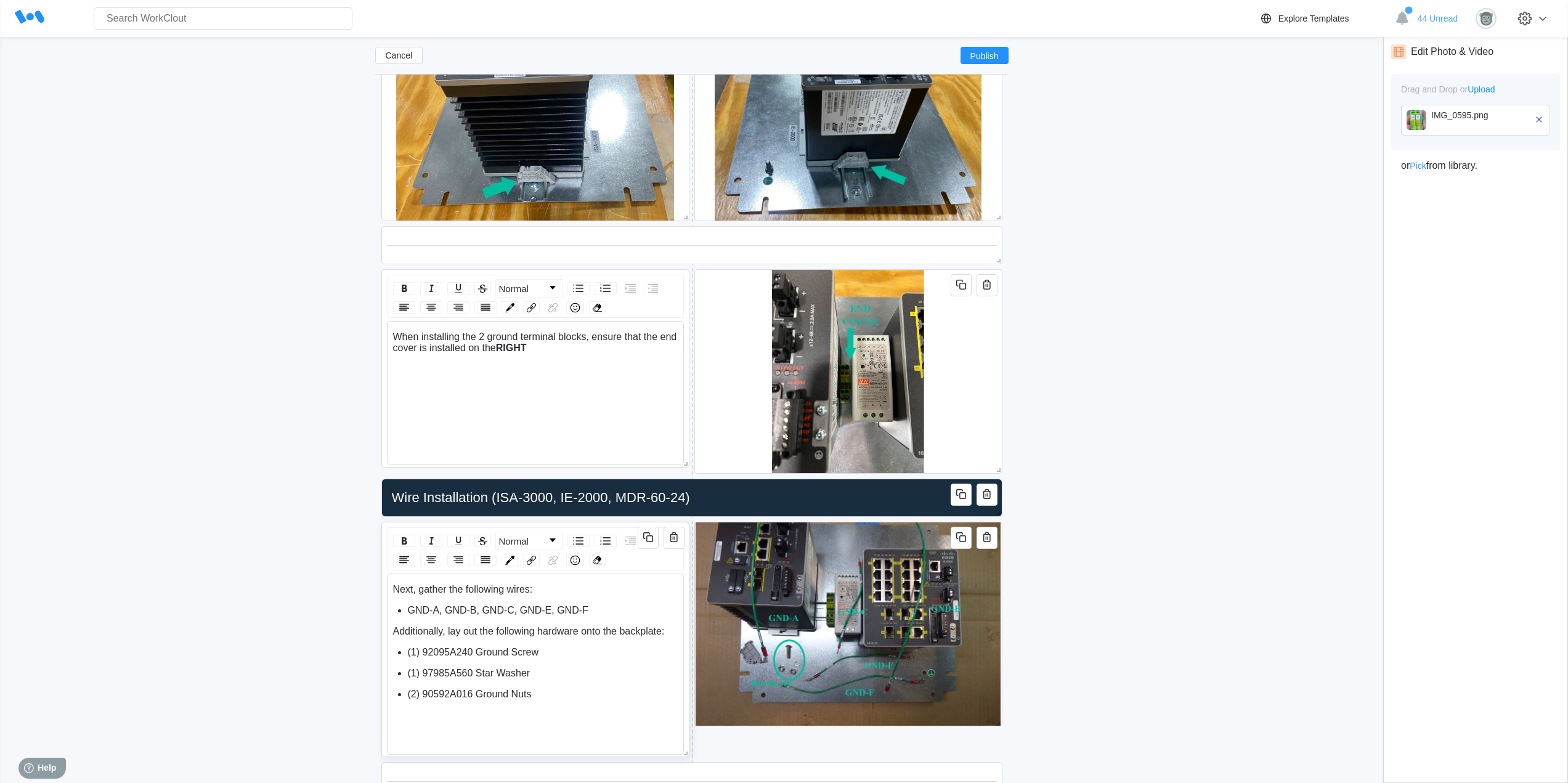
scroll to position [2782, 0]
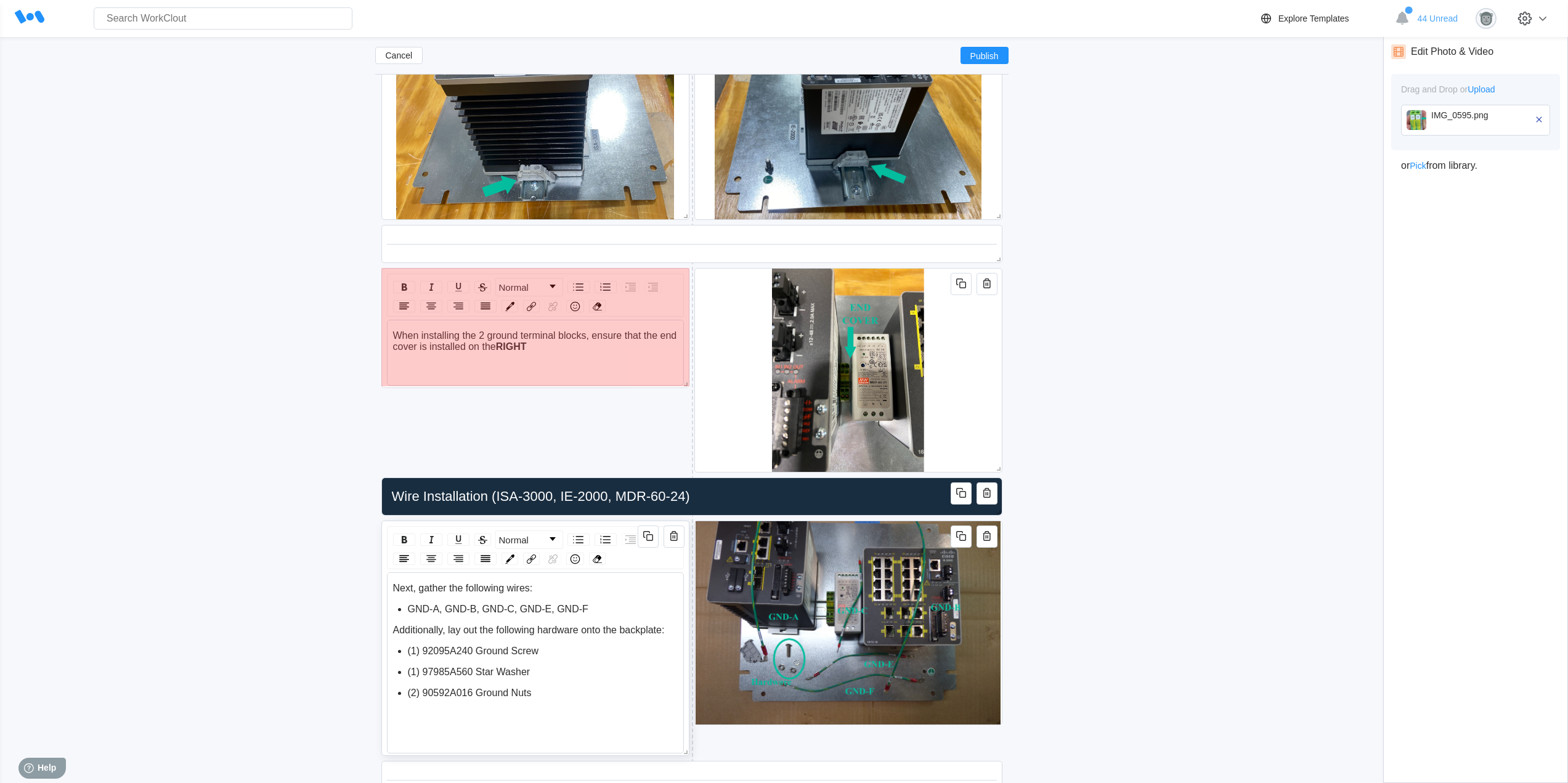
drag, startPoint x: 681, startPoint y: 460, endPoint x: 663, endPoint y: 381, distance: 81.0
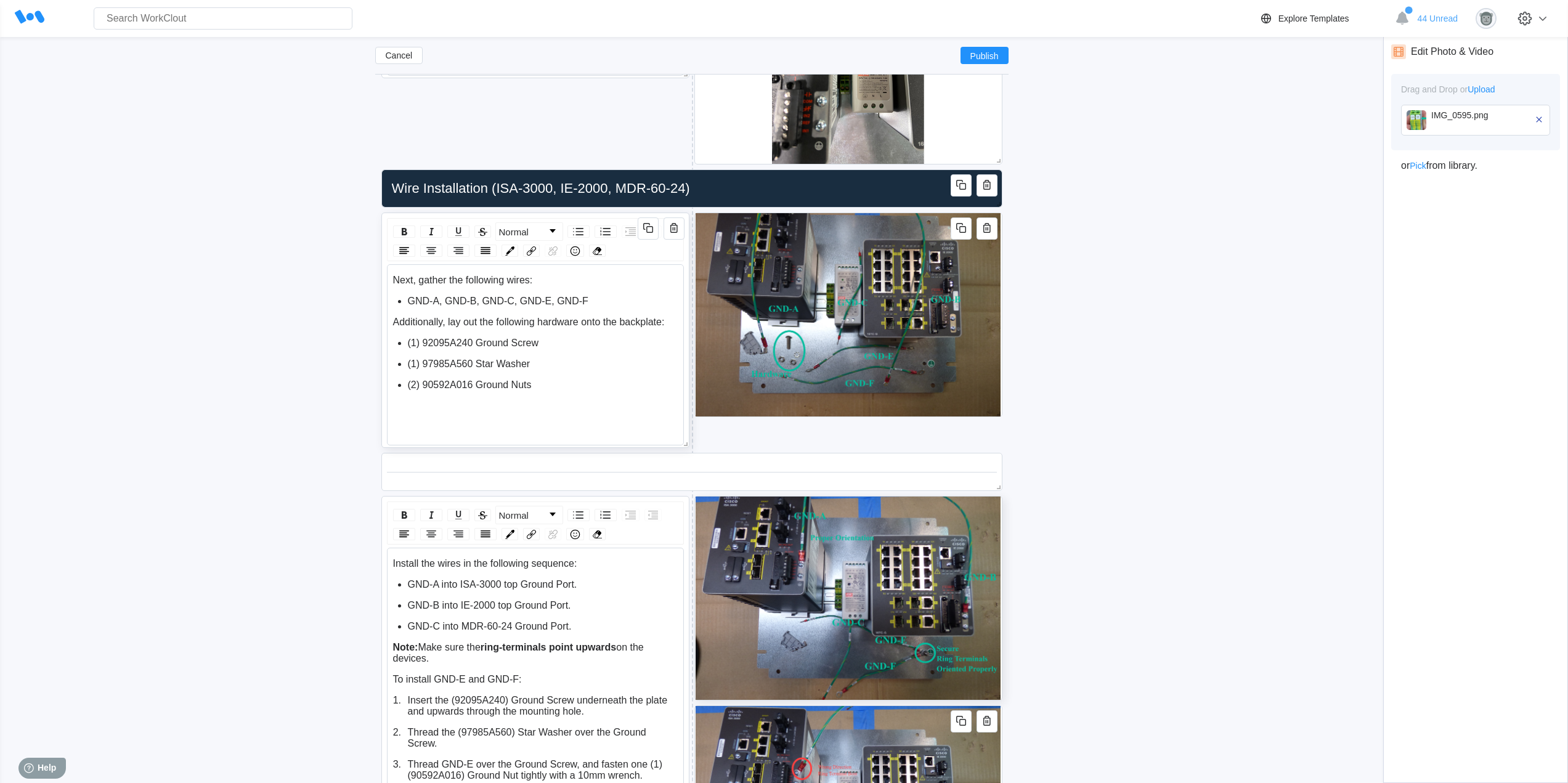
scroll to position [2987, 0]
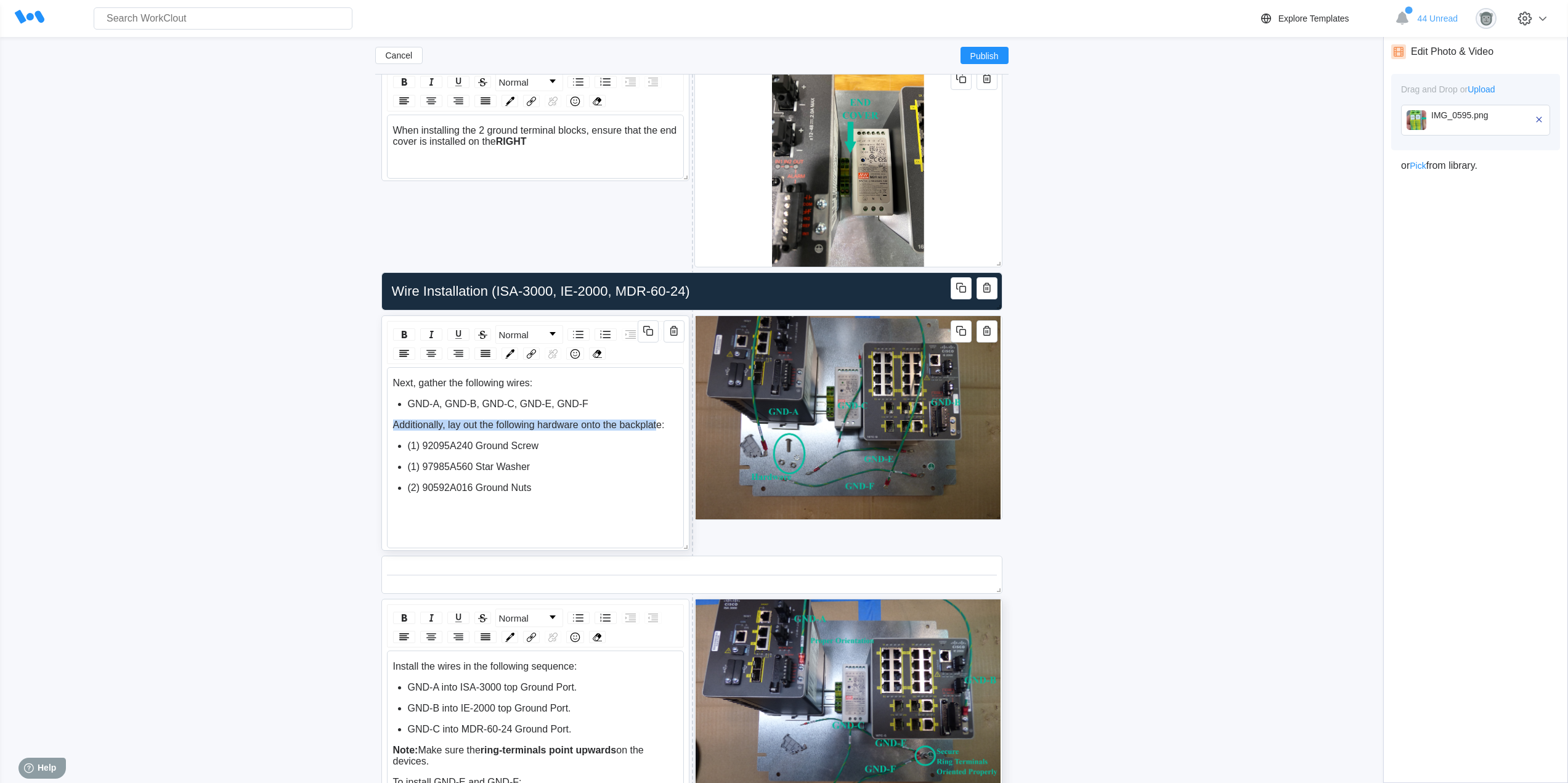
drag, startPoint x: 658, startPoint y: 424, endPoint x: 388, endPoint y: 420, distance: 270.0
click at [393, 423] on span "Additionally, lay out the following hardware onto the backplate:" at bounding box center [528, 425] width 272 height 10
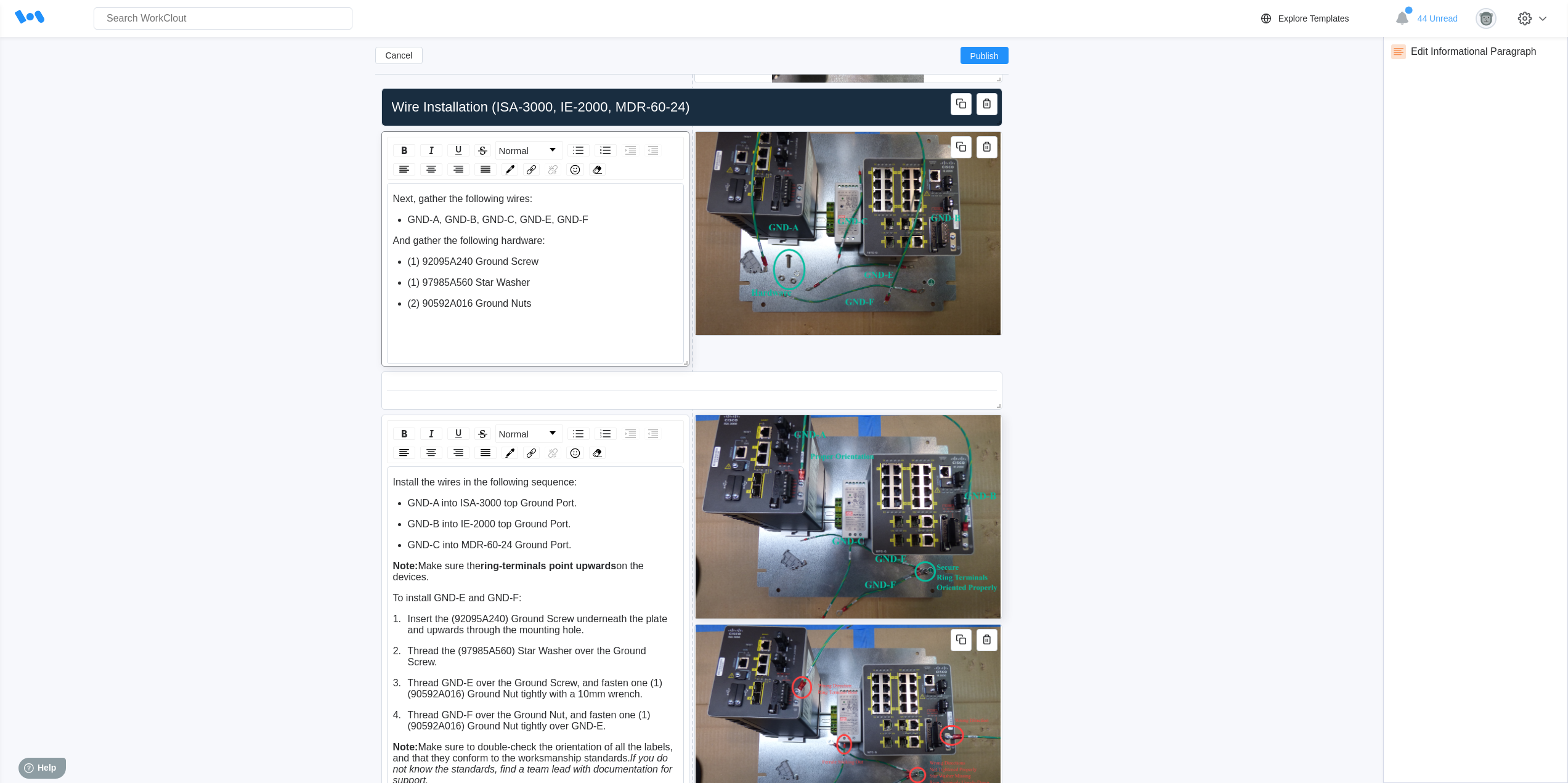
scroll to position [3192, 0]
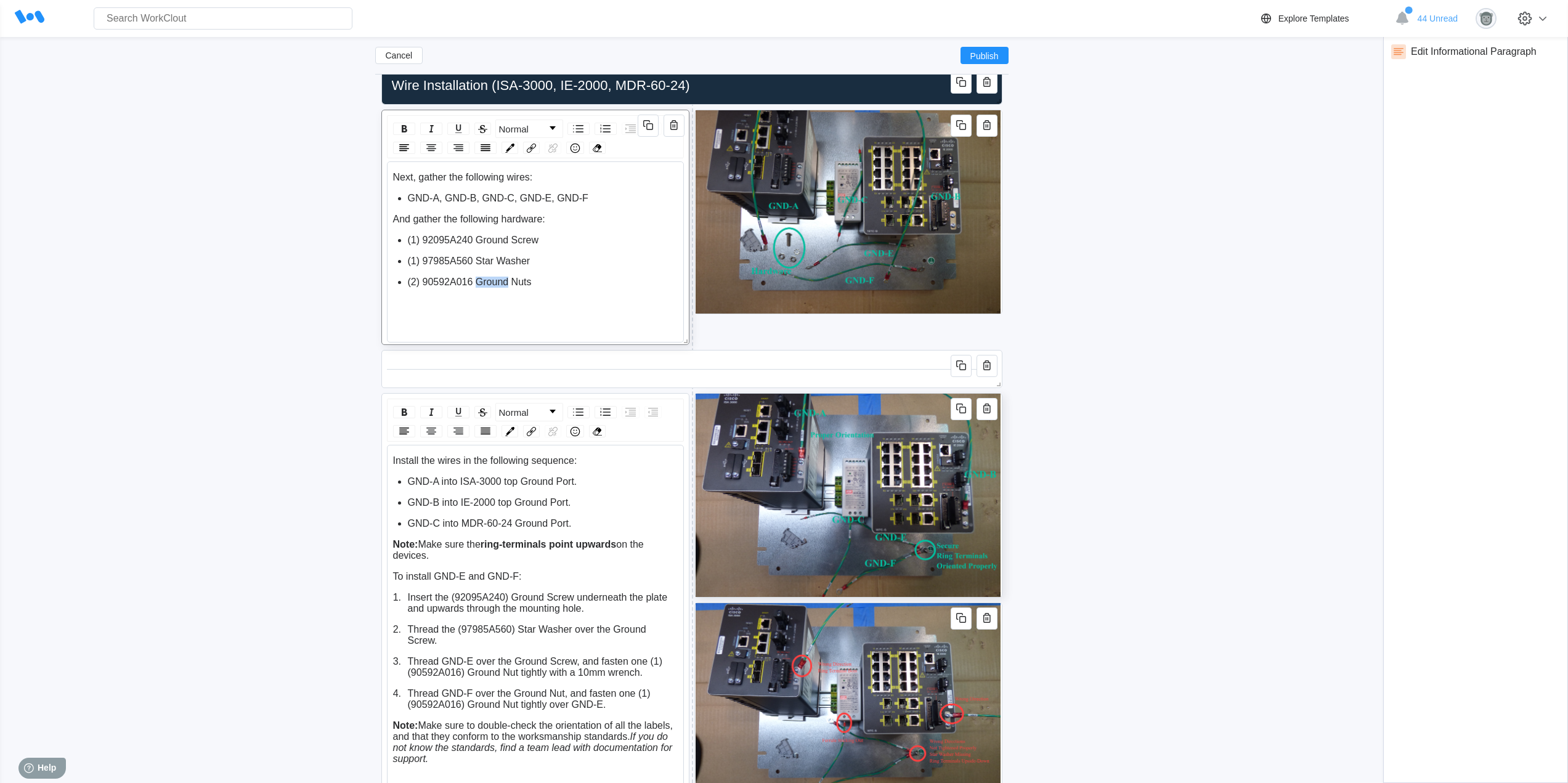
drag, startPoint x: 509, startPoint y: 283, endPoint x: 475, endPoint y: 284, distance: 34.0
click at [475, 284] on span "(2) 90592A016 Ground Nuts" at bounding box center [470, 281] width 124 height 10
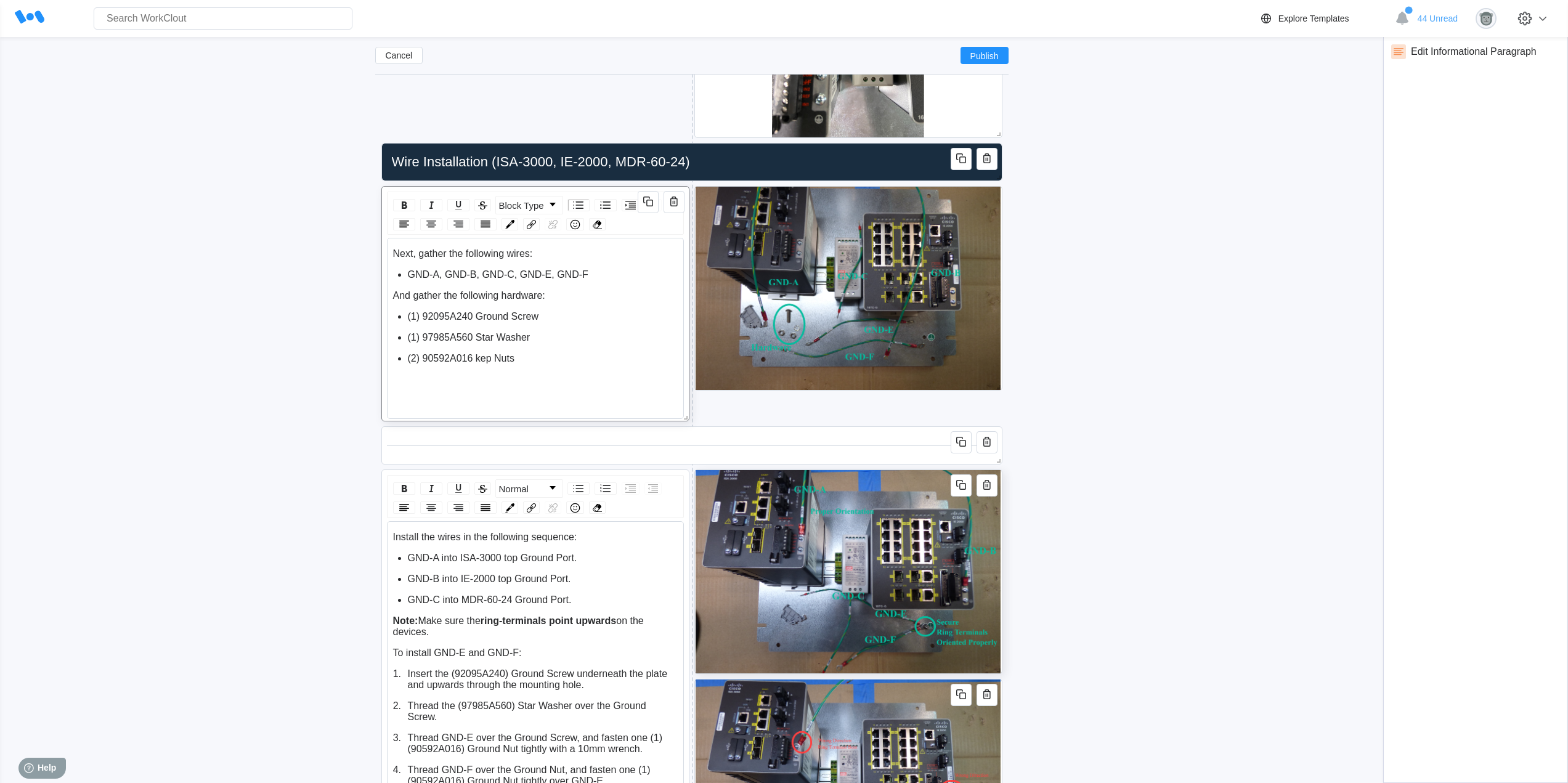
scroll to position [3089, 0]
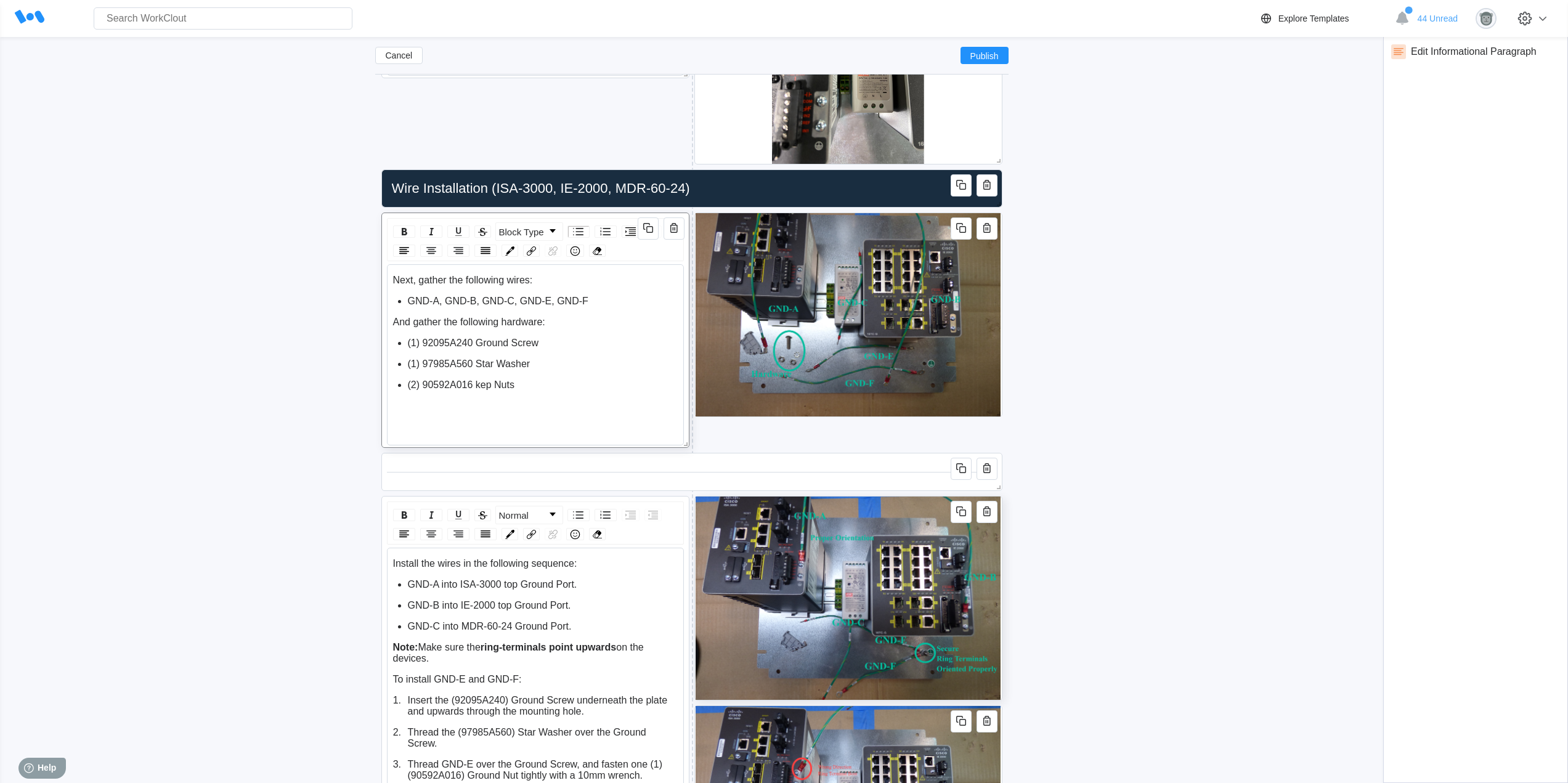
click at [470, 384] on span "(2) 90592A016 kep Nuts" at bounding box center [461, 384] width 106 height 10
drag, startPoint x: 508, startPoint y: 342, endPoint x: 475, endPoint y: 342, distance: 33.0
click at [475, 342] on span "(1) 92095A240 Ground Screw" at bounding box center [474, 342] width 131 height 10
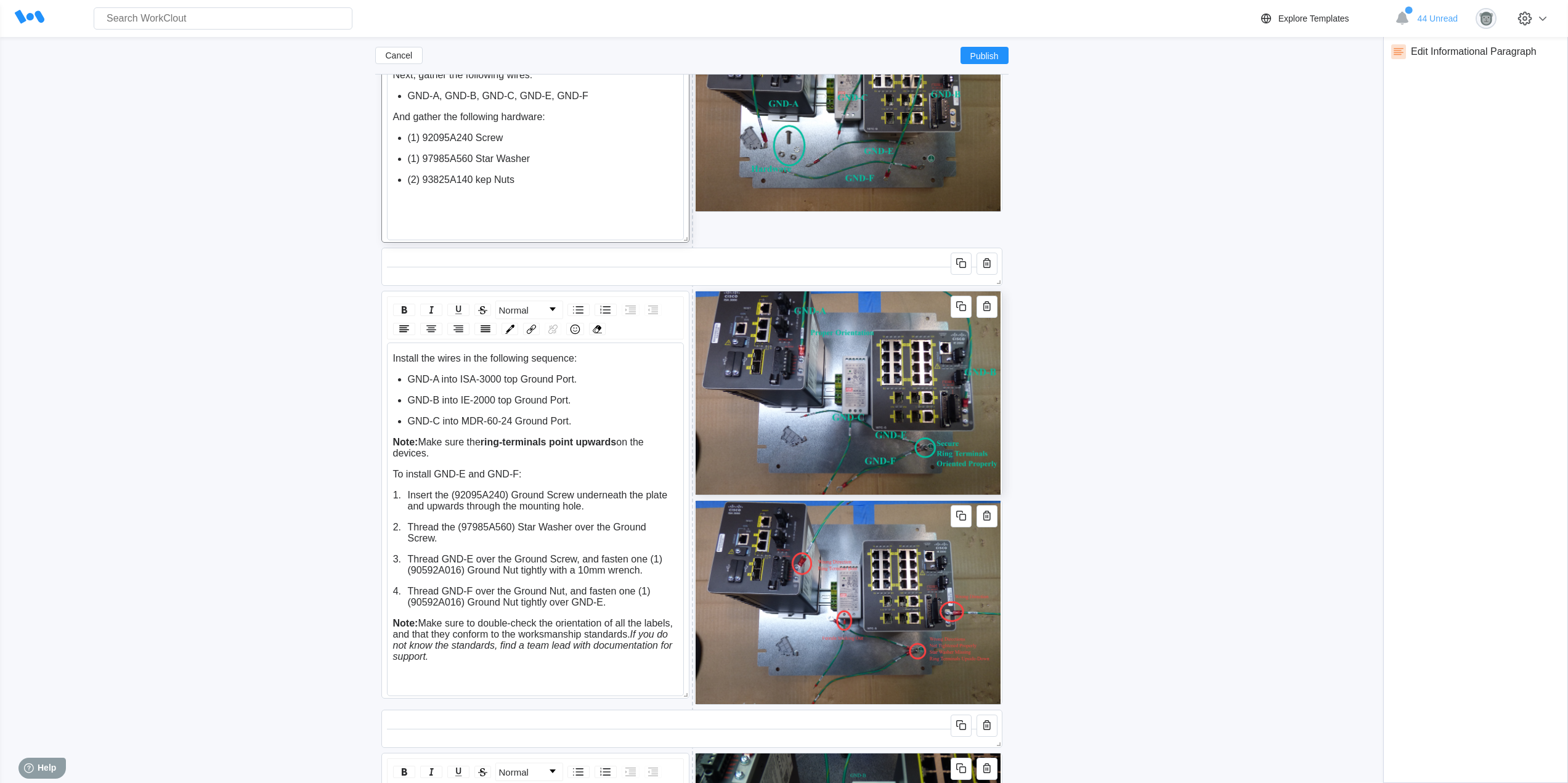
scroll to position [3397, 0]
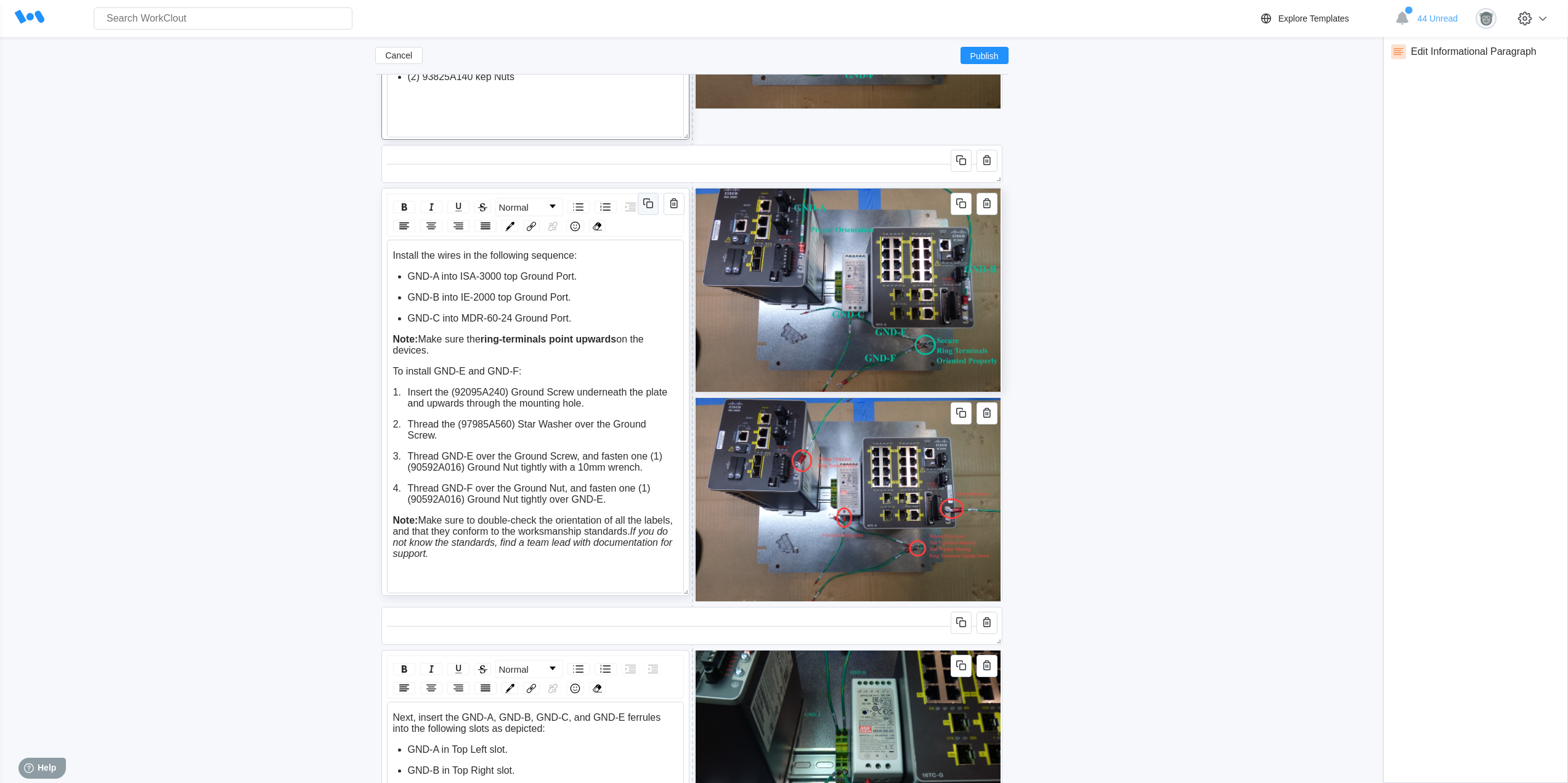
click at [648, 202] on icon "button" at bounding box center [647, 203] width 15 height 15
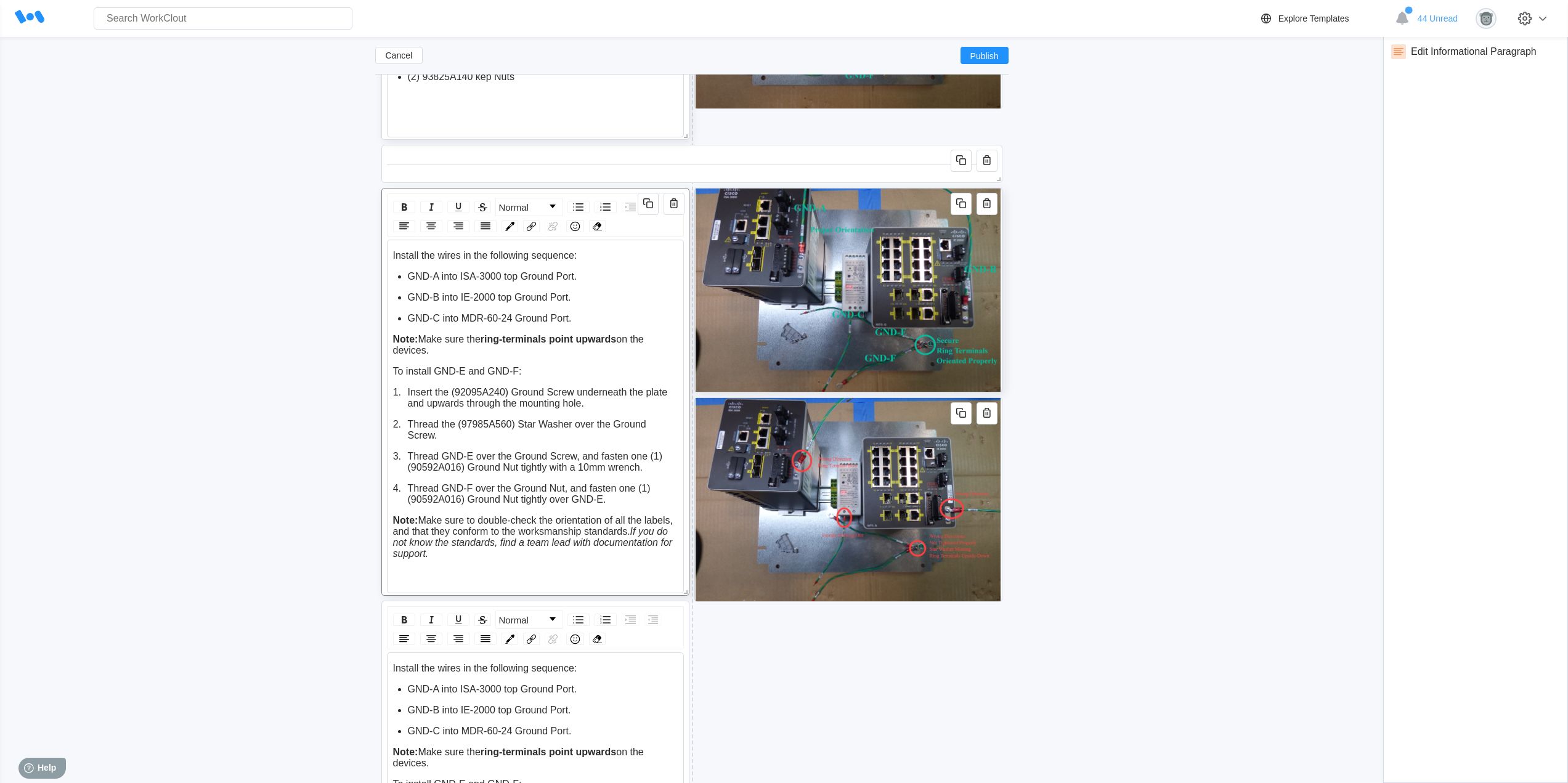
click at [434, 558] on div "Note: Make sure to double-check the orientation of all the labels, and that the…" at bounding box center [535, 537] width 285 height 45
drag, startPoint x: 438, startPoint y: 554, endPoint x: 390, endPoint y: 515, distance: 61.8
click at [390, 515] on div "Install the wires in the following sequence: GND-A into ISA-3000 top Ground Por…" at bounding box center [535, 416] width 297 height 353
drag, startPoint x: 439, startPoint y: 351, endPoint x: 397, endPoint y: 251, distance: 108.5
click at [397, 251] on div "Install the wires in the following sequence: GND-A into ISA-3000 top Ground Por…" at bounding box center [535, 377] width 285 height 255
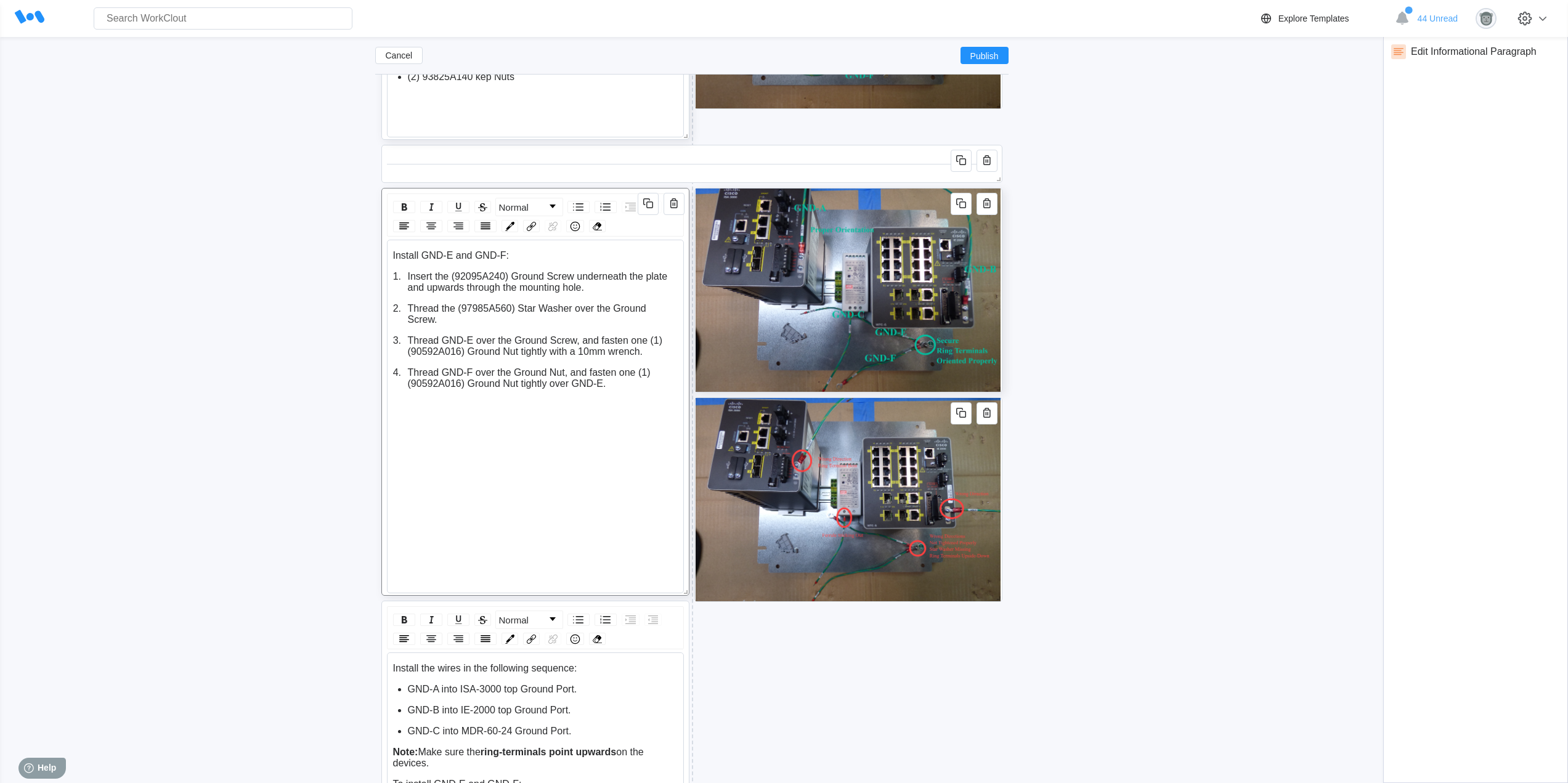
click at [420, 256] on span "Install GND-E and GND-F:" at bounding box center [451, 255] width 116 height 10
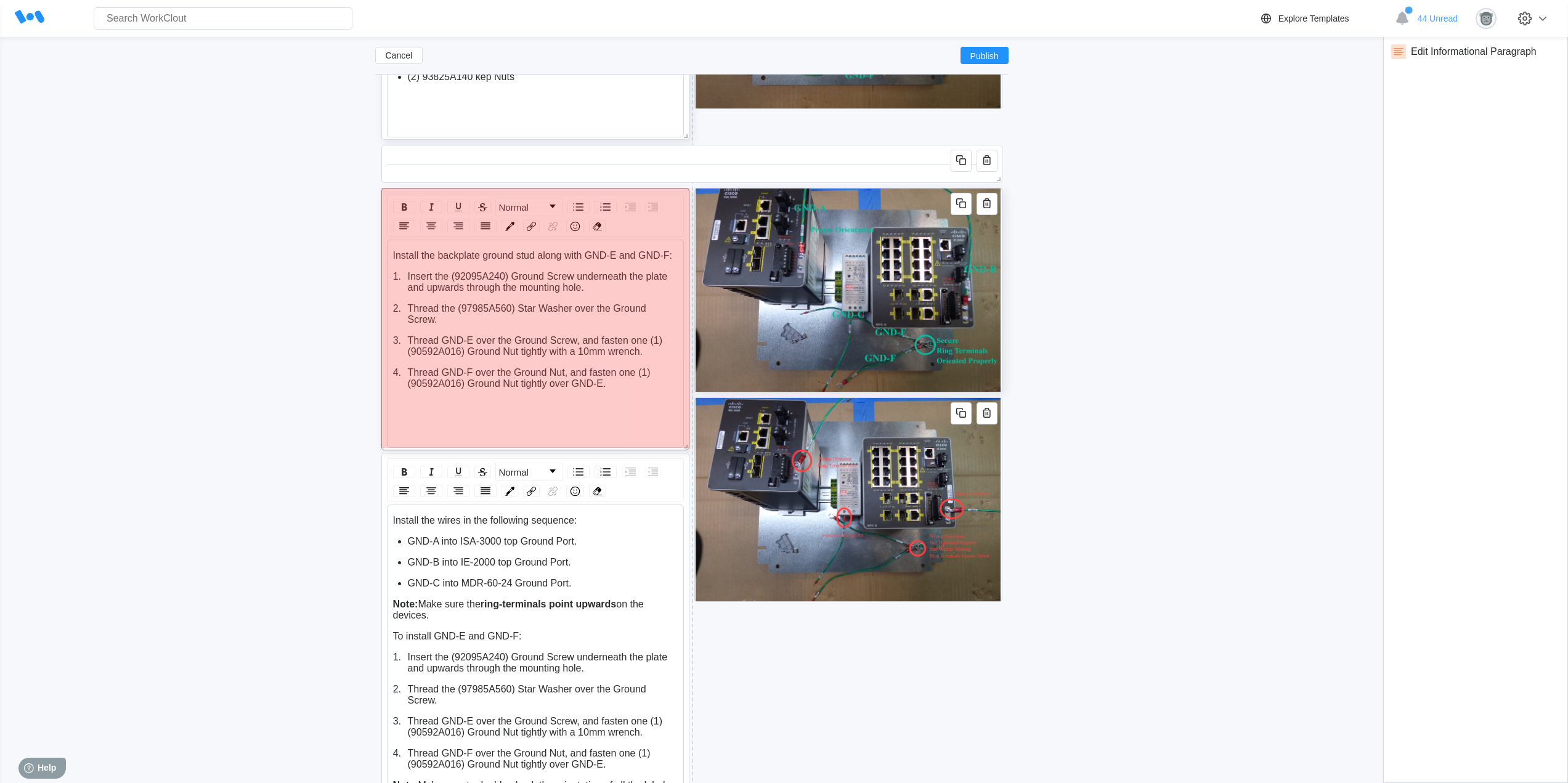
drag, startPoint x: 680, startPoint y: 588, endPoint x: 677, endPoint y: 418, distance: 170.0
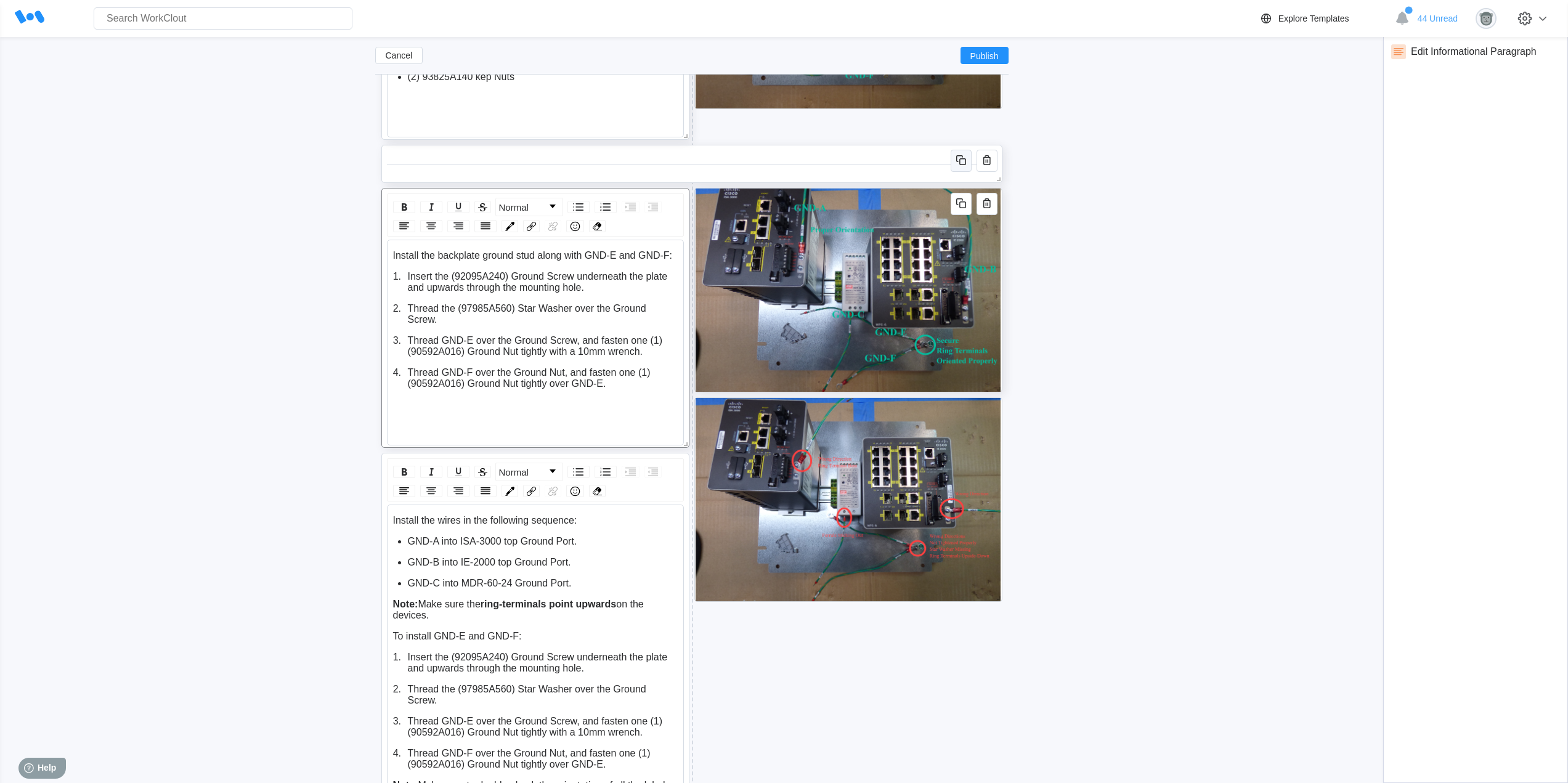
click at [961, 159] on icon "button" at bounding box center [961, 160] width 15 height 15
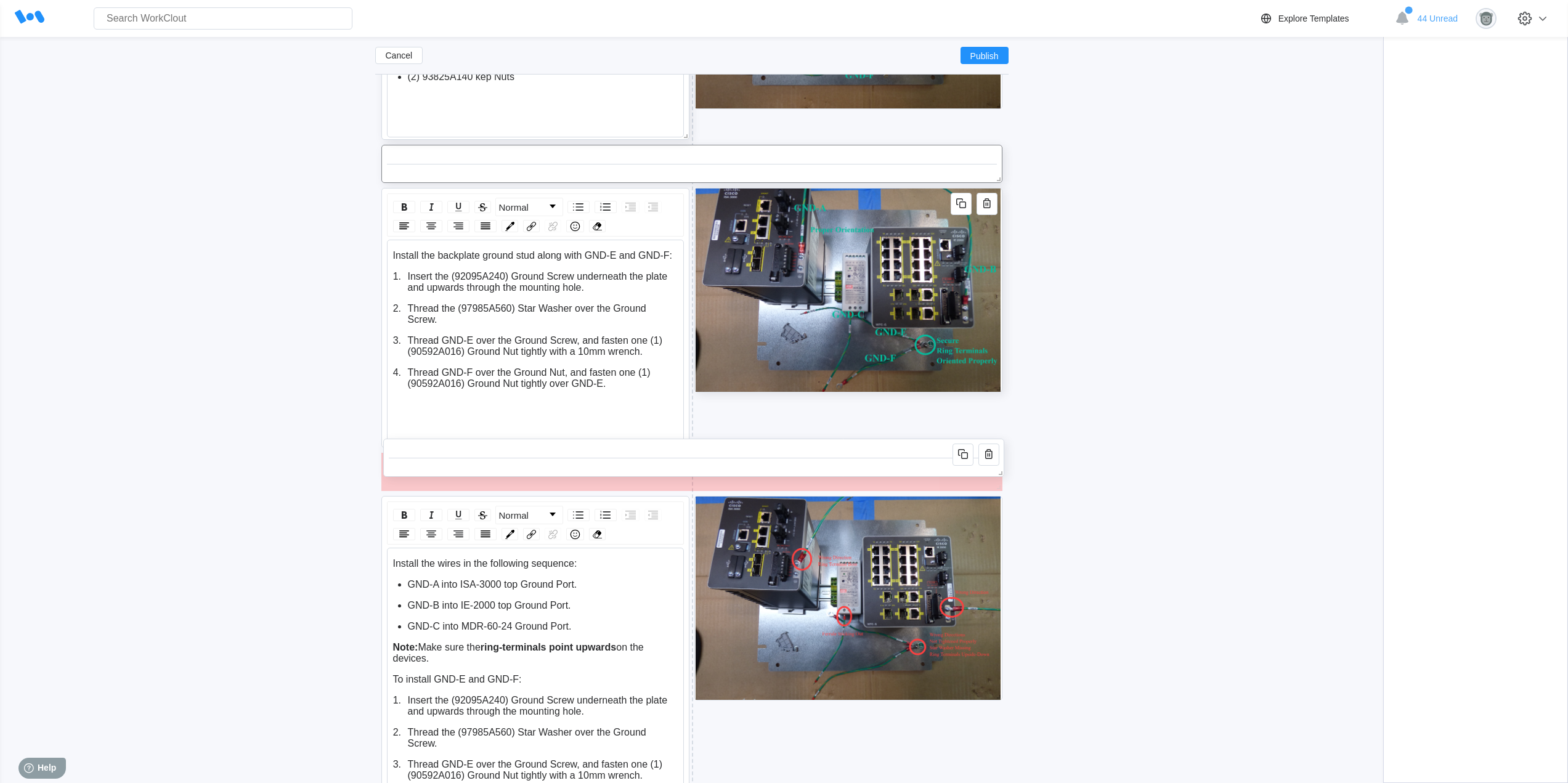
drag, startPoint x: 700, startPoint y: 213, endPoint x: 702, endPoint y: 477, distance: 264.0
click at [702, 471] on div at bounding box center [694, 458] width 610 height 27
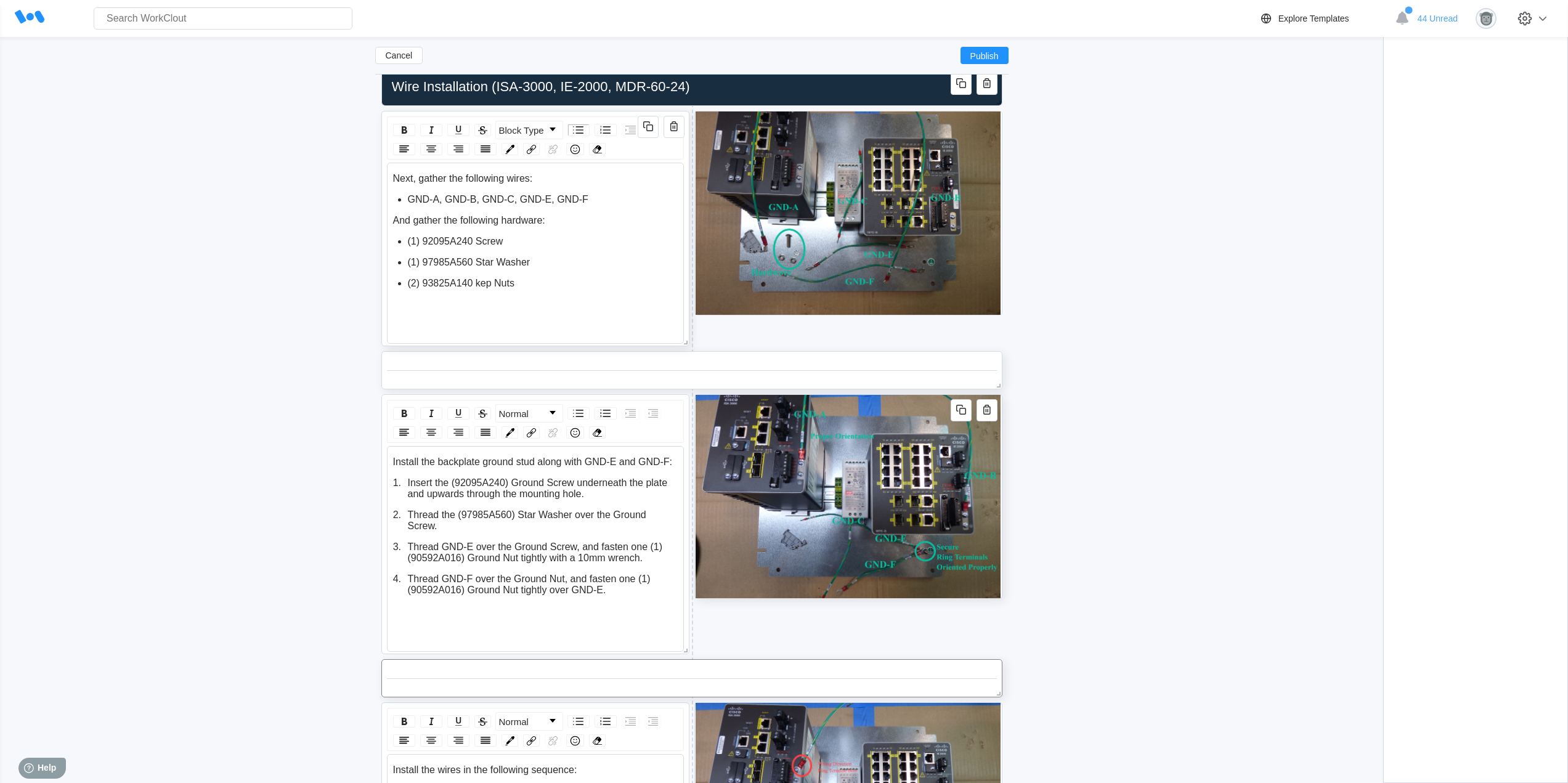
scroll to position [3192, 0]
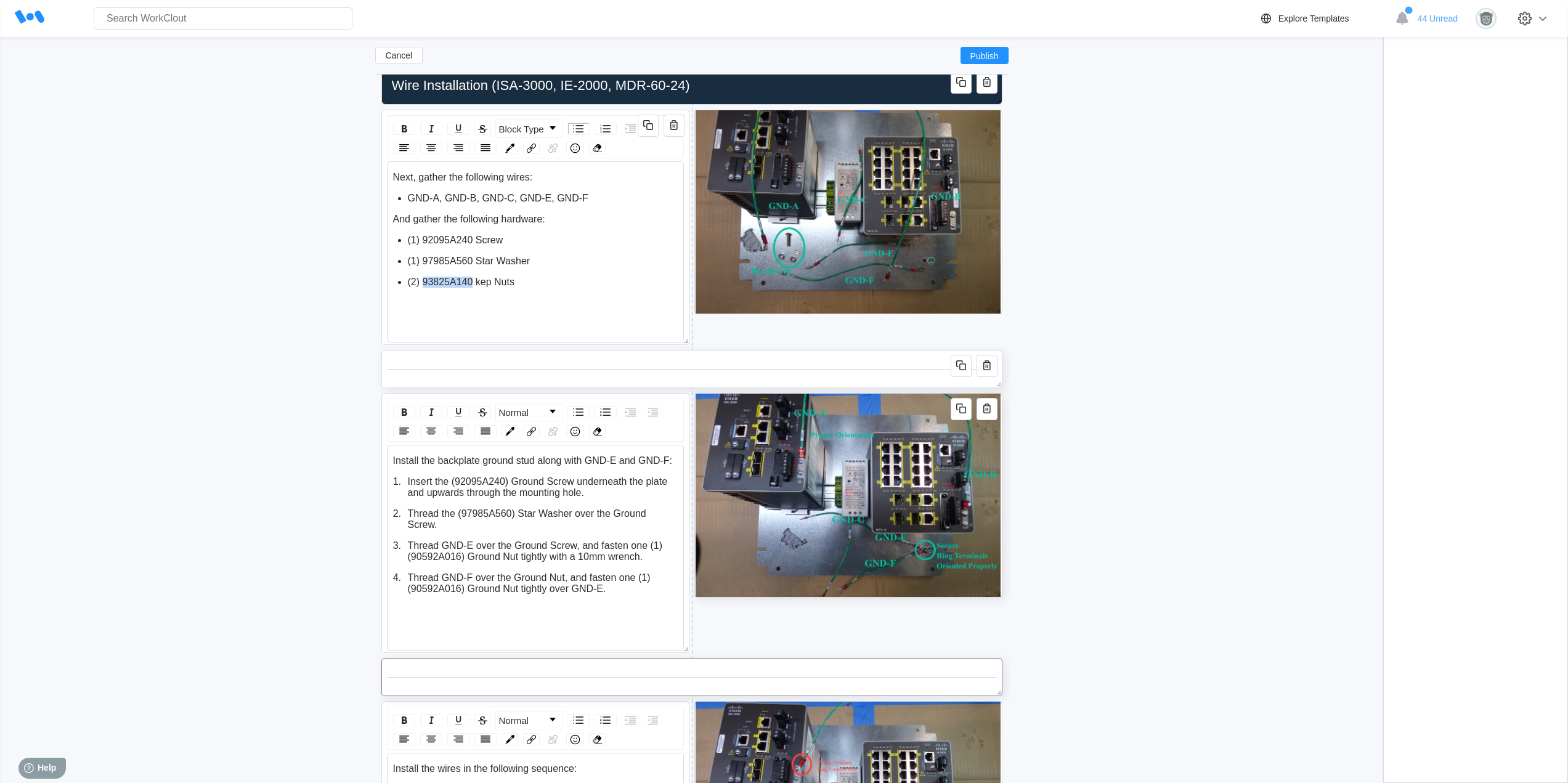
drag, startPoint x: 470, startPoint y: 282, endPoint x: 424, endPoint y: 281, distance: 46.0
click at [424, 281] on span "(2) 93825A140 kep Nuts" at bounding box center [461, 281] width 106 height 10
copy span "93825A140"
drag, startPoint x: 455, startPoint y: 554, endPoint x: 409, endPoint y: 554, distance: 46.0
click at [409, 554] on span "Thread GND-E over the Ground Screw, and fasten one (1) (90592A016) Ground Nut t…" at bounding box center [537, 551] width 257 height 22
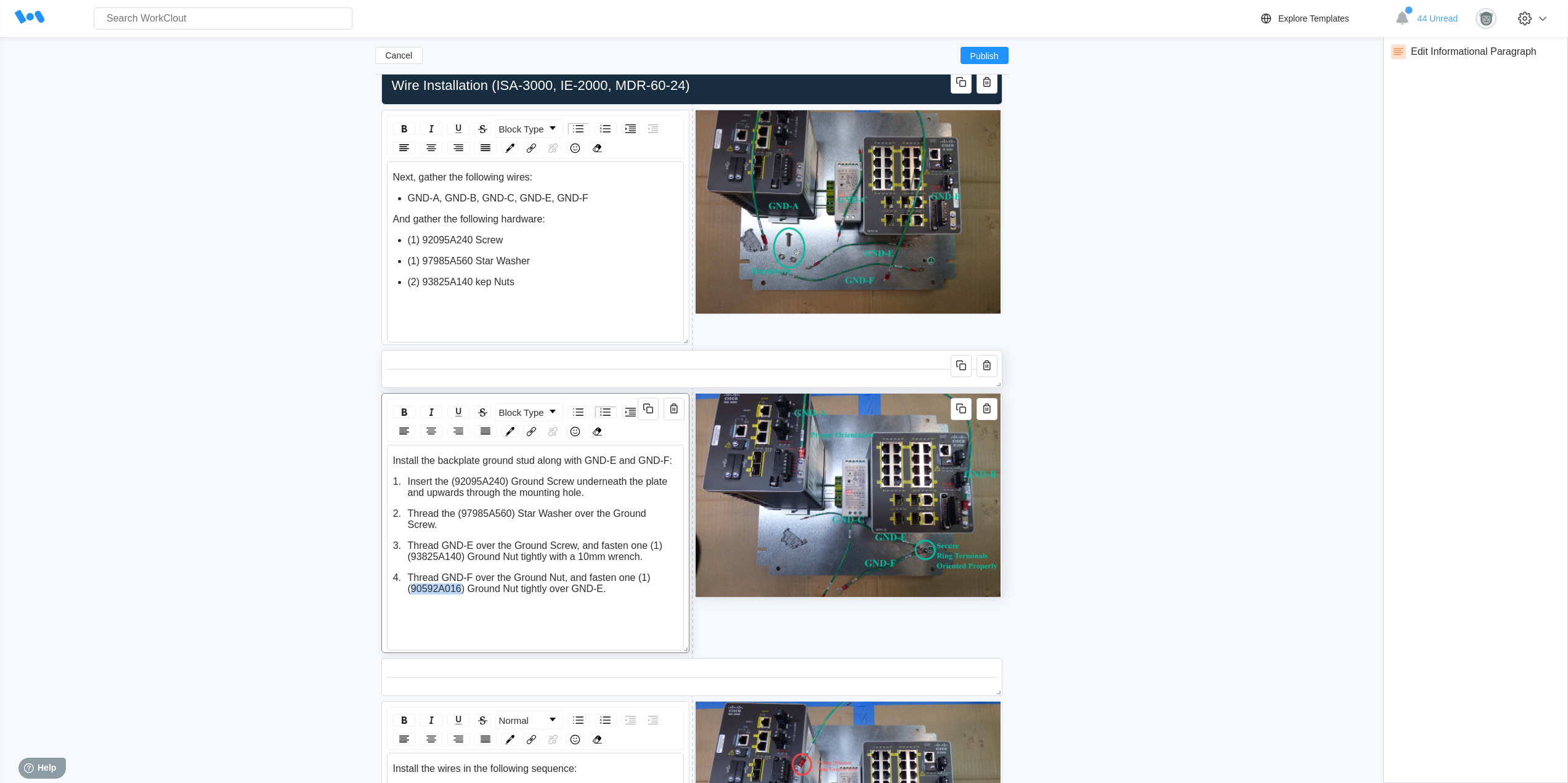
drag, startPoint x: 462, startPoint y: 587, endPoint x: 410, endPoint y: 588, distance: 52.0
click at [410, 588] on span "Thread GND-F over the Ground Nut, and fasten one (1) (90592A016) Ground Nut tig…" at bounding box center [530, 583] width 245 height 22
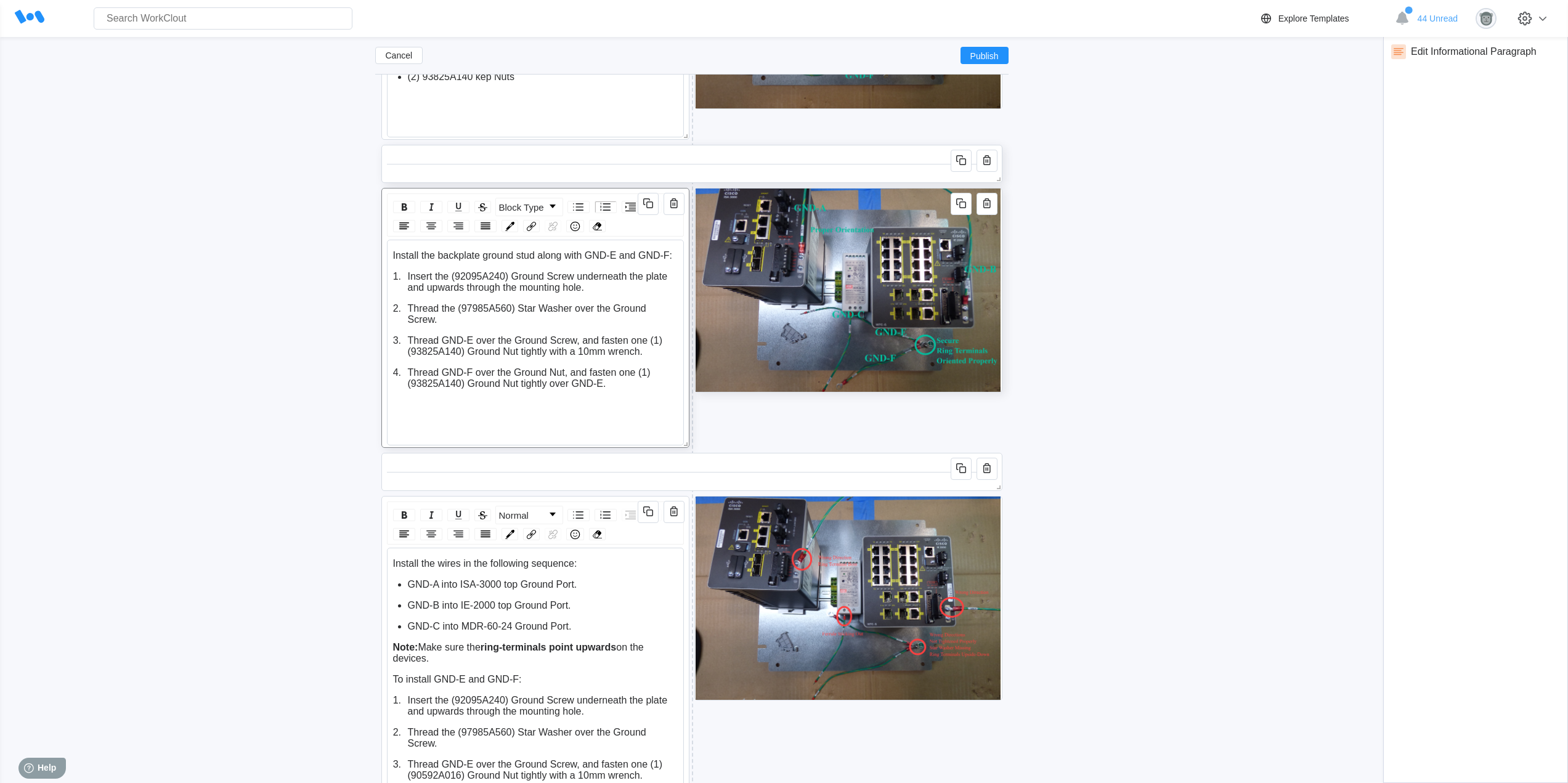
scroll to position [3295, 0]
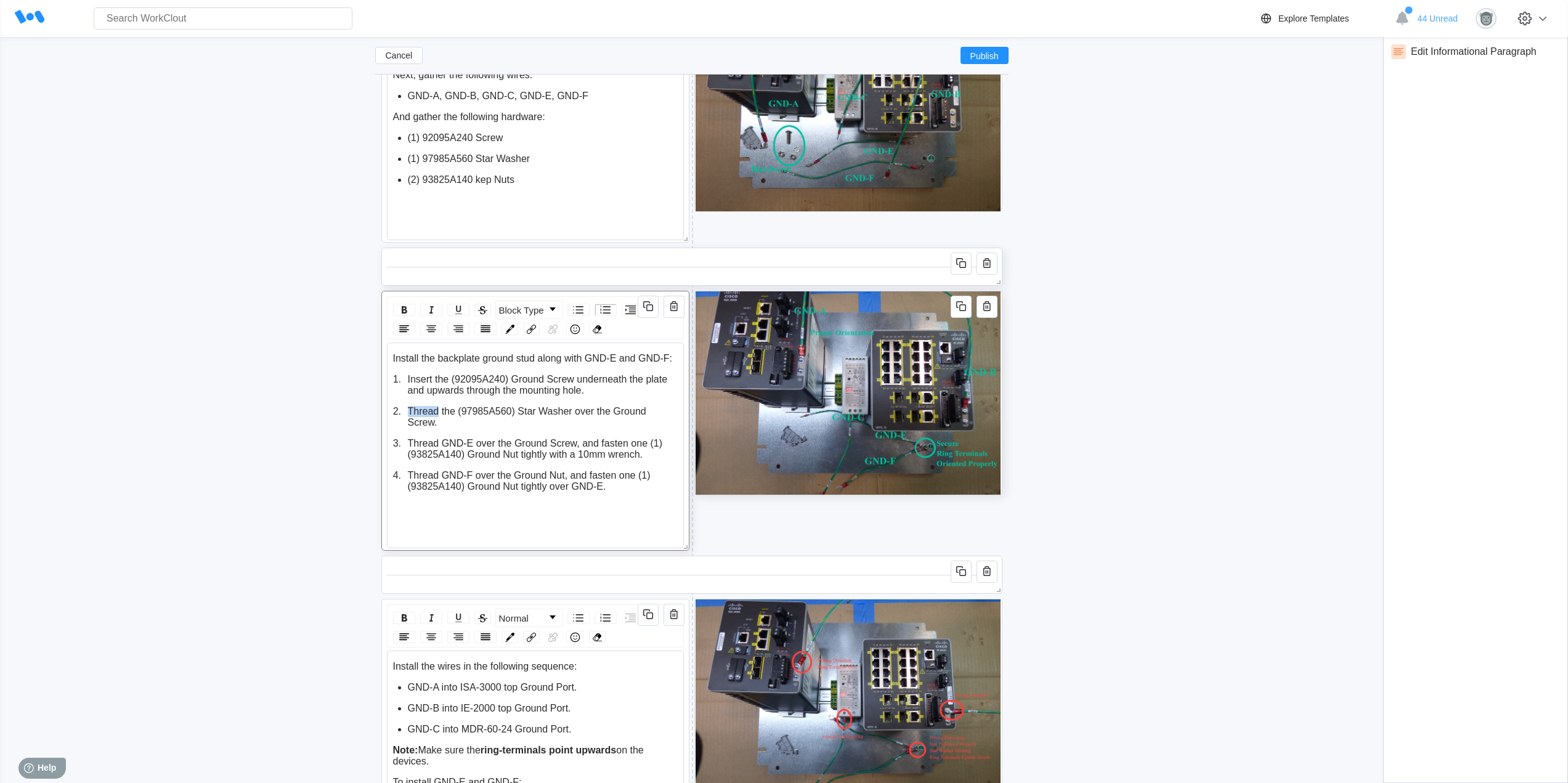
drag, startPoint x: 438, startPoint y: 412, endPoint x: 410, endPoint y: 407, distance: 28.4
click at [410, 407] on span "Thread the (97985A560) Star Washer over the Ground Screw." at bounding box center [528, 417] width 241 height 22
click at [411, 412] on span "I nstall the (97985A560) Star Washer over the Ground Screw." at bounding box center [542, 411] width 268 height 10
drag, startPoint x: 433, startPoint y: 408, endPoint x: 407, endPoint y: 411, distance: 26.2
click at [408, 411] on span "Install the (97985A560) Star Washer over the Ground Screw." at bounding box center [540, 411] width 265 height 10
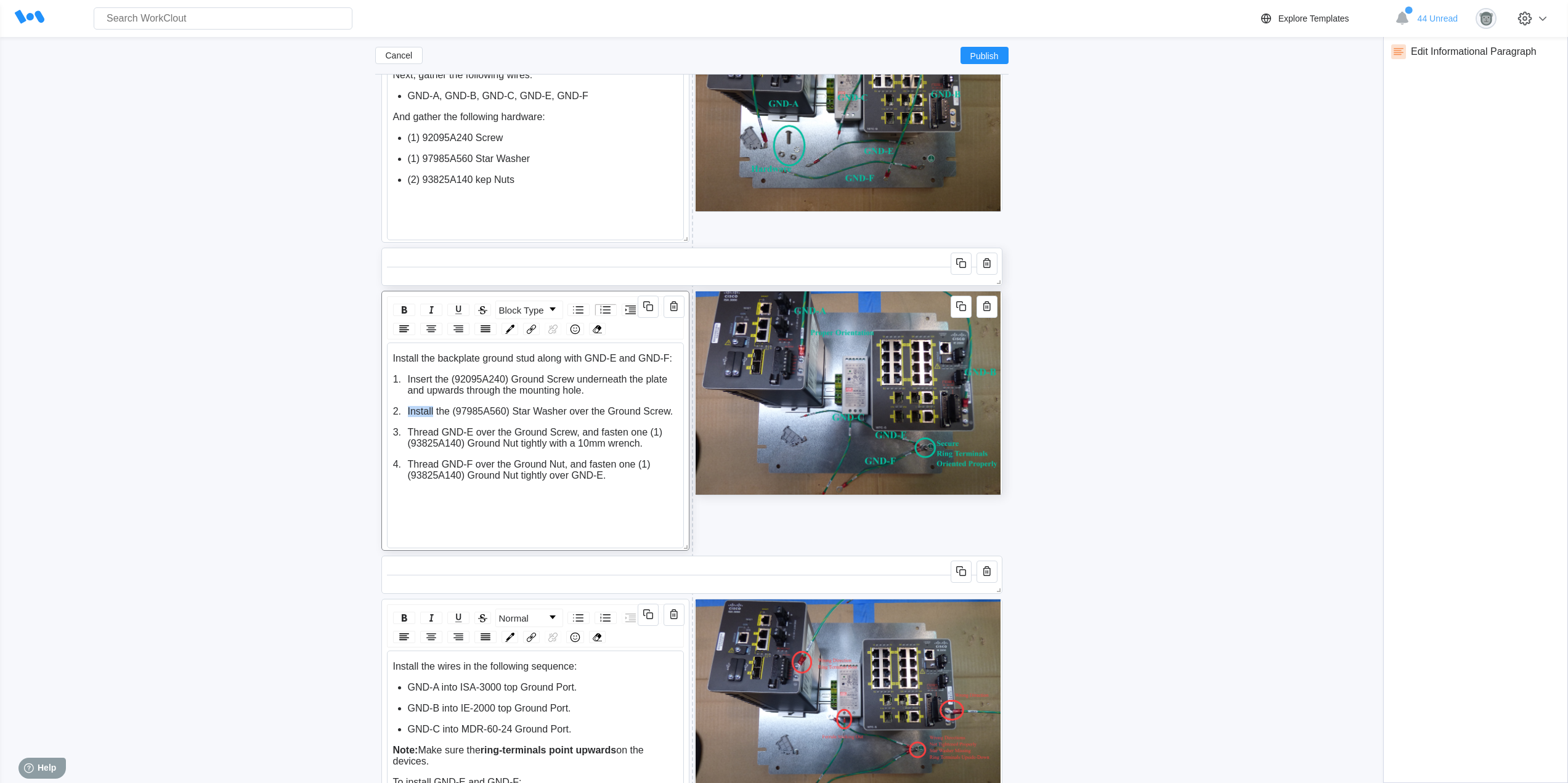
copy span "Install"
drag, startPoint x: 439, startPoint y: 430, endPoint x: 410, endPoint y: 432, distance: 29.1
click at [410, 432] on span "Thread GND-E over the Ground Screw, and fasten one (1) (" at bounding box center [537, 438] width 257 height 22
drag, startPoint x: 583, startPoint y: 441, endPoint x: 549, endPoint y: 442, distance: 34.0
click at [549, 442] on span ") Ground Nut tightly with a 10mm wrench." at bounding box center [540, 449] width 264 height 22
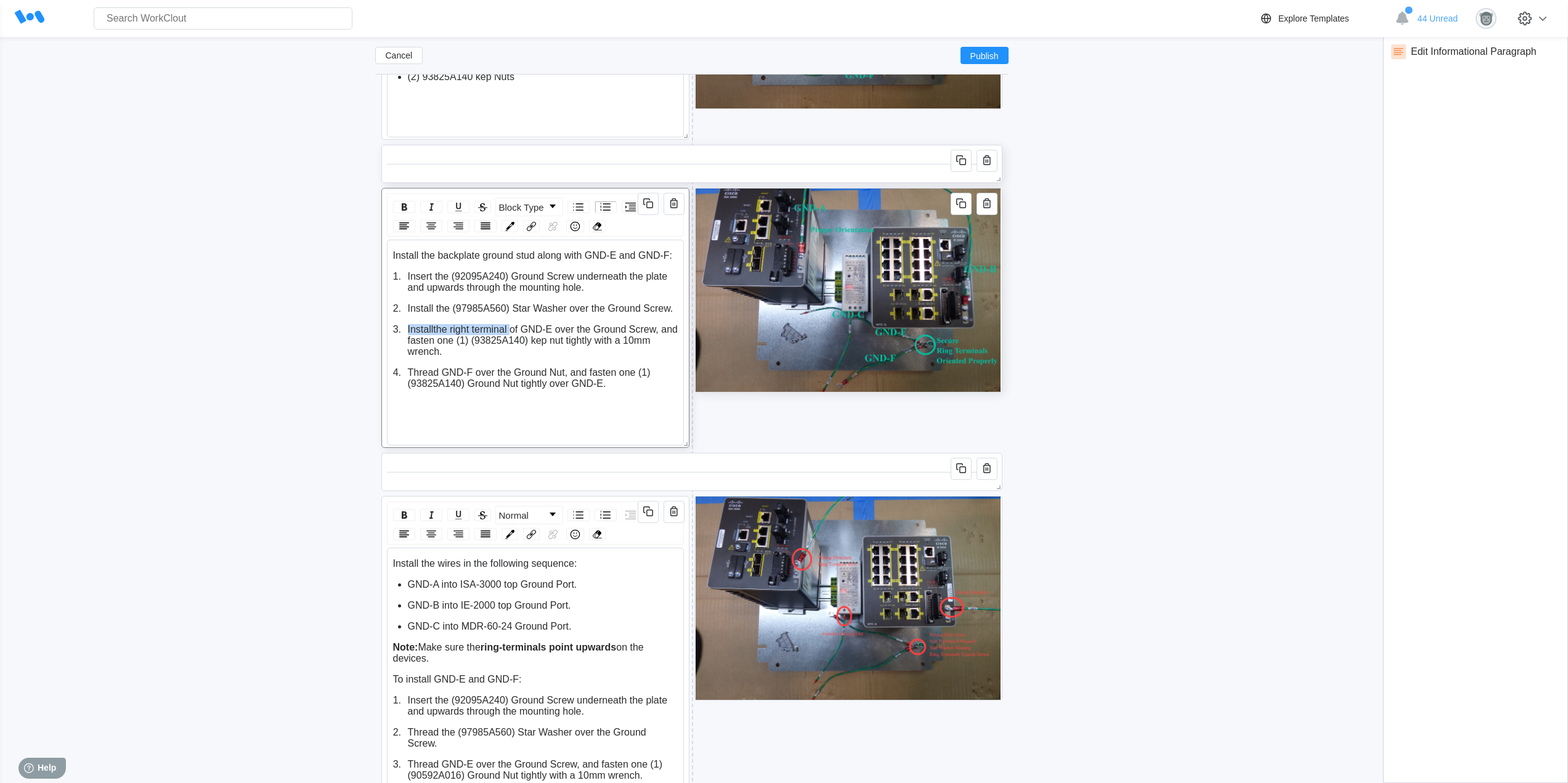
drag, startPoint x: 508, startPoint y: 327, endPoint x: 407, endPoint y: 328, distance: 101.0
click at [408, 328] on div "Install the right terminal of GND-E over the Ground Screw, and fasten one (1) (…" at bounding box center [543, 341] width 271 height 33
copy div "Install the right terminal"
drag, startPoint x: 472, startPoint y: 370, endPoint x: 416, endPoint y: 370, distance: 56.0
click at [416, 370] on span "Thread GND-F over the Ground Nut, and fasten one (1) (" at bounding box center [530, 378] width 245 height 22
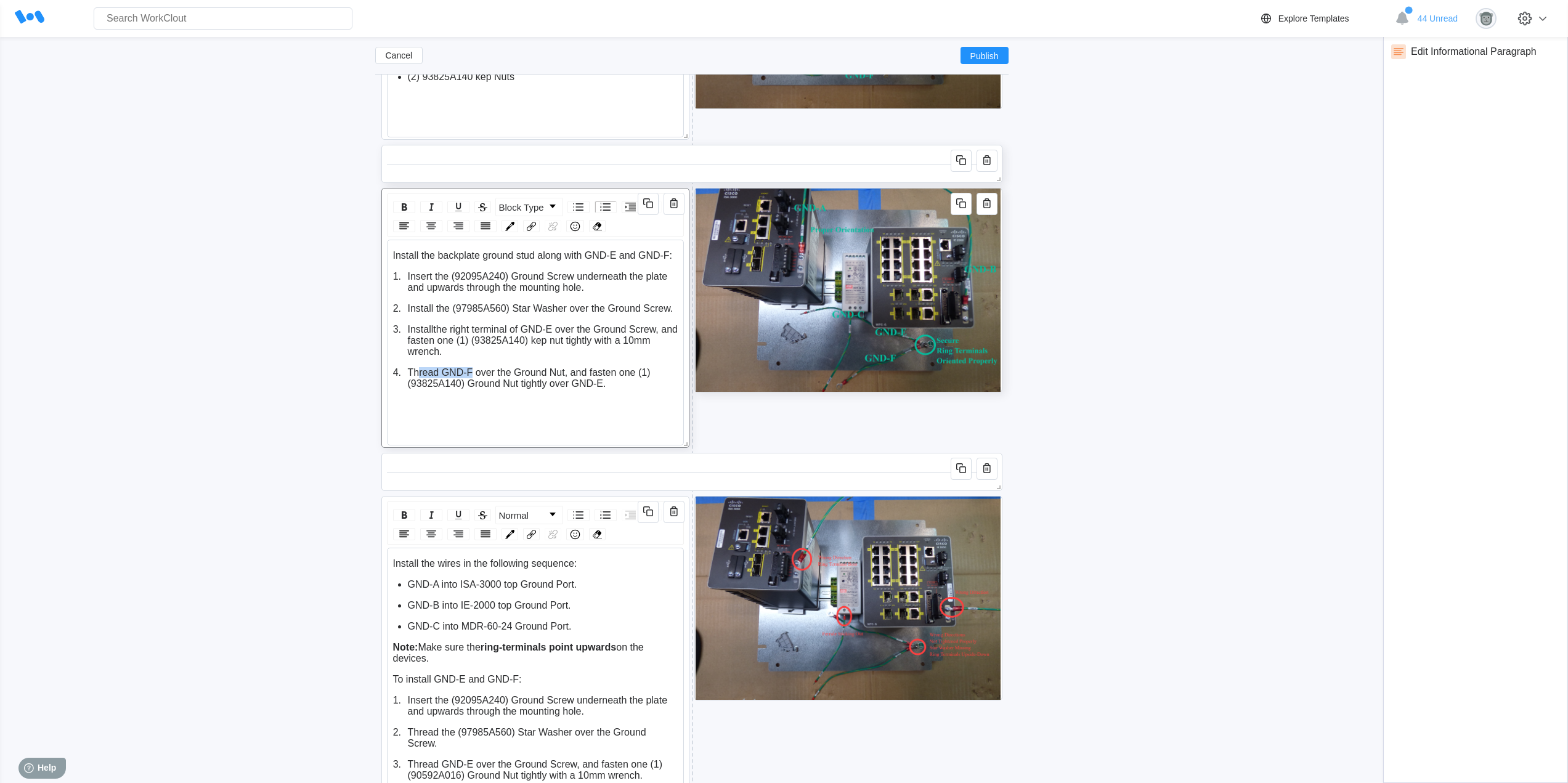
click at [432, 370] on span "Thread GND-F over the Ground Nut, and fasten one (1) (" at bounding box center [530, 378] width 245 height 22
drag, startPoint x: 441, startPoint y: 370, endPoint x: 410, endPoint y: 370, distance: 31.0
click at [410, 370] on span "Thread GND-F over the Ground Nut, and fasten one (1) (" at bounding box center [530, 378] width 245 height 22
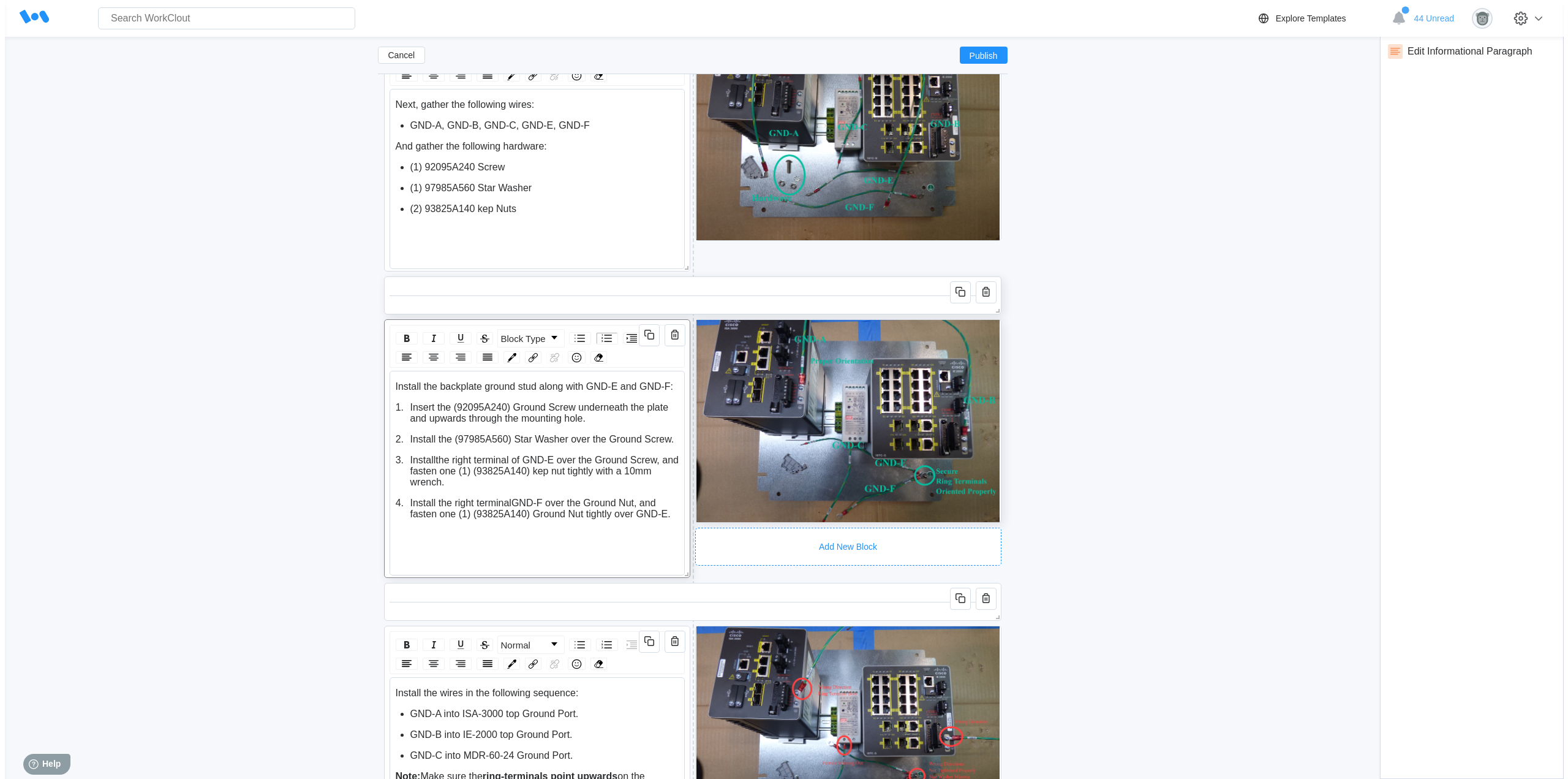
scroll to position [3278, 0]
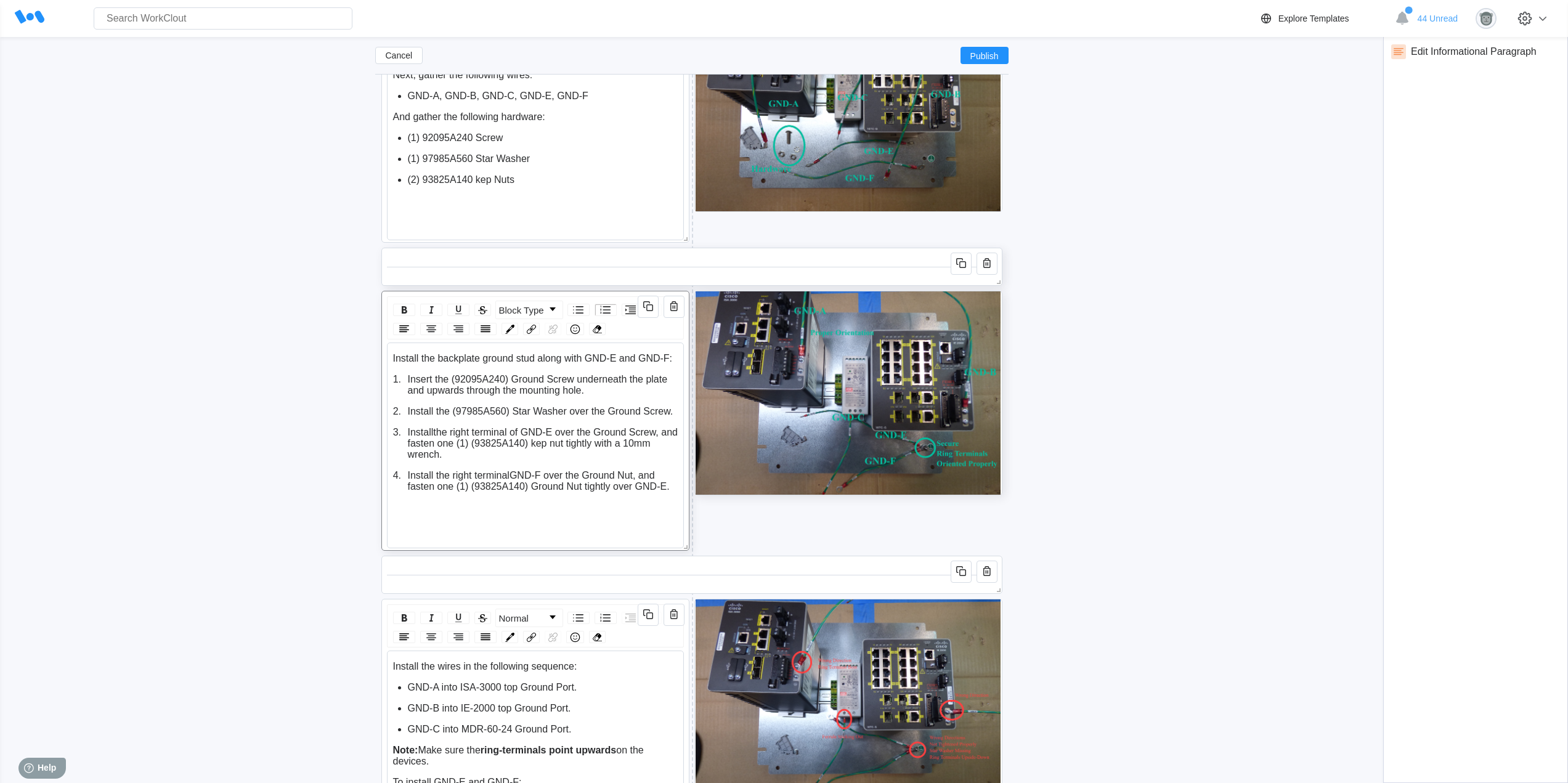
click at [877, 510] on div "Add New Block" at bounding box center [848, 525] width 308 height 38
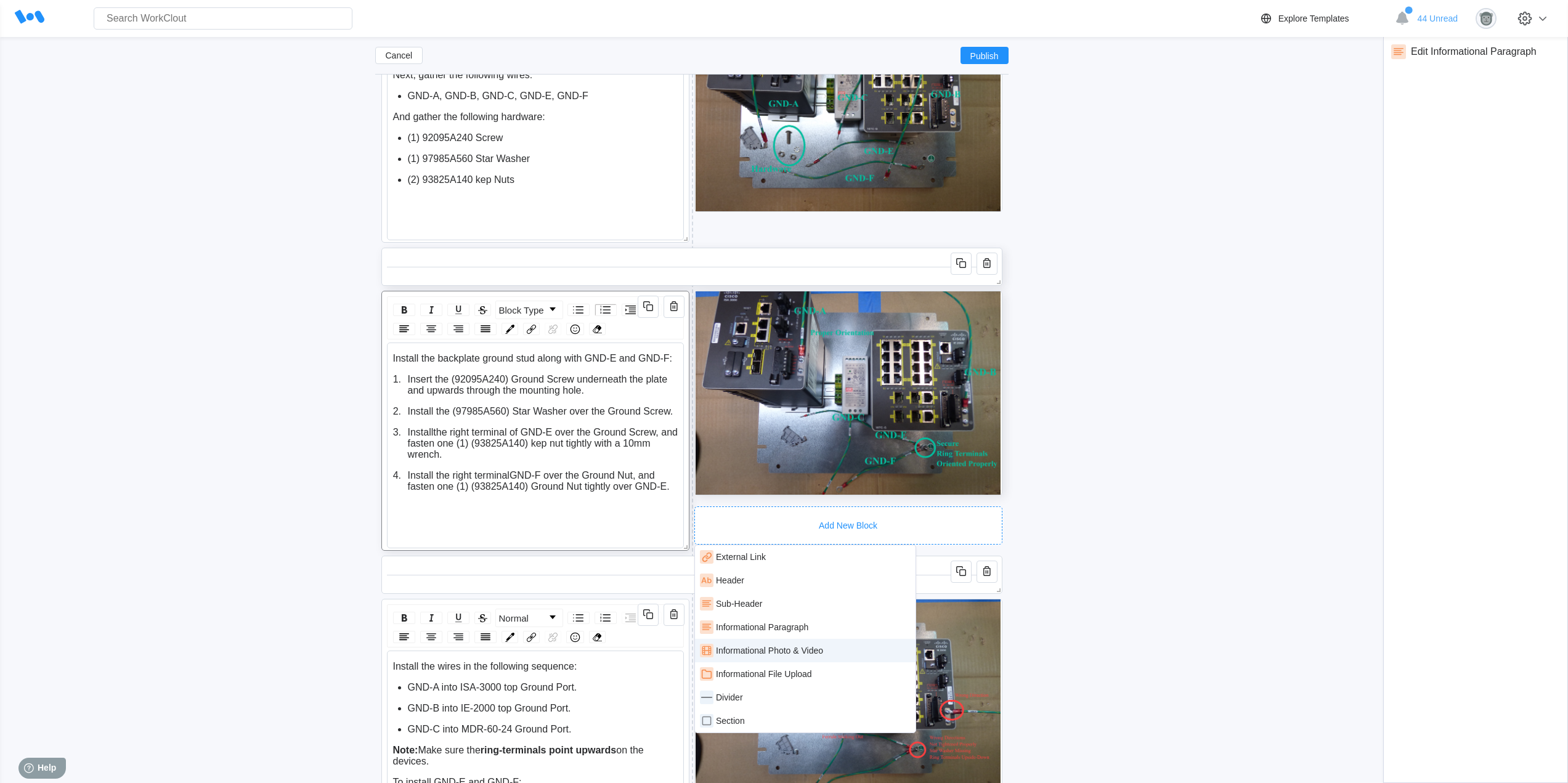
click at [809, 654] on div "Informational Photo & Video" at bounding box center [769, 650] width 107 height 10
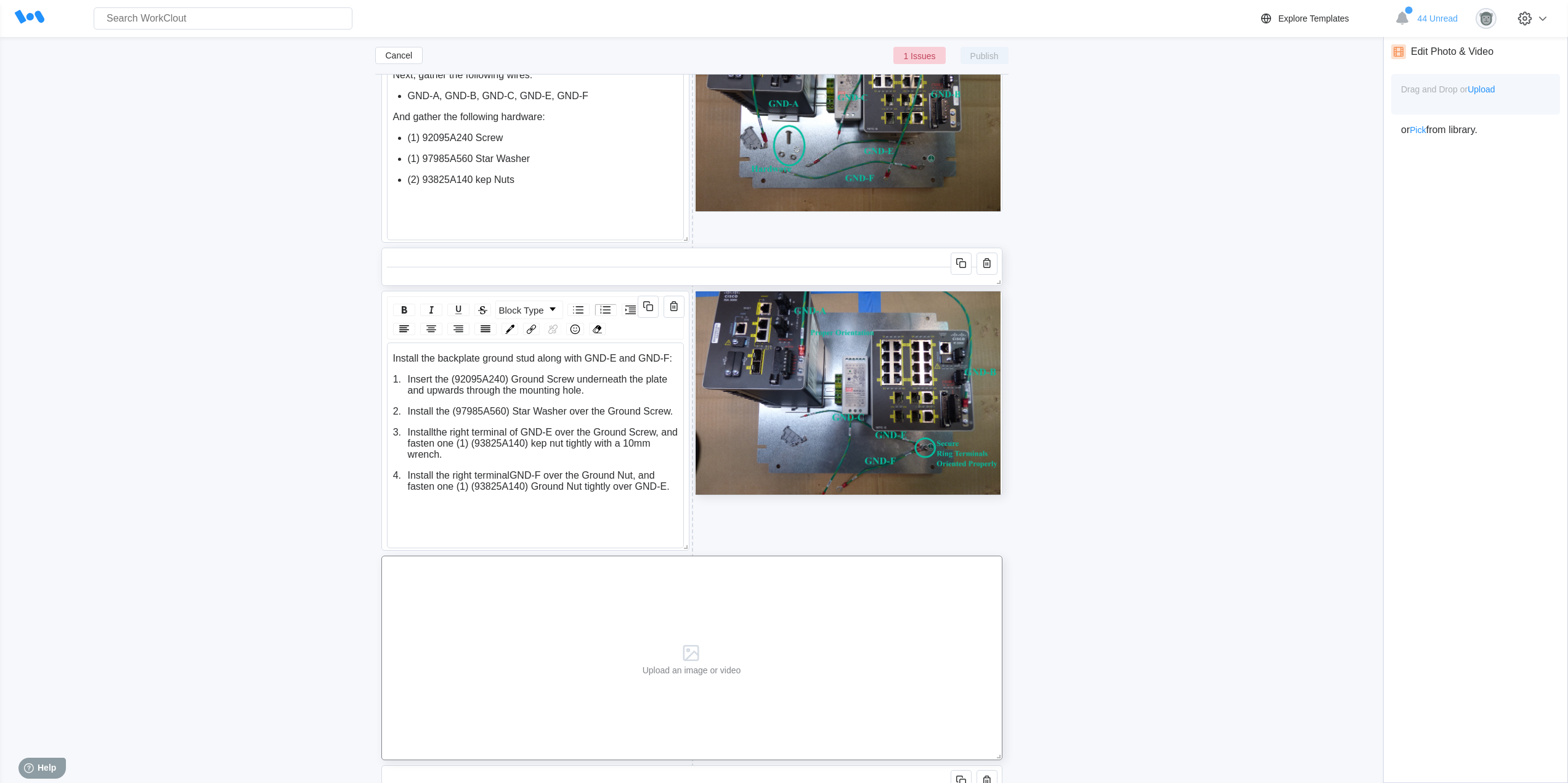
click at [1481, 87] on span "Upload" at bounding box center [1481, 89] width 27 height 10
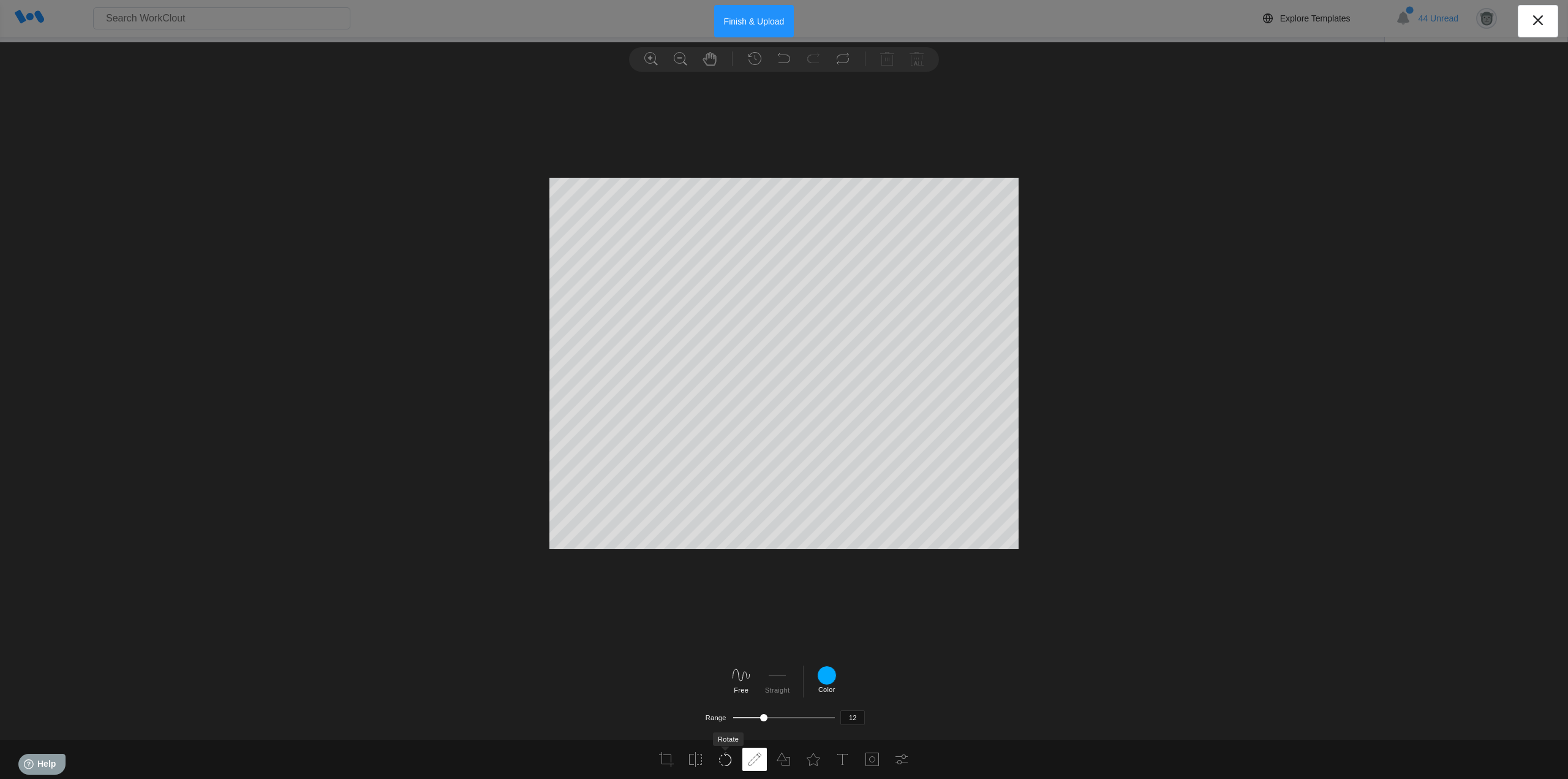
click at [729, 764] on icon at bounding box center [725, 759] width 15 height 15
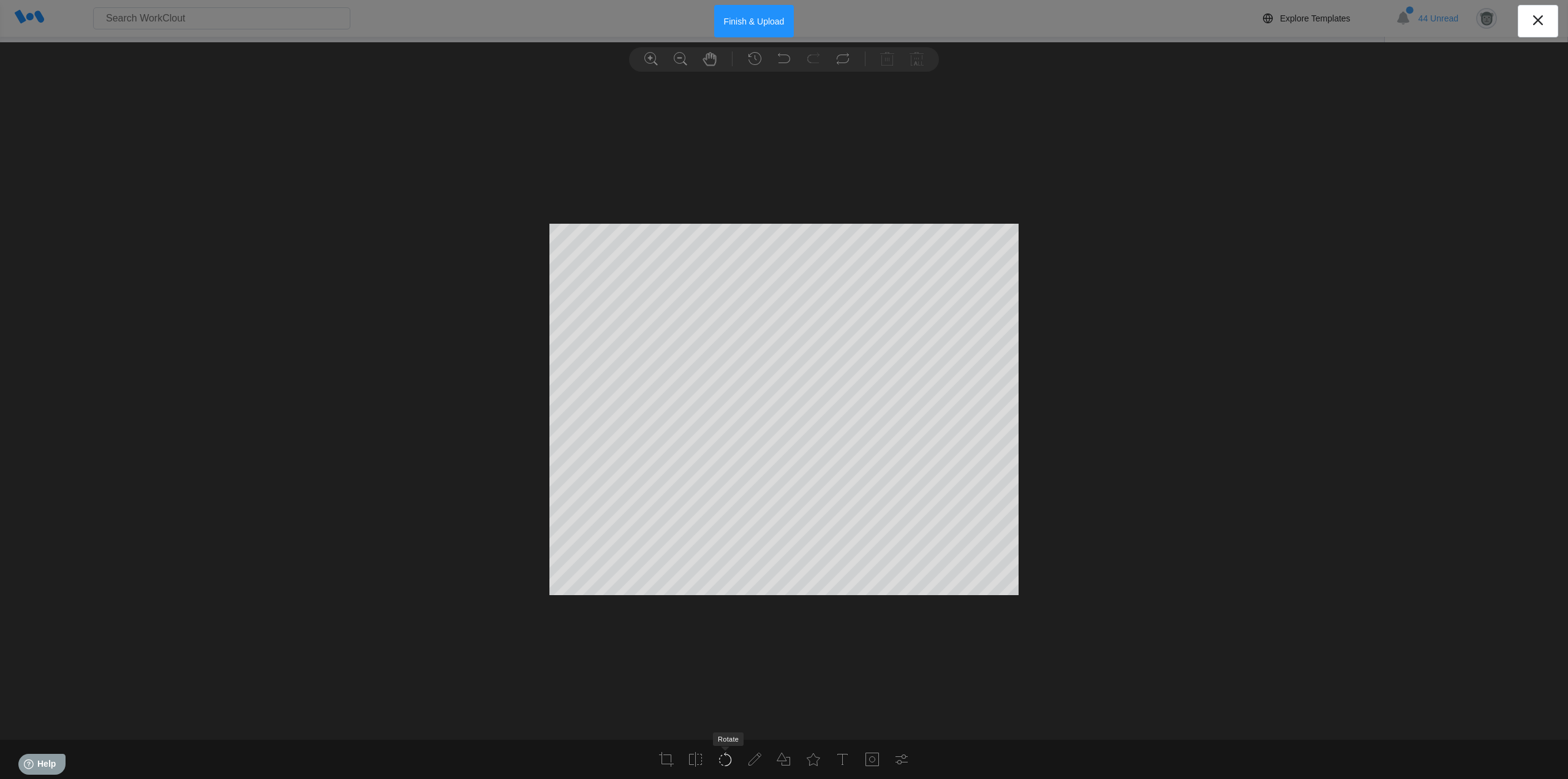
click at [729, 764] on icon at bounding box center [725, 759] width 15 height 15
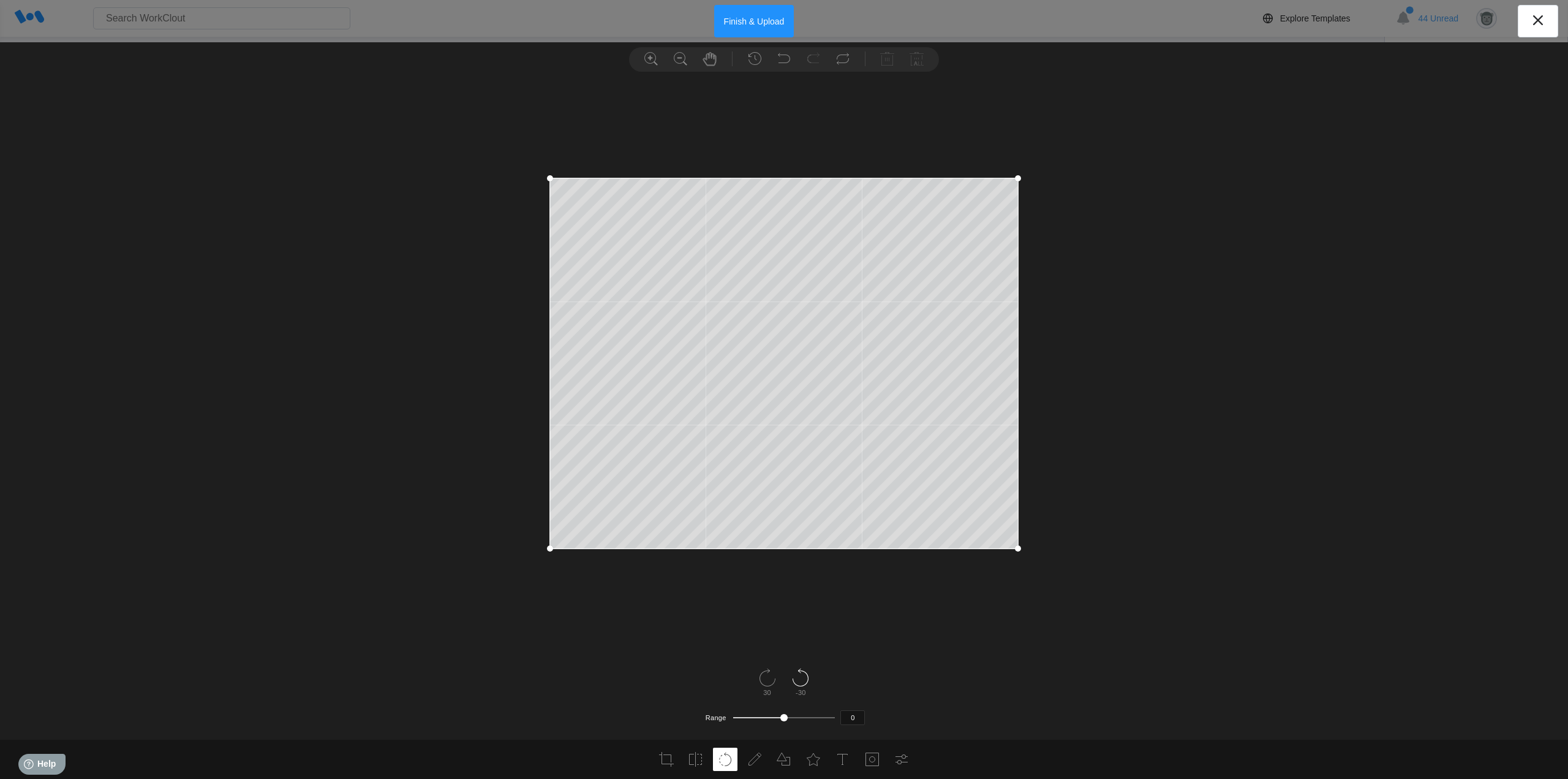
click at [802, 678] on icon at bounding box center [800, 678] width 20 height 20
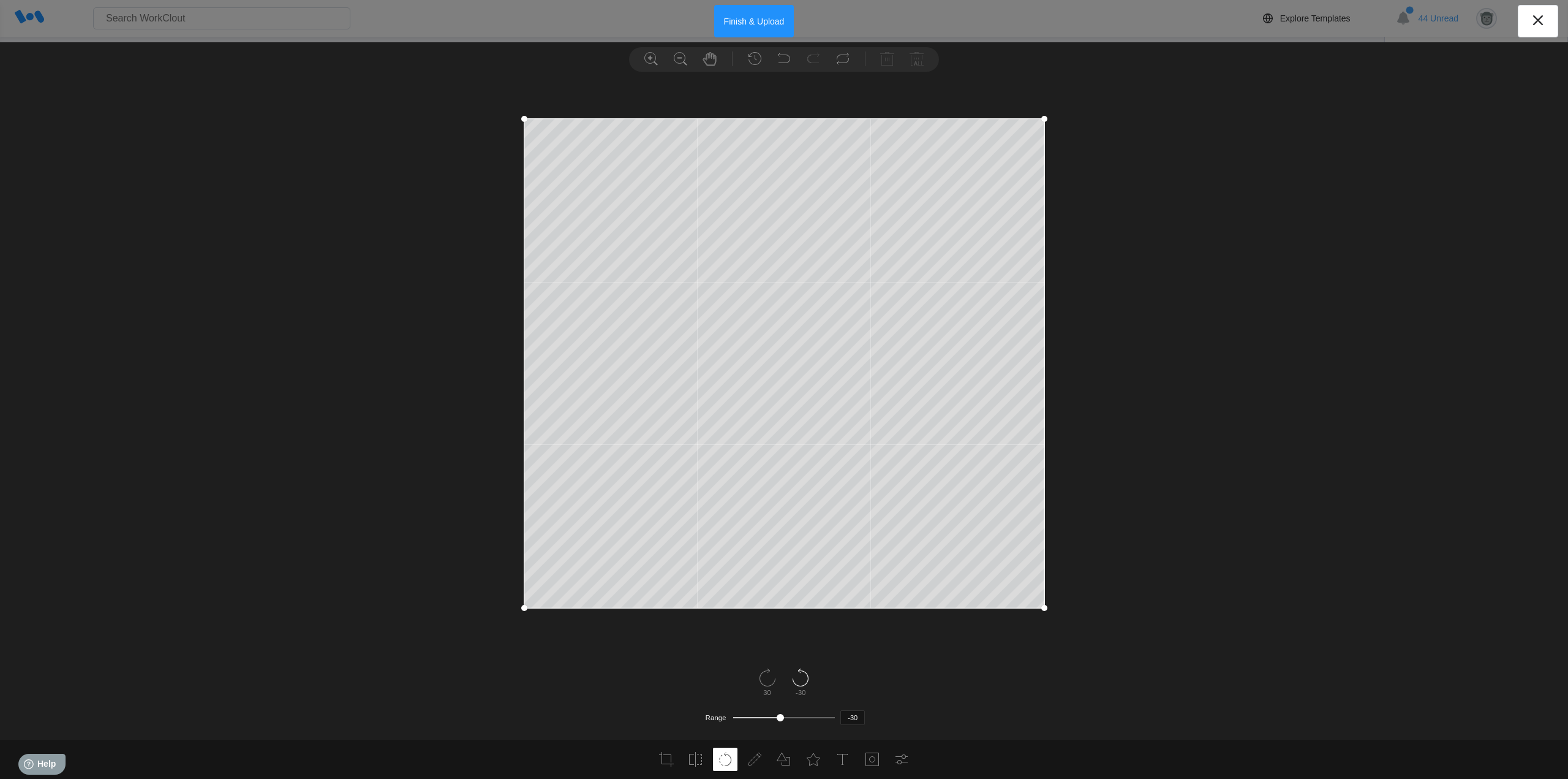
click at [802, 678] on icon at bounding box center [800, 678] width 20 height 20
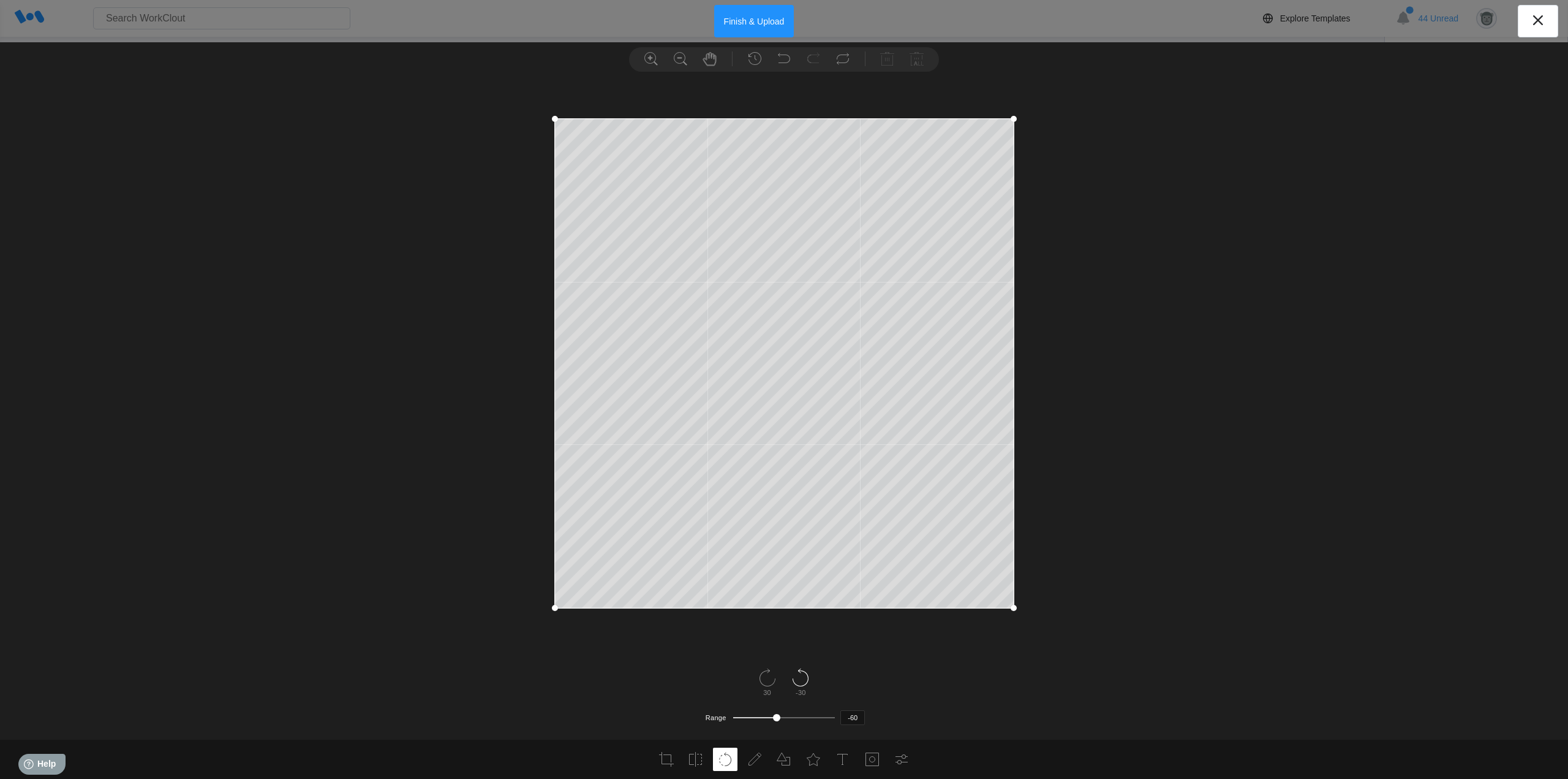
click at [802, 678] on icon at bounding box center [800, 678] width 20 height 20
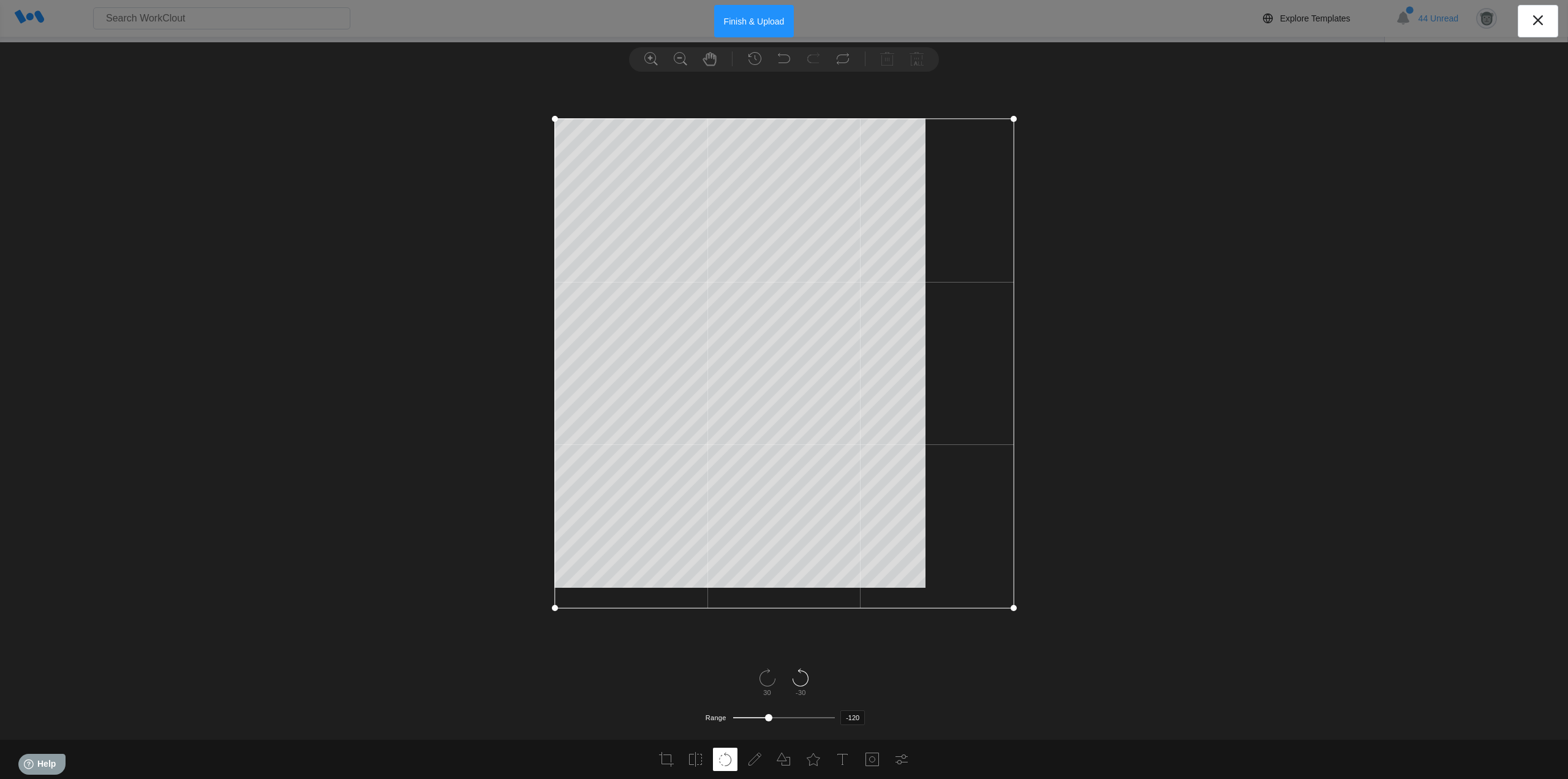
click at [802, 678] on icon at bounding box center [800, 678] width 20 height 20
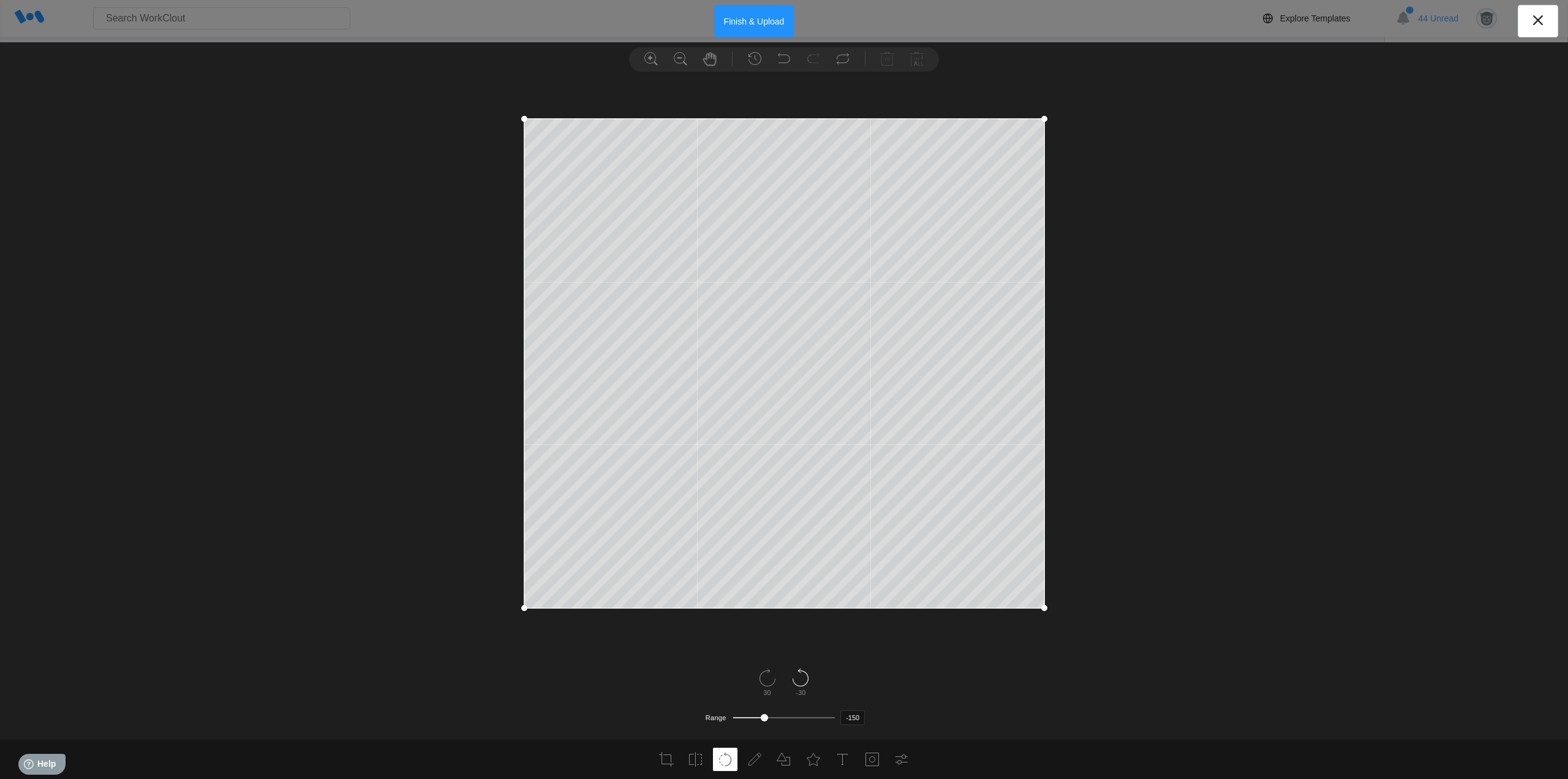
click at [802, 678] on icon at bounding box center [800, 678] width 20 height 20
type input "-180"
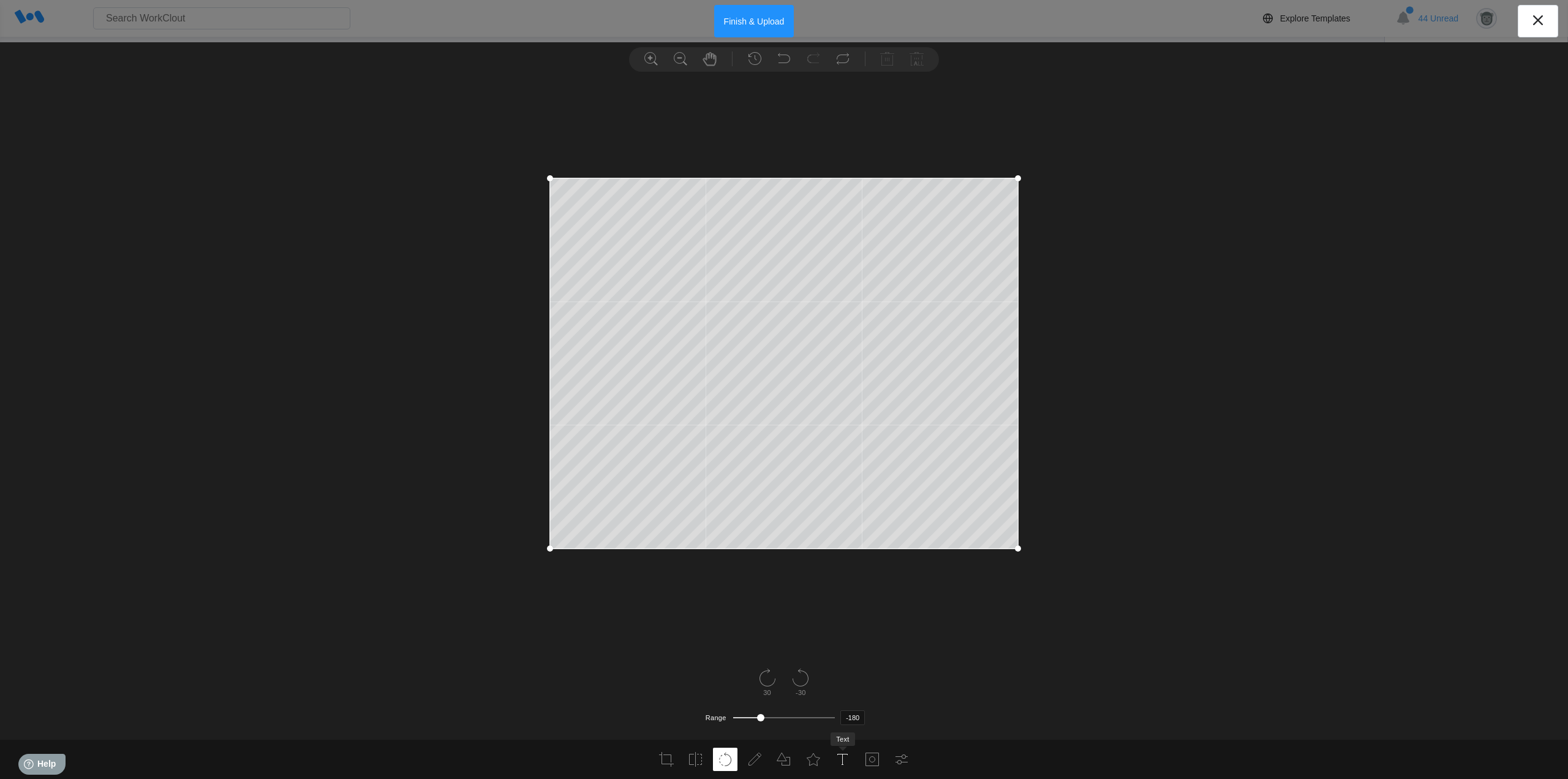
click at [836, 754] on icon at bounding box center [843, 759] width 15 height 15
click at [905, 683] on div at bounding box center [904, 675] width 20 height 20
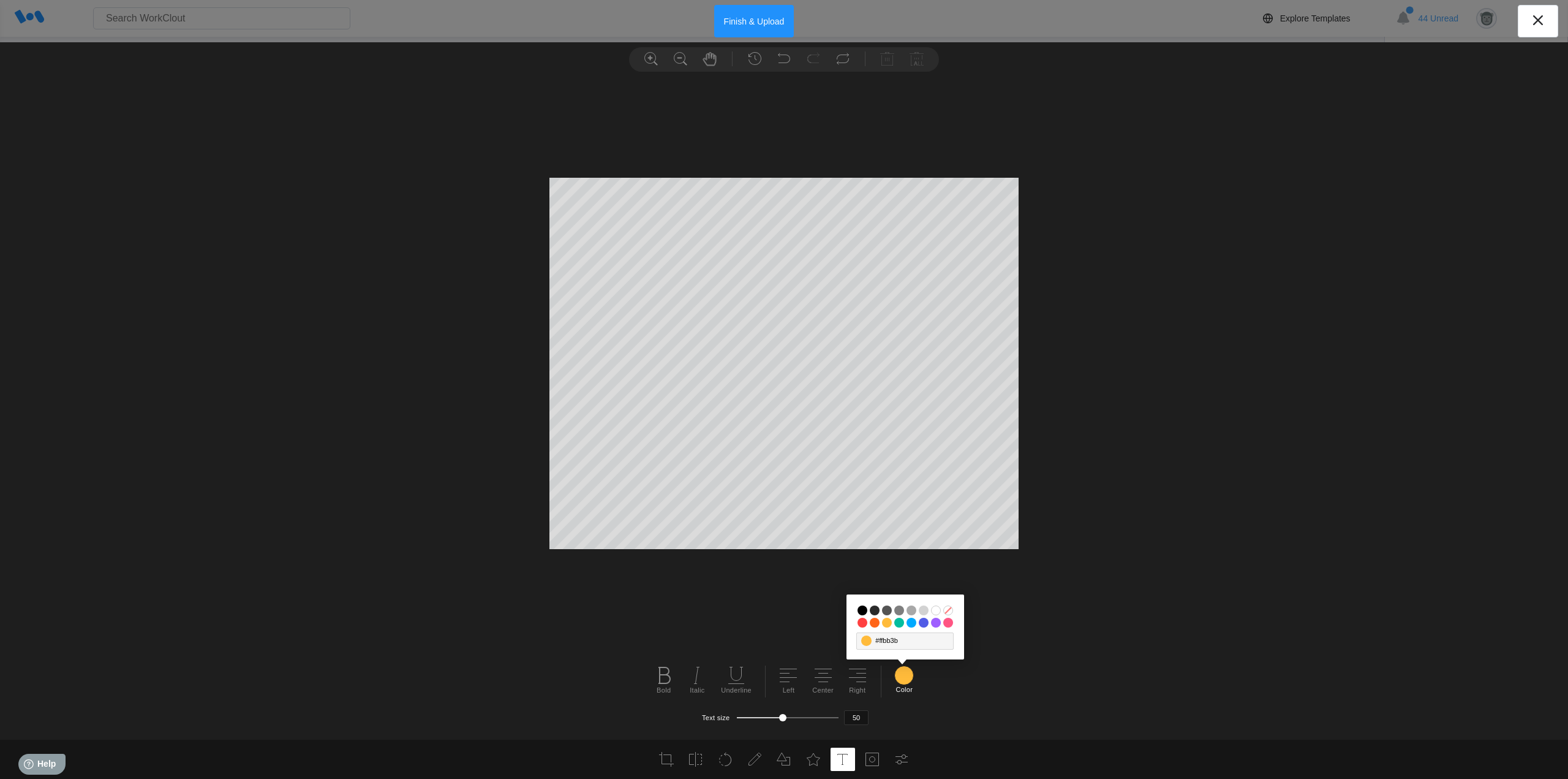
click at [914, 624] on input "#00a9ff" at bounding box center [911, 622] width 9 height 10
type textarea "Backplate"
type textarea "kep Nut"
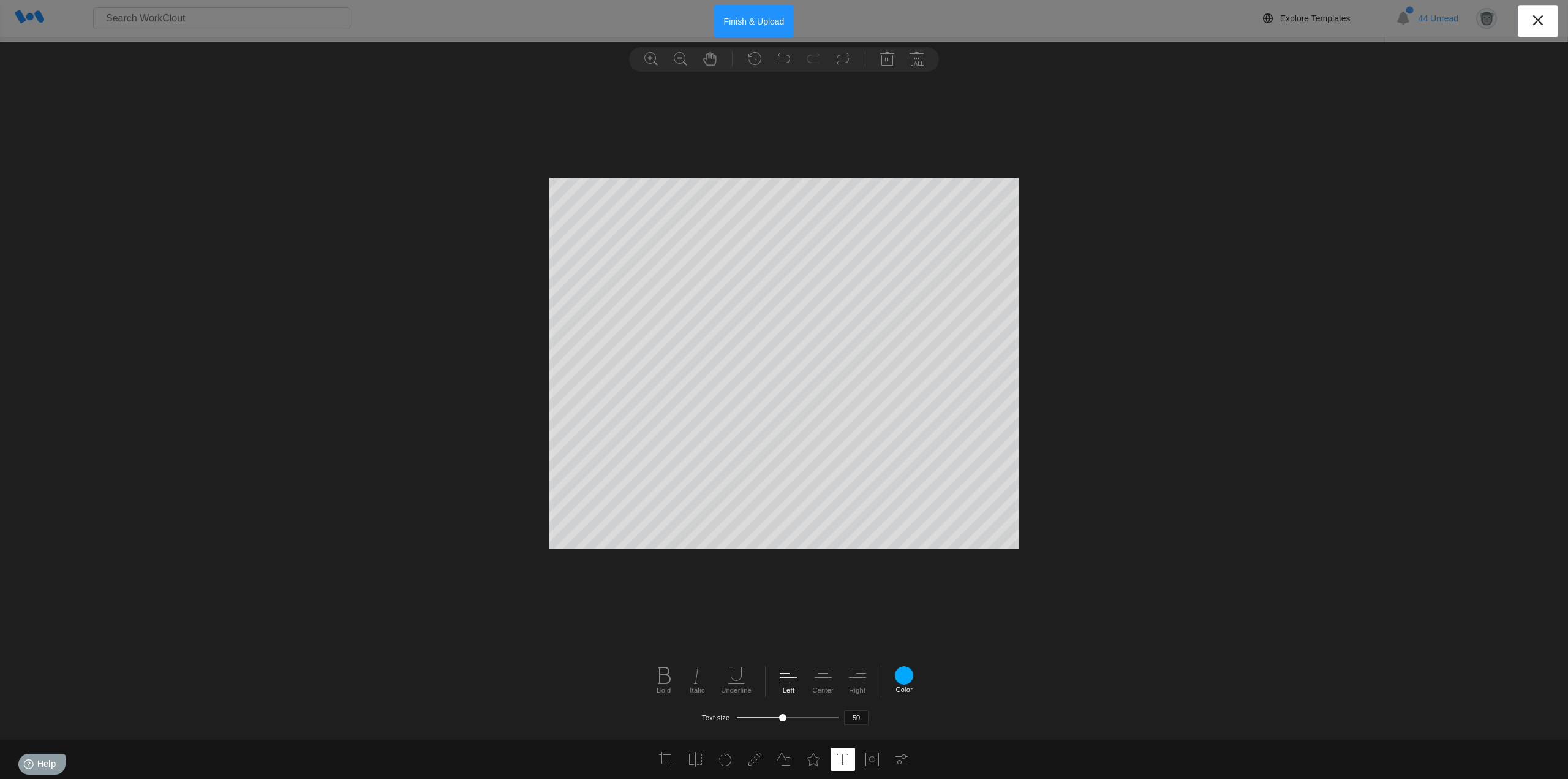
scroll to position [1, 1]
type textarea "s"
type textarea "Star Washer"
type input "50"
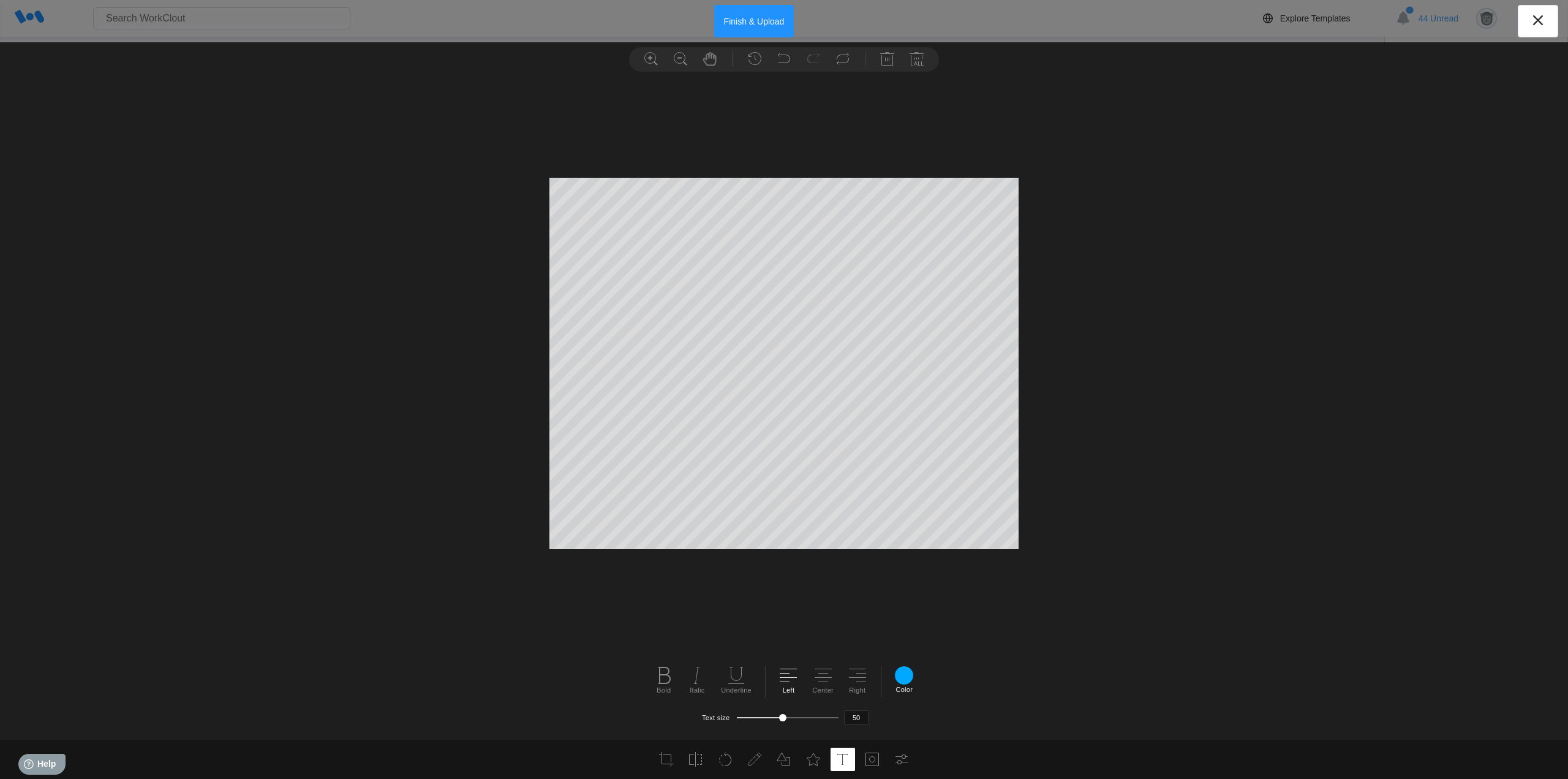
scroll to position [1, 1]
type textarea "Kep Nut"
type input "45"
drag, startPoint x: 962, startPoint y: 574, endPoint x: 955, endPoint y: 553, distance: 22.1
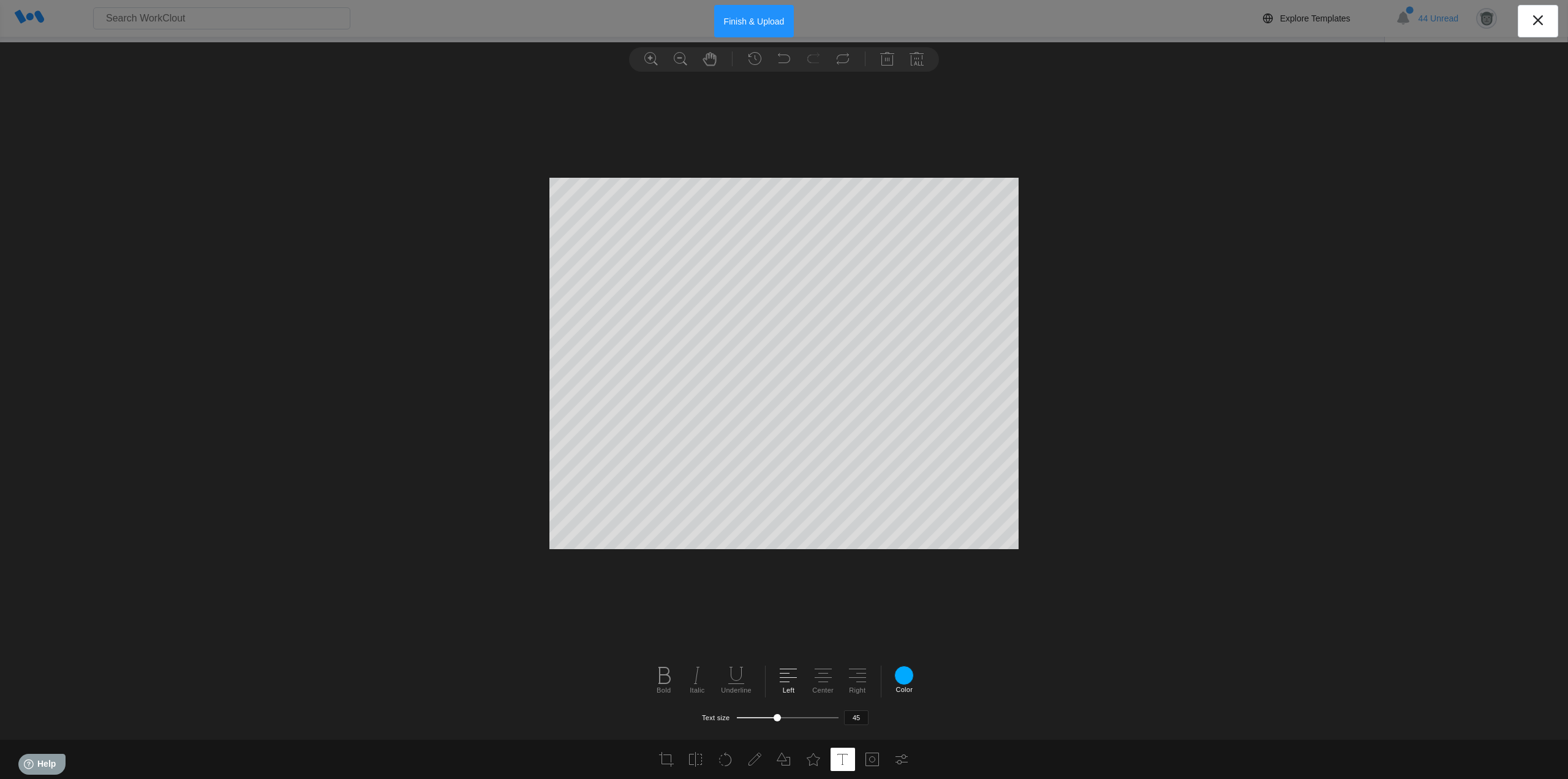
click at [959, 569] on div at bounding box center [784, 410] width 1568 height 658
type textarea "k"
type textarea "GND-E"
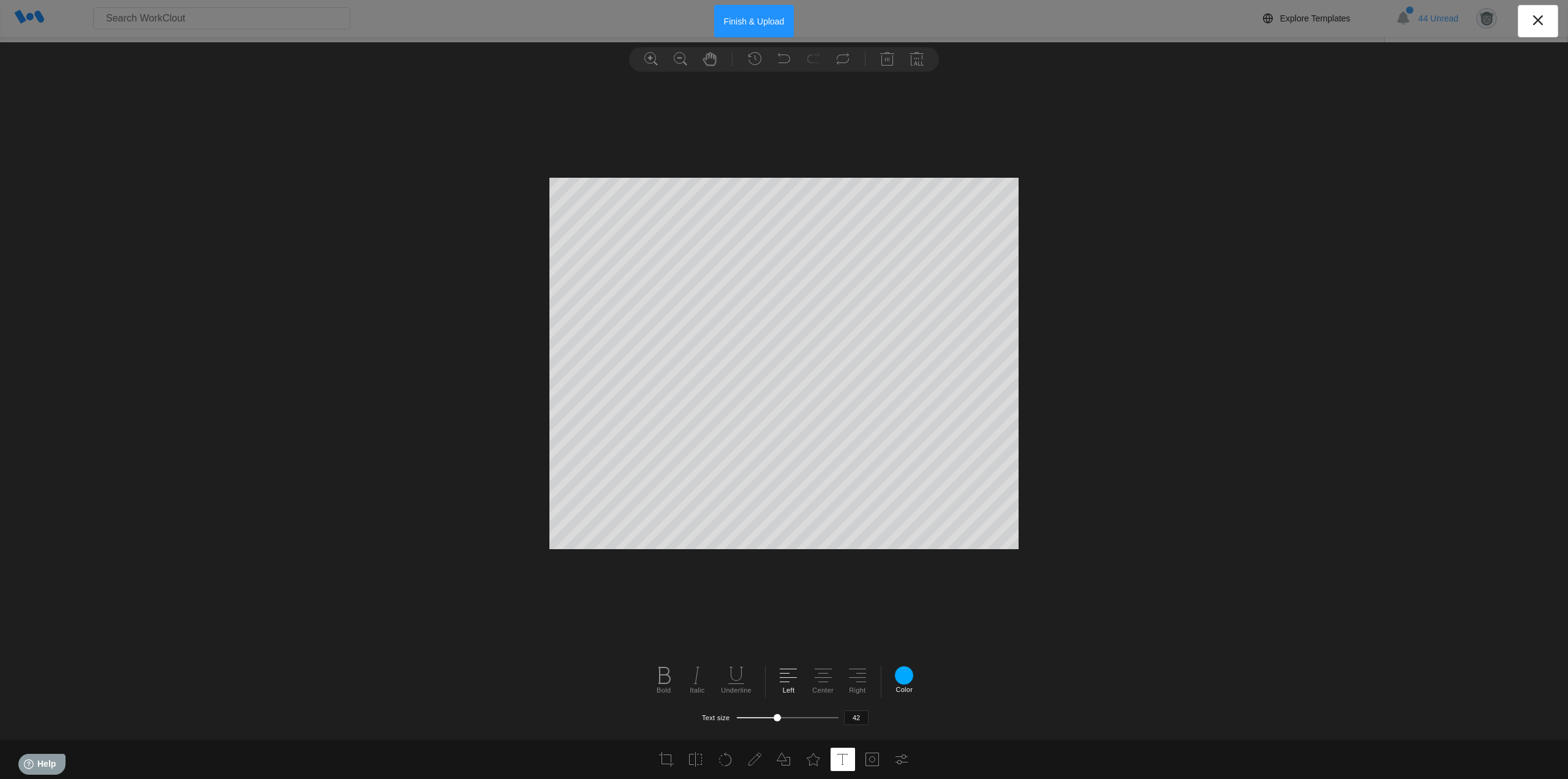
type input "41"
type textarea "G"
type input "50"
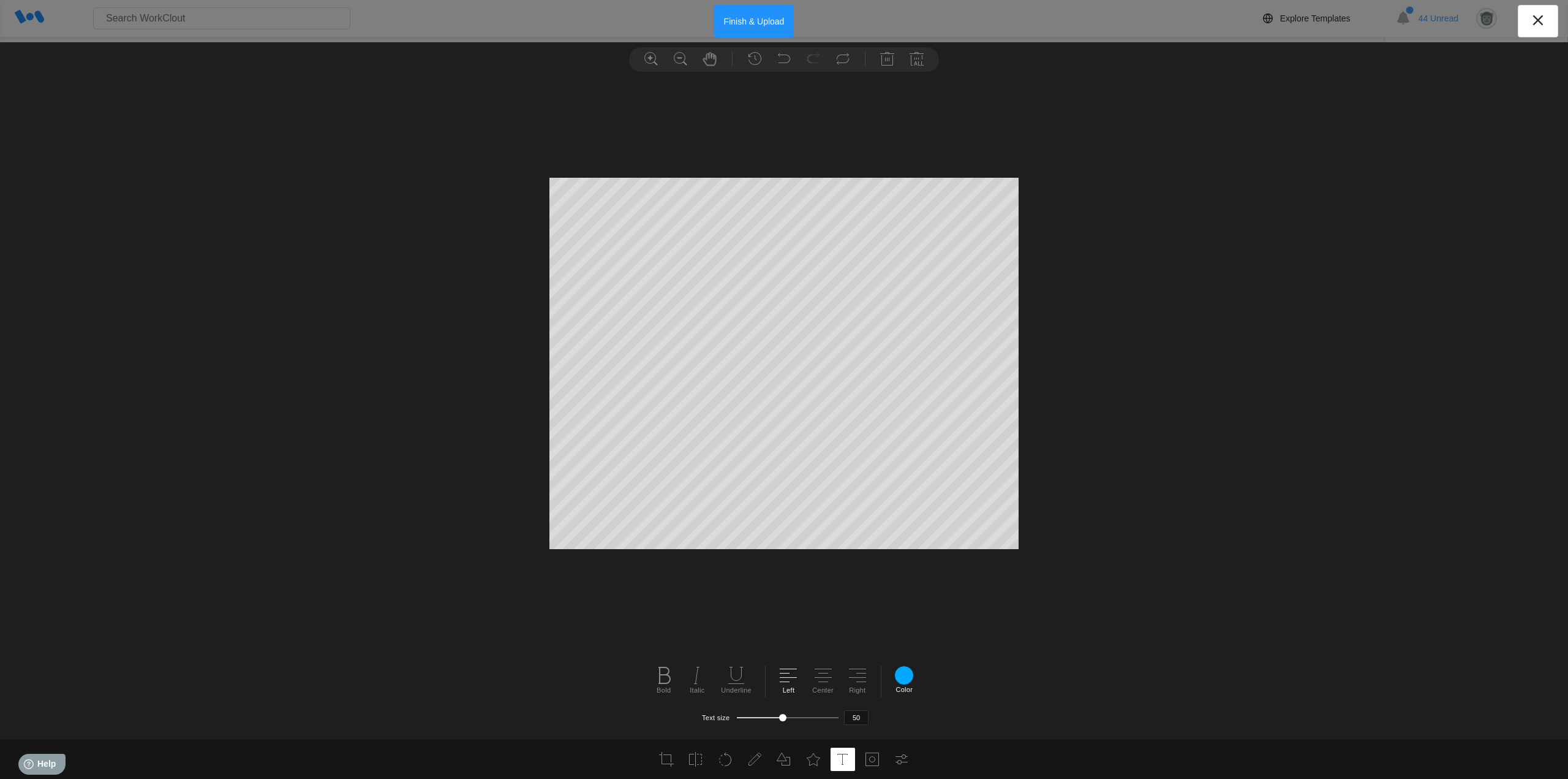
type textarea "s"
type textarea "Screw"
type input "50"
type textarea "Screw Head"
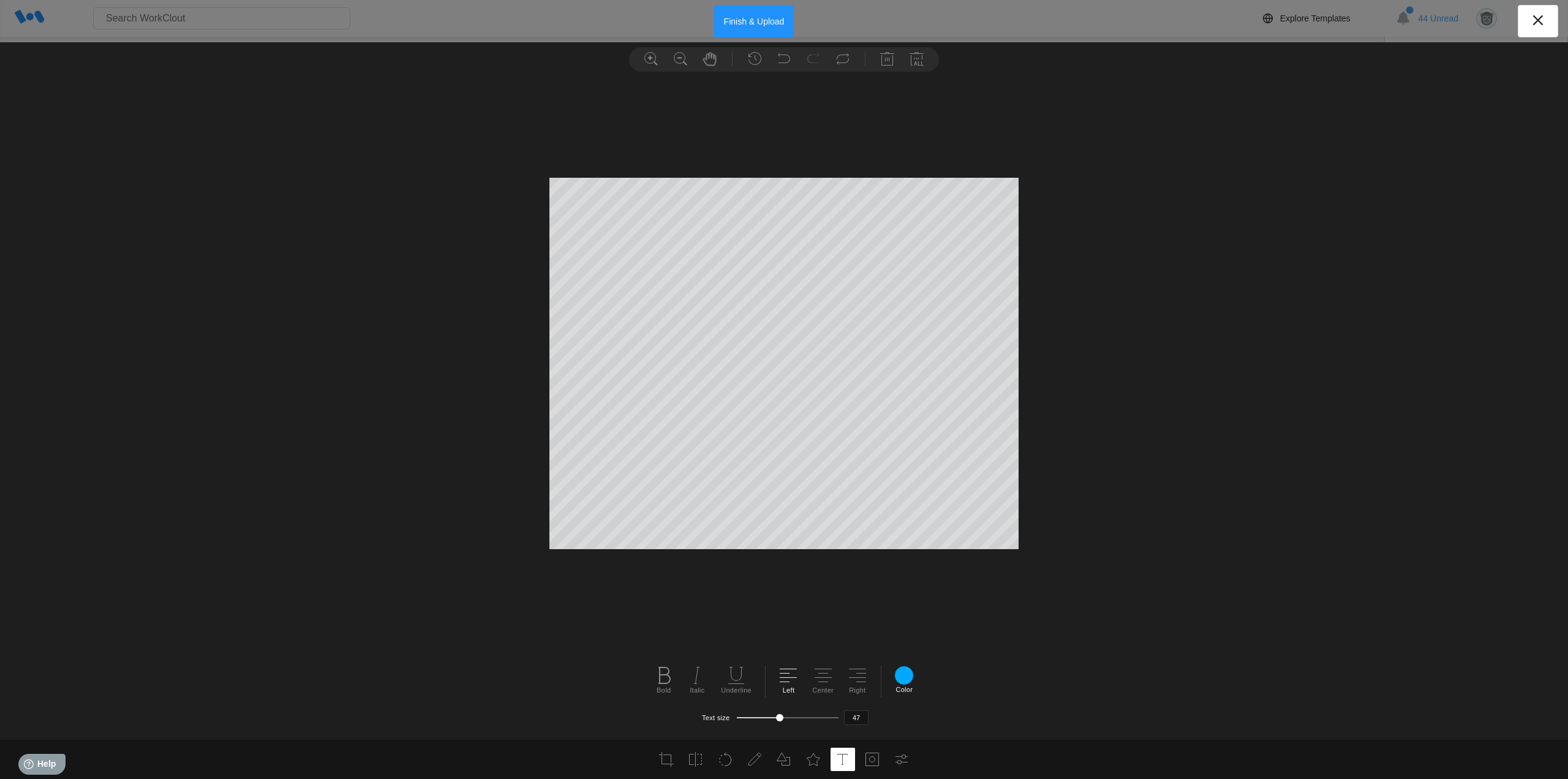
type input "46"
click at [731, 23] on button "Finish & Upload" at bounding box center [754, 21] width 80 height 32
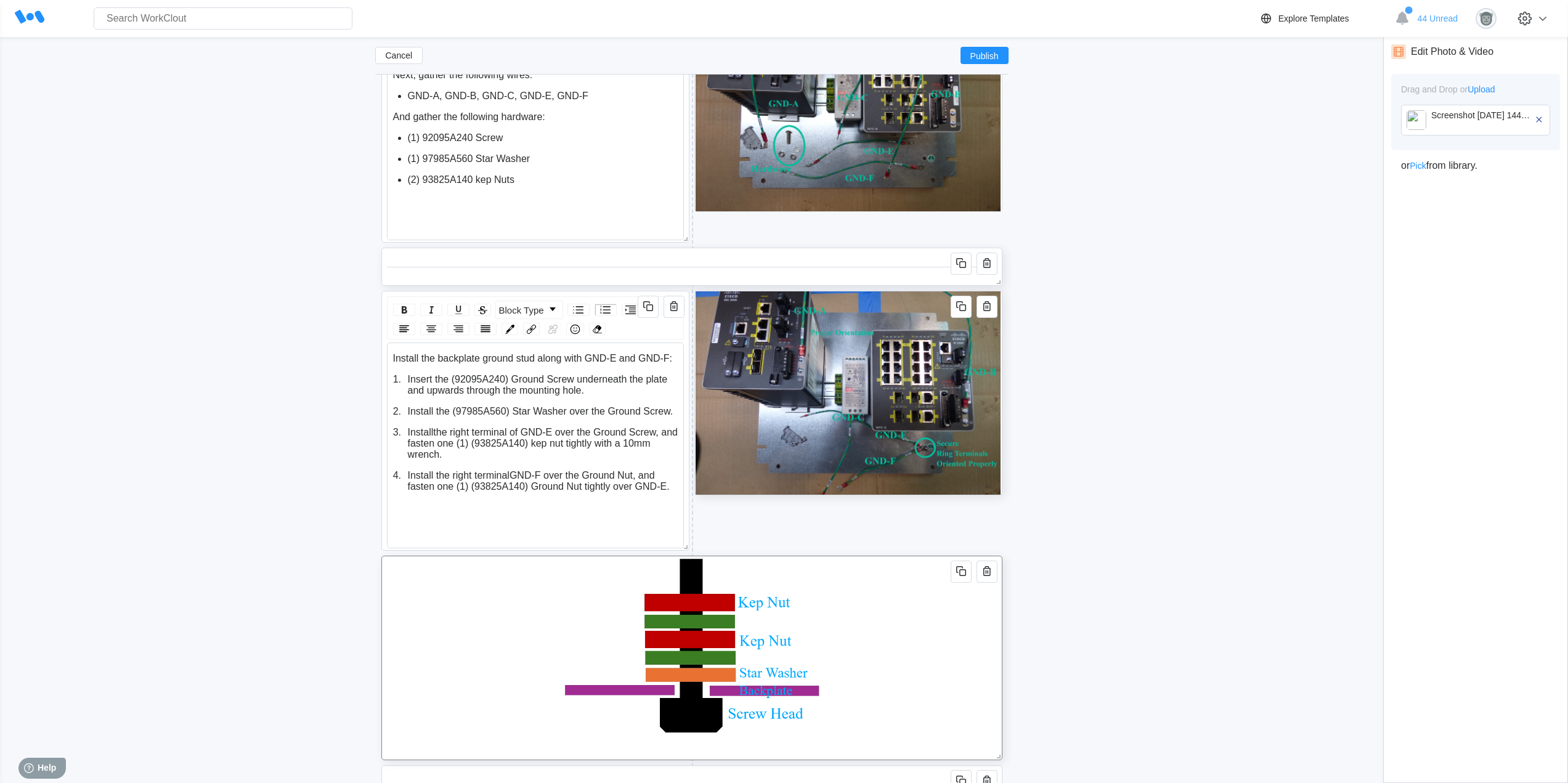
click at [696, 652] on img at bounding box center [691, 658] width 257 height 203
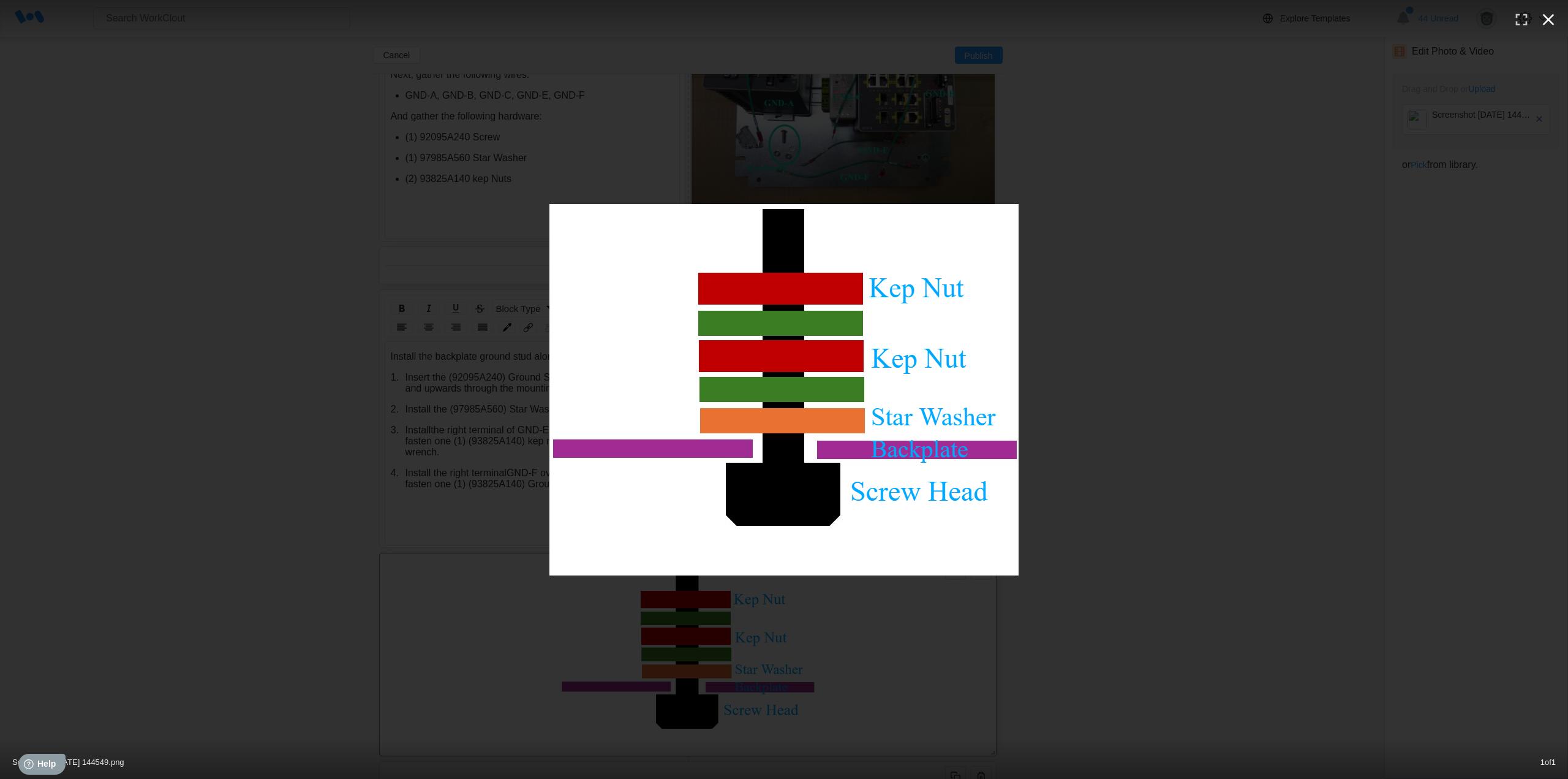
click at [1550, 25] on icon "button" at bounding box center [1548, 19] width 20 height 20
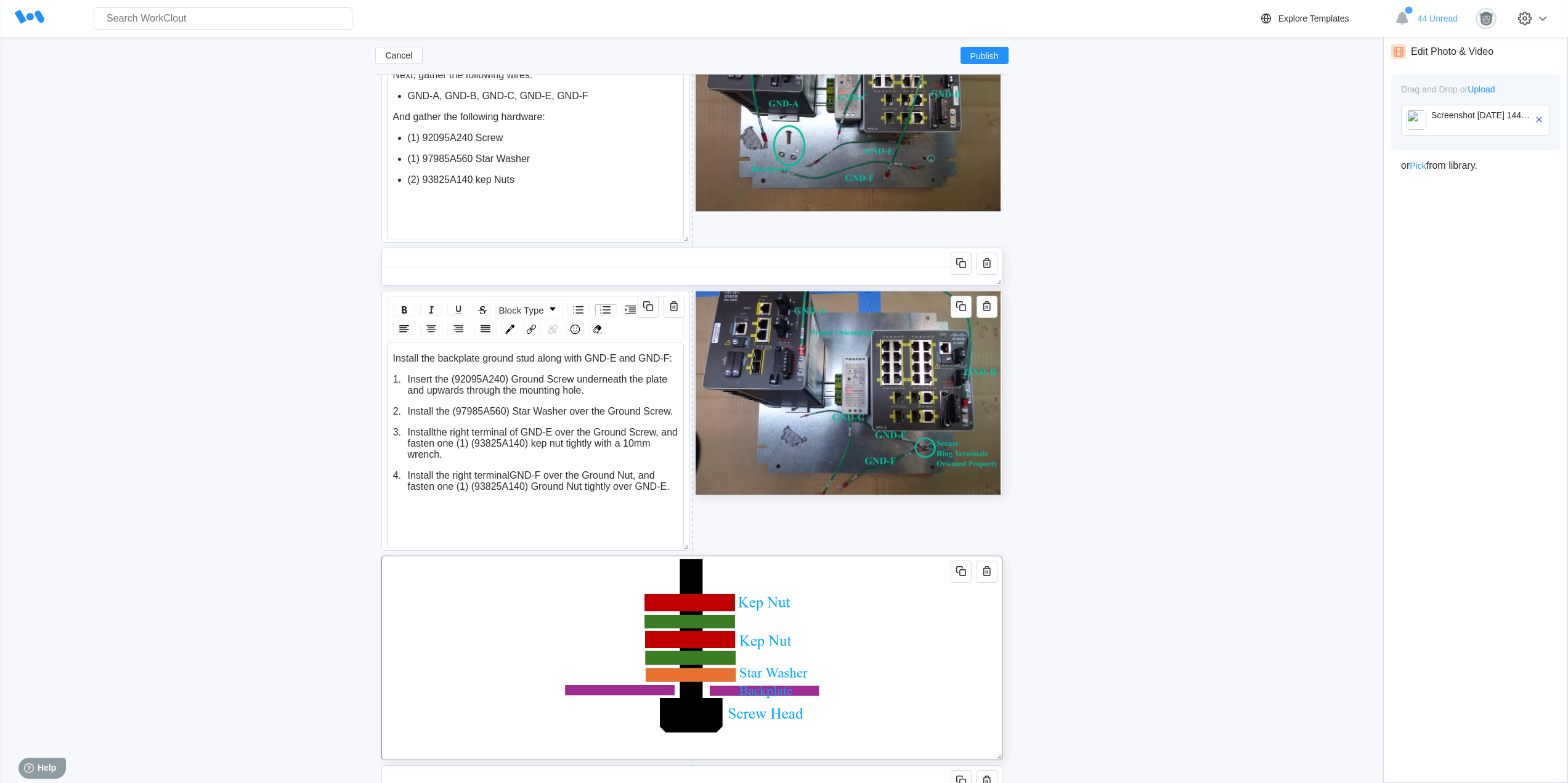
click at [1431, 123] on div "Screenshot 2025-09-09 144549.png" at bounding box center [1482, 120] width 102 height 20
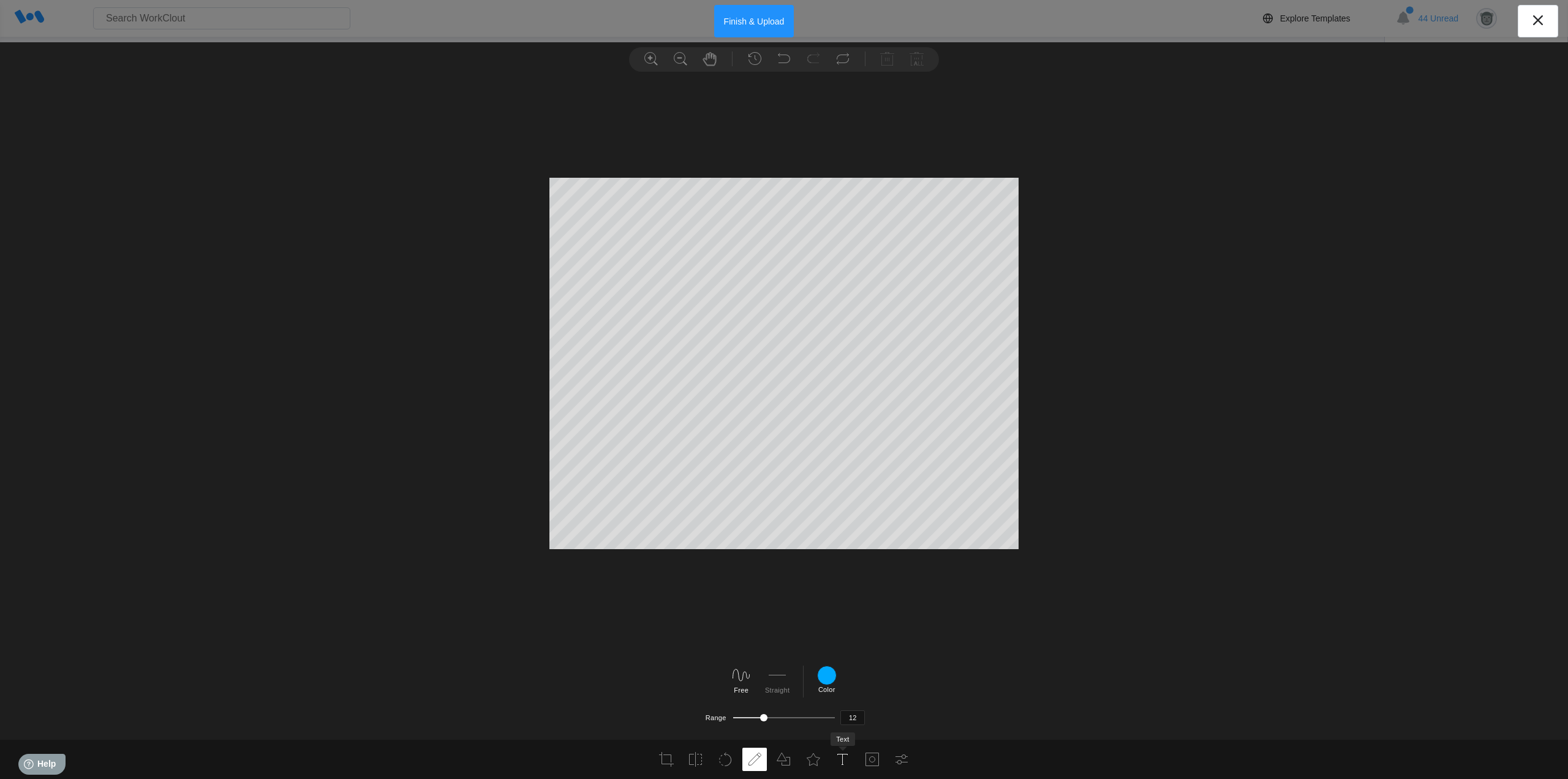
click at [844, 760] on icon at bounding box center [843, 759] width 15 height 15
click at [900, 679] on div at bounding box center [904, 675] width 20 height 20
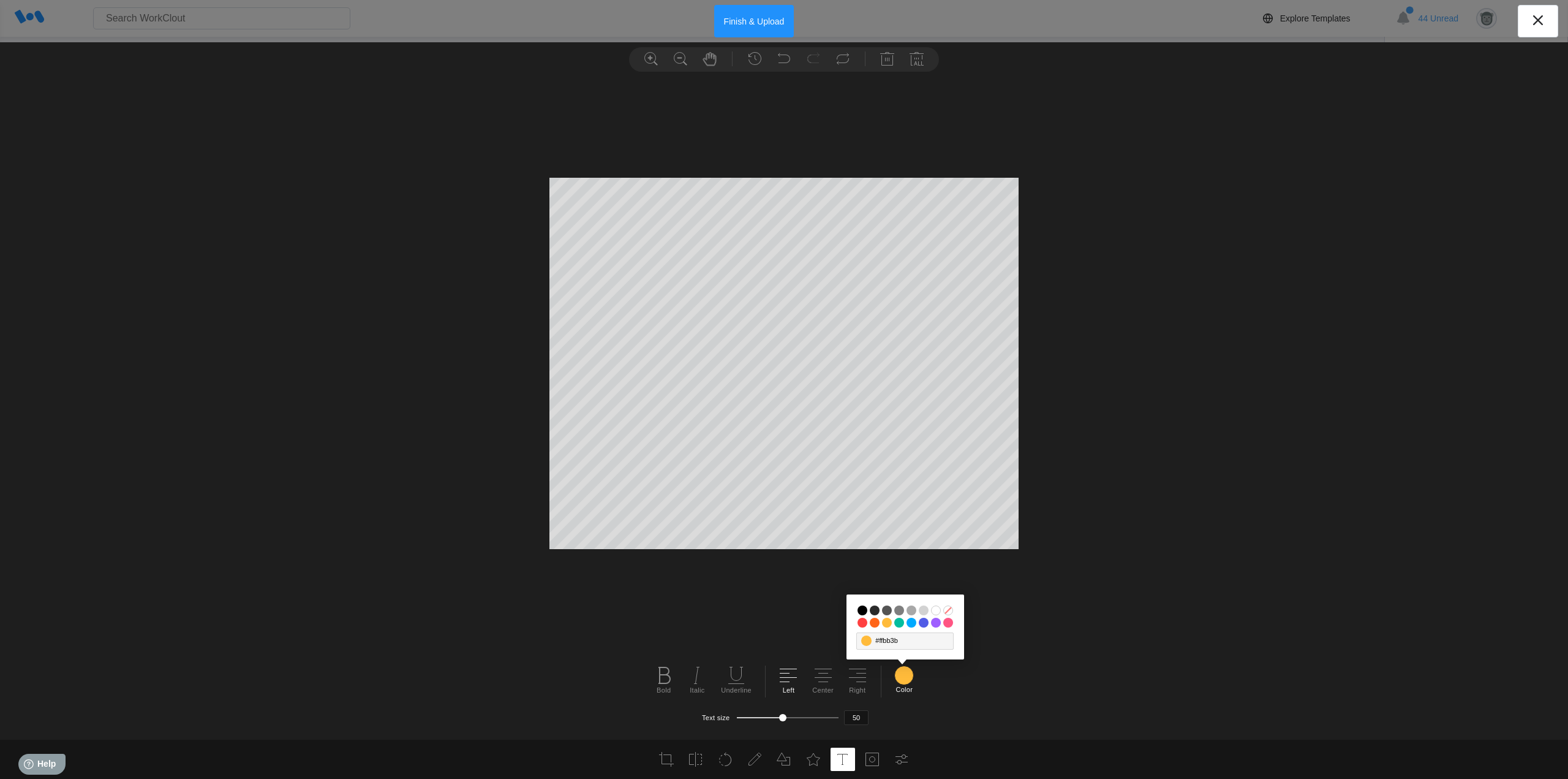
click at [913, 621] on input "#00a9ff" at bounding box center [911, 622] width 9 height 10
type textarea "k"
type textarea "GND-E"
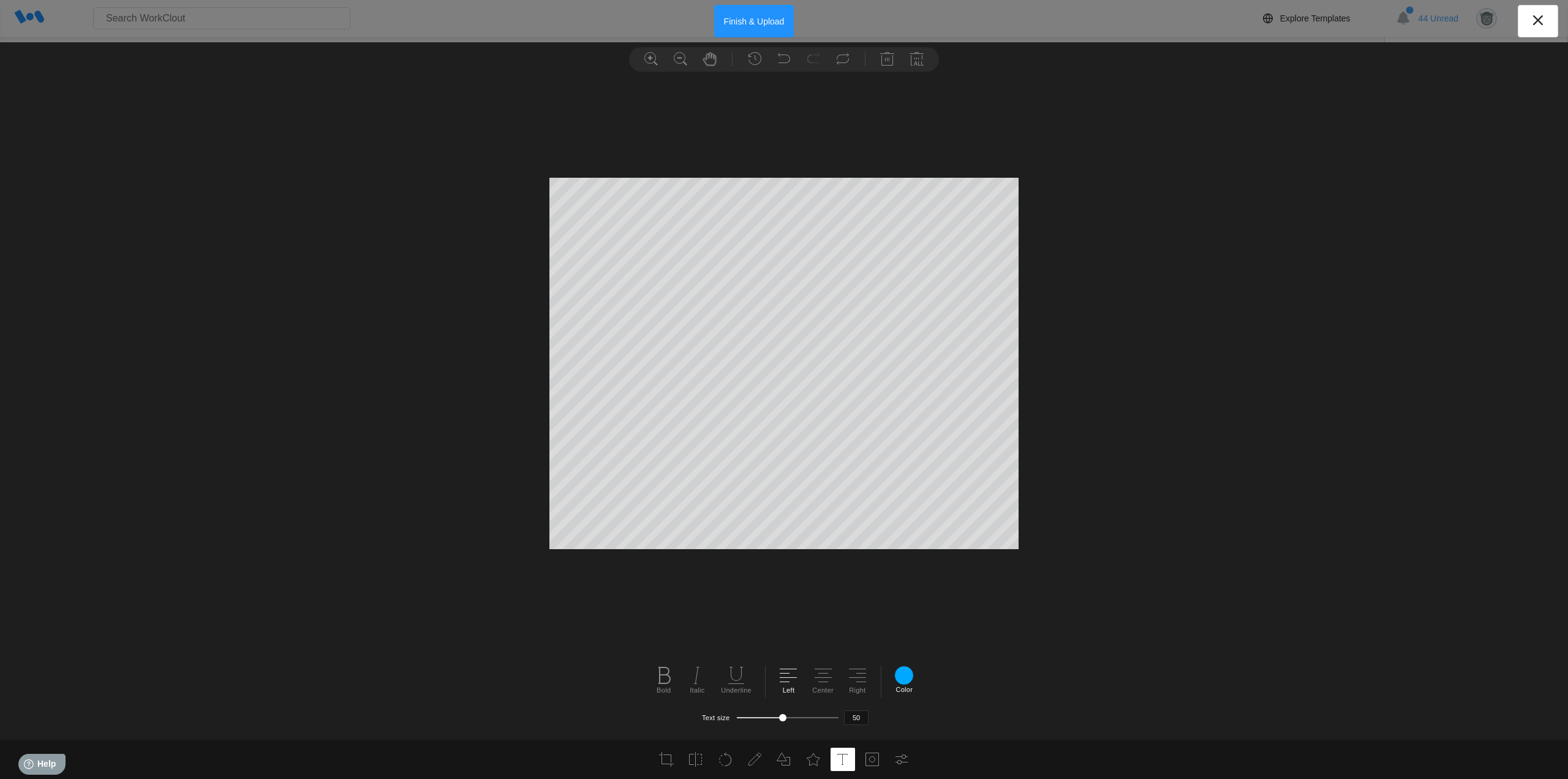
scroll to position [1, 3]
type input "43"
type textarea "GND-F"
type input "41"
click at [772, 18] on button "Finish & Upload" at bounding box center [754, 21] width 80 height 32
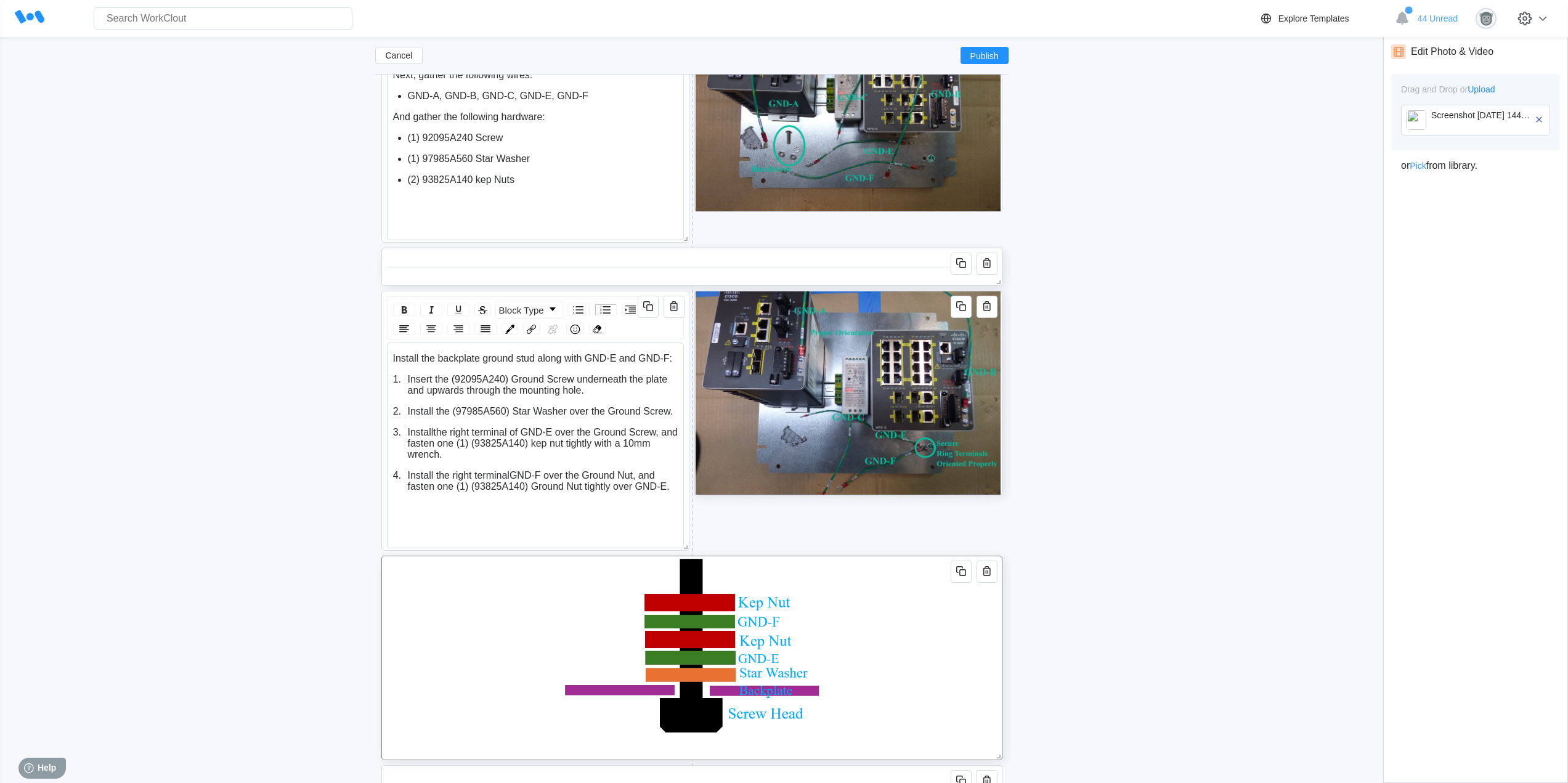
scroll to position [3397, 0]
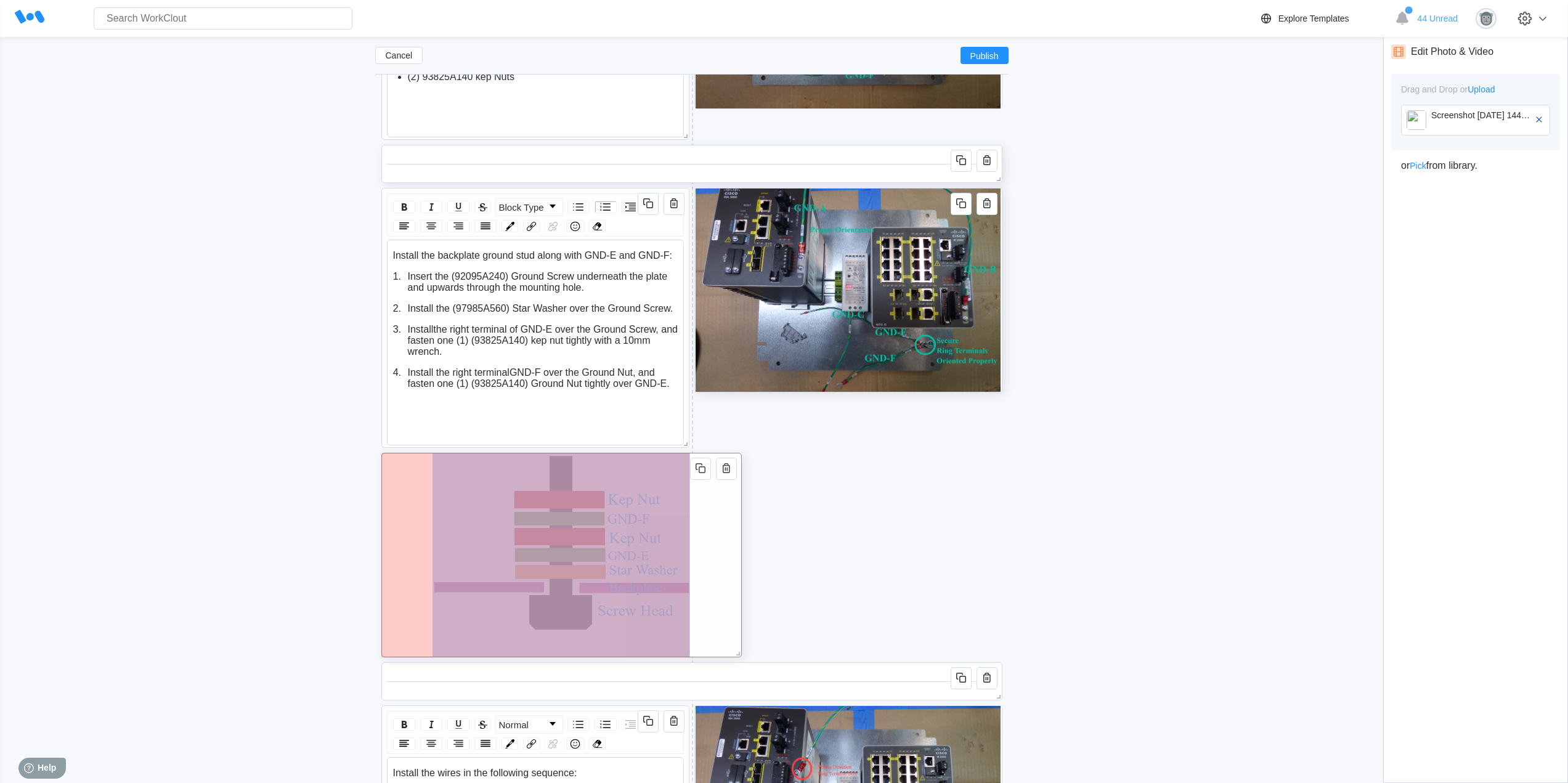
drag, startPoint x: 997, startPoint y: 652, endPoint x: 682, endPoint y: 614, distance: 317.3
click at [702, 619] on div at bounding box center [562, 554] width 360 height 204
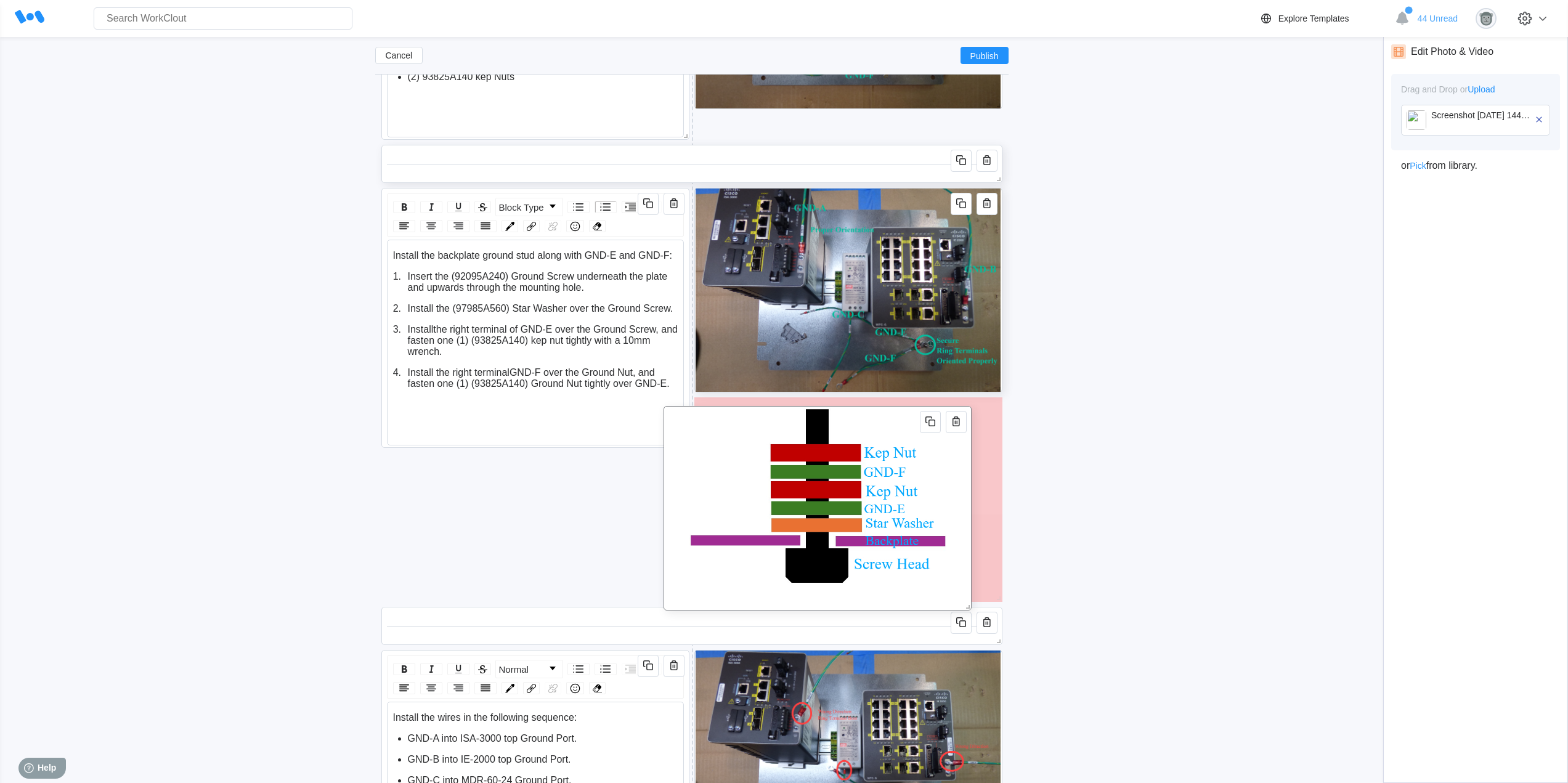
drag, startPoint x: 396, startPoint y: 465, endPoint x: 700, endPoint y: 410, distance: 308.9
click at [700, 410] on div at bounding box center [817, 508] width 308 height 204
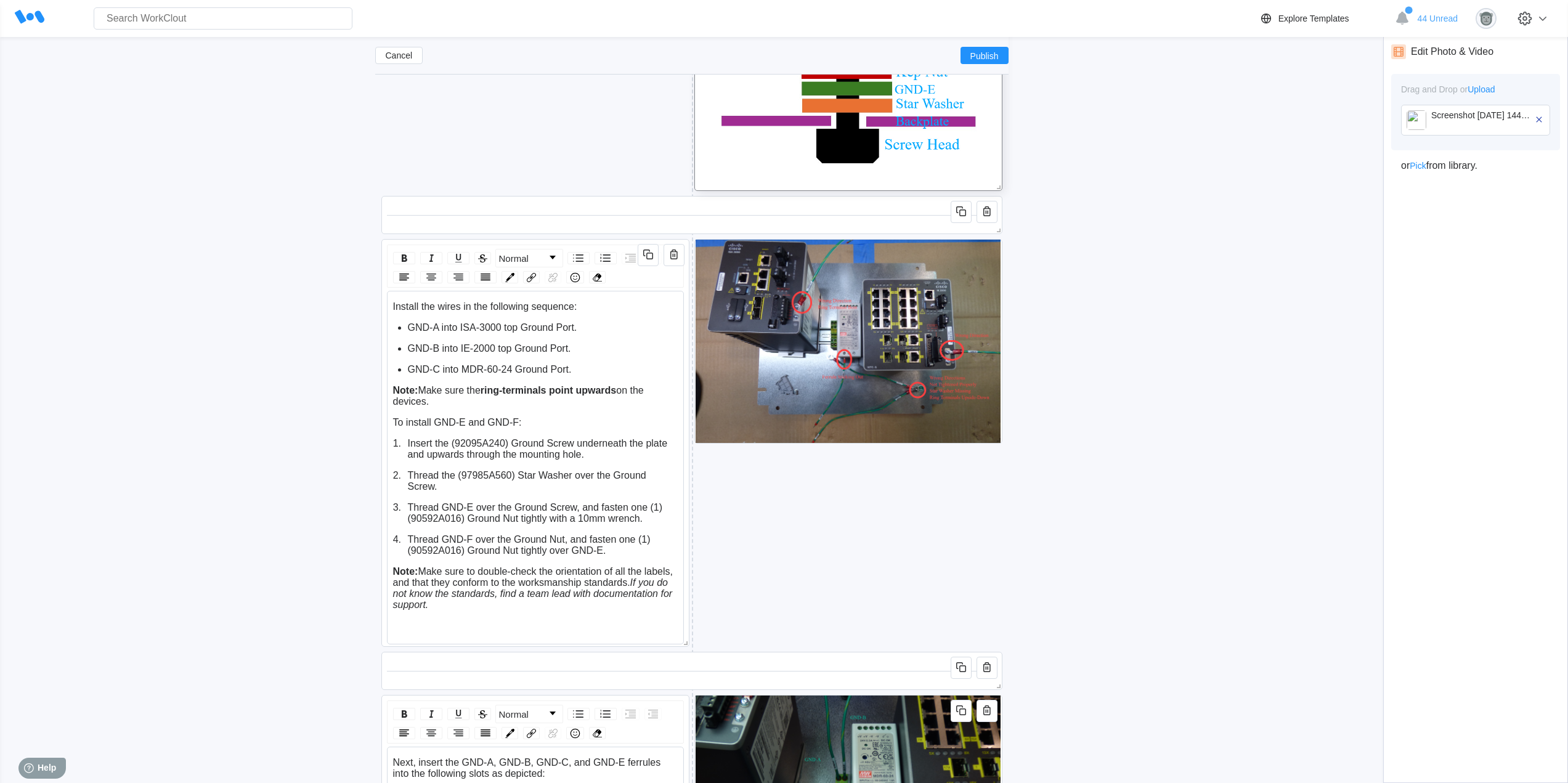
scroll to position [3911, 0]
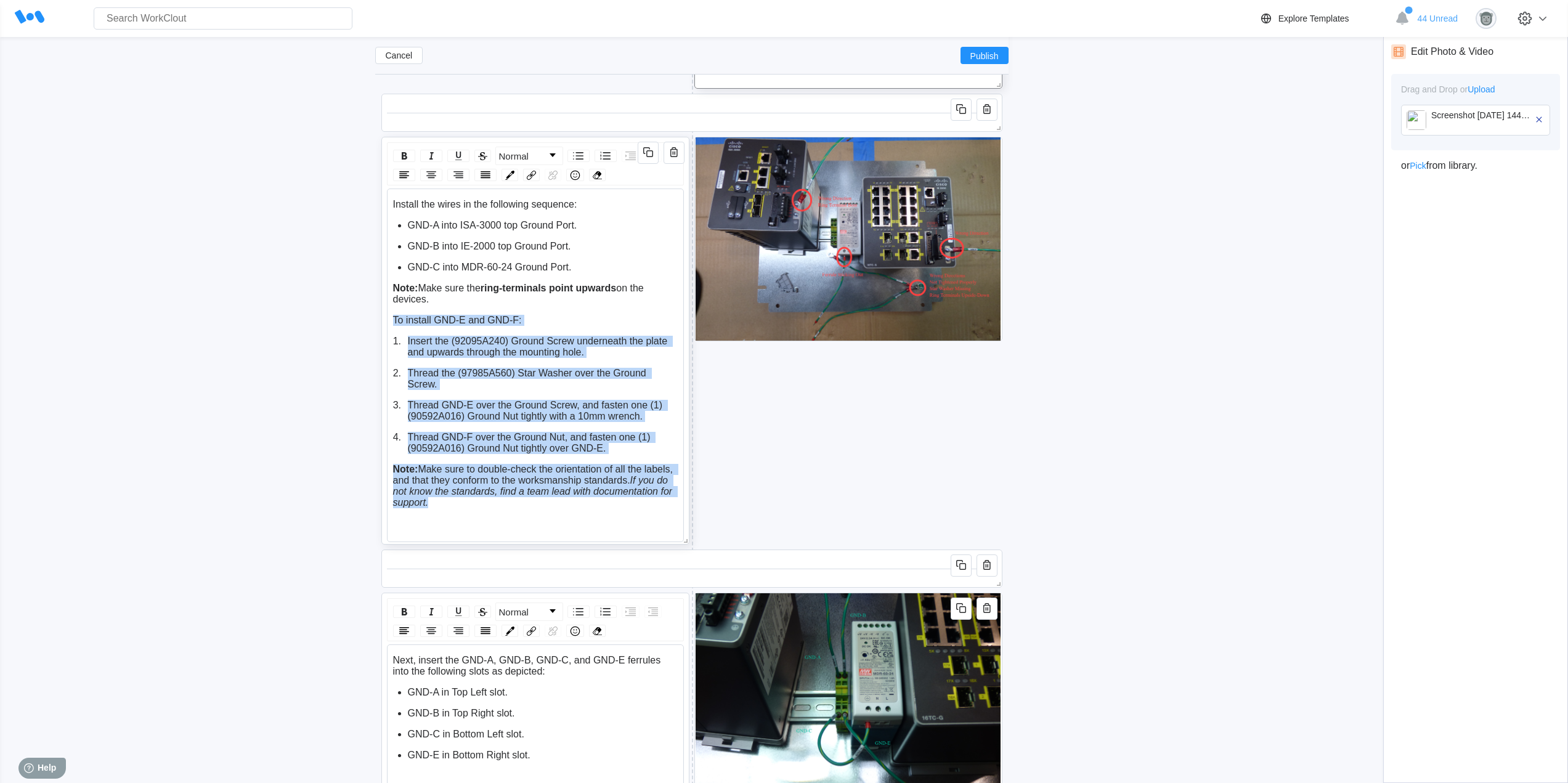
drag, startPoint x: 441, startPoint y: 503, endPoint x: 387, endPoint y: 311, distance: 199.4
click at [387, 311] on div "Install the wires in the following sequence: GND-A into ISA-3000 top Ground Por…" at bounding box center [535, 365] width 297 height 353
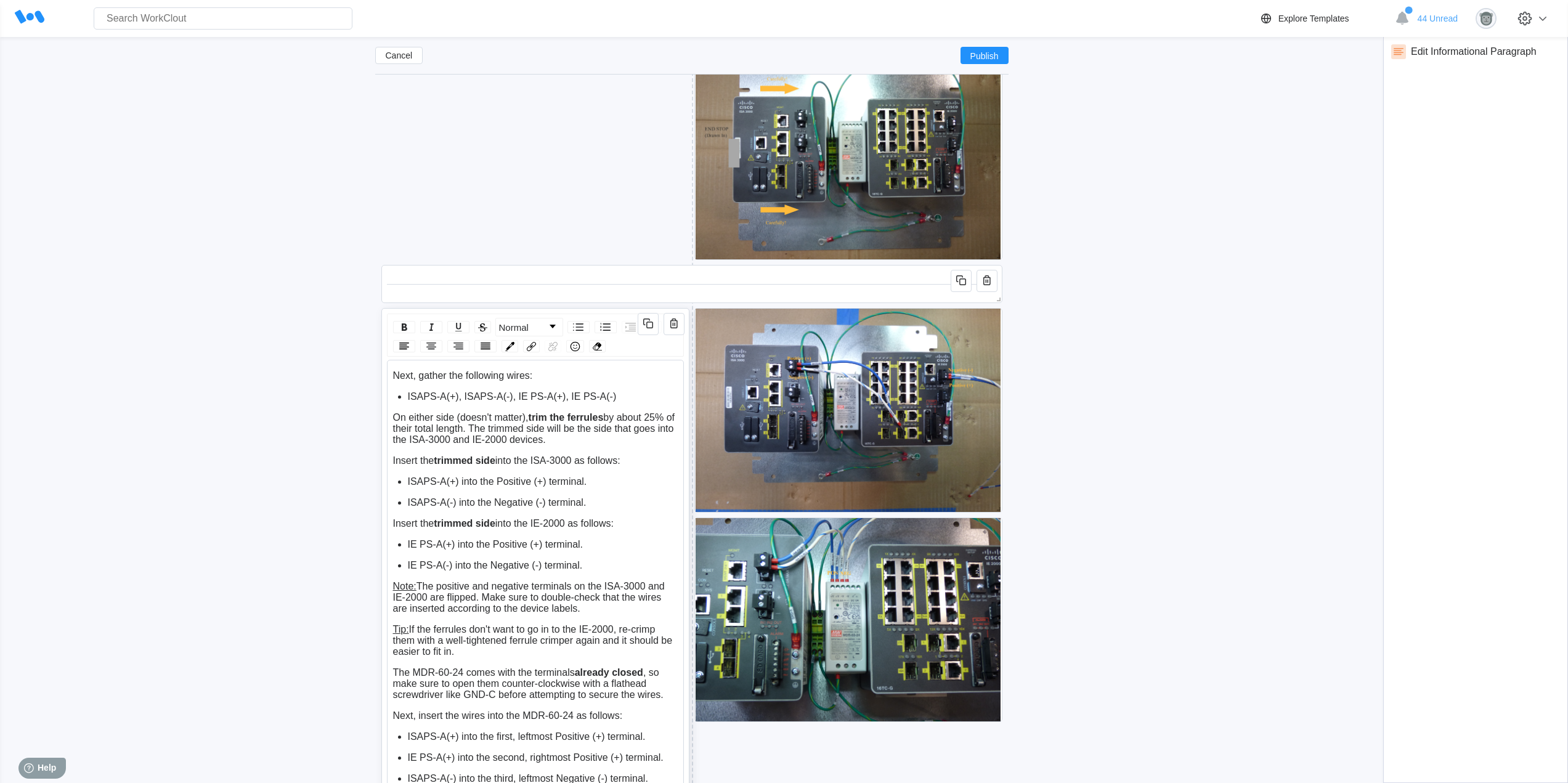
scroll to position [4581, 0]
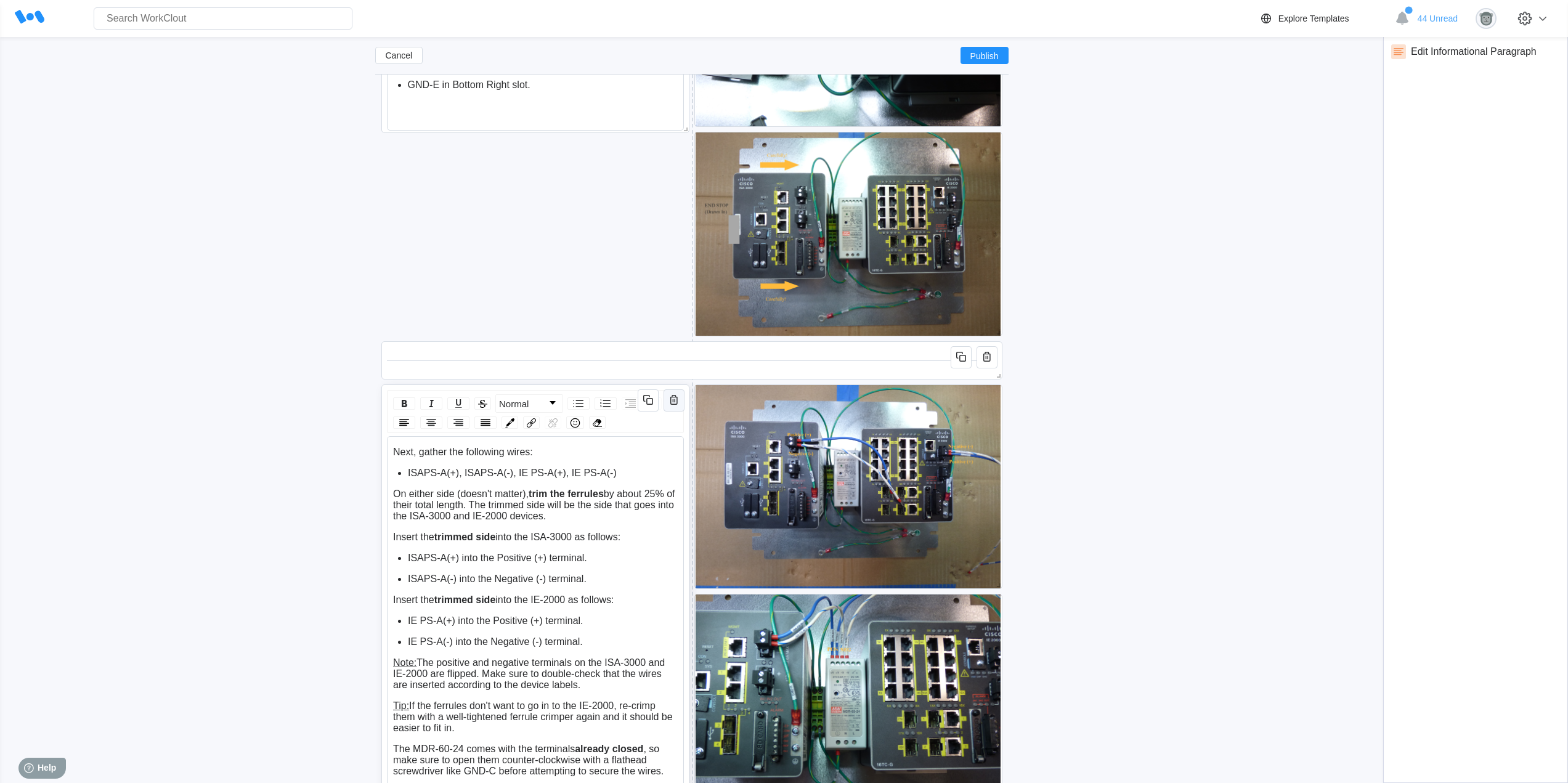
click at [679, 401] on icon "button" at bounding box center [674, 399] width 15 height 15
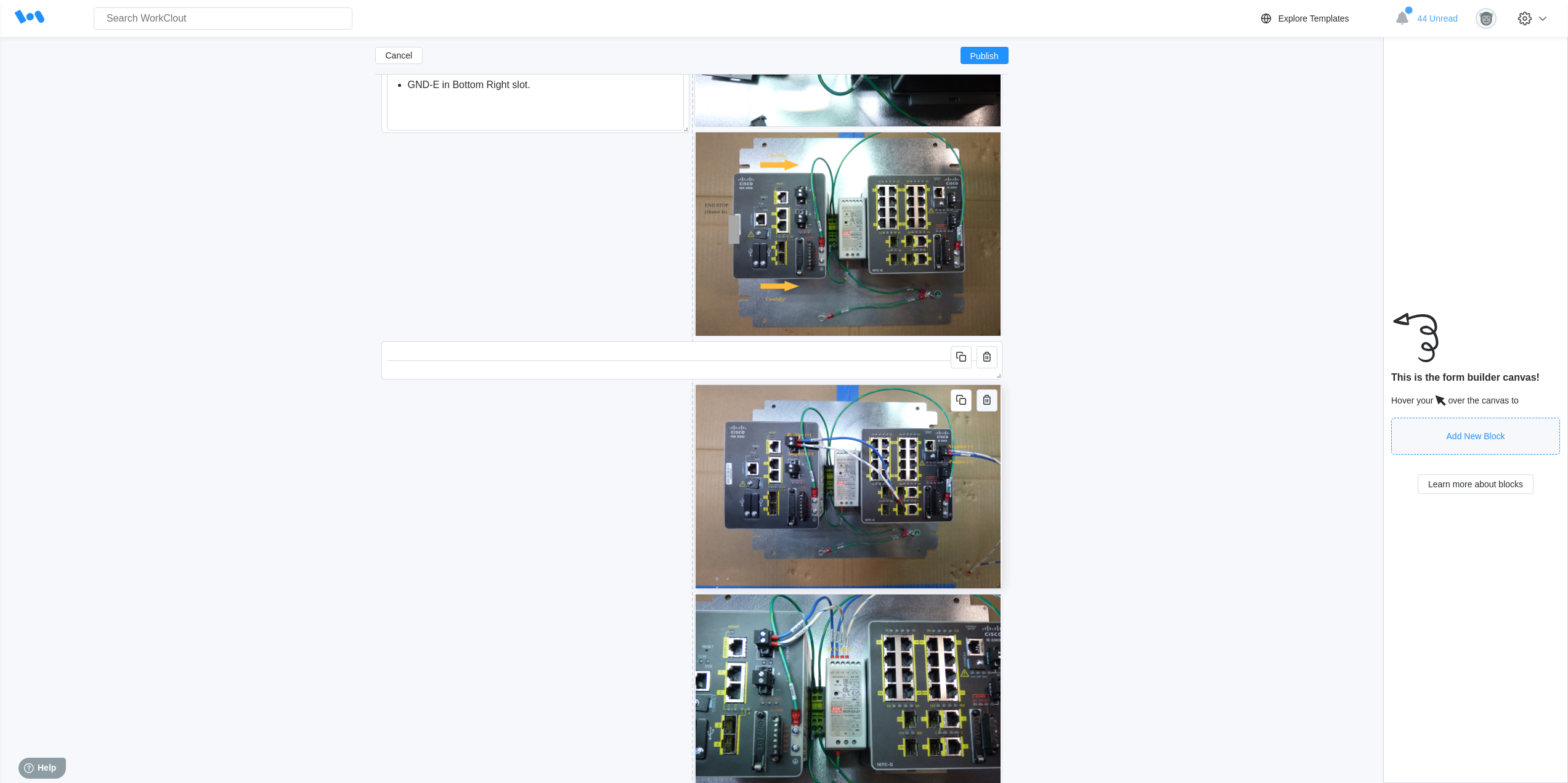
click at [992, 404] on icon "button" at bounding box center [986, 399] width 15 height 15
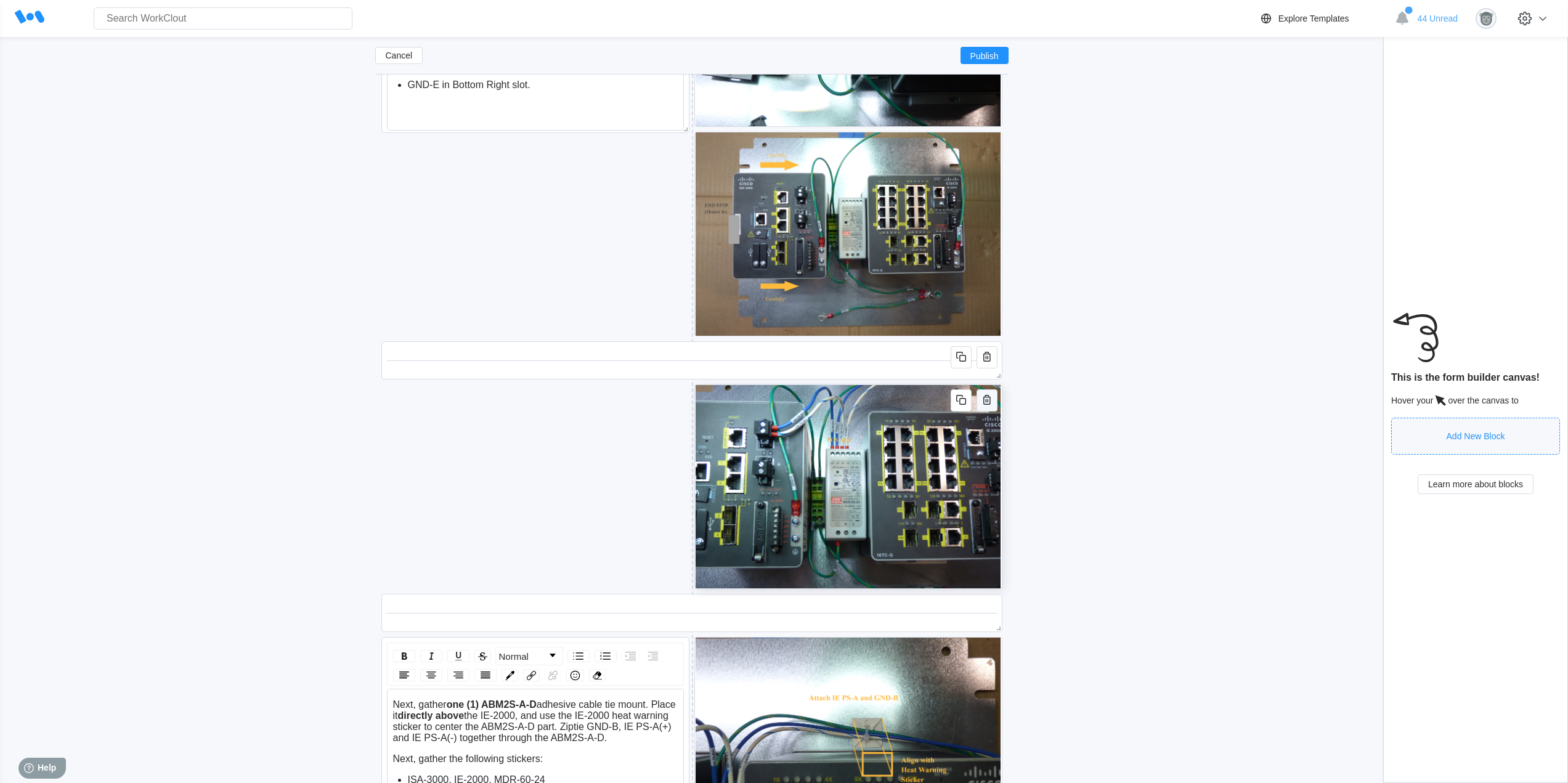
click at [985, 401] on icon "button" at bounding box center [986, 401] width 3 height 4
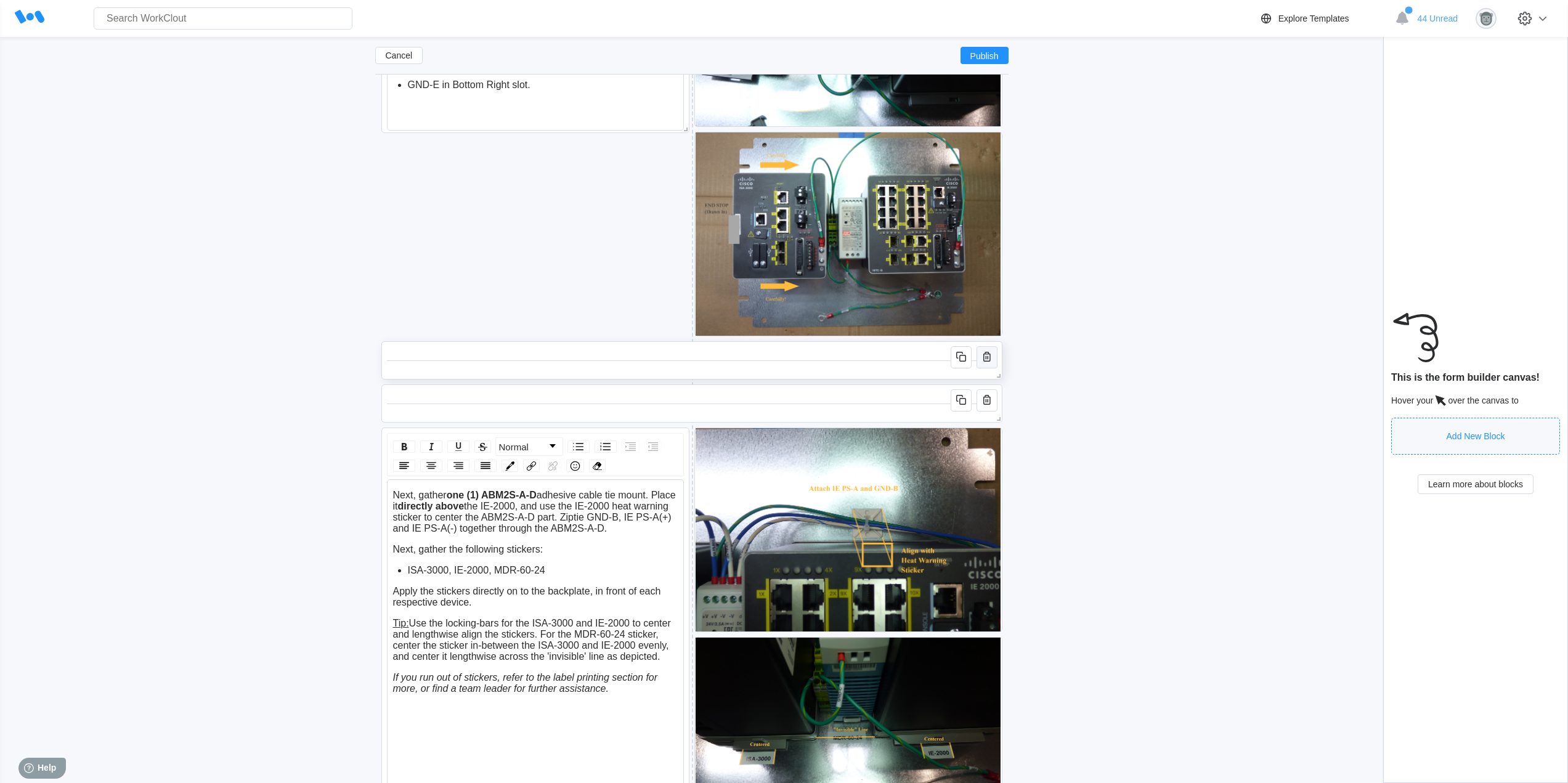
click at [985, 357] on icon "button" at bounding box center [986, 358] width 3 height 4
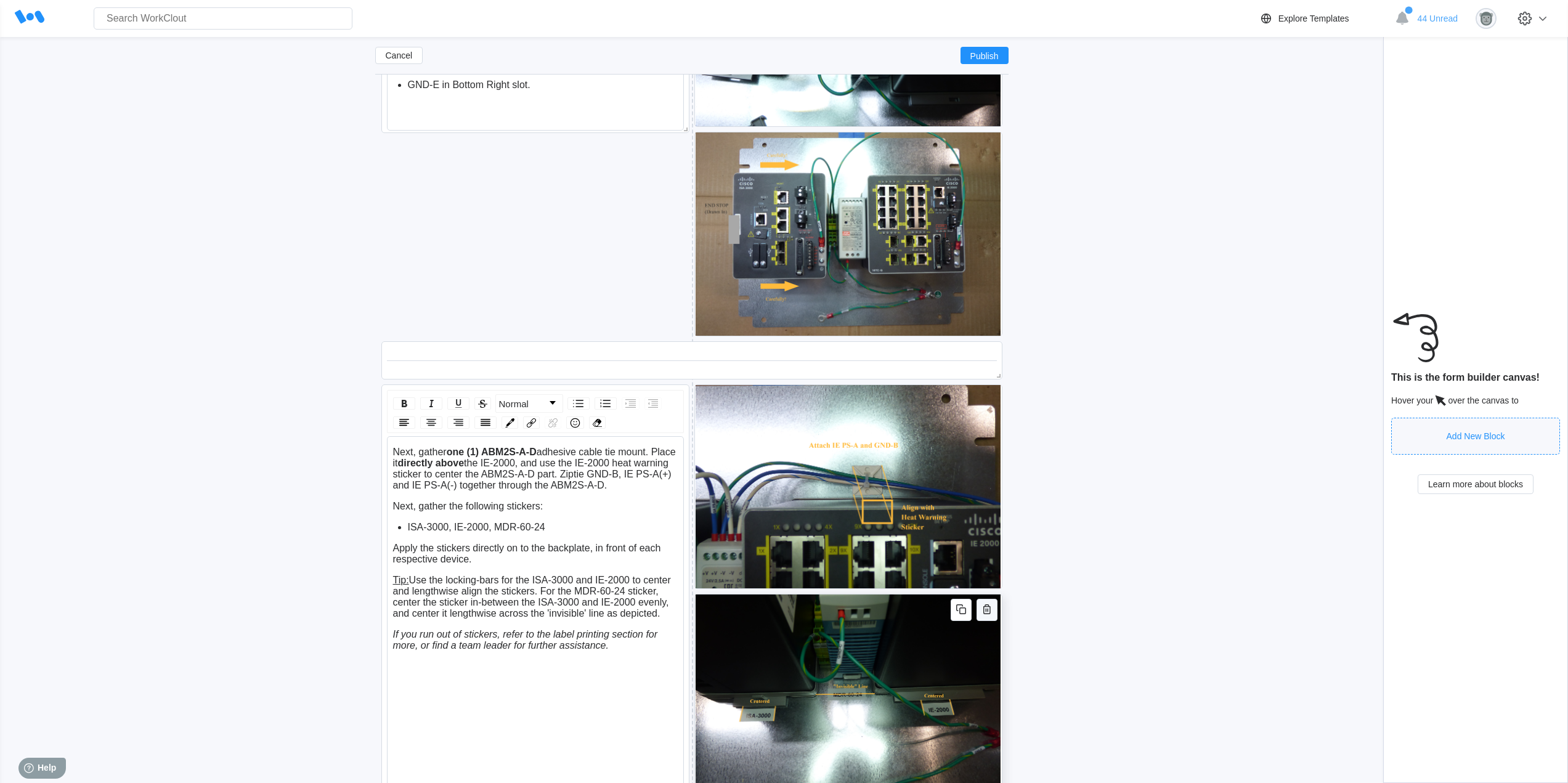
click at [989, 610] on icon "button" at bounding box center [986, 609] width 15 height 15
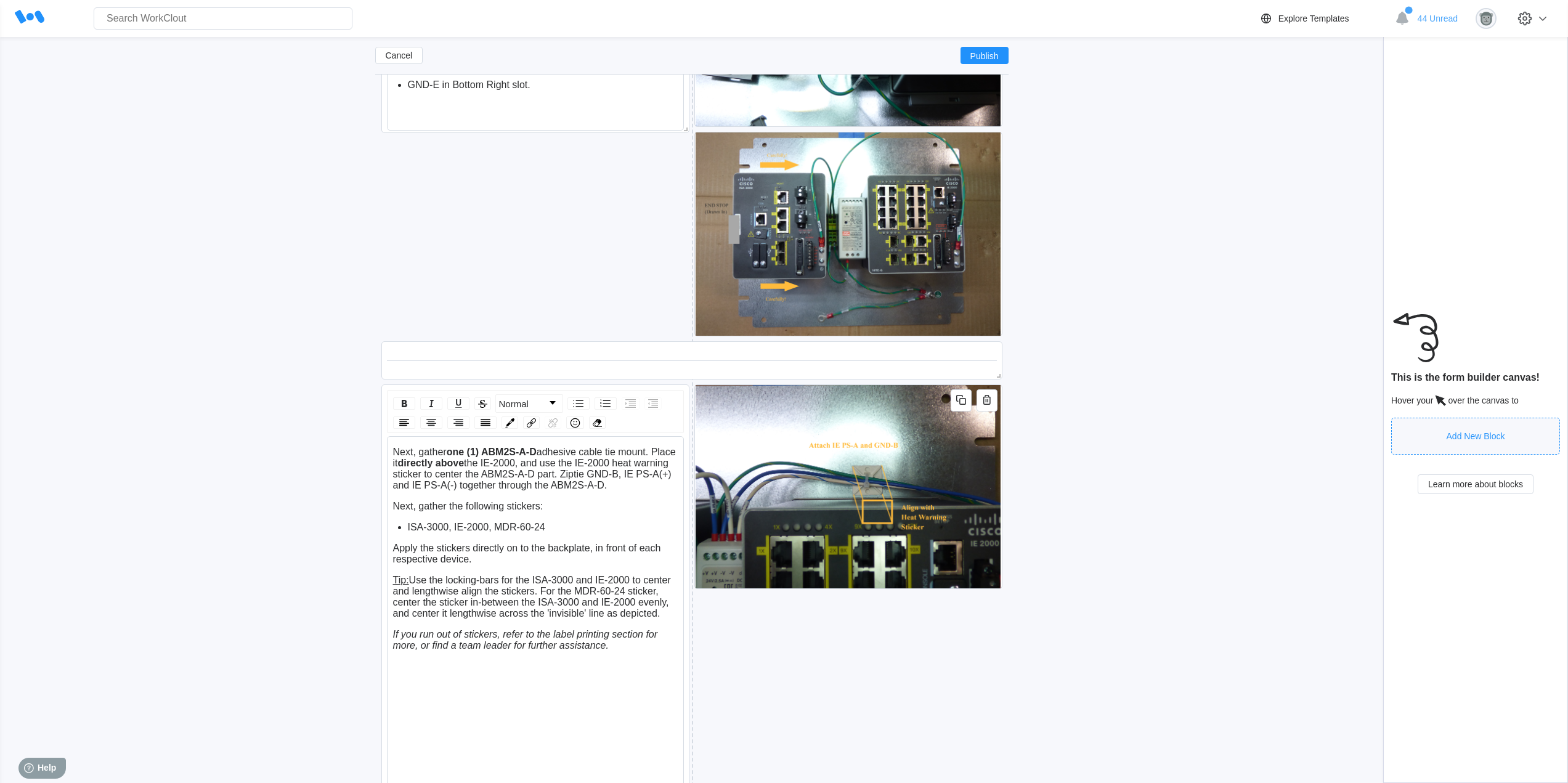
scroll to position [4683, 0]
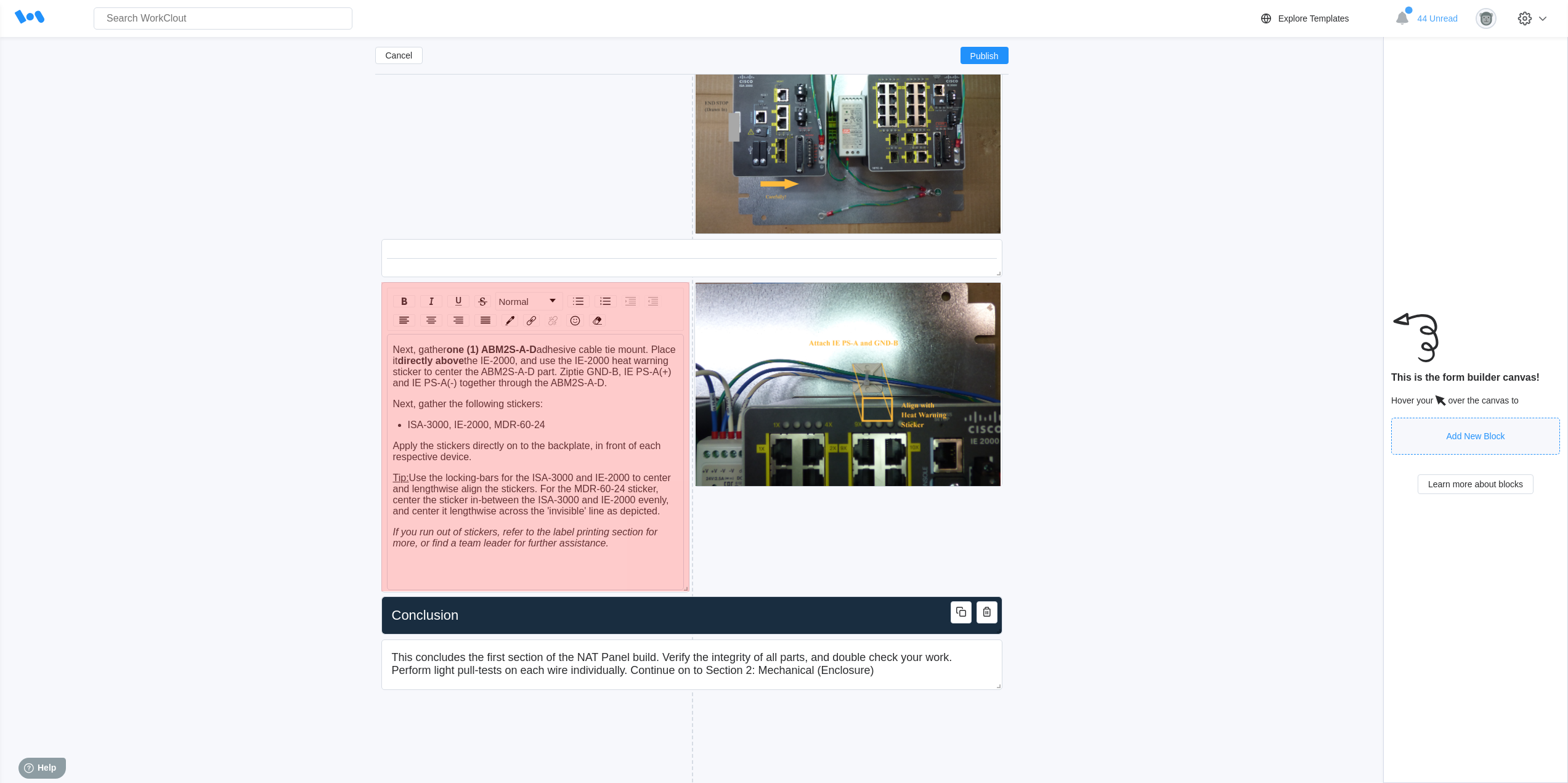
drag, startPoint x: 686, startPoint y: 690, endPoint x: 699, endPoint y: 566, distance: 124.7
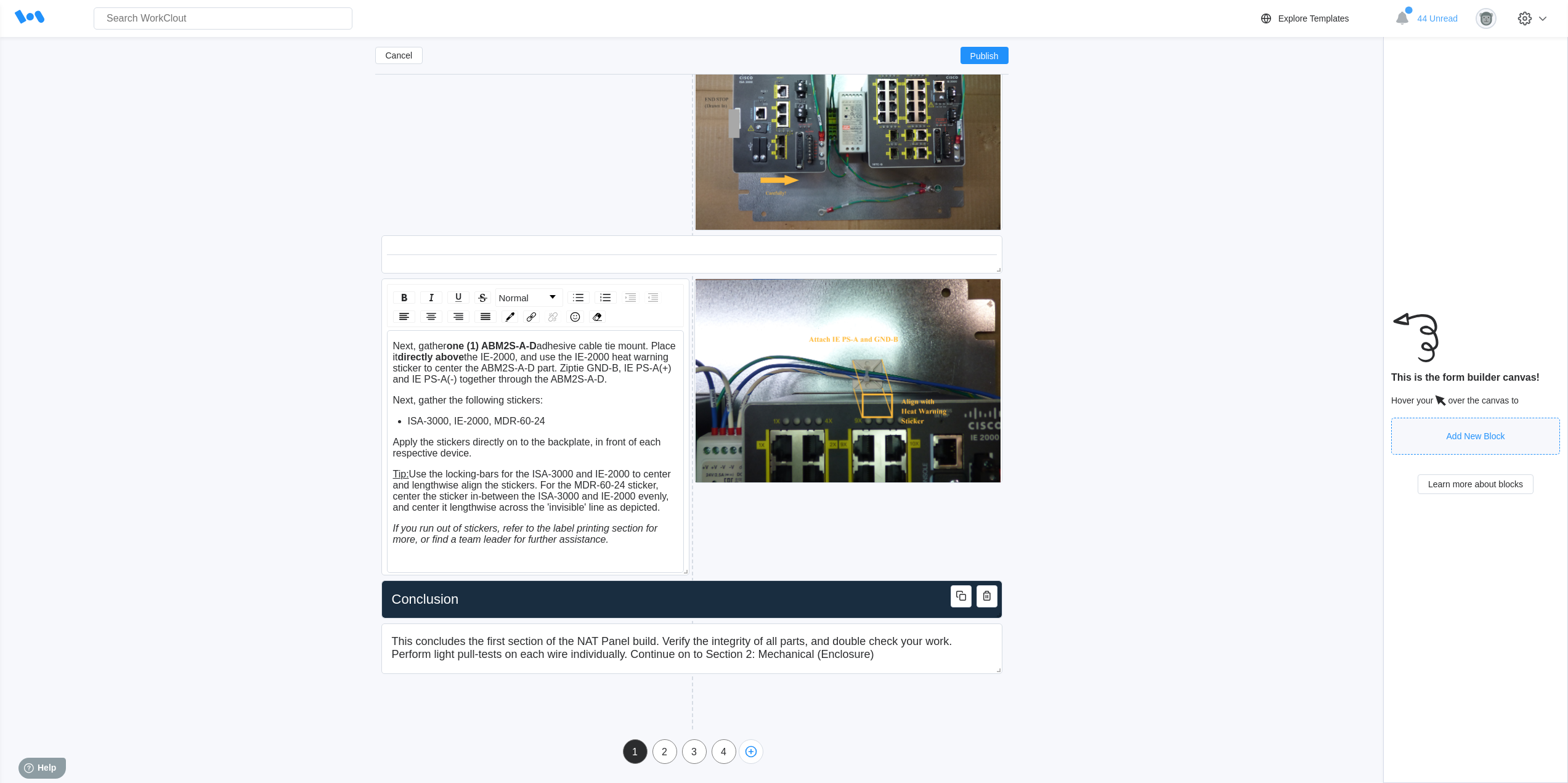
scroll to position [4687, 0]
click at [672, 290] on icon "button" at bounding box center [674, 293] width 8 height 10
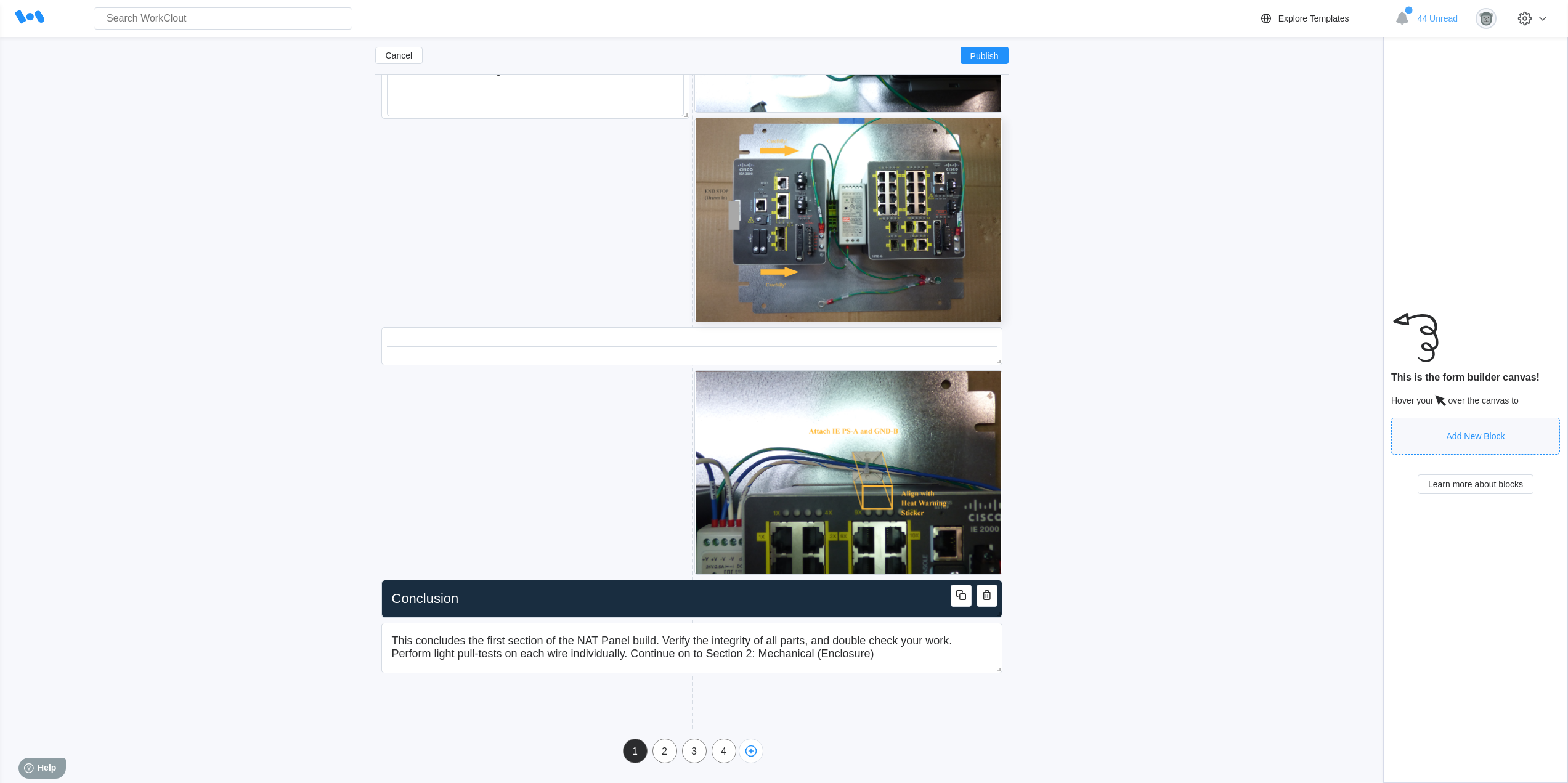
scroll to position [4595, 0]
click at [987, 386] on icon "button" at bounding box center [986, 385] width 15 height 15
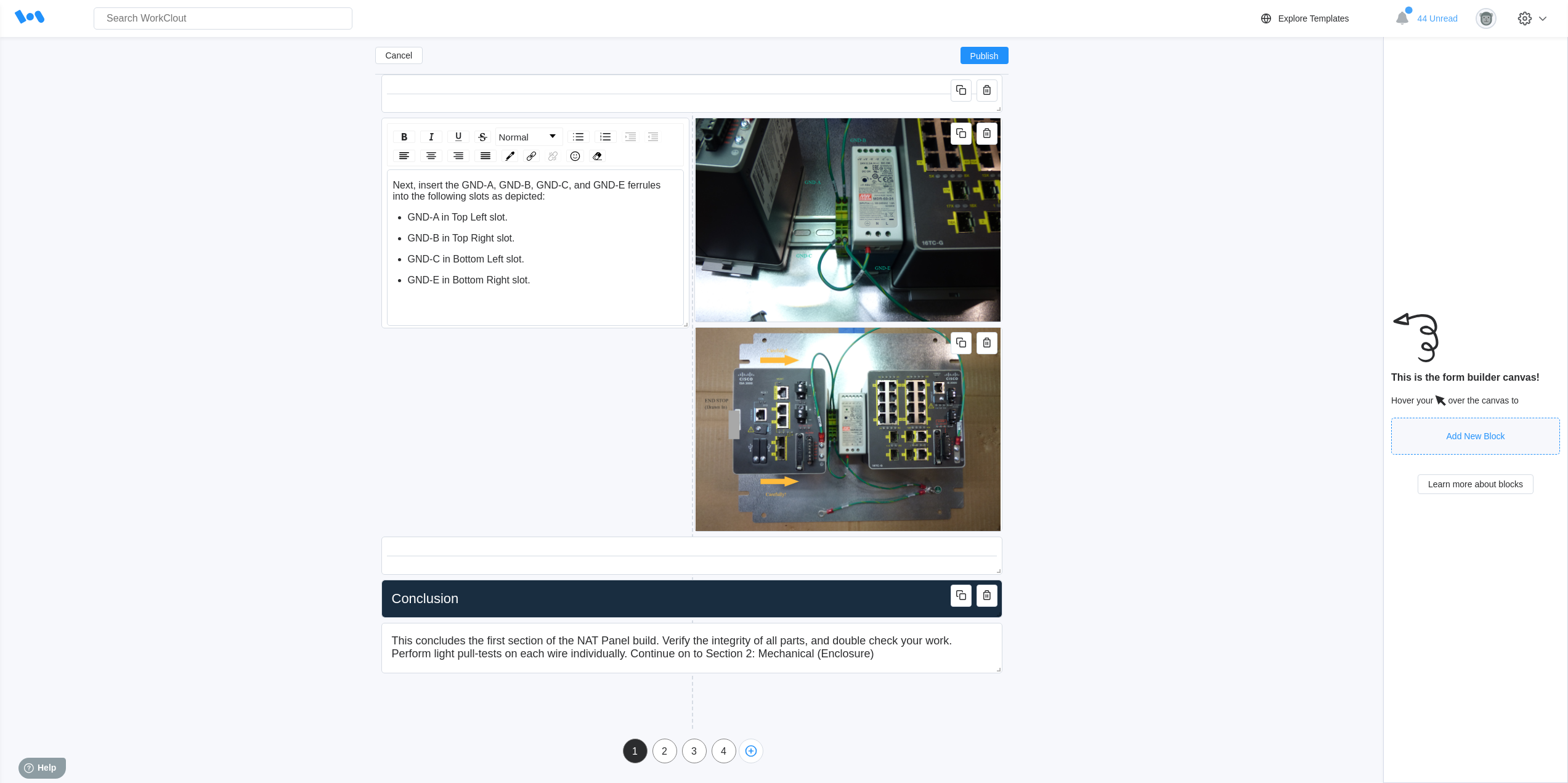
scroll to position [4385, 0]
click at [987, 554] on icon "button" at bounding box center [986, 553] width 3 height 4
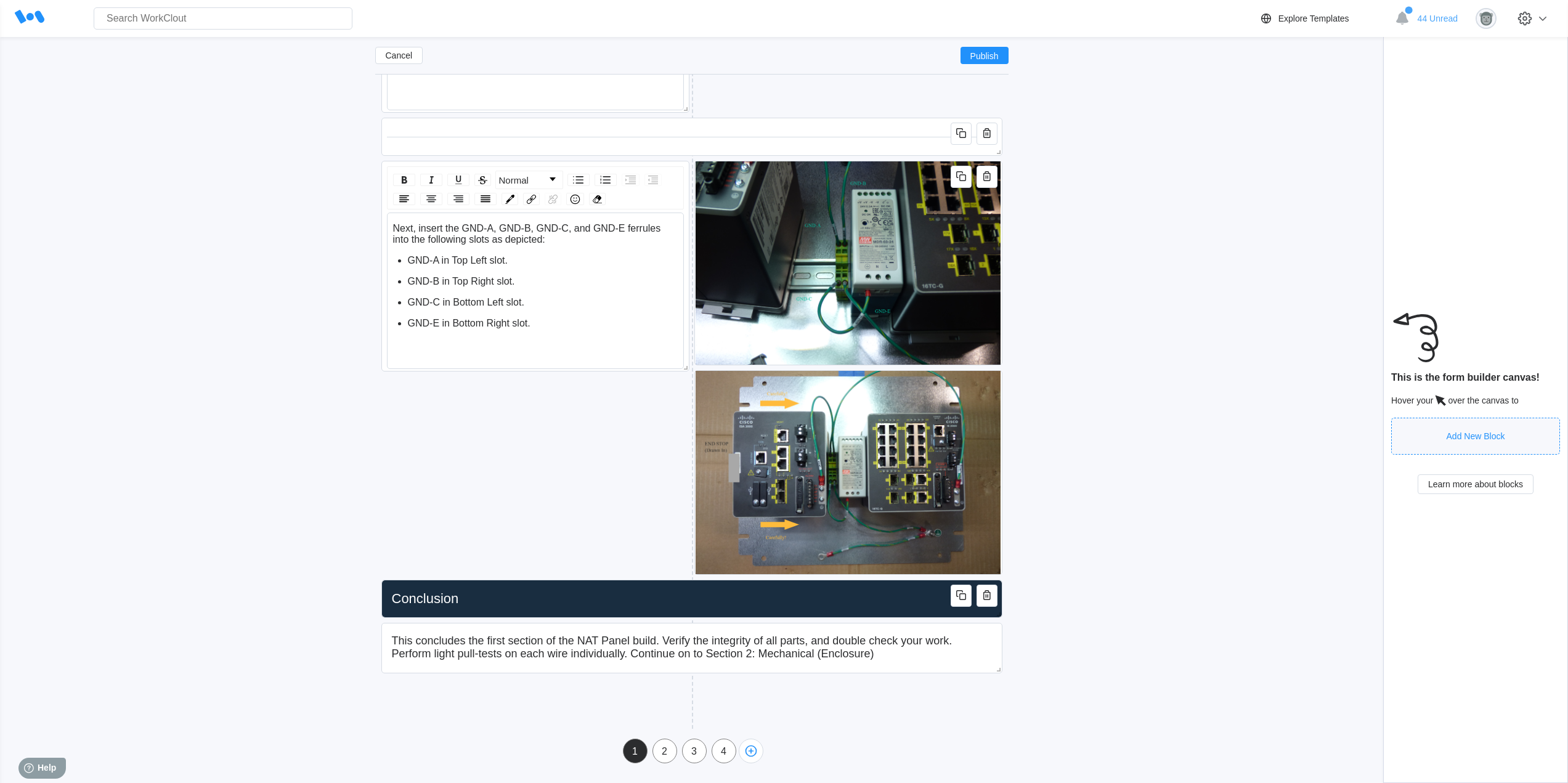
scroll to position [4240, 0]
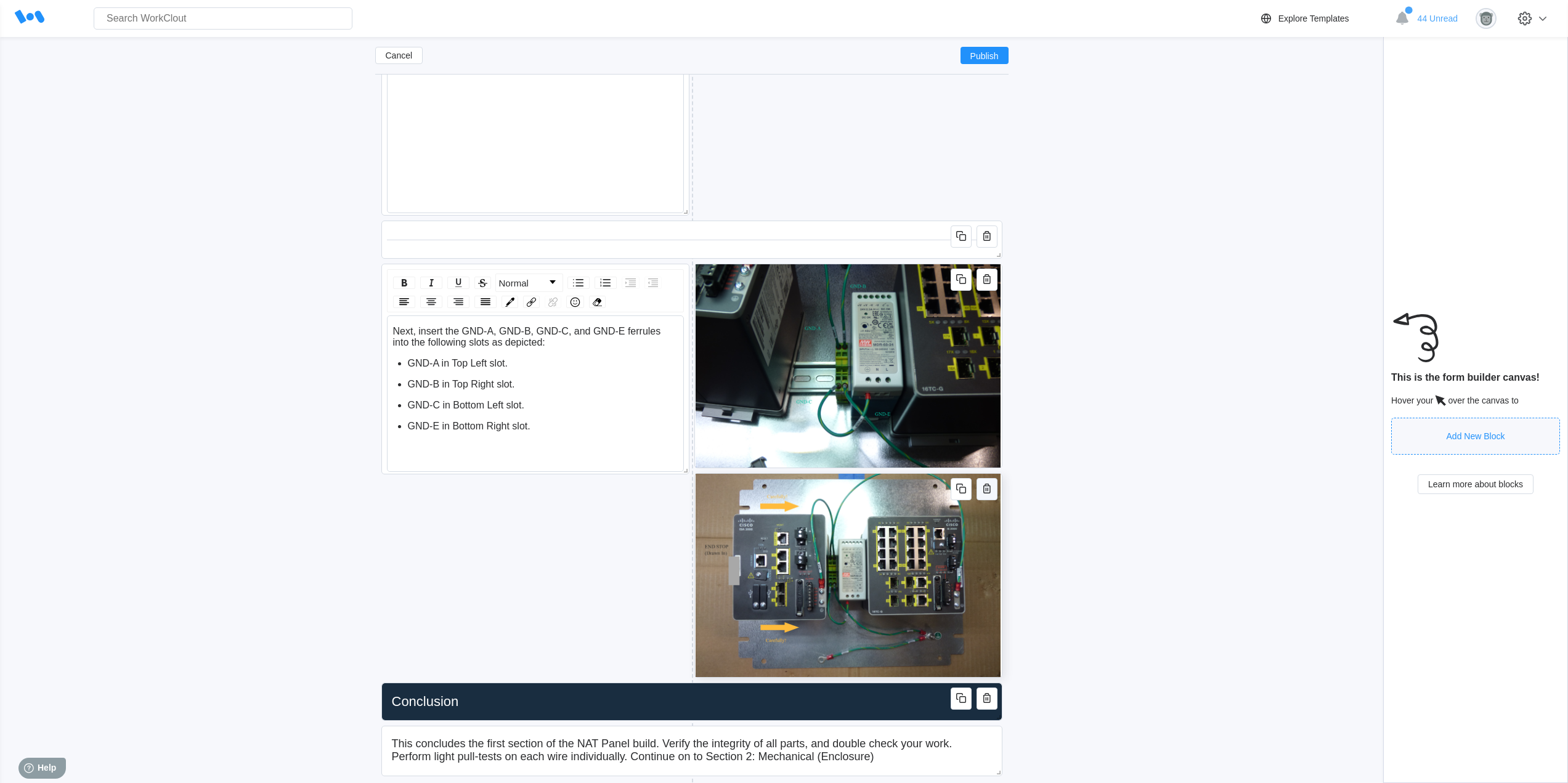
click at [984, 491] on icon "button" at bounding box center [986, 488] width 15 height 15
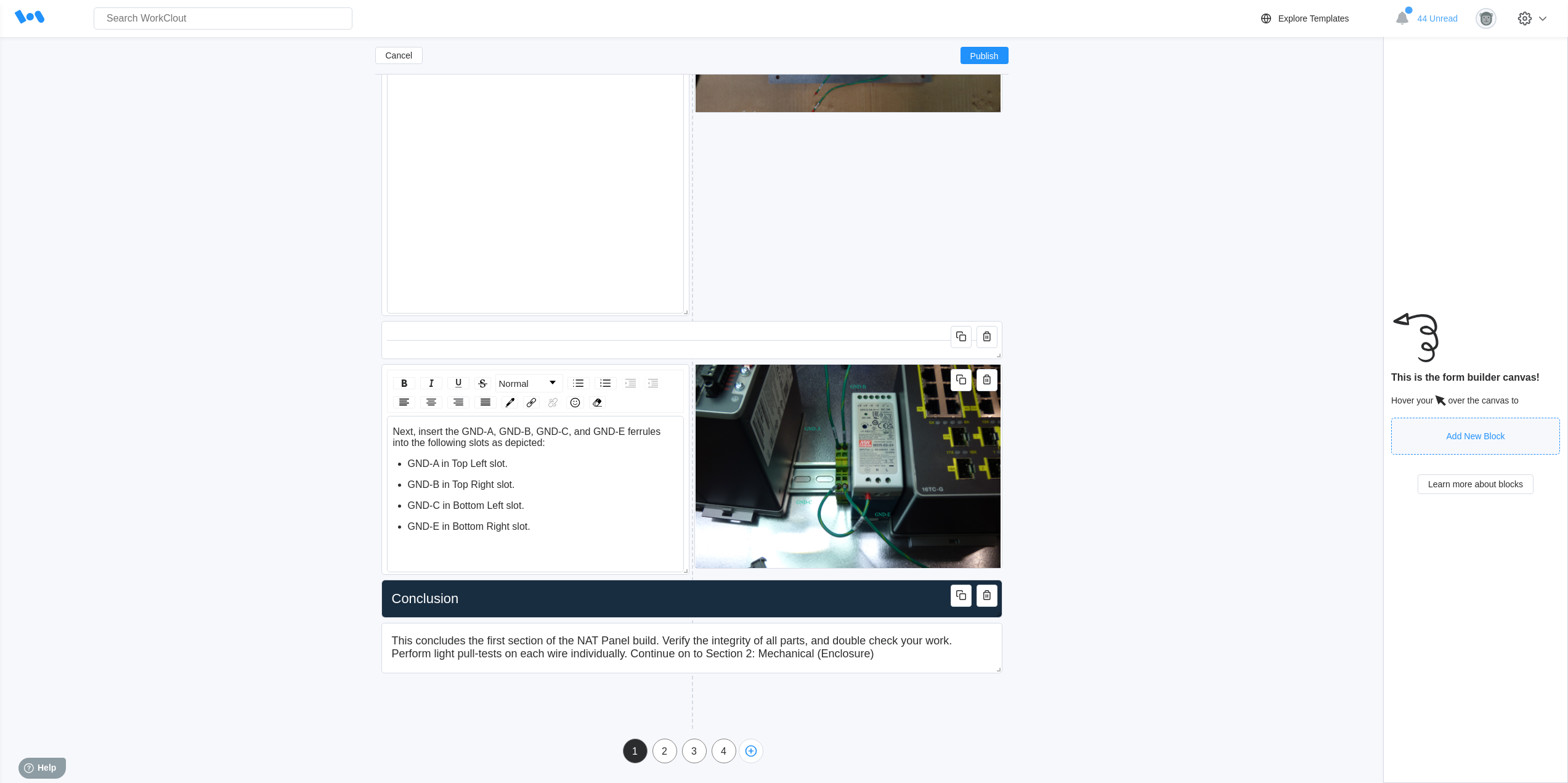
scroll to position [4139, 0]
click at [987, 380] on icon "button" at bounding box center [986, 381] width 3 height 4
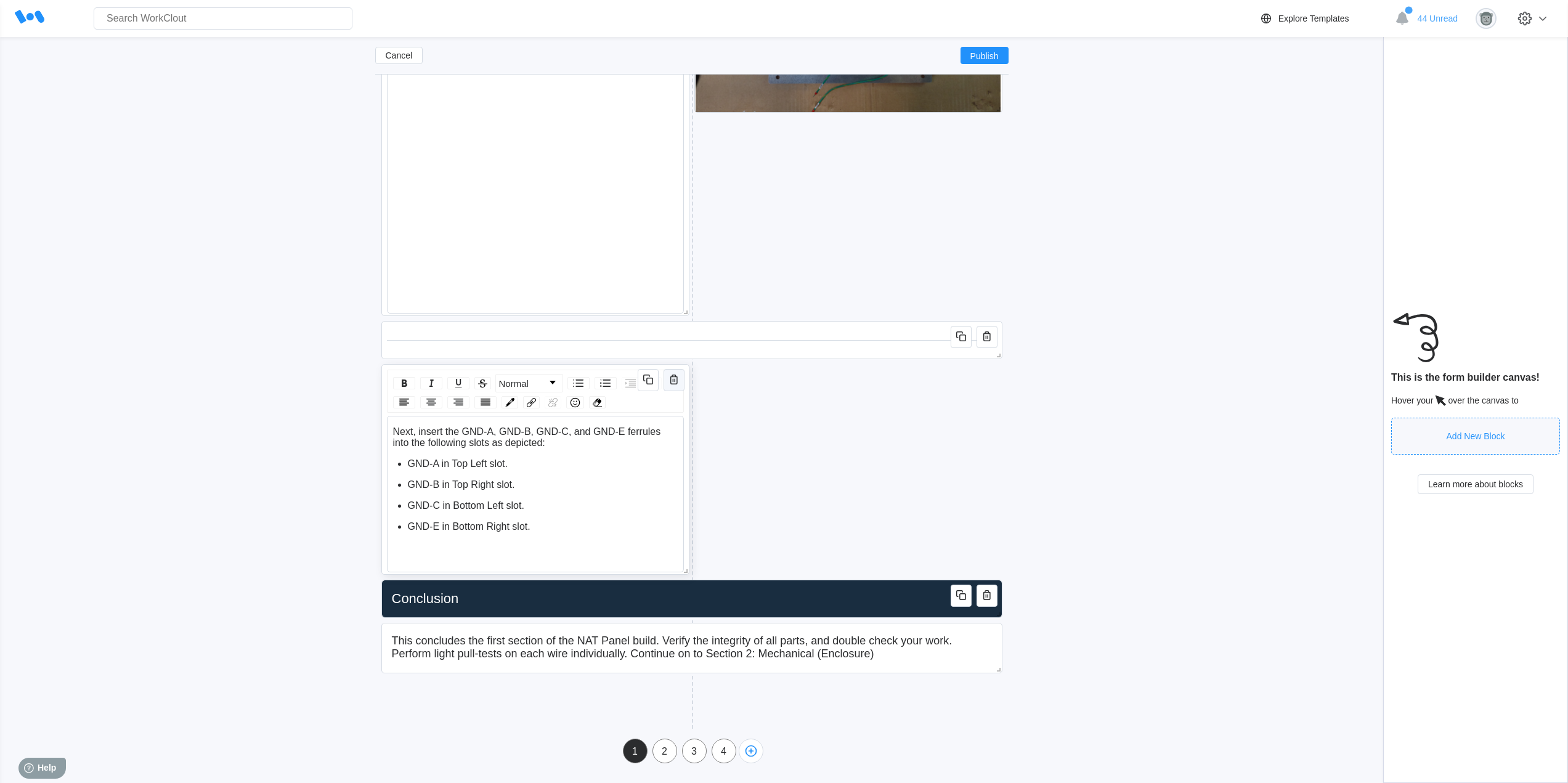
click at [677, 382] on icon "button" at bounding box center [674, 379] width 8 height 10
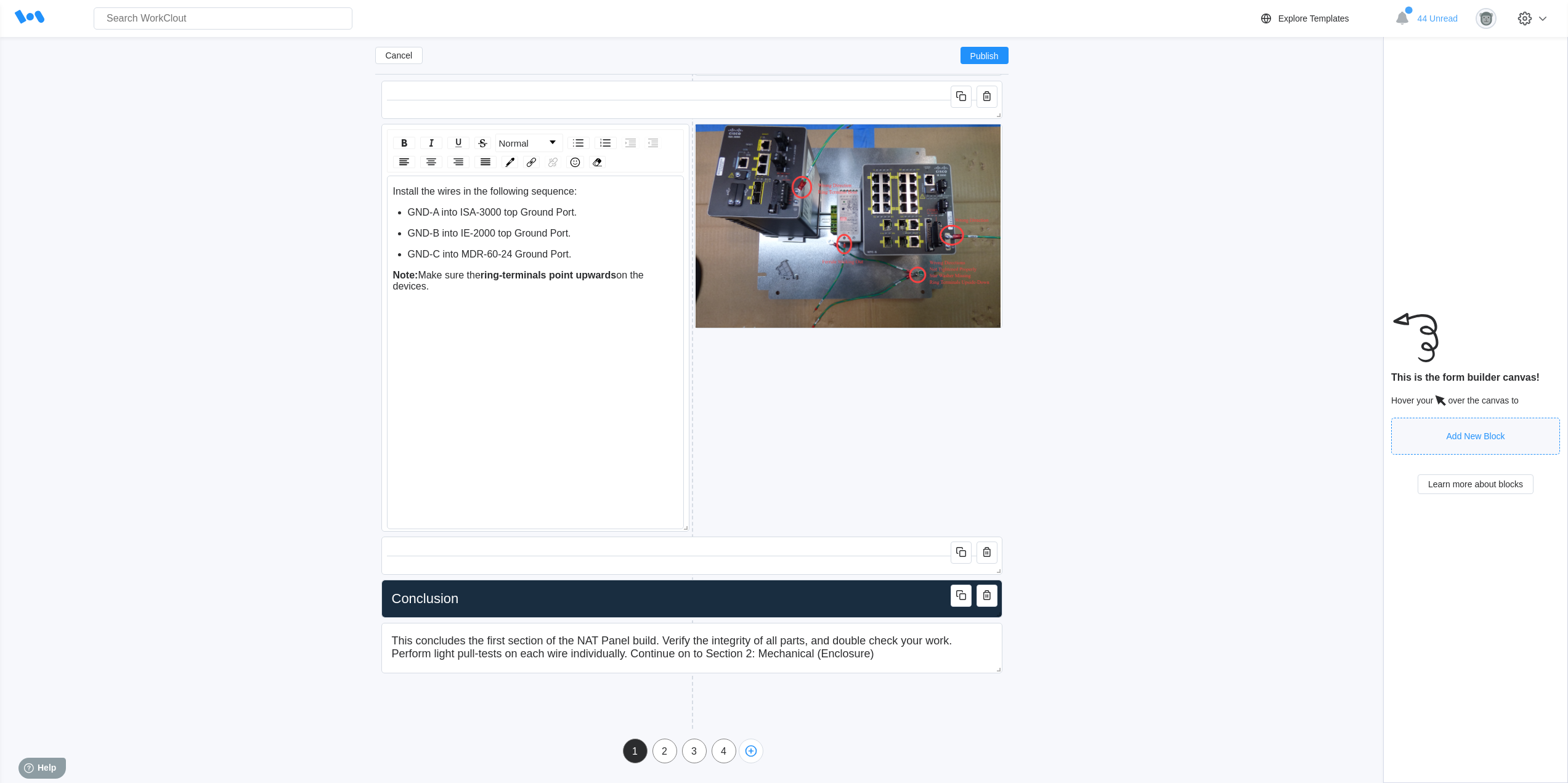
scroll to position [3924, 0]
click at [988, 550] on icon "button" at bounding box center [986, 551] width 15 height 15
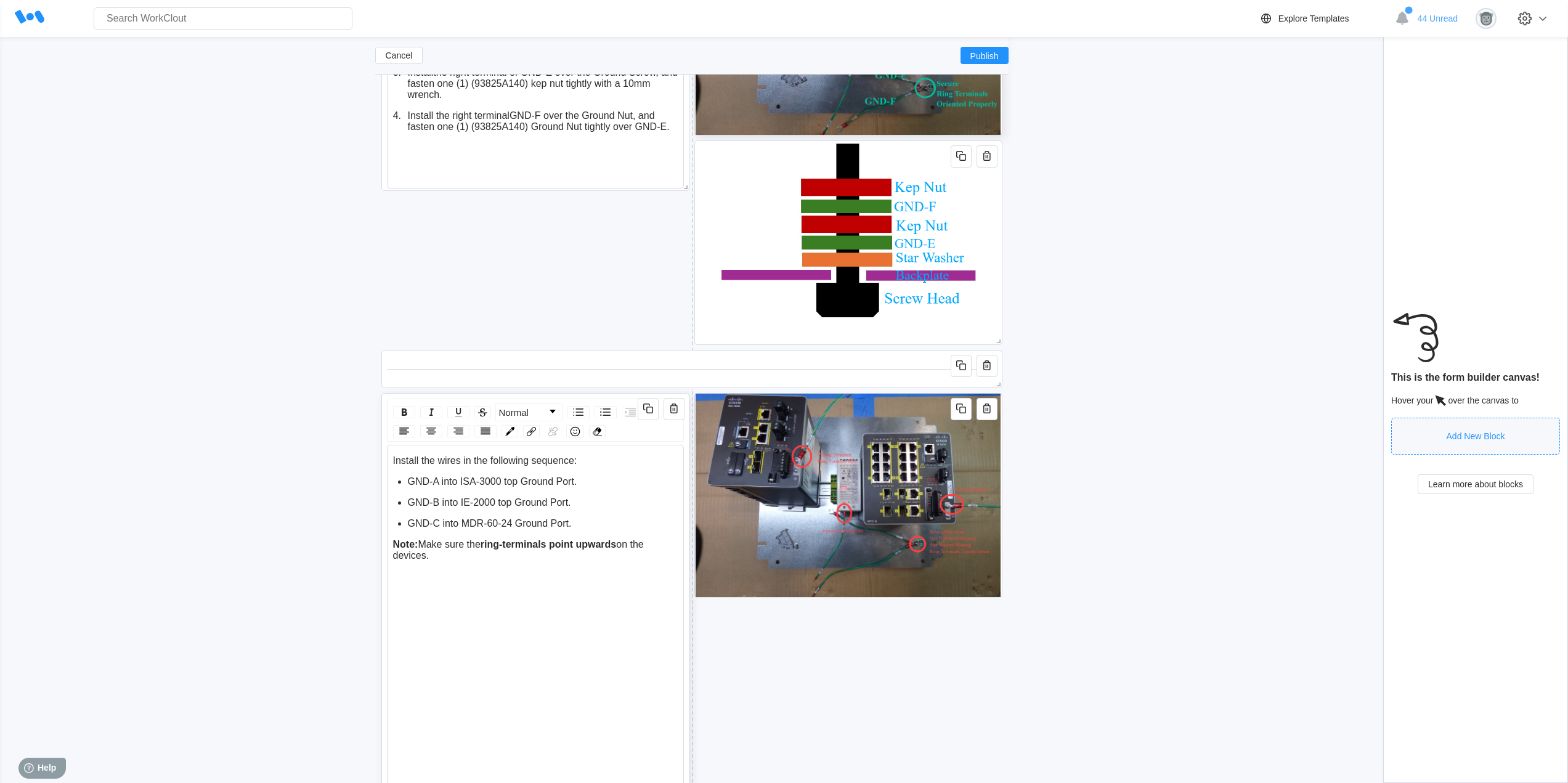
scroll to position [3676, 0]
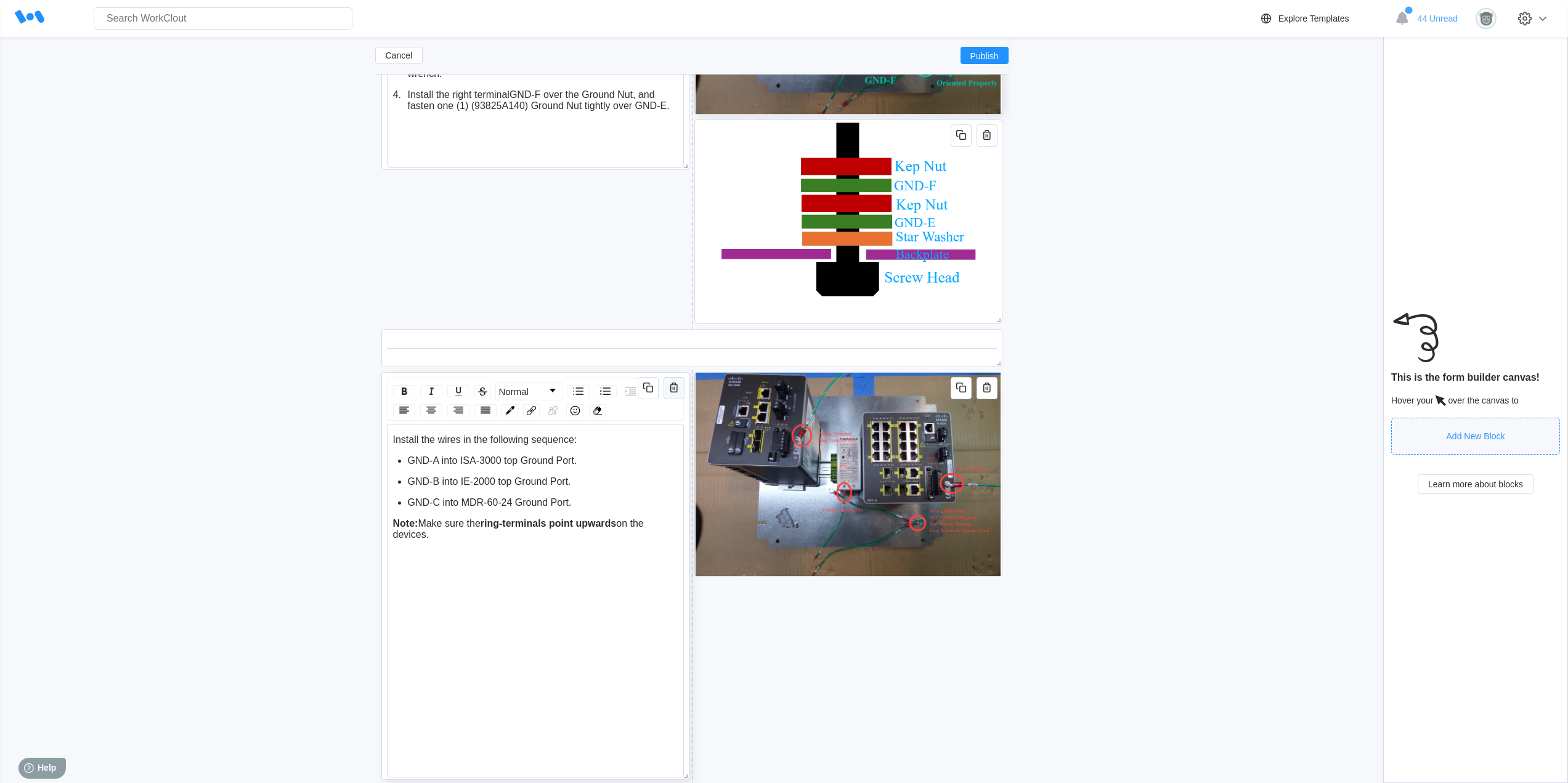
click at [677, 391] on icon "button" at bounding box center [674, 387] width 15 height 15
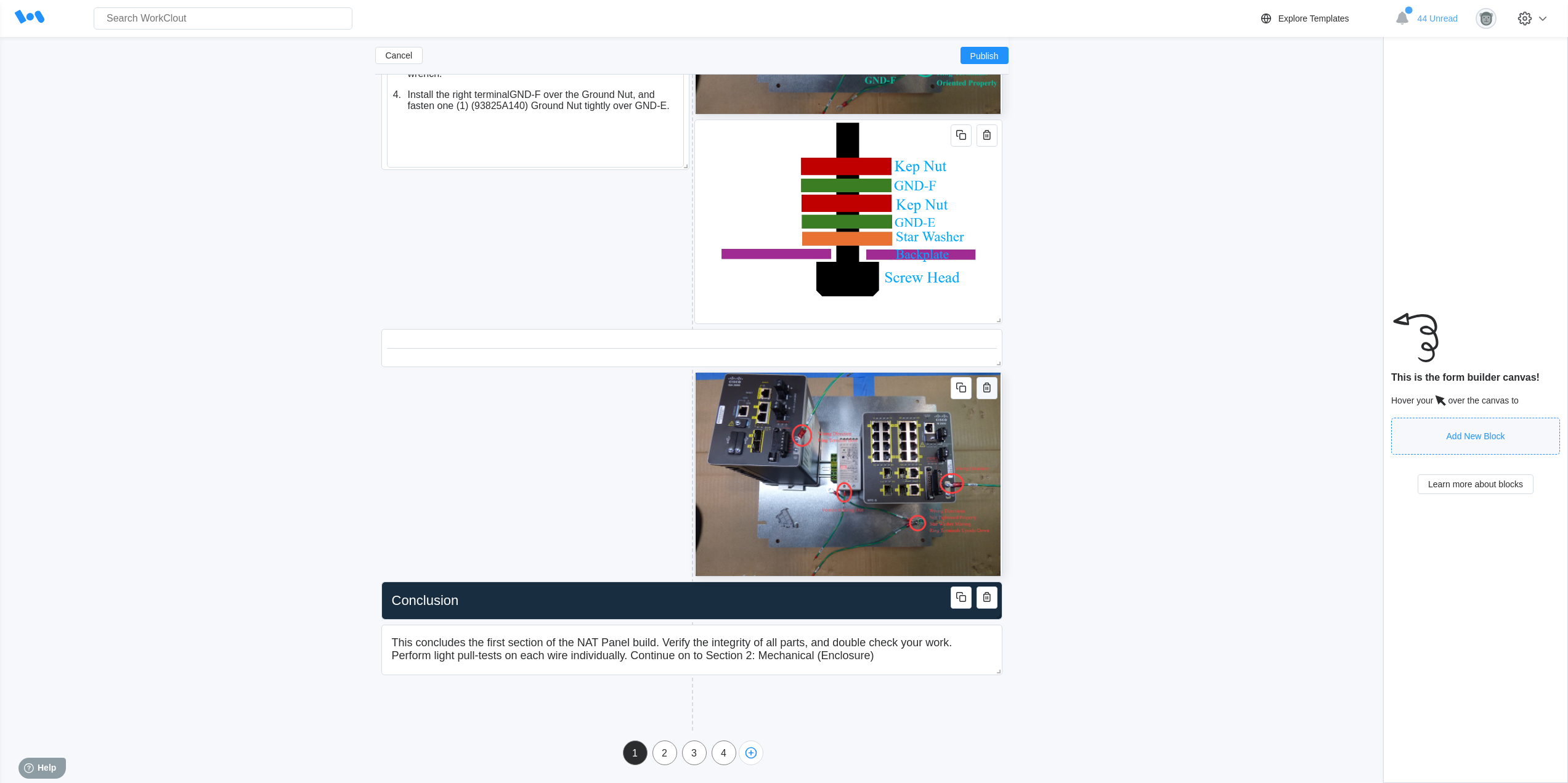
click at [992, 390] on icon "button" at bounding box center [986, 387] width 15 height 15
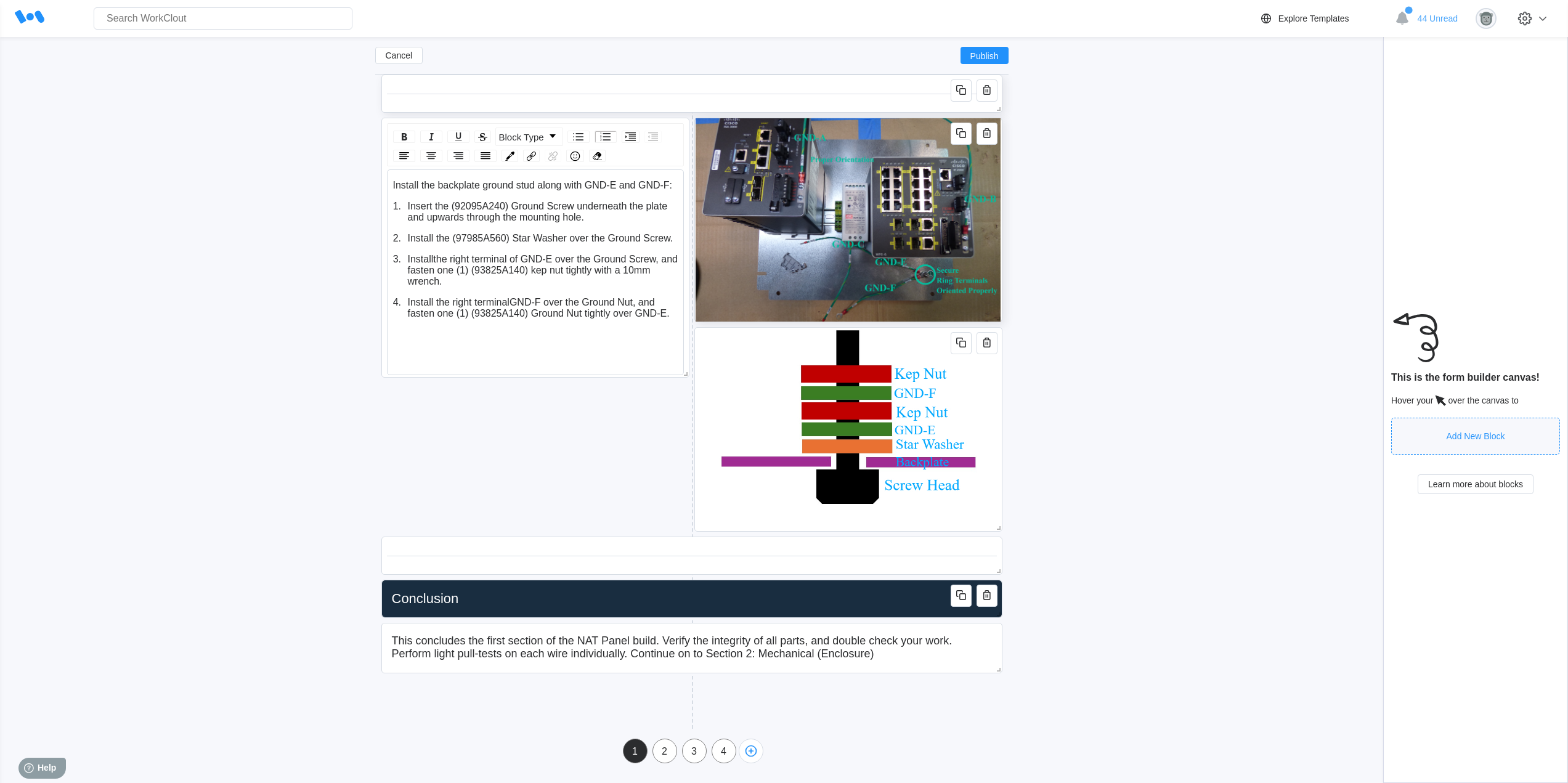
scroll to position [3468, 0]
click at [990, 554] on icon "button" at bounding box center [987, 551] width 8 height 10
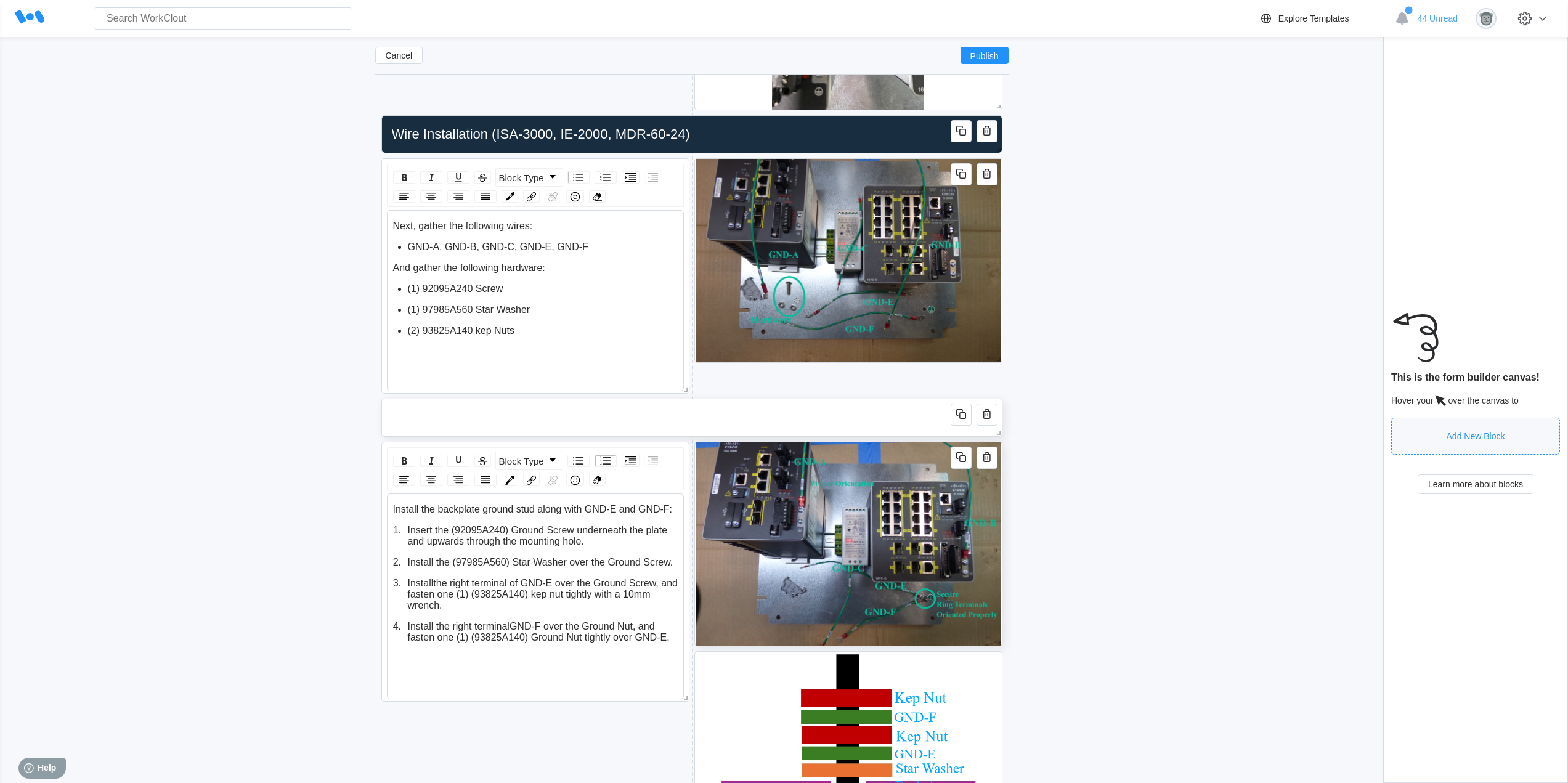
scroll to position [3117, 0]
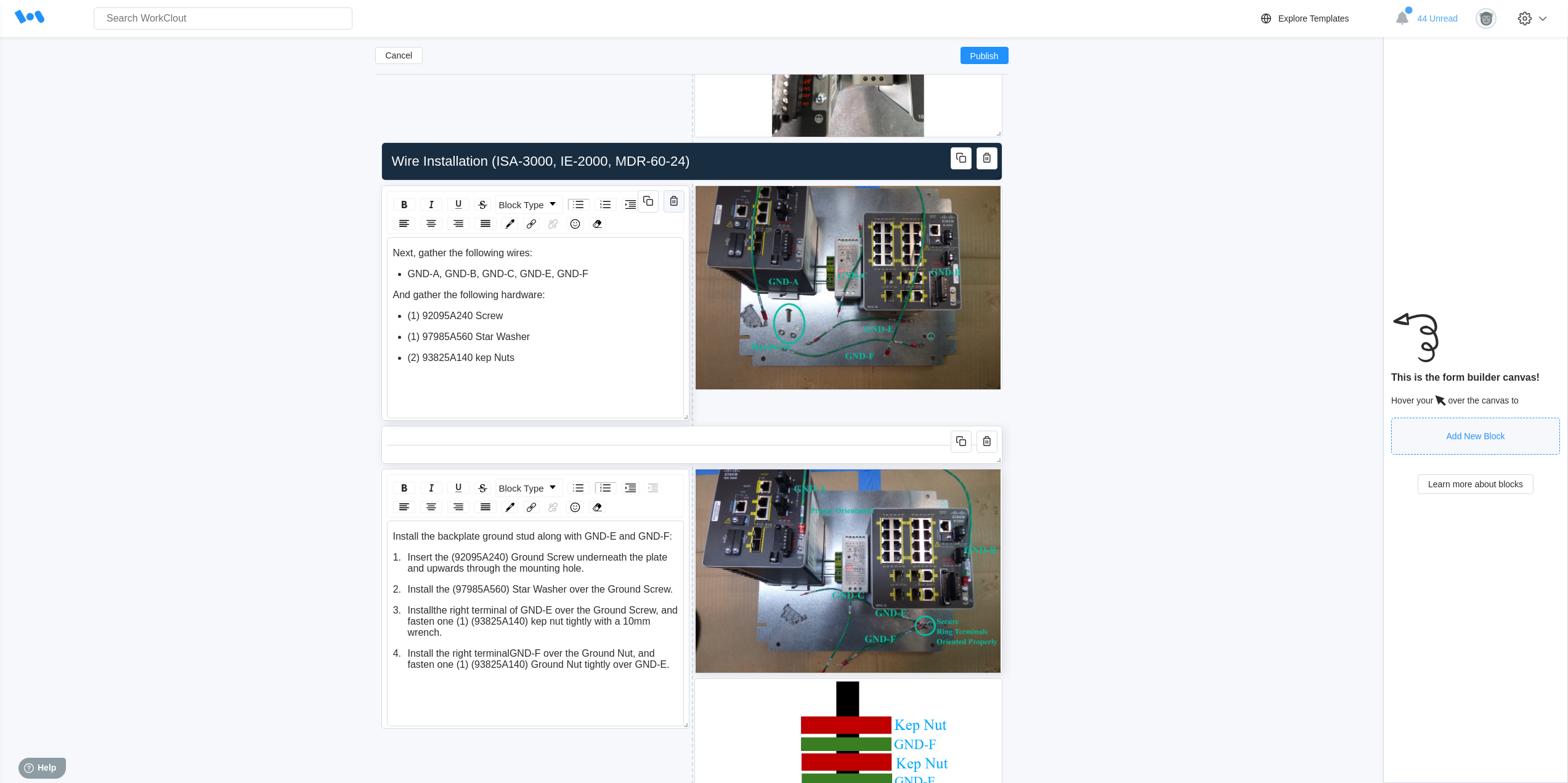
click at [679, 202] on icon "button" at bounding box center [674, 201] width 15 height 15
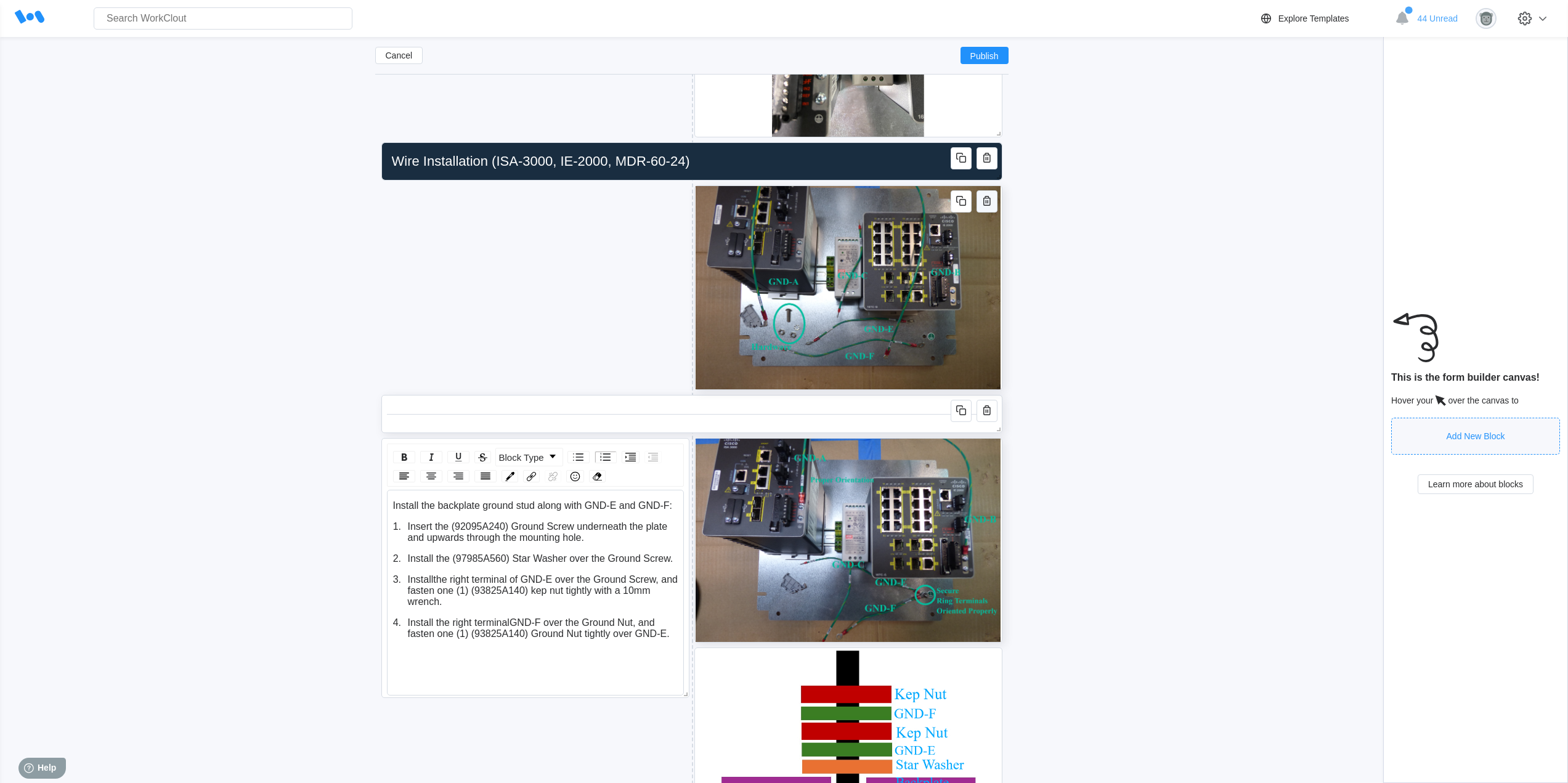
click at [984, 201] on icon "button" at bounding box center [986, 201] width 15 height 15
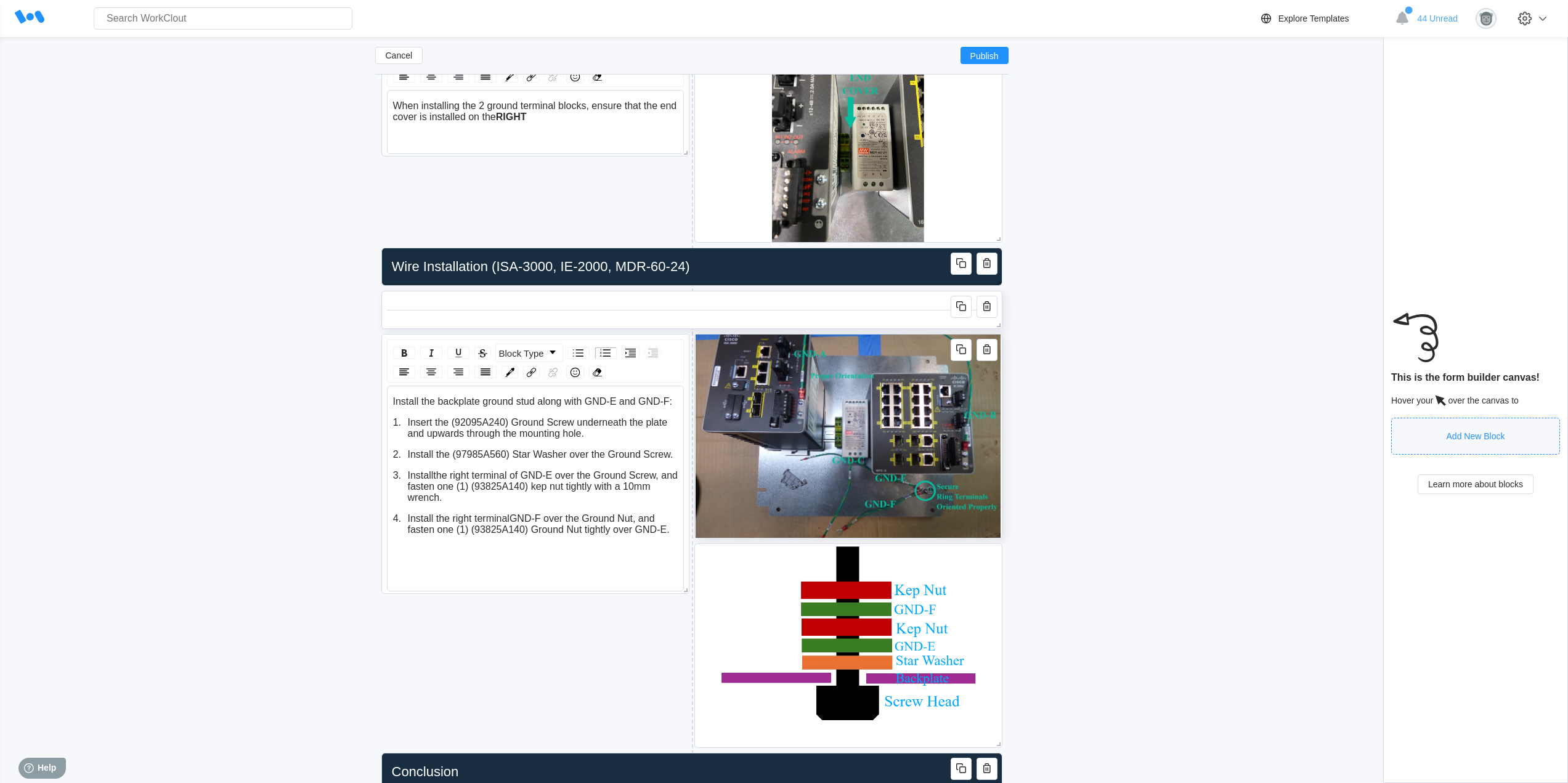
scroll to position [3014, 0]
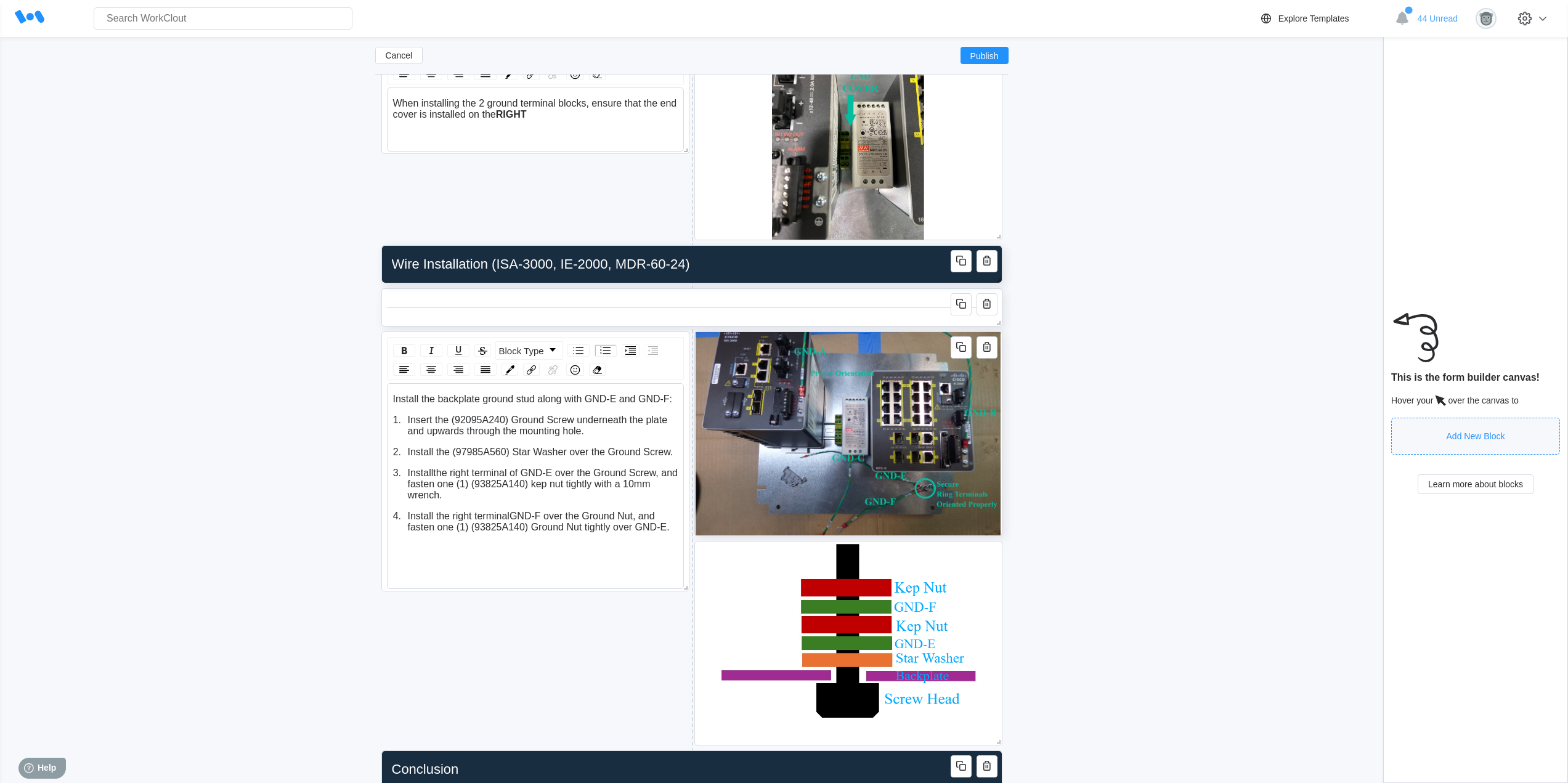
click at [685, 265] on input "Wire Installation (ISA-3000, IE-2000, MDR-60-24)" at bounding box center [689, 264] width 605 height 25
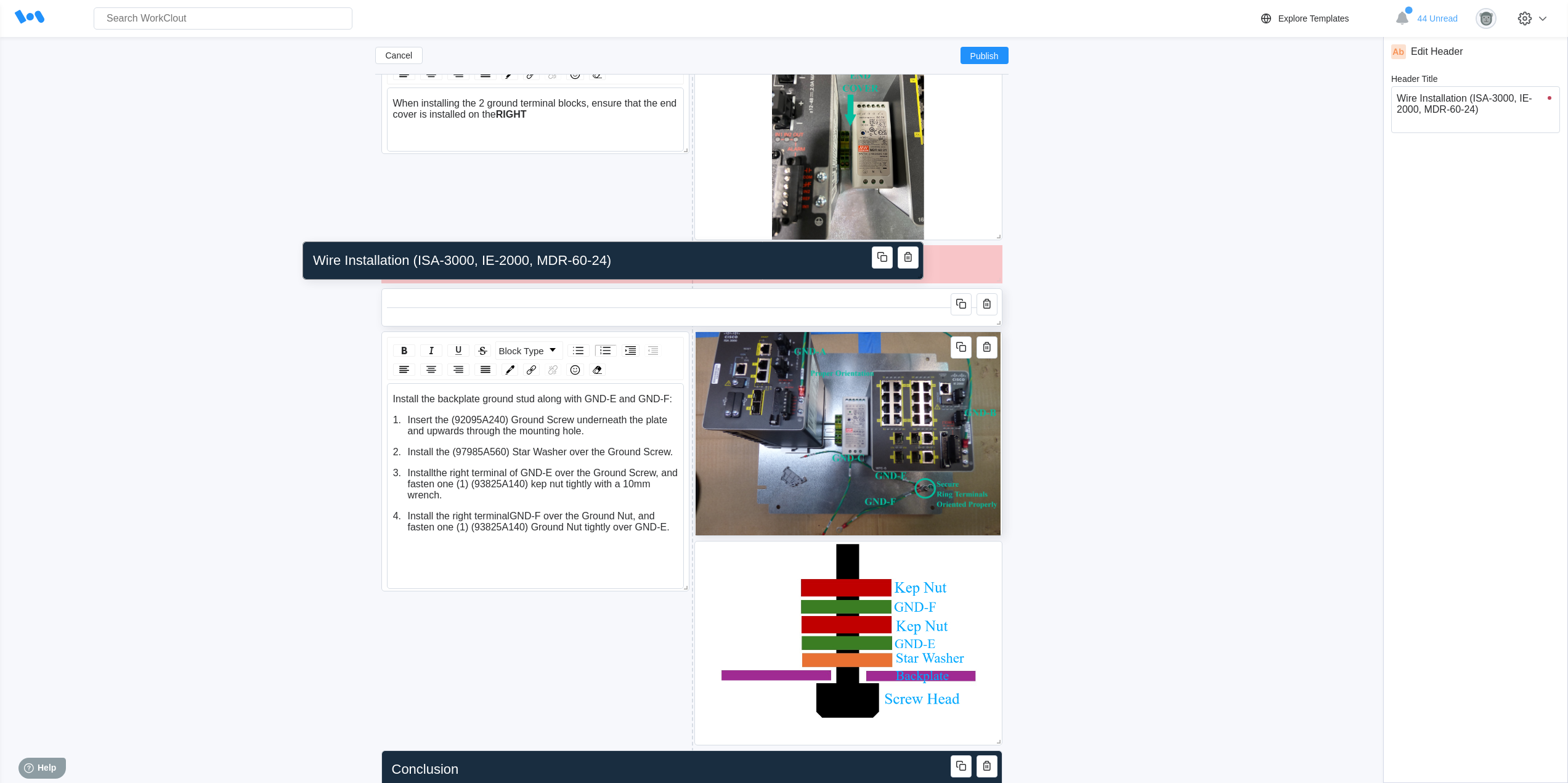
drag, startPoint x: 692, startPoint y: 265, endPoint x: 623, endPoint y: 263, distance: 69.0
click at [621, 263] on input "Wire Installation (ISA-3000, IE-2000, MDR-60-24)" at bounding box center [611, 260] width 605 height 25
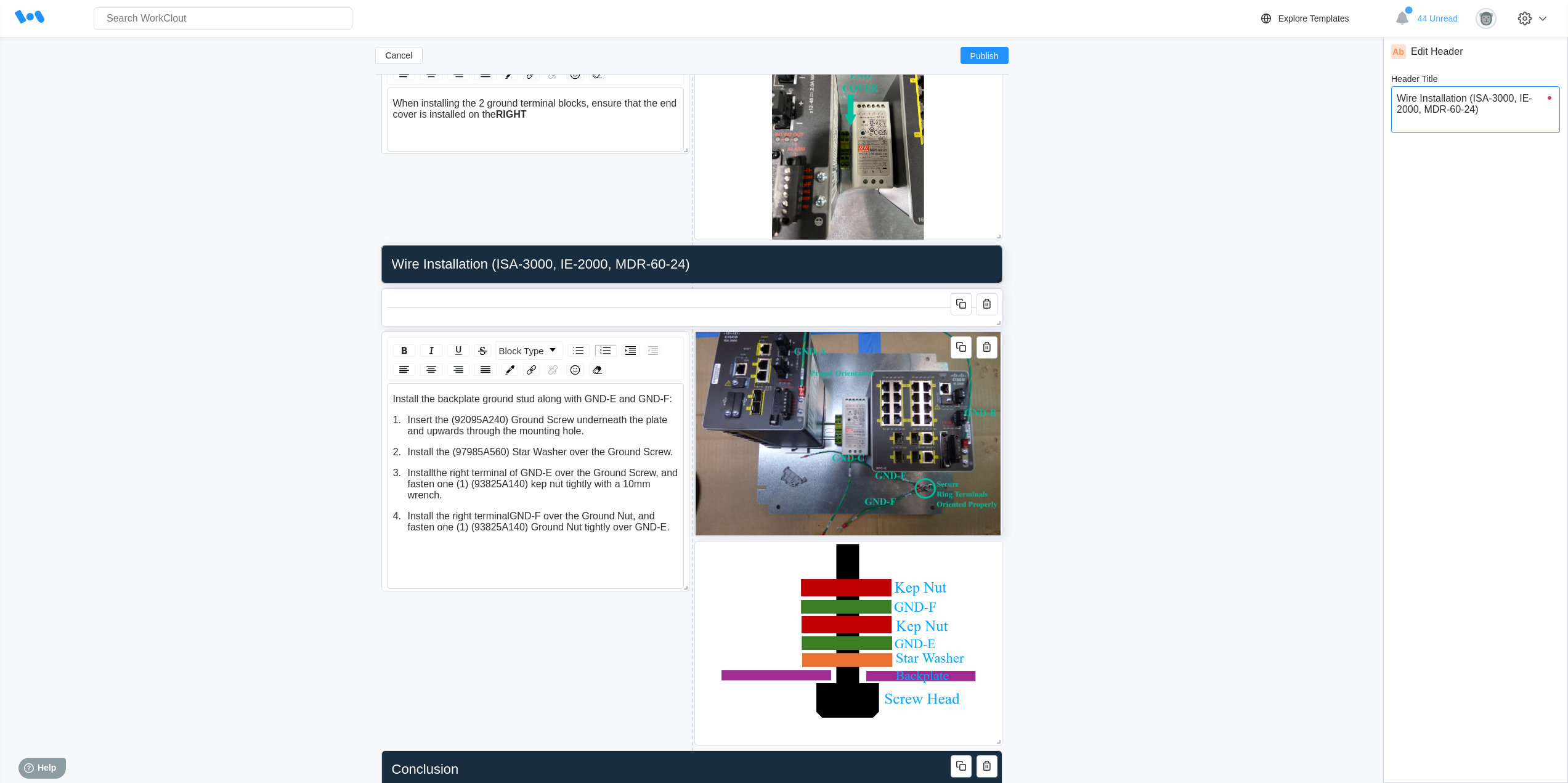
drag, startPoint x: 1499, startPoint y: 115, endPoint x: 1377, endPoint y: 85, distance: 125.6
type input "G"
type textarea "G"
type textarea "x"
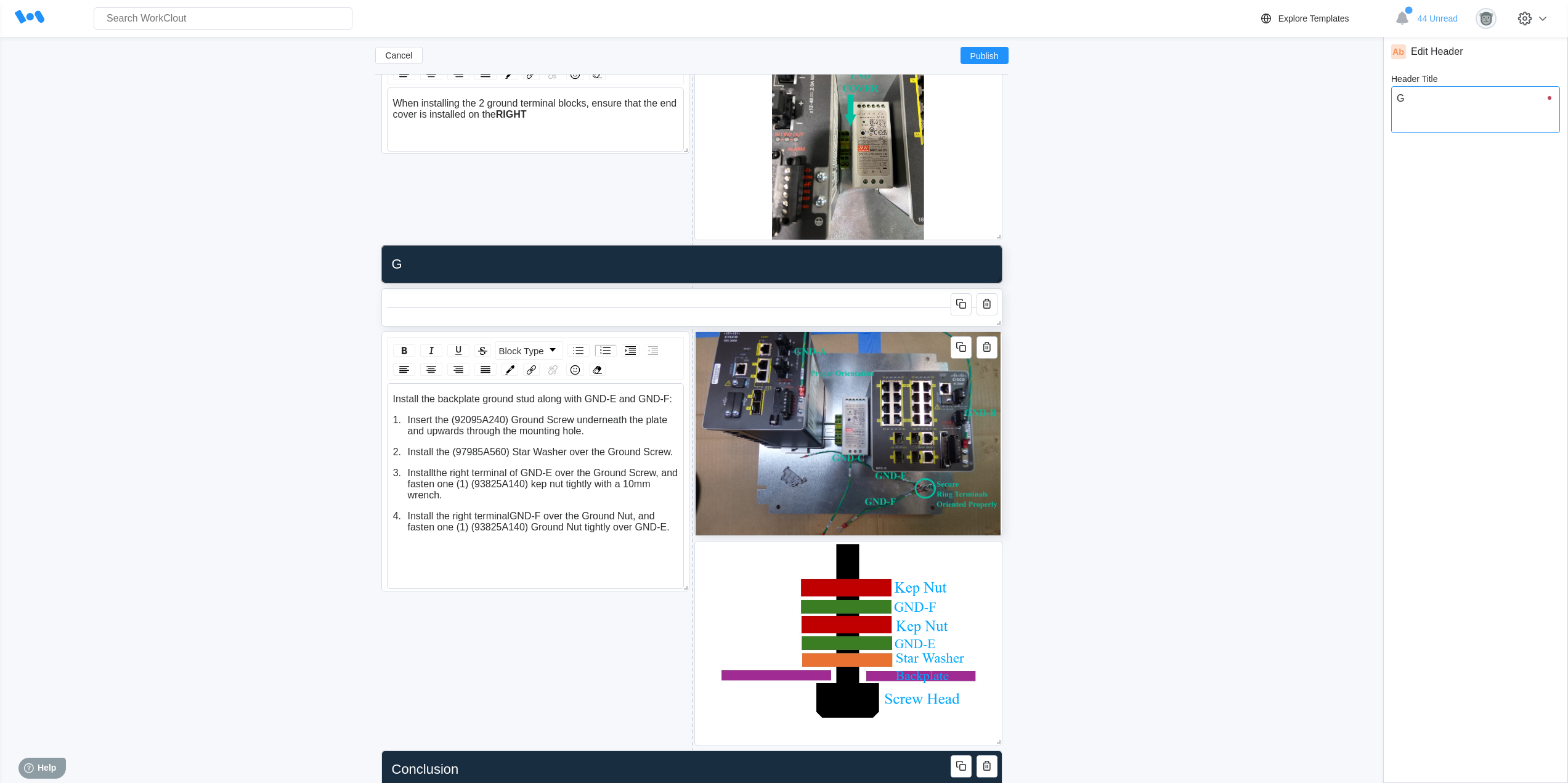
type input "GN"
type textarea "GN"
type textarea "x"
type input "GND"
type textarea "GND"
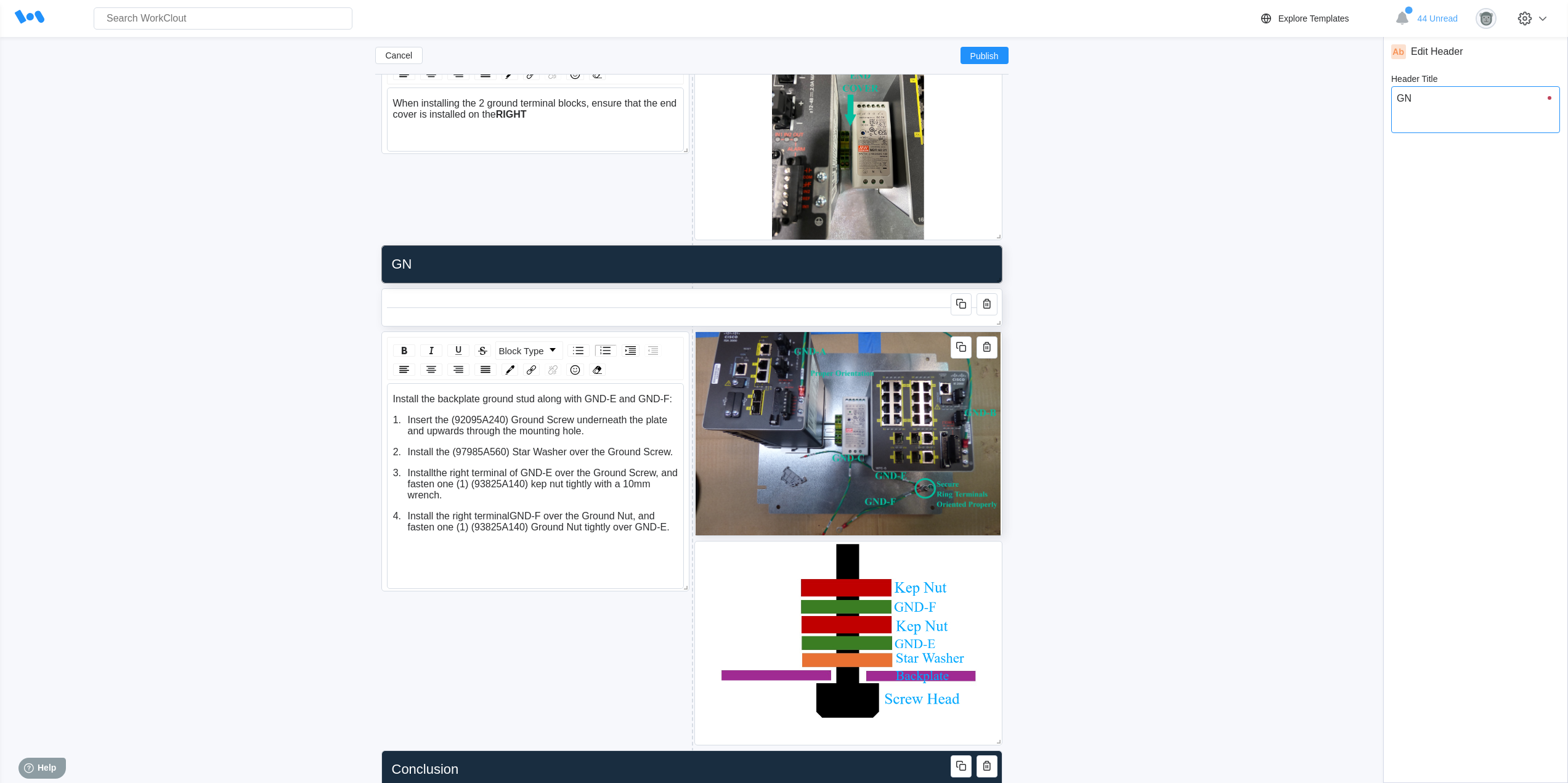
type textarea "x"
type input "GND"
type textarea "GND"
type textarea "x"
type input "GND S"
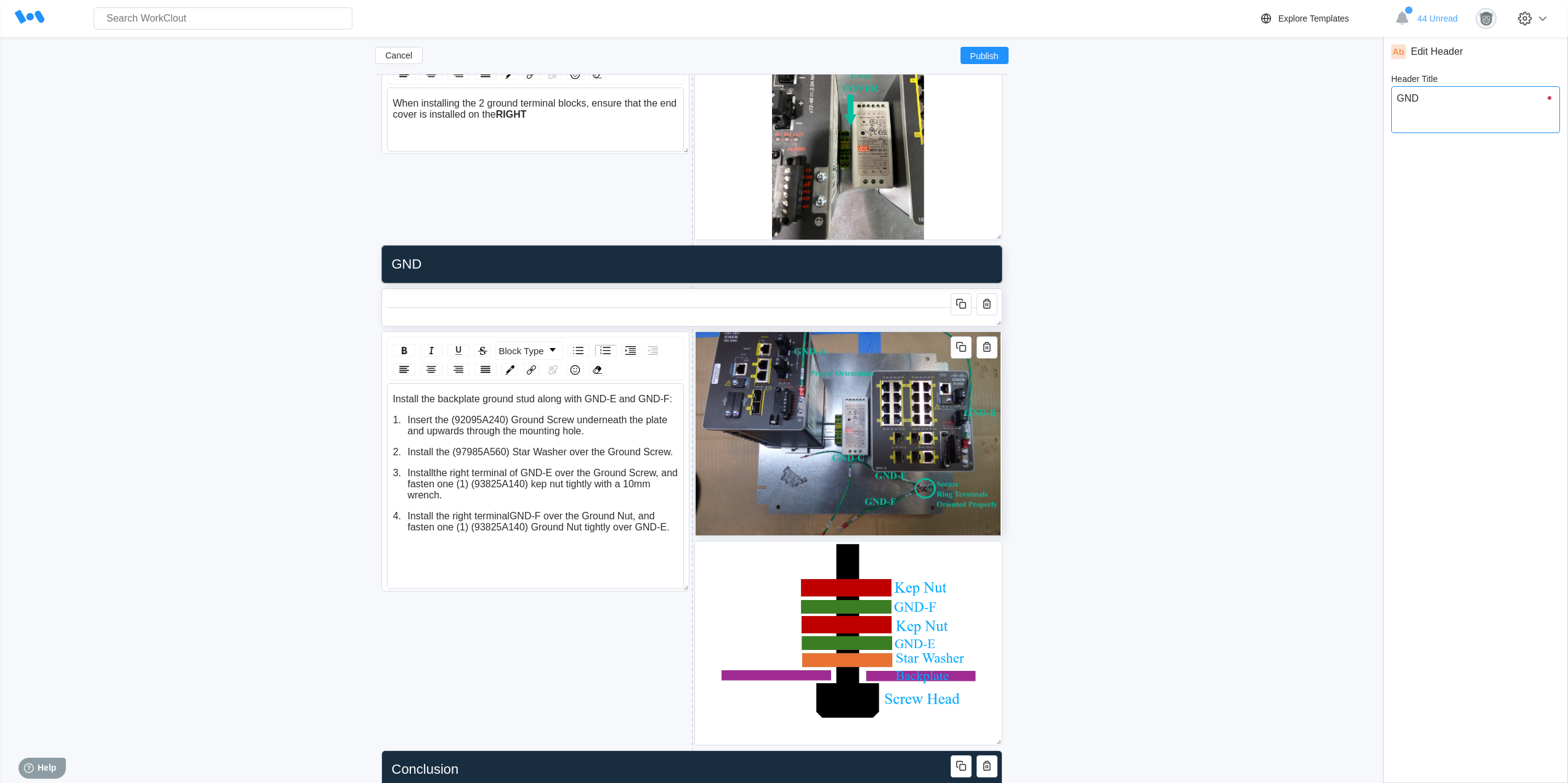
type textarea "GND S"
type textarea "x"
type input "GND St"
type textarea "GND St"
type textarea "x"
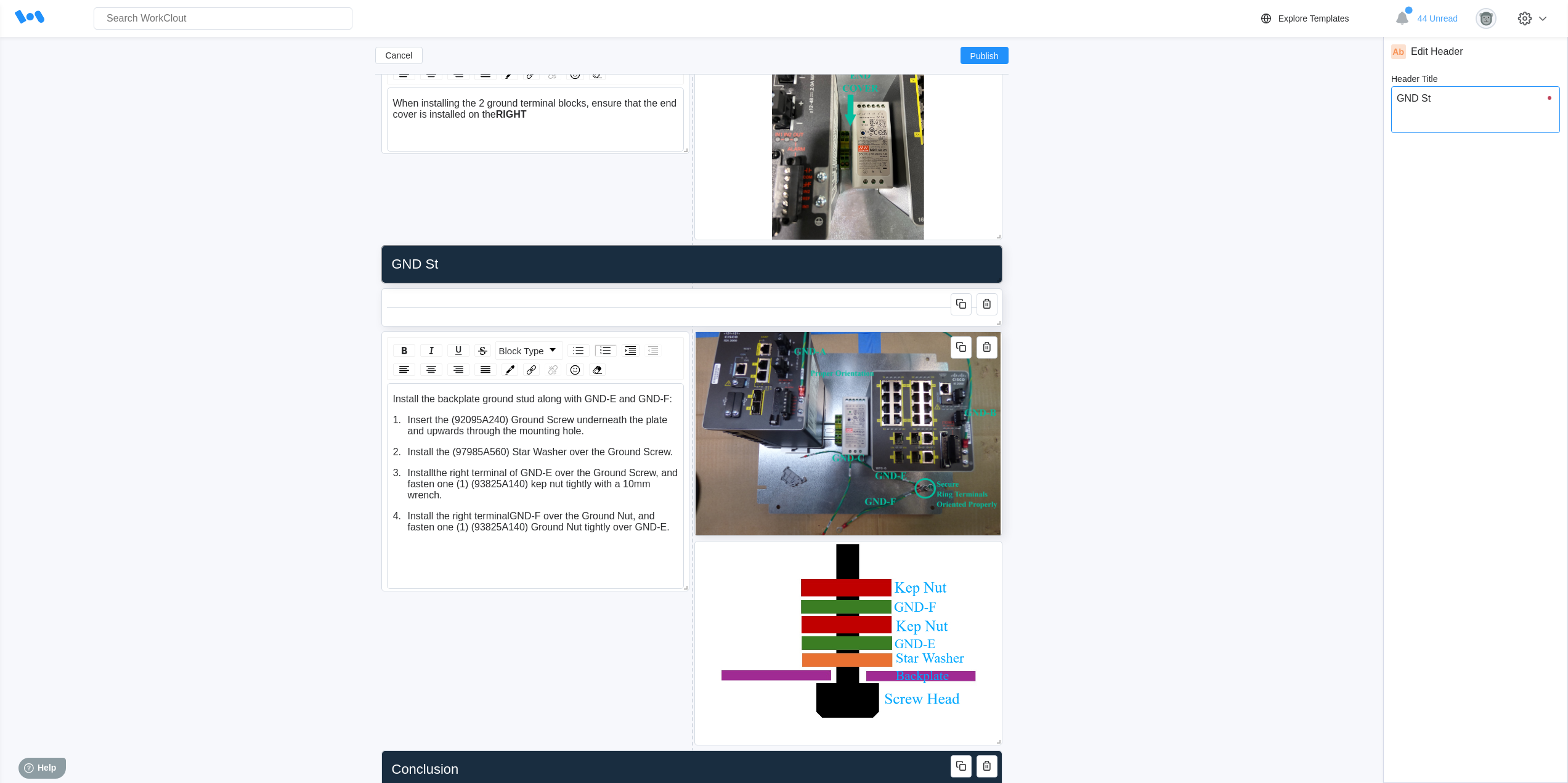
type input "GND Stu"
type textarea "GND Stu"
type textarea "x"
type input "GND Stud"
type textarea "GND Stud"
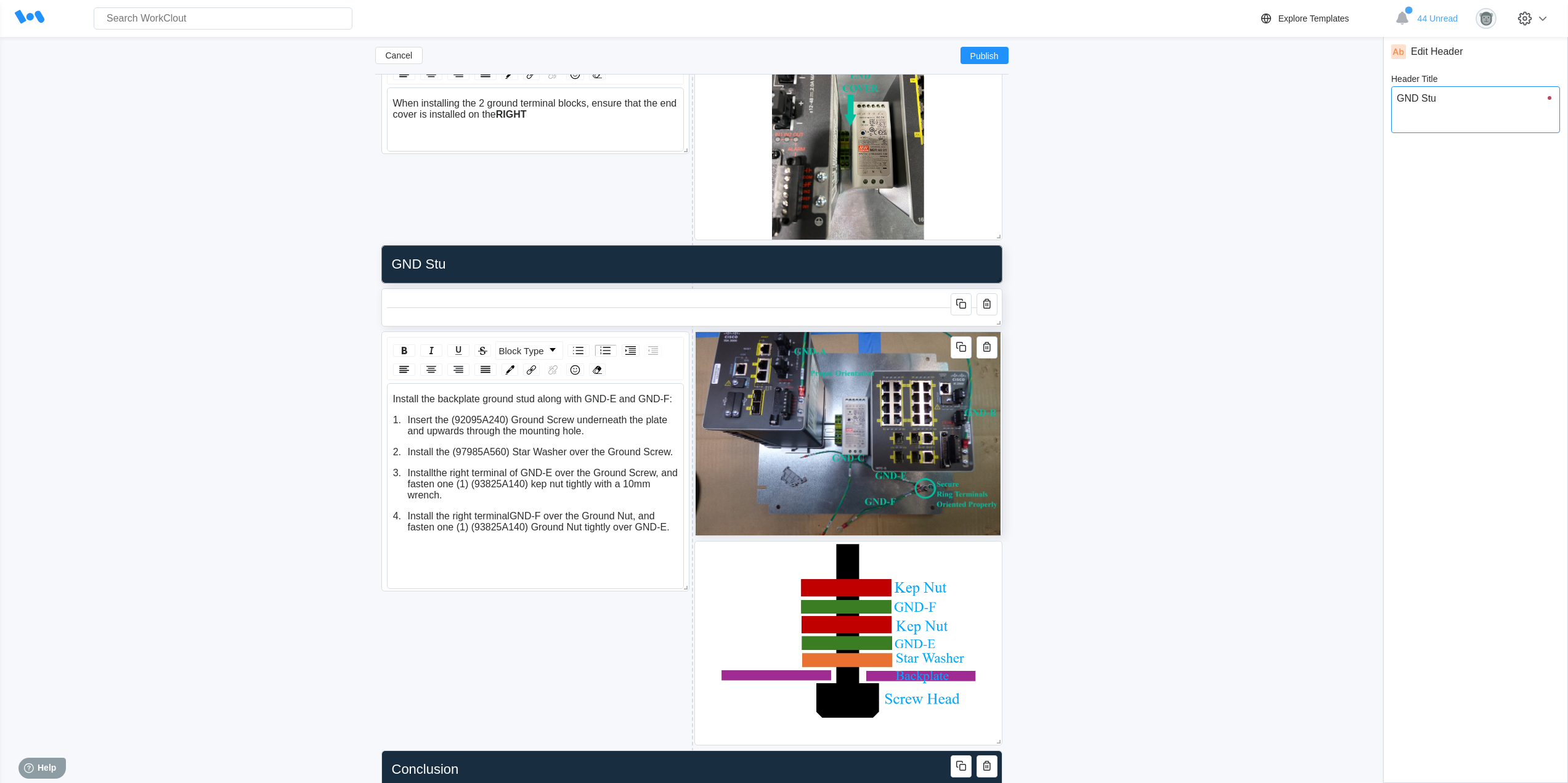
type textarea "x"
type input "GND Stud"
type textarea "GND Stud"
type textarea "x"
type input "GND Stud I"
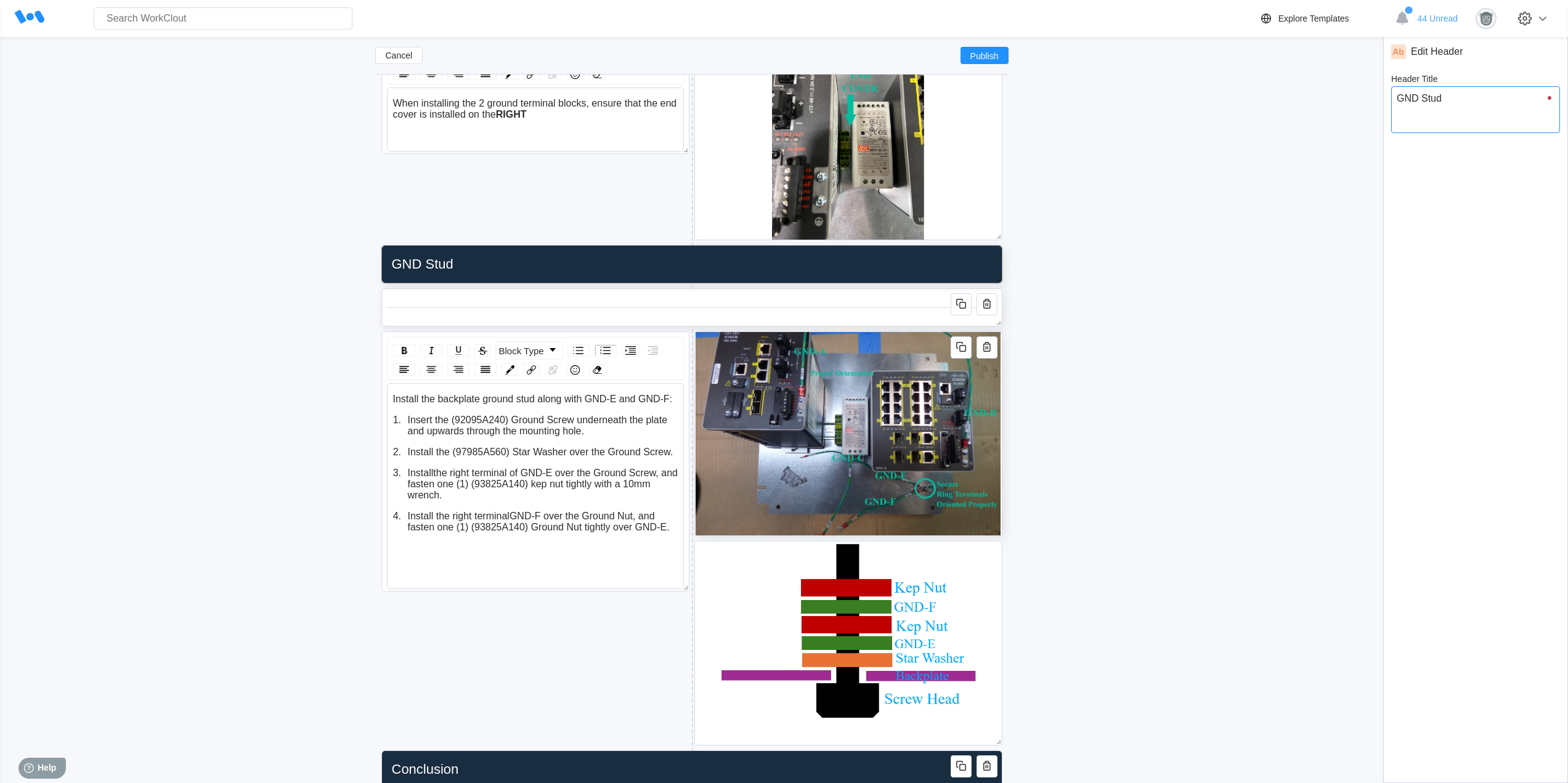
type textarea "GND Stud I"
type textarea "x"
type input "GND Stud In"
type textarea "GND Stud In"
type textarea "x"
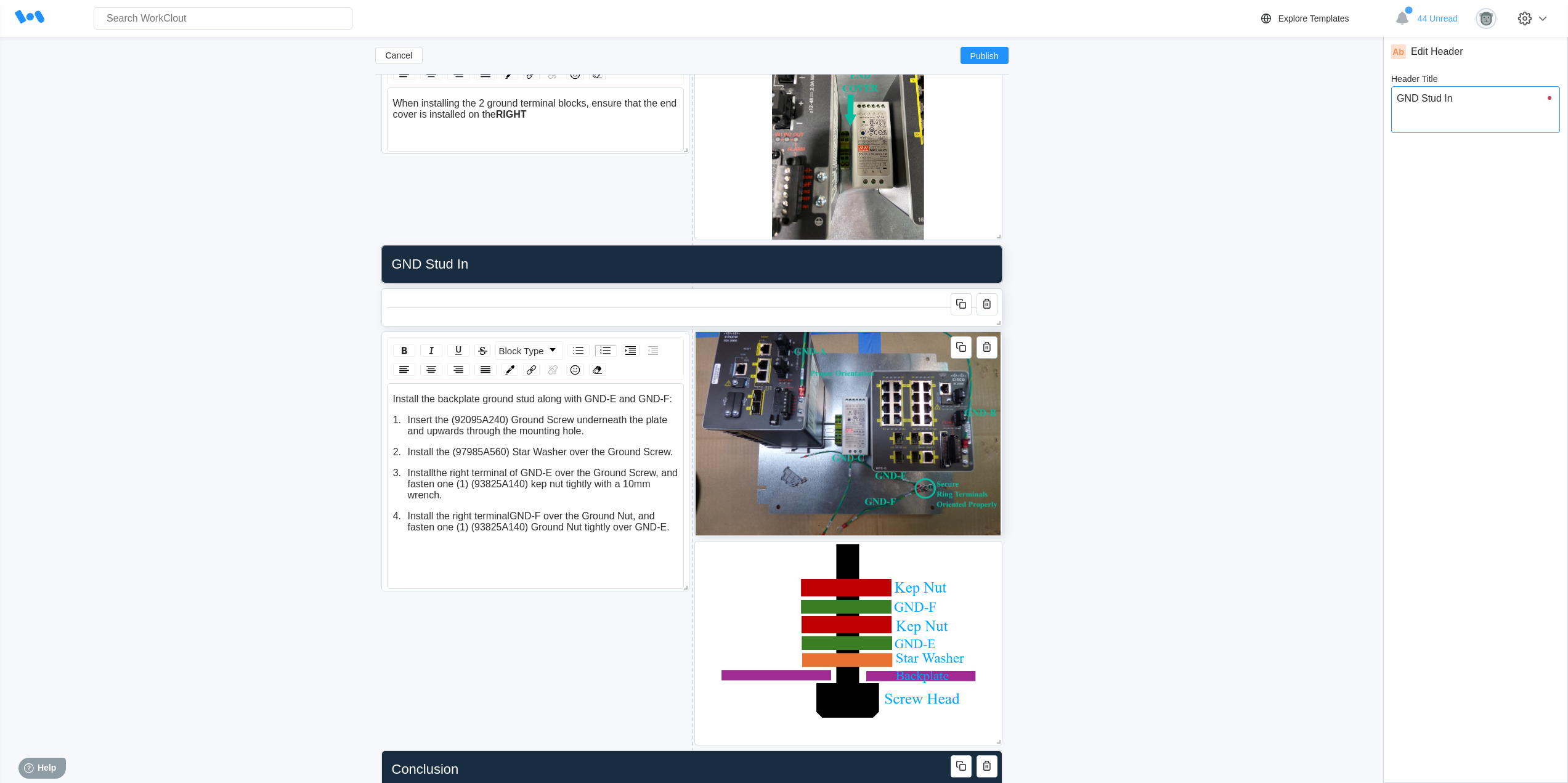
type input "GND Stud Ins"
type textarea "GND Stud Ins"
type textarea "x"
type input "GND Stud Inst"
type textarea "GND Stud Inst"
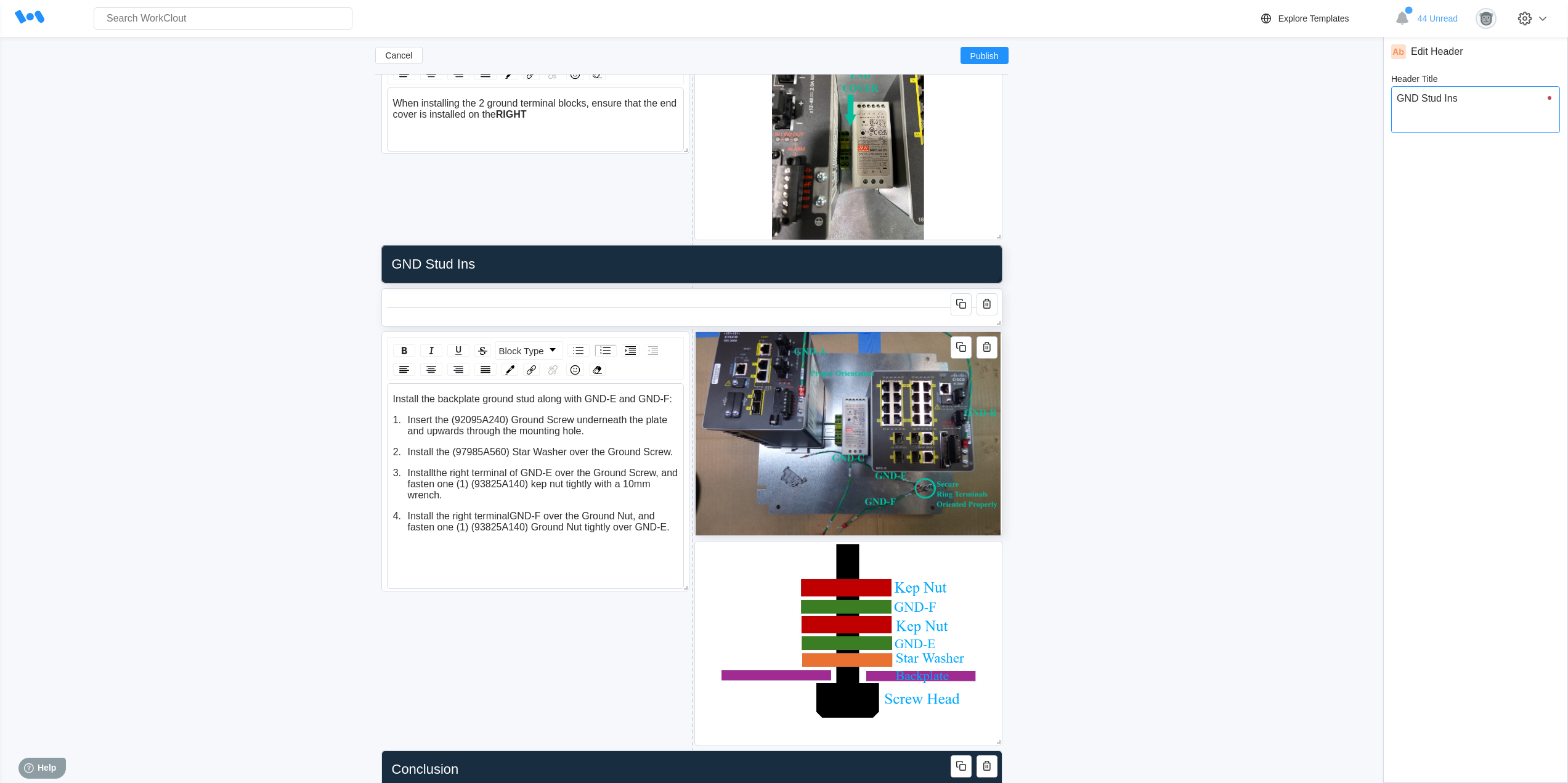
type textarea "x"
type textarea "GND Stud Insta"
type input "GND Stud Insta"
type textarea "x"
type input "GND Stud Instal"
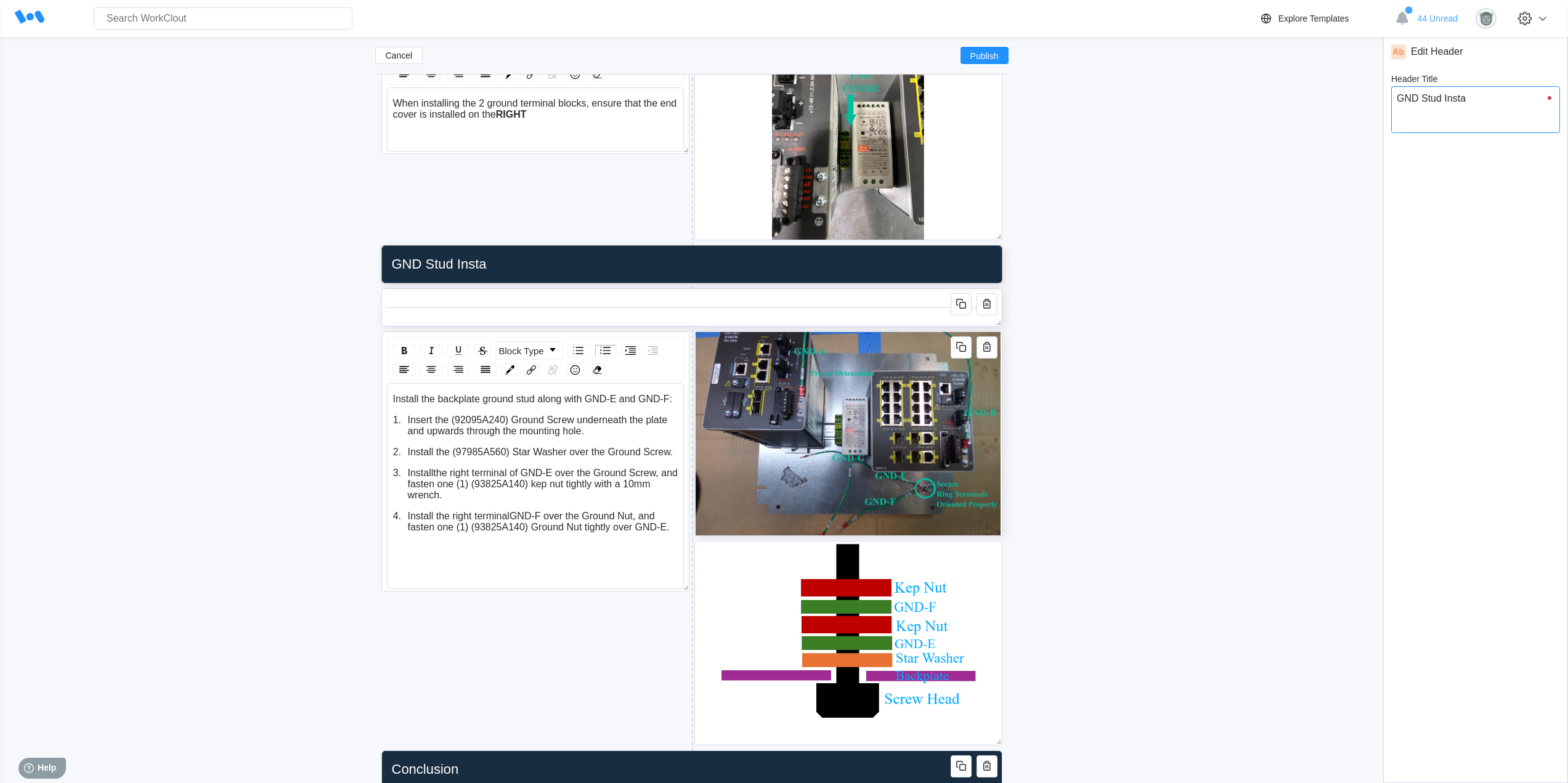
type textarea "GND Stud Instal"
type textarea "x"
type input "GND Stud Install"
type textarea "GND Stud Install"
type textarea "x"
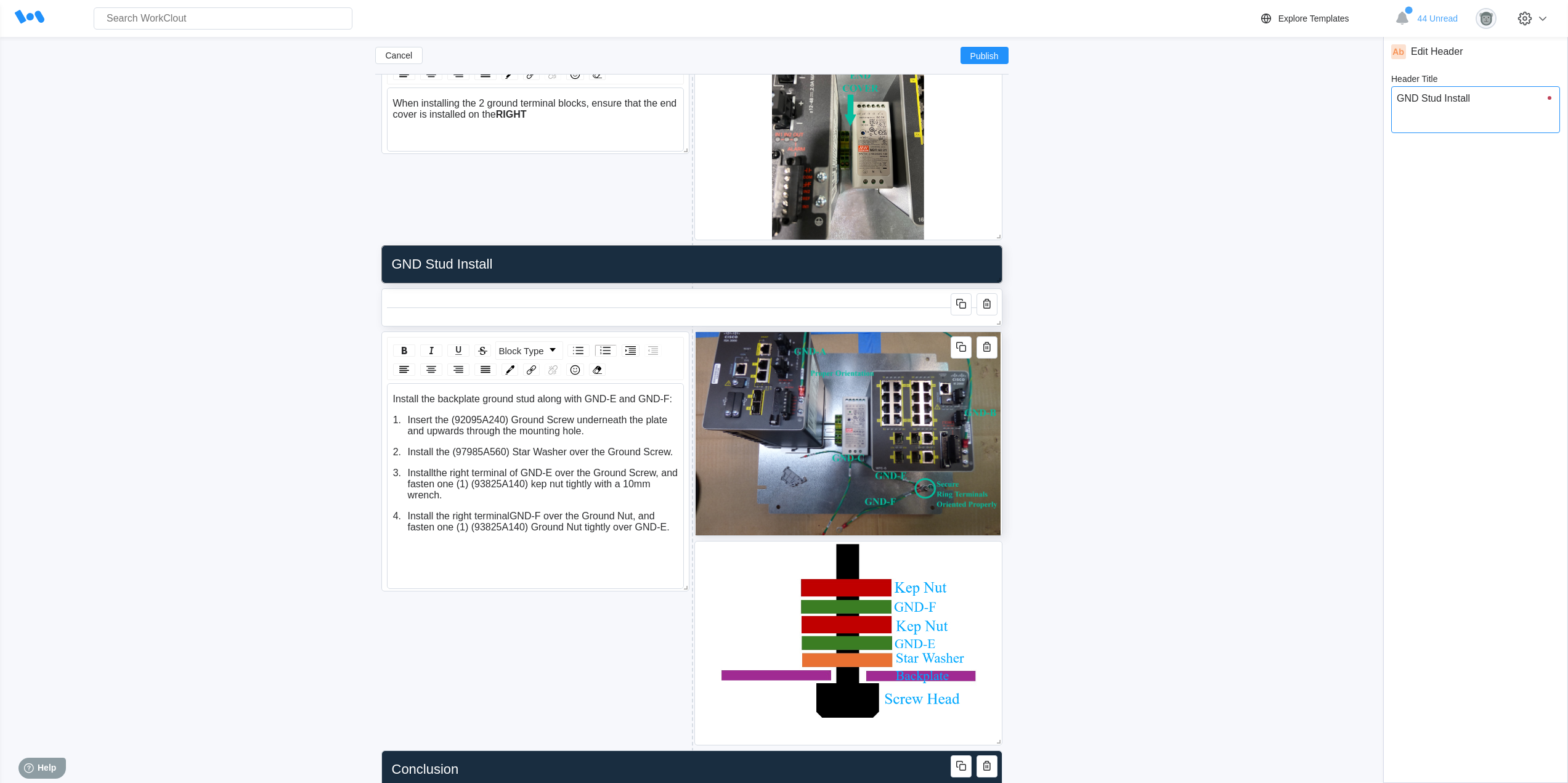
type input "GND Stud Installa"
type textarea "GND Stud Installa"
type textarea "x"
type textarea "GND Stud Installat"
type input "GND Stud Installat"
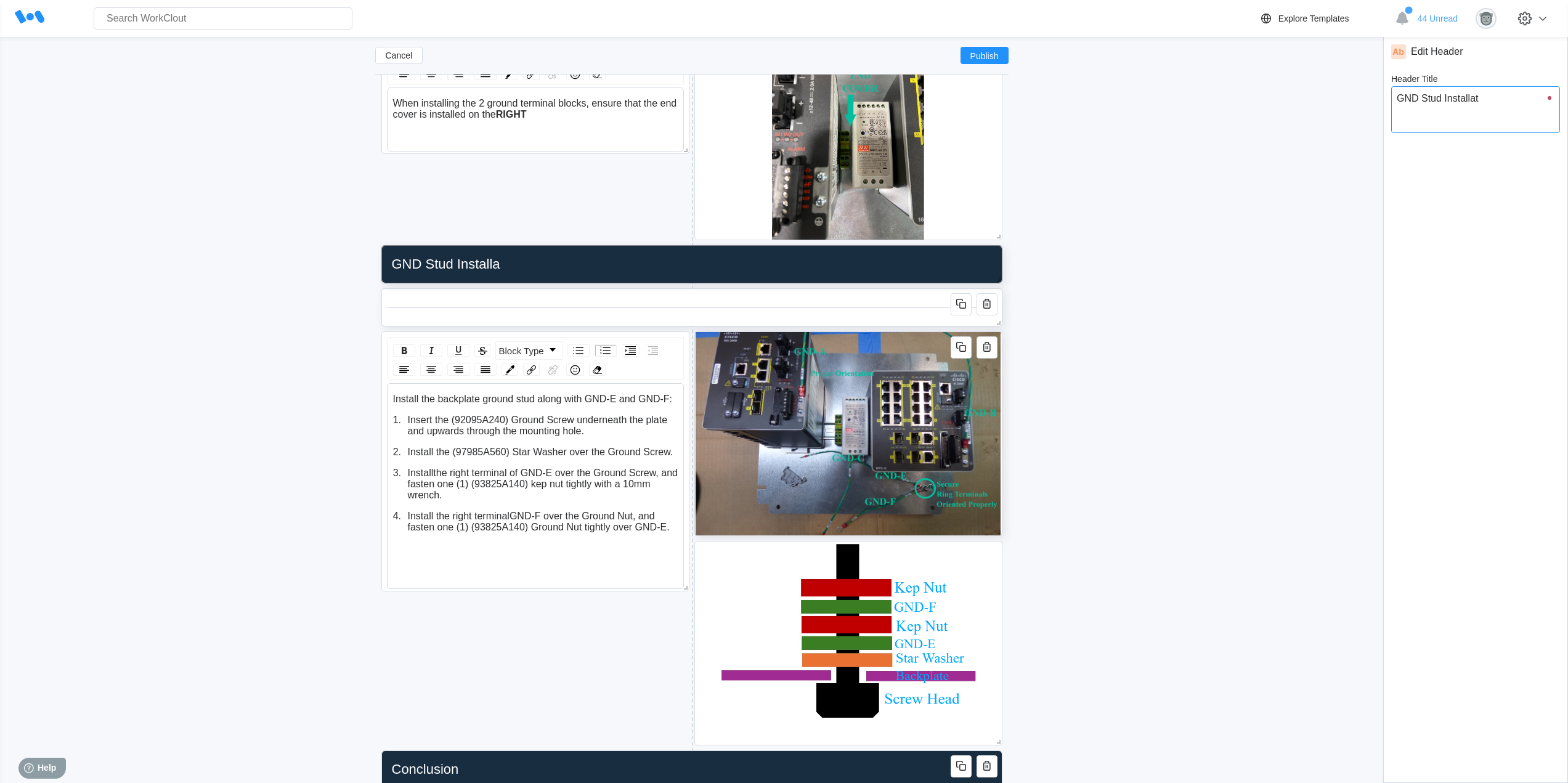
type textarea "x"
type input "GND Stud Installati"
type textarea "GND Stud Installati"
type textarea "x"
type input "GND Stud Installatio"
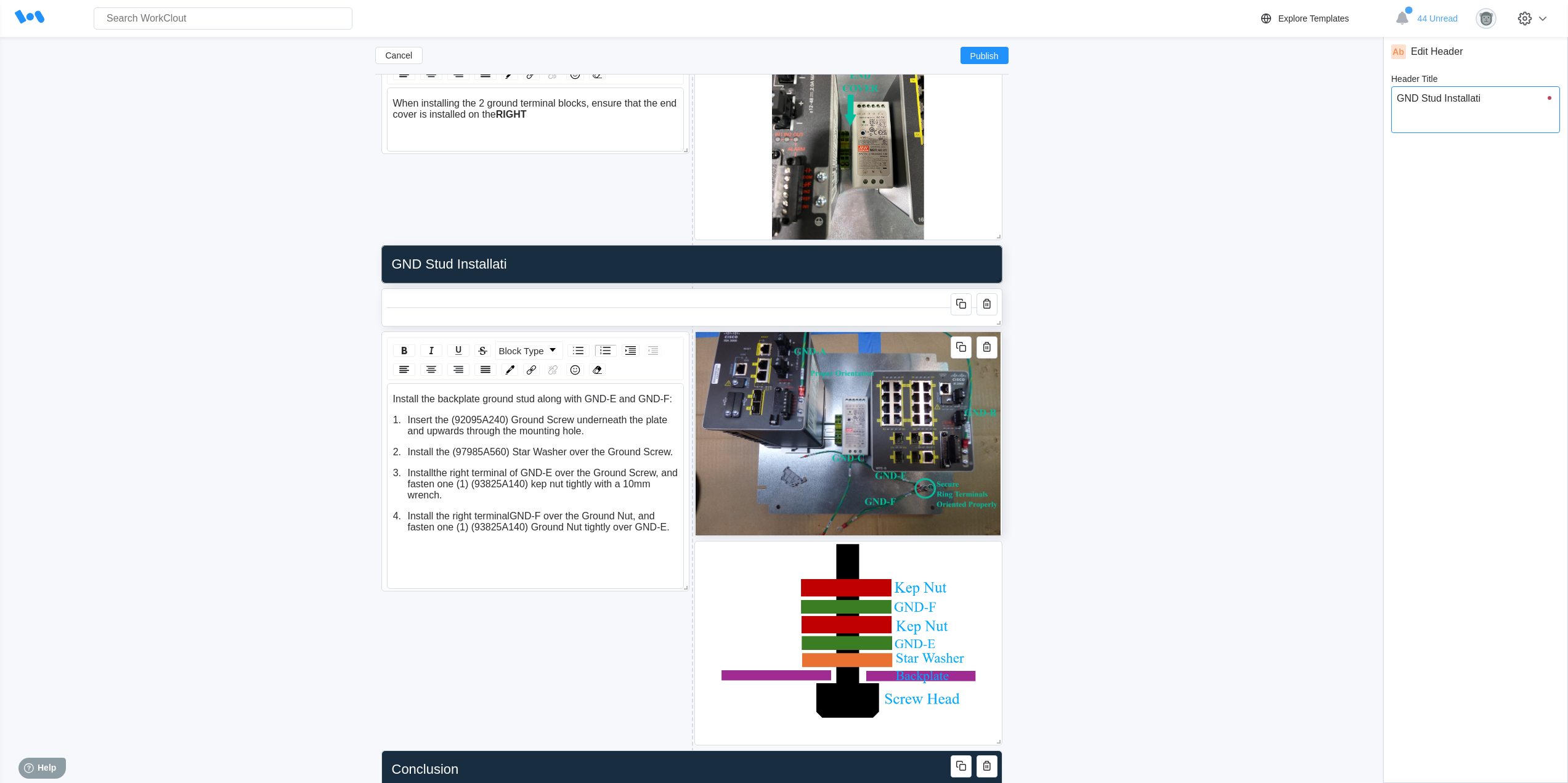
type textarea "GND Stud Installatio"
type textarea "x"
type input "GND Stud Installation"
type textarea "GND Stud Installation"
type textarea "x"
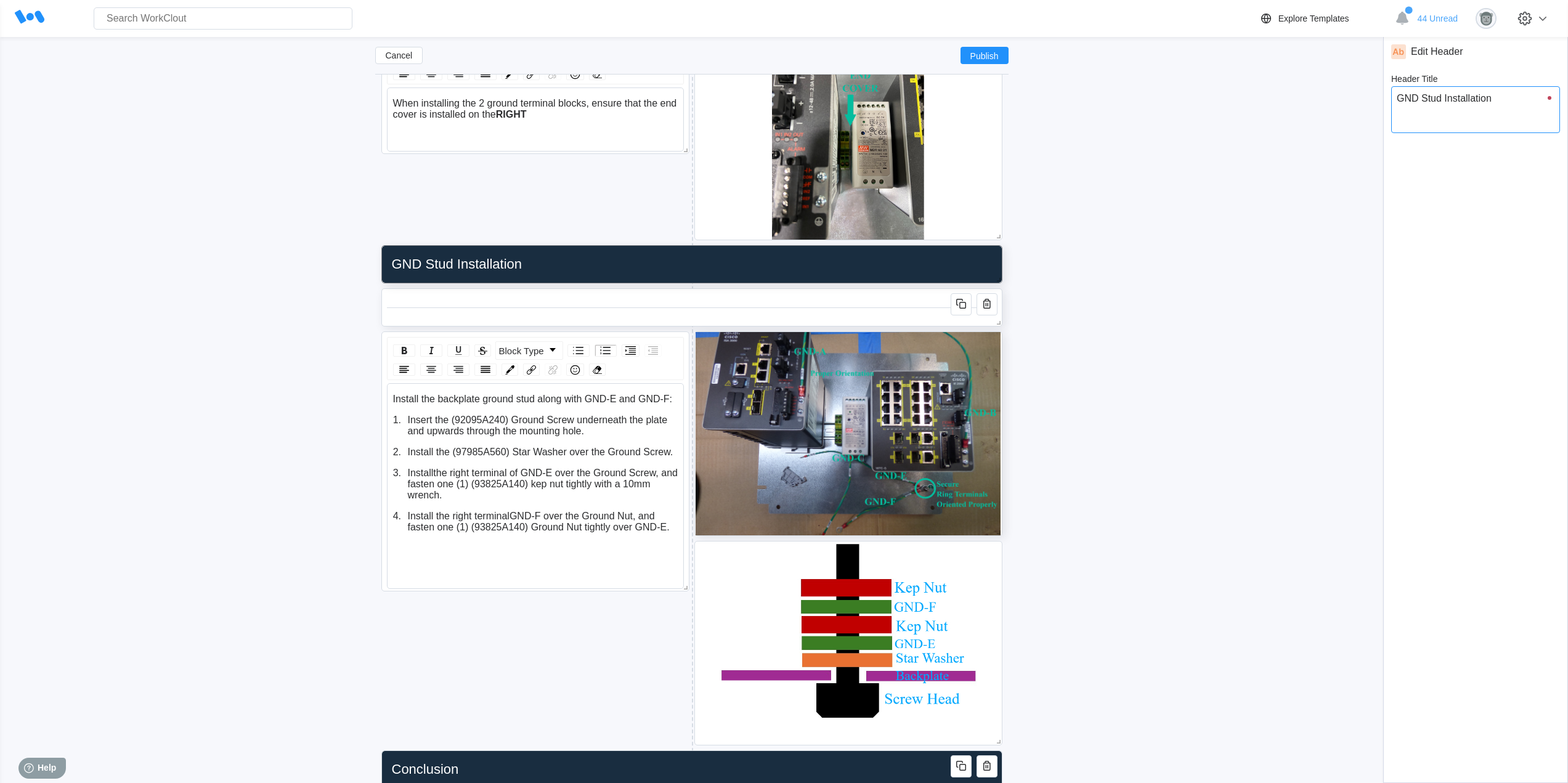
type textarea "GND Stud Installation"
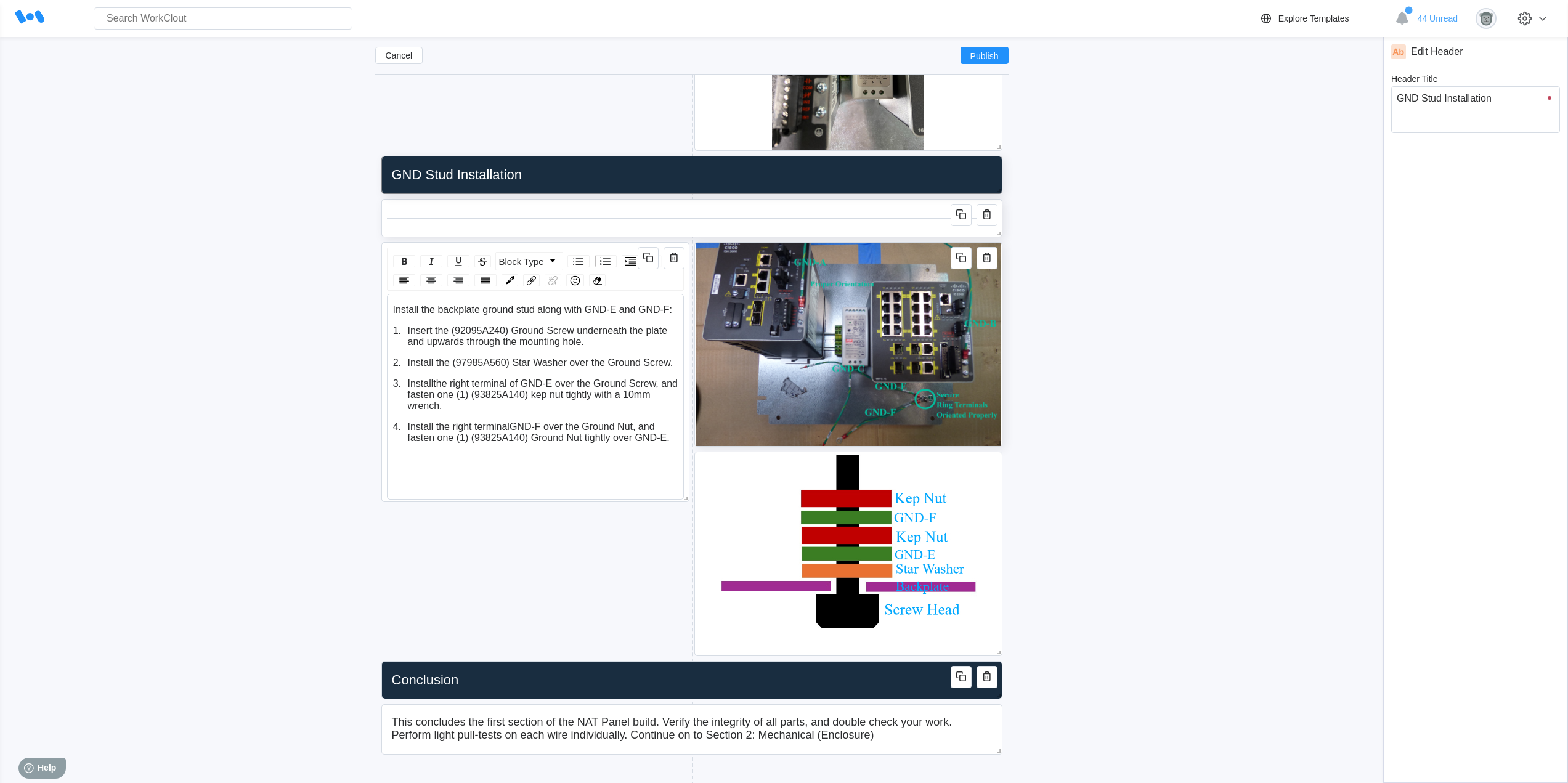
scroll to position [3117, 0]
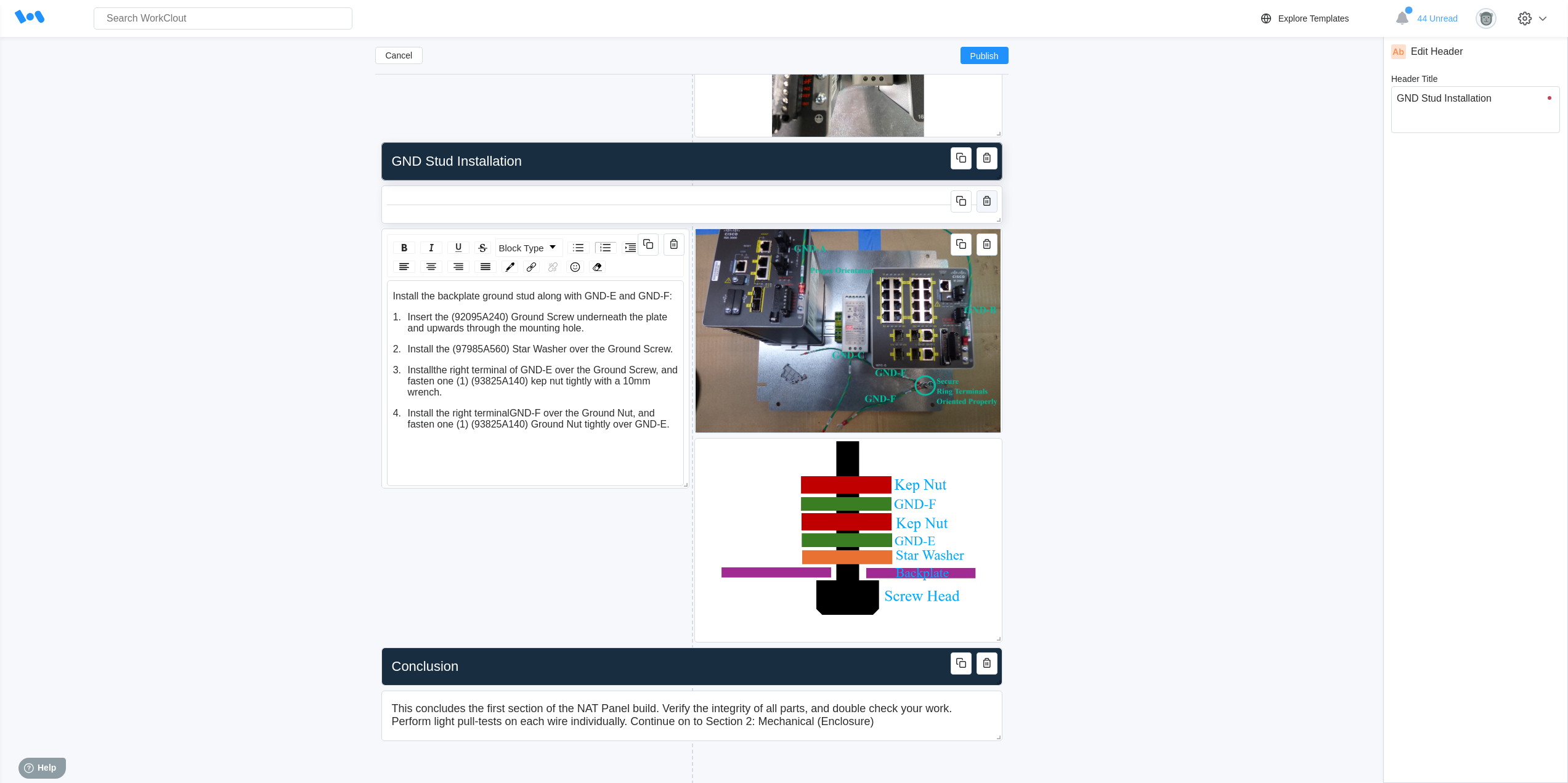
click at [983, 201] on icon "button" at bounding box center [987, 201] width 8 height 10
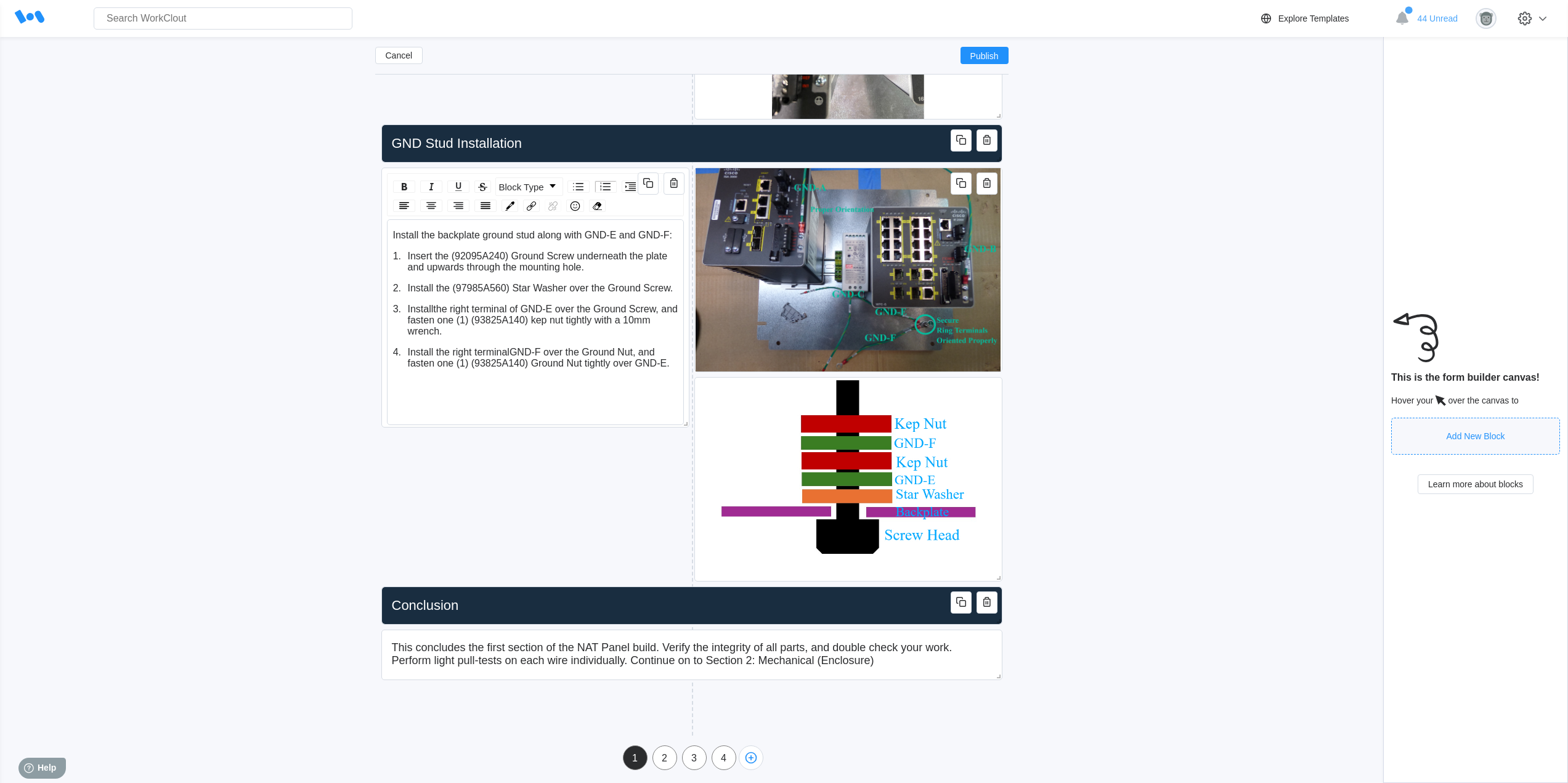
scroll to position [3142, 0]
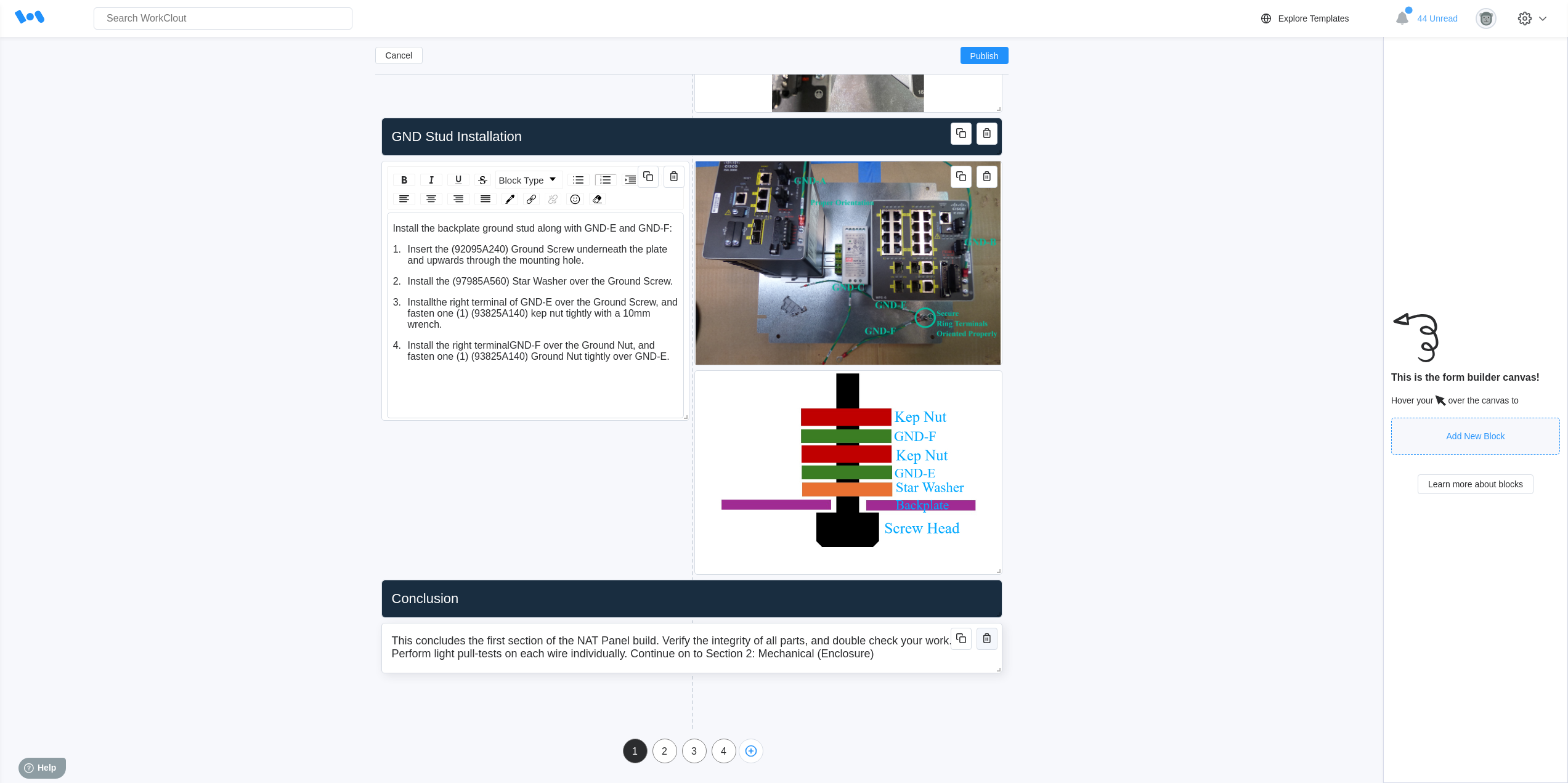
click at [984, 634] on icon "button" at bounding box center [986, 638] width 15 height 15
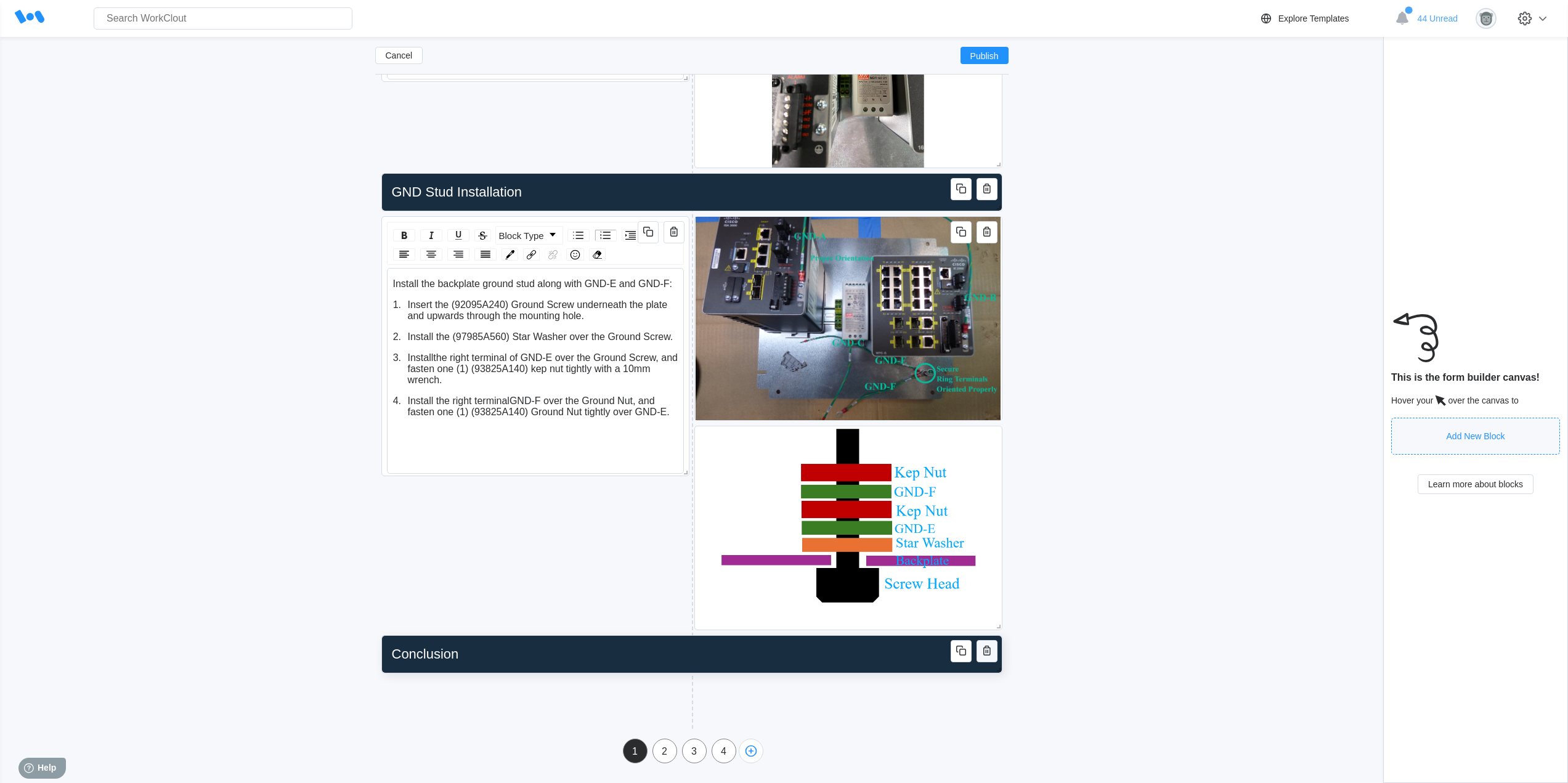
click at [987, 652] on icon "button" at bounding box center [986, 650] width 15 height 15
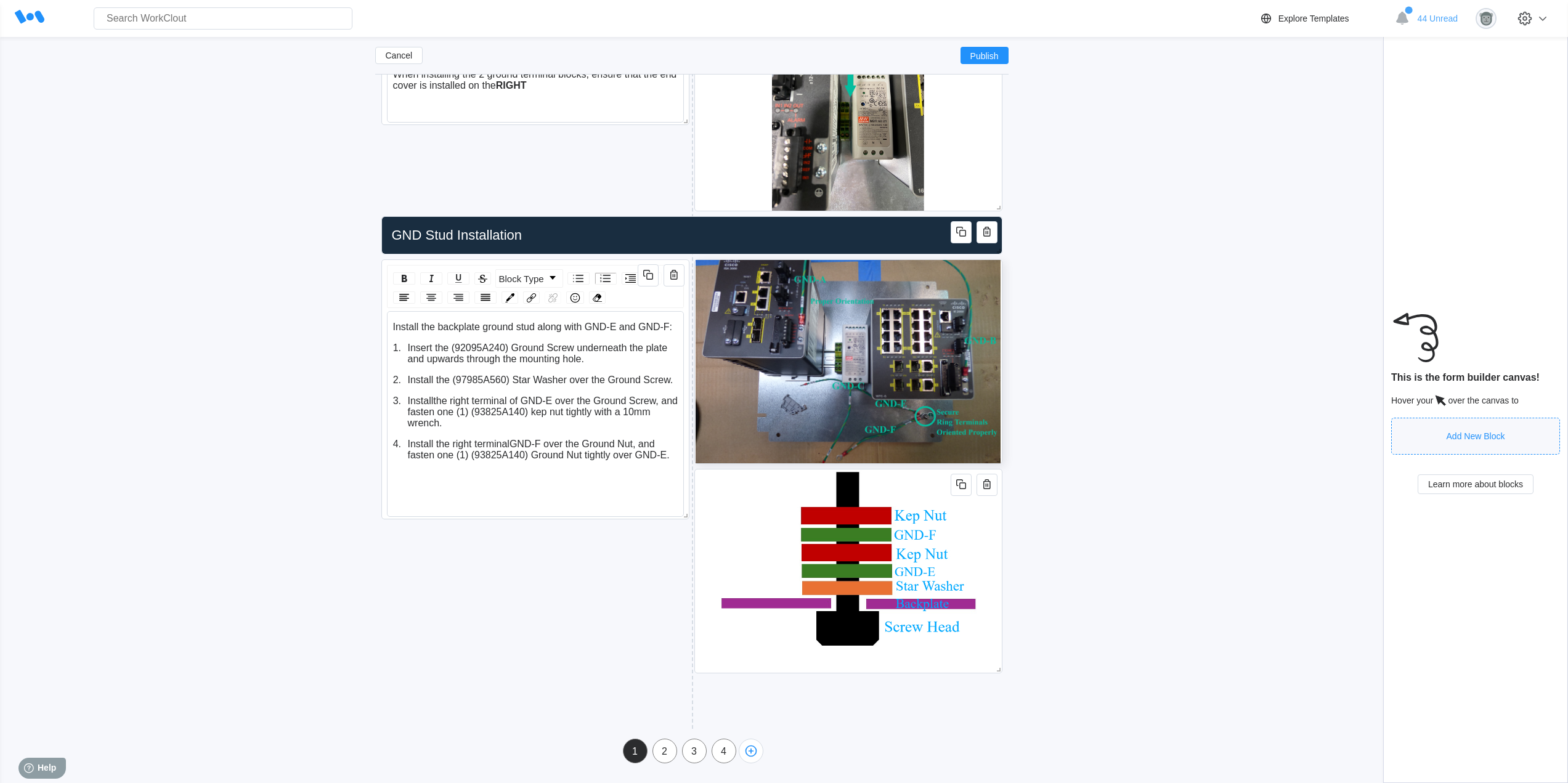
click at [663, 752] on div "2" at bounding box center [665, 751] width 24 height 11
type input "Mechanical (Enclosure)"
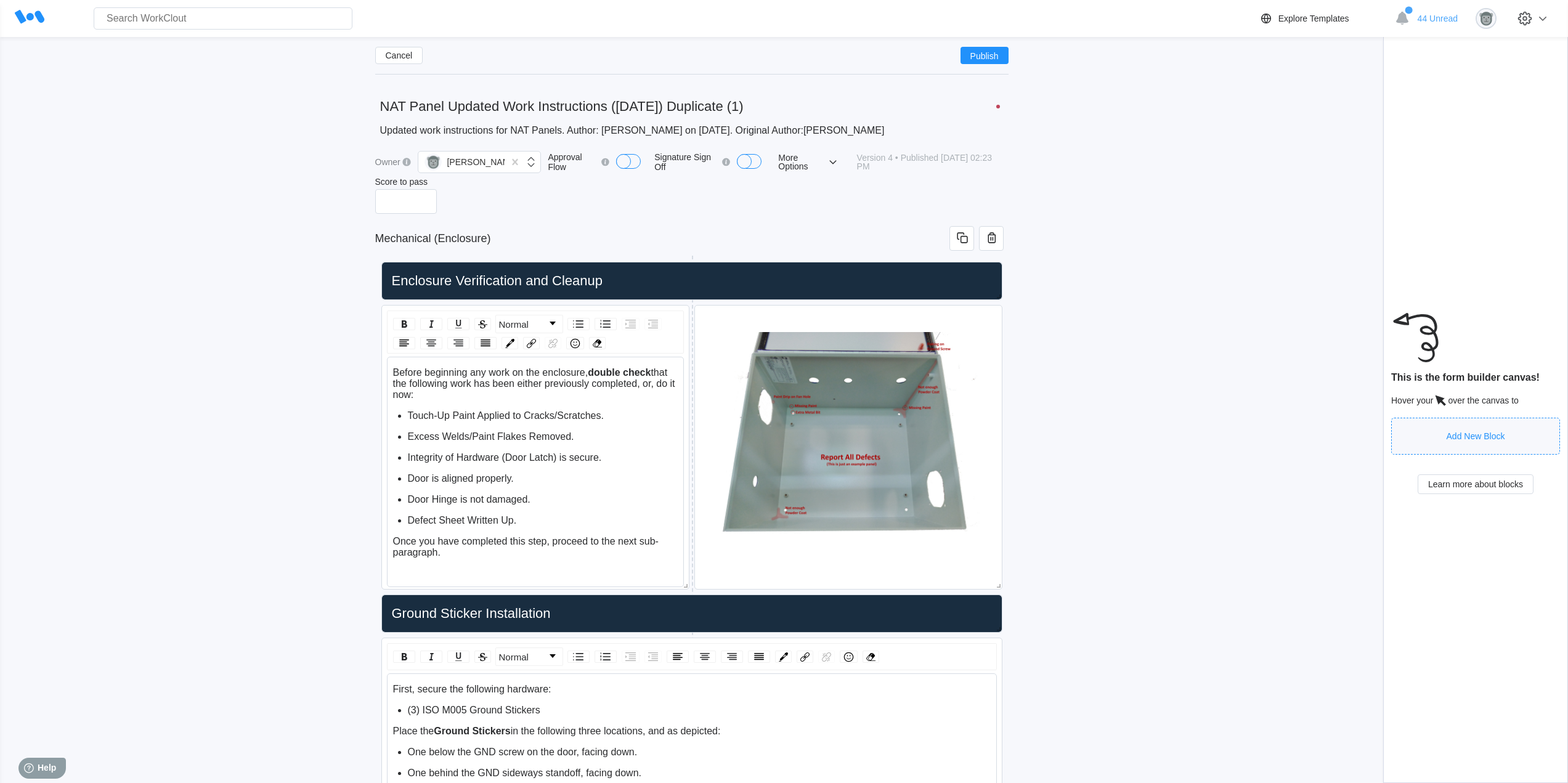
scroll to position [103, 0]
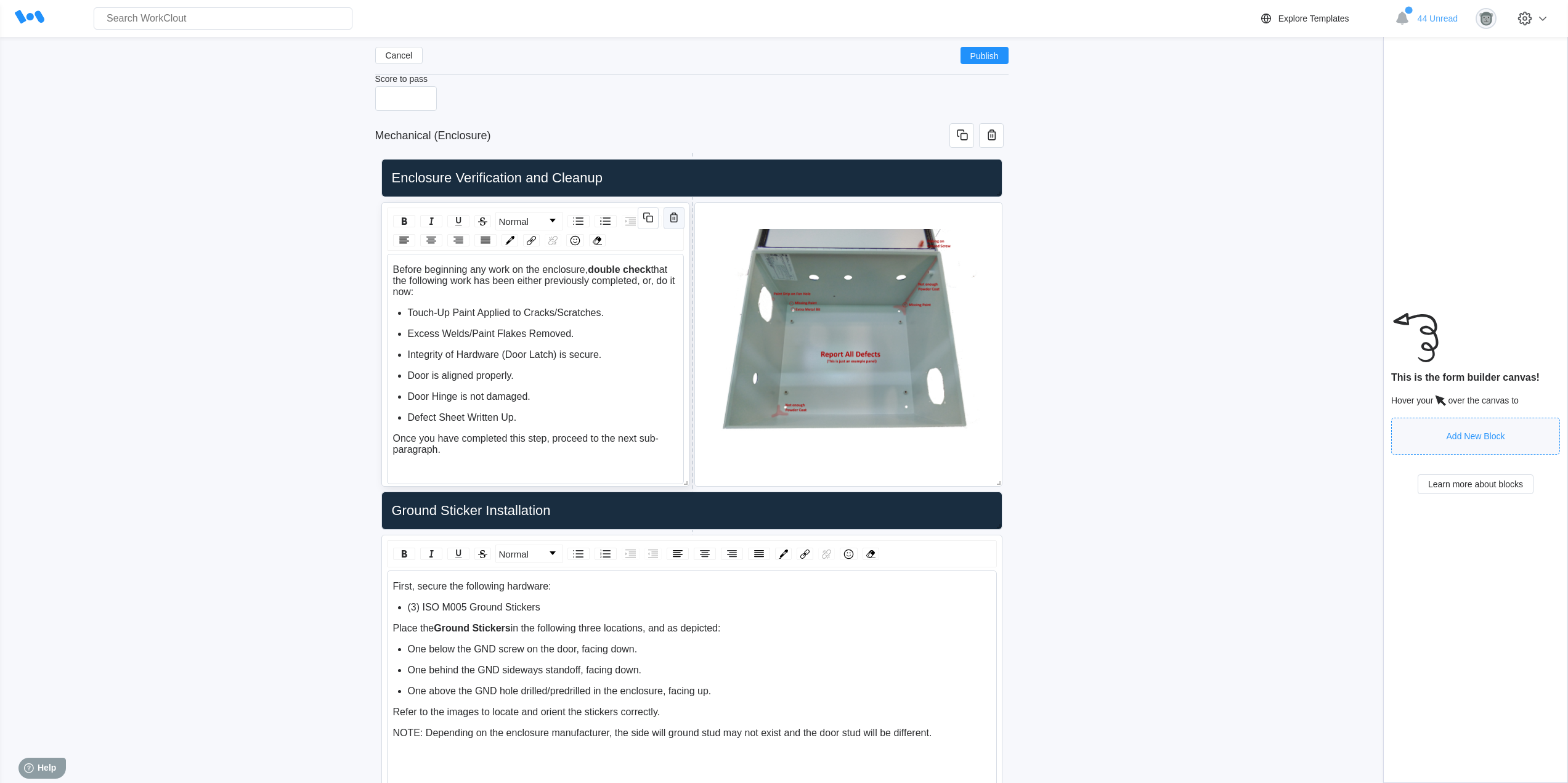
click at [672, 220] on icon "button" at bounding box center [674, 217] width 15 height 15
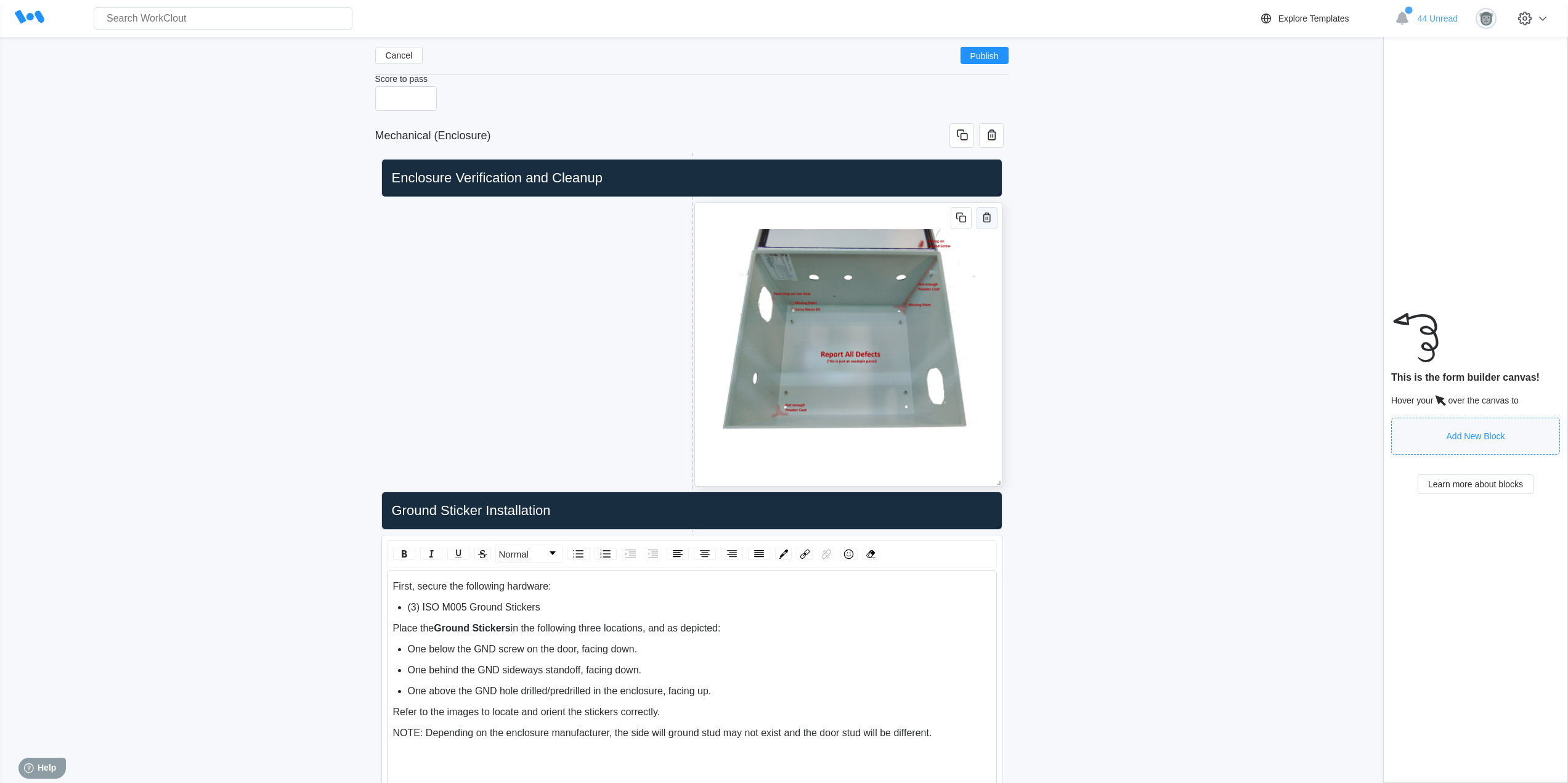
click at [987, 217] on icon "button" at bounding box center [986, 217] width 15 height 15
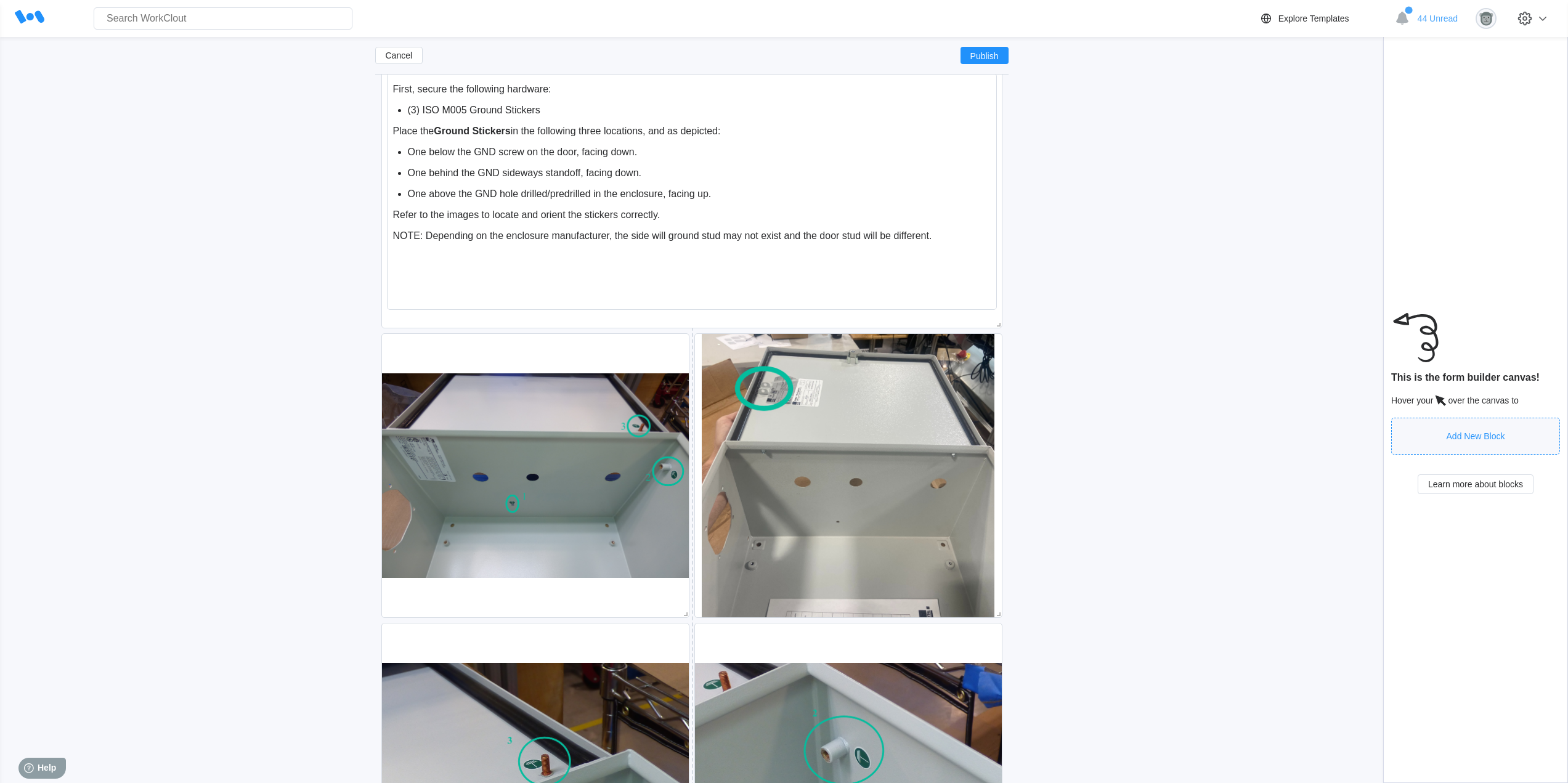
scroll to position [218, 0]
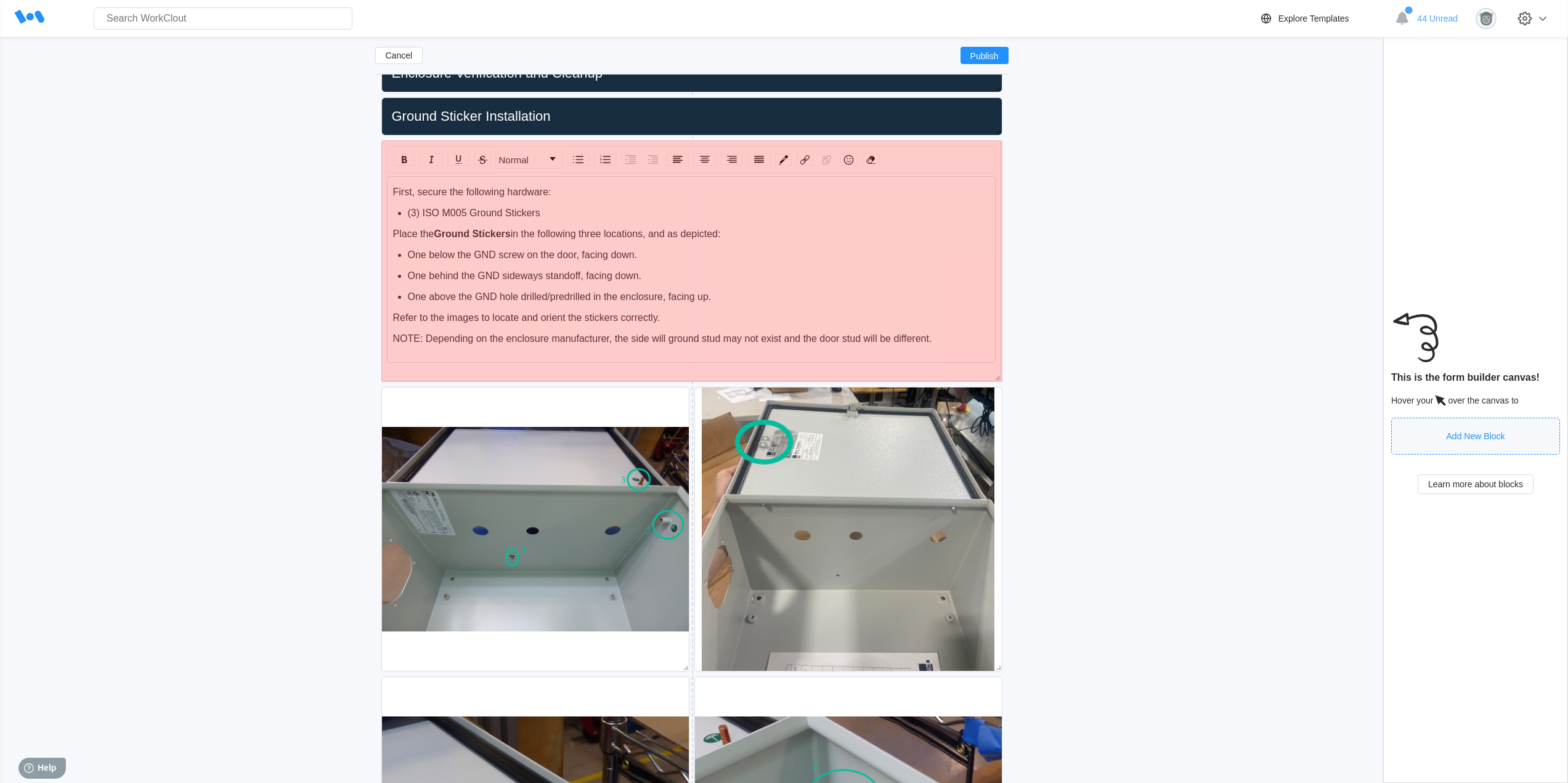
drag, startPoint x: 997, startPoint y: 424, endPoint x: 996, endPoint y: 374, distance: 50.0
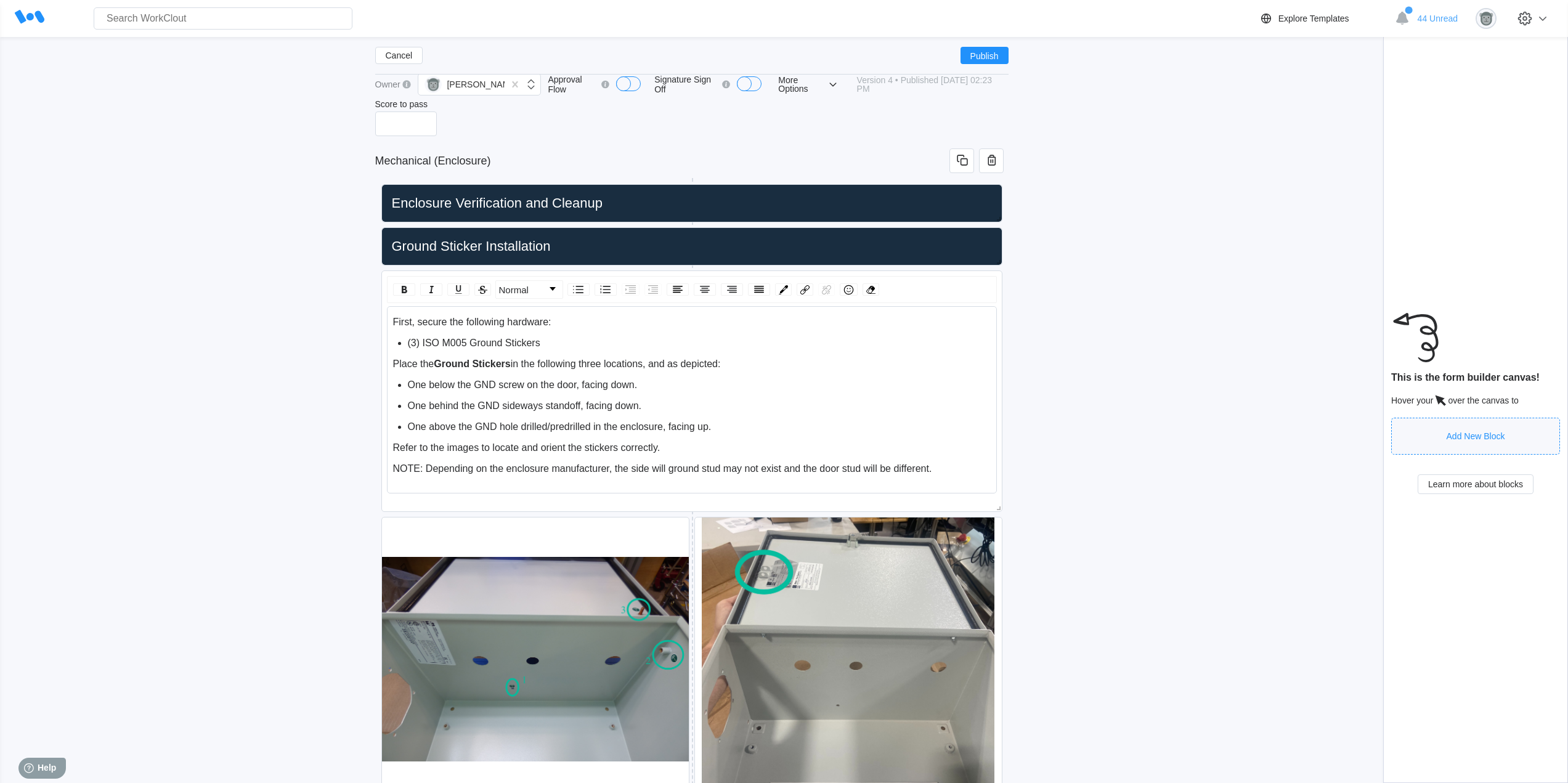
scroll to position [12, 0]
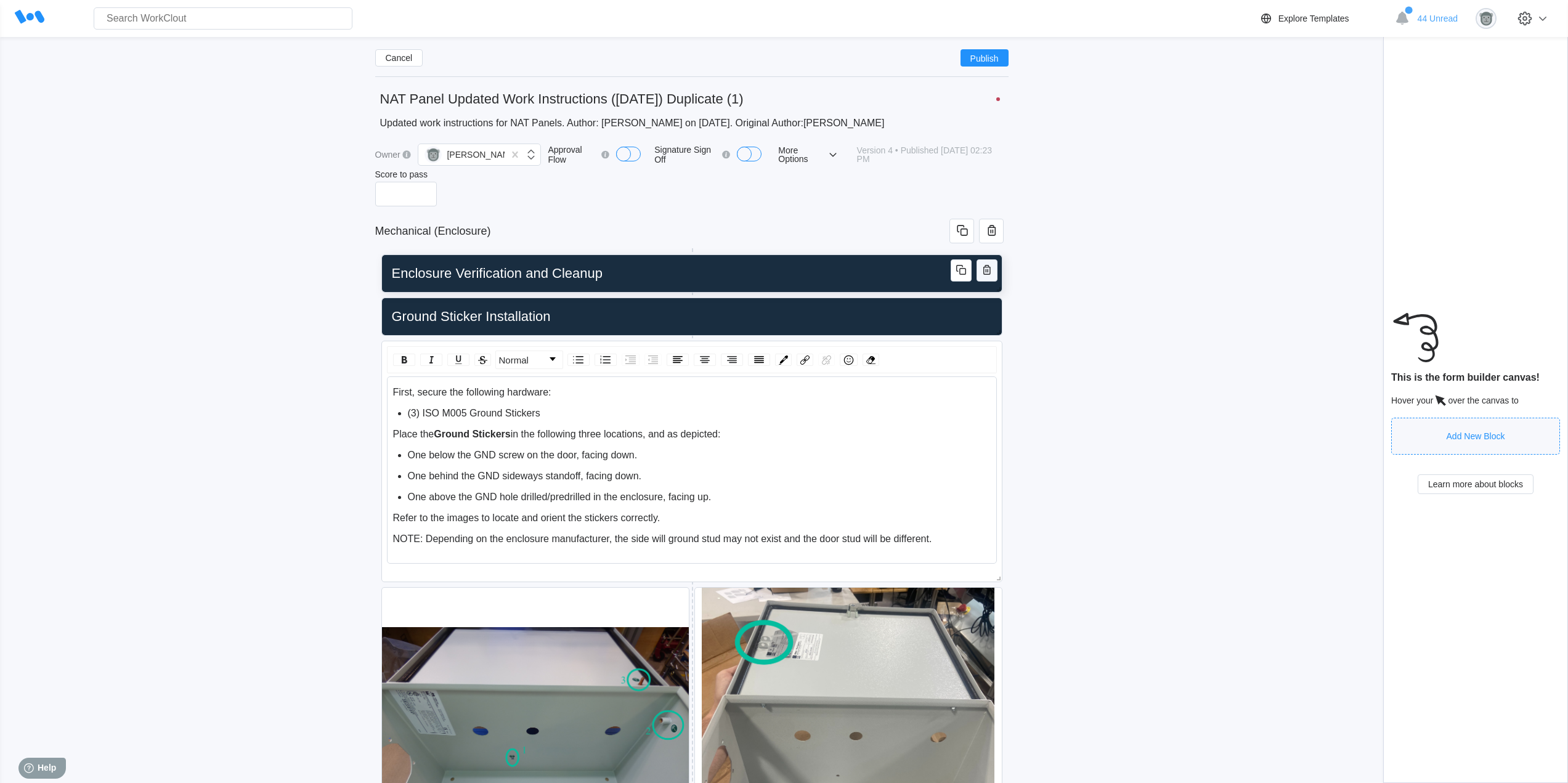
click at [986, 268] on icon "button" at bounding box center [986, 269] width 15 height 15
type textarea "x"
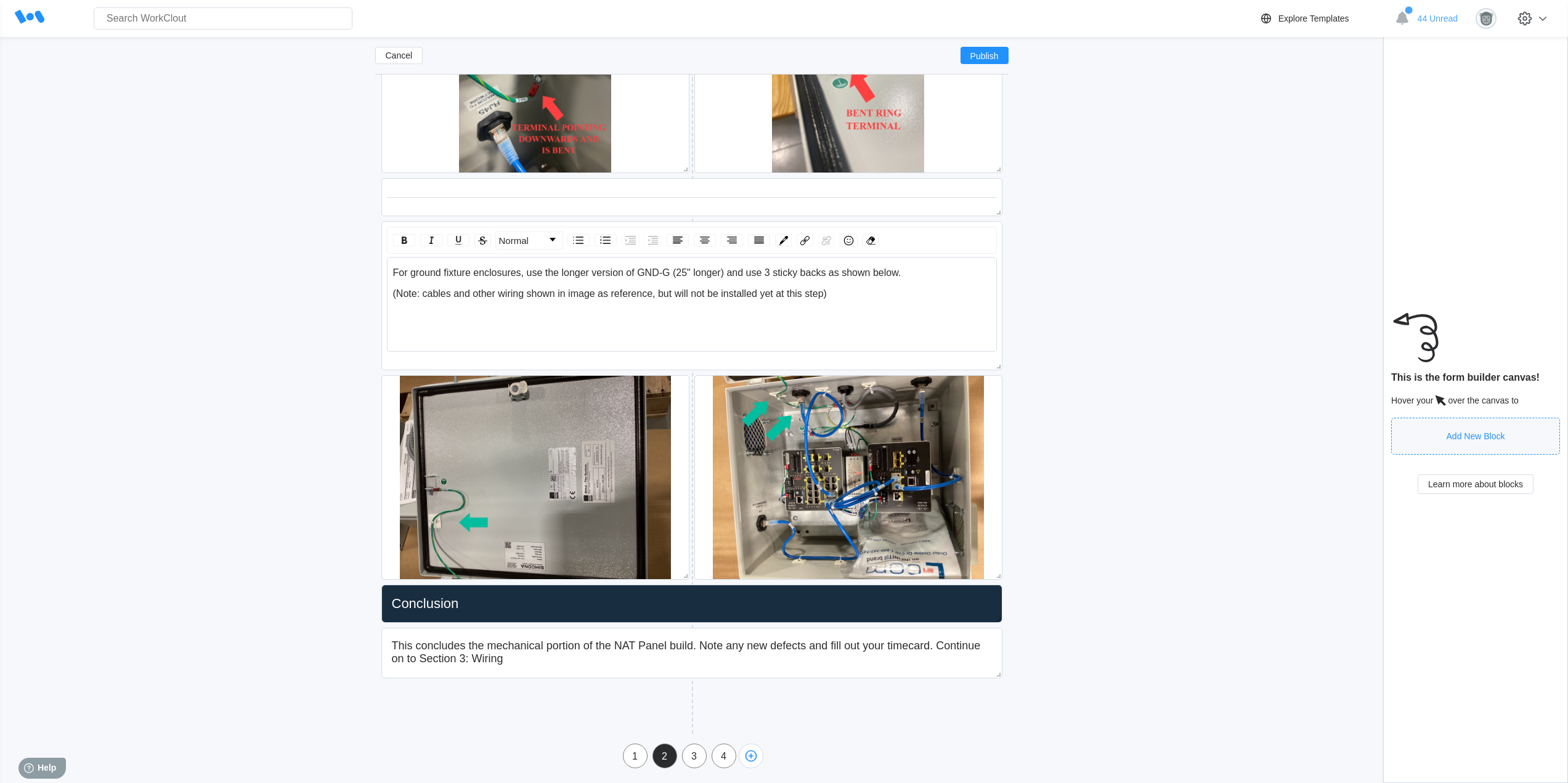
scroll to position [4558, 0]
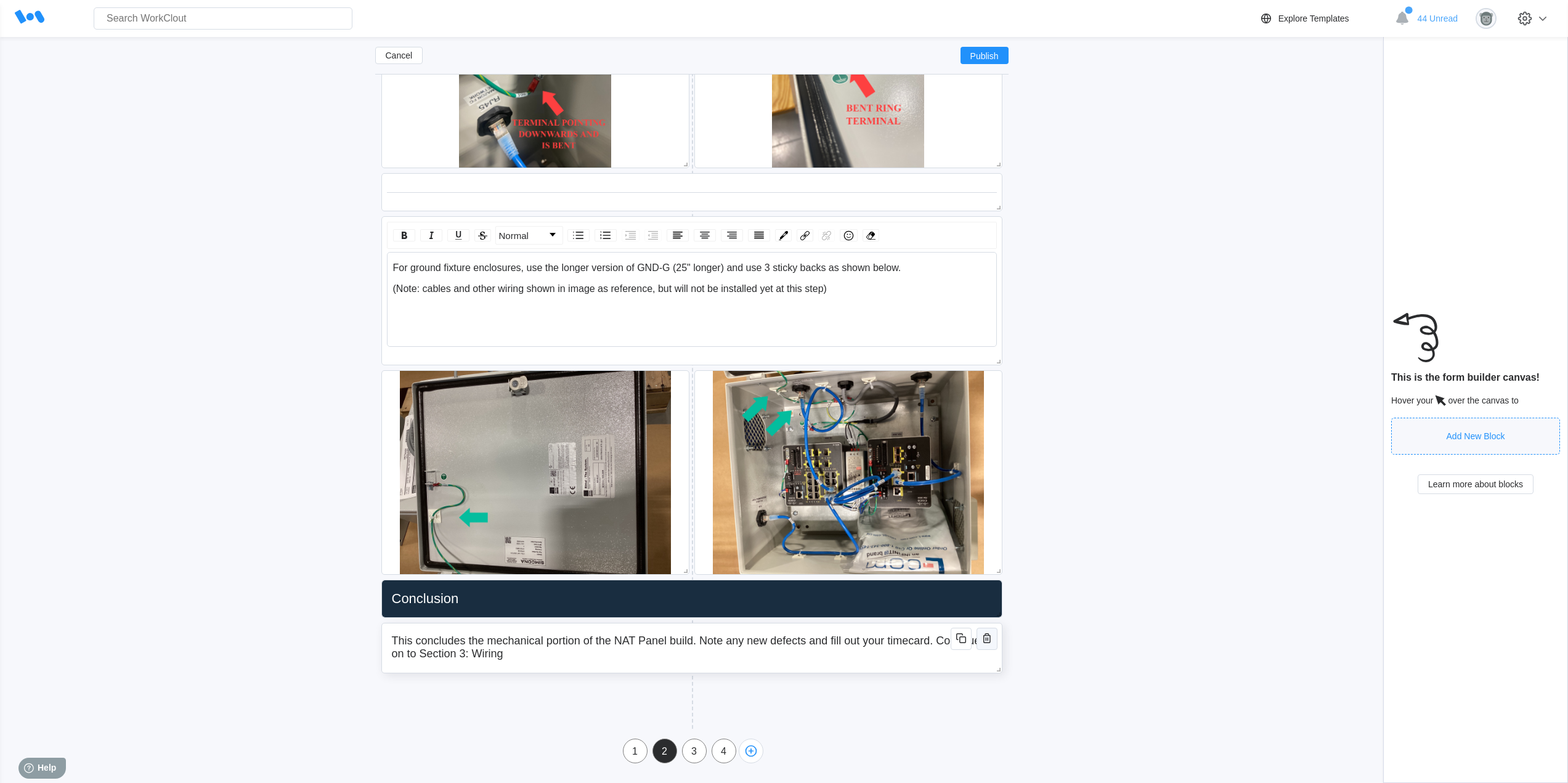
click at [990, 636] on icon "button" at bounding box center [987, 638] width 8 height 10
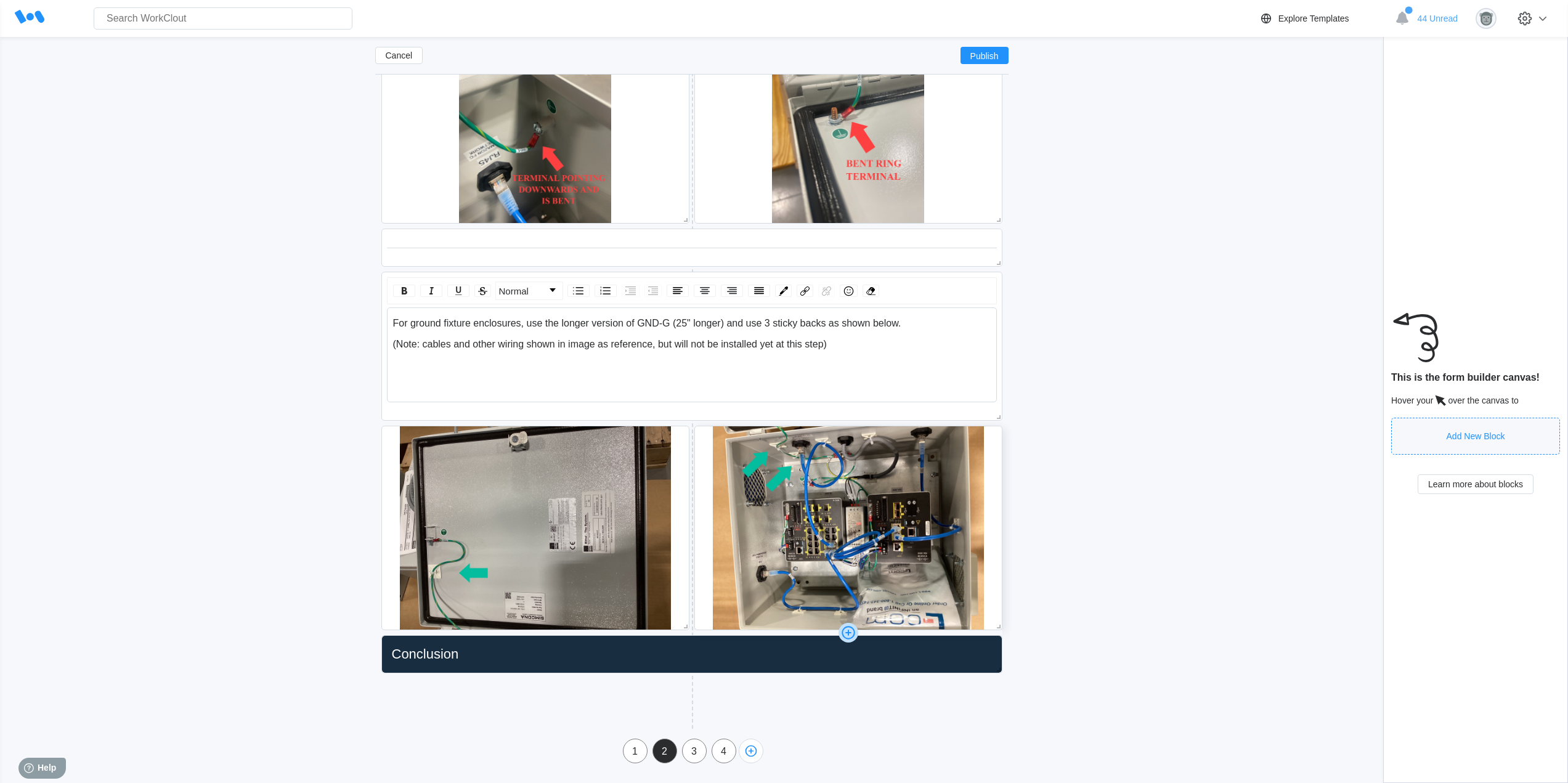
scroll to position [4503, 0]
click at [987, 654] on icon "button" at bounding box center [986, 650] width 15 height 15
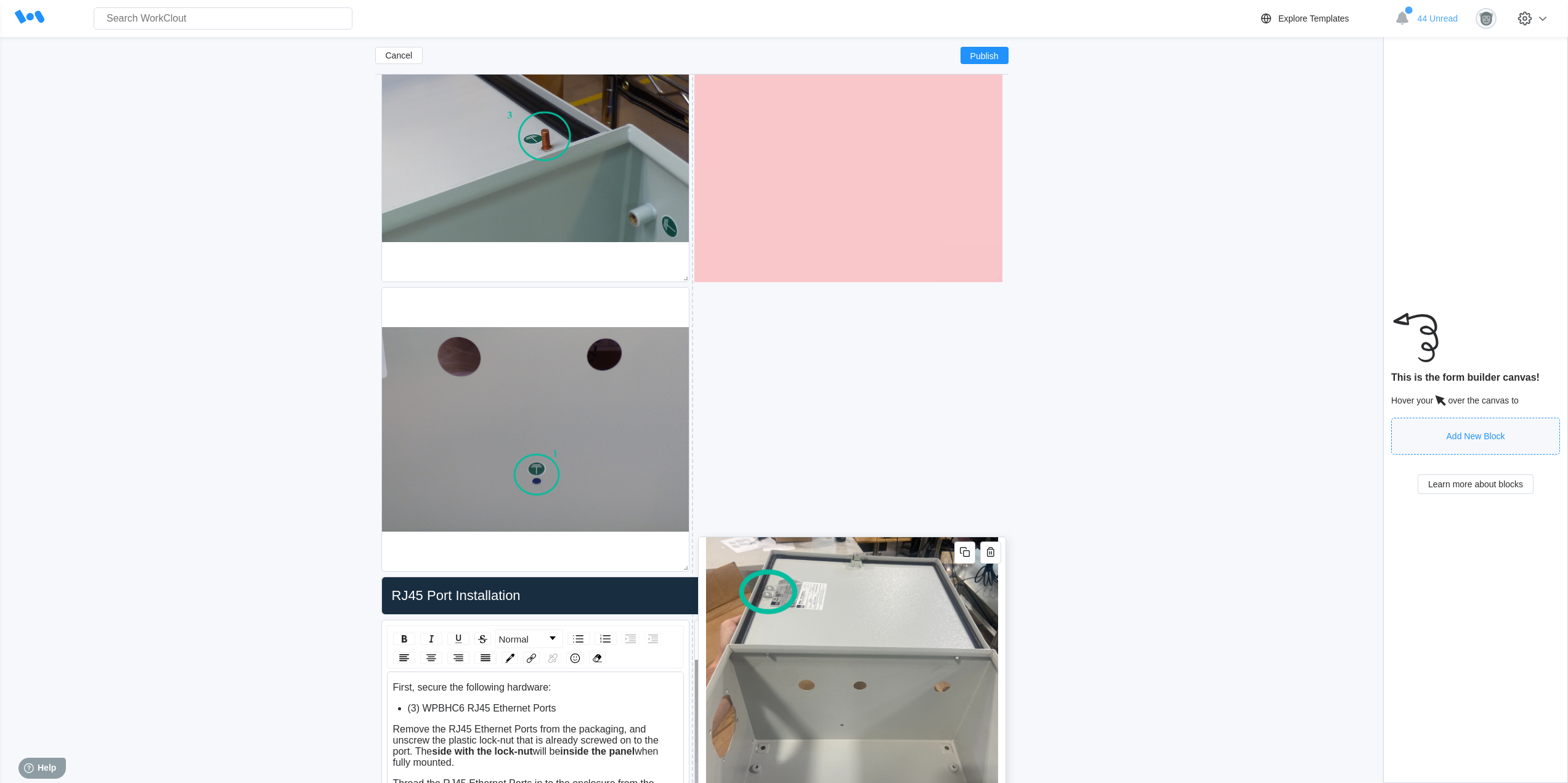
scroll to position [880, 0]
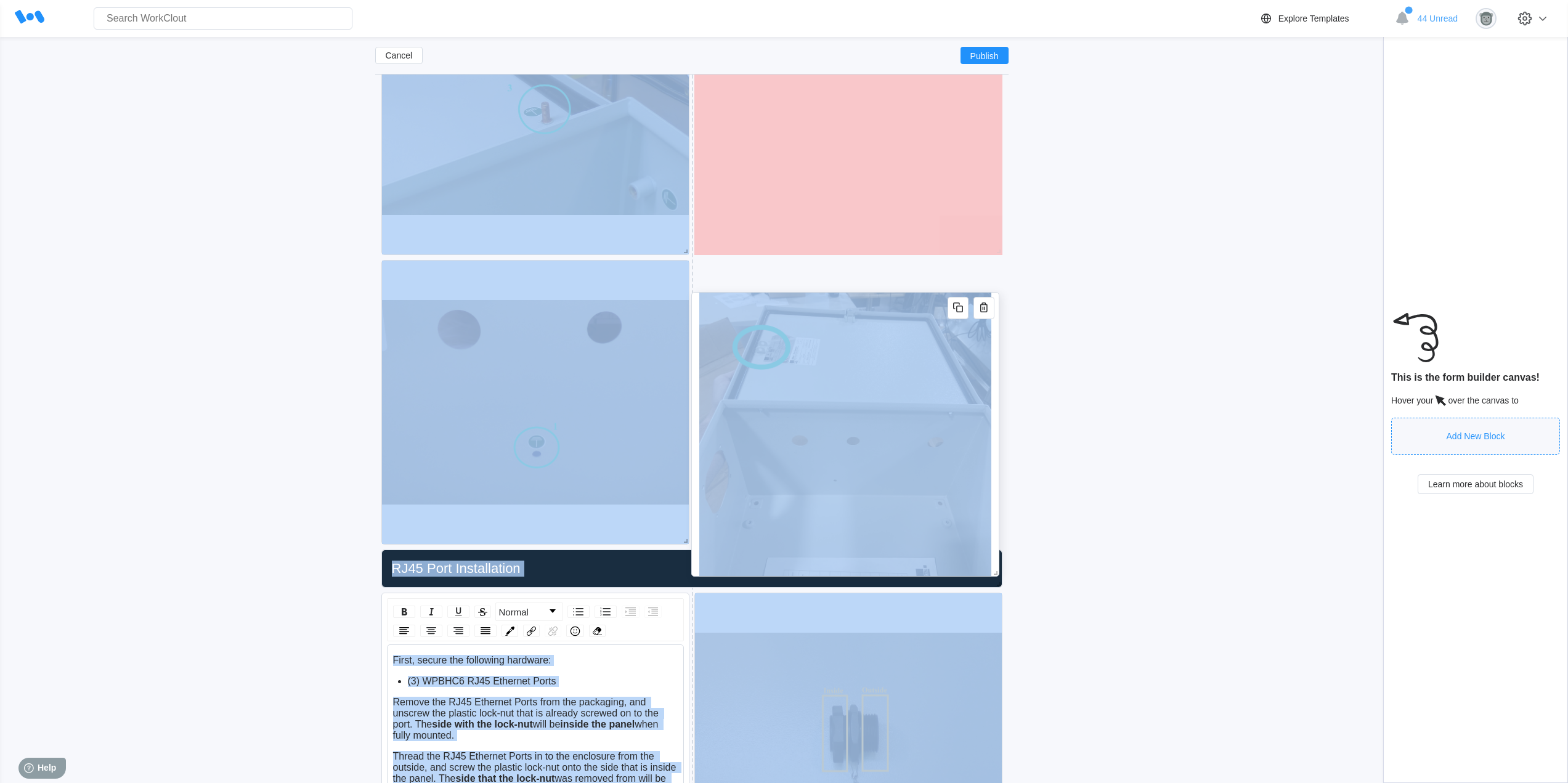
drag, startPoint x: 999, startPoint y: 389, endPoint x: 996, endPoint y: 546, distance: 157.0
click at [996, 552] on div at bounding box center [845, 434] width 308 height 285
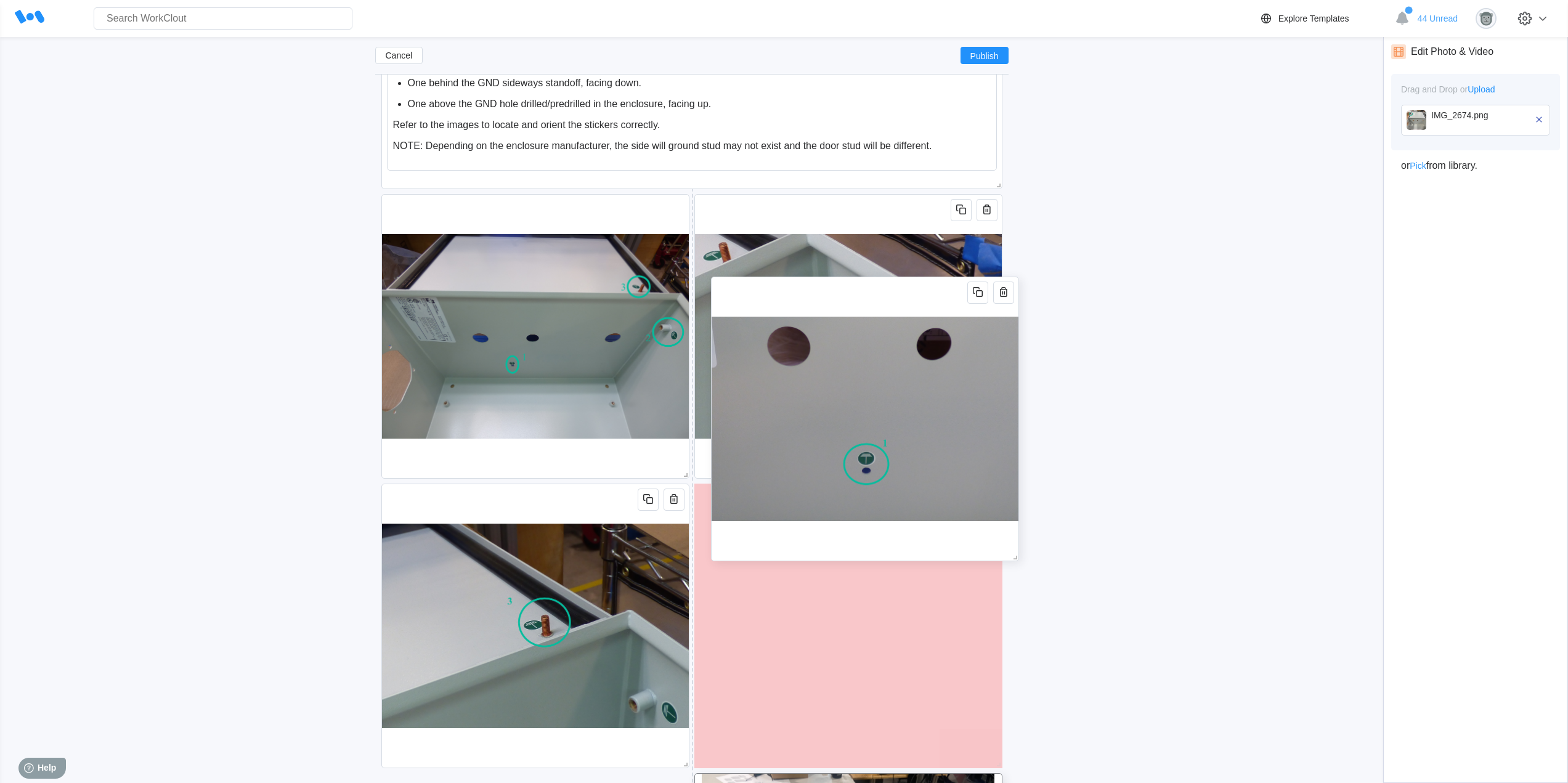
scroll to position [367, 0]
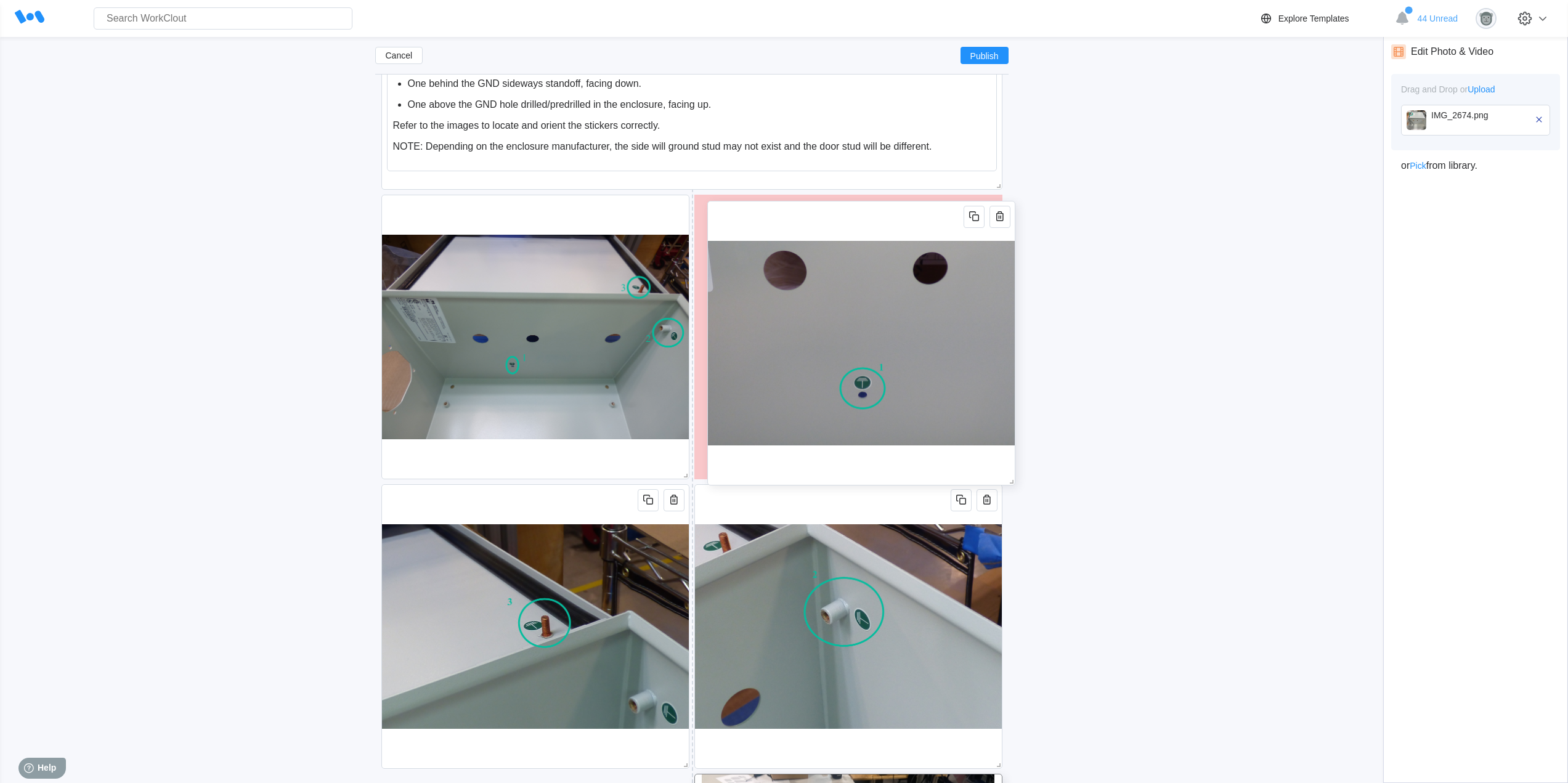
click at [873, 208] on img at bounding box center [861, 342] width 307 height 283
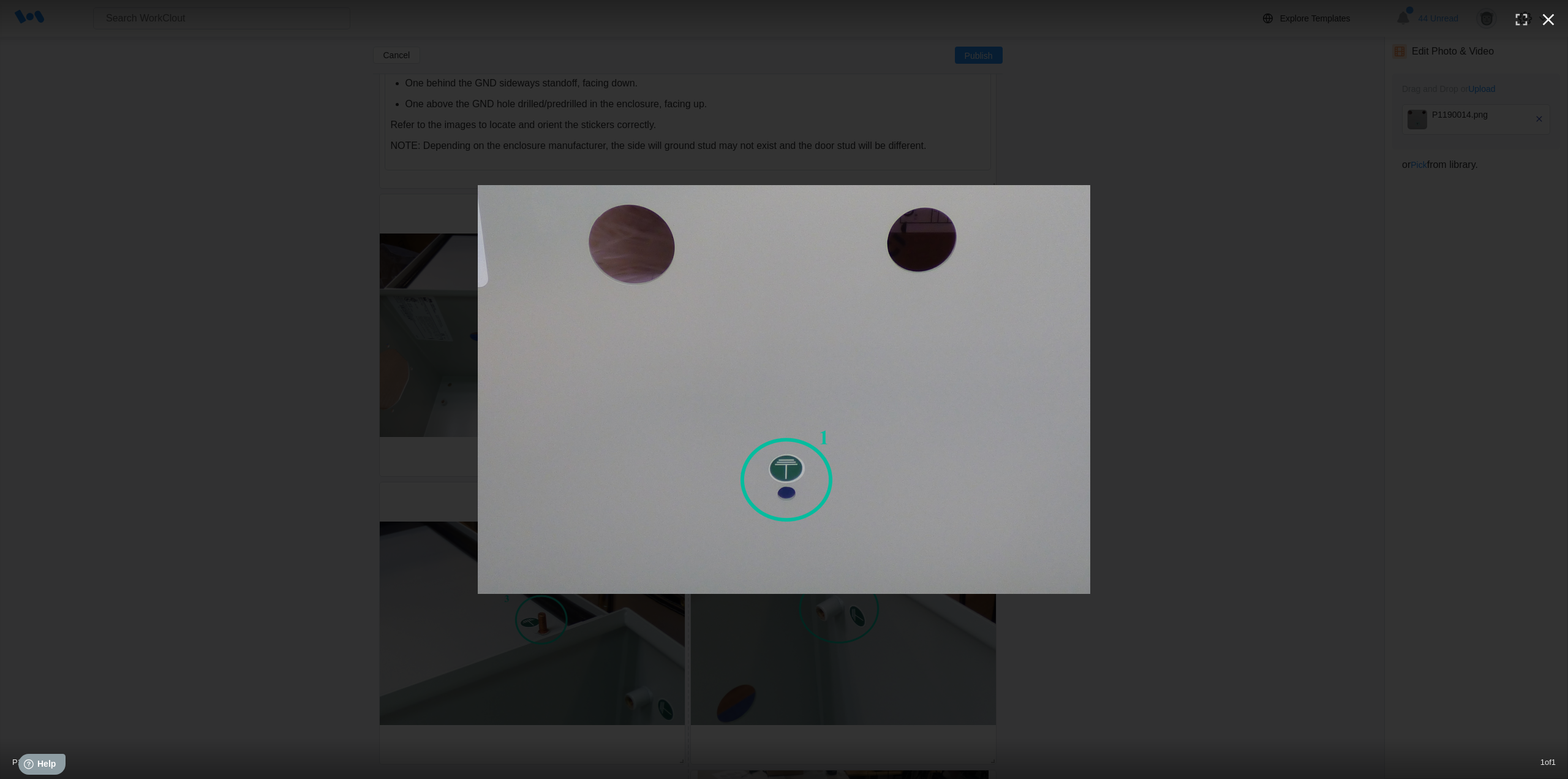
click at [1549, 24] on icon "button" at bounding box center [1548, 19] width 20 height 20
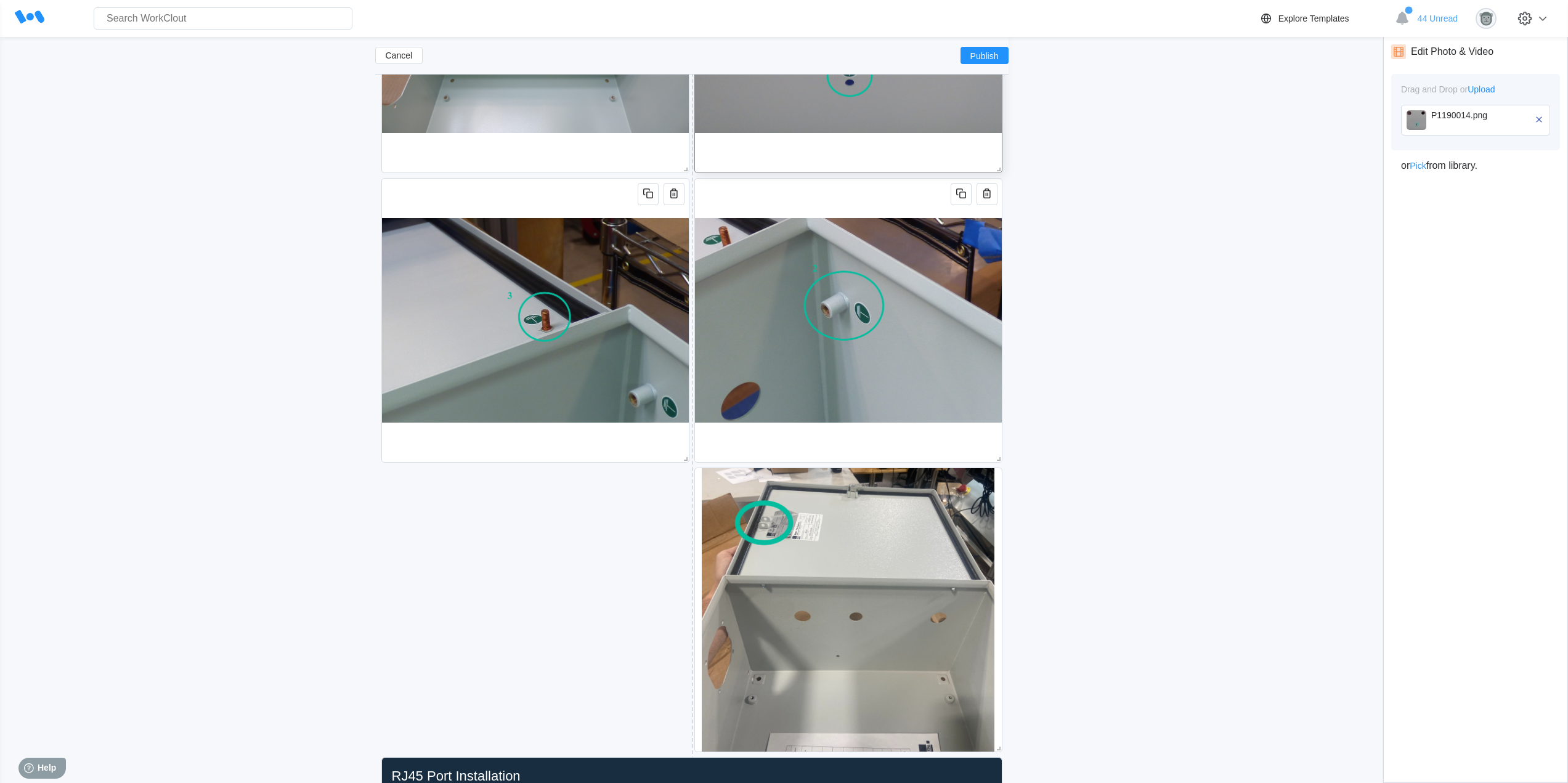
scroll to position [675, 0]
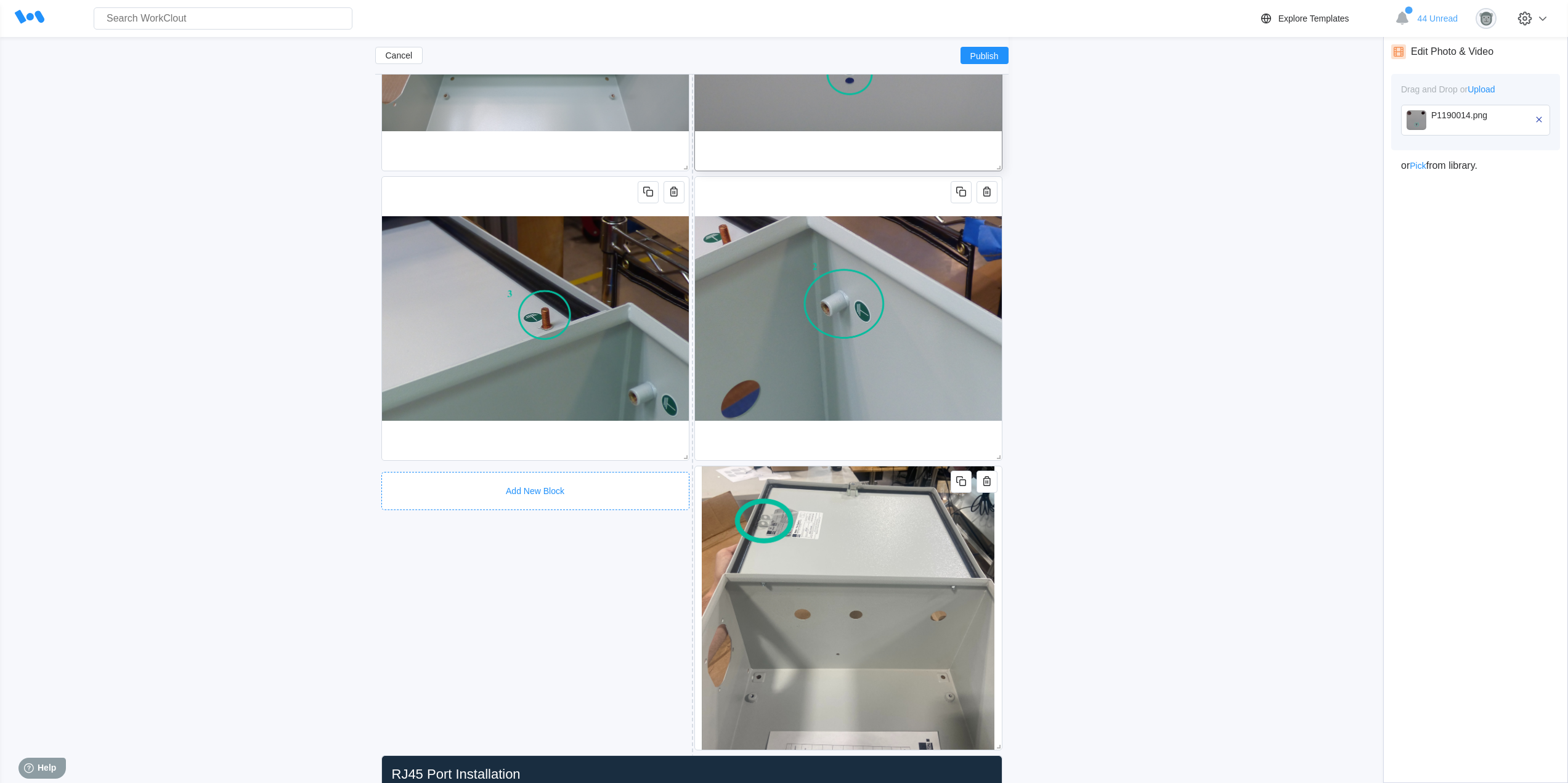
click at [621, 475] on div "Add New Block" at bounding box center [535, 491] width 308 height 38
click at [469, 666] on div "Divider" at bounding box center [492, 662] width 211 height 13
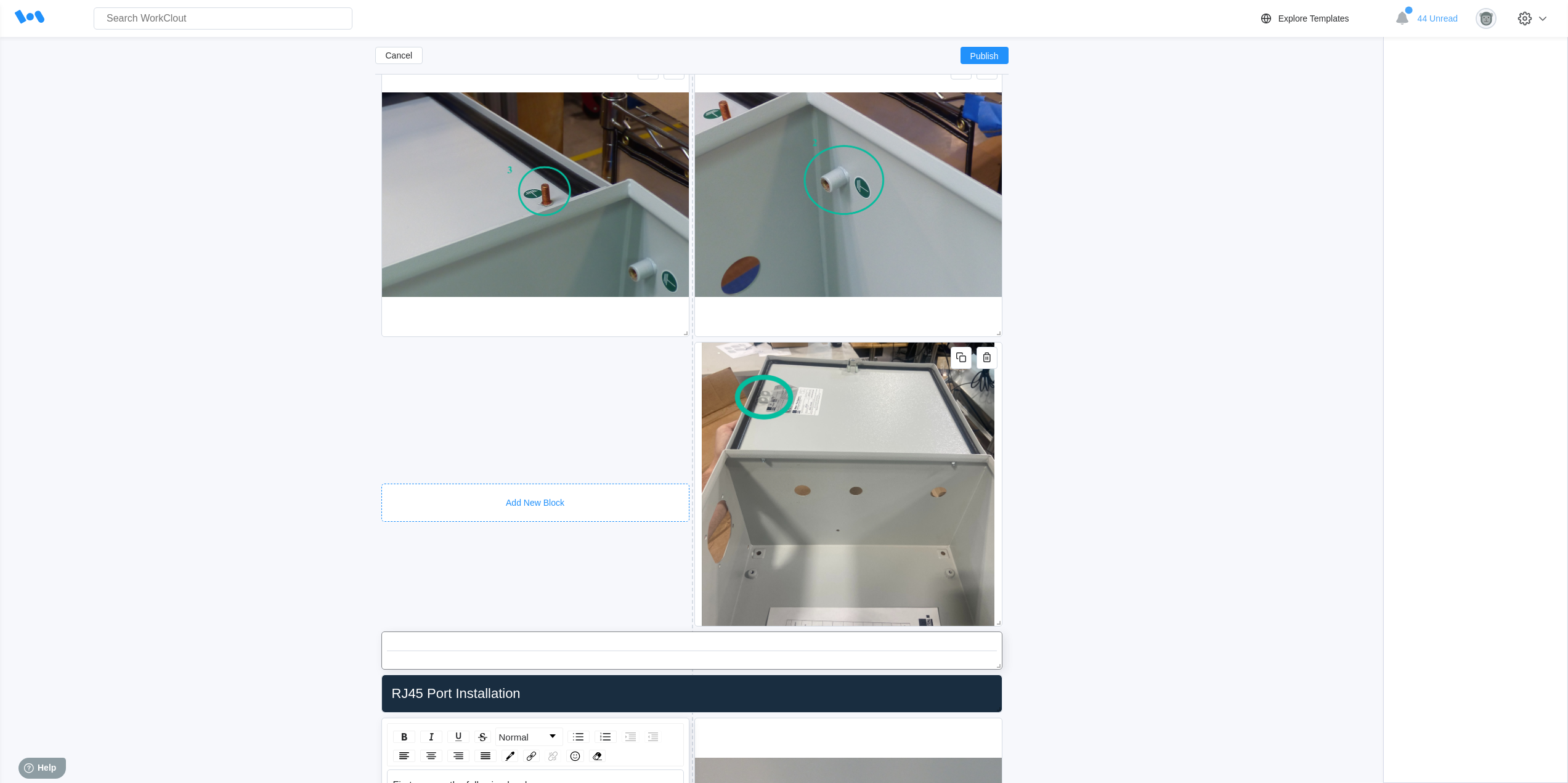
scroll to position [880, 0]
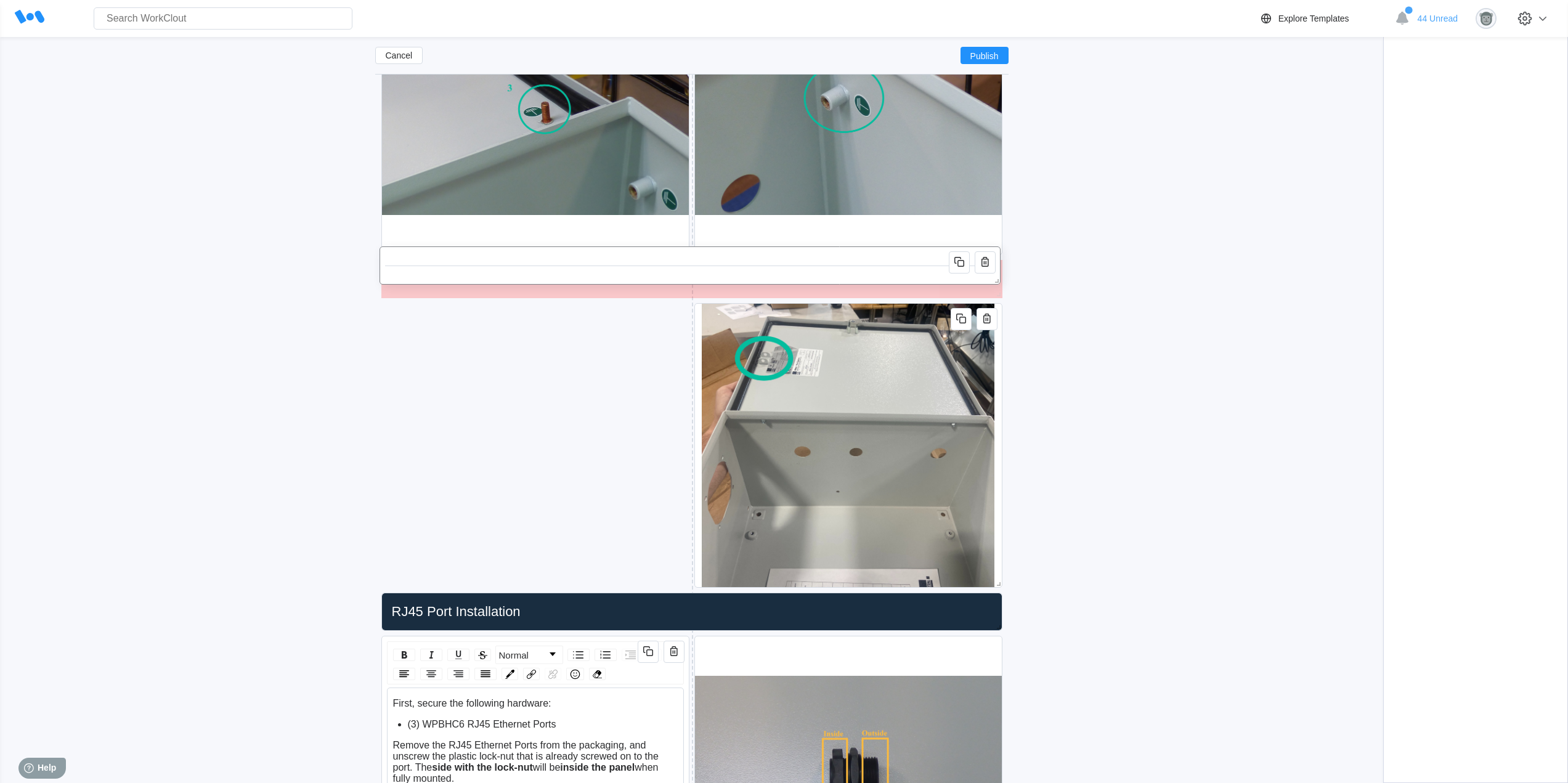
drag, startPoint x: 649, startPoint y: 559, endPoint x: 663, endPoint y: 261, distance: 298.3
click at [649, 257] on div at bounding box center [690, 265] width 610 height 27
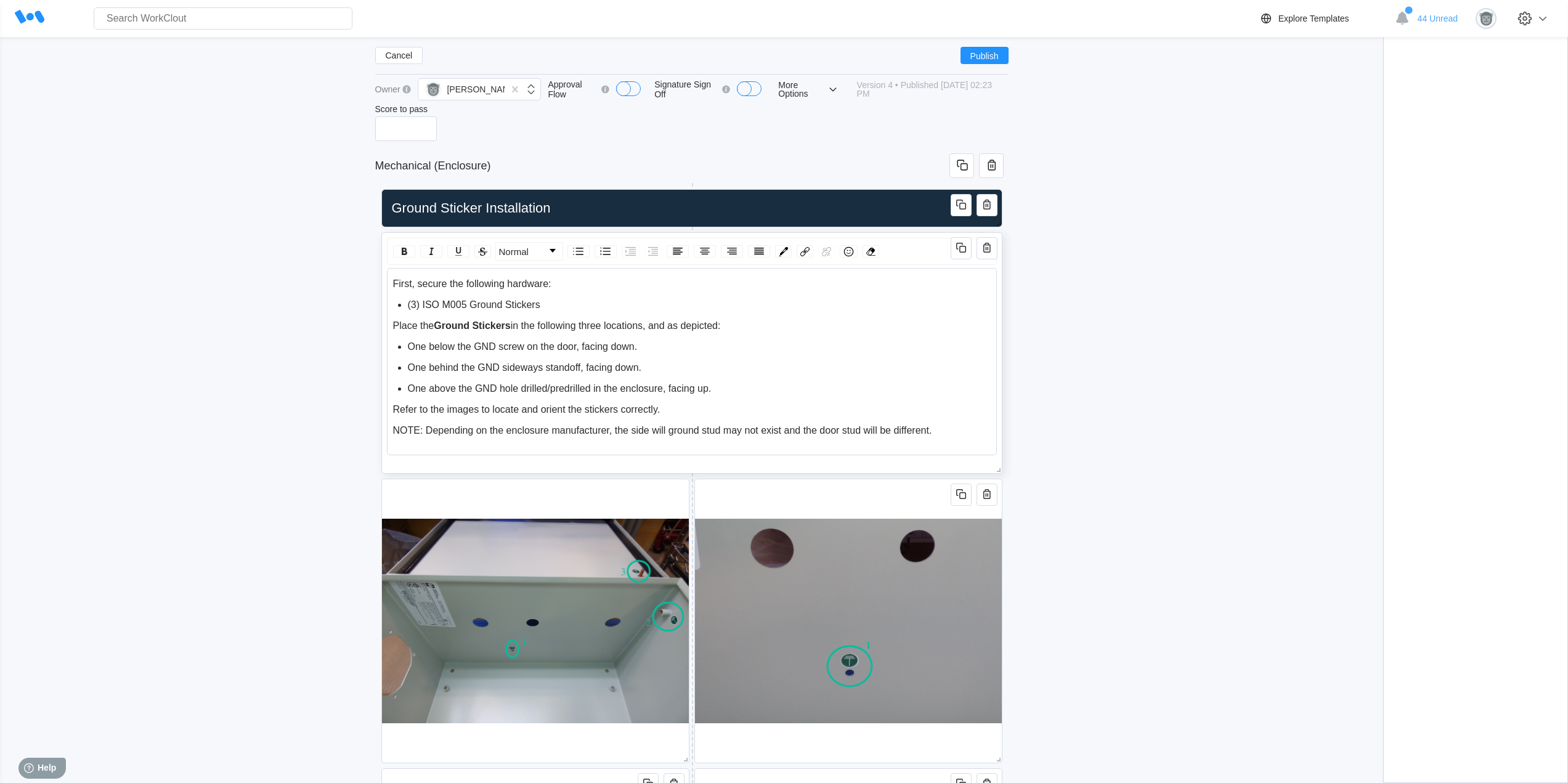
scroll to position [59, 0]
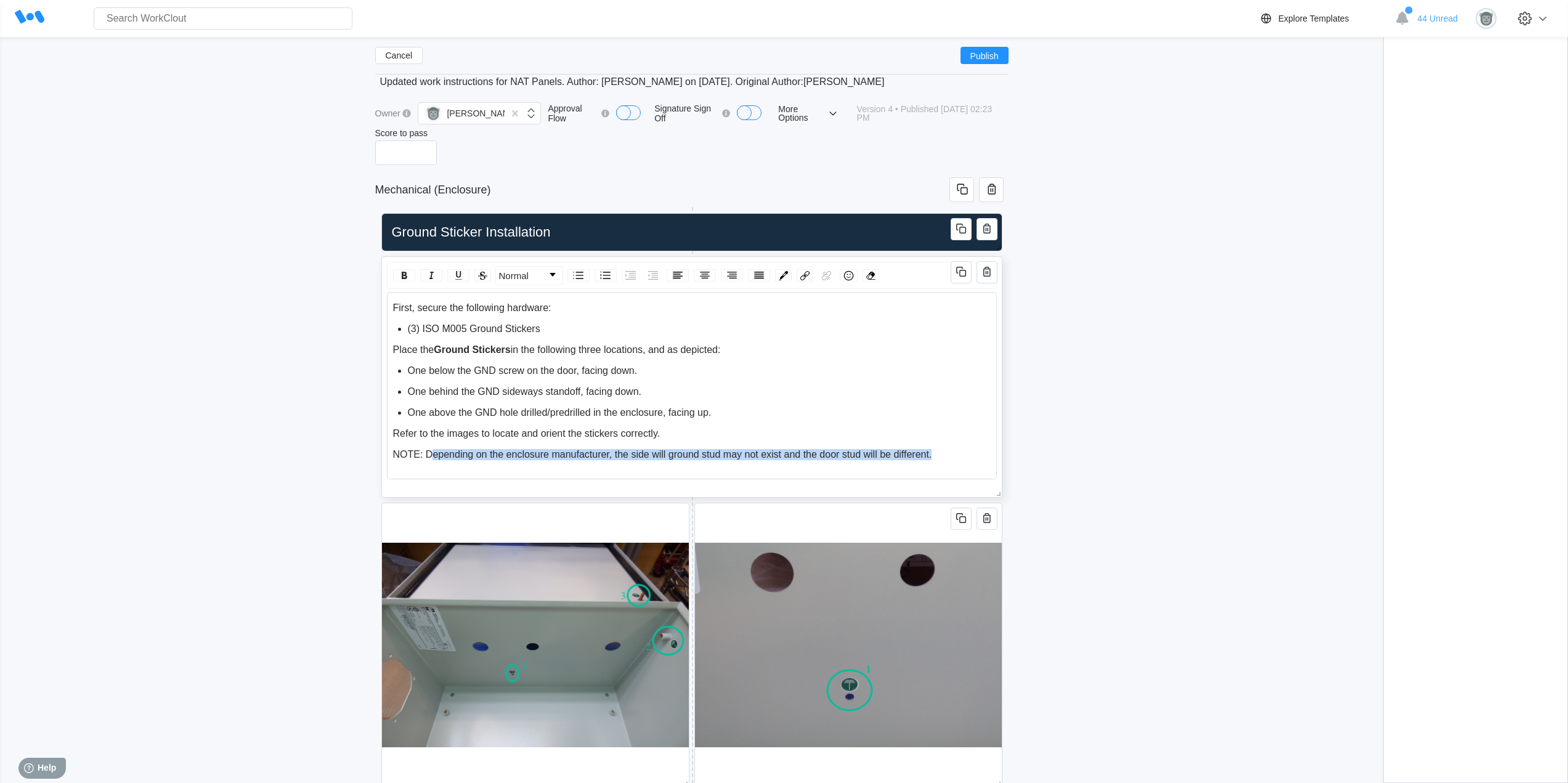
drag, startPoint x: 926, startPoint y: 458, endPoint x: 523, endPoint y: 441, distance: 403.4
click at [430, 454] on div "NOTE: Depending on the enclosure manufacturer, the side will ground stud may no…" at bounding box center [692, 454] width 598 height 11
click at [967, 457] on div "NOTE: Depending on the enclosure manufacturer, the side will ground stud may no…" at bounding box center [692, 454] width 598 height 11
click at [940, 457] on div "NOTE: Depending on the enclosure manufacturer, the side will ground stud may no…" at bounding box center [692, 454] width 598 height 11
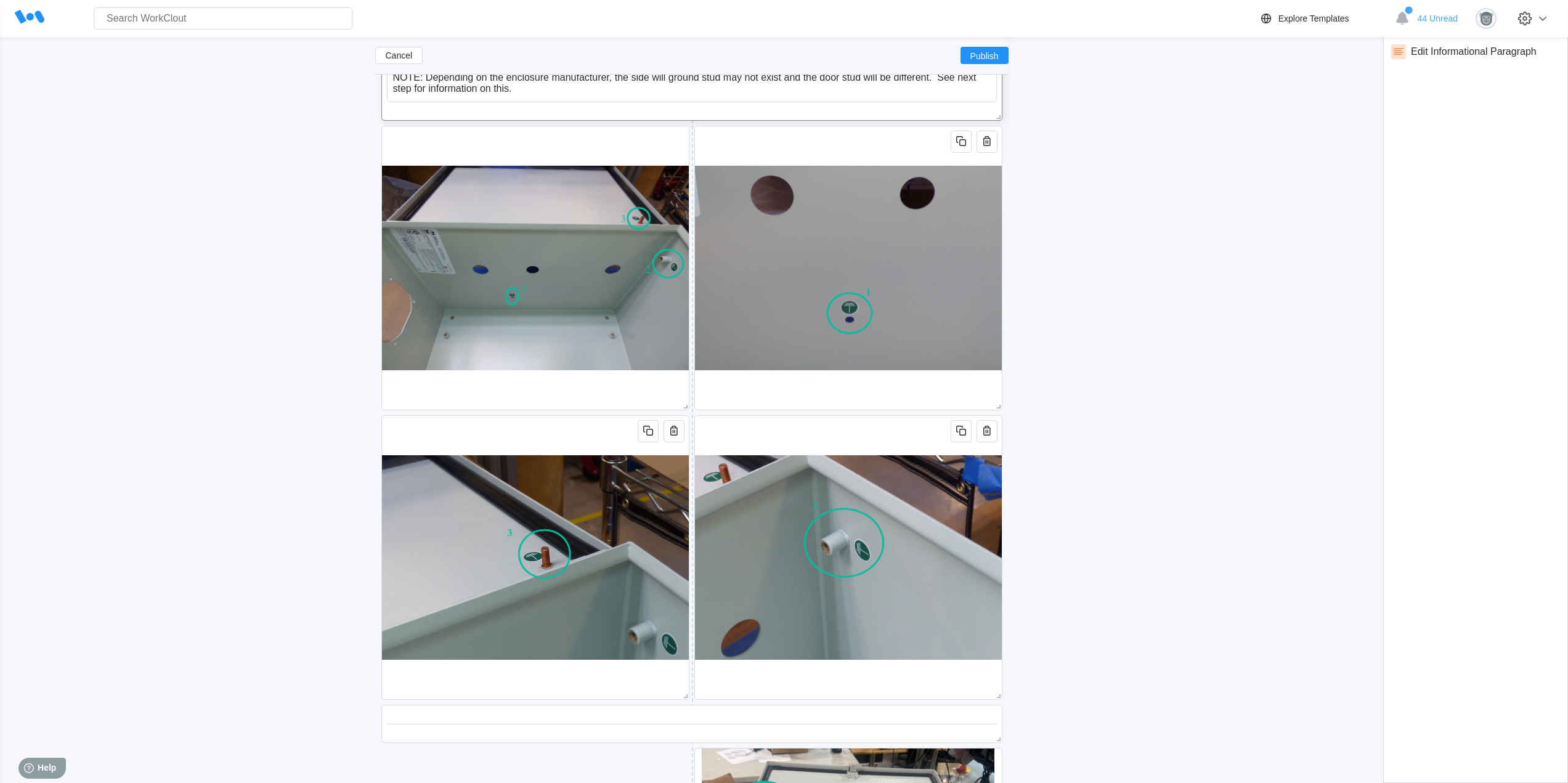
scroll to position [777, 0]
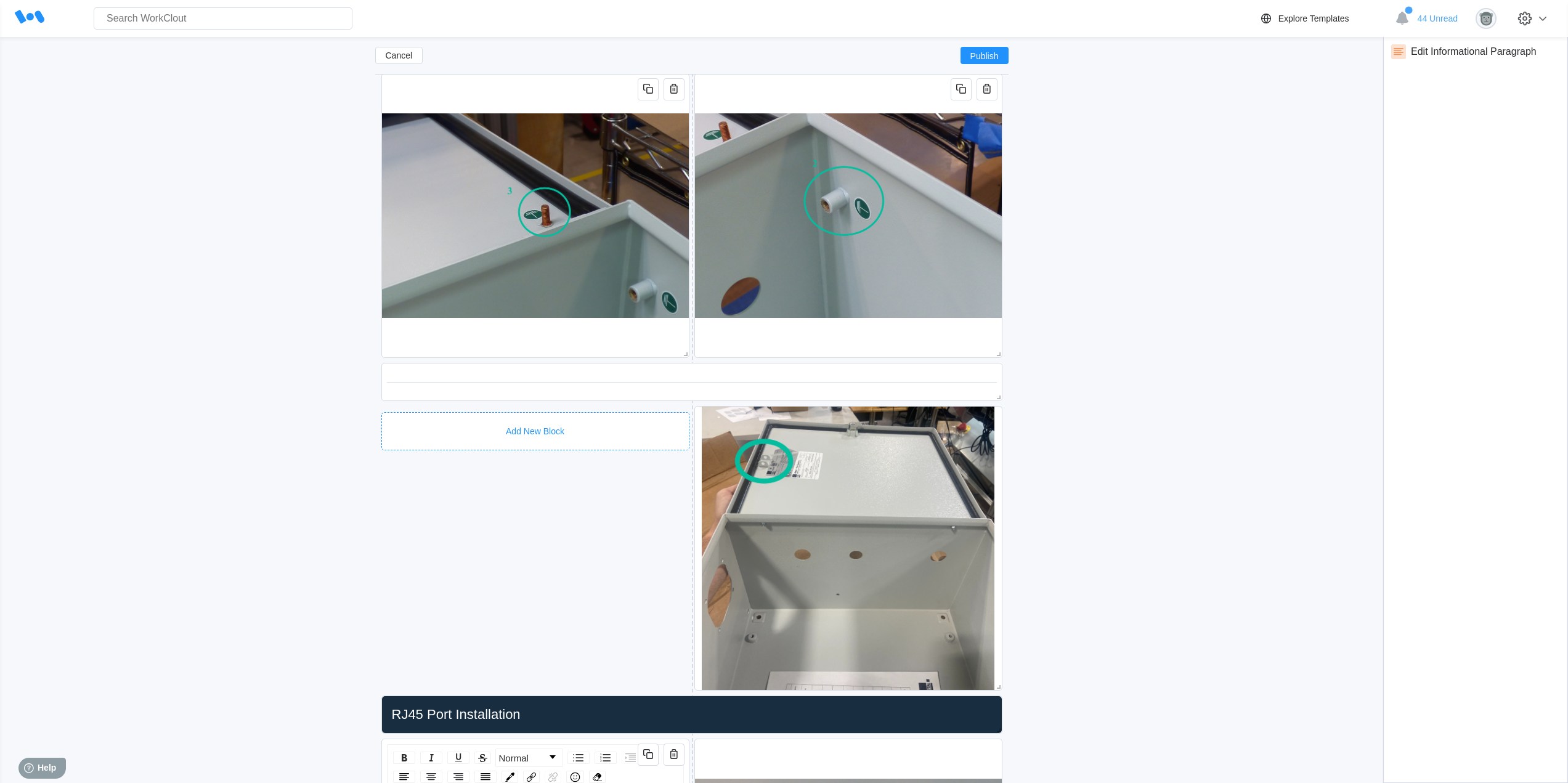
click at [551, 413] on div "Add New Block" at bounding box center [535, 431] width 308 height 38
click at [501, 528] on div "Informational Paragraph" at bounding box center [492, 532] width 211 height 13
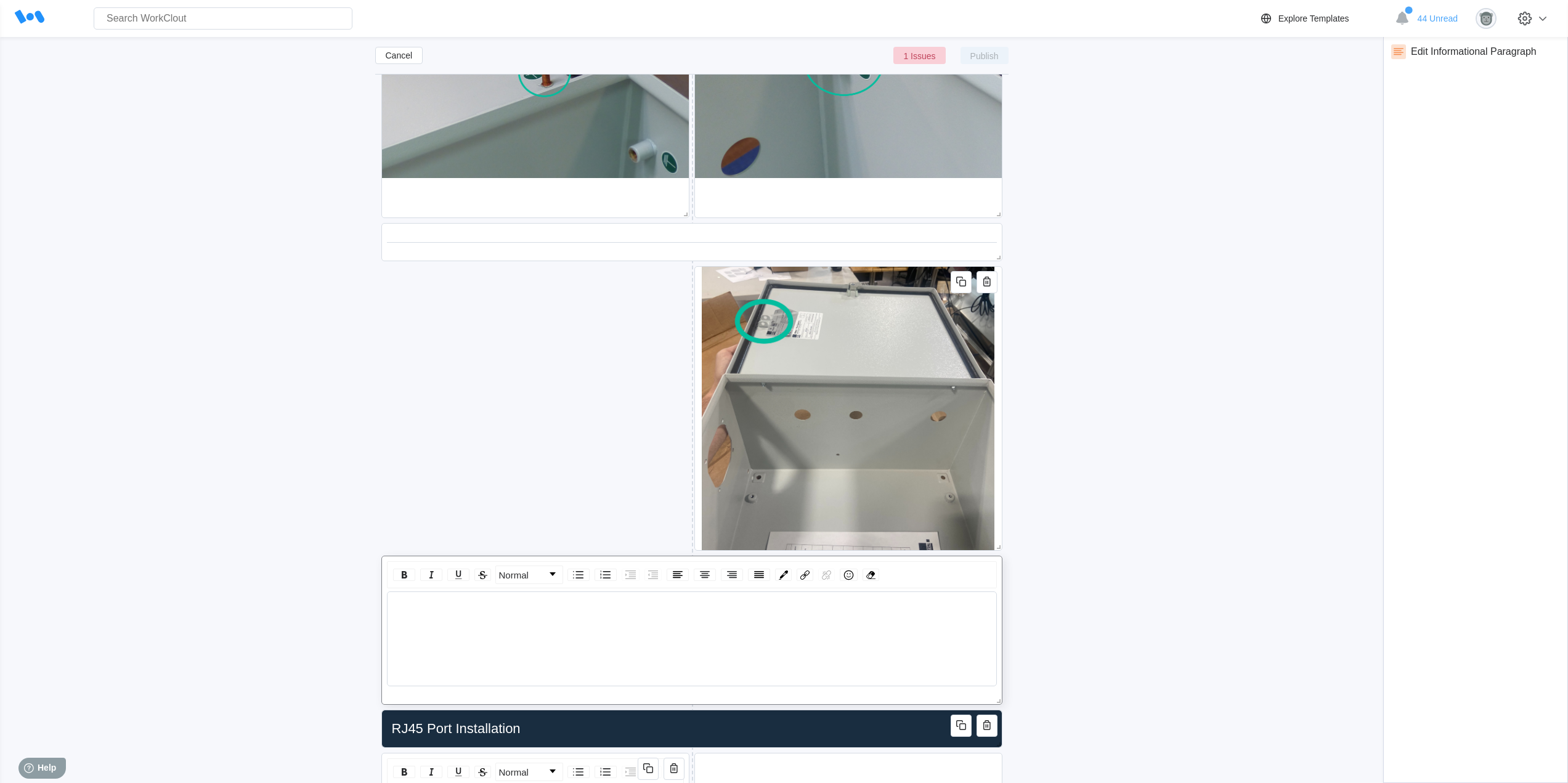
scroll to position [982, 0]
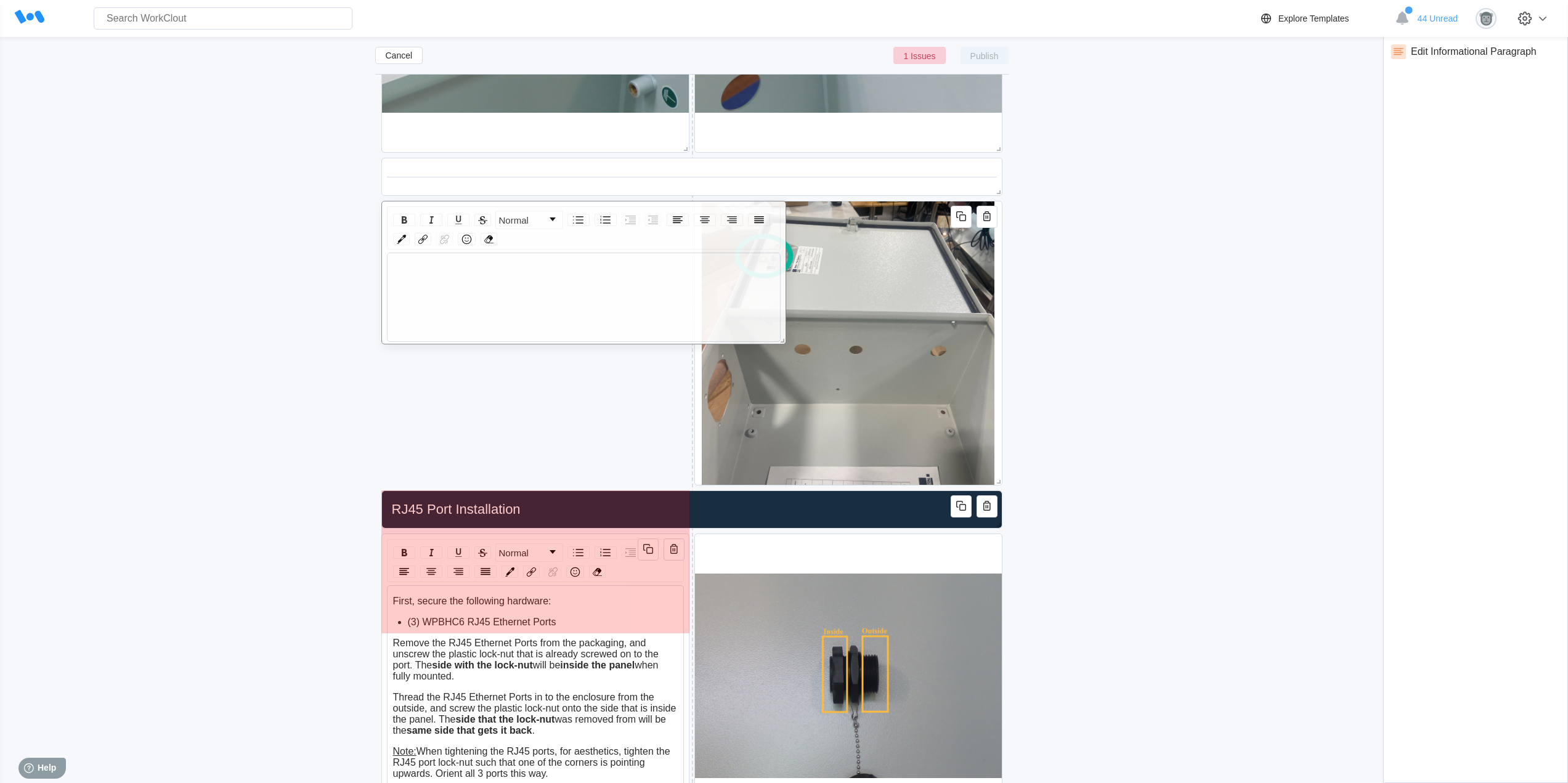
drag, startPoint x: 998, startPoint y: 634, endPoint x: 640, endPoint y: 596, distance: 360.0
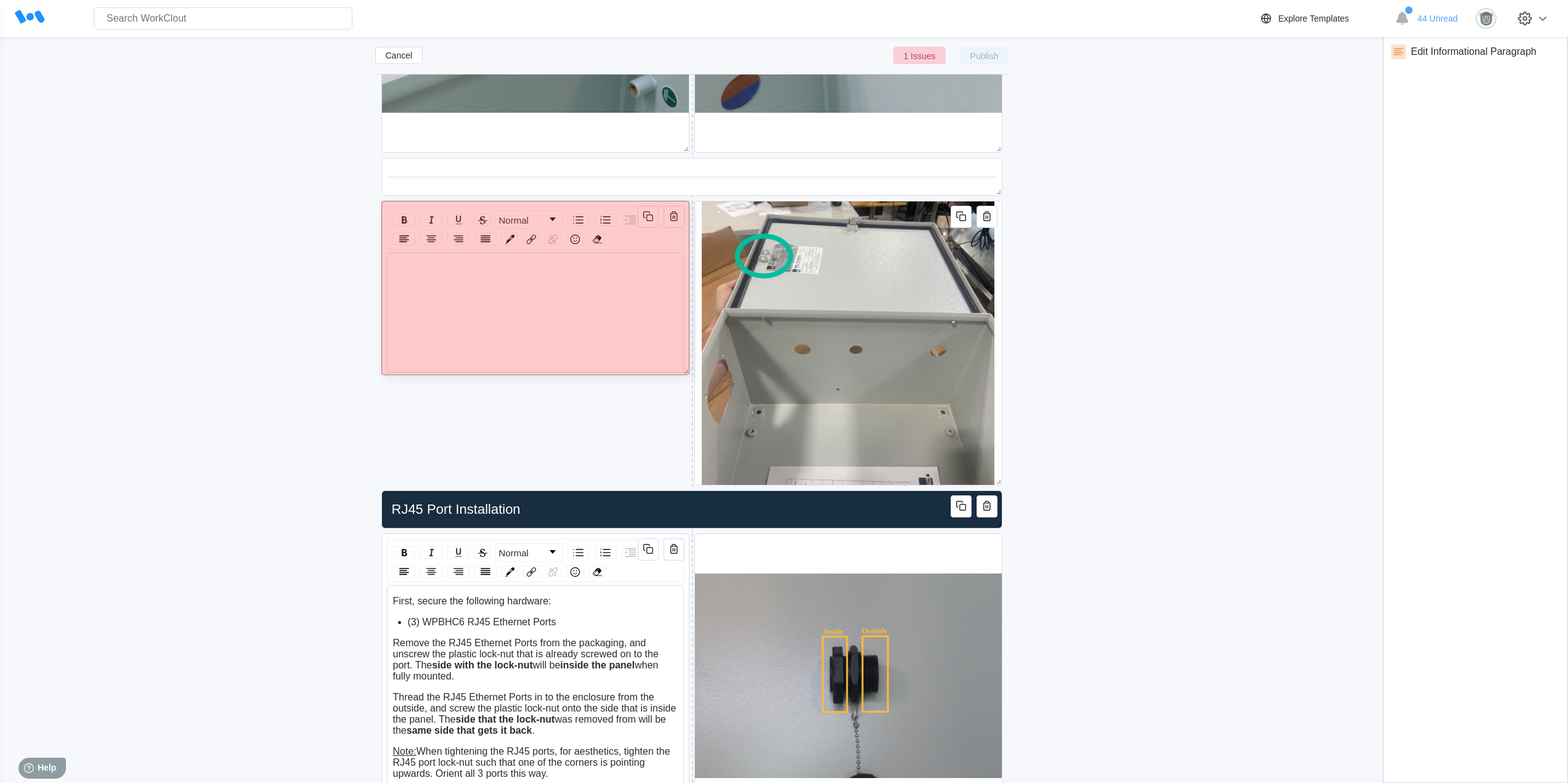
drag, startPoint x: 681, startPoint y: 603, endPoint x: 529, endPoint y: 283, distance: 354.3
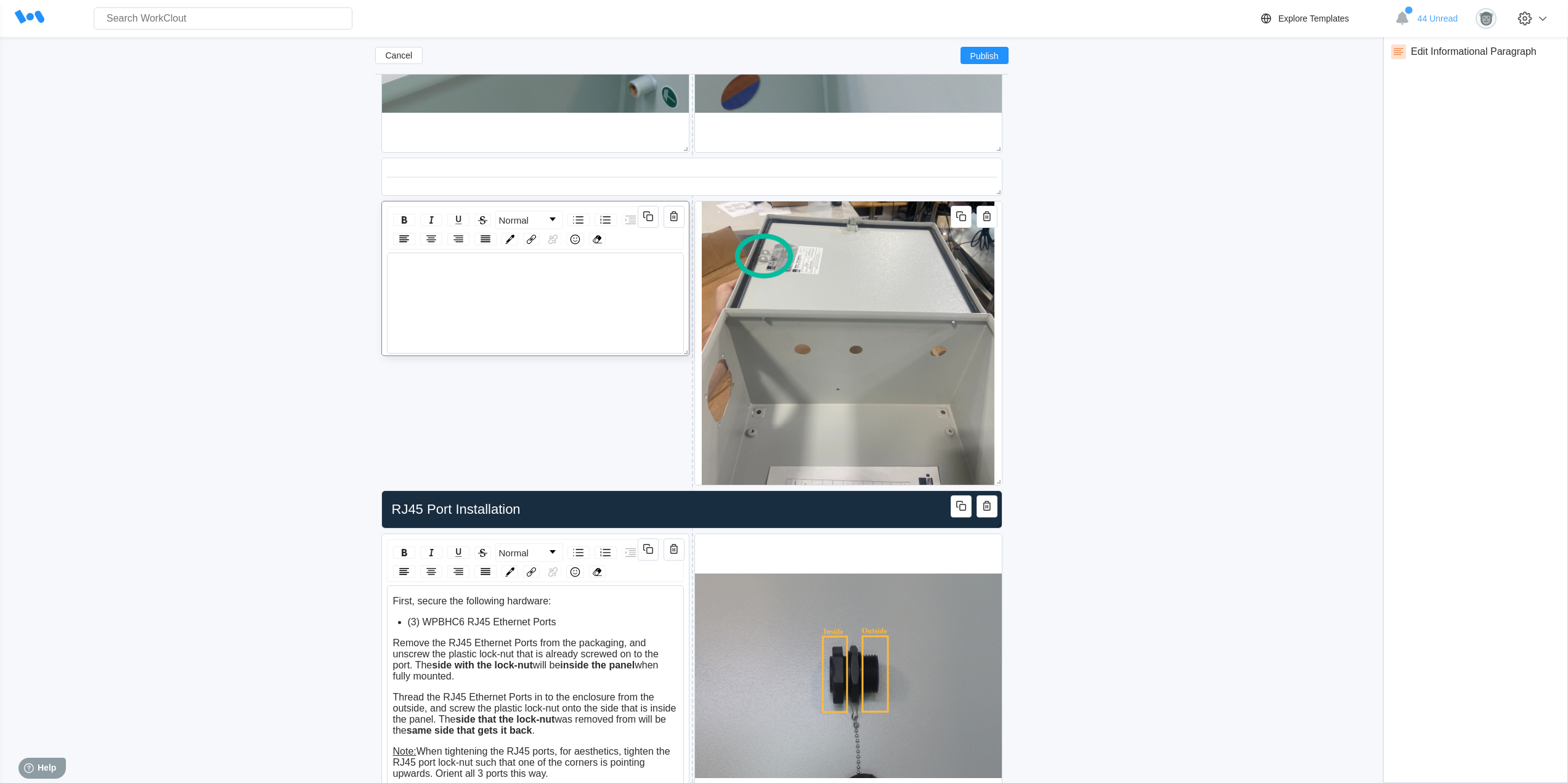
click at [481, 274] on div "rdw-editor" at bounding box center [535, 268] width 285 height 11
click at [951, 374] on img at bounding box center [848, 342] width 293 height 283
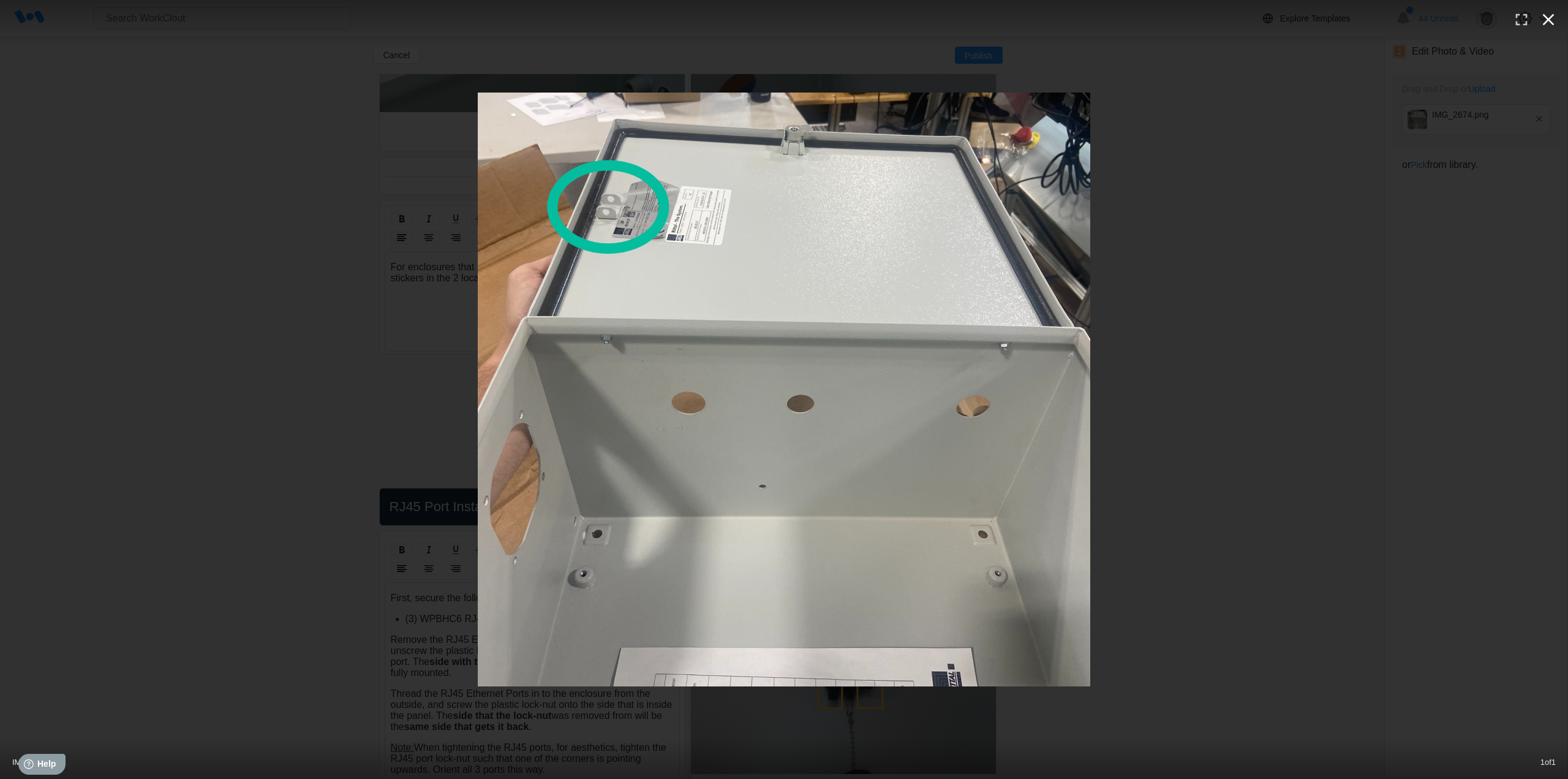
click at [1553, 13] on icon "button" at bounding box center [1548, 19] width 20 height 20
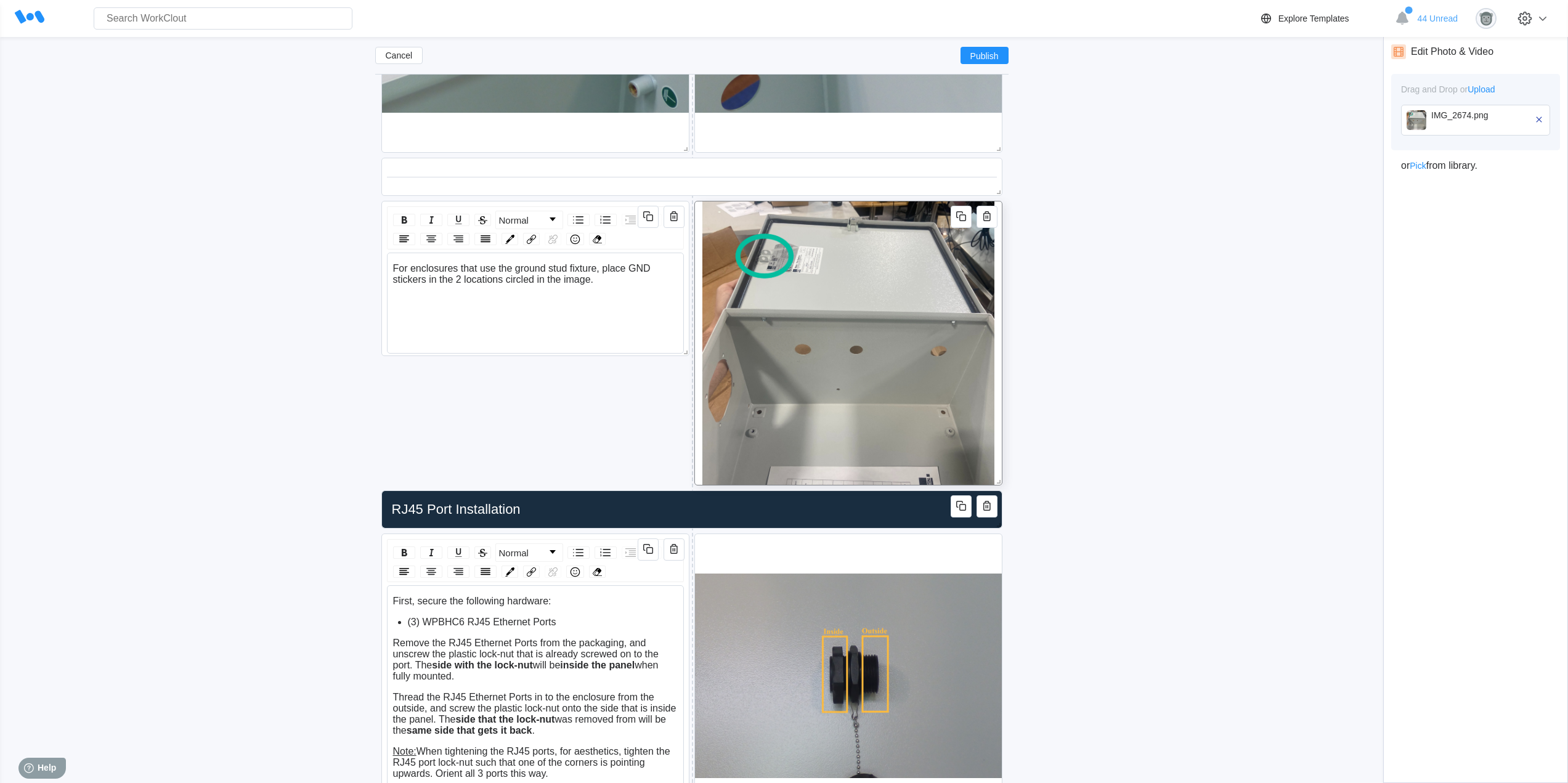
click at [1444, 125] on div "IMG_2674.png" at bounding box center [1482, 120] width 102 height 20
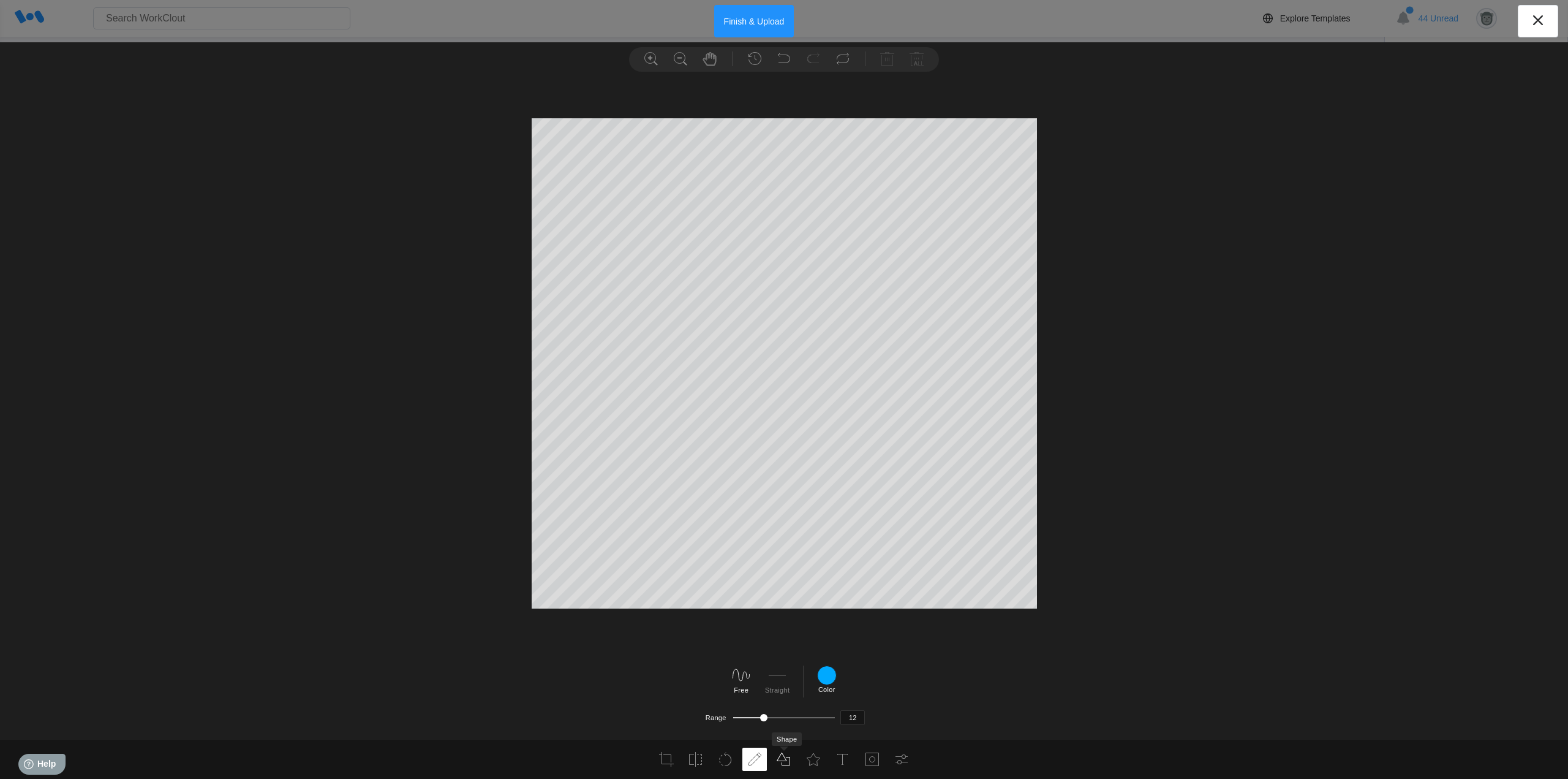
click at [782, 764] on use at bounding box center [784, 759] width 13 height 13
click at [866, 671] on div at bounding box center [867, 675] width 20 height 20
click at [860, 619] on input "#03bd9e" at bounding box center [862, 622] width 9 height 10
click at [744, 679] on icon at bounding box center [746, 675] width 20 height 20
type input "14"
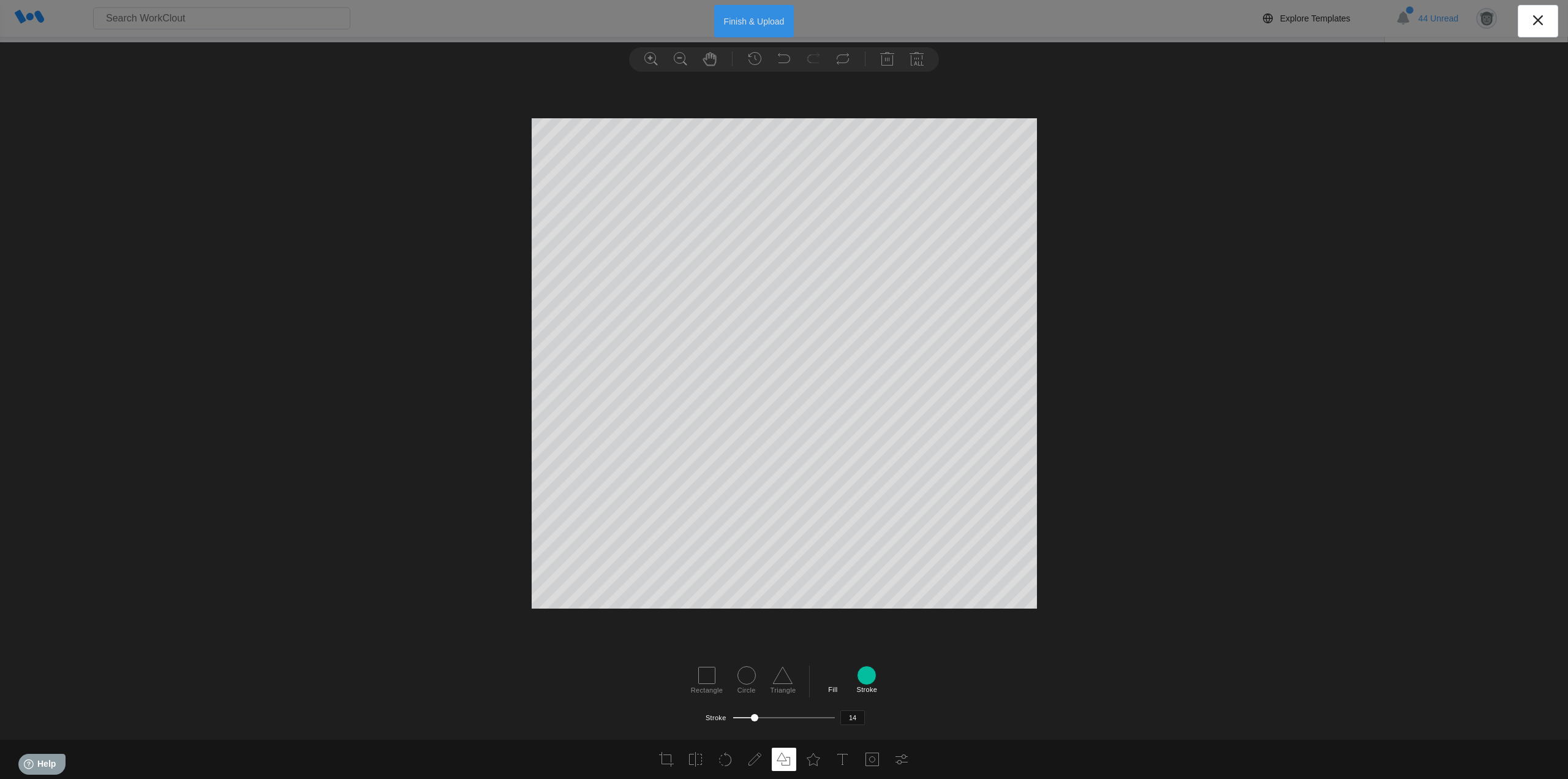
click at [751, 22] on button "Finish & Upload" at bounding box center [754, 21] width 80 height 32
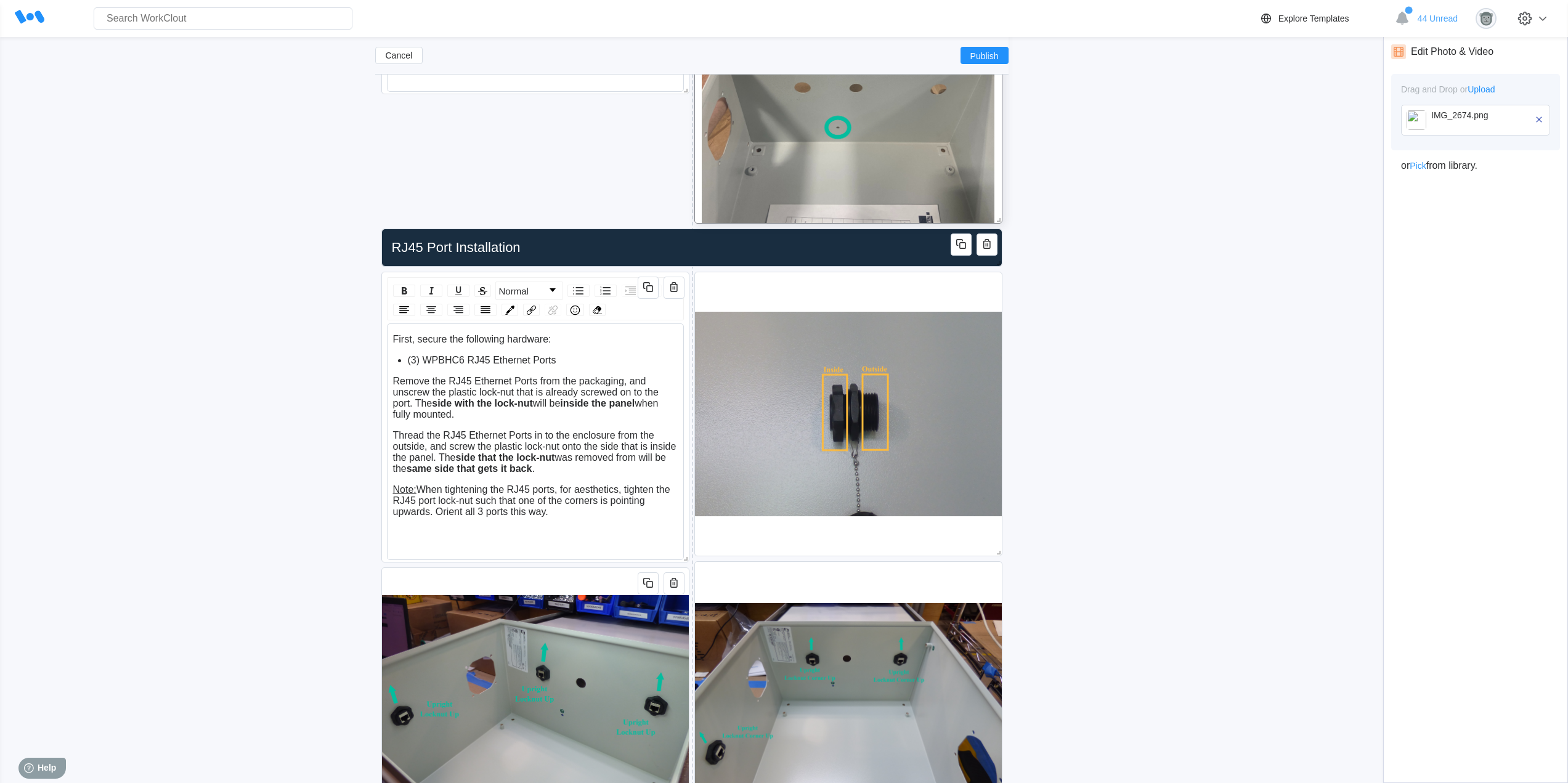
scroll to position [1347, 0]
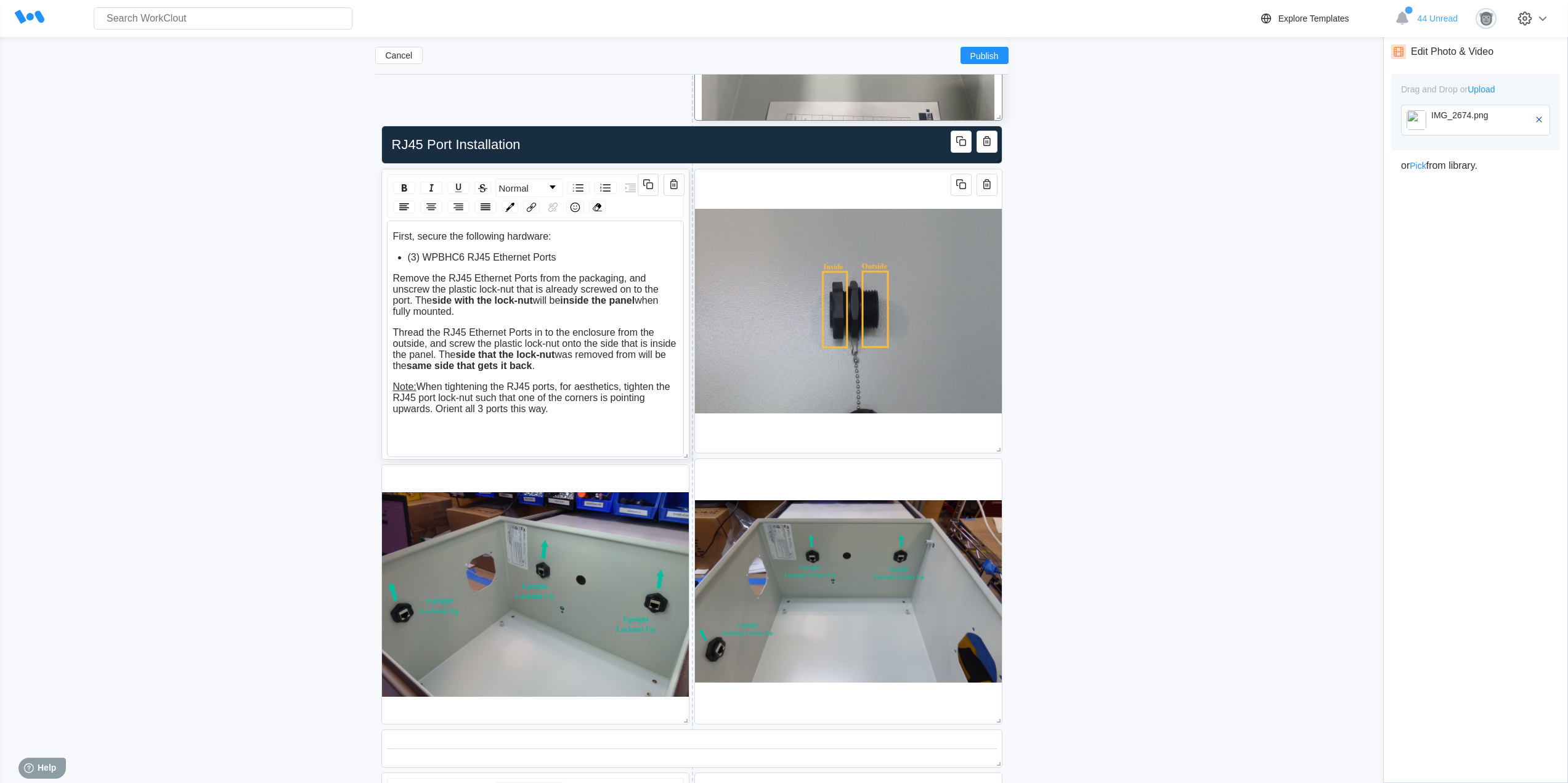
drag, startPoint x: 550, startPoint y: 411, endPoint x: 395, endPoint y: 386, distance: 157.0
click at [395, 386] on div "Note: When tightening the RJ45 ports, for aesthetics, tighten the RJ45 port loc…" at bounding box center [535, 398] width 285 height 33
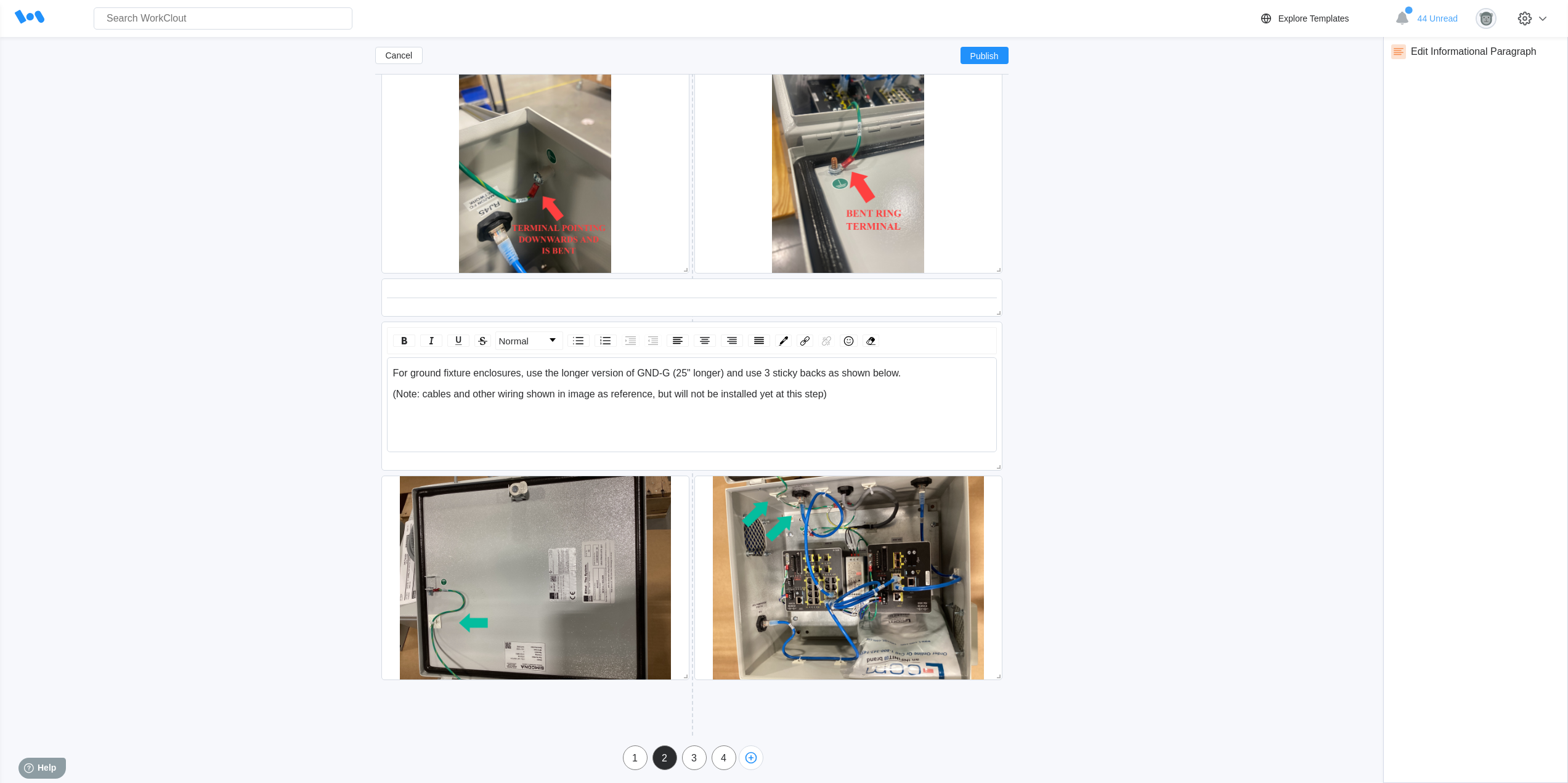
scroll to position [4503, 0]
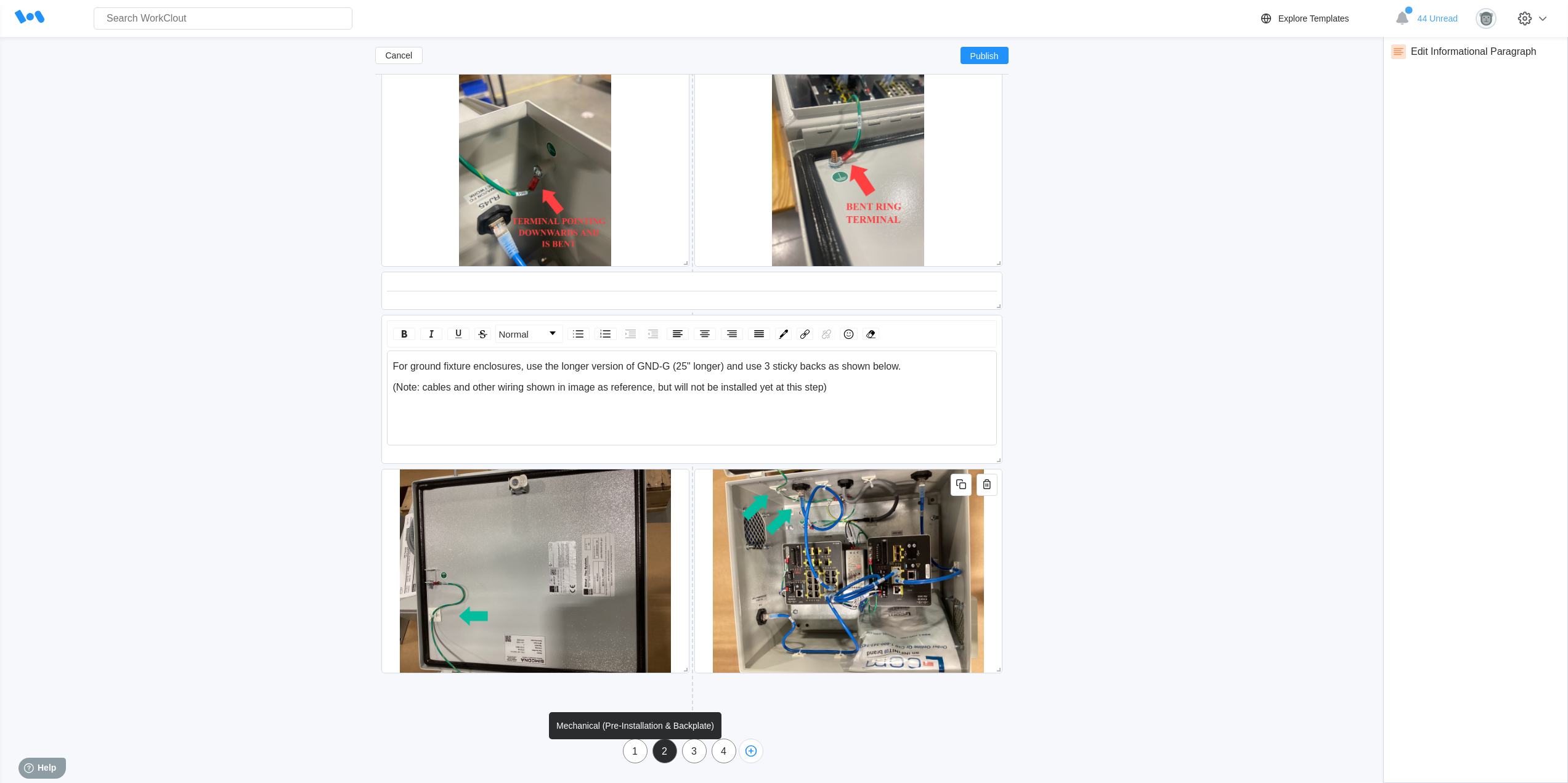
click at [637, 750] on div "1" at bounding box center [635, 751] width 24 height 11
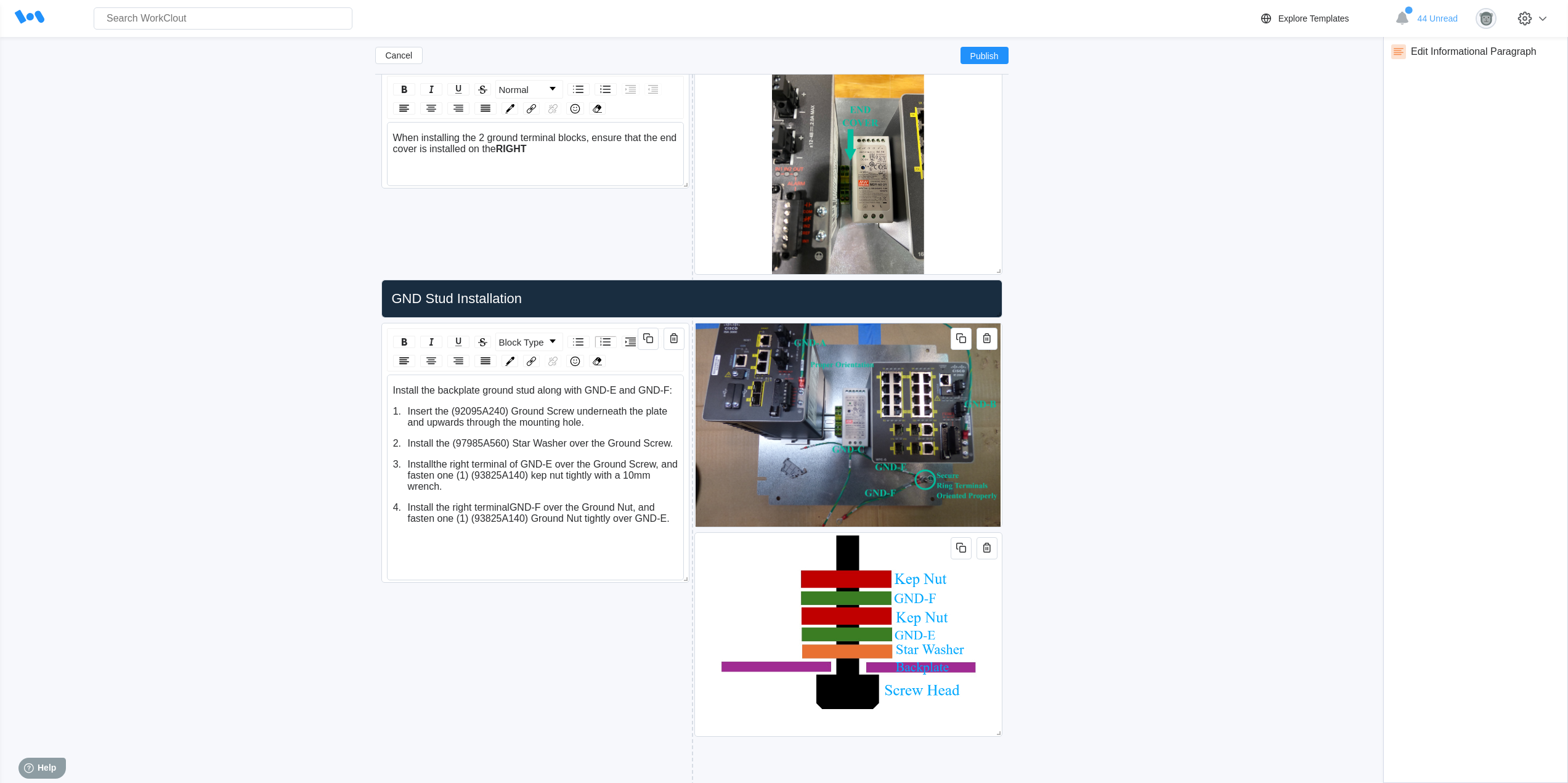
scroll to position [3043, 0]
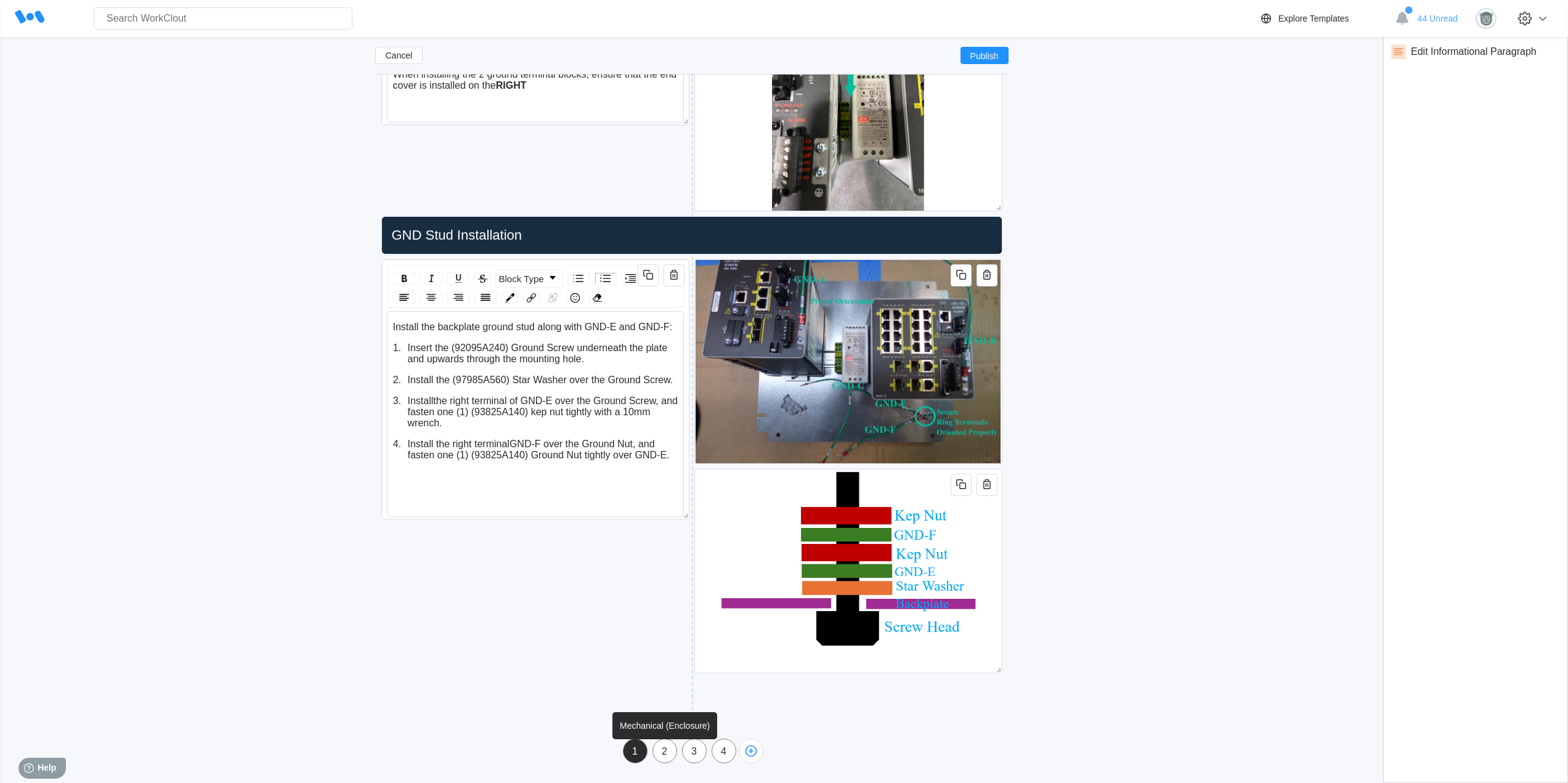
click at [662, 756] on div "2" at bounding box center [665, 751] width 24 height 11
type input "Mechanical (Enclosure)"
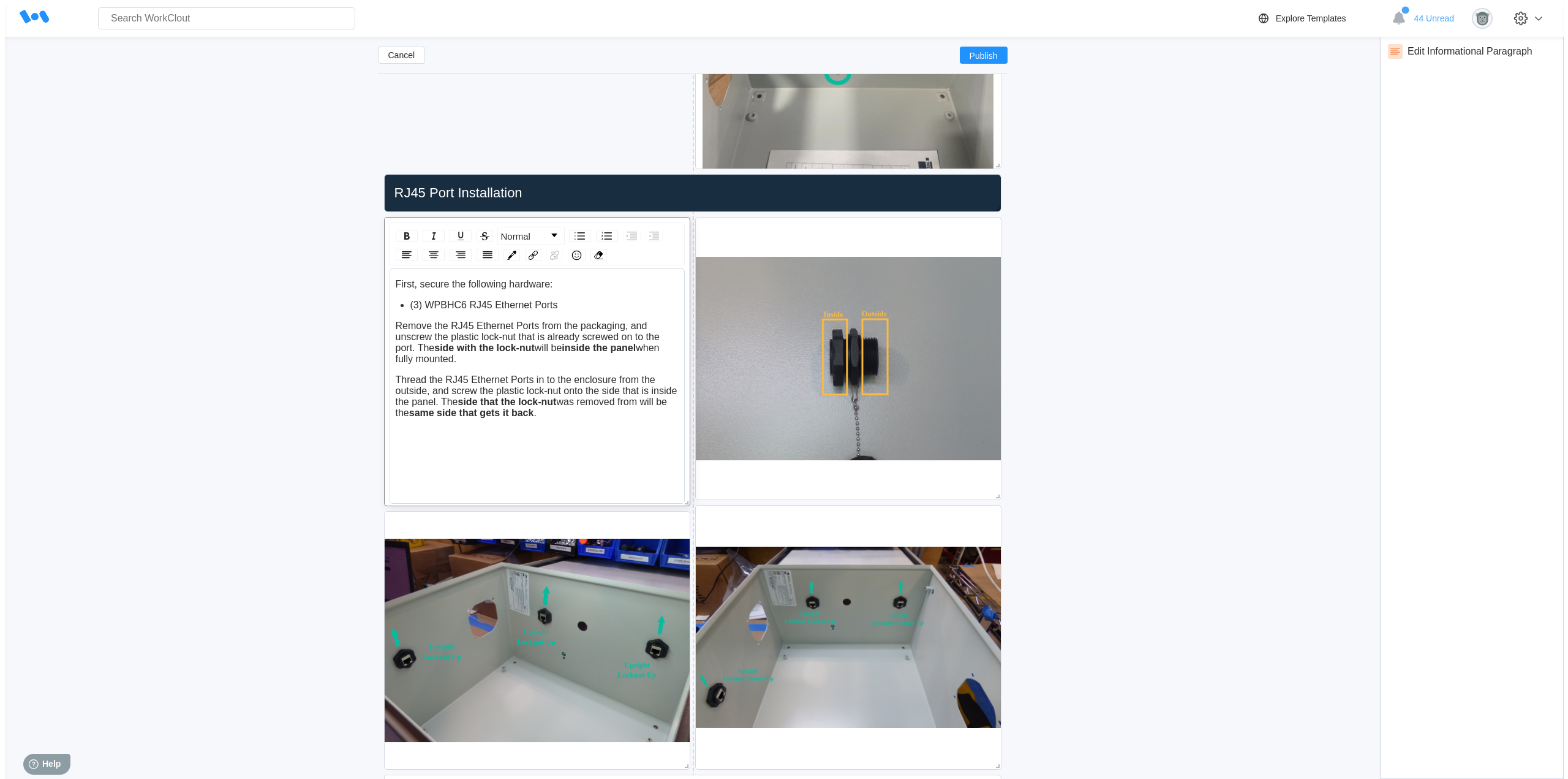
scroll to position [576, 0]
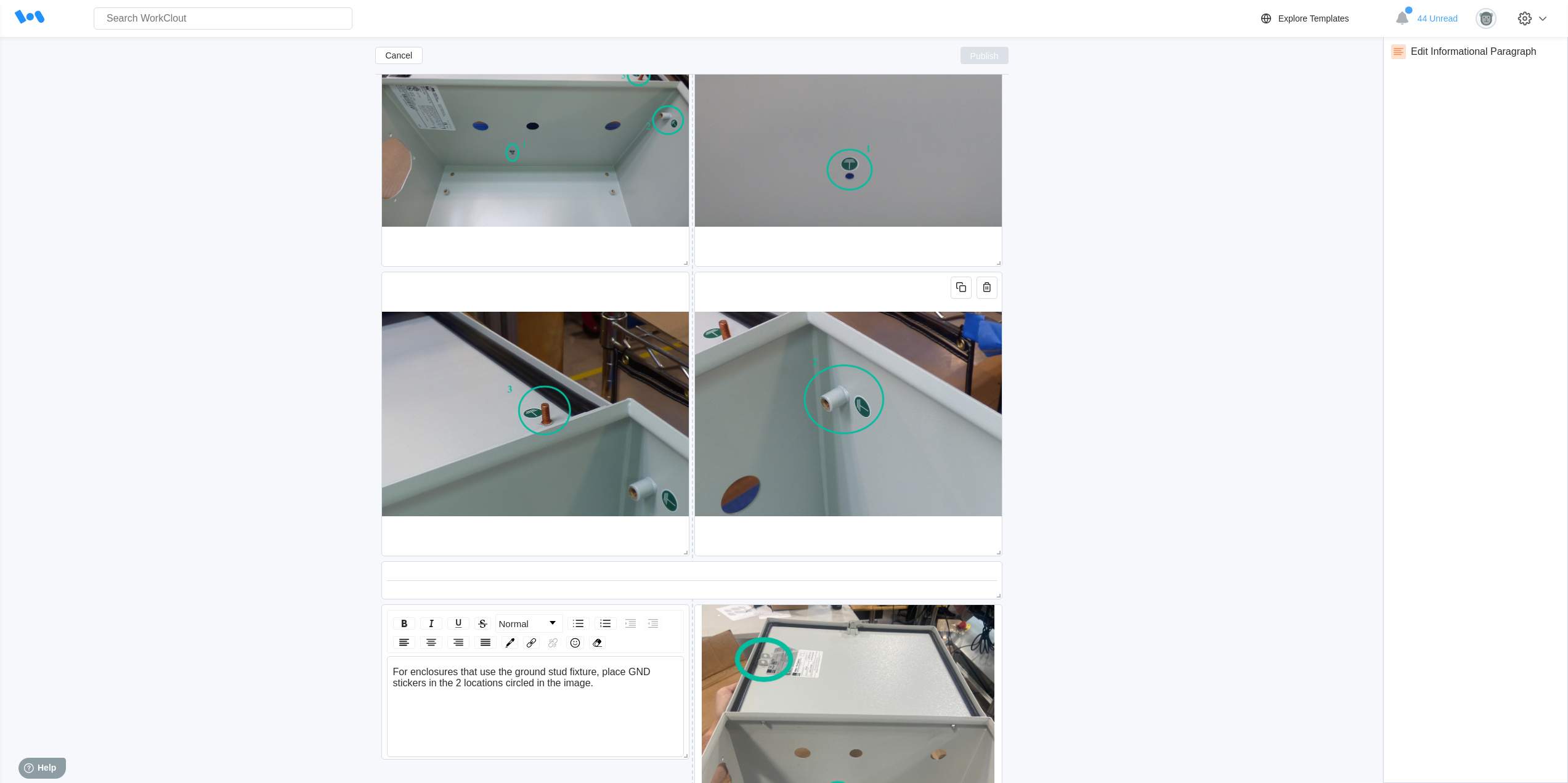
click at [975, 50] on button "Publish" at bounding box center [984, 55] width 48 height 17
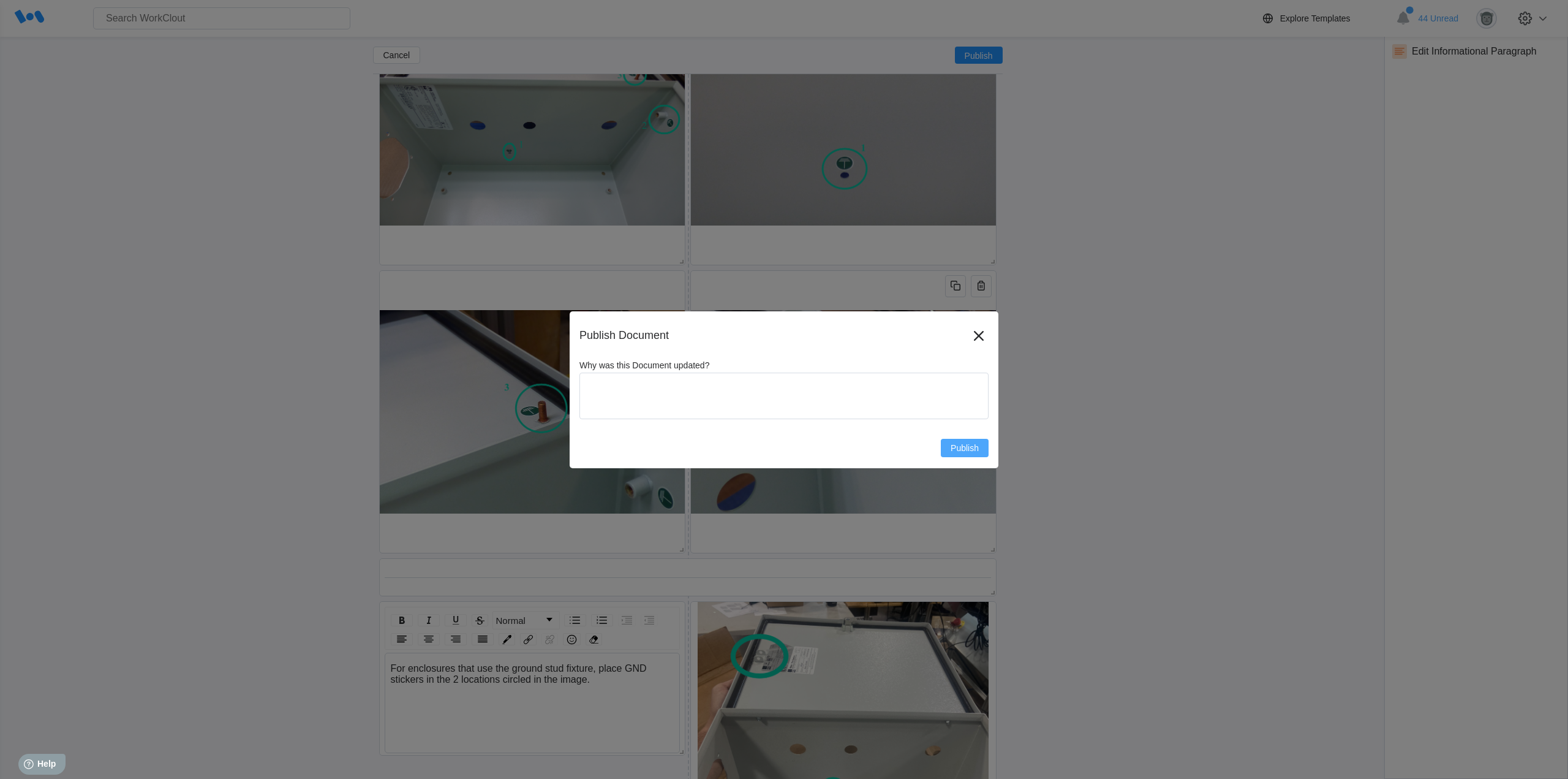
click at [967, 445] on span "Publish" at bounding box center [965, 448] width 28 height 9
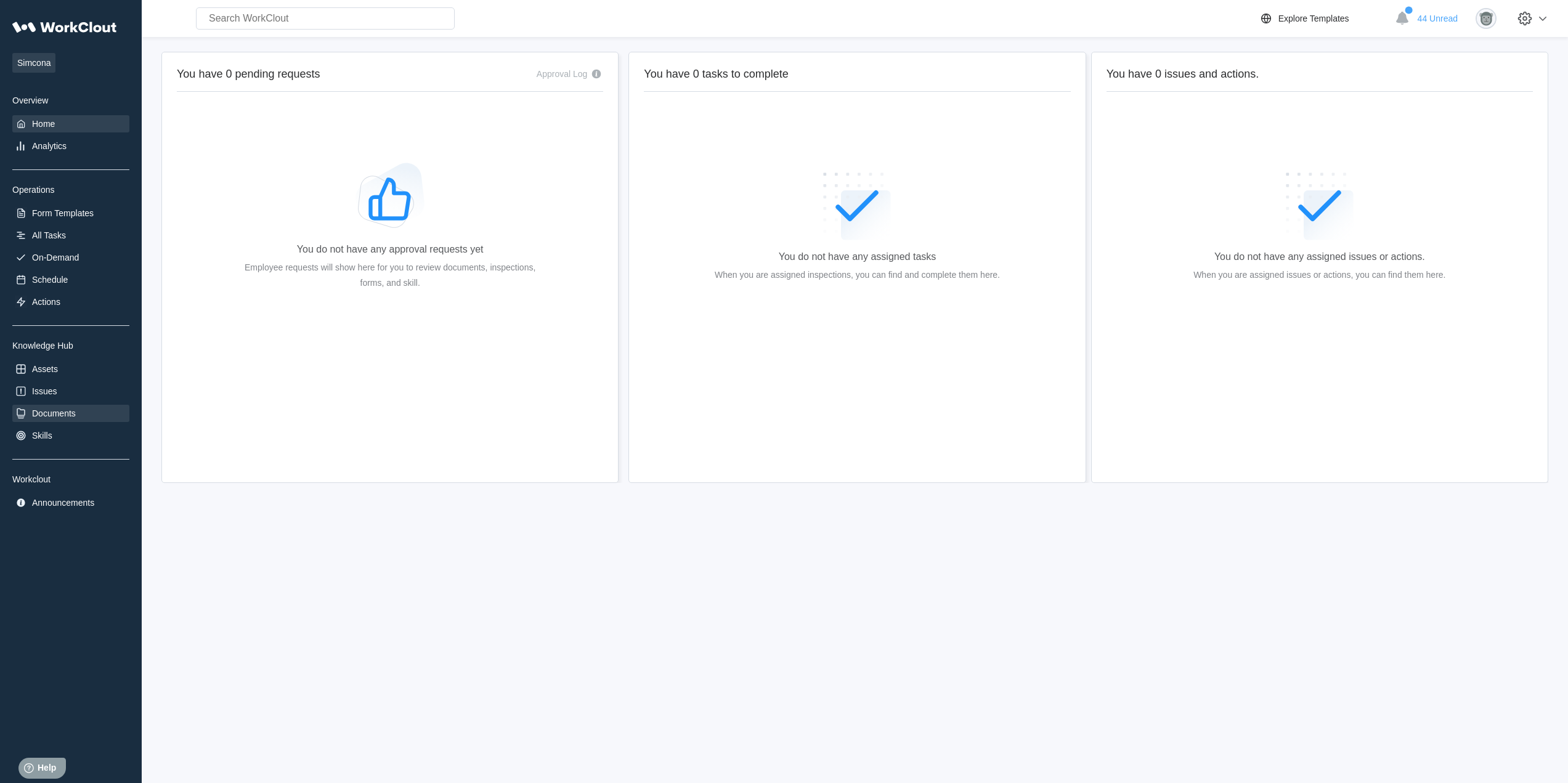
click at [56, 405] on div "Documents" at bounding box center [71, 413] width 117 height 17
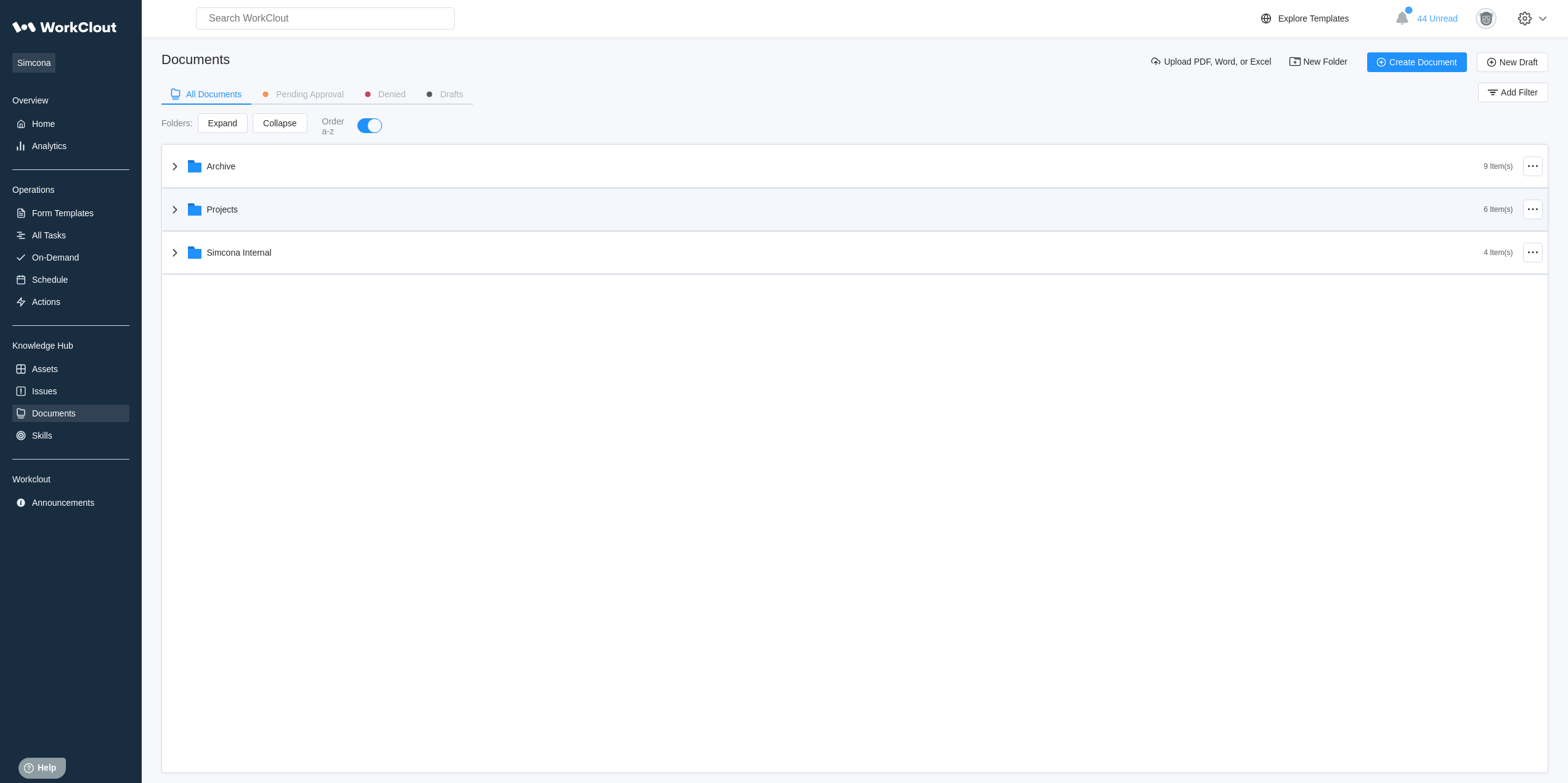
click at [291, 213] on div "Projects" at bounding box center [826, 209] width 1317 height 32
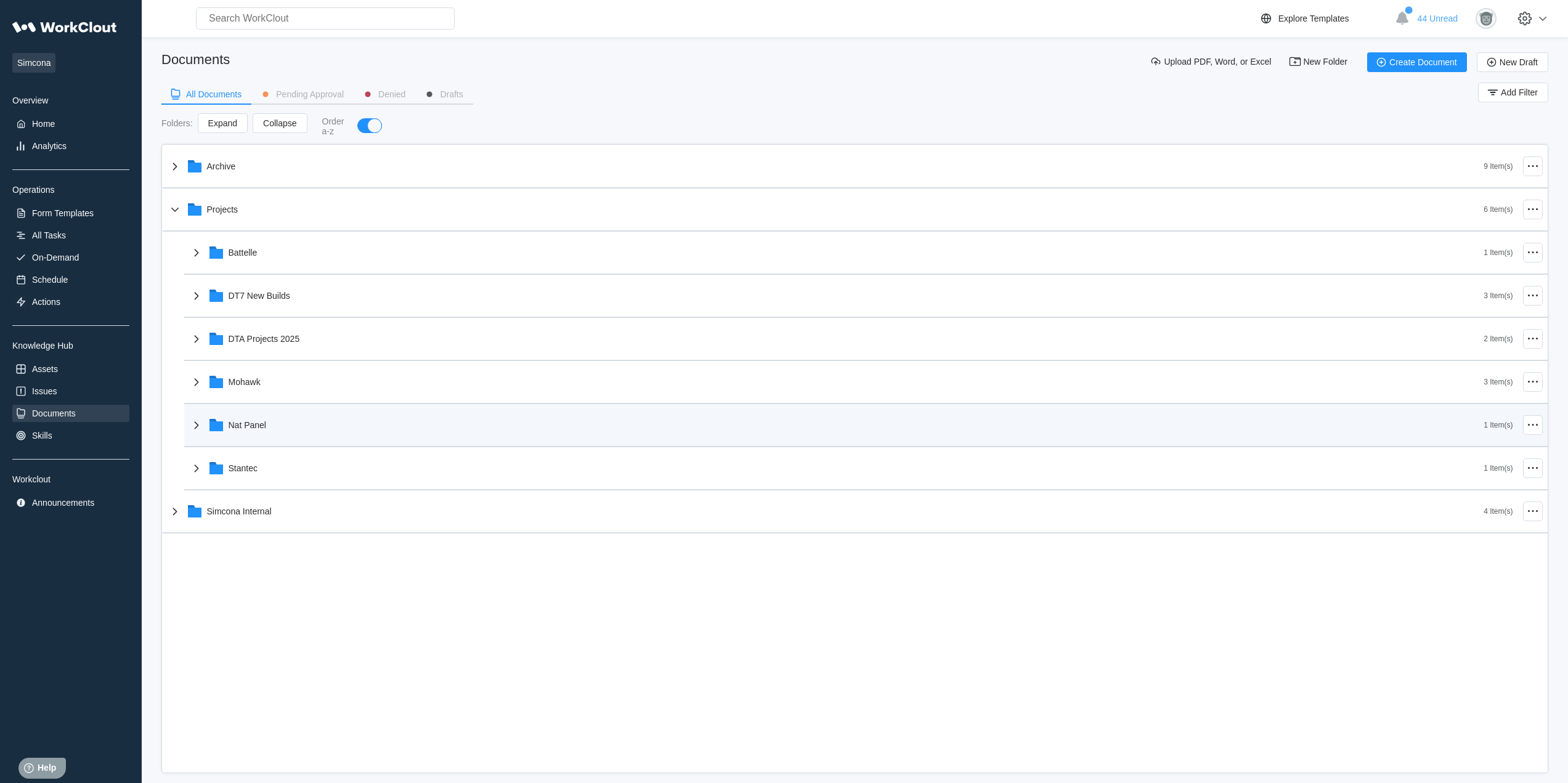
click at [327, 423] on div "Nat Panel" at bounding box center [837, 425] width 1295 height 32
click at [281, 427] on div "Nat Panel" at bounding box center [837, 425] width 1295 height 32
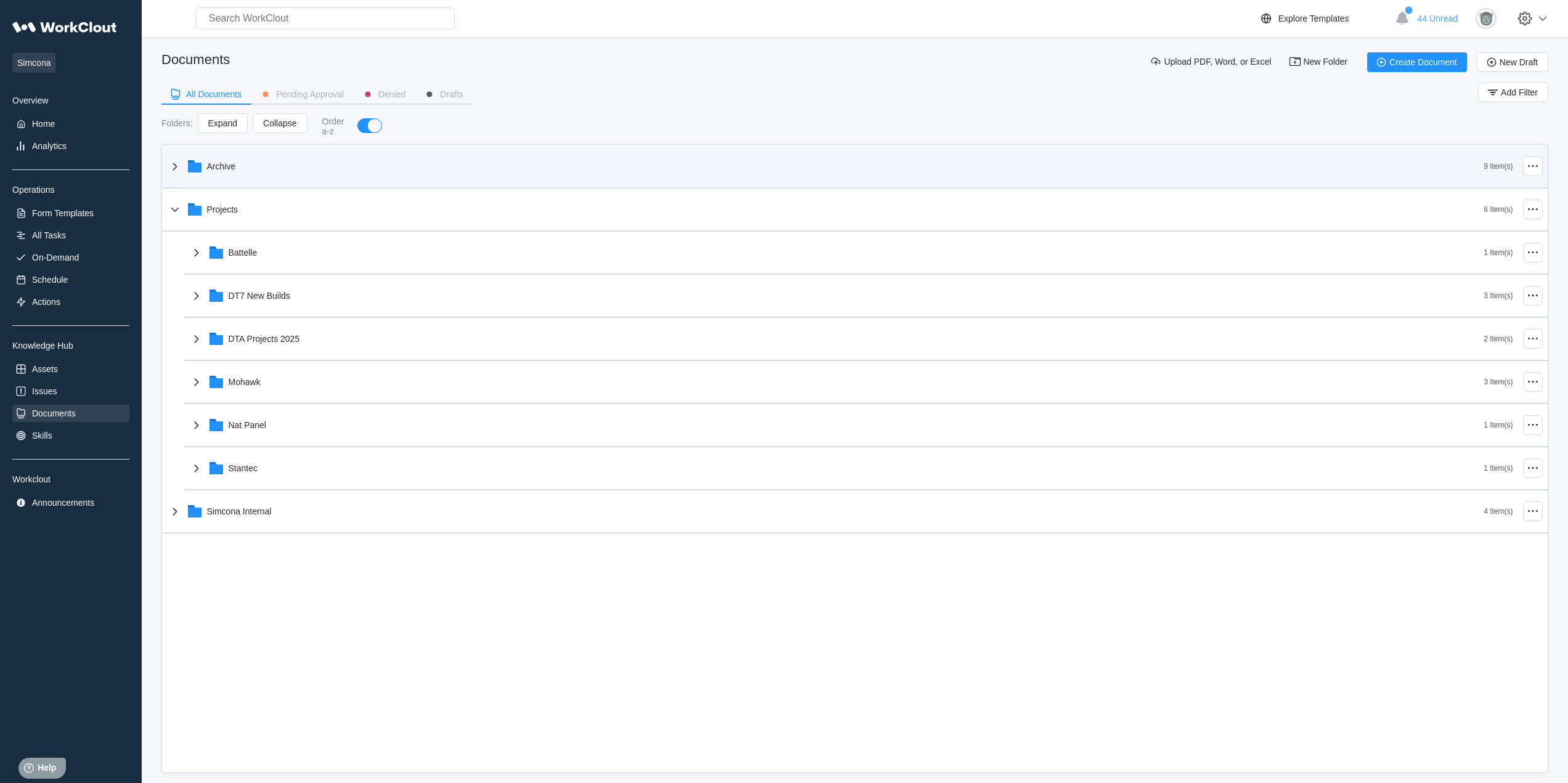
click at [257, 165] on div "Archive" at bounding box center [826, 166] width 1317 height 32
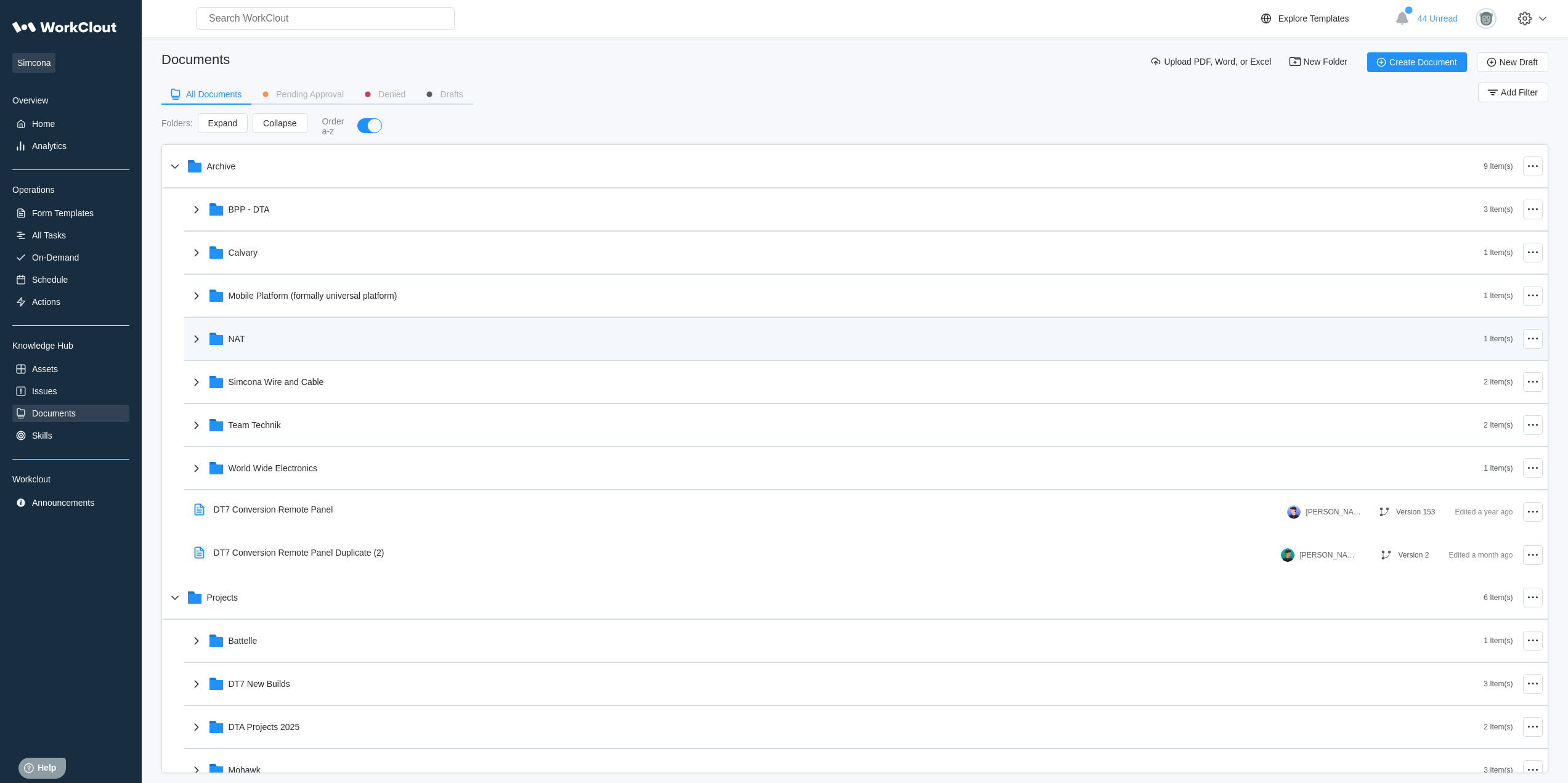
click at [269, 341] on div "NAT" at bounding box center [837, 339] width 1295 height 32
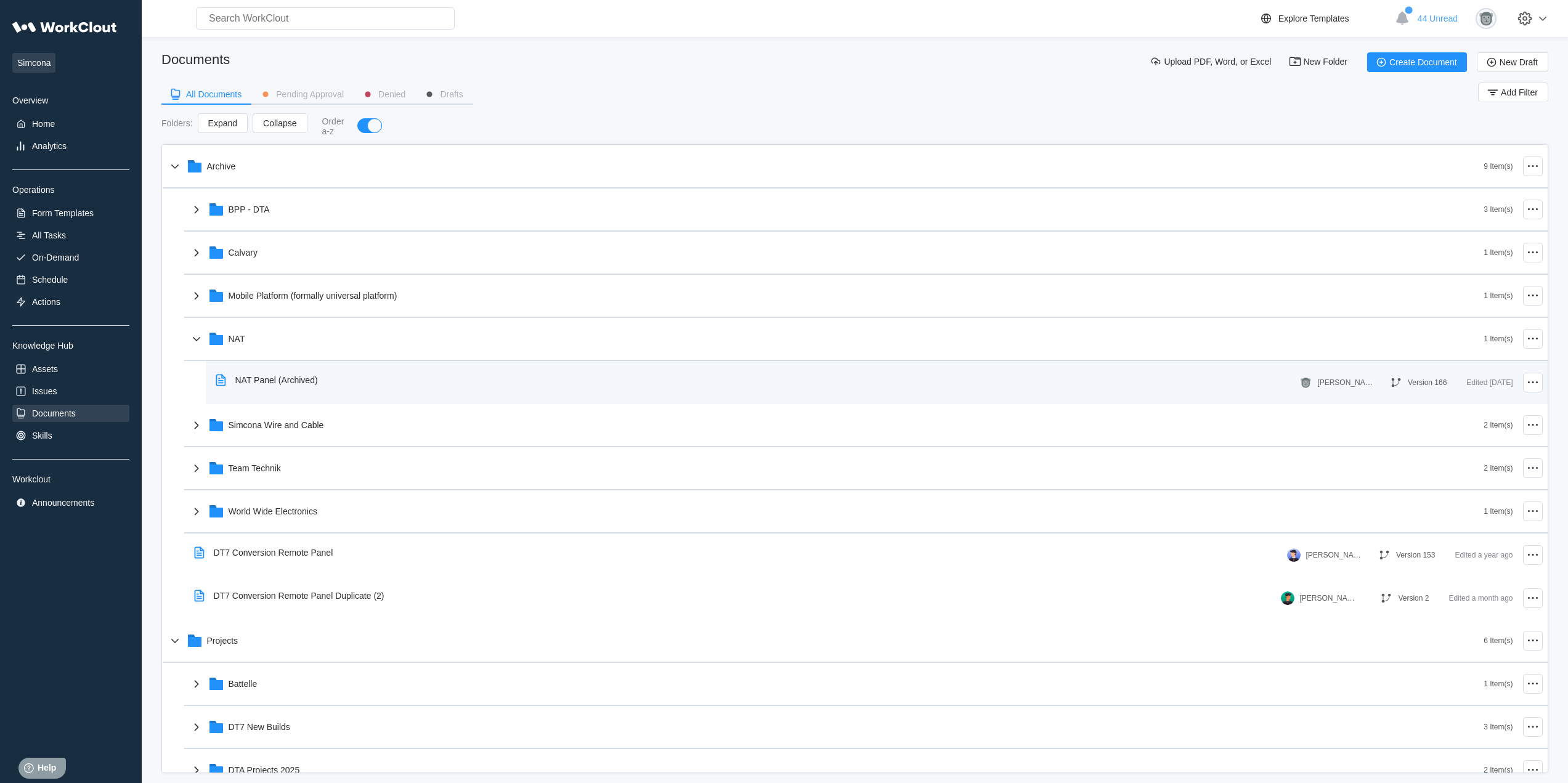
click at [296, 379] on div "NAT Panel (Archived)" at bounding box center [277, 379] width 83 height 10
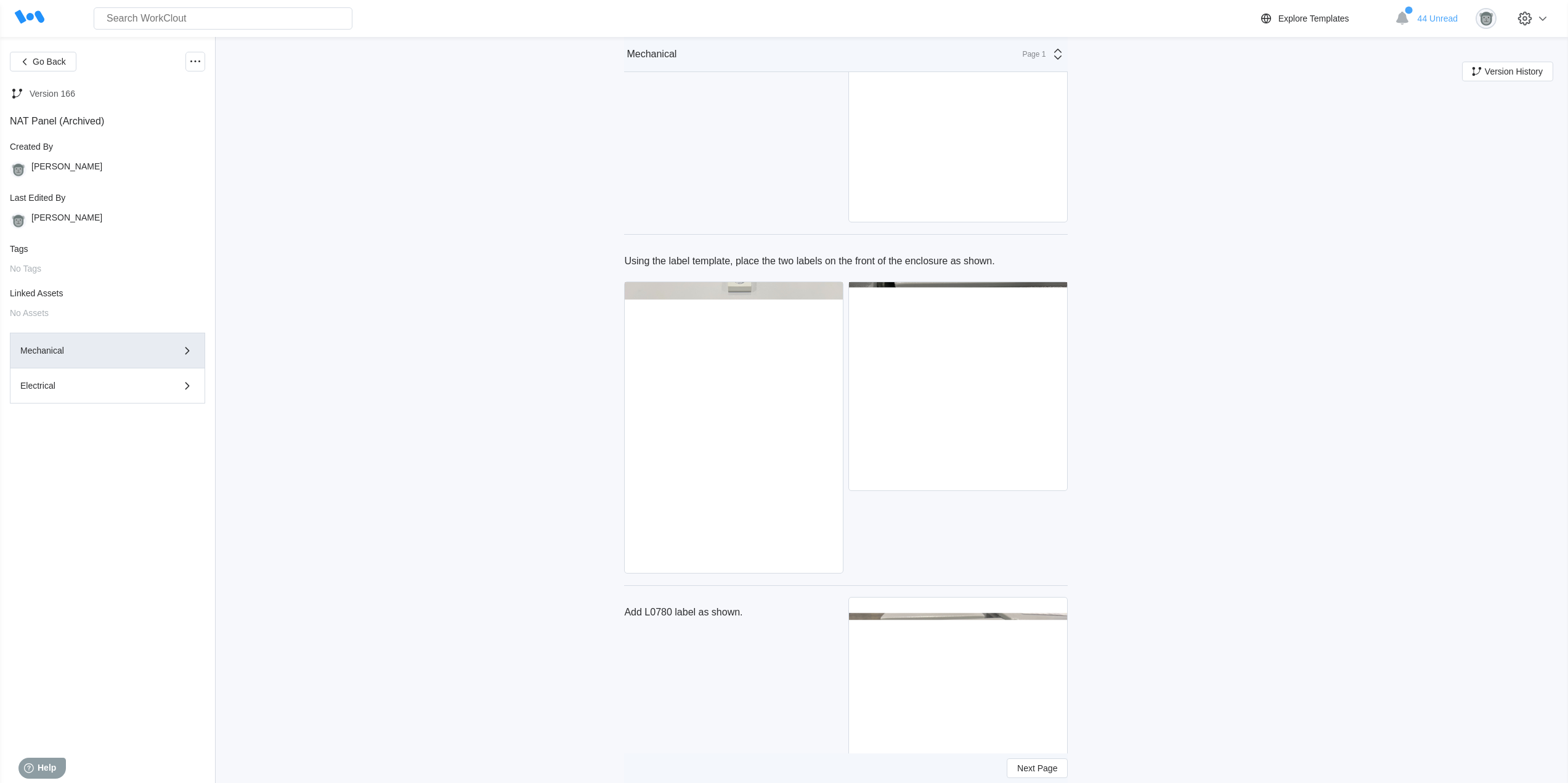
scroll to position [7929, 0]
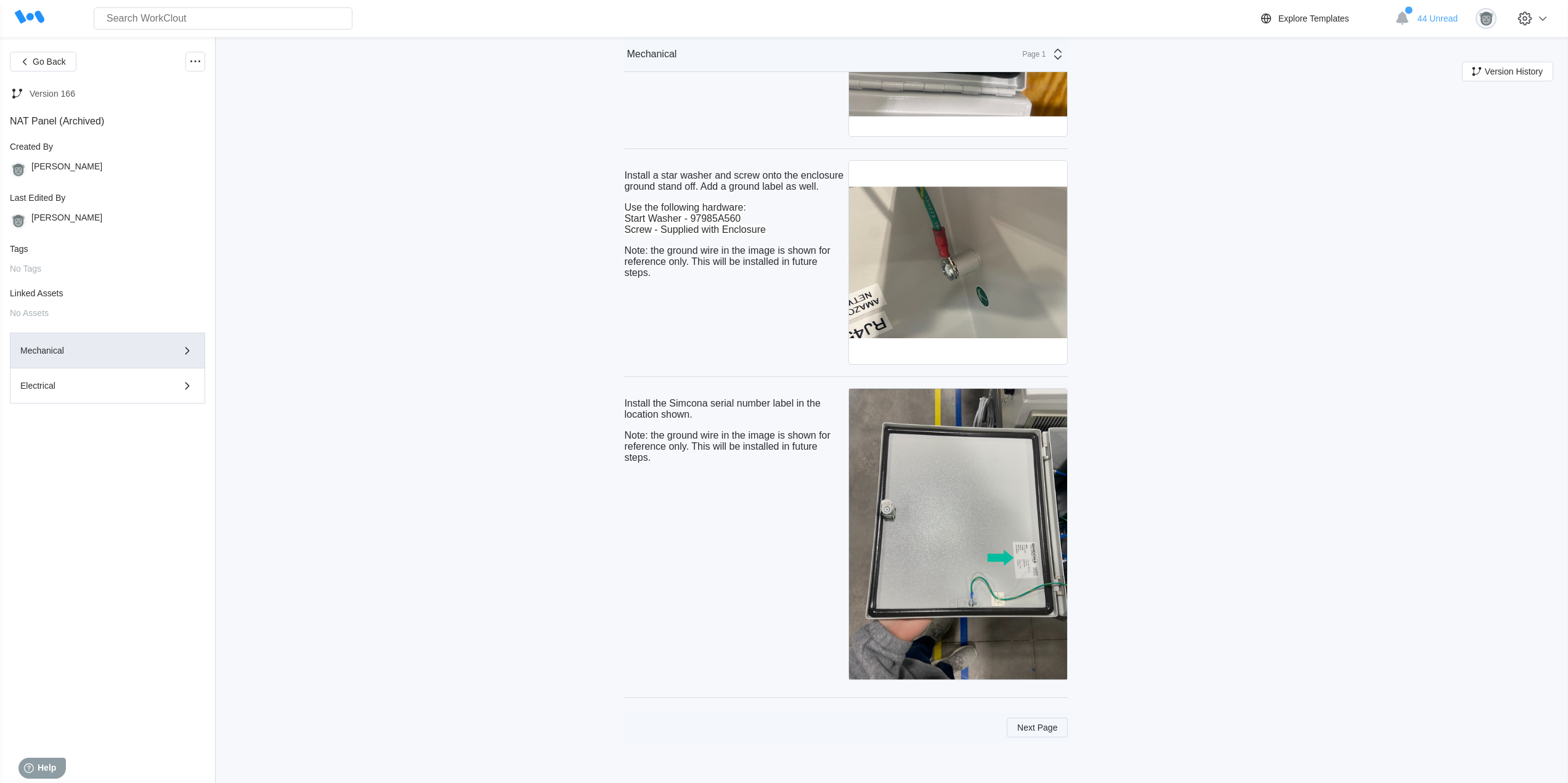
click at [1029, 729] on span "Next Page" at bounding box center [1036, 728] width 40 height 9
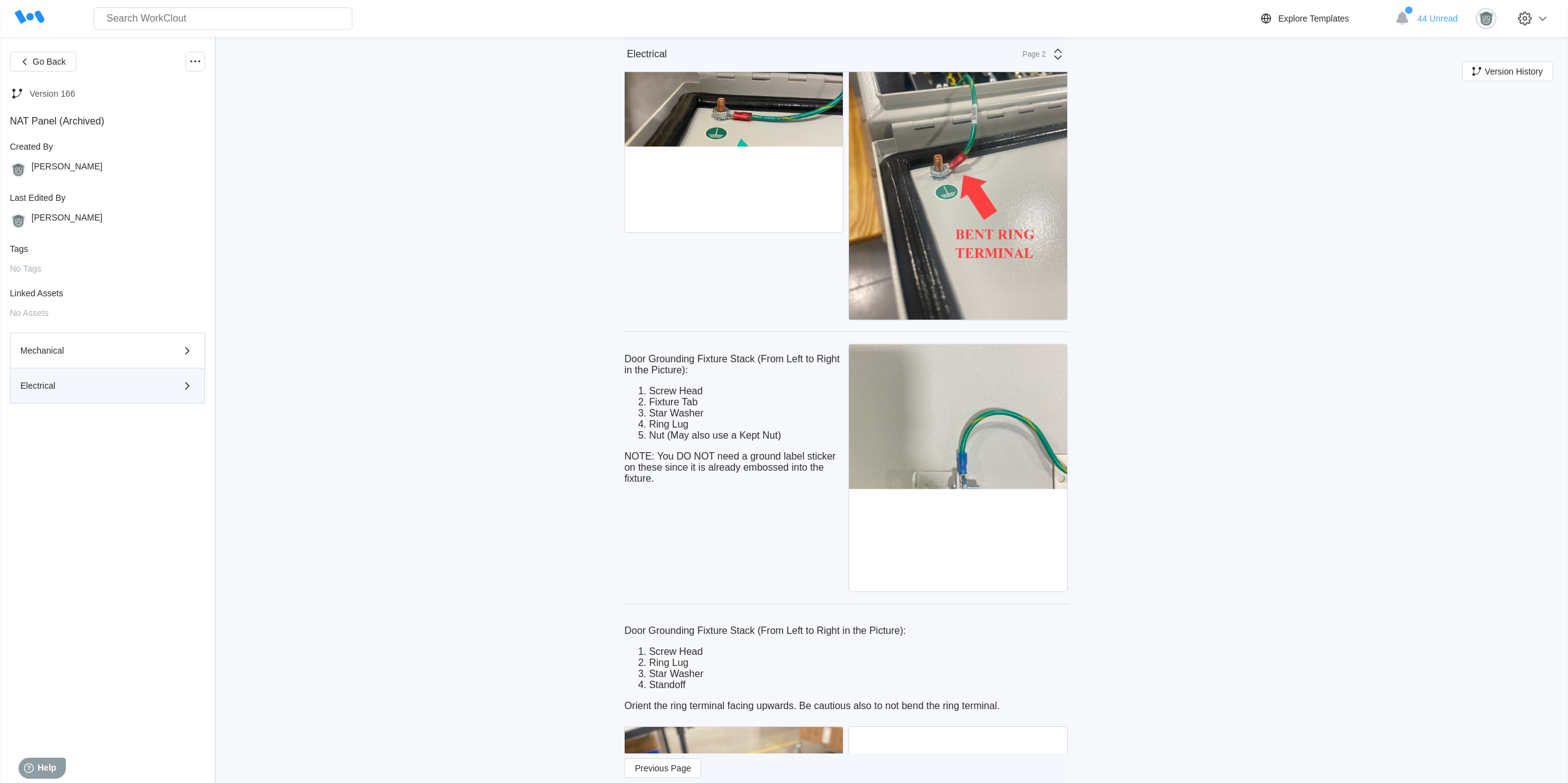
scroll to position [719, 0]
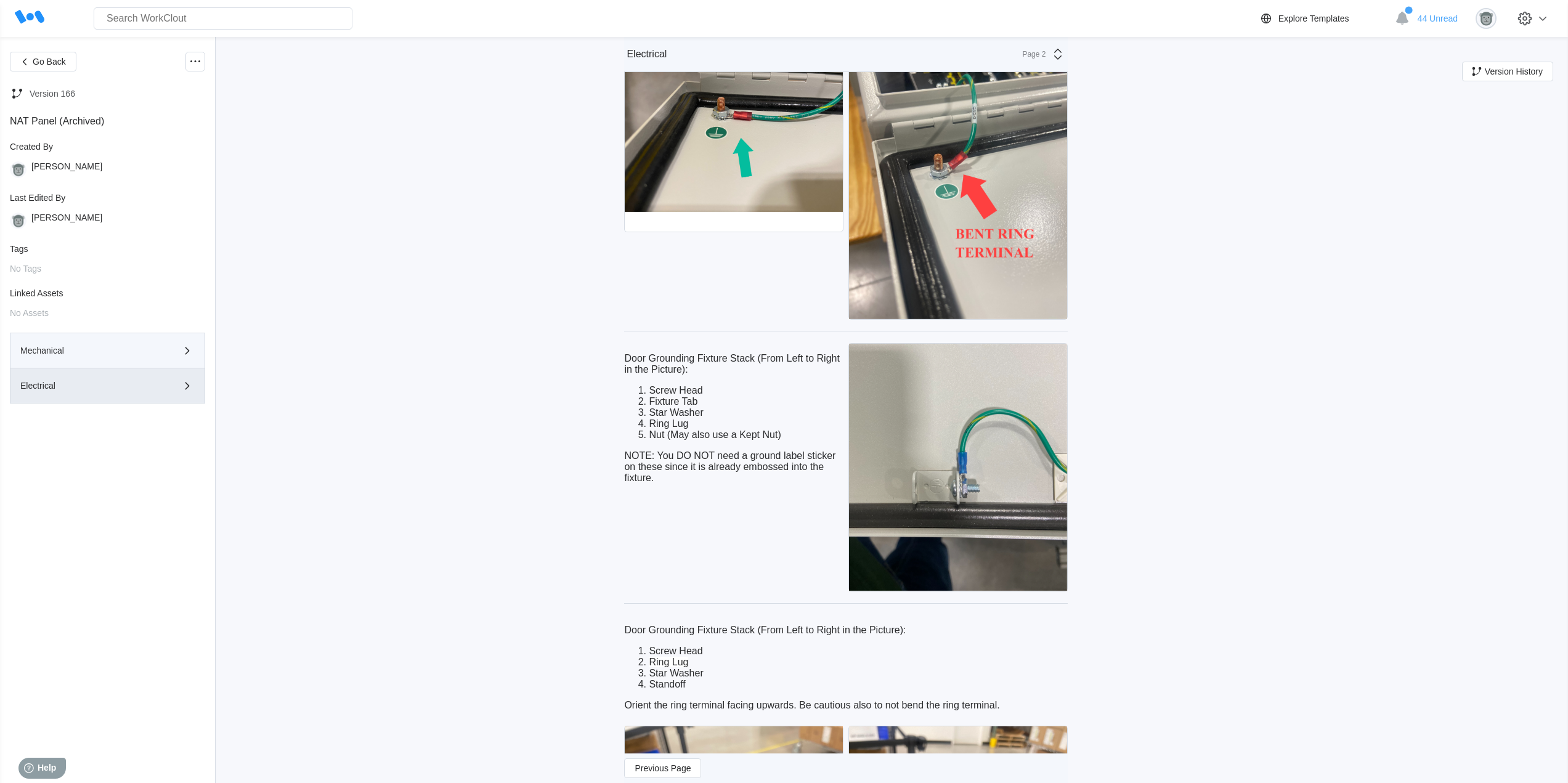
click at [60, 349] on div "Mechanical" at bounding box center [90, 351] width 139 height 9
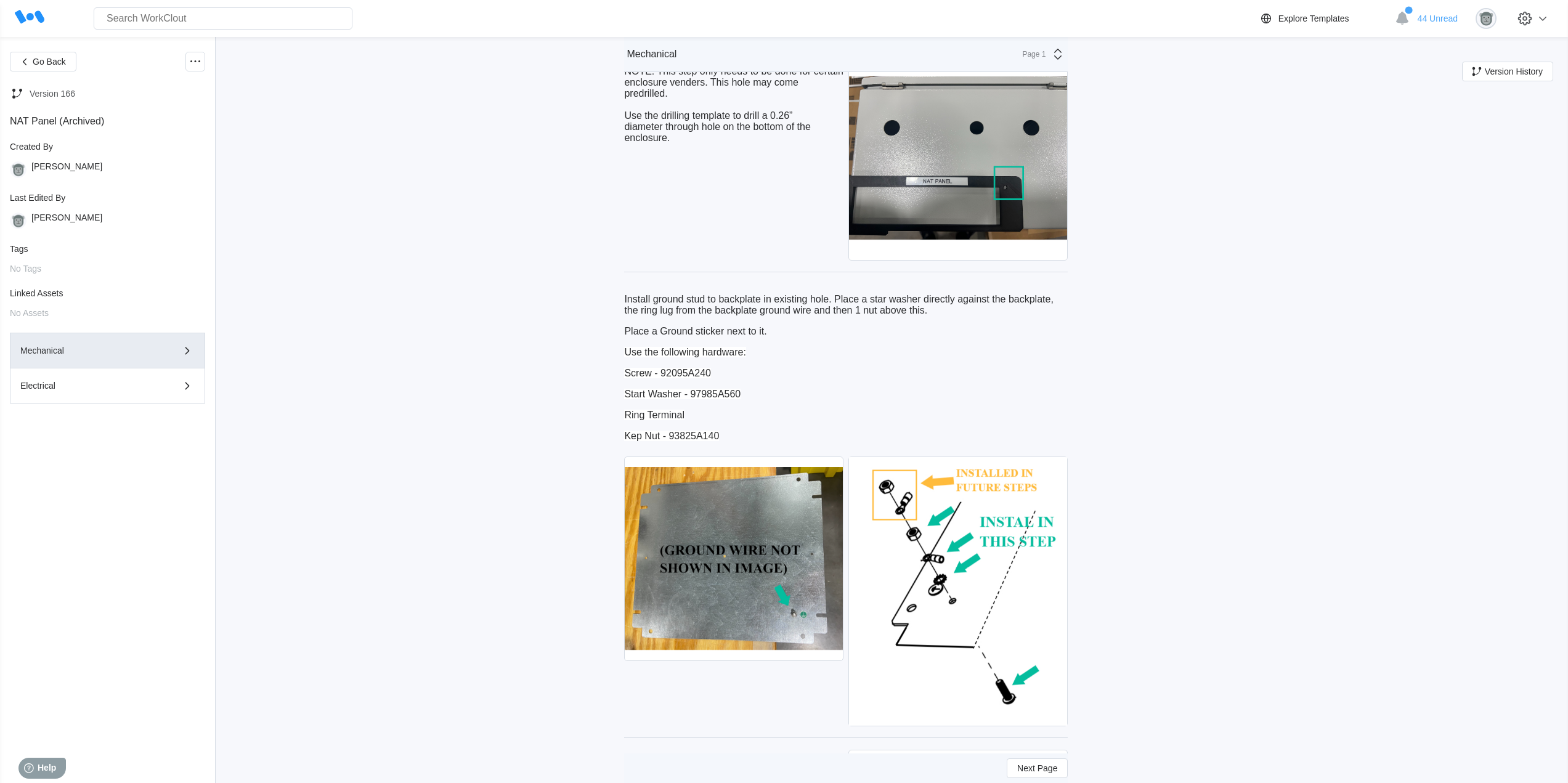
scroll to position [103, 0]
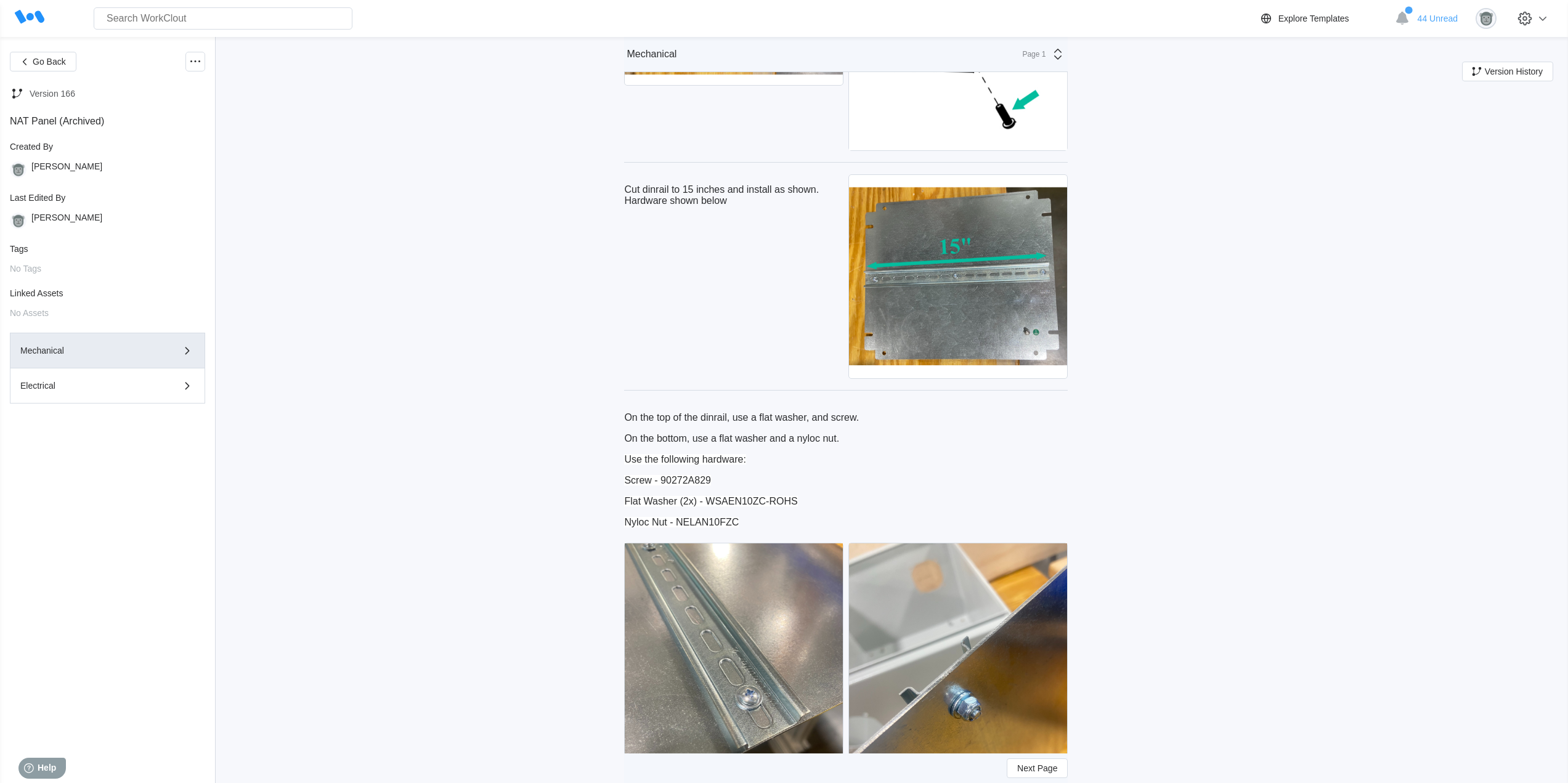
scroll to position [719, 0]
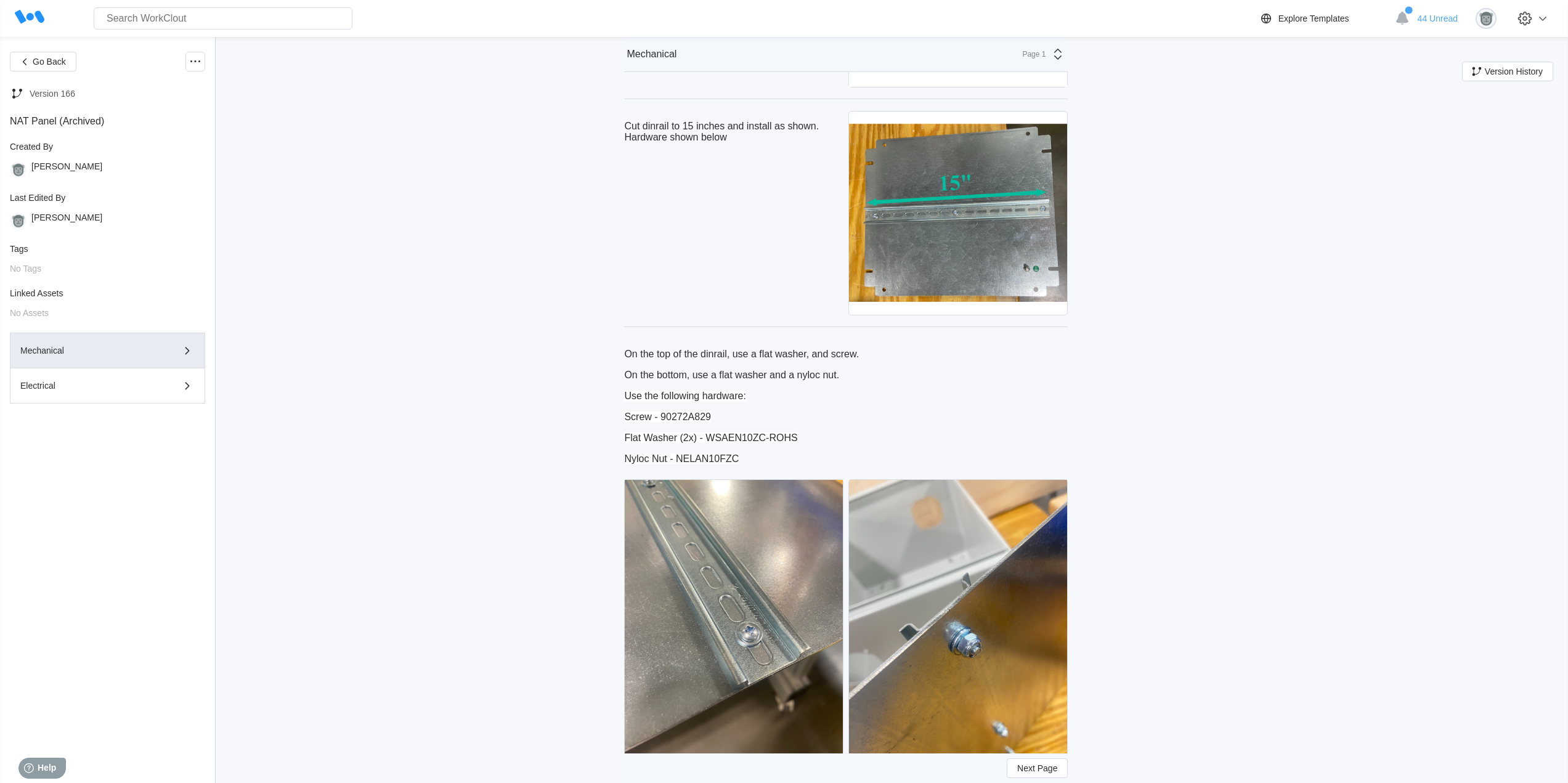
click at [756, 374] on p "On the bottom, use a flat washer and a nyloc nut." at bounding box center [845, 375] width 444 height 11
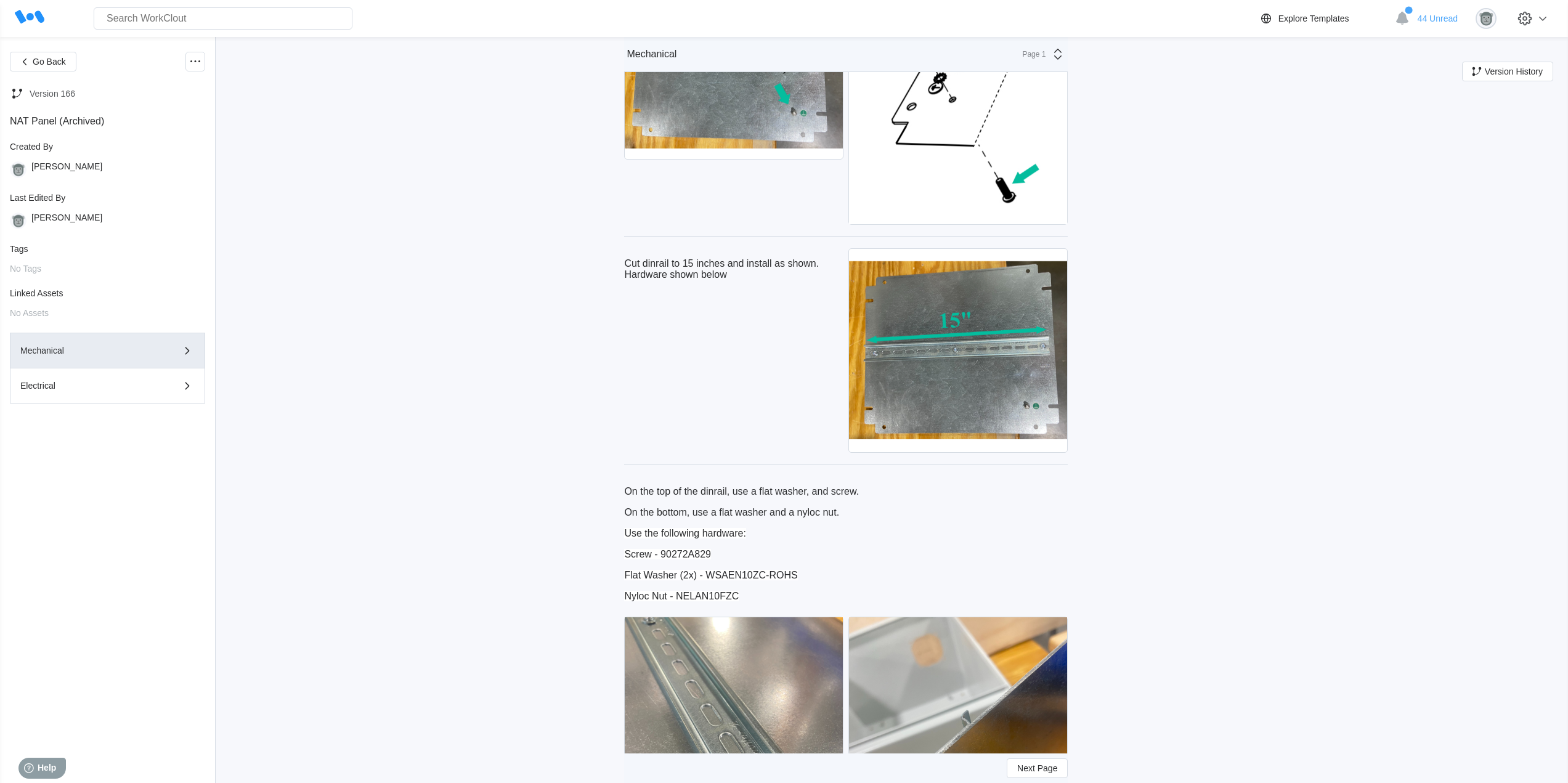
scroll to position [513, 0]
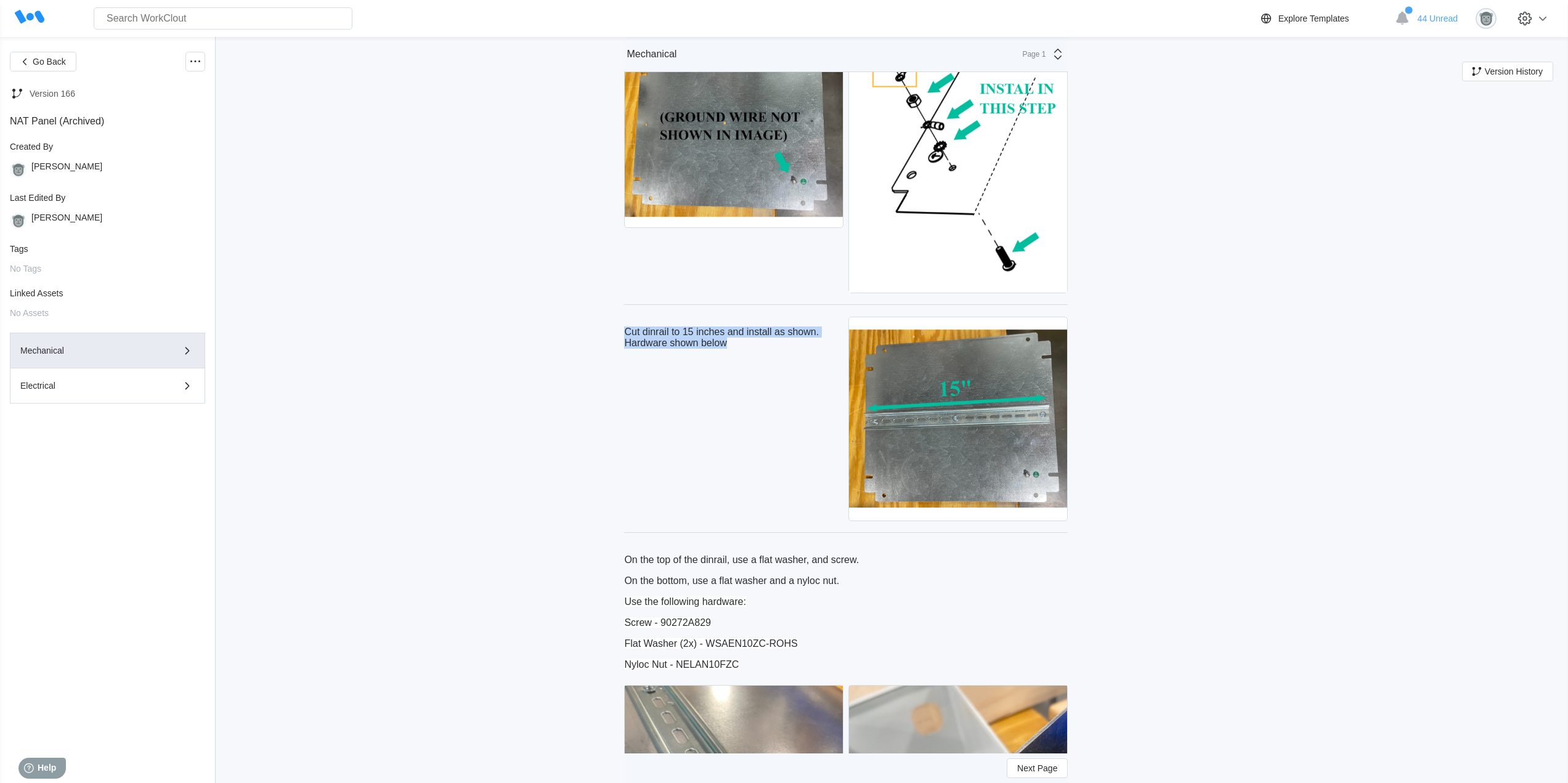
drag, startPoint x: 731, startPoint y: 342, endPoint x: 621, endPoint y: 324, distance: 111.5
click at [678, 341] on p "Cut dinrail to 15 inches and install as shown. Hardware shown below" at bounding box center [733, 337] width 219 height 22
drag, startPoint x: 731, startPoint y: 330, endPoint x: 689, endPoint y: 331, distance: 42.0
click at [689, 331] on p "Cut dinrail to 15 inches and install as shown. Hardware shown below" at bounding box center [733, 337] width 219 height 22
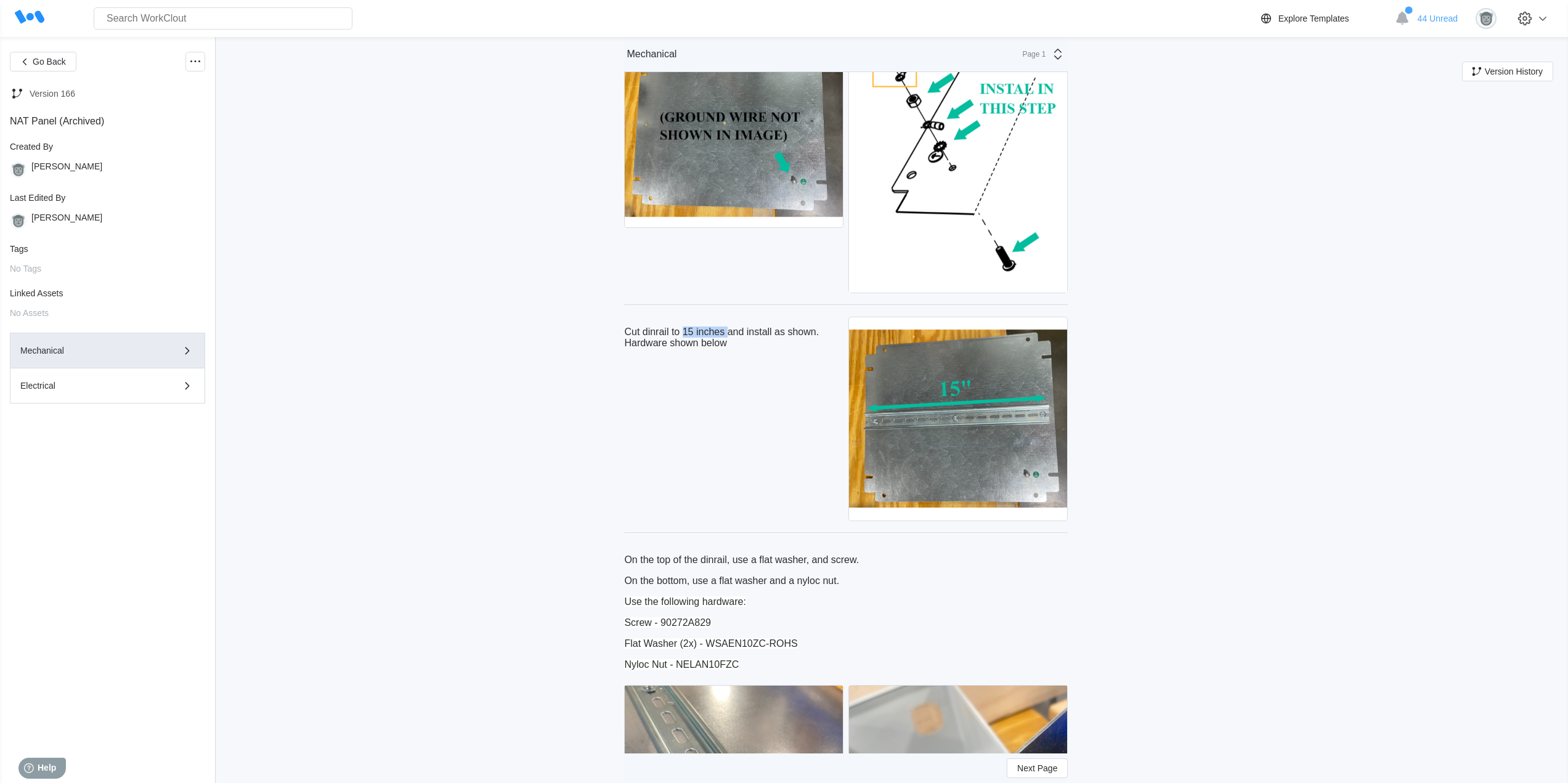
copy p "15 inches"
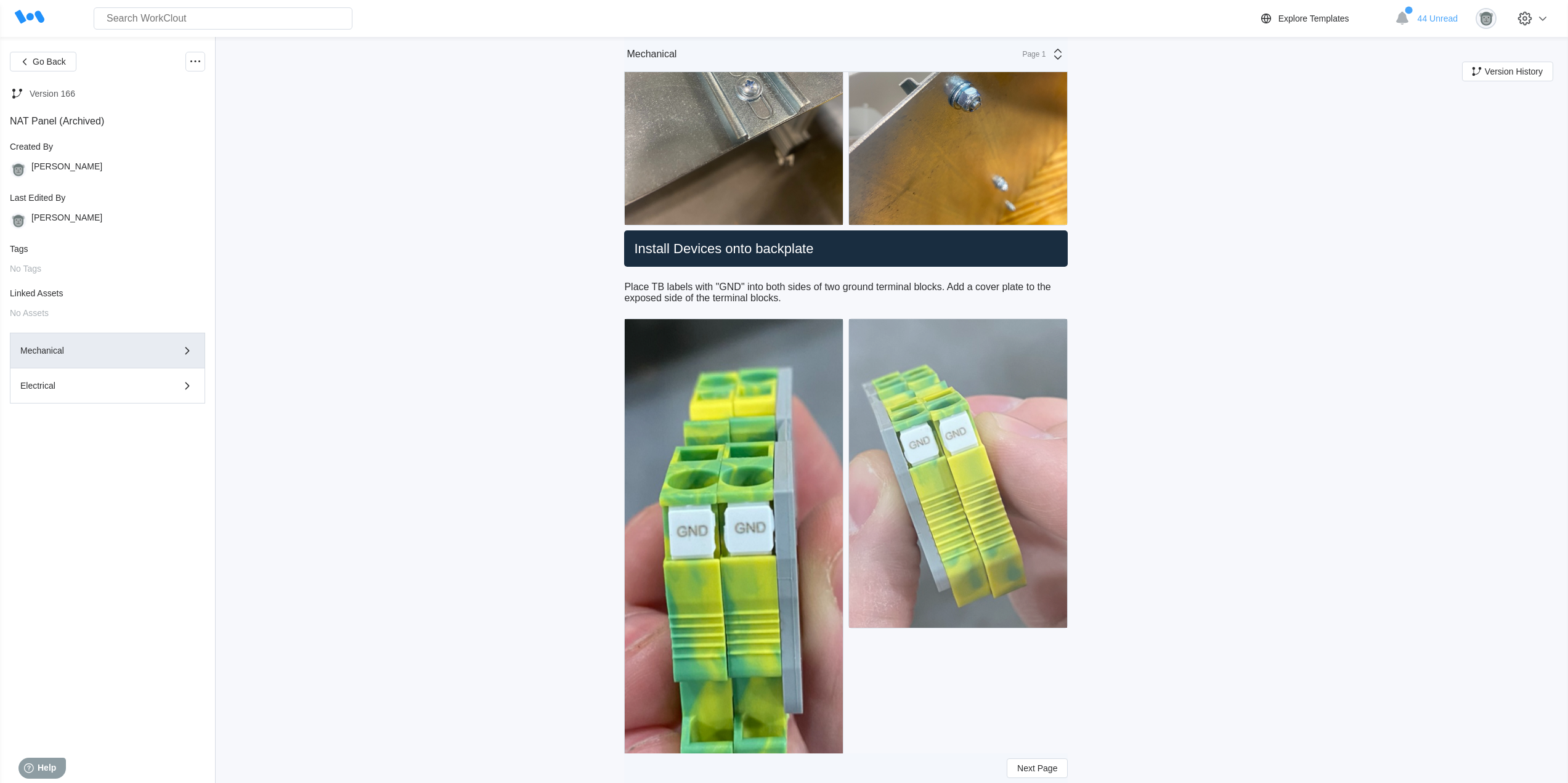
scroll to position [1335, 0]
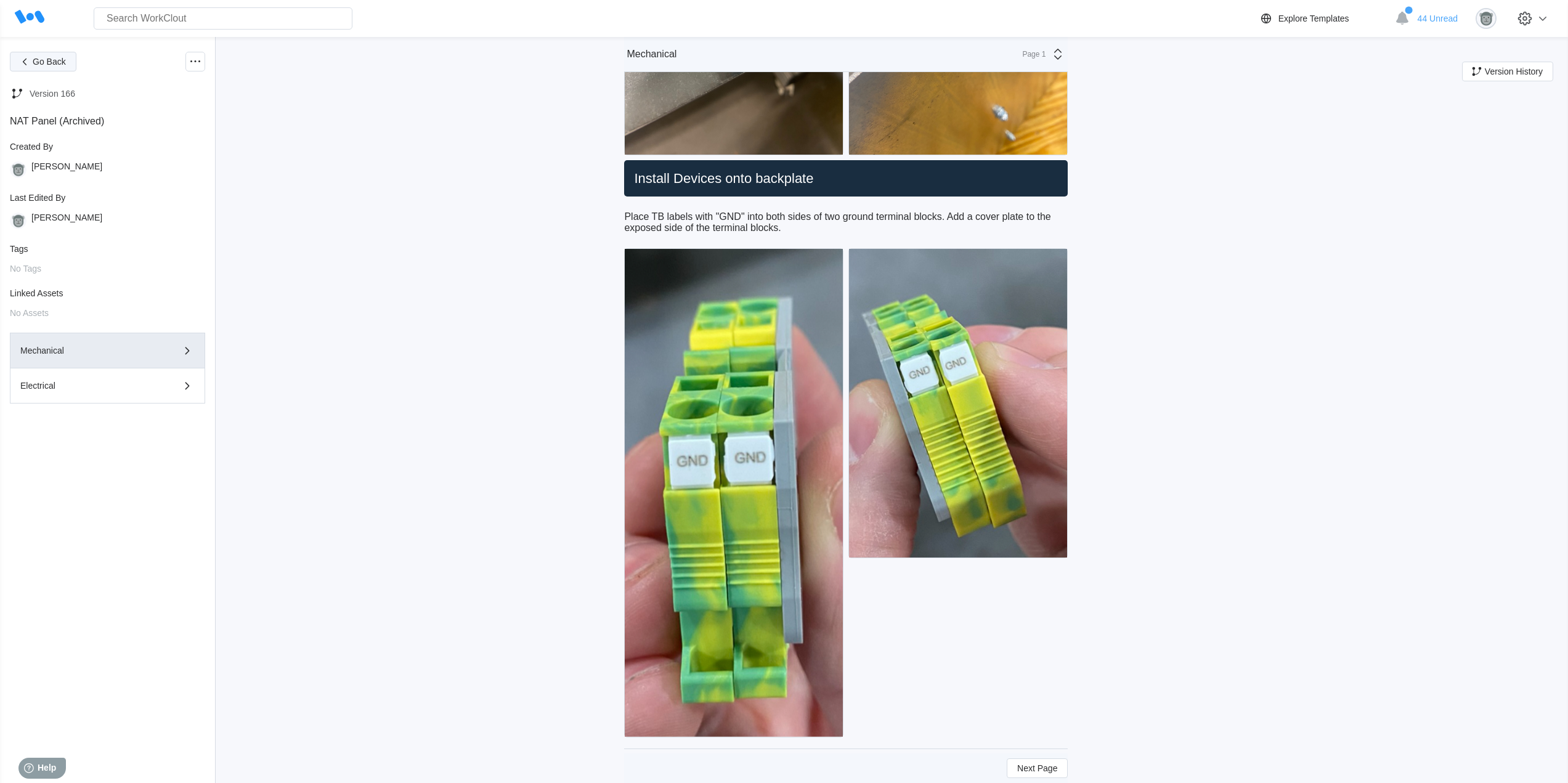
click at [57, 60] on span "Go Back" at bounding box center [49, 62] width 33 height 9
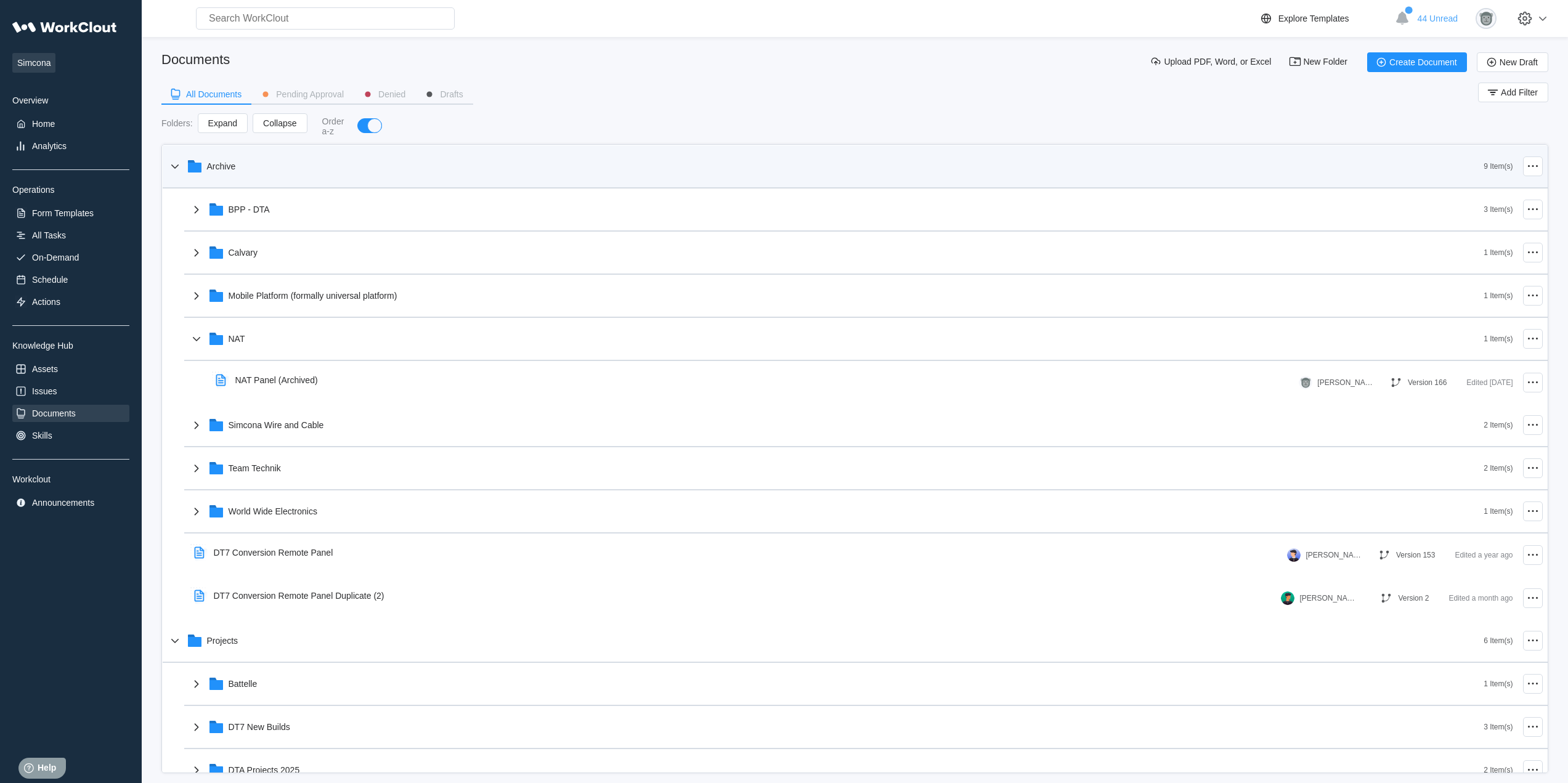
click at [280, 173] on div "Archive" at bounding box center [826, 166] width 1317 height 32
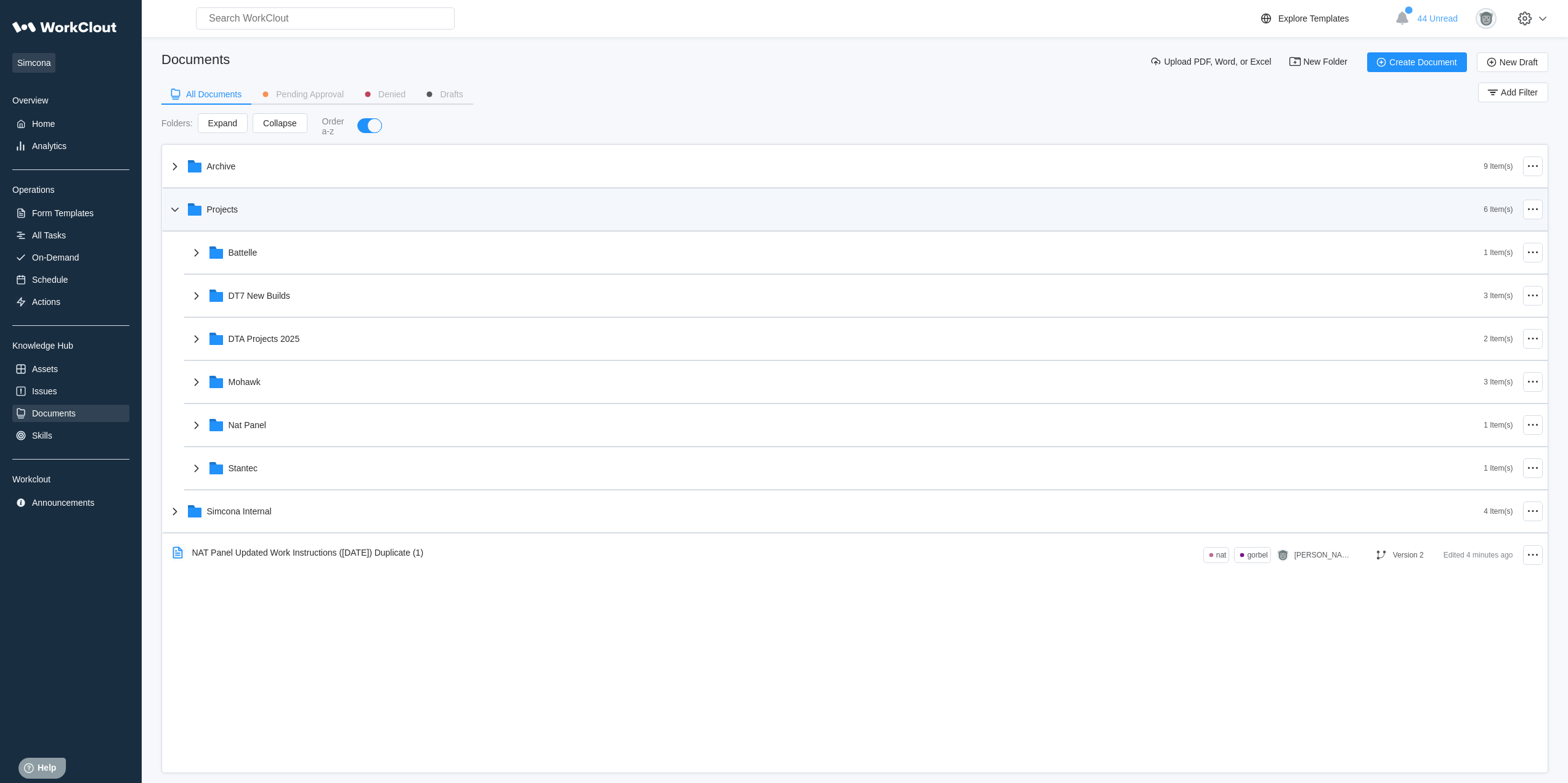
click at [282, 211] on div "Projects" at bounding box center [826, 209] width 1317 height 32
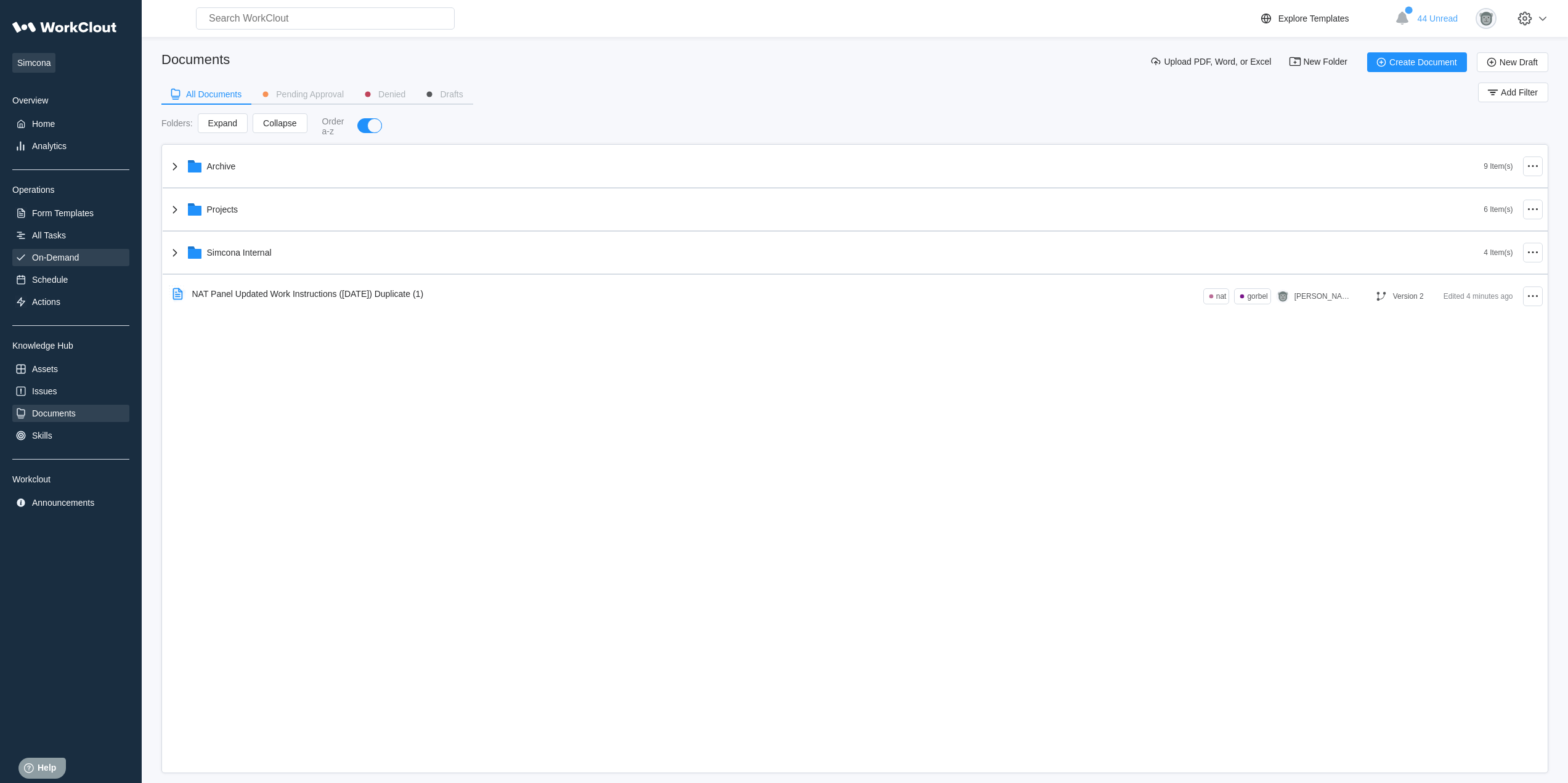
click at [68, 251] on div "On-Demand" at bounding box center [71, 257] width 117 height 17
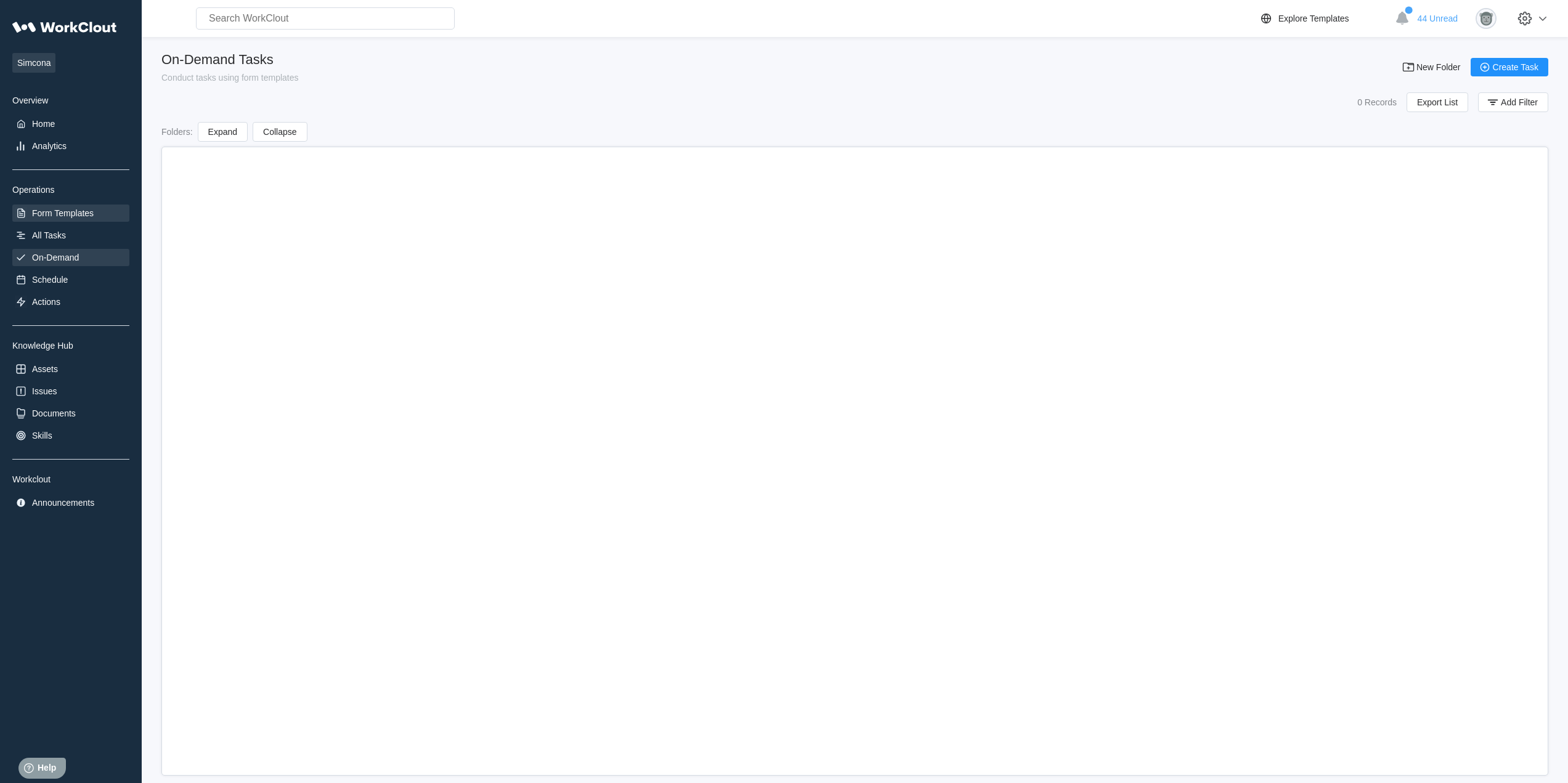
click at [64, 218] on div "Form Templates" at bounding box center [62, 213] width 62 height 10
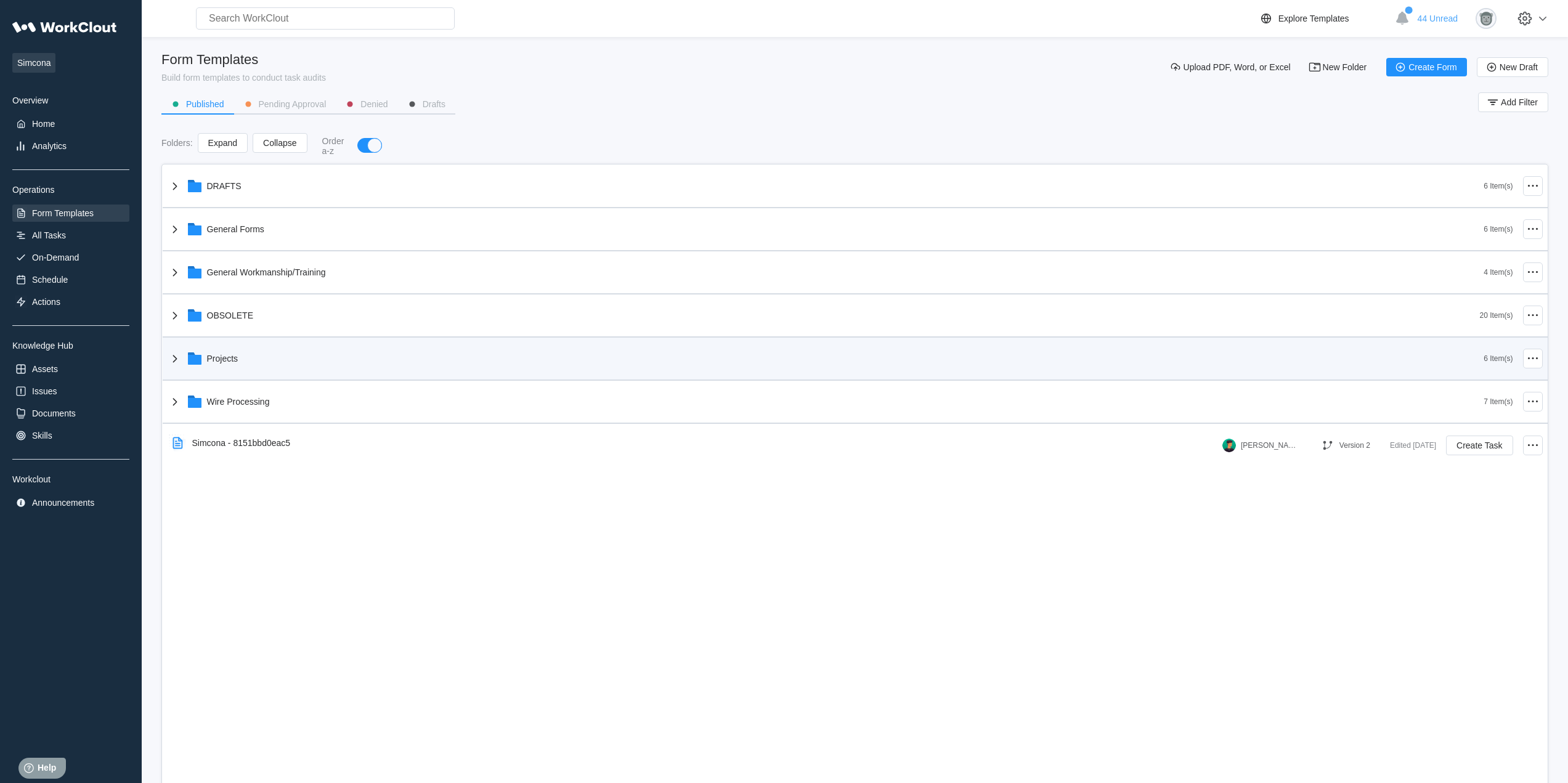
click at [295, 354] on div "Projects" at bounding box center [826, 358] width 1317 height 32
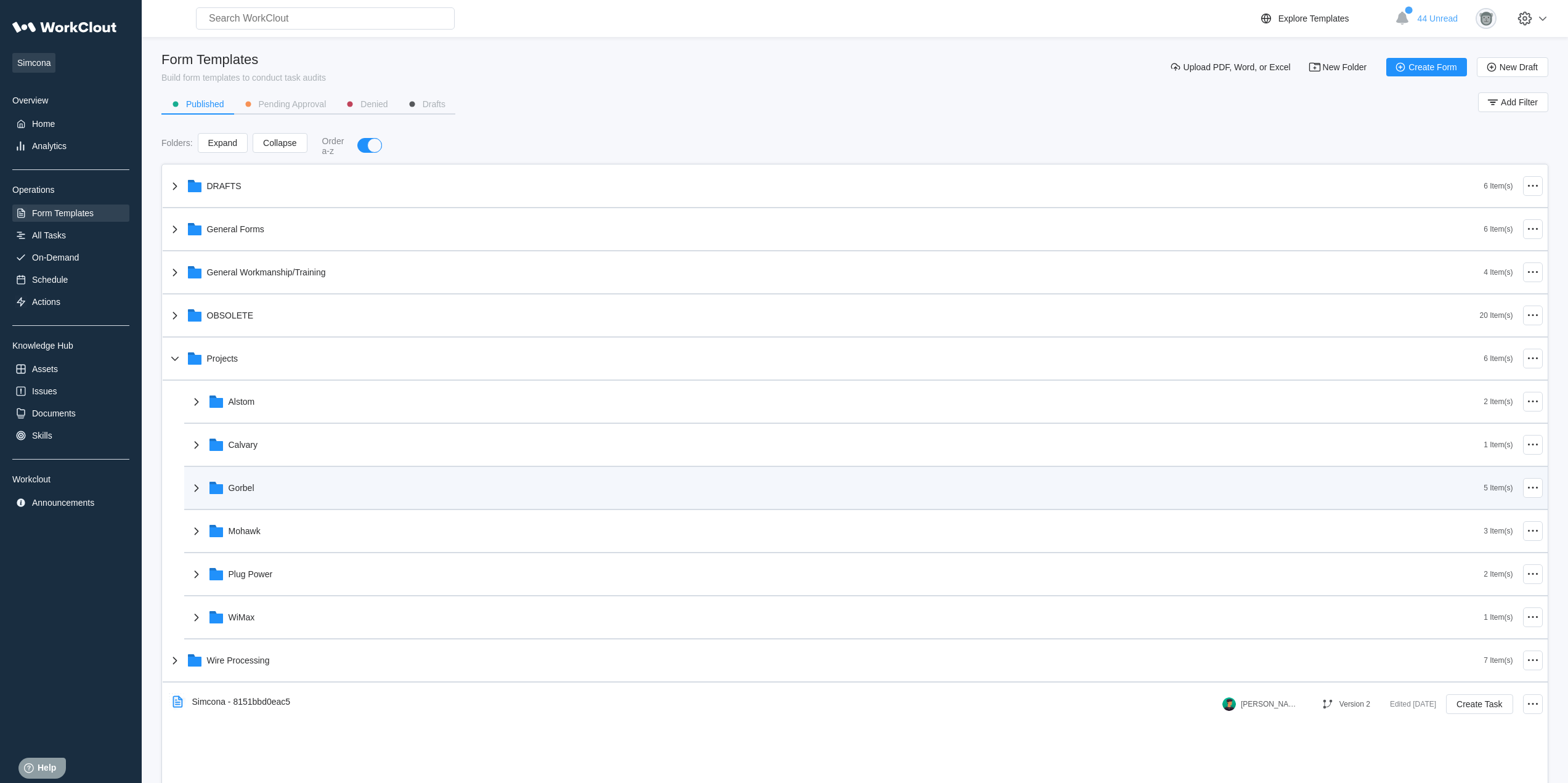
click at [314, 497] on div "Gorbel" at bounding box center [837, 488] width 1295 height 32
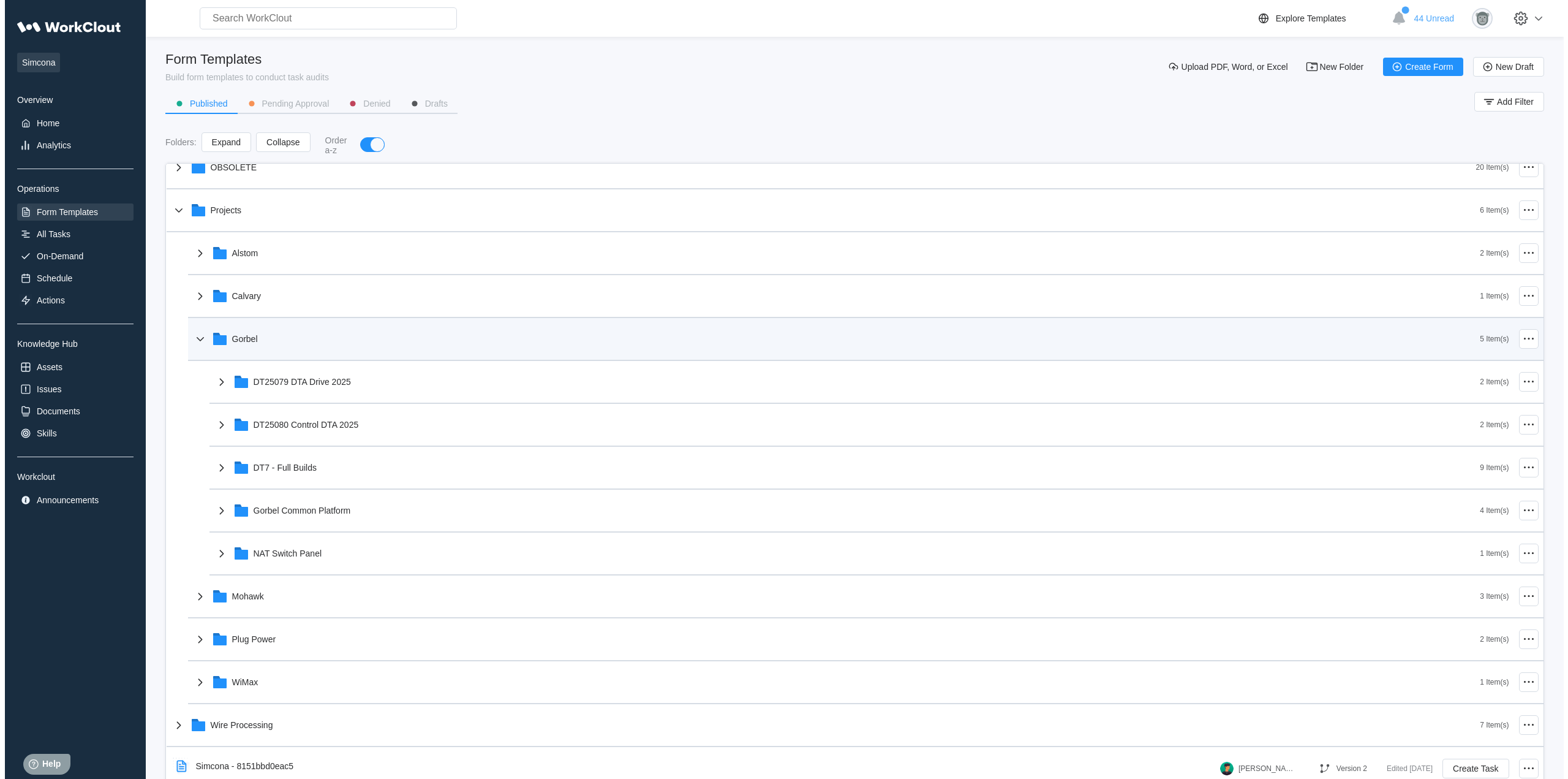
scroll to position [148, 0]
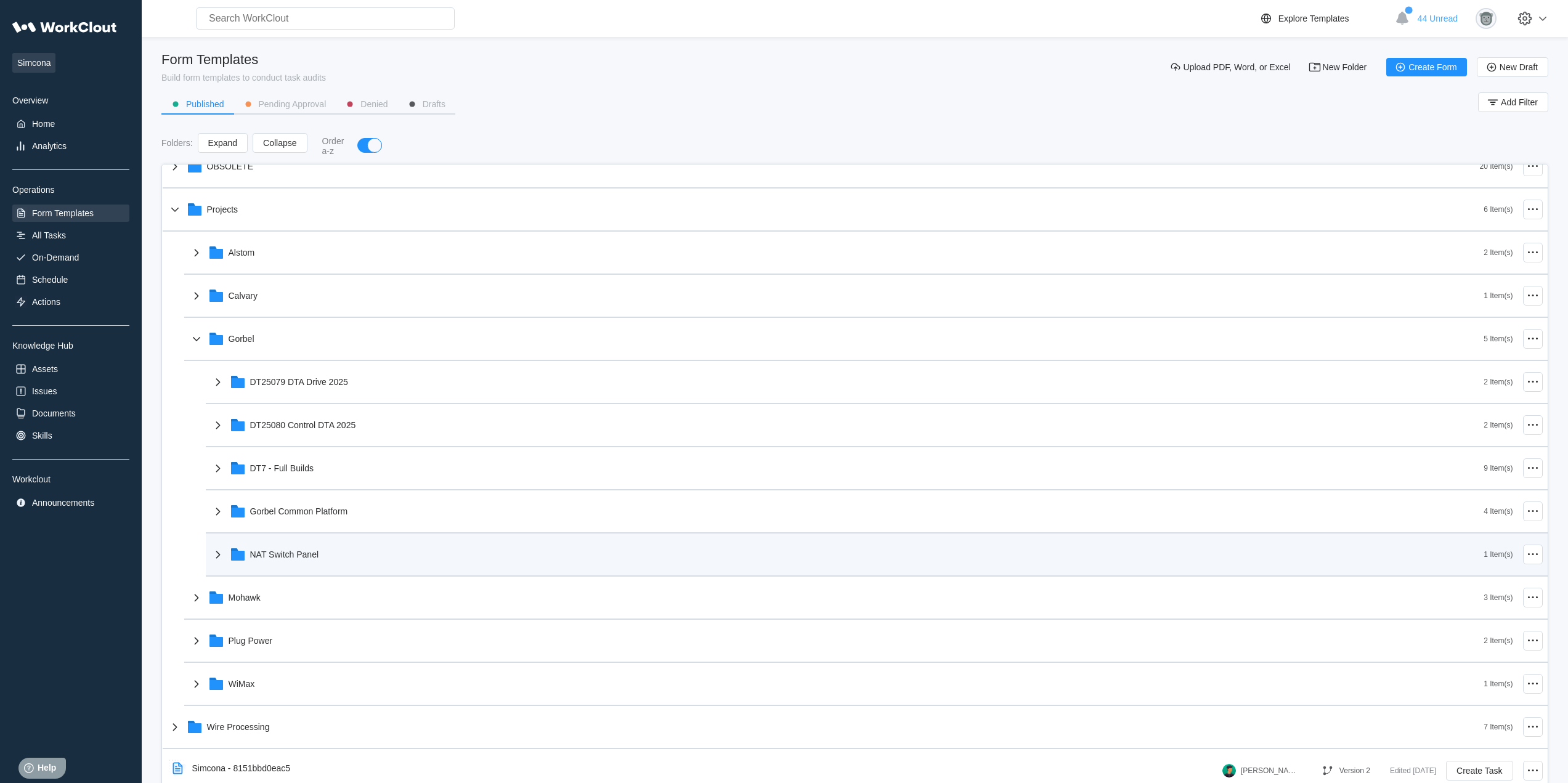
click at [332, 558] on div "NAT Switch Panel" at bounding box center [847, 554] width 1273 height 32
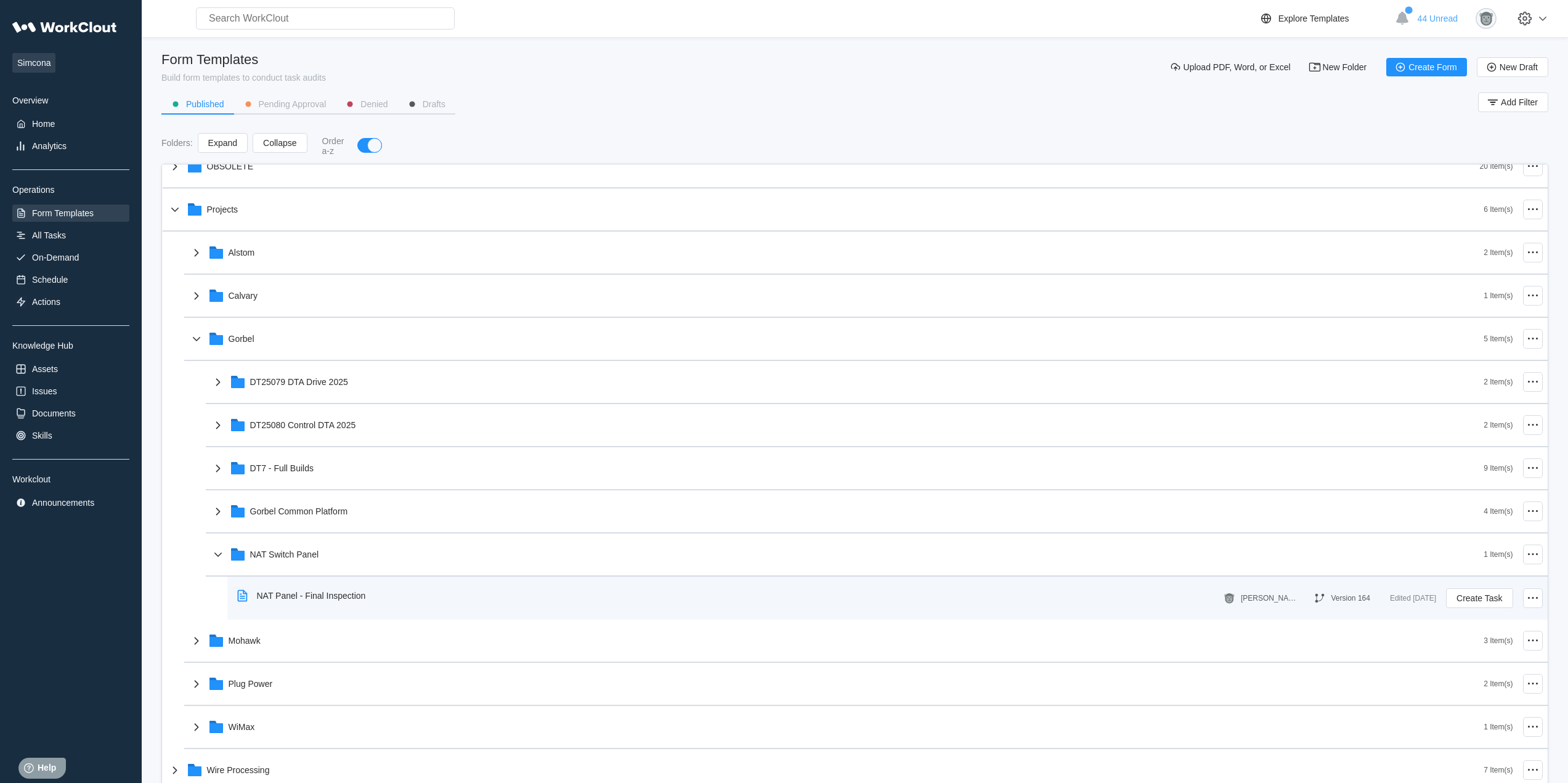
click at [394, 590] on div "NAT Panel - Final Inspection" at bounding box center [727, 595] width 990 height 29
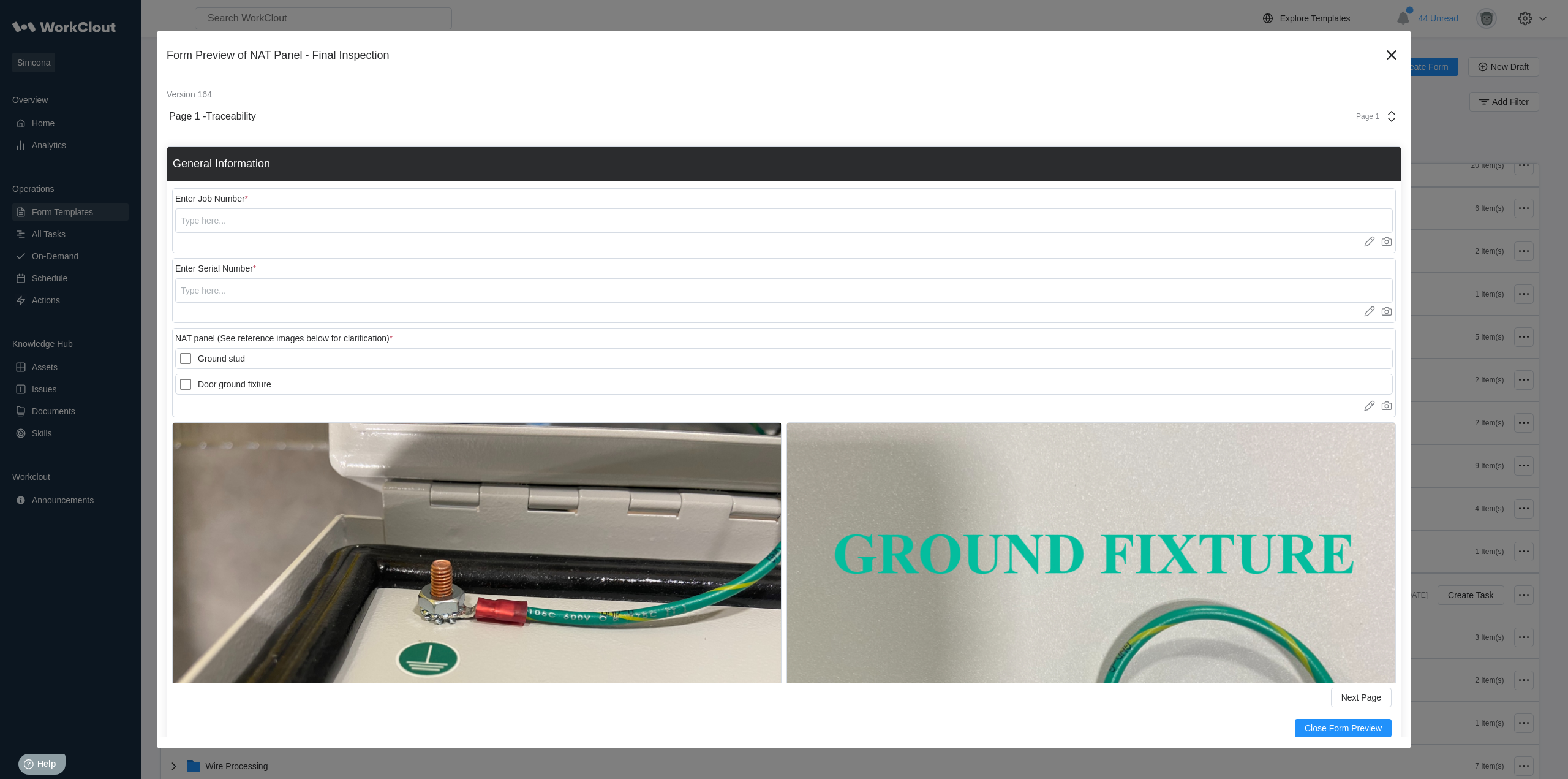
click at [1373, 125] on div "Page 1 -Traceability Page 1" at bounding box center [784, 117] width 1235 height 35
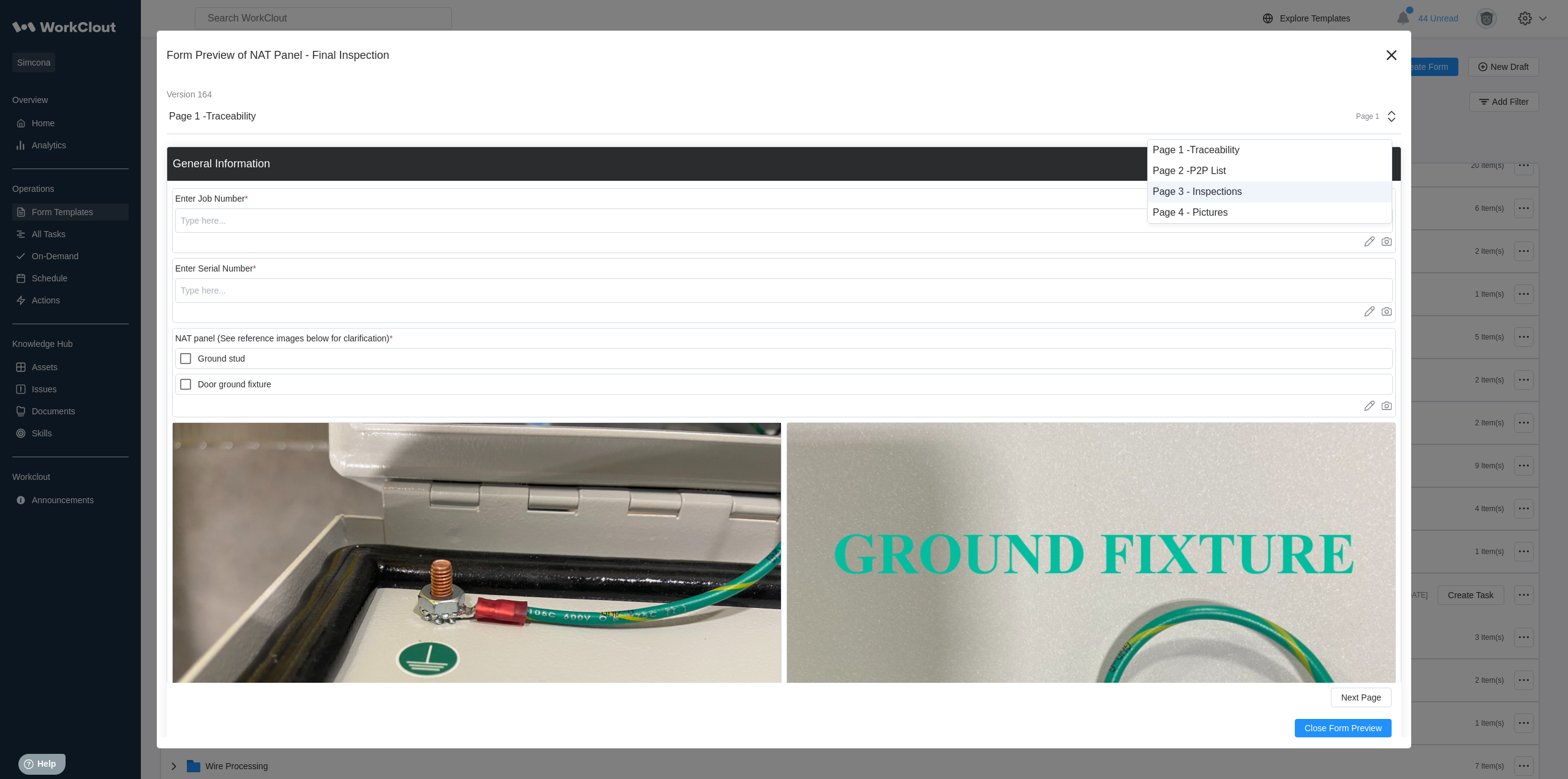
click at [1232, 188] on div "Page 3 - Inspections" at bounding box center [1270, 191] width 234 height 11
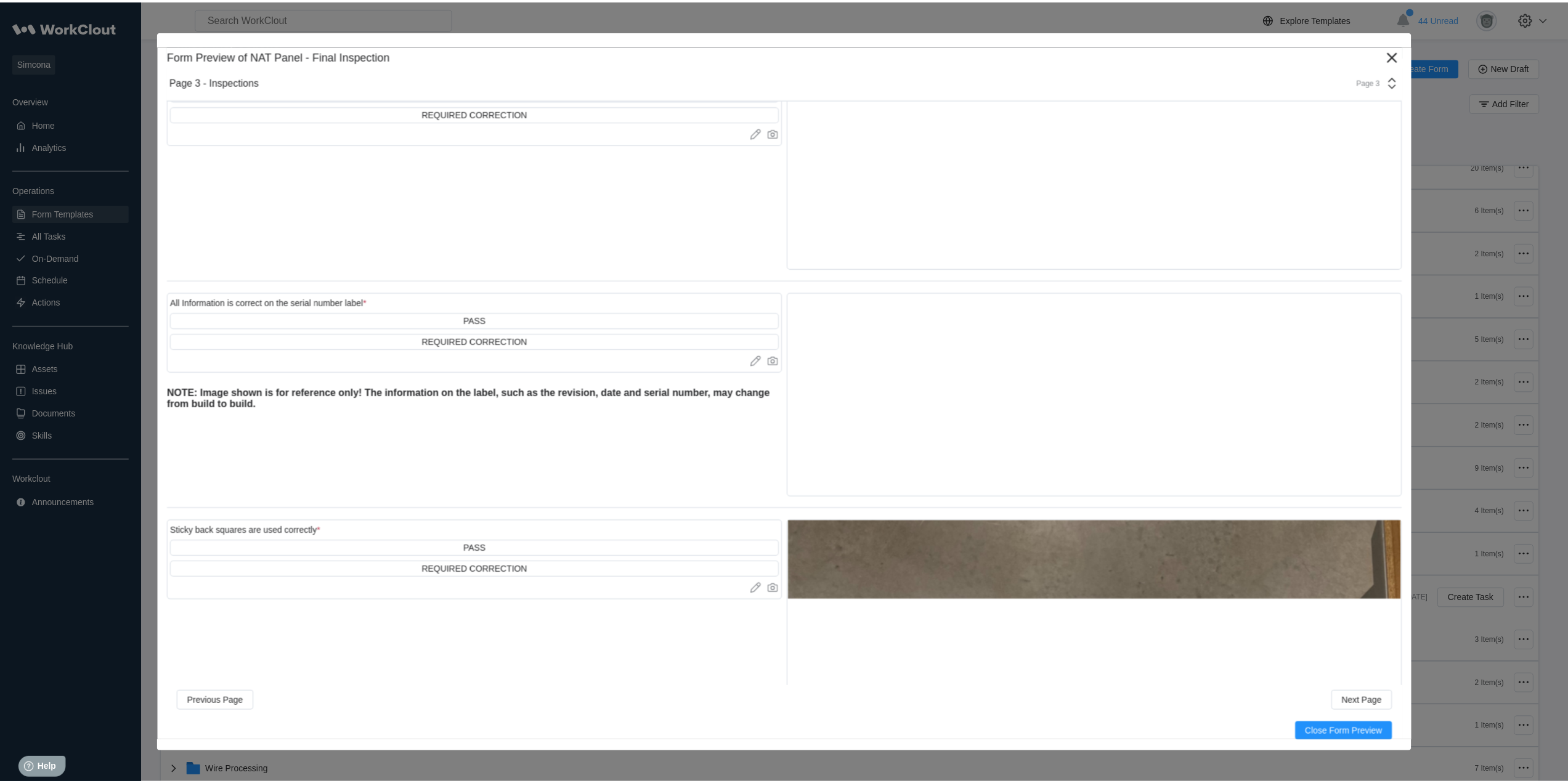
scroll to position [17349, 0]
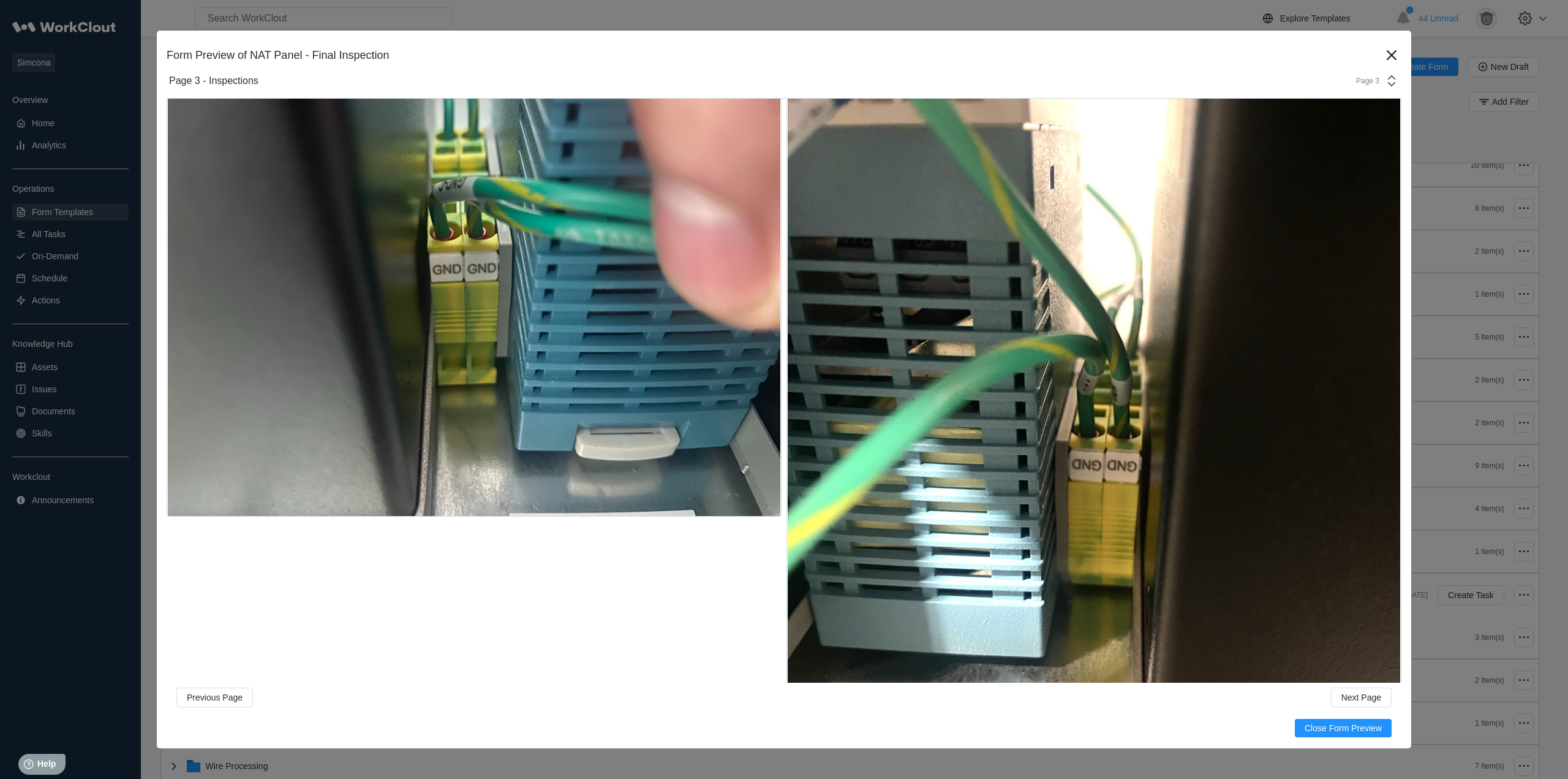
drag, startPoint x: 1380, startPoint y: 52, endPoint x: 1362, endPoint y: 53, distance: 18.0
click at [1387, 52] on icon at bounding box center [1391, 54] width 9 height 10
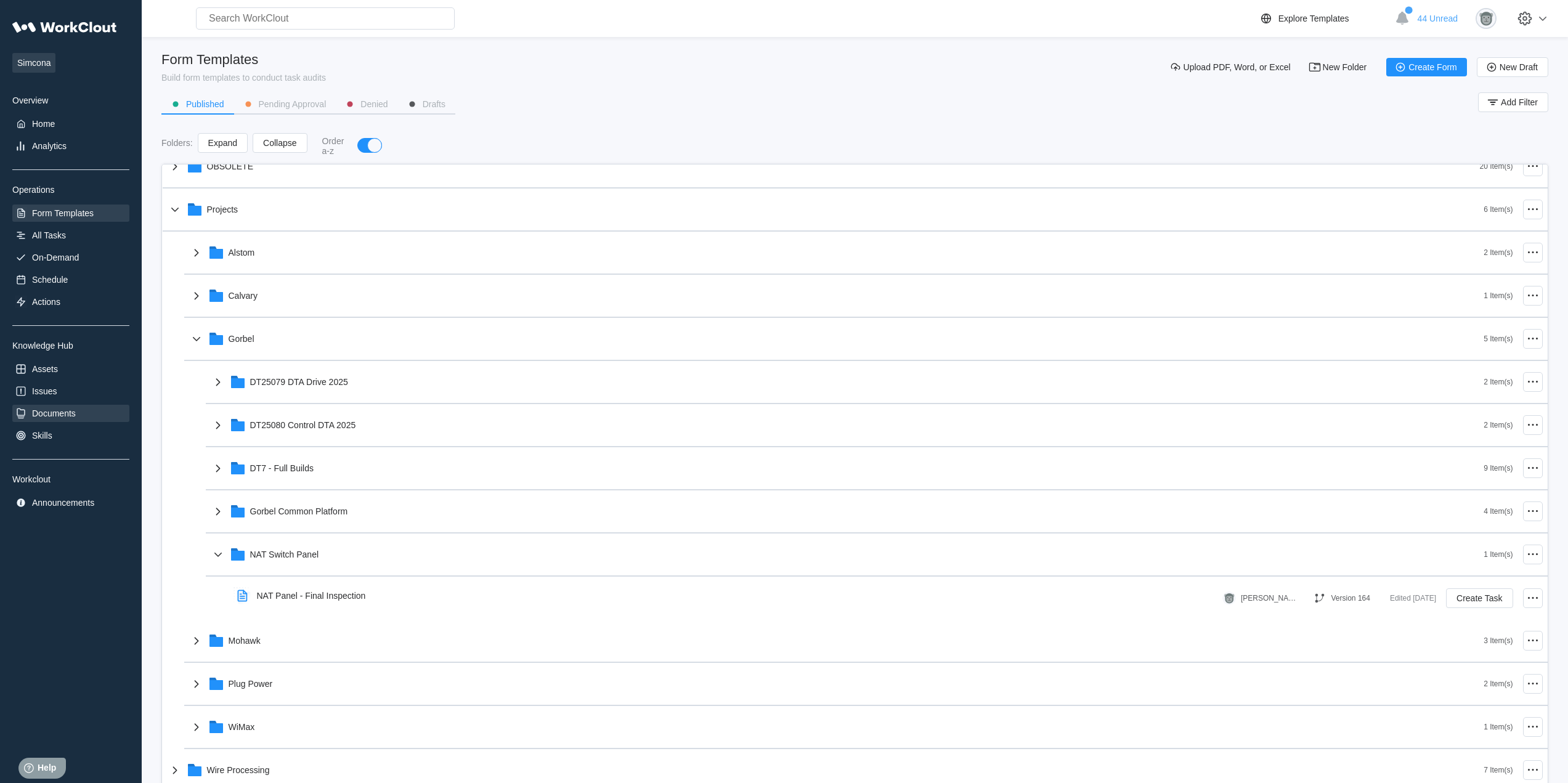
click at [58, 407] on div "Documents" at bounding box center [71, 413] width 117 height 17
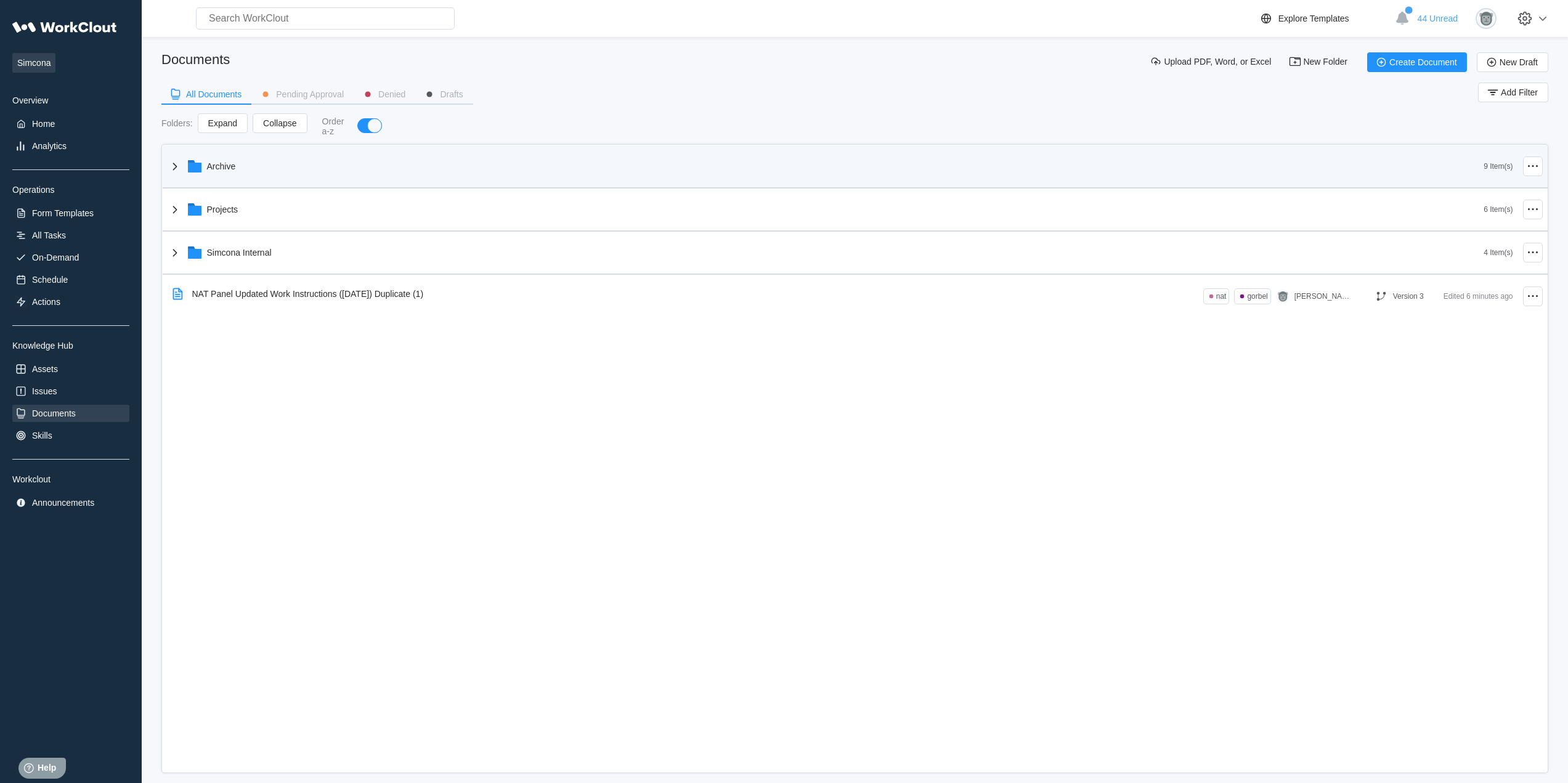
click at [267, 178] on div "Archive" at bounding box center [826, 166] width 1317 height 32
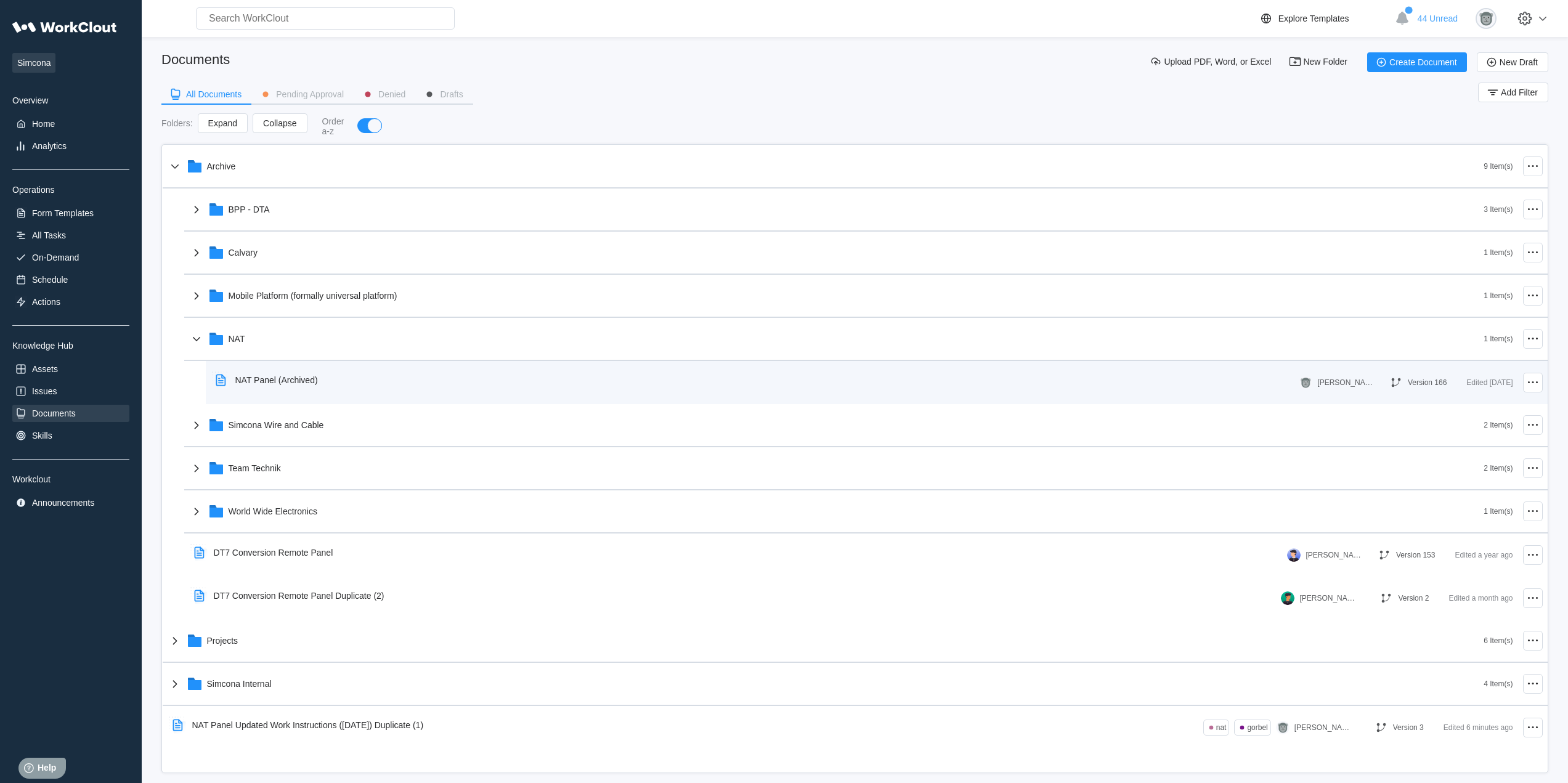
click at [321, 391] on div "NAT Panel (Archived)" at bounding box center [269, 380] width 117 height 29
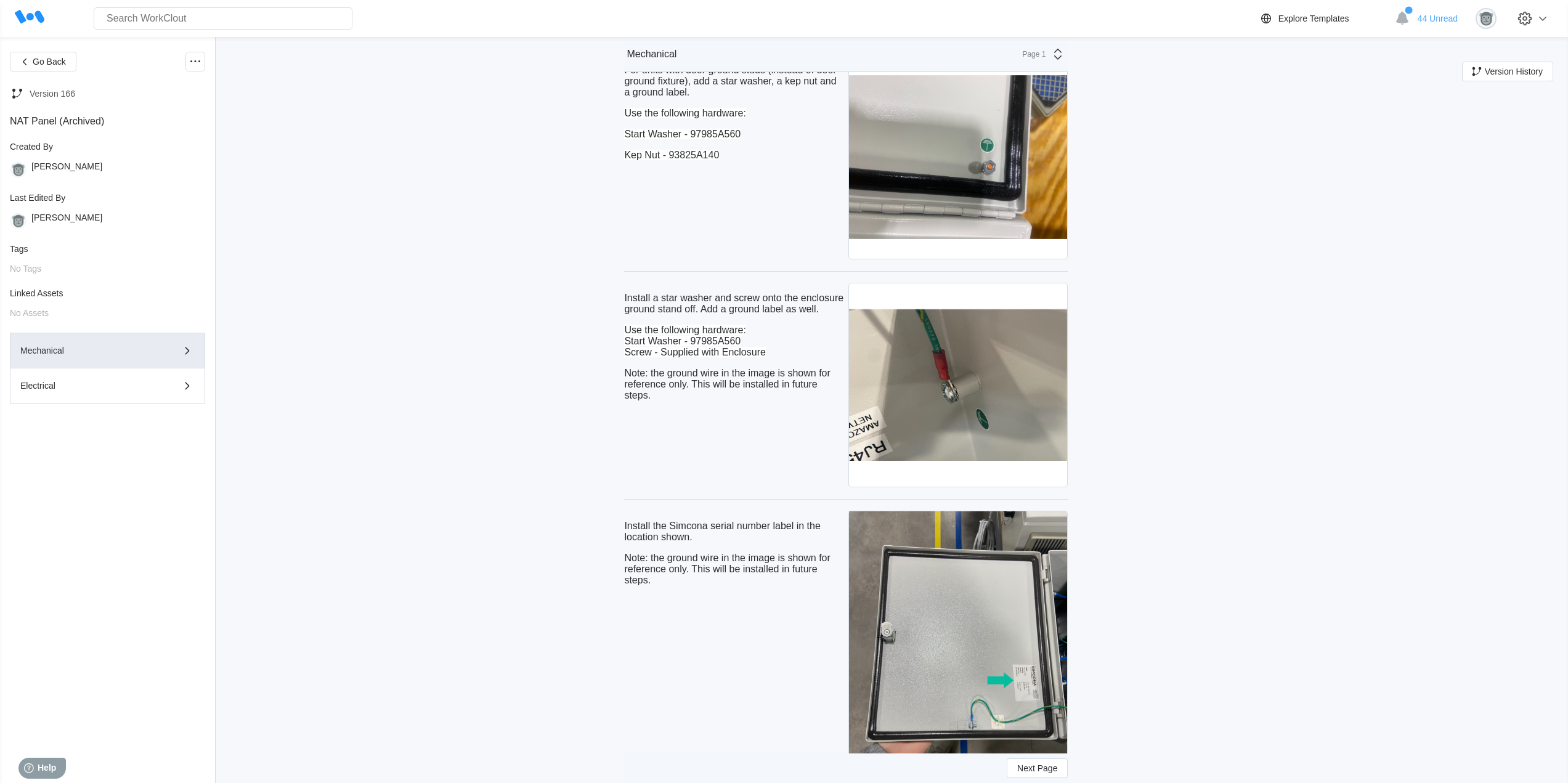
scroll to position [7929, 0]
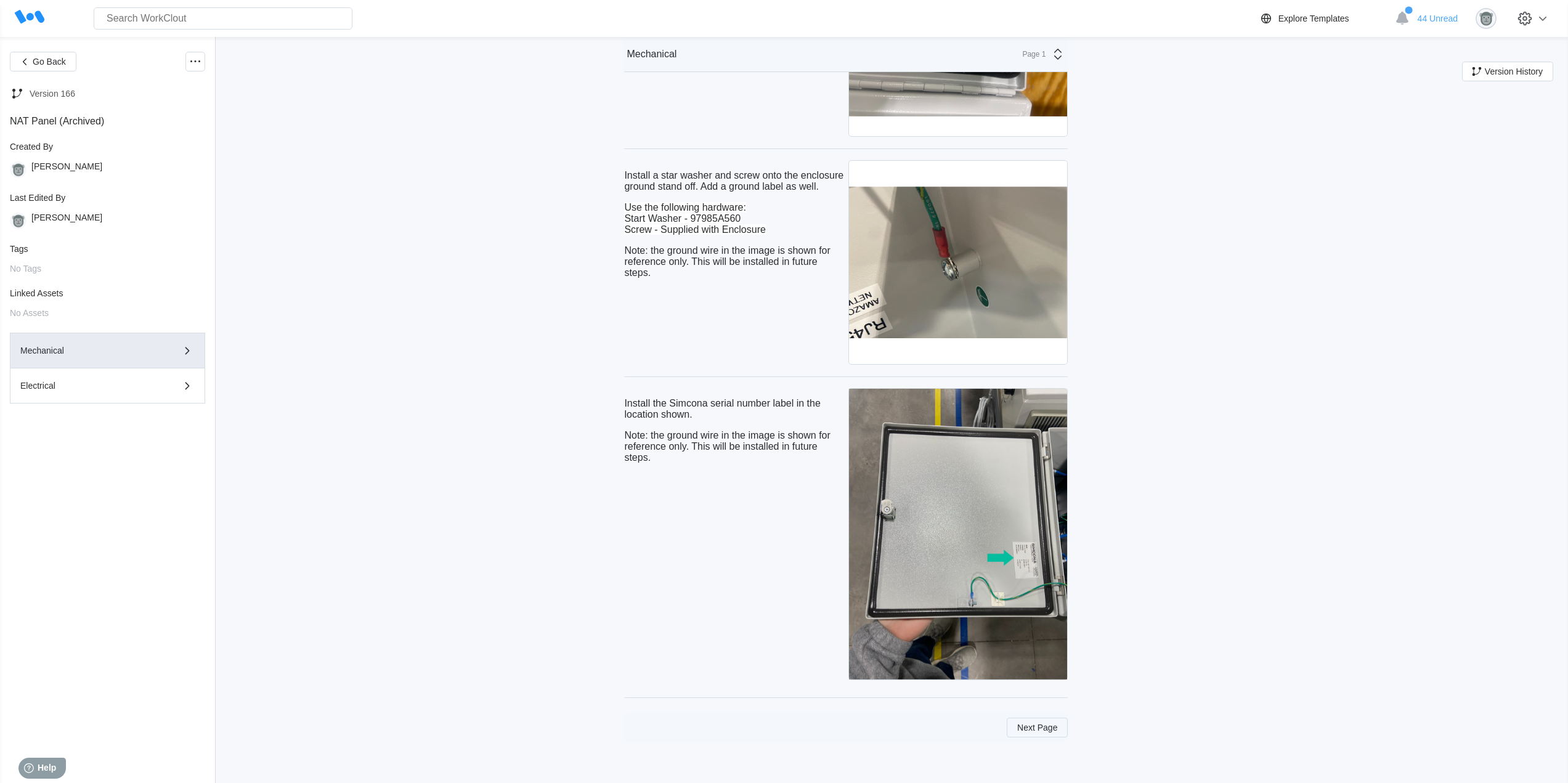
click at [1039, 730] on span "Next Page" at bounding box center [1036, 728] width 40 height 9
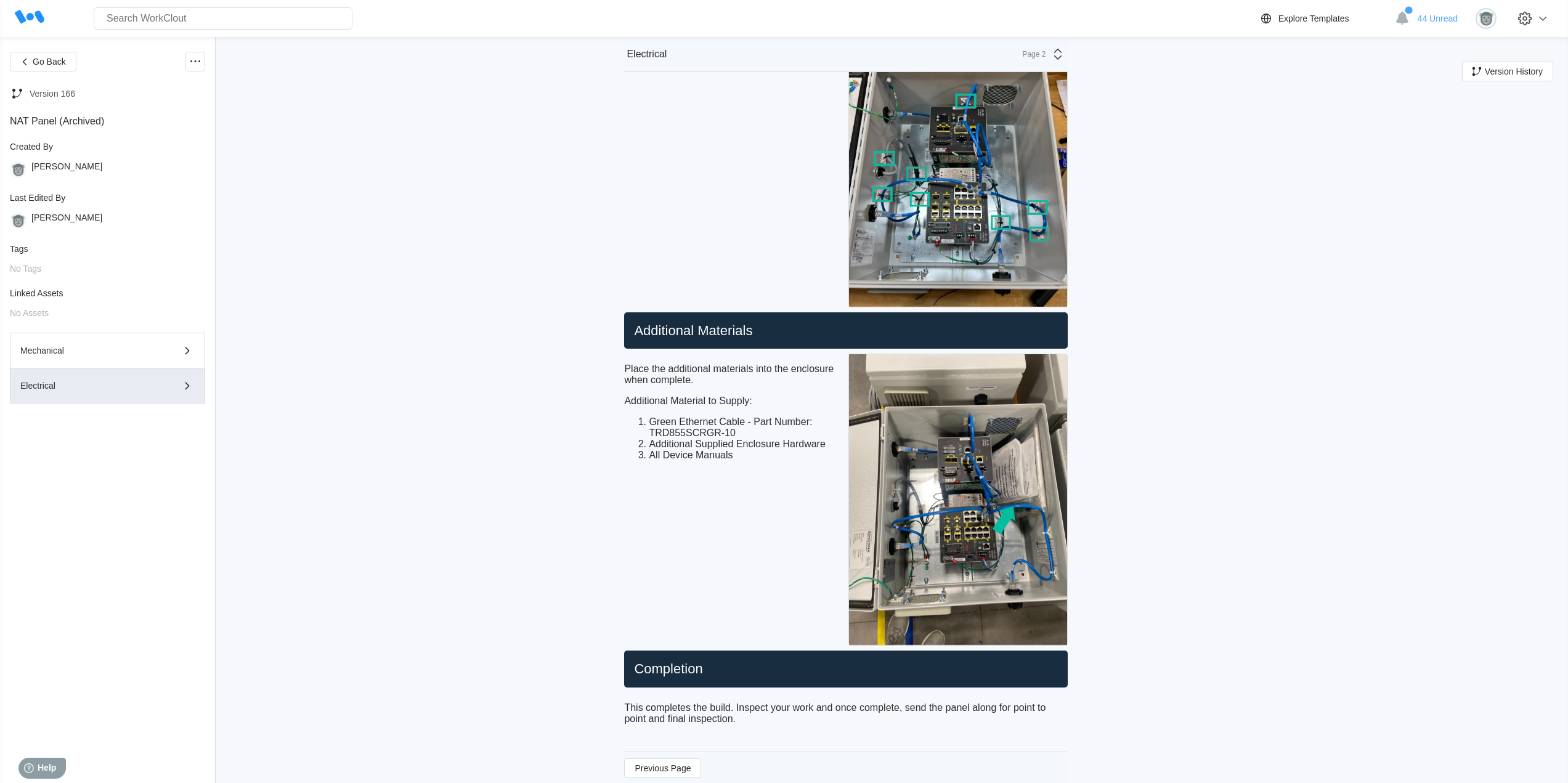
scroll to position [4482, 0]
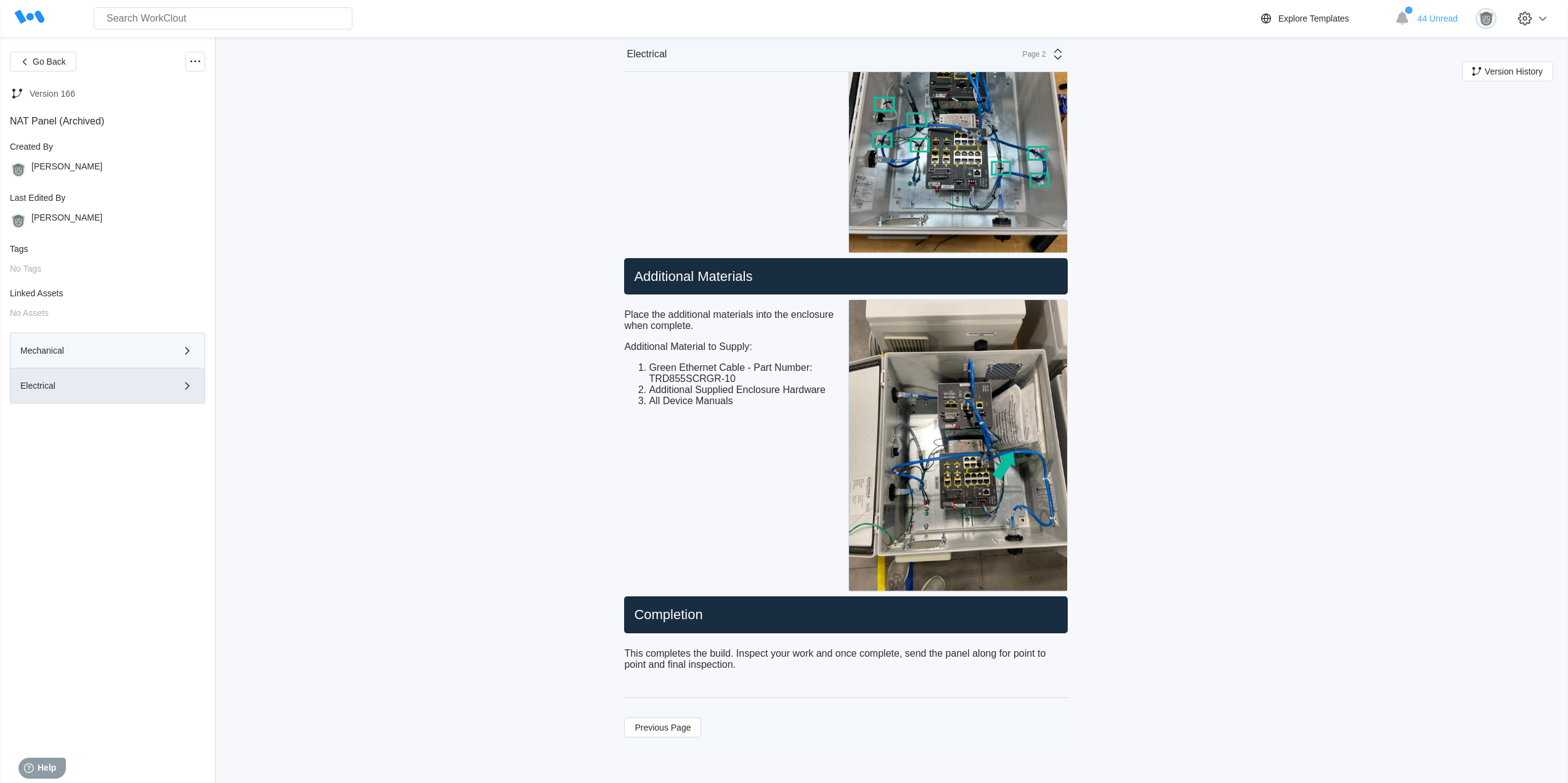
click at [141, 350] on div "Mechanical" at bounding box center [90, 351] width 139 height 9
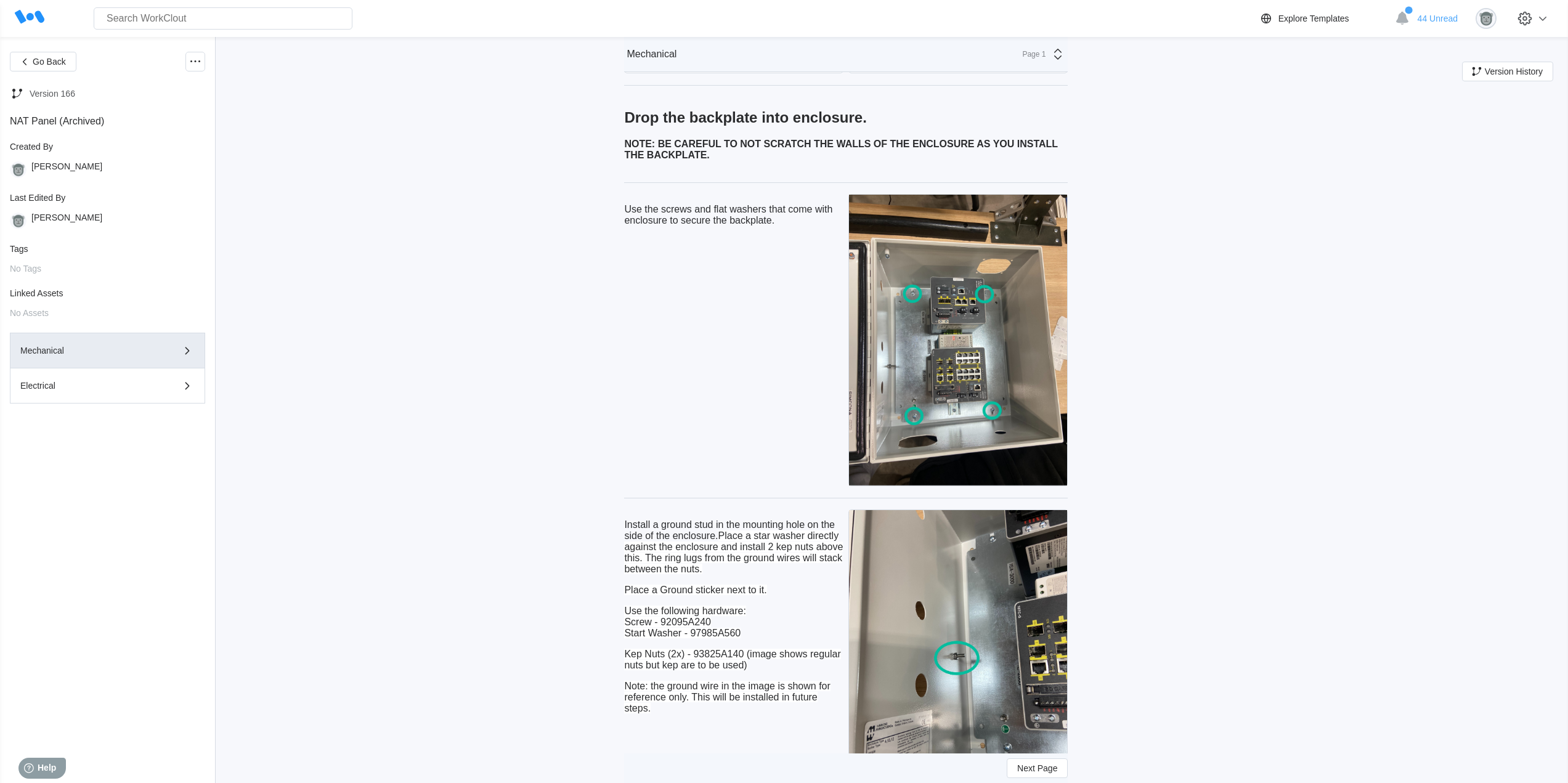
scroll to position [2977, 0]
